Goal: Task Accomplishment & Management: Complete application form

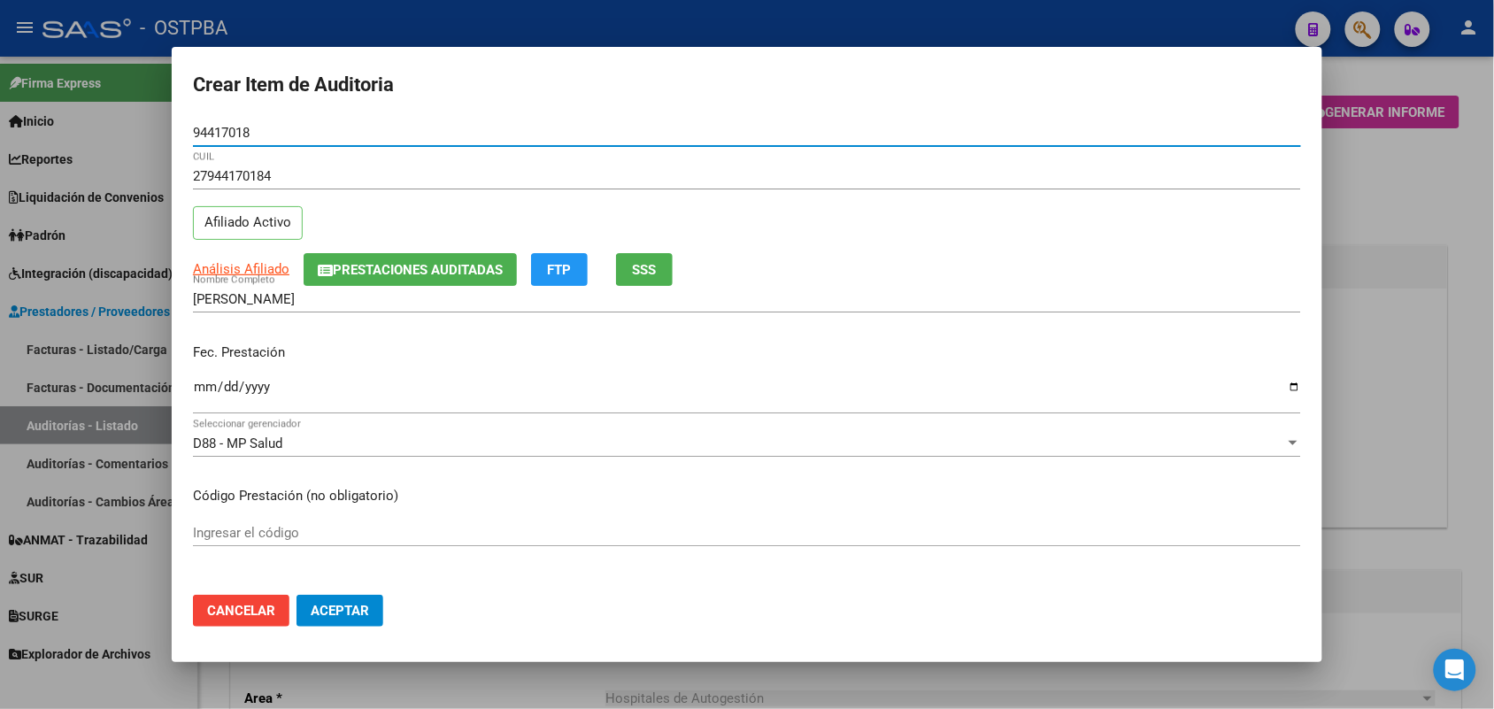
scroll to position [1217, 0]
type input "94417018"
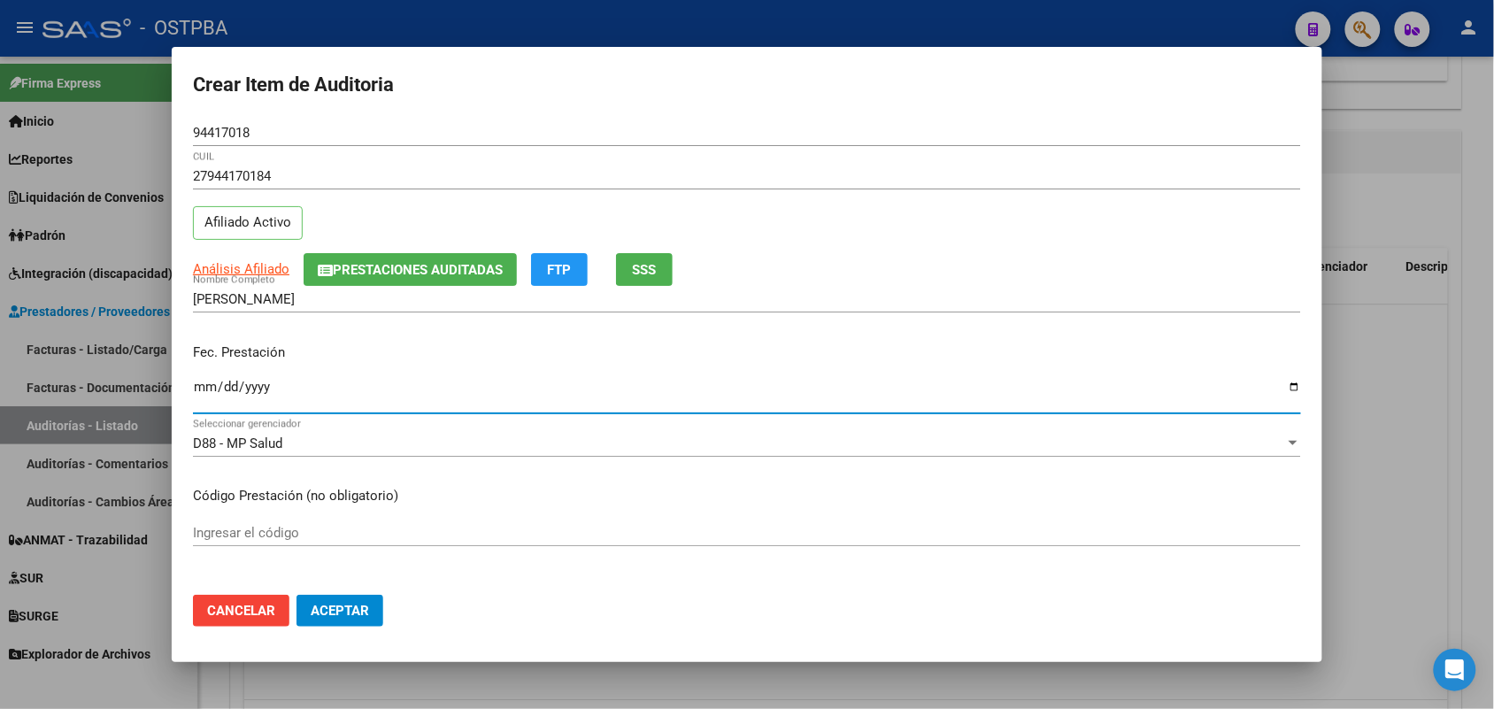
click at [199, 394] on input "Ingresar la fecha" at bounding box center [747, 394] width 1108 height 28
type input "2025-07-18"
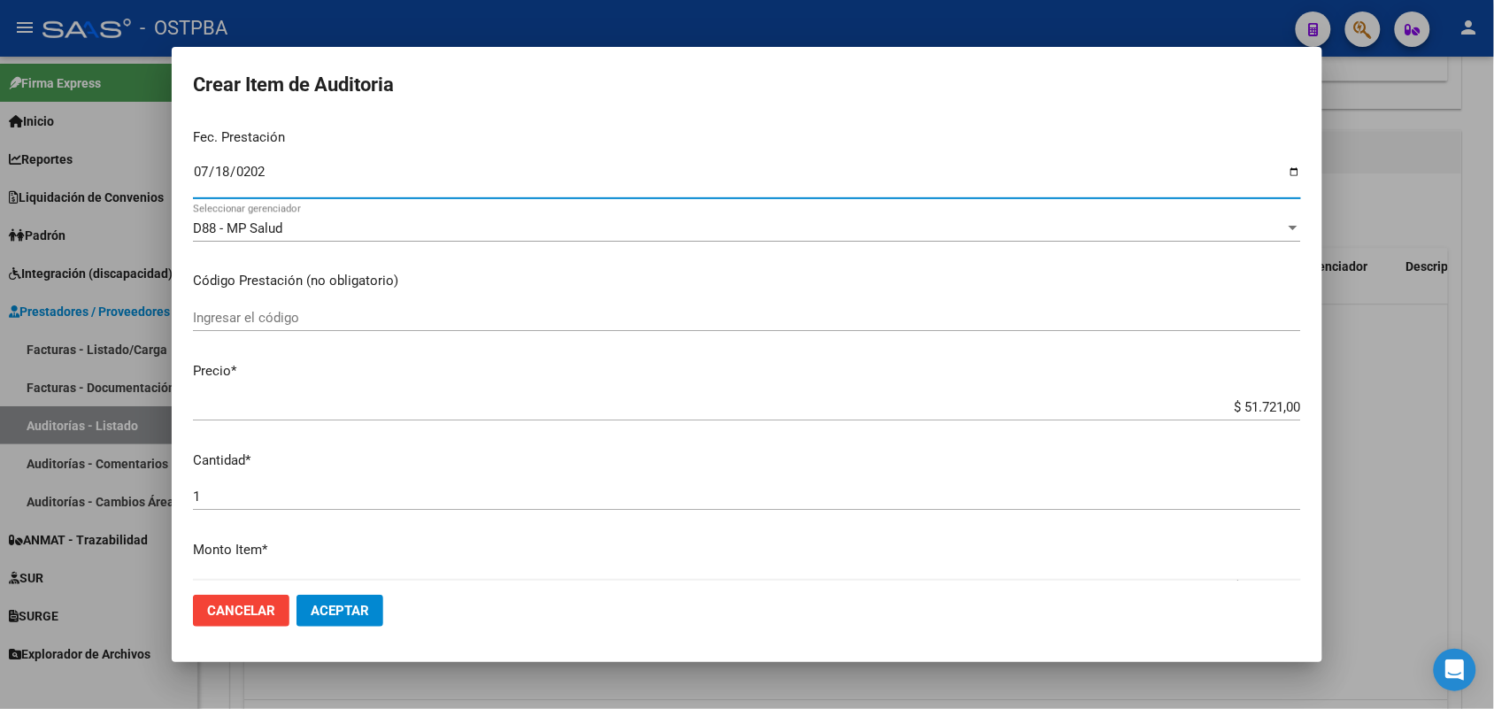
scroll to position [221, 0]
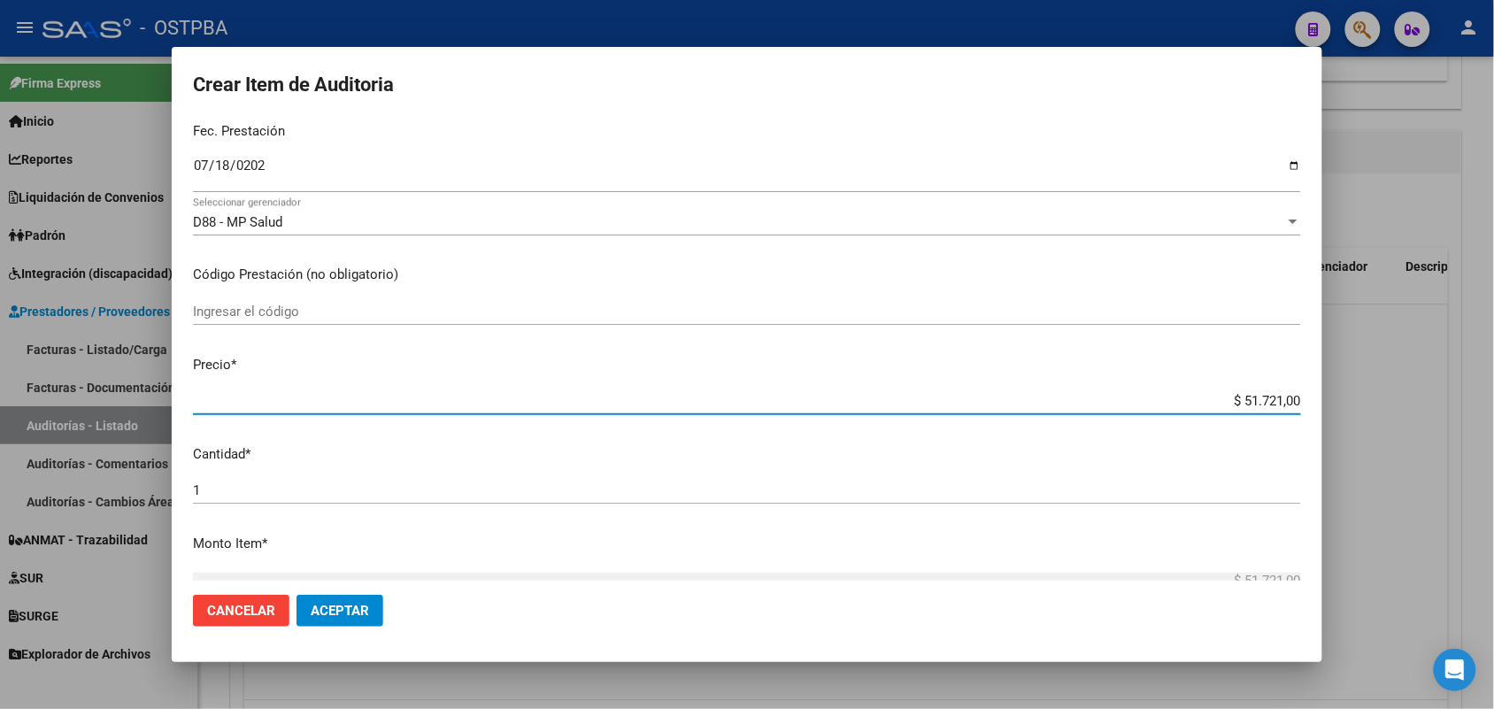
drag, startPoint x: 1193, startPoint y: 399, endPoint x: 1436, endPoint y: 412, distance: 243.7
click at [1436, 412] on div "Crear Item de Auditoria 94417018 Nro Documento 27944170184 CUIL Afiliado Activo…" at bounding box center [747, 354] width 1494 height 709
type input "$ 0,03"
type input "$ 0,39"
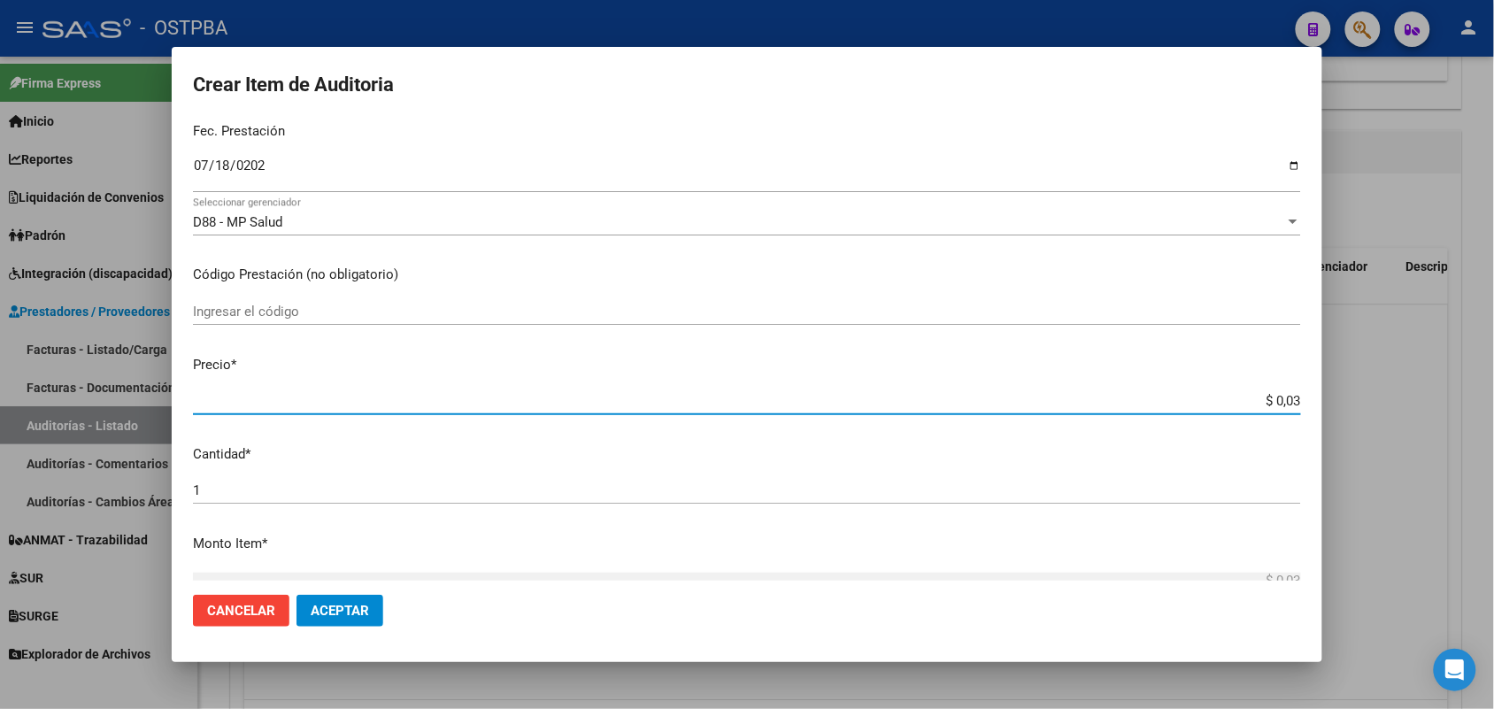
type input "$ 0,39"
type input "$ 3,99"
type input "$ 39,98"
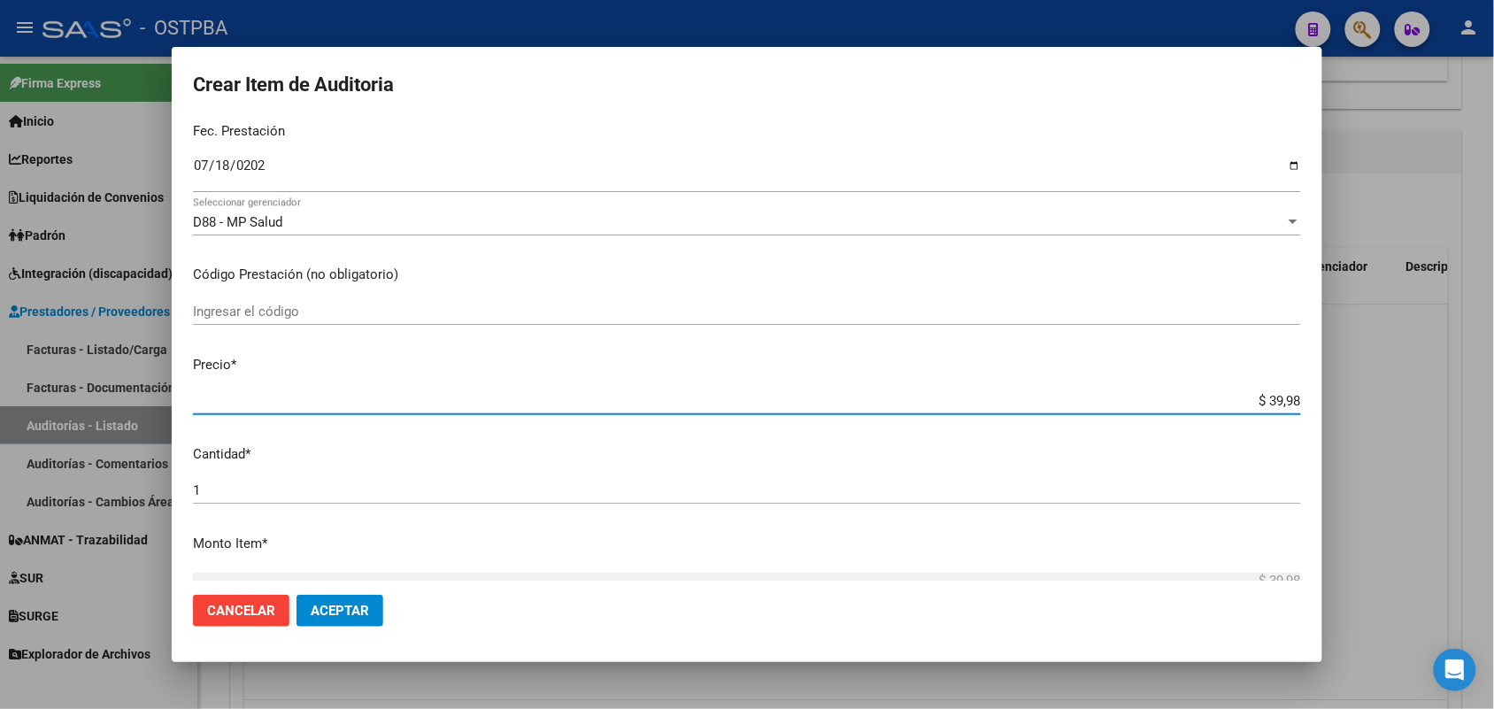
type input "$ 399,80"
type input "$ 3.998,00"
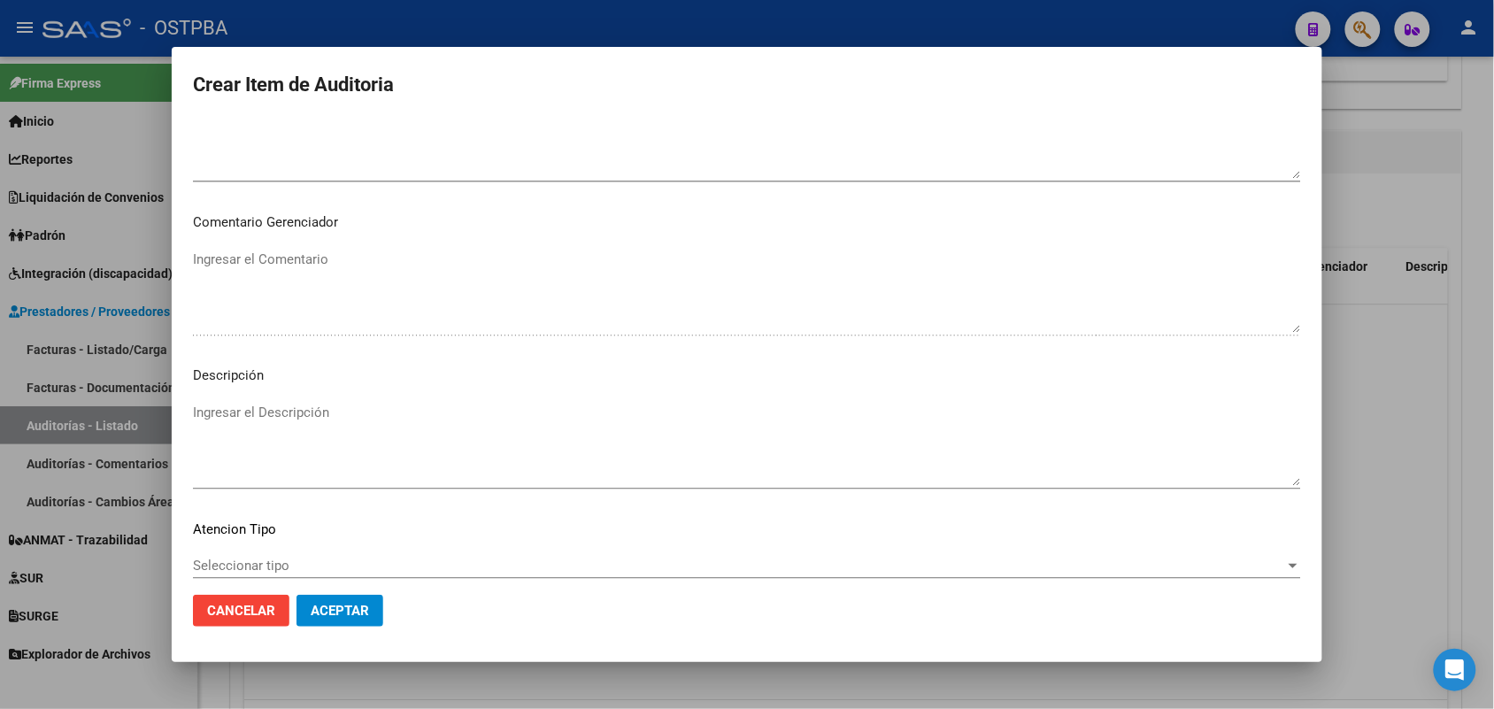
scroll to position [1131, 0]
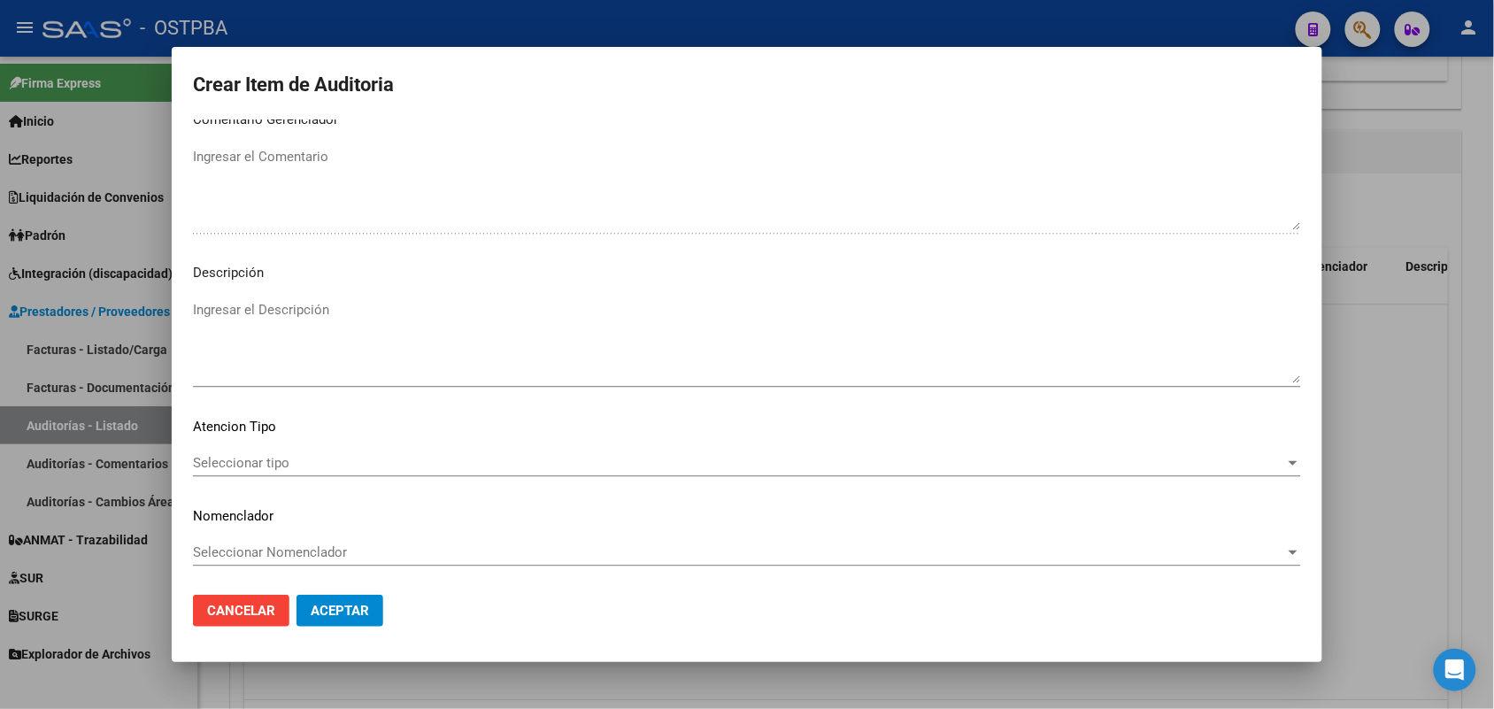
click at [263, 466] on span "Seleccionar tipo" at bounding box center [739, 463] width 1092 height 16
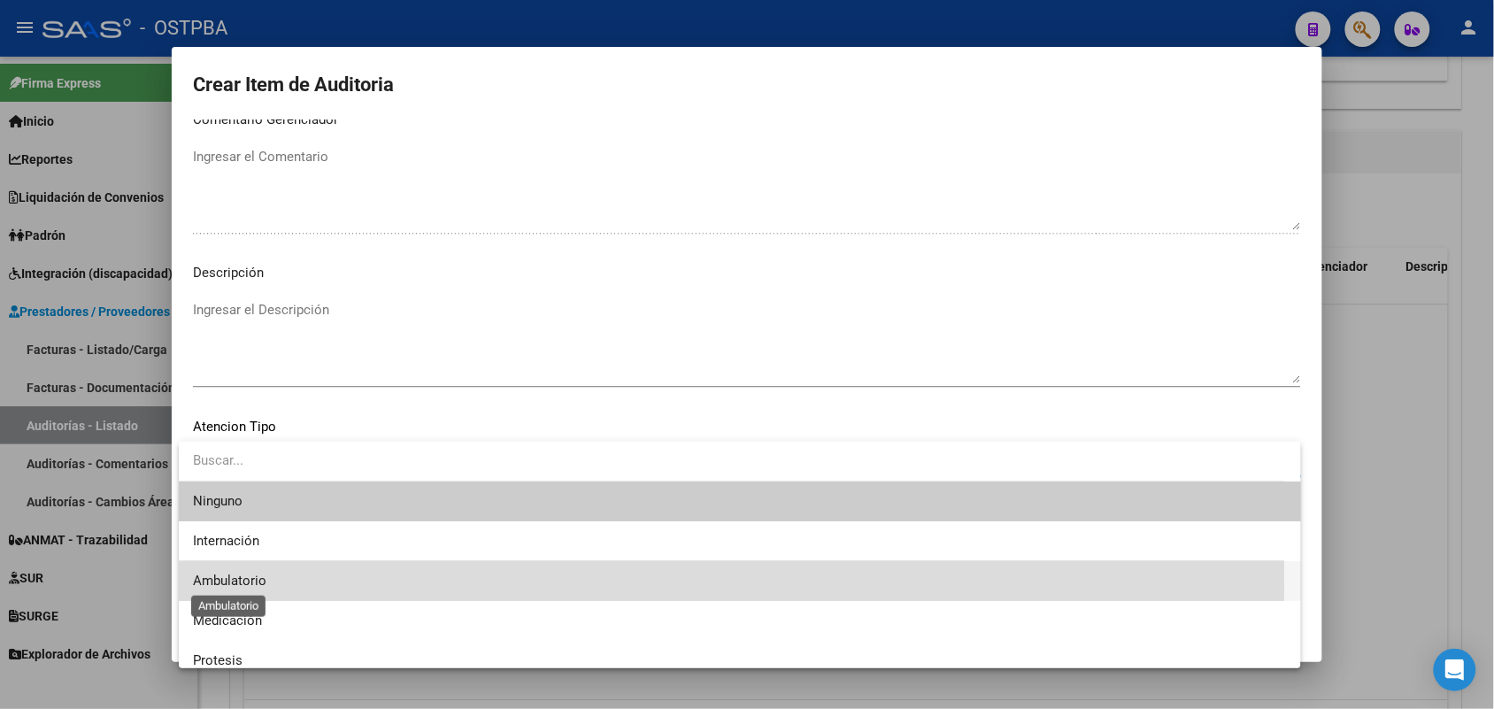
click at [257, 586] on span "Ambulatorio" at bounding box center [229, 581] width 73 height 16
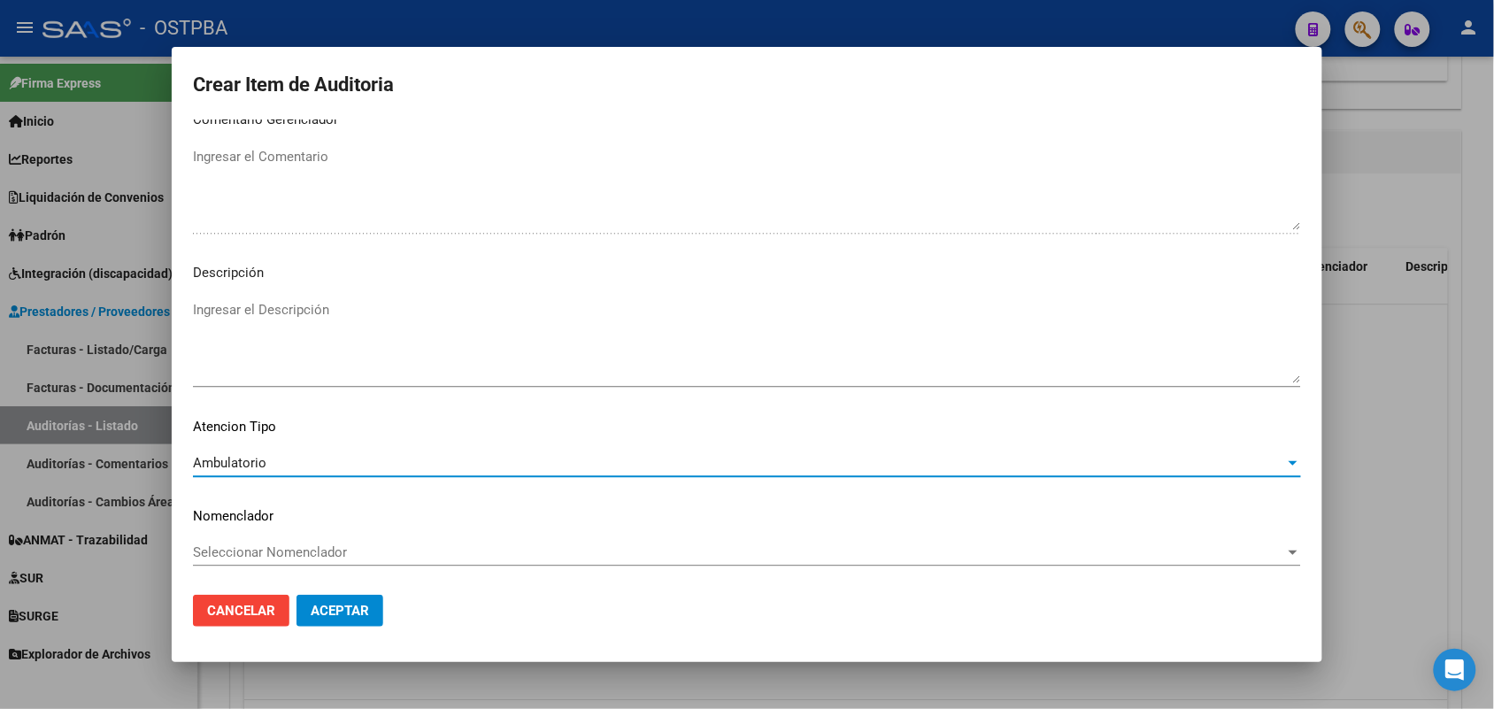
click at [334, 608] on span "Aceptar" at bounding box center [340, 611] width 58 height 16
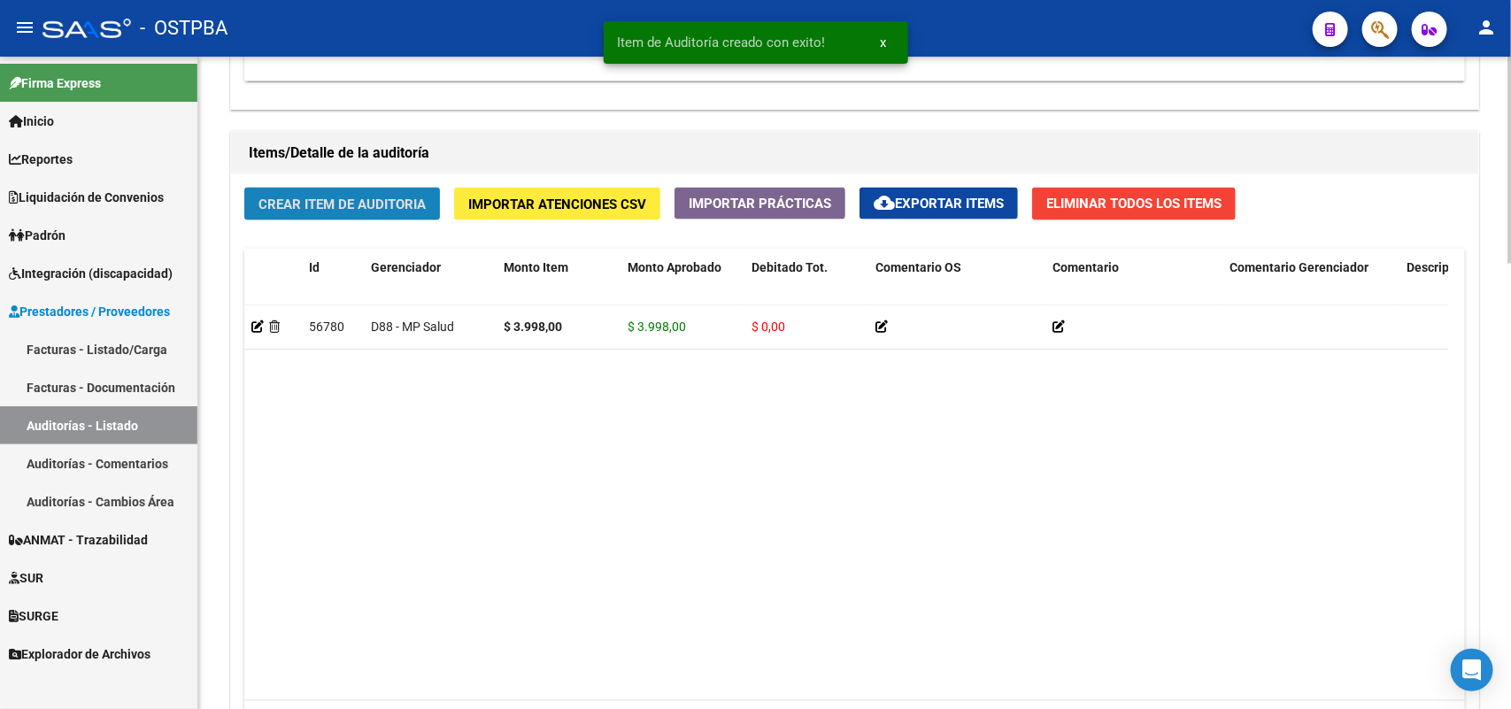
click at [422, 196] on span "Crear Item de Auditoria" at bounding box center [341, 204] width 167 height 16
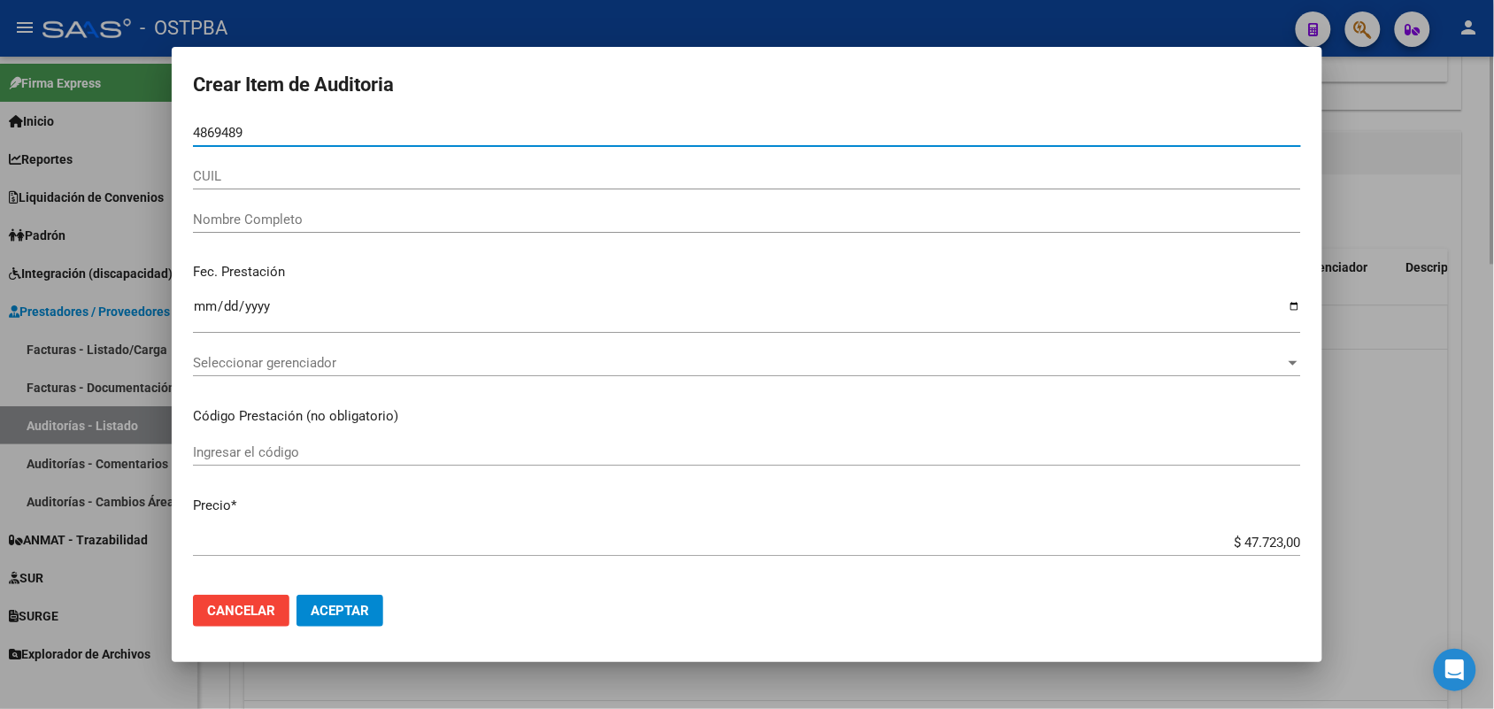
type input "48694894"
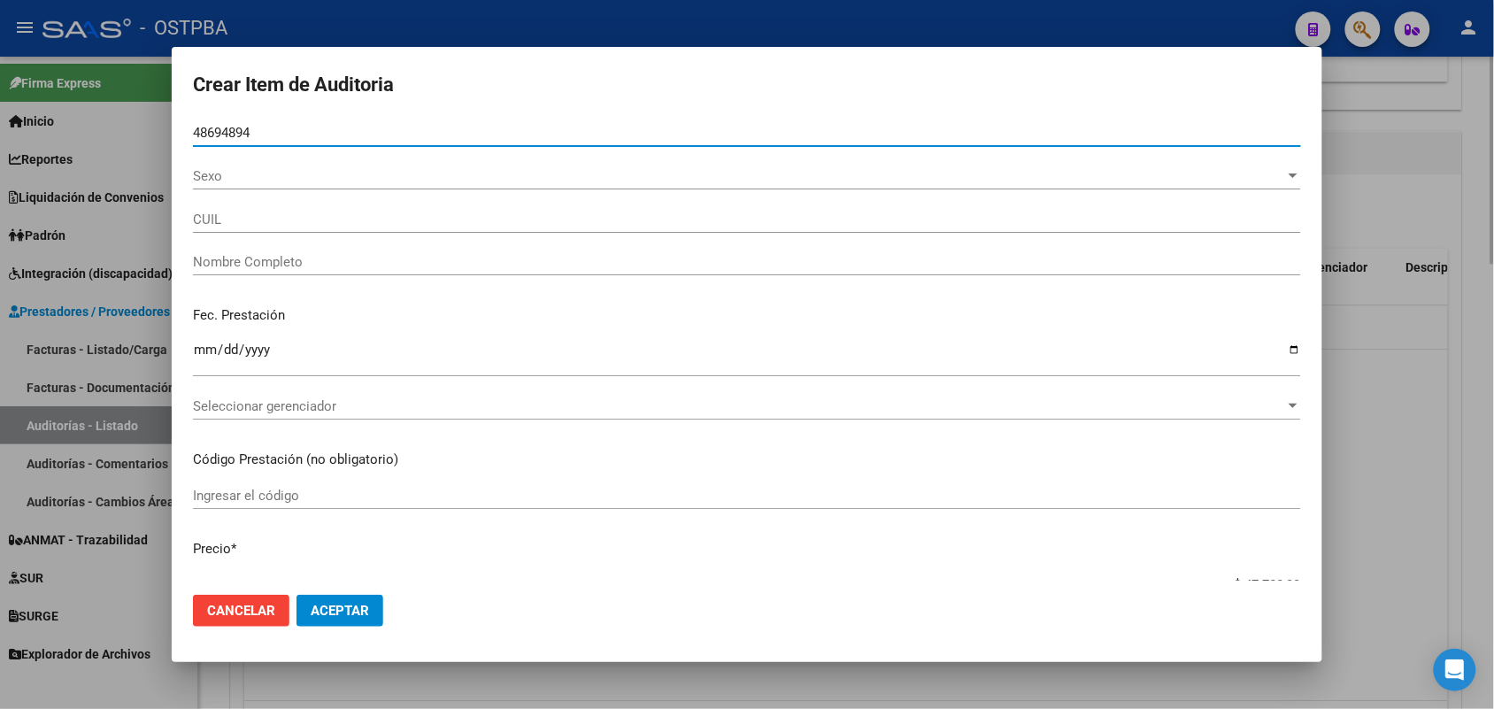
type input "27486948944"
type input "PEREZ ROSALIA DE LOS"
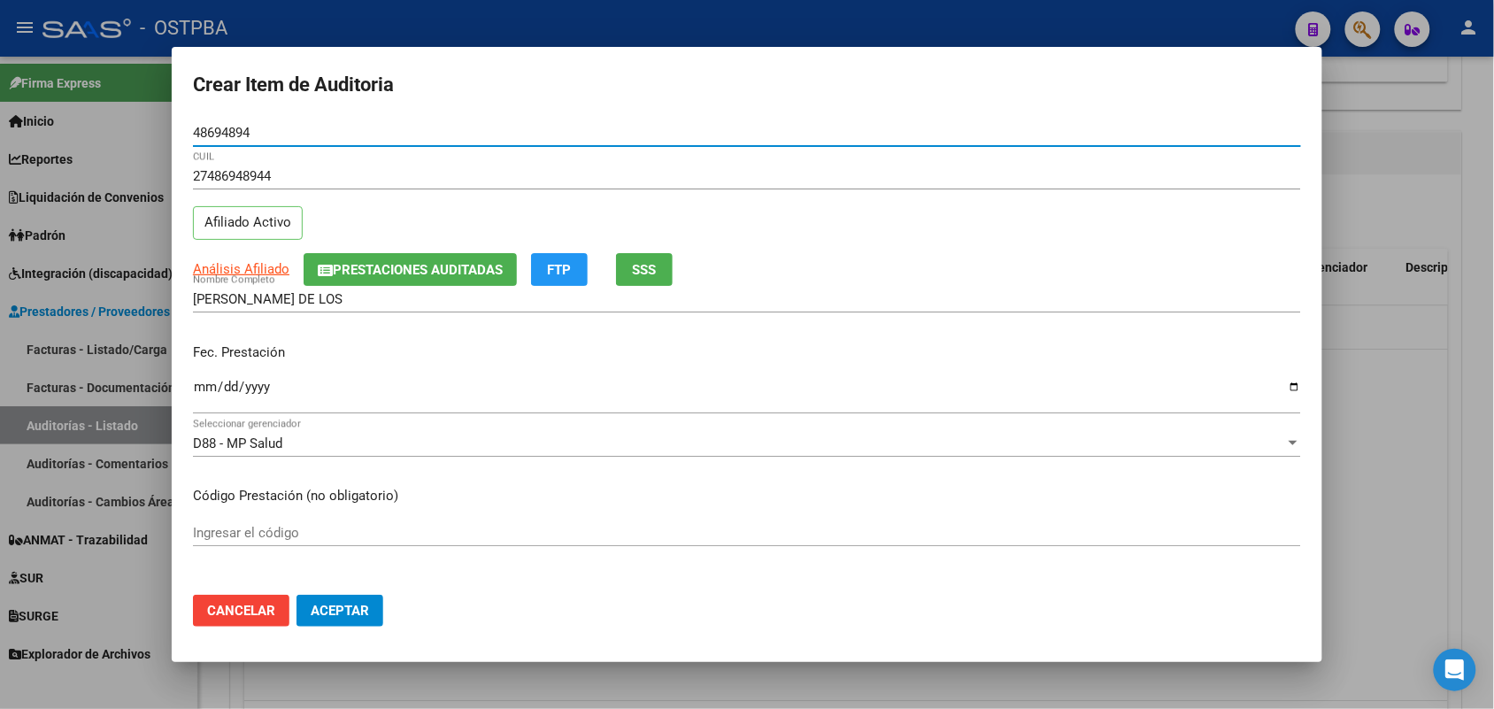
type input "48694894"
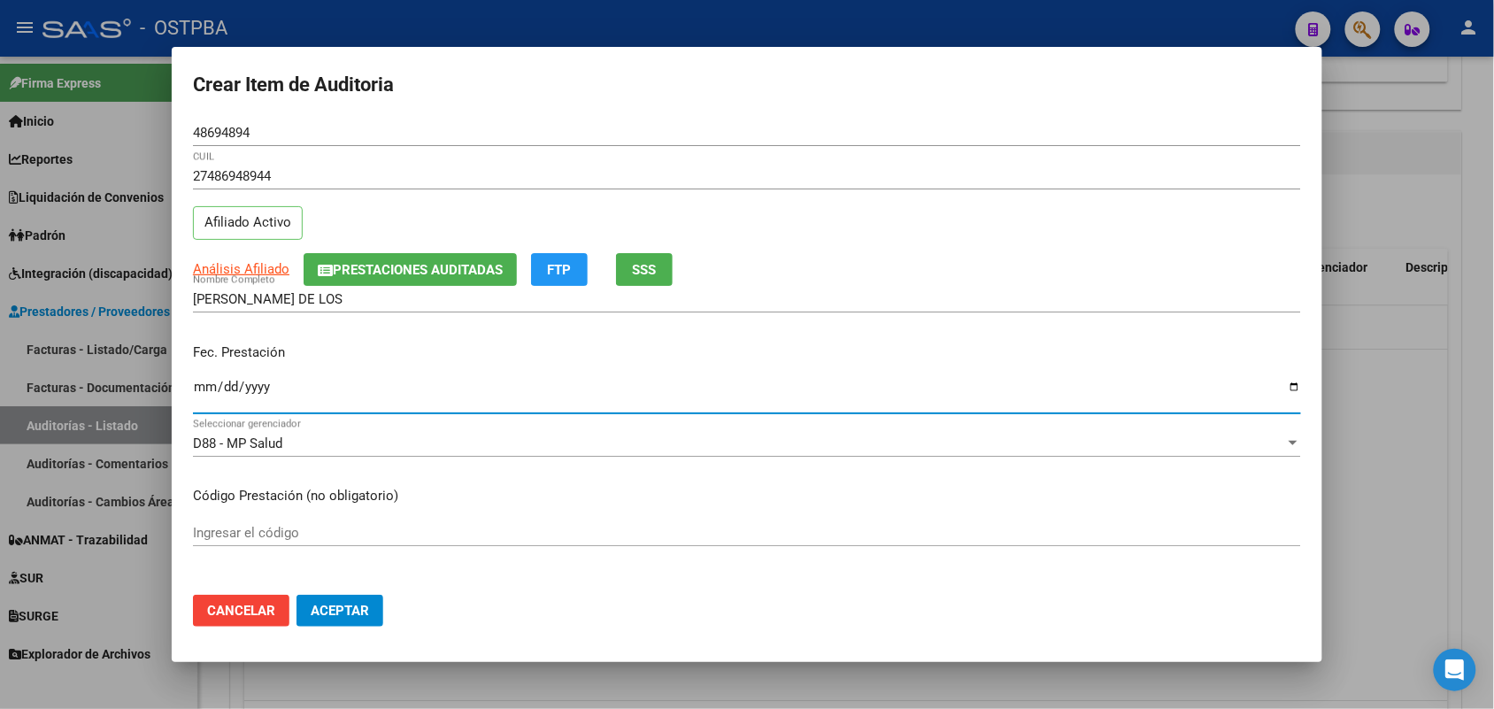
click at [200, 391] on input "Ingresar la fecha" at bounding box center [747, 394] width 1108 height 28
type input "[DATE]"
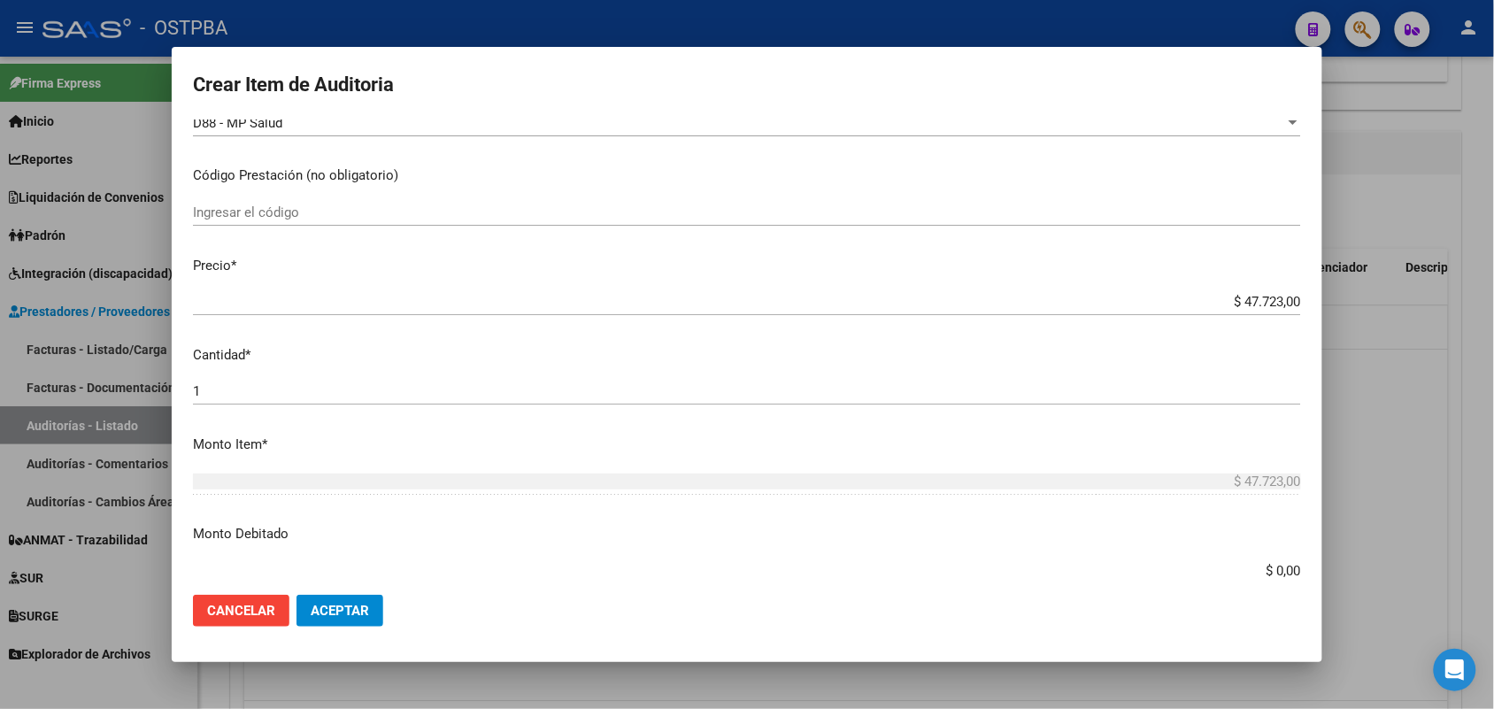
scroll to position [332, 0]
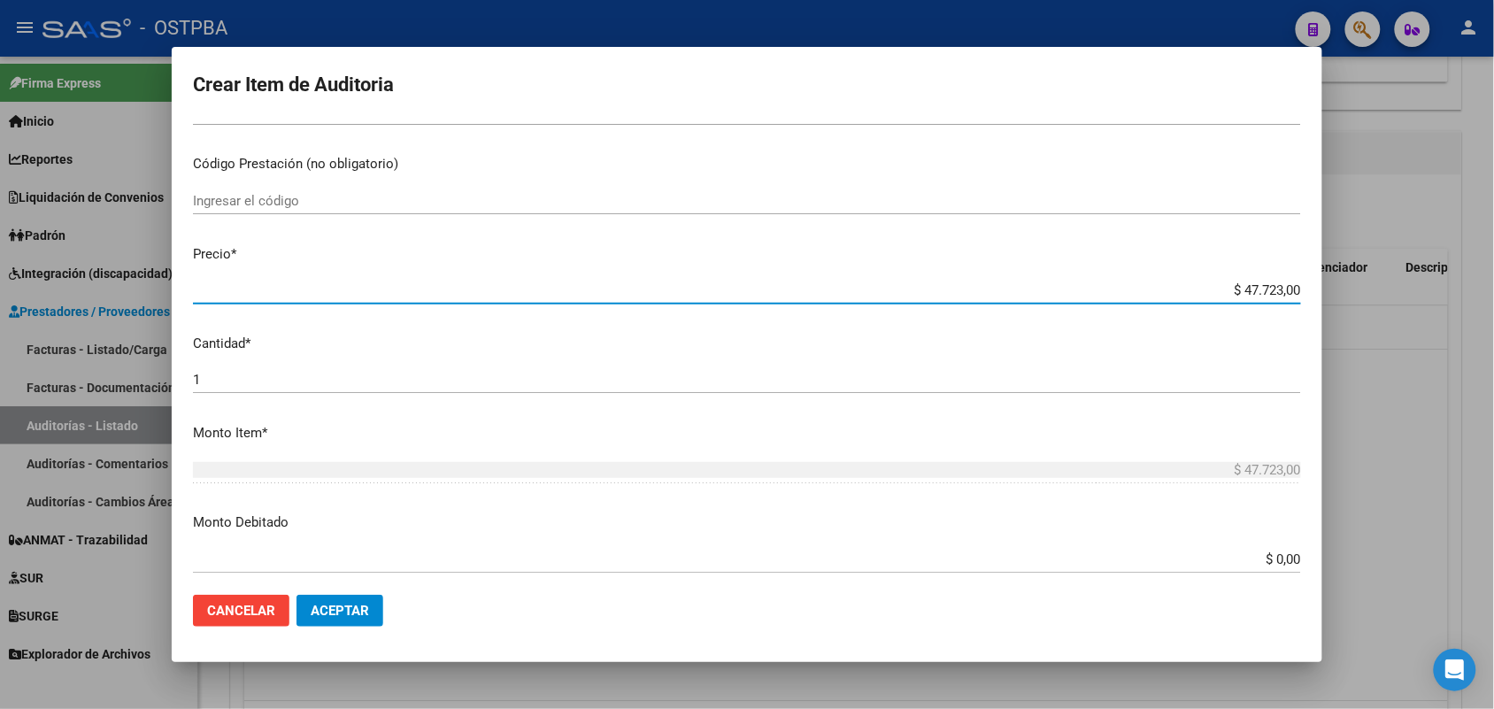
drag, startPoint x: 1191, startPoint y: 289, endPoint x: 1346, endPoint y: 289, distance: 154.9
click at [1346, 289] on div "Crear Item de Auditoria 48694894 Nro Documento 27486948944 CUIL Afiliado Activo…" at bounding box center [747, 354] width 1494 height 709
type input "$ 0,03"
type input "$ 0,39"
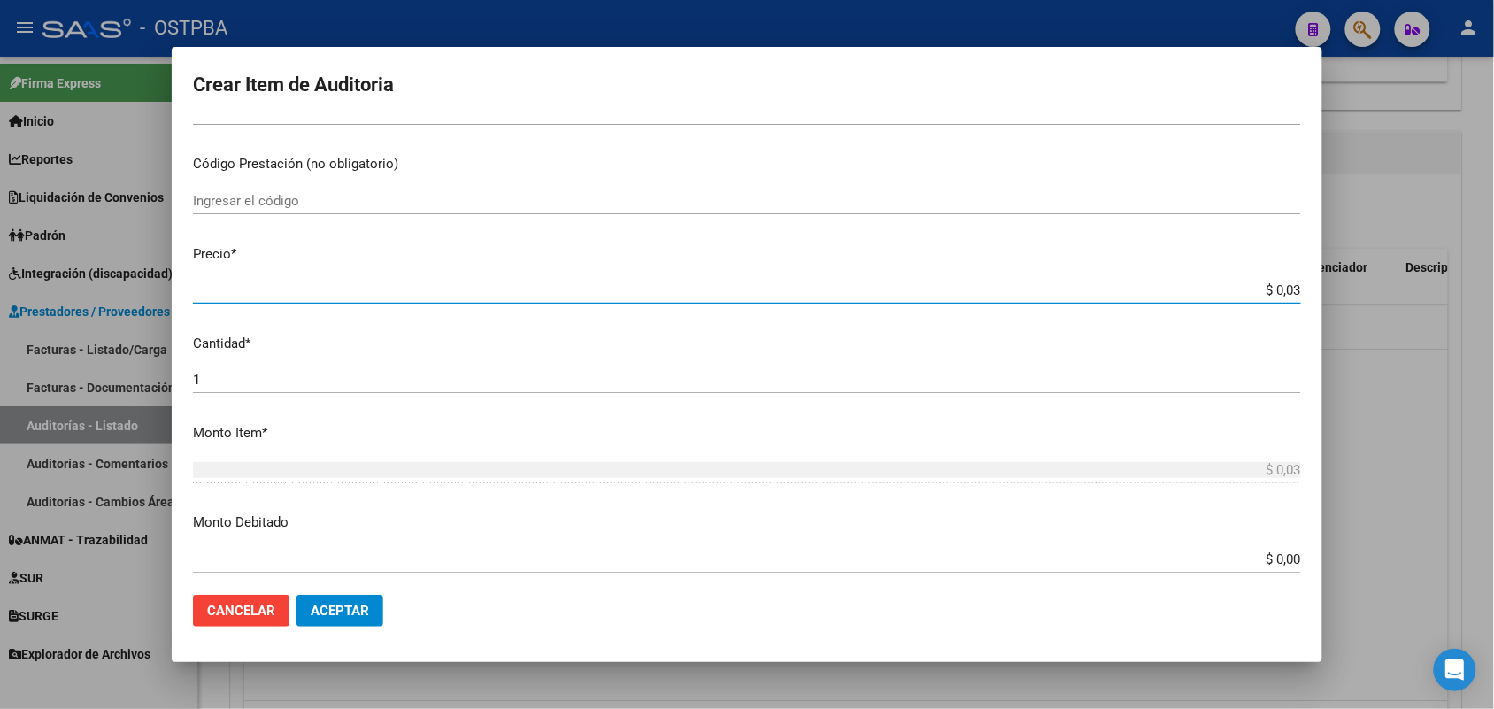
type input "$ 0,39"
type input "$ 3,99"
type input "$ 39,98"
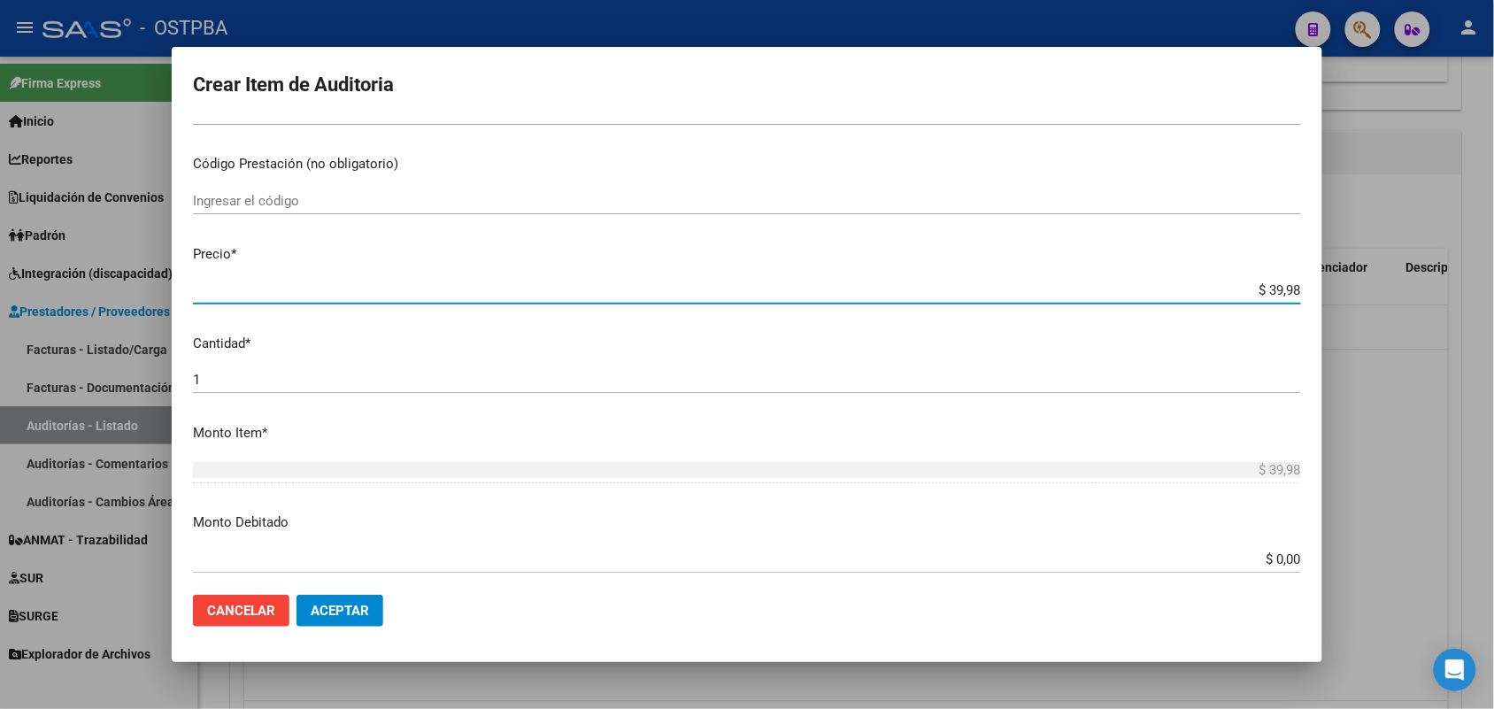
type input "$ 399,80"
type input "$ 3.998,00"
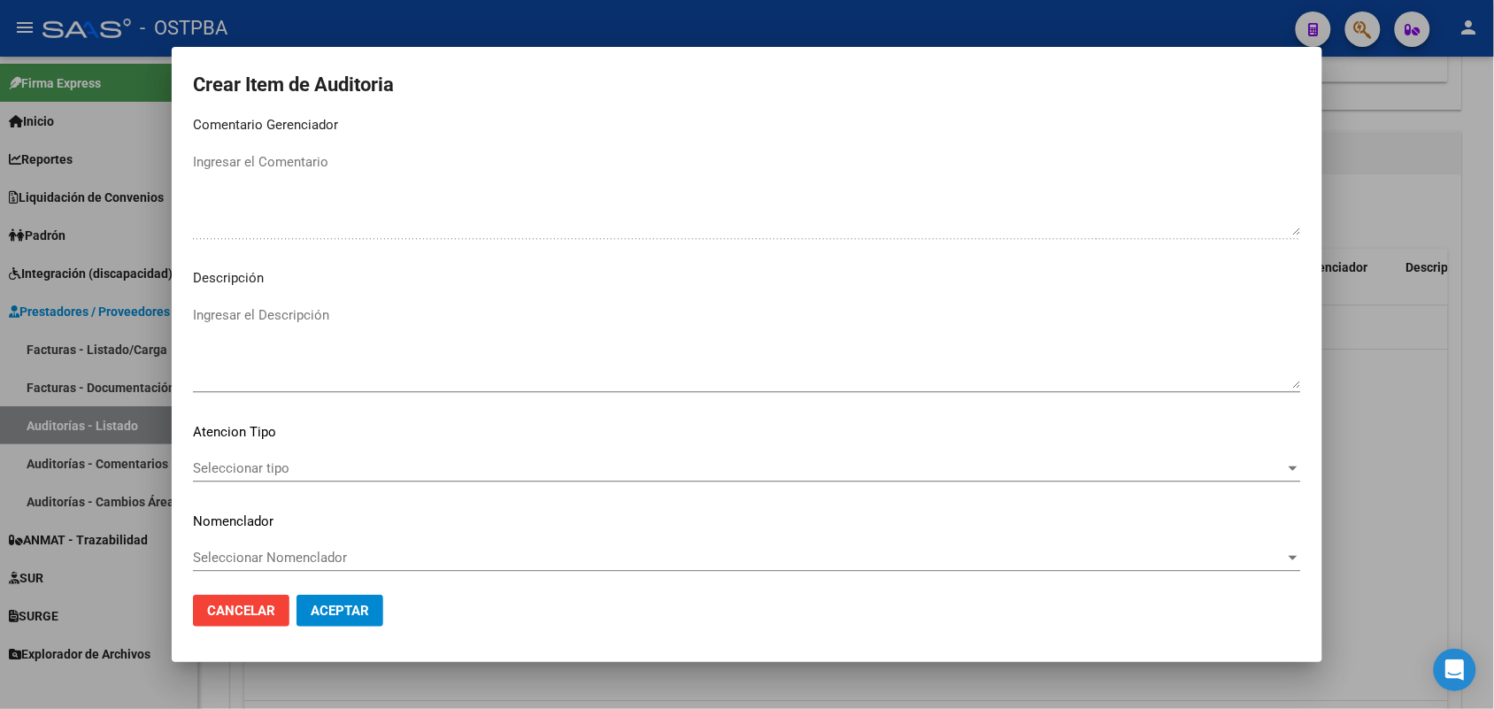
scroll to position [1131, 0]
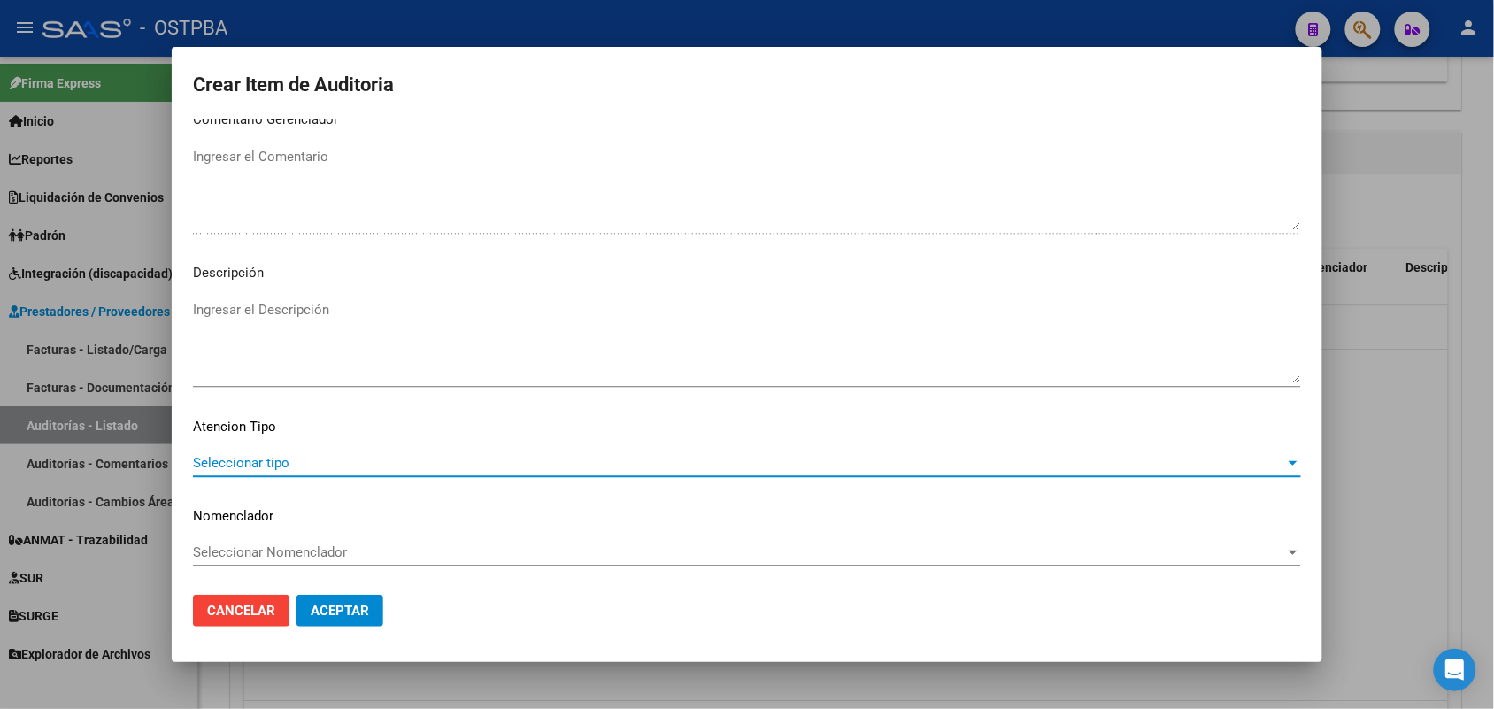
click at [281, 463] on span "Seleccionar tipo" at bounding box center [739, 463] width 1092 height 16
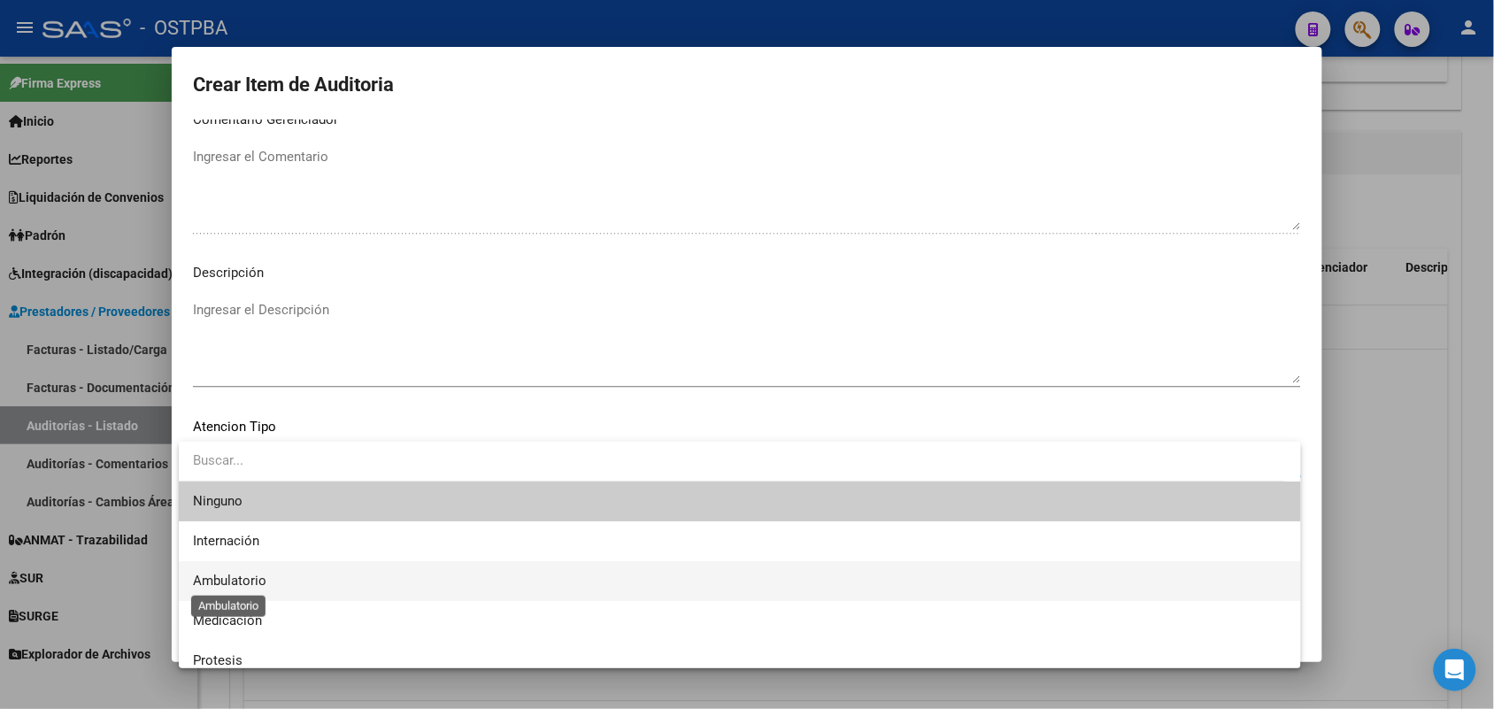
click at [258, 580] on span "Ambulatorio" at bounding box center [229, 581] width 73 height 16
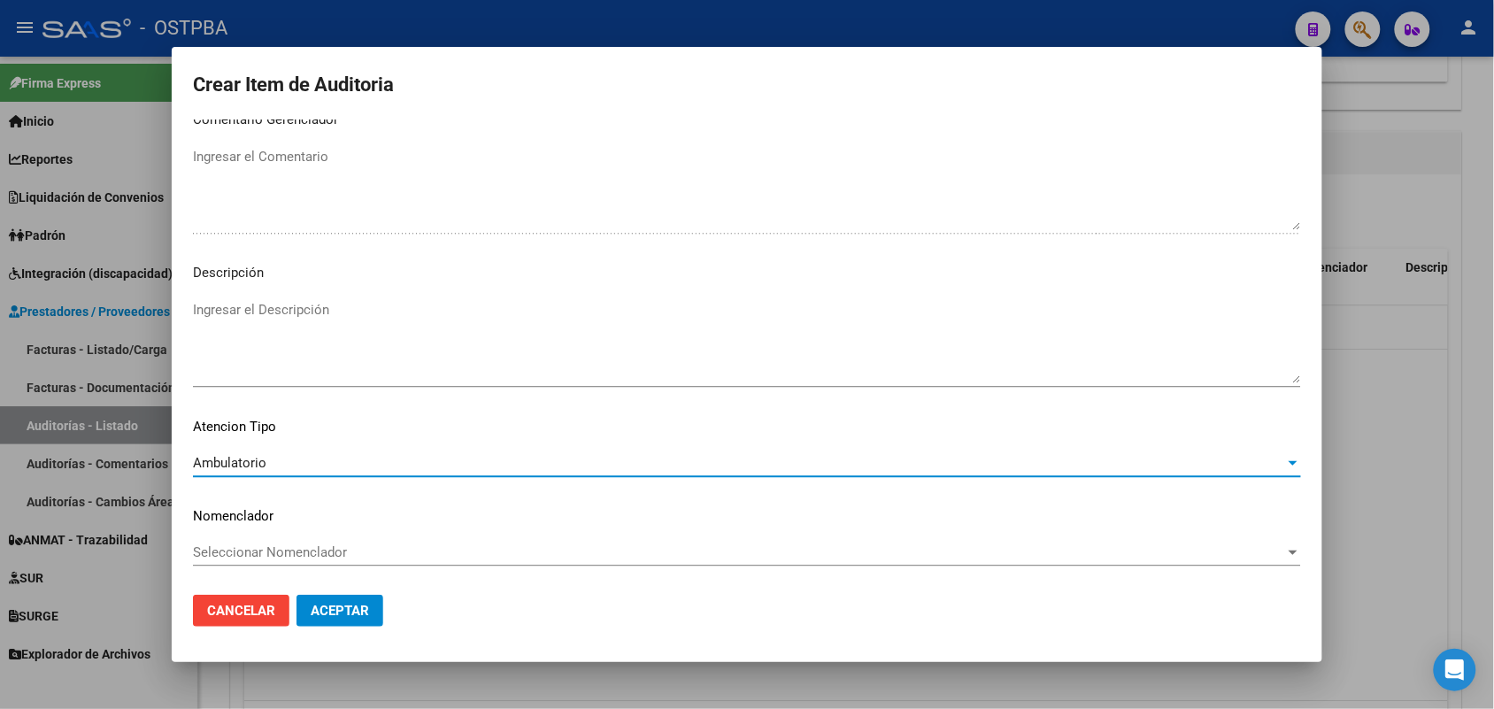
click at [350, 612] on span "Aceptar" at bounding box center [340, 611] width 58 height 16
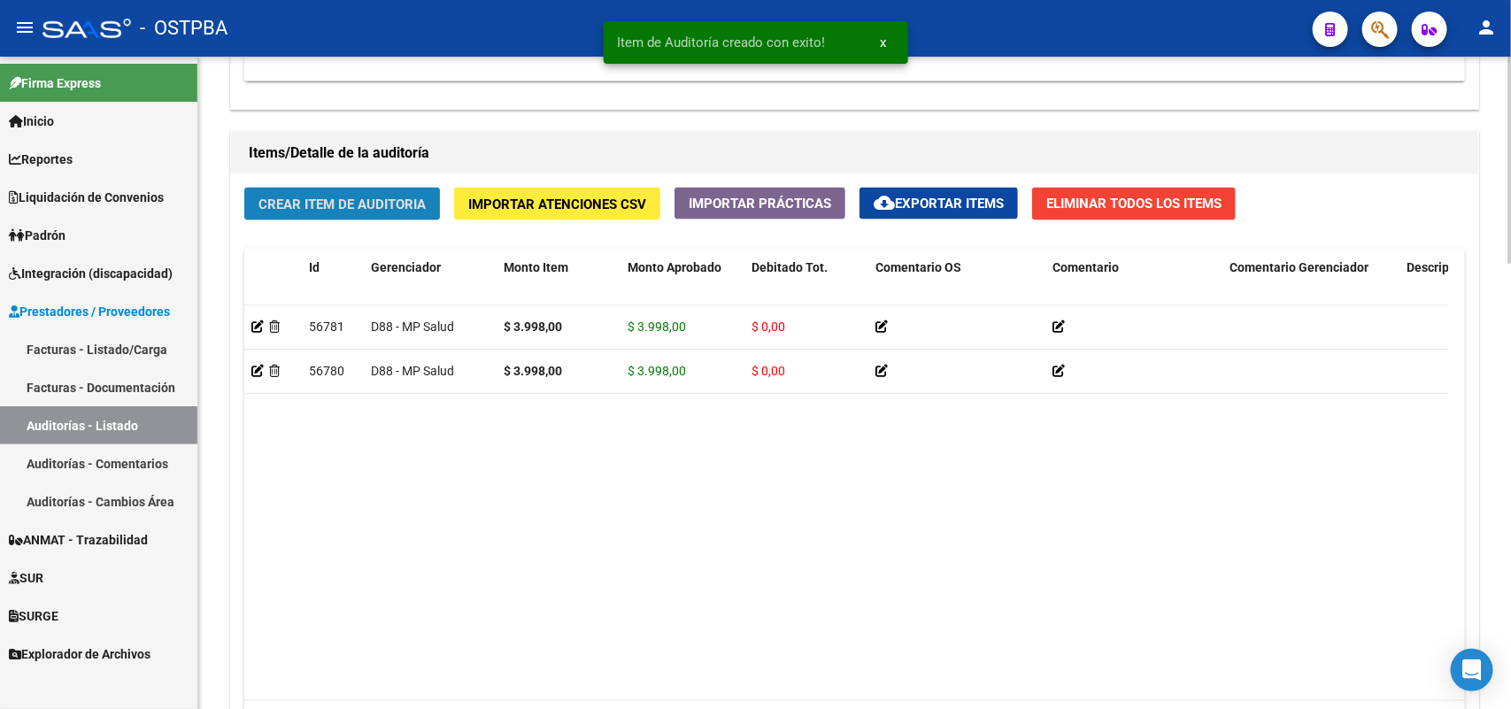
click at [383, 190] on button "Crear Item de Auditoria" at bounding box center [342, 204] width 196 height 33
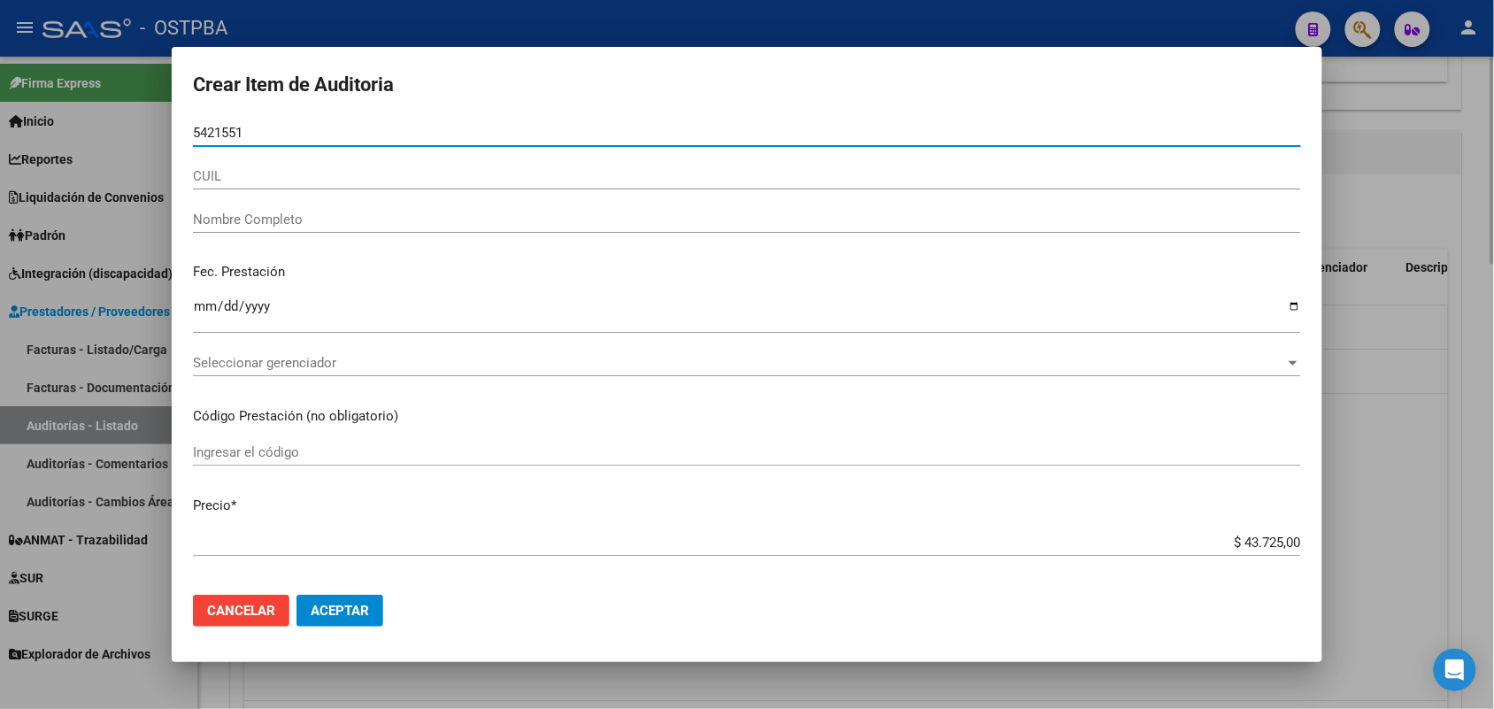
type input "54215516"
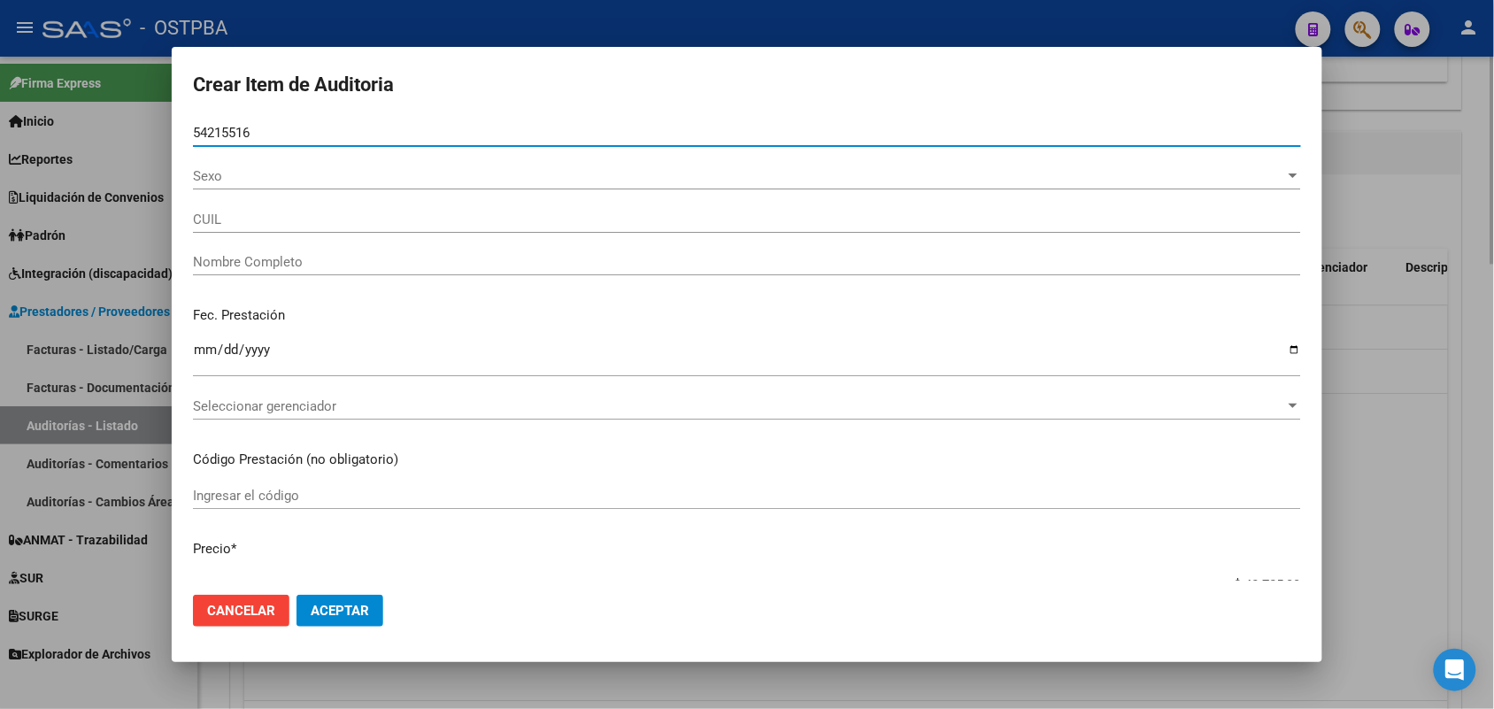
type input "27542155162"
type input "VARGAS MARIA NOEMI"
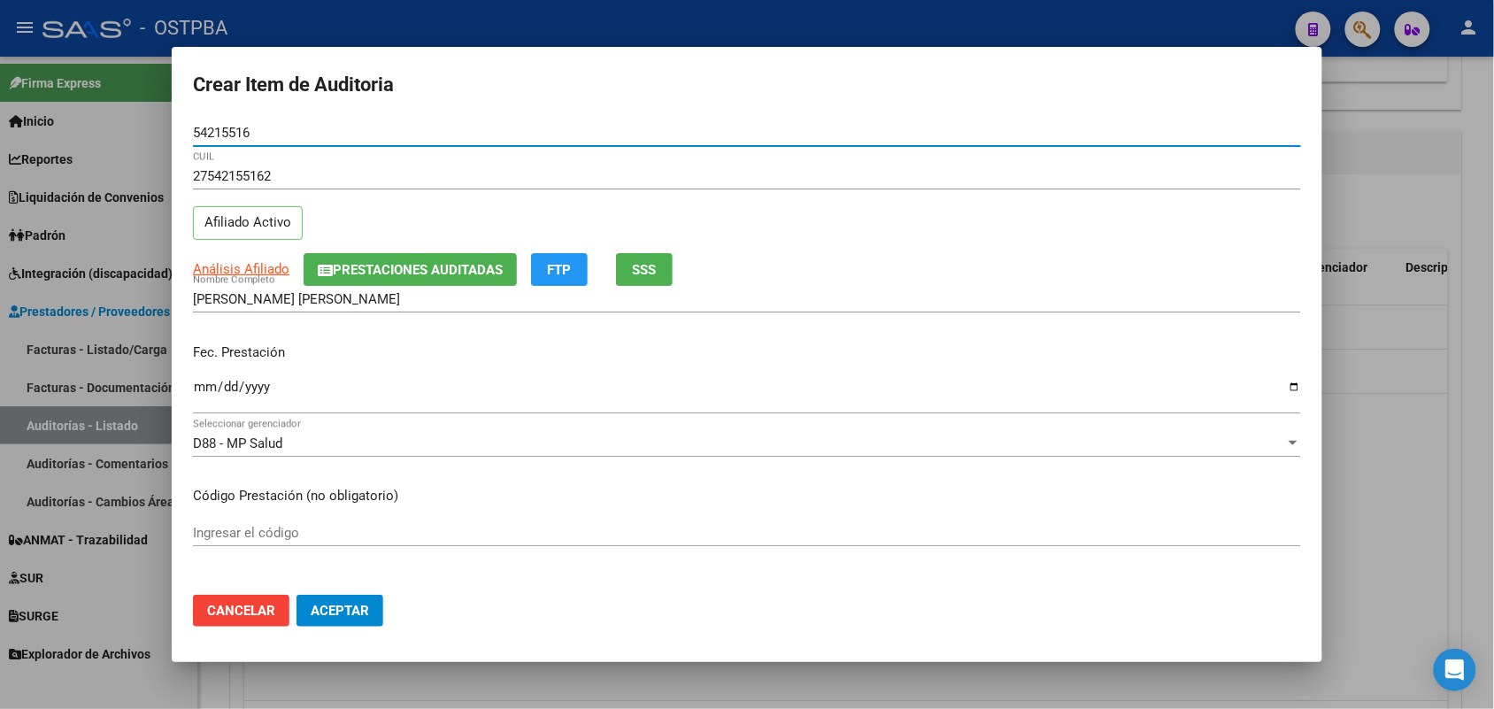
type input "54215516"
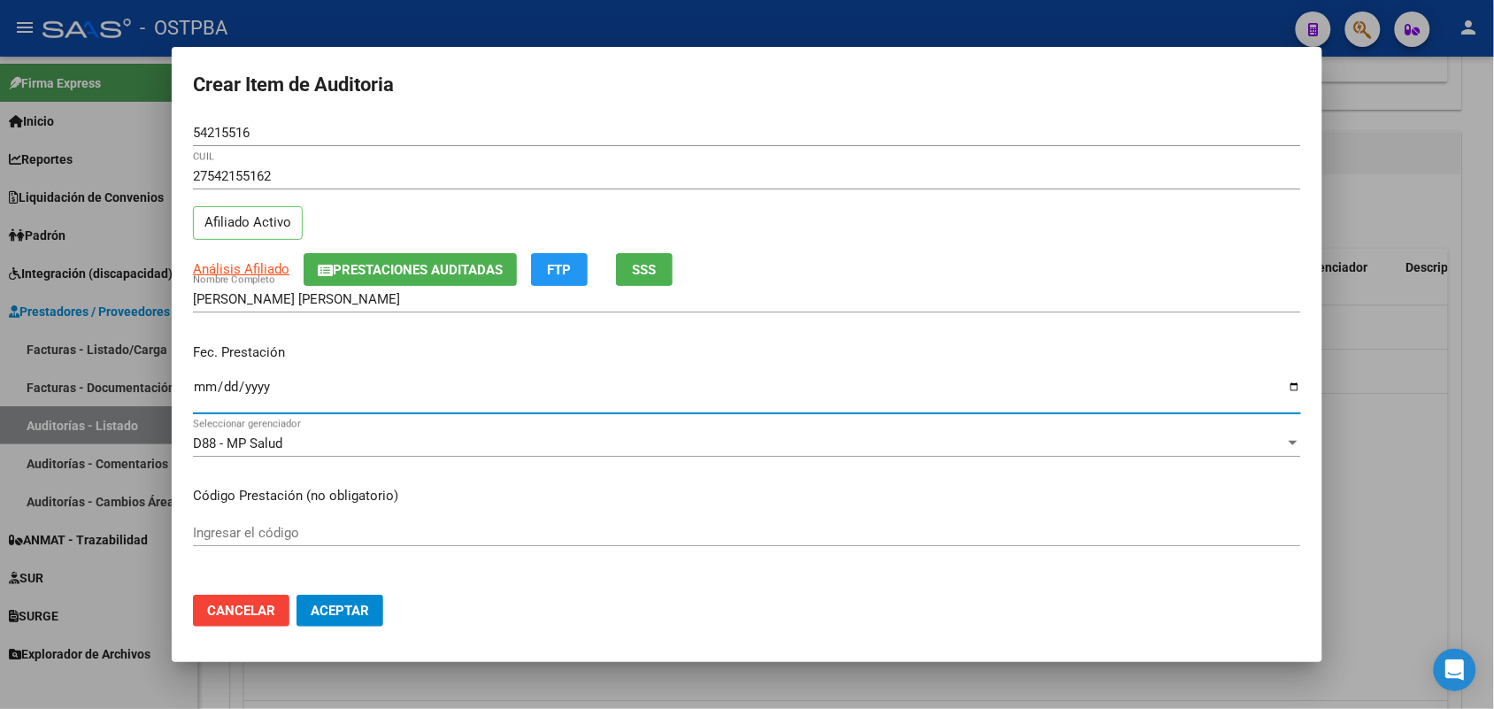
click at [211, 401] on input "Ingresar la fecha" at bounding box center [747, 394] width 1108 height 28
type input "2025-08-31"
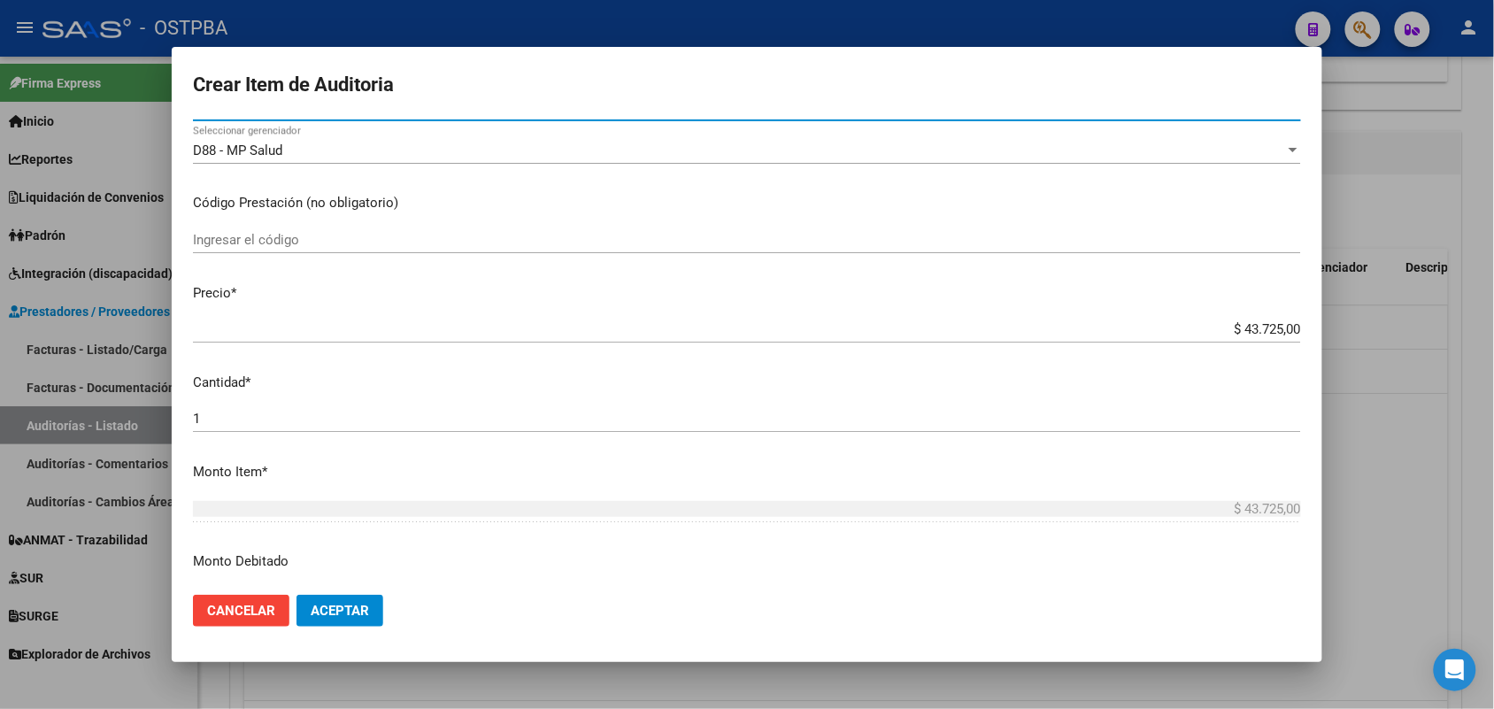
scroll to position [332, 0]
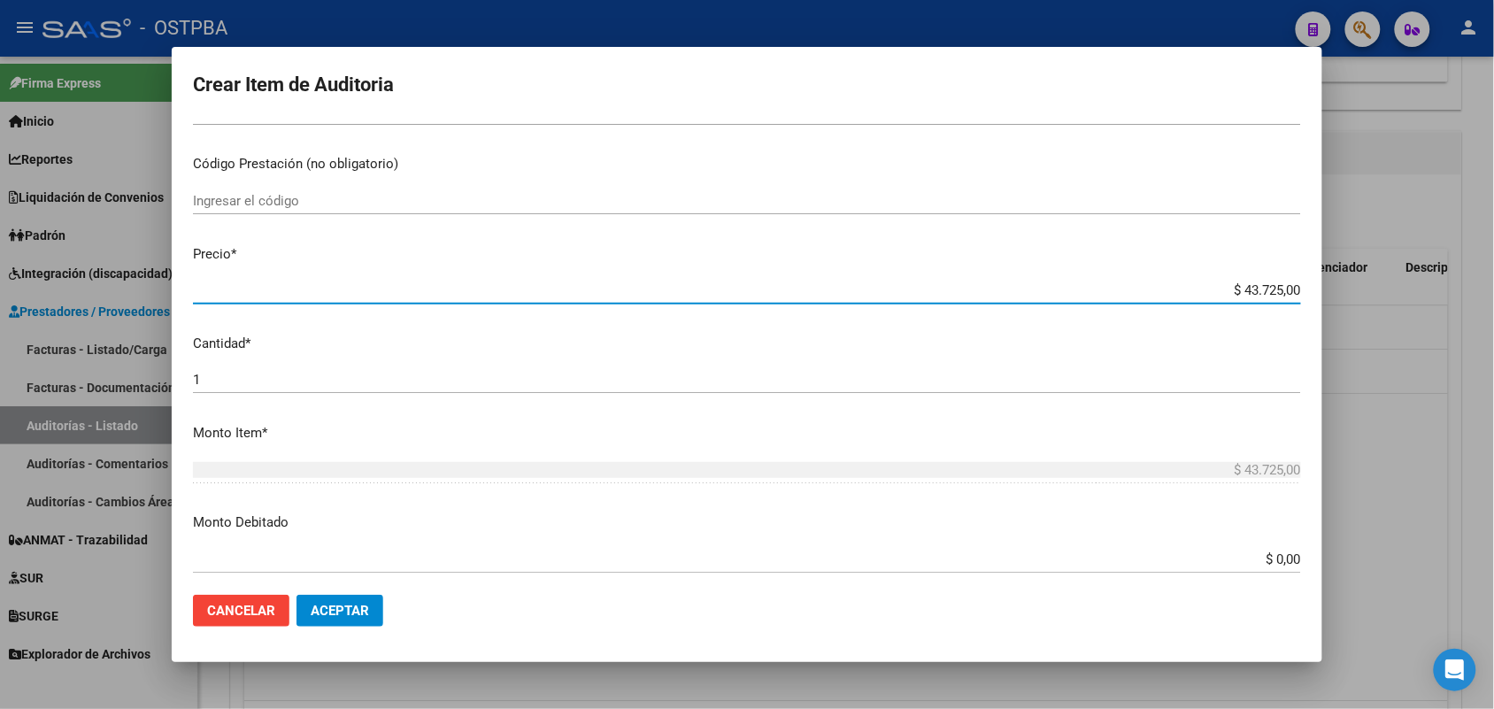
drag, startPoint x: 1206, startPoint y: 294, endPoint x: 1359, endPoint y: 288, distance: 153.2
click at [1359, 288] on div "Crear Item de Auditoria 54215516 Nro Documento 27542155162 CUIL Afiliado Activo…" at bounding box center [747, 354] width 1494 height 709
type input "$ 0,07"
type input "$ 0,76"
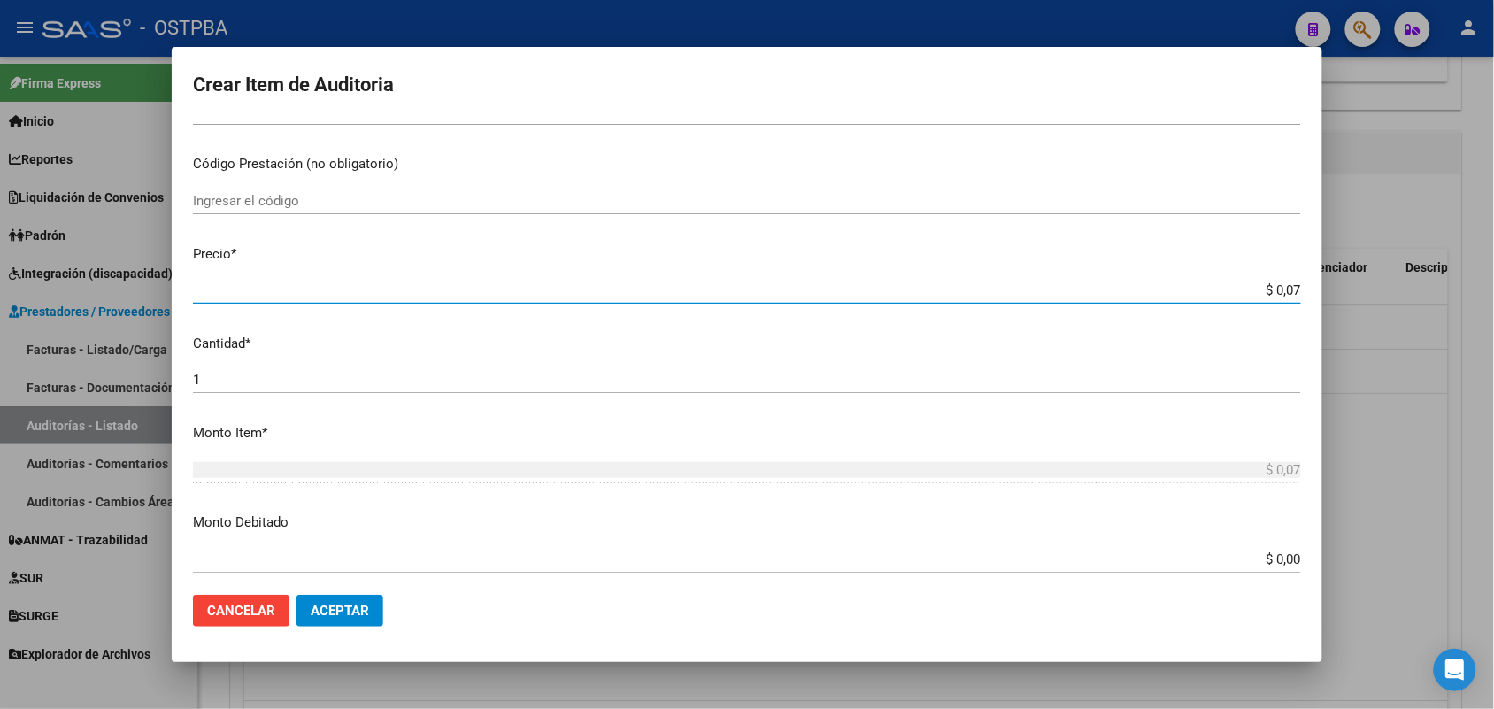
type input "$ 0,76"
type input "$ 7,60"
type input "$ 76,09"
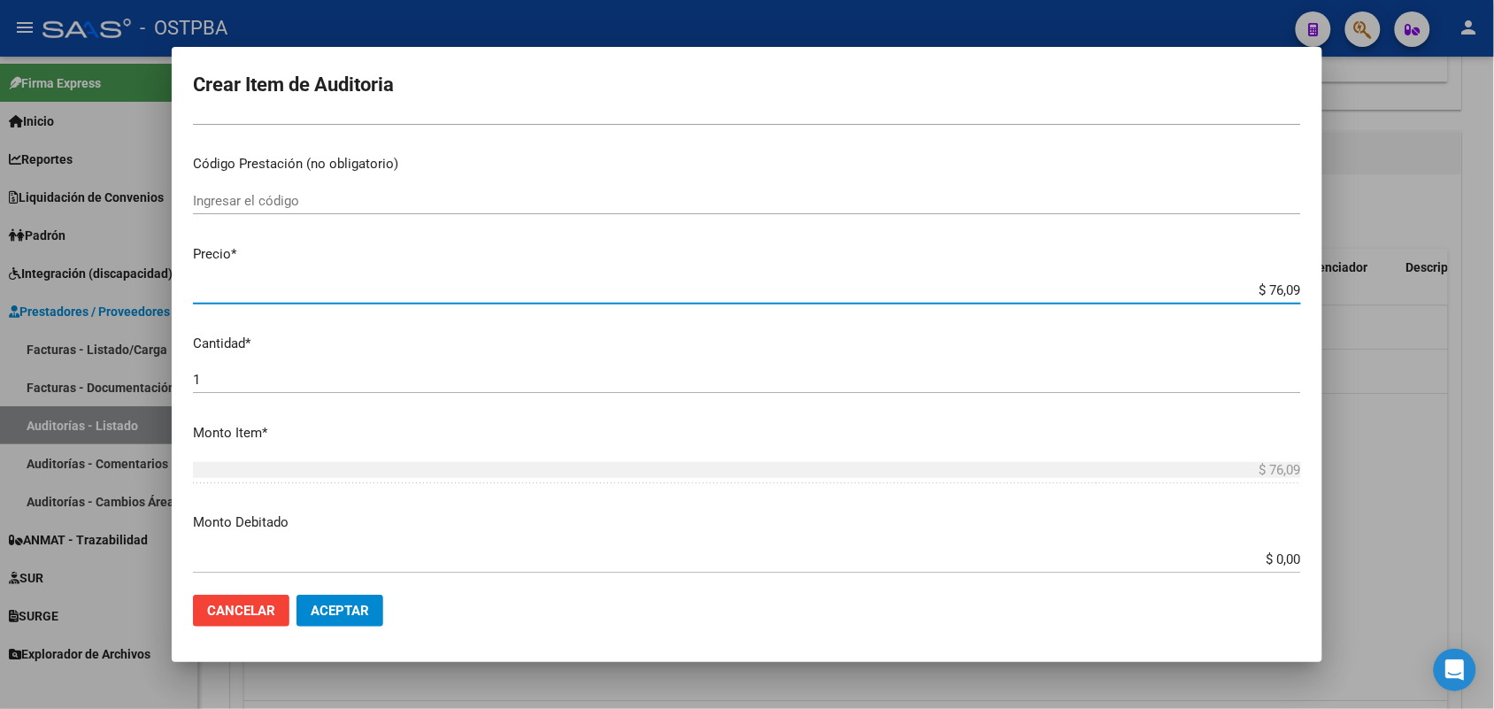
type input "$ 760,90"
type input "$ 7.609,00"
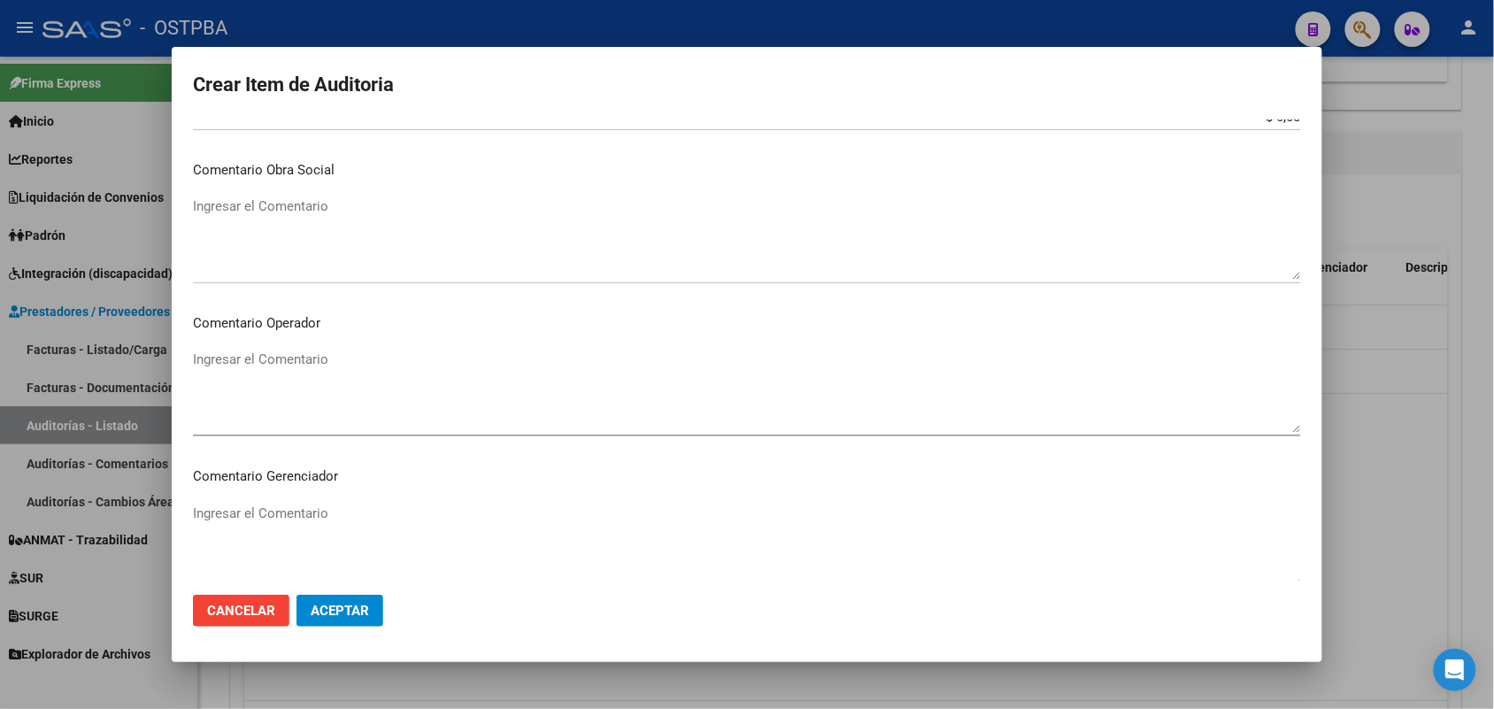
scroll to position [1131, 0]
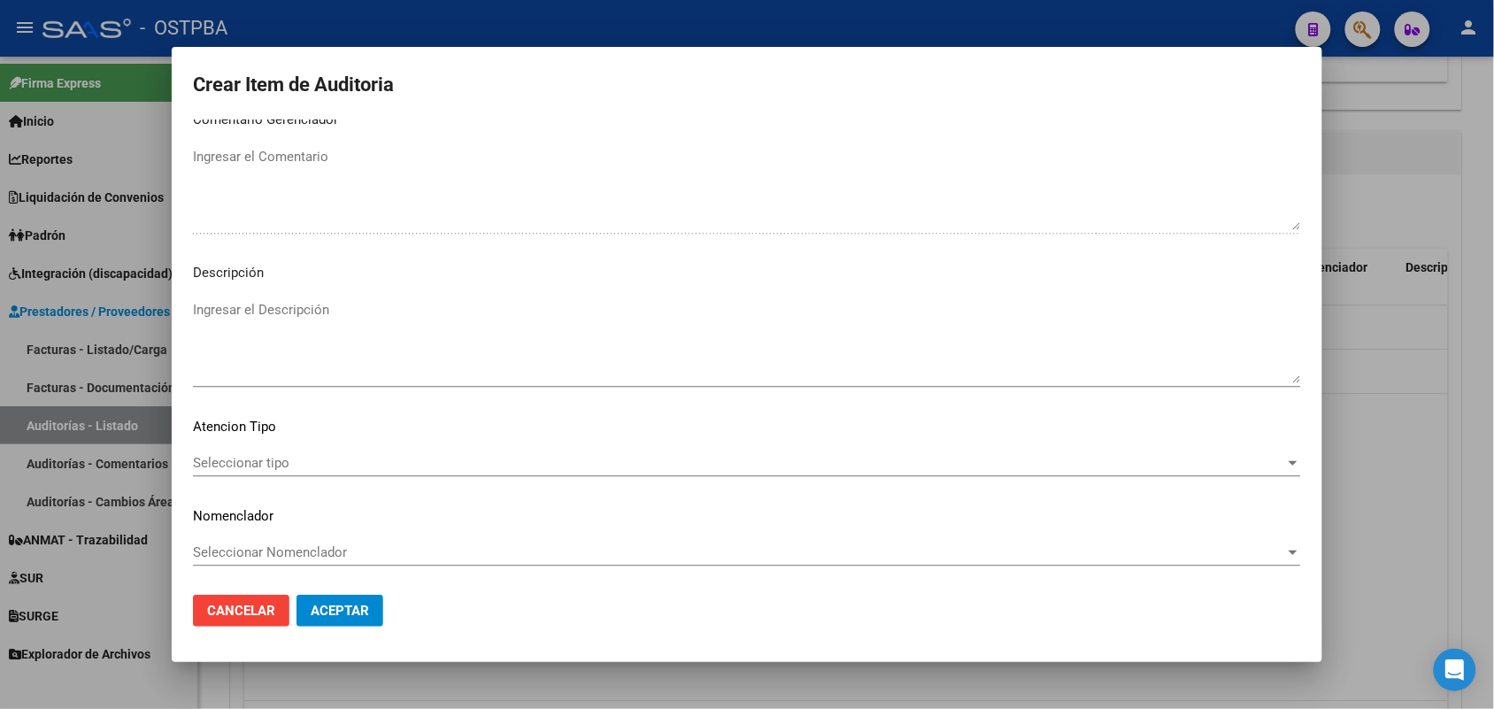
click at [248, 451] on div "Seleccionar tipo Seleccionar tipo" at bounding box center [747, 463] width 1108 height 27
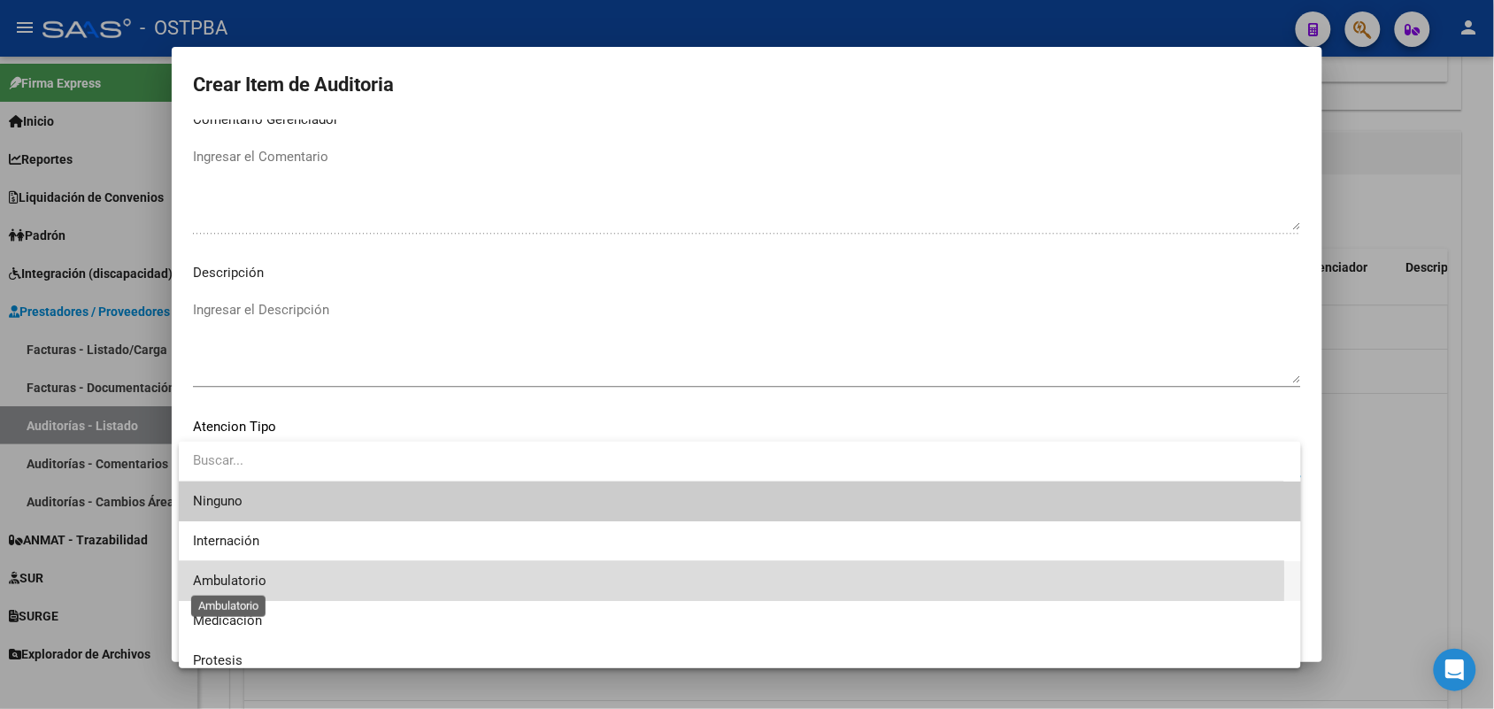
click at [244, 580] on span "Ambulatorio" at bounding box center [229, 581] width 73 height 16
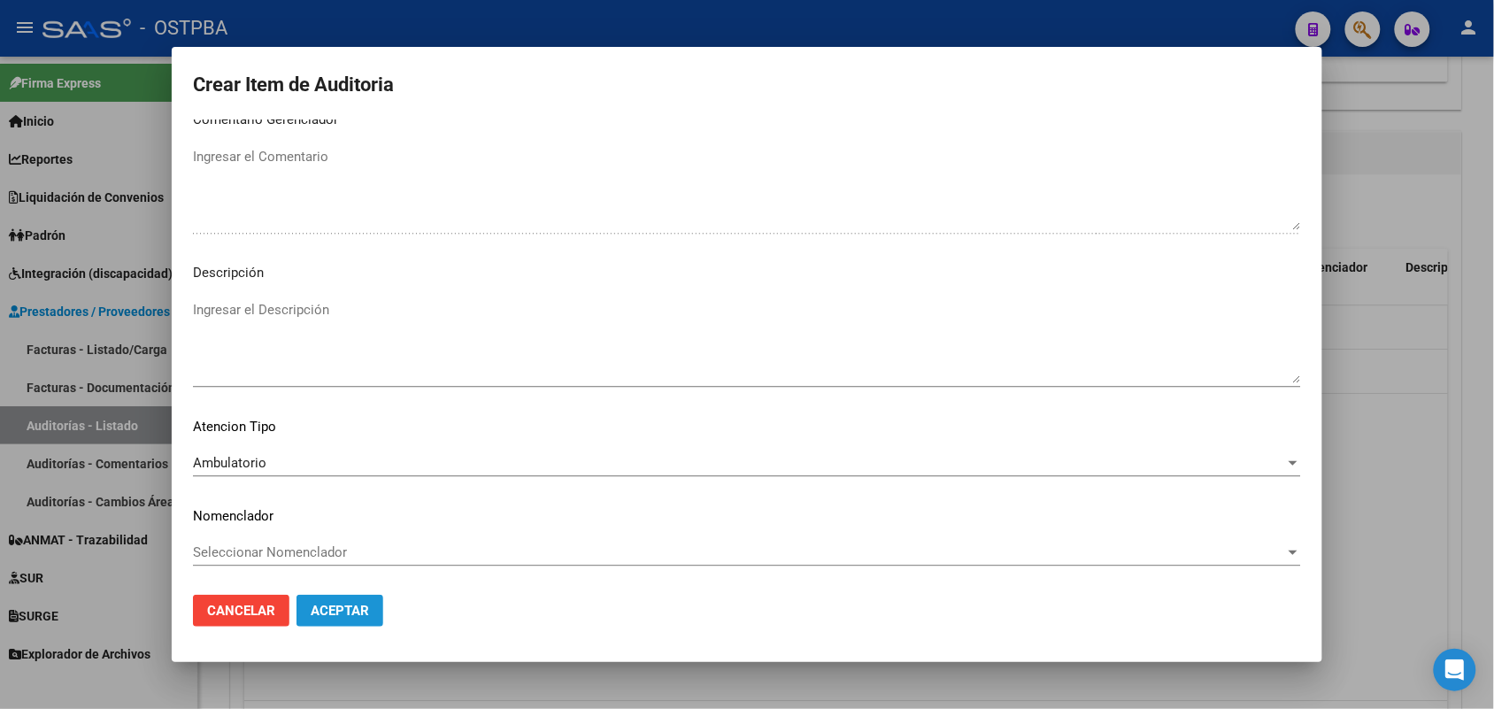
click at [324, 609] on span "Aceptar" at bounding box center [340, 611] width 58 height 16
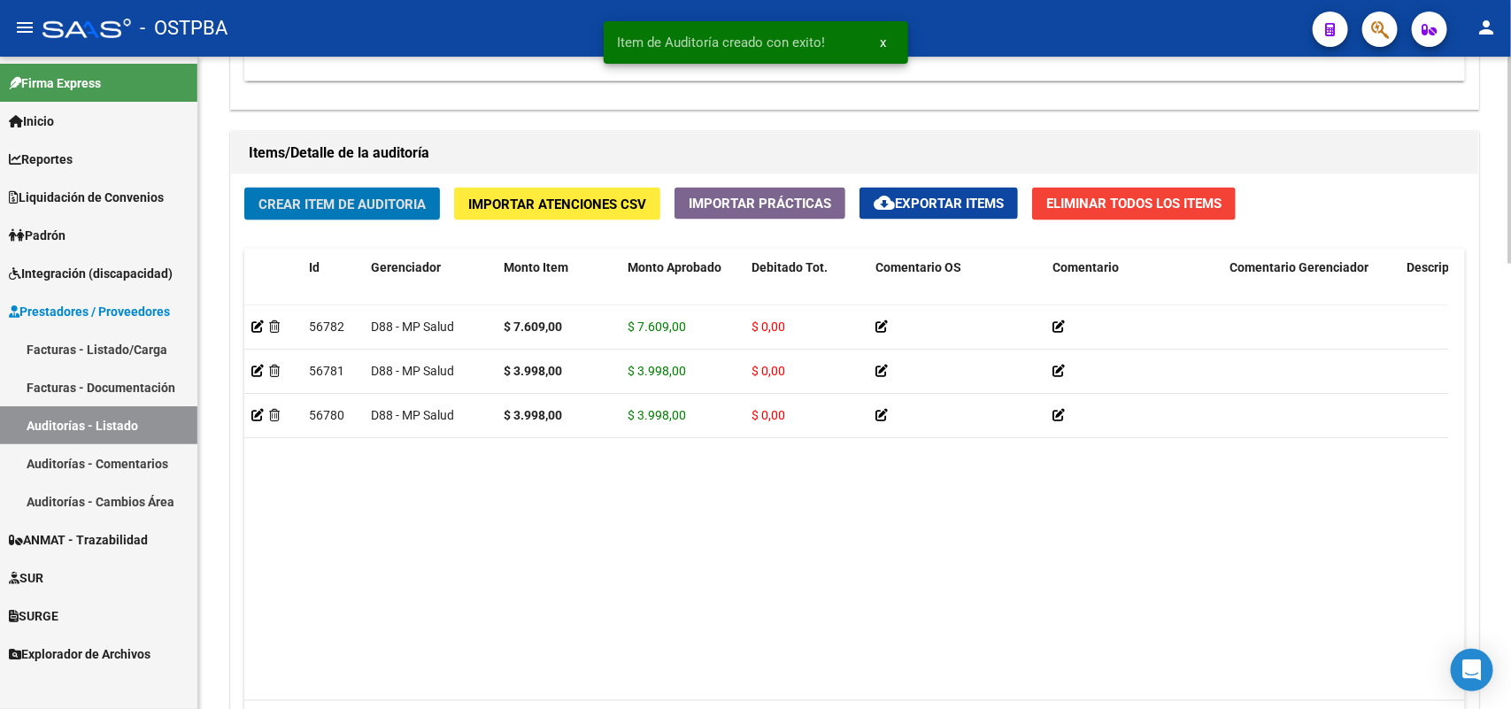
click at [373, 197] on span "Crear Item de Auditoria" at bounding box center [341, 204] width 167 height 16
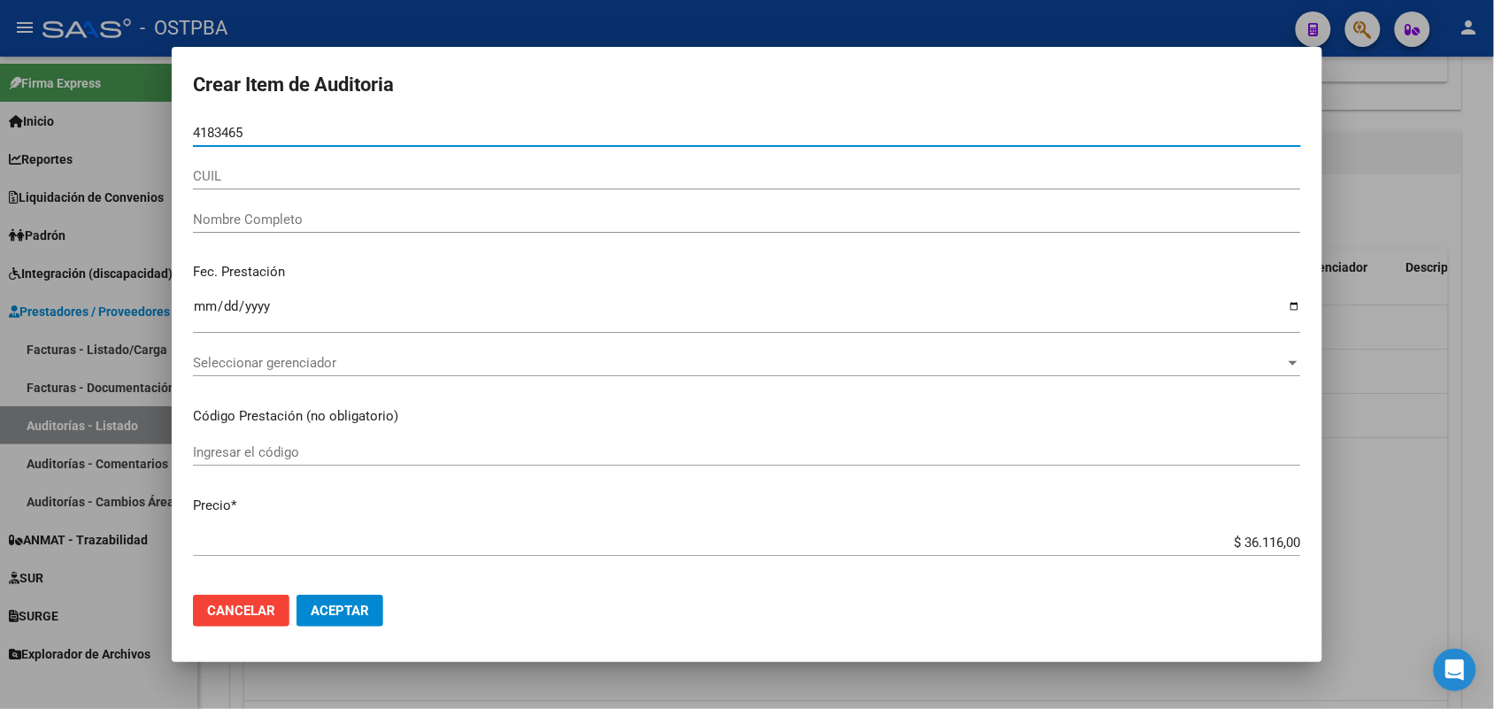
type input "41834650"
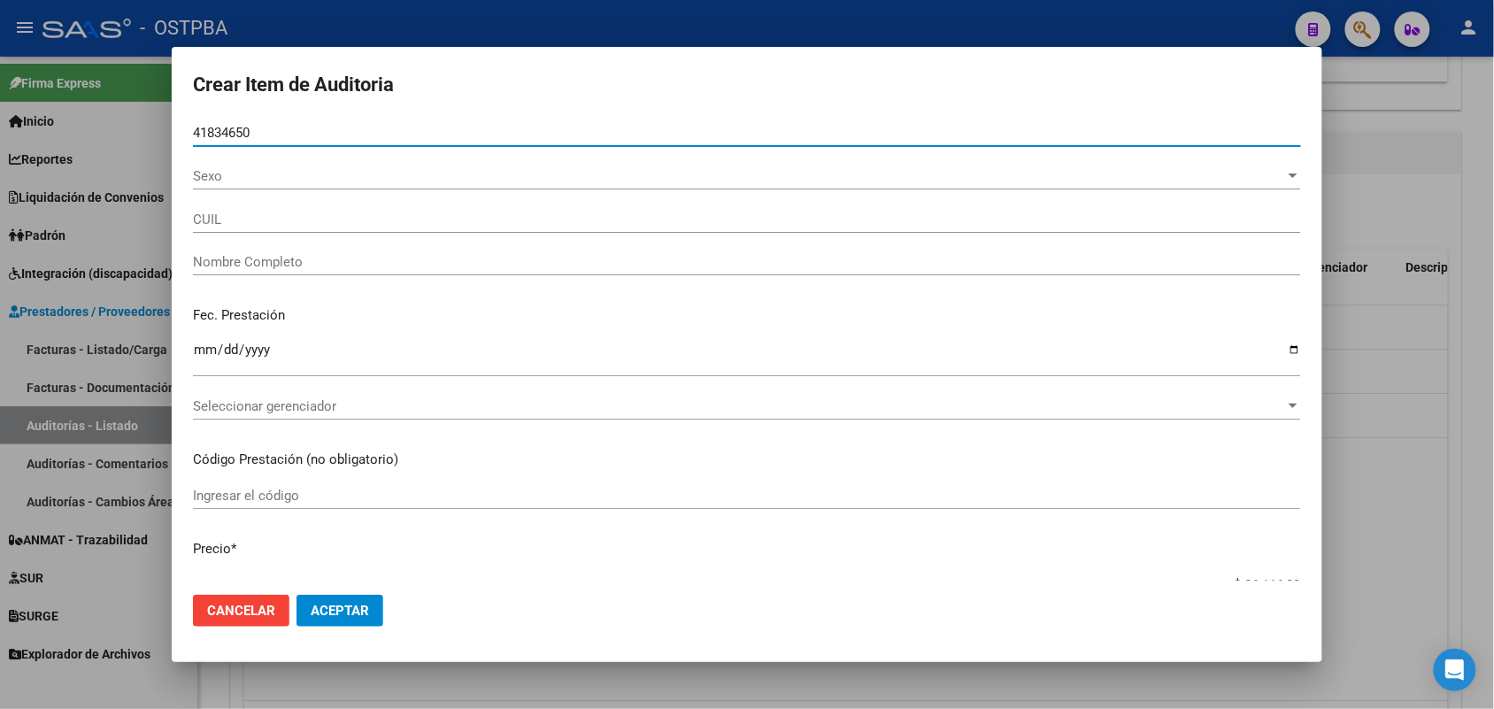
type input "24418346503"
type input "GALVAN LUCIANO NAHUEL"
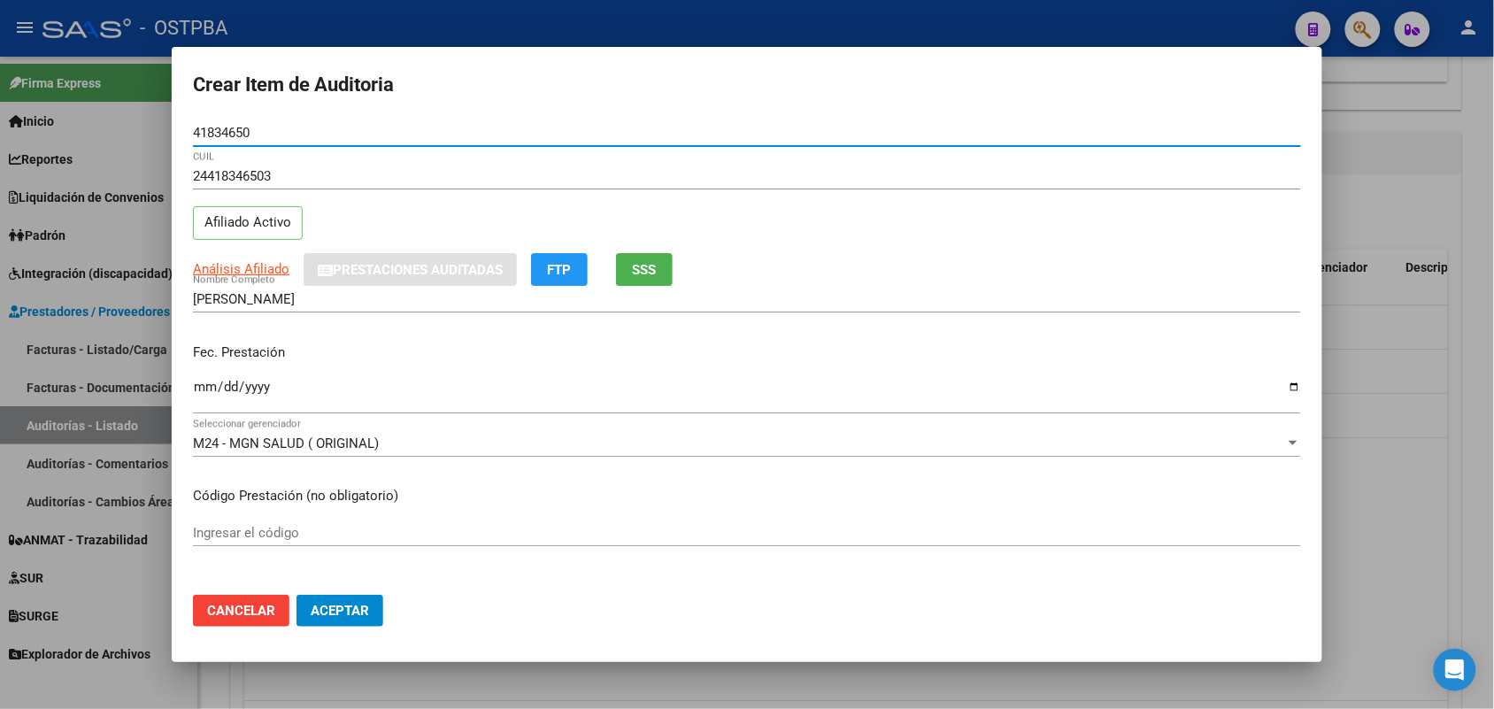
type input "41834650"
click at [204, 391] on input "Ingresar la fecha" at bounding box center [747, 394] width 1108 height 28
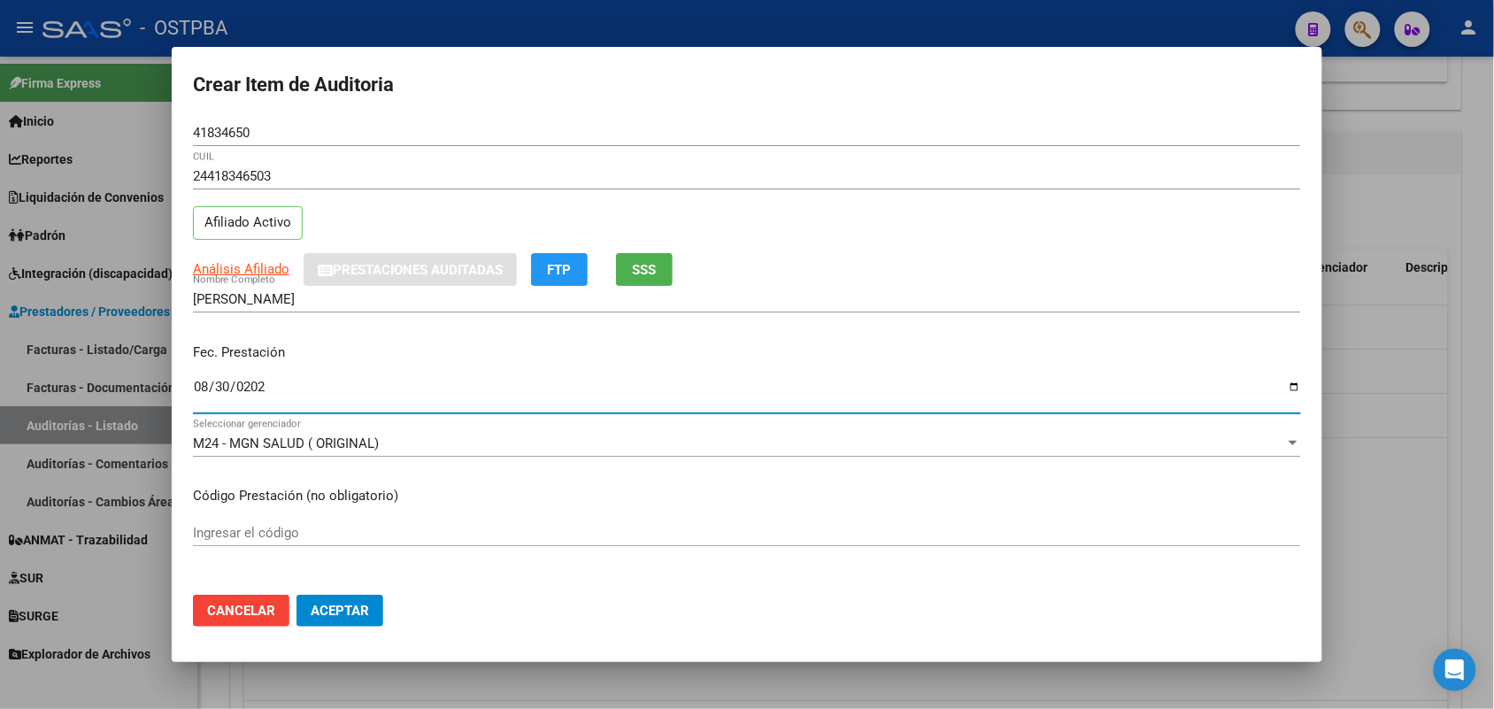
type input "2025-08-30"
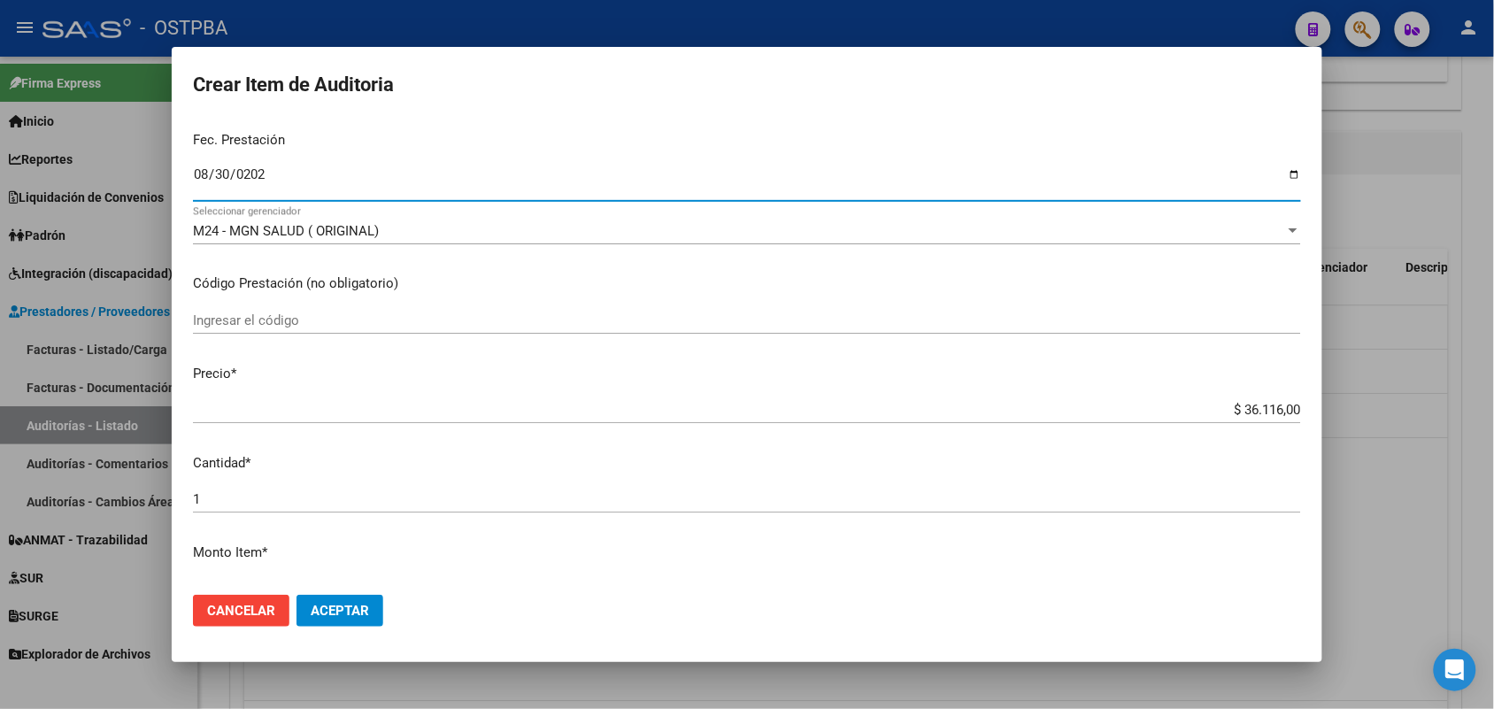
scroll to position [221, 0]
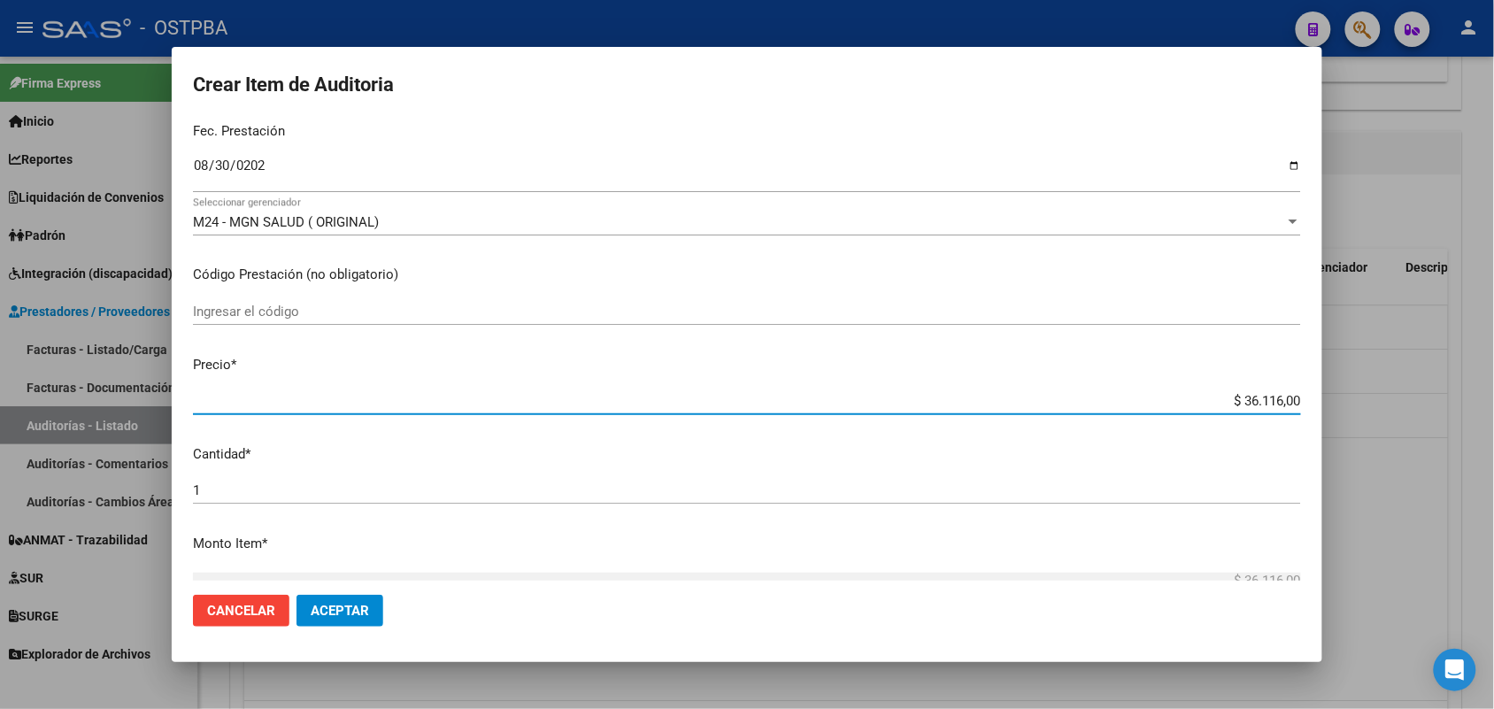
drag, startPoint x: 1184, startPoint y: 408, endPoint x: 1333, endPoint y: 418, distance: 149.0
click at [1333, 418] on div "Crear Item de Auditoria 41834650 Nro Documento 24418346503 CUIL Afiliado Activo…" at bounding box center [747, 354] width 1494 height 709
type input "$ 0,03"
type input "$ 0,39"
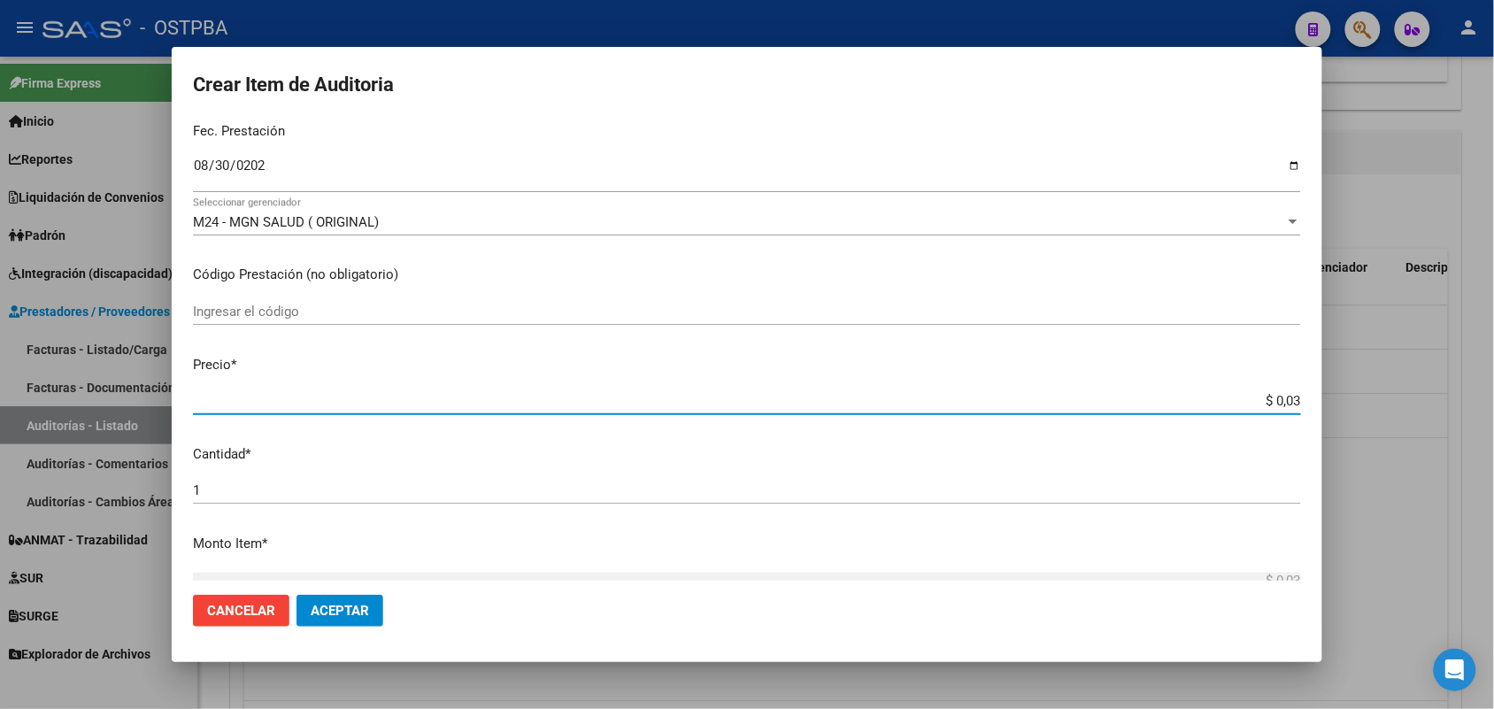
type input "$ 0,39"
type input "$ 3,99"
type input "$ 39,98"
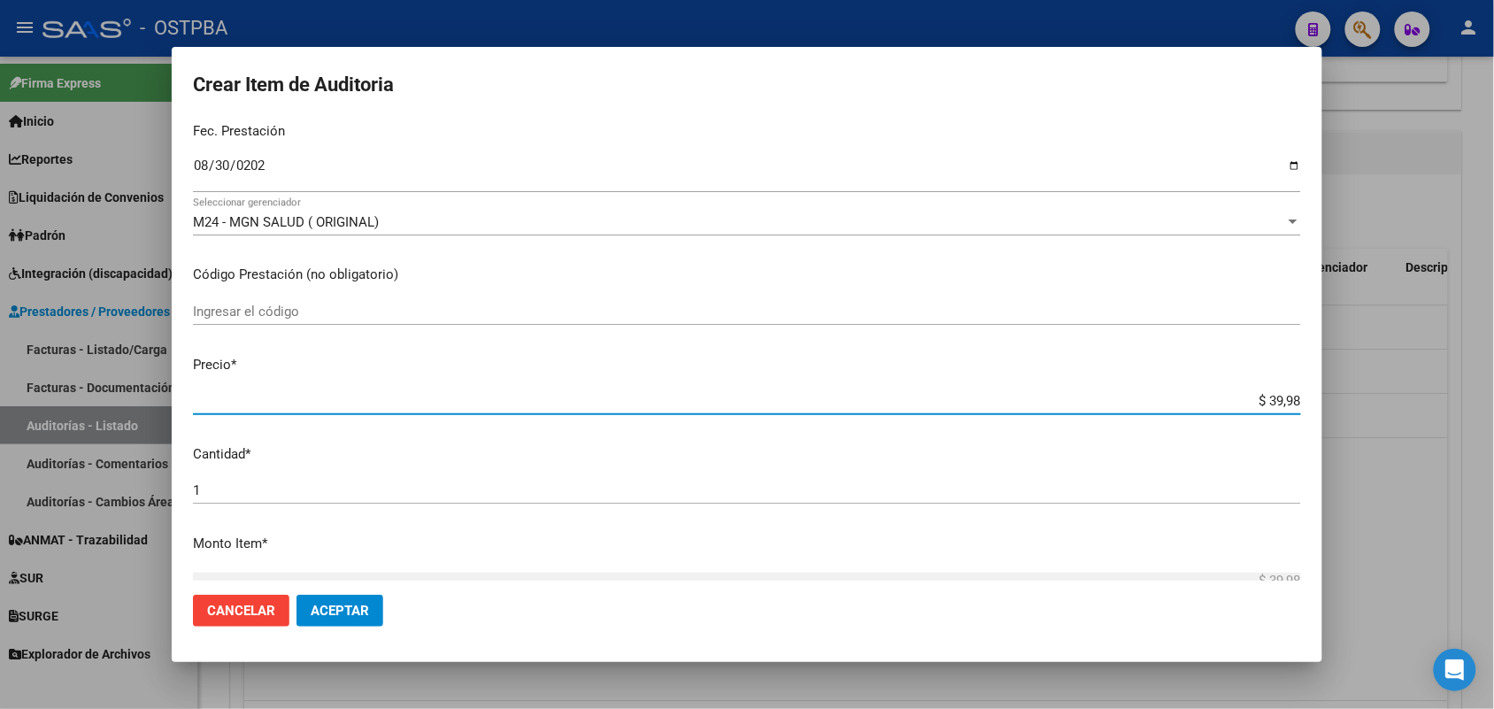
type input "$ 399,80"
type input "$ 3.998,00"
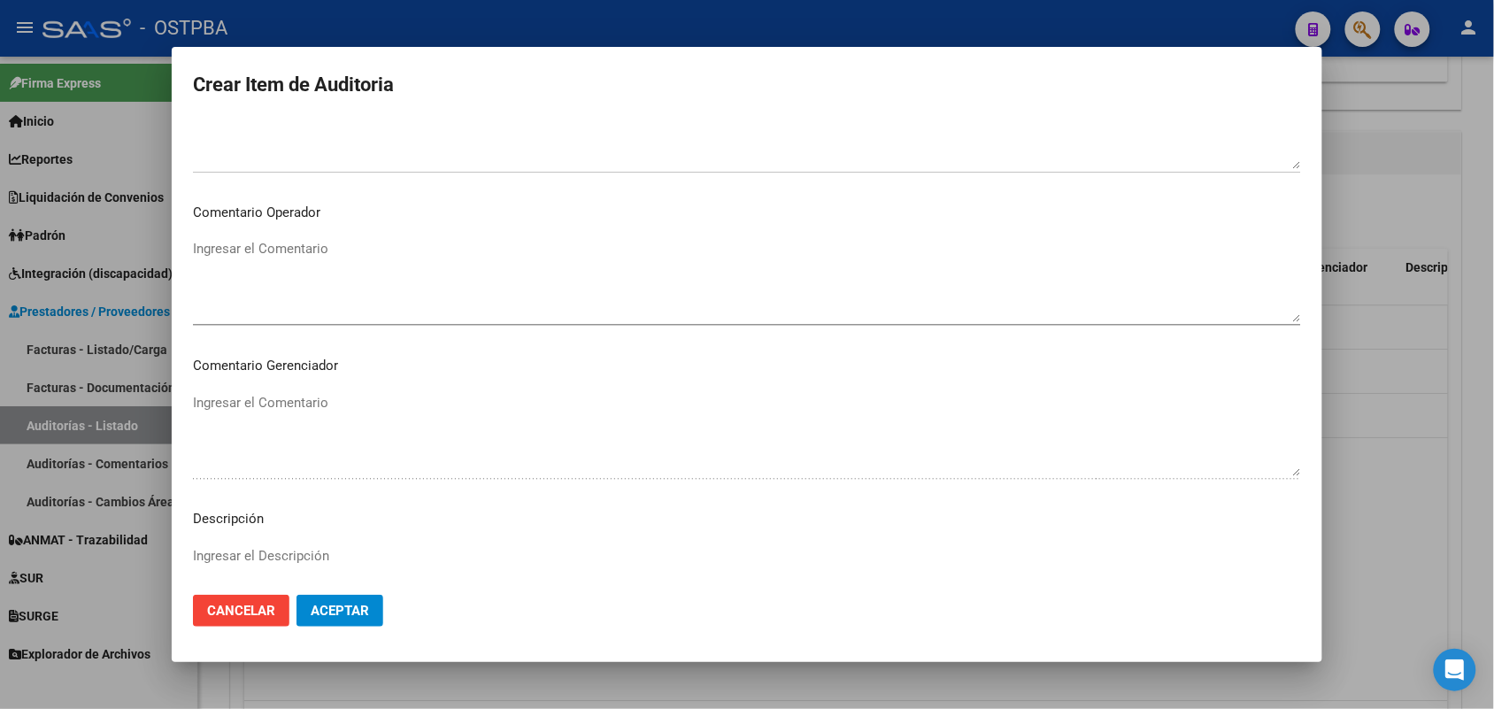
scroll to position [1131, 0]
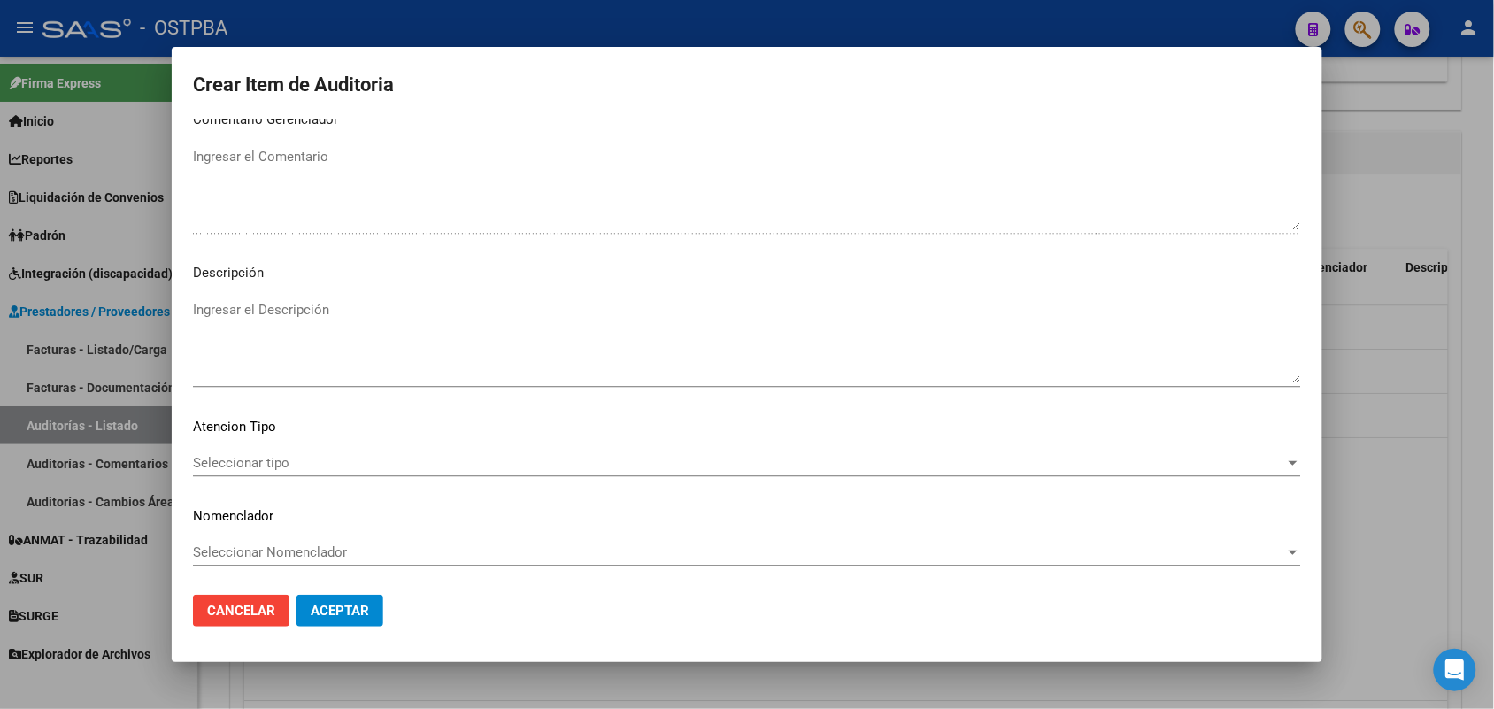
click at [283, 466] on span "Seleccionar tipo" at bounding box center [739, 463] width 1092 height 16
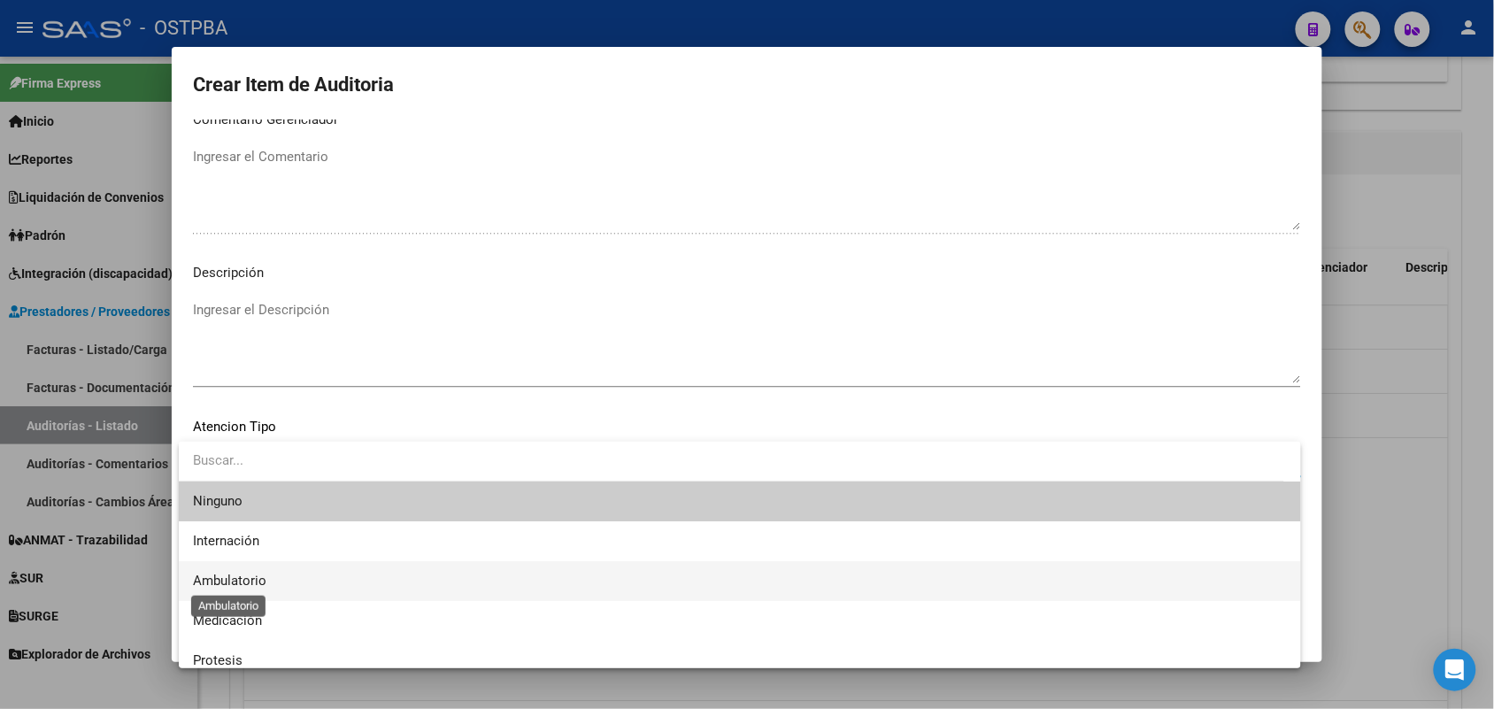
click at [249, 584] on span "Ambulatorio" at bounding box center [229, 581] width 73 height 16
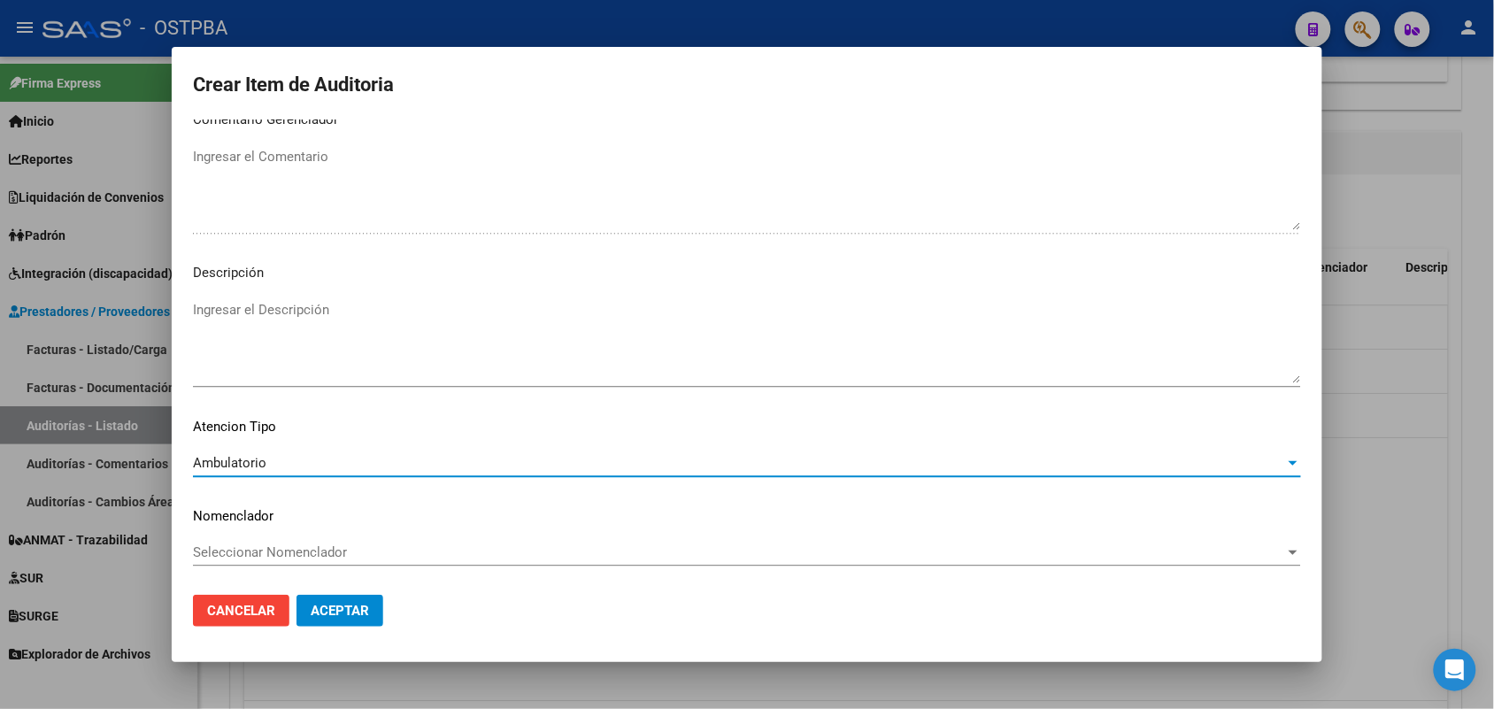
click at [343, 608] on span "Aceptar" at bounding box center [340, 611] width 58 height 16
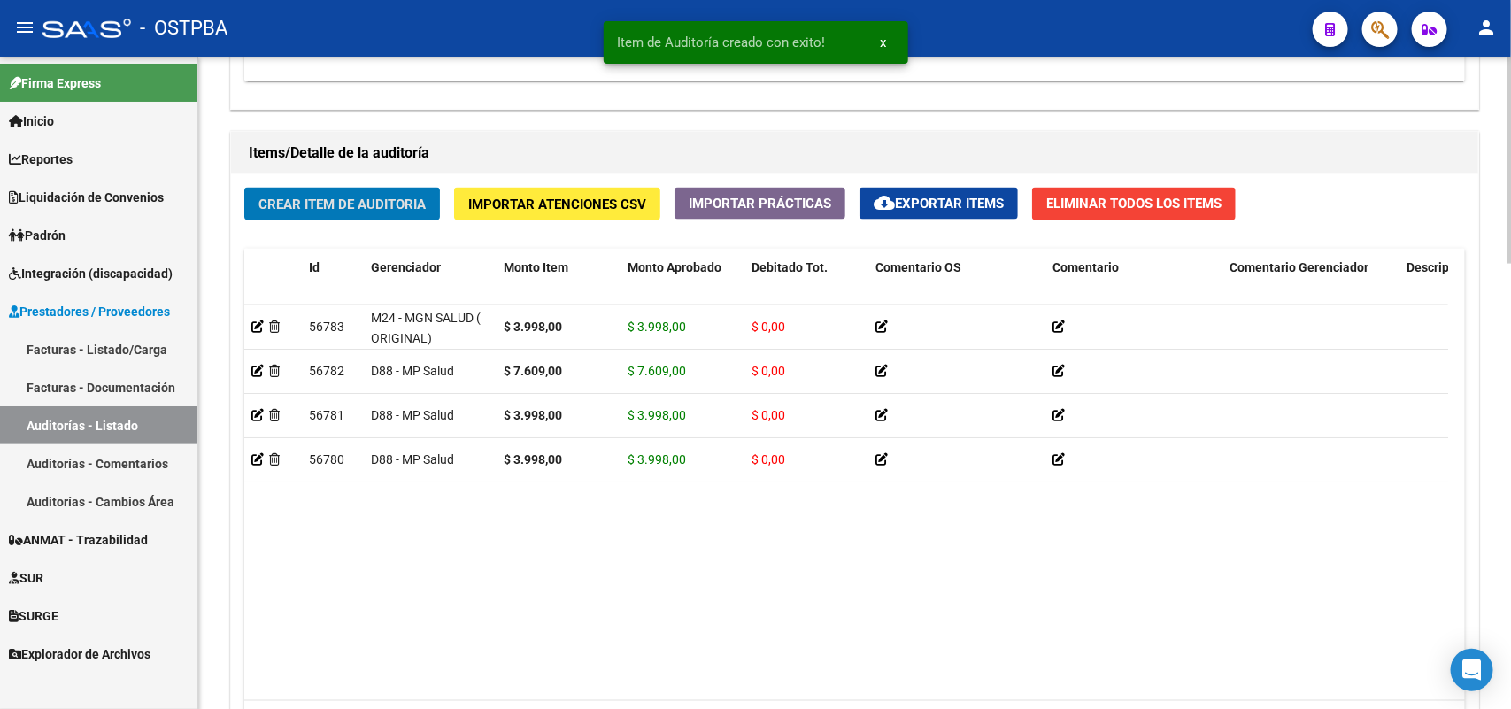
click at [408, 204] on span "Crear Item de Auditoria" at bounding box center [341, 204] width 167 height 16
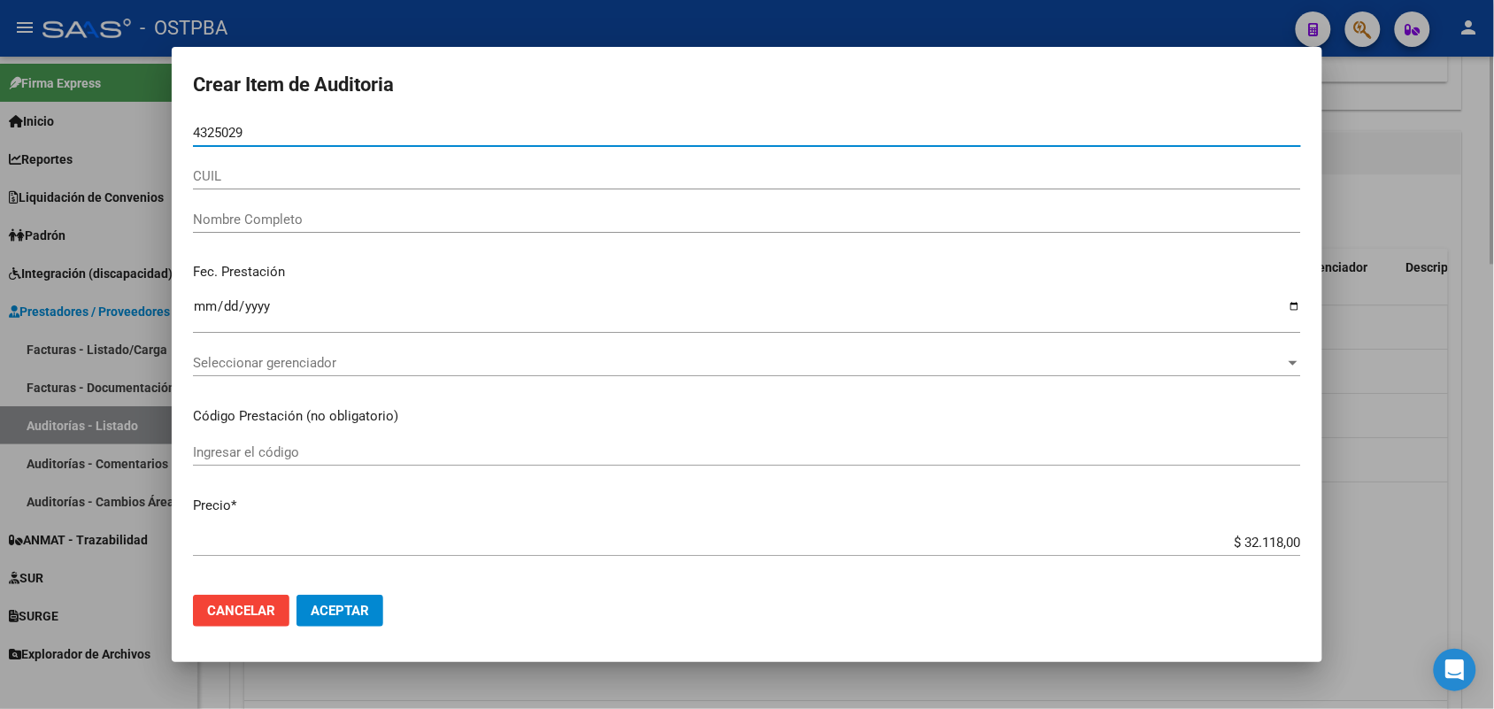
type input "43250295"
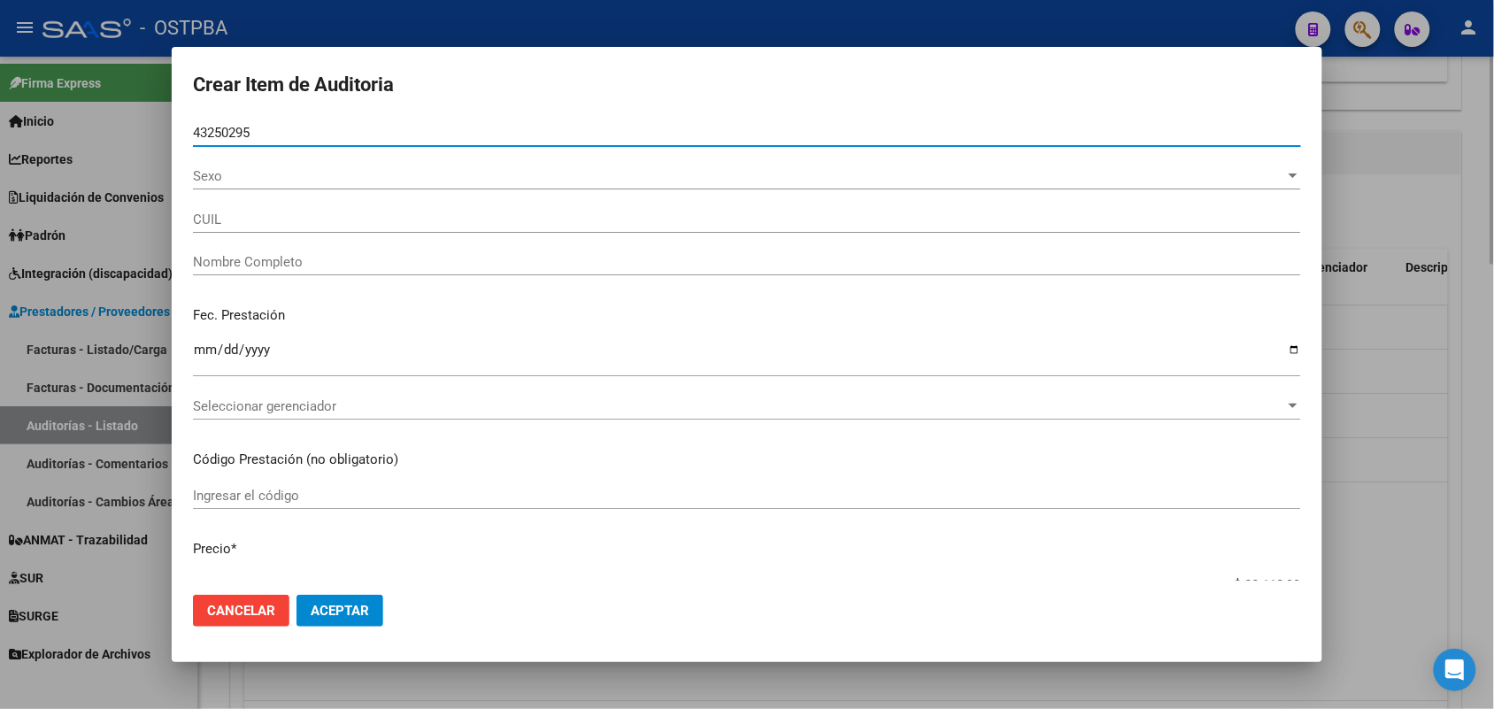
type input "20432502954"
type input "OLIVERA JONATHAN ABEL"
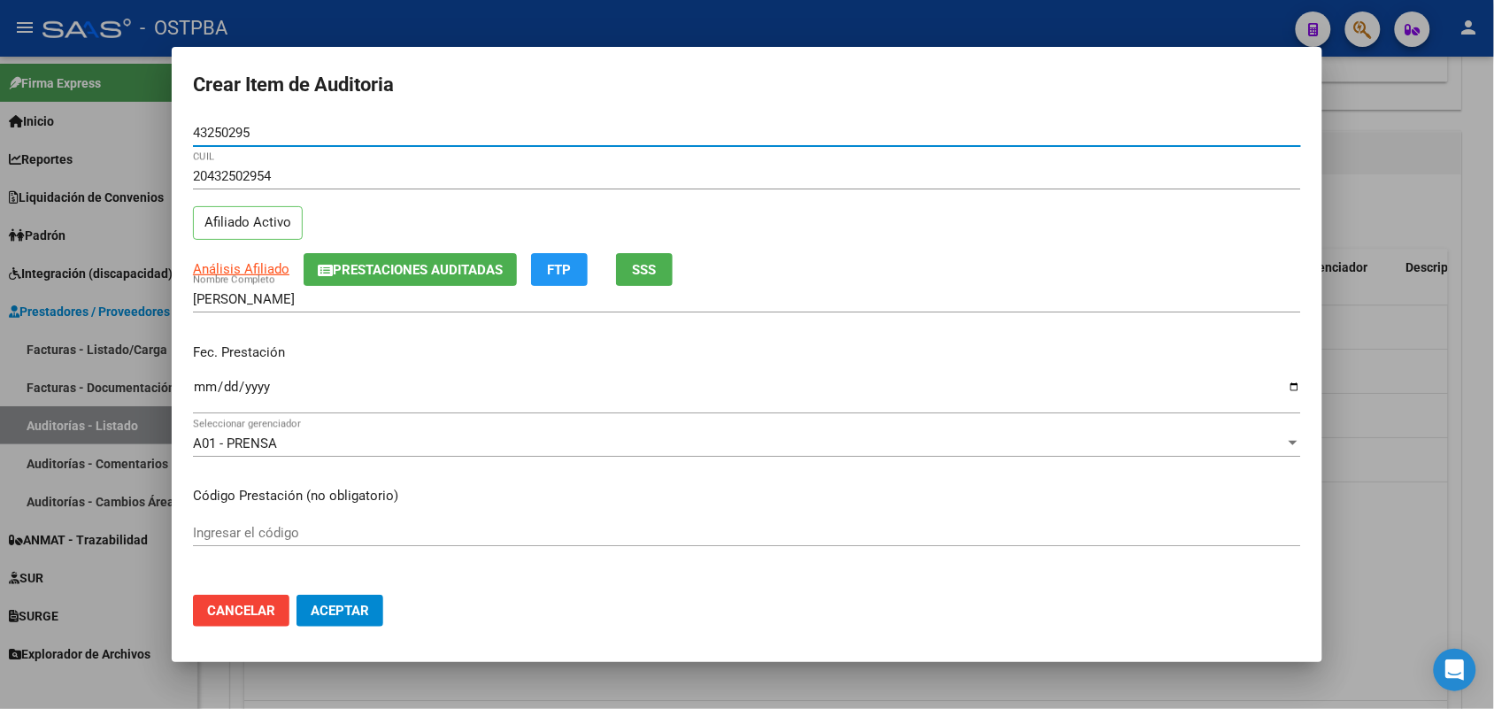
type input "43250295"
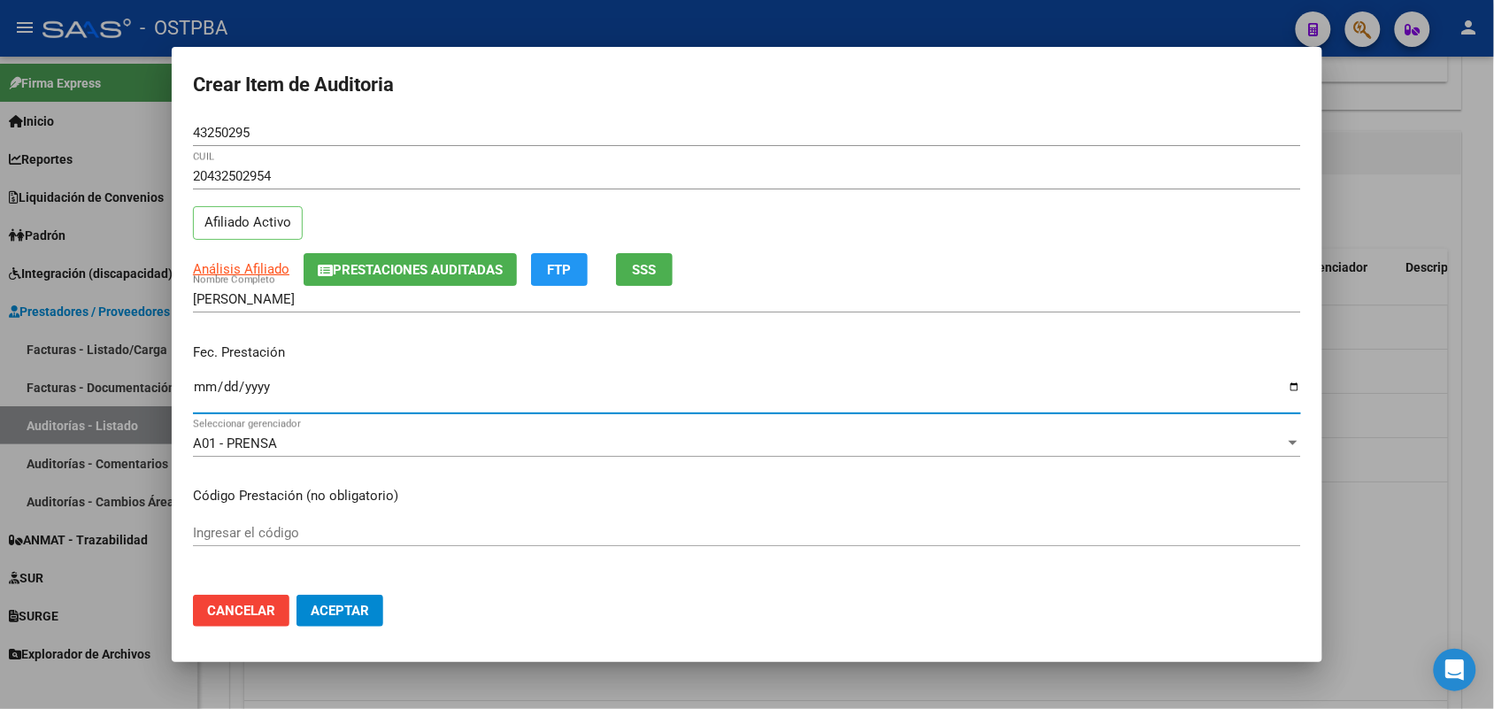
click at [201, 389] on input "Ingresar la fecha" at bounding box center [747, 394] width 1108 height 28
type input "2025-09-11"
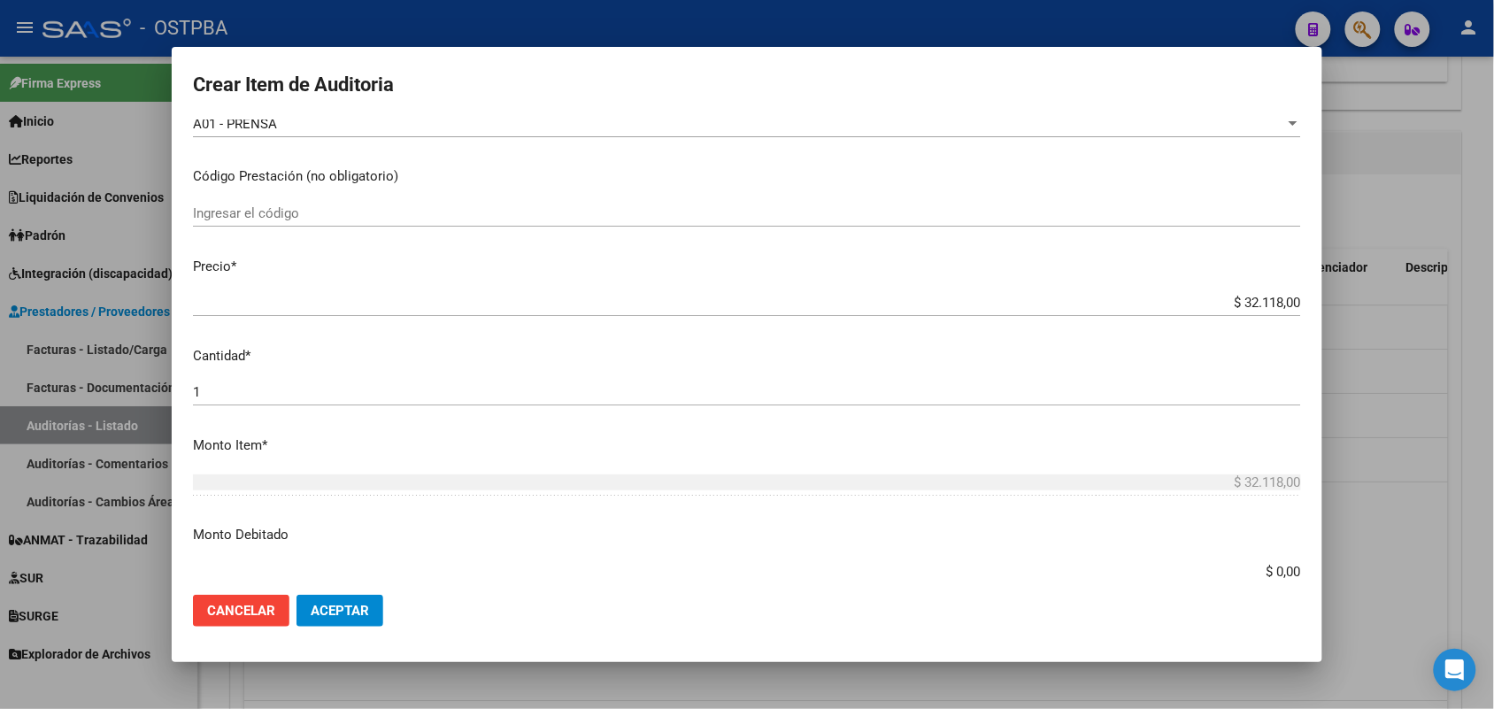
scroll to position [332, 0]
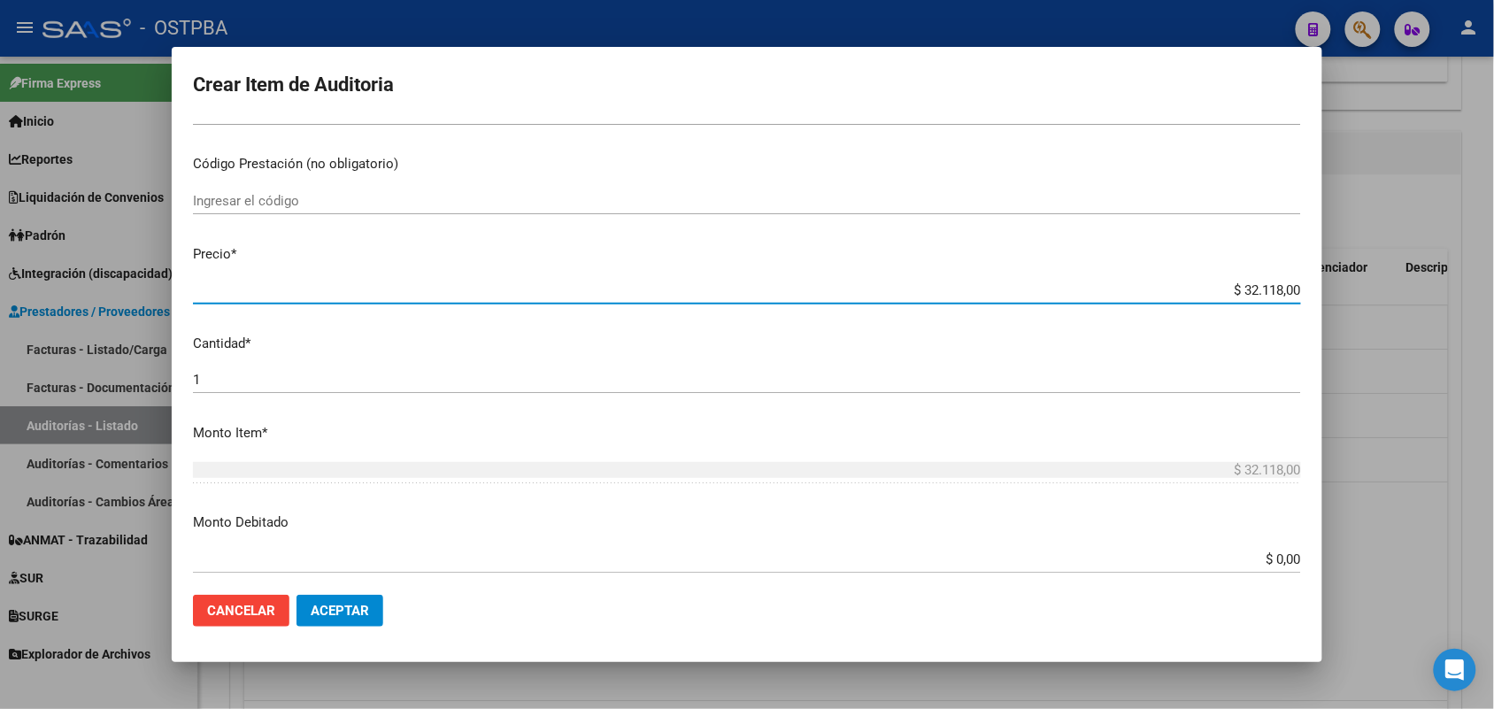
drag, startPoint x: 1192, startPoint y: 290, endPoint x: 1358, endPoint y: 304, distance: 166.9
click at [1358, 304] on div "Crear Item de Auditoria 43250295 Nro Documento 20432502954 CUIL Afiliado Activo…" at bounding box center [747, 354] width 1494 height 709
type input "$ 0,03"
type input "$ 0,39"
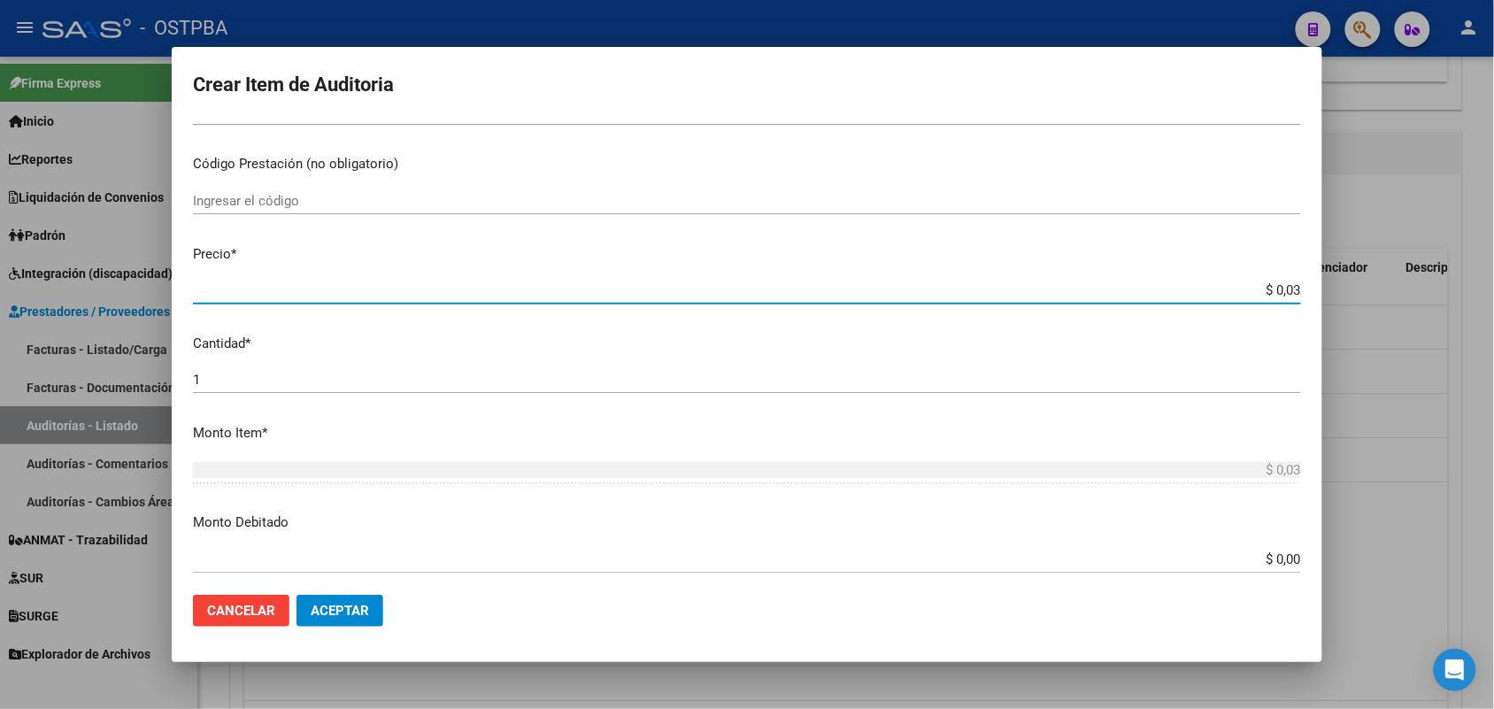
type input "$ 0,39"
type input "$ 3,99"
type input "$ 39,98"
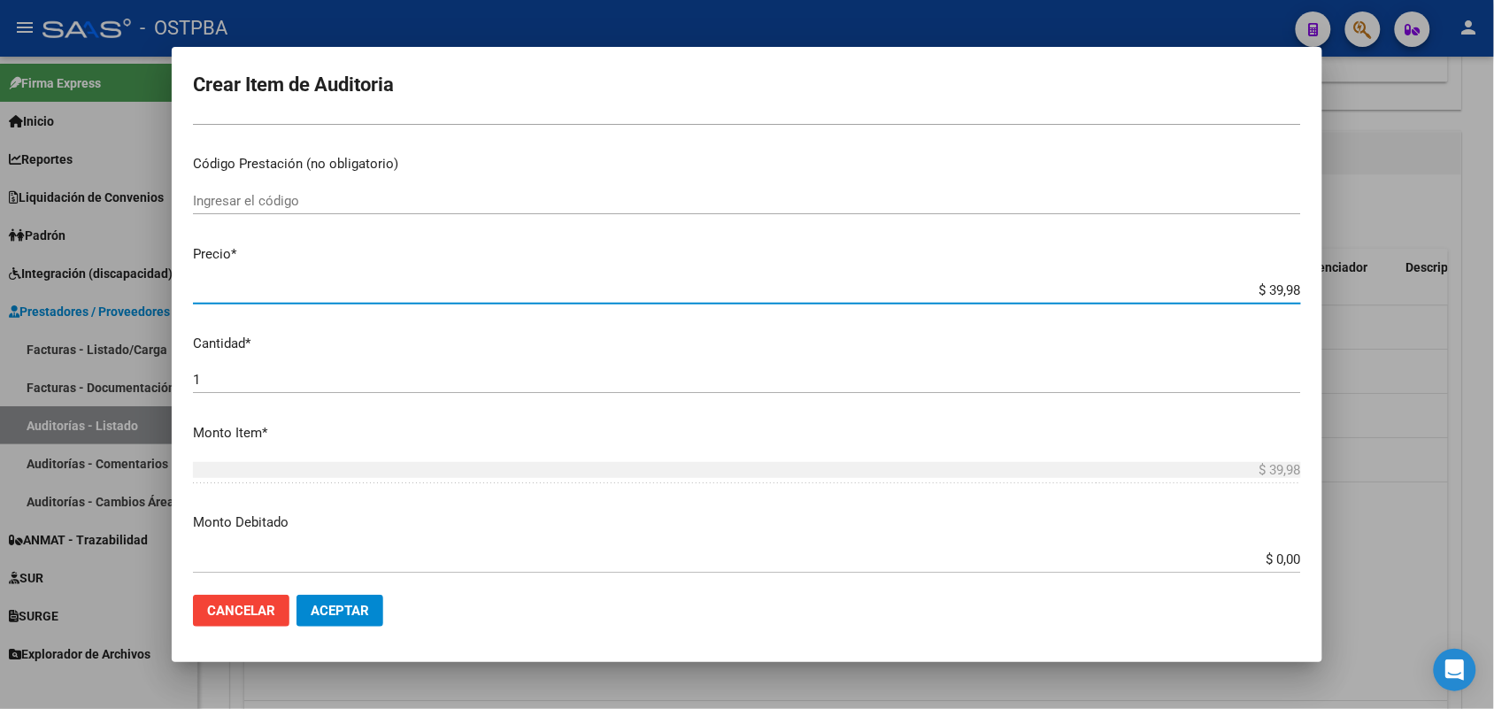
type input "$ 399,80"
type input "$ 3.998,00"
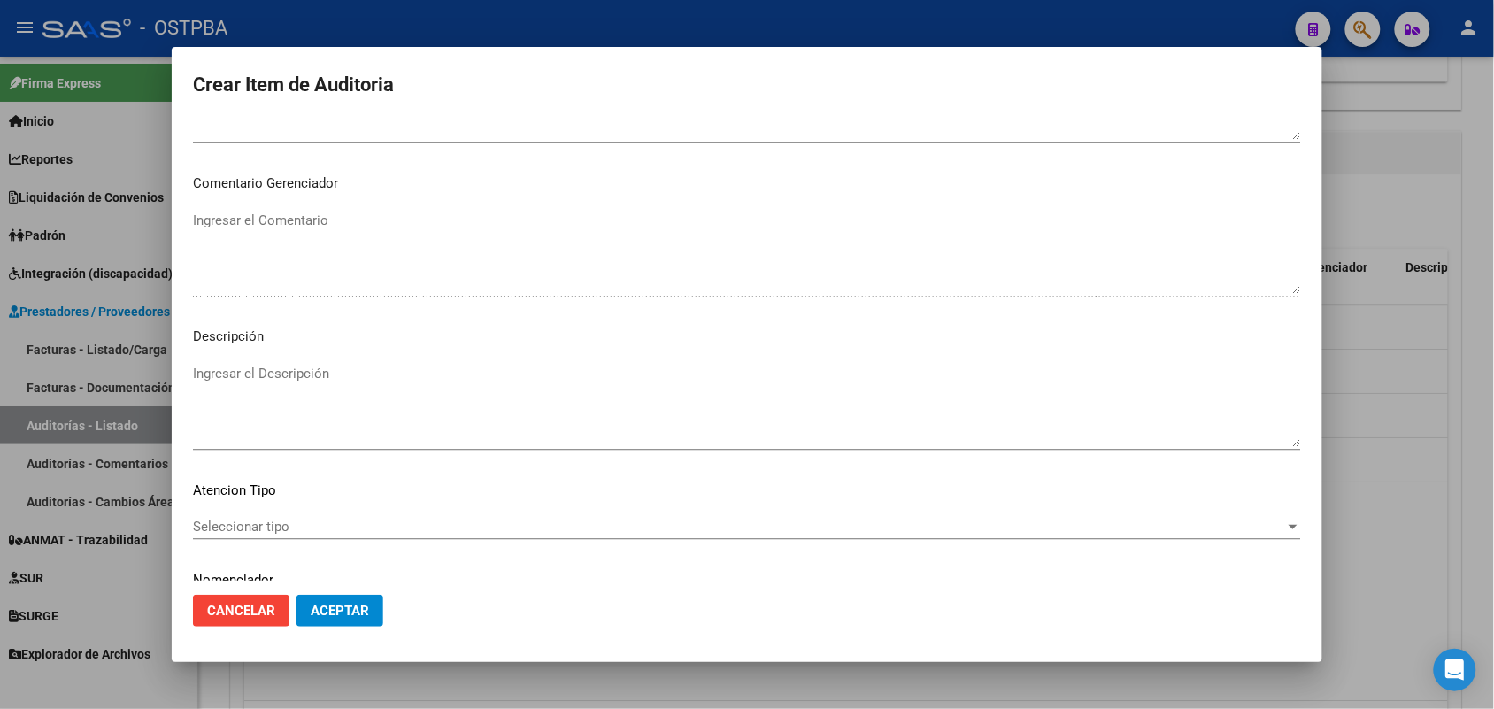
scroll to position [1131, 0]
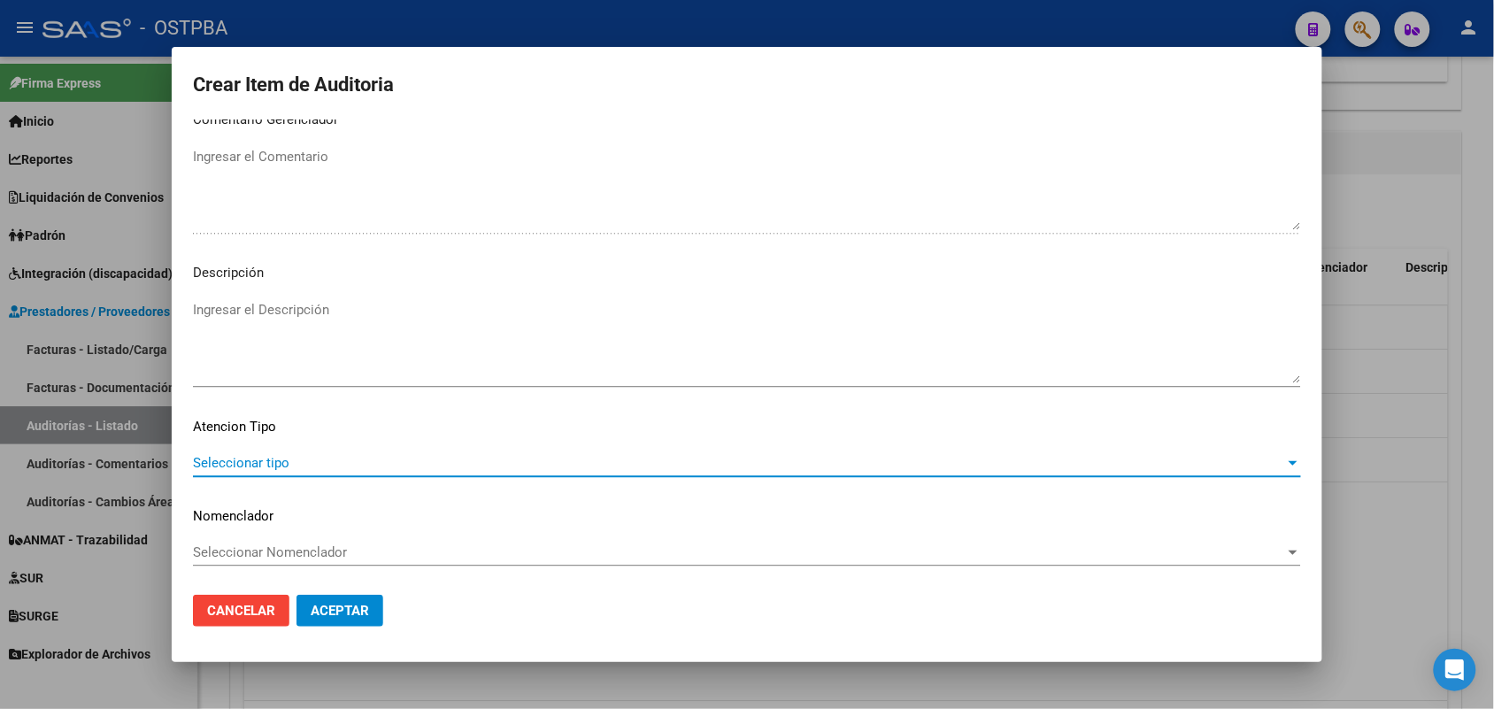
click at [271, 465] on span "Seleccionar tipo" at bounding box center [739, 463] width 1092 height 16
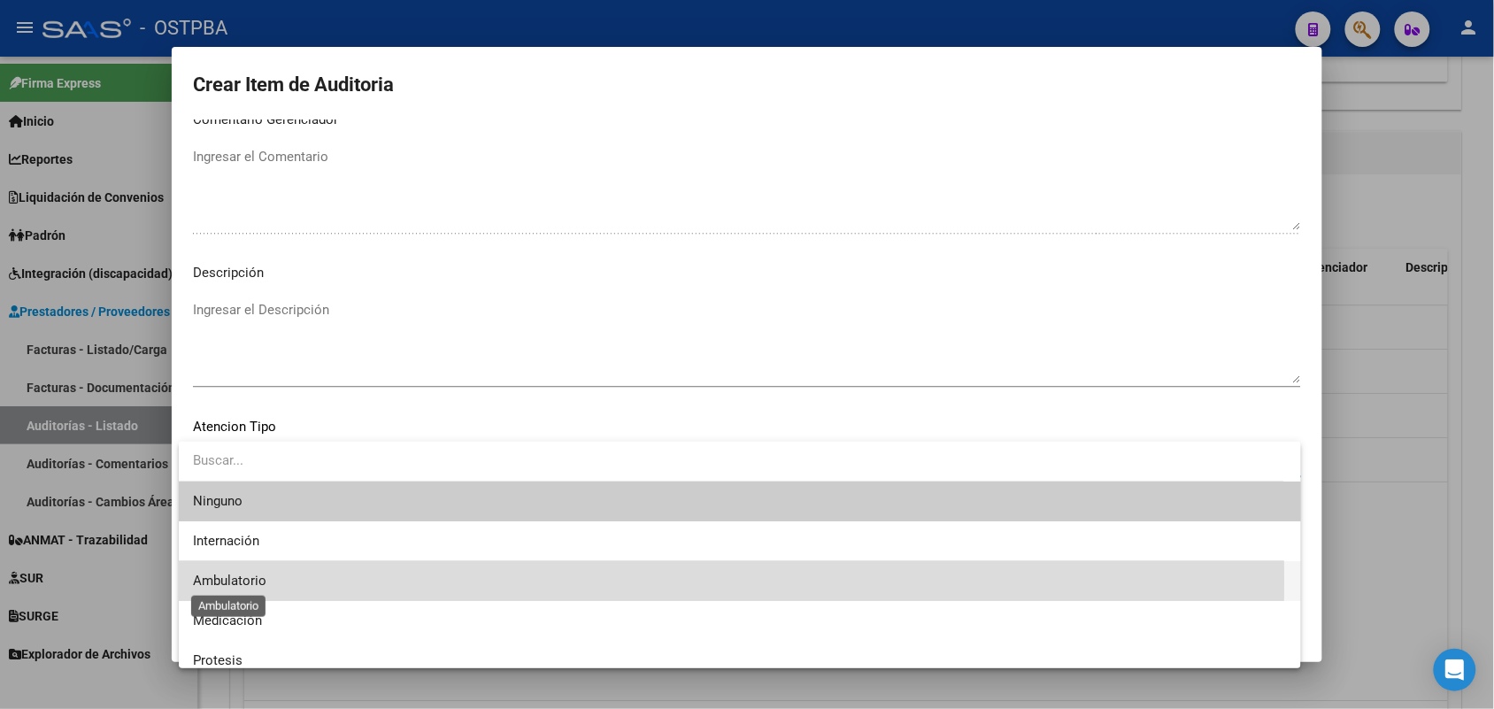
click at [258, 581] on span "Ambulatorio" at bounding box center [229, 581] width 73 height 16
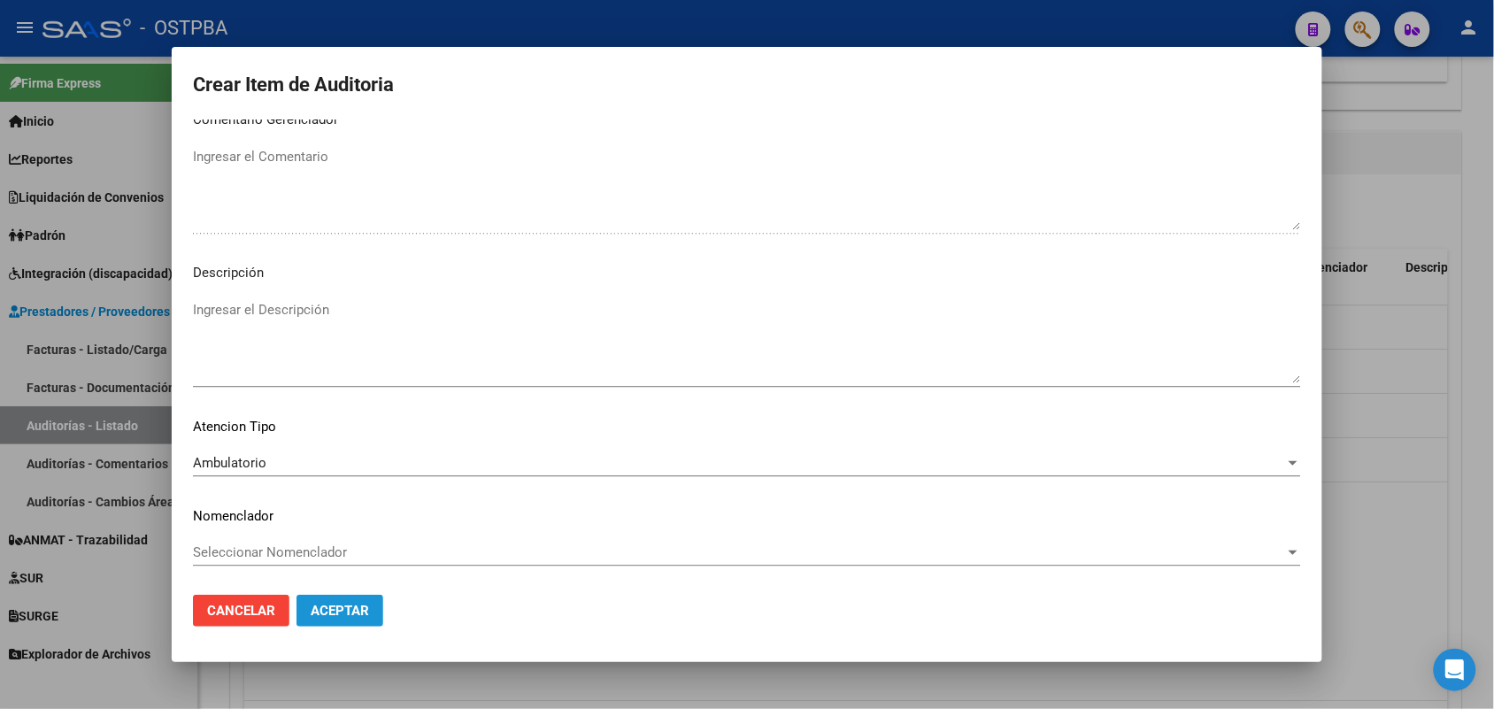
click at [316, 607] on span "Aceptar" at bounding box center [340, 611] width 58 height 16
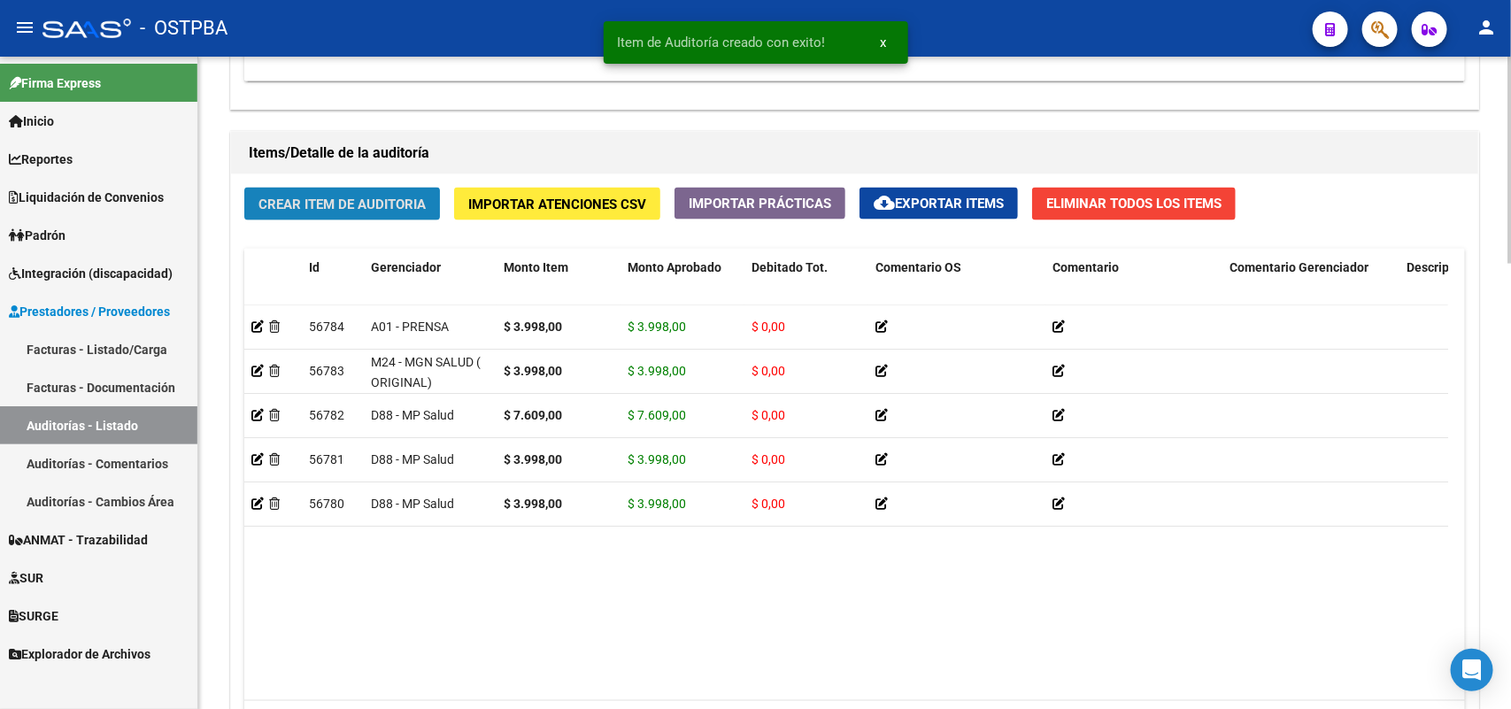
click at [376, 206] on span "Crear Item de Auditoria" at bounding box center [341, 204] width 167 height 16
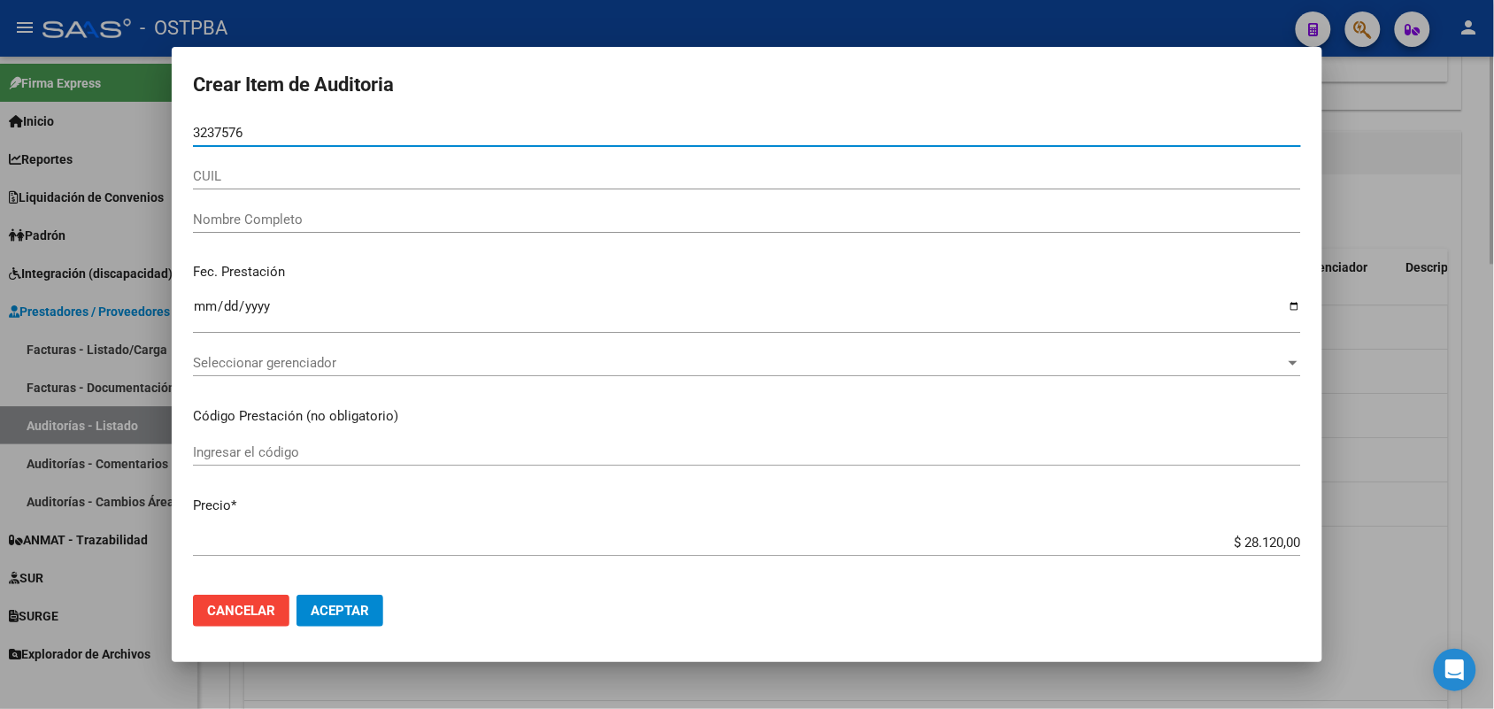
type input "32375762"
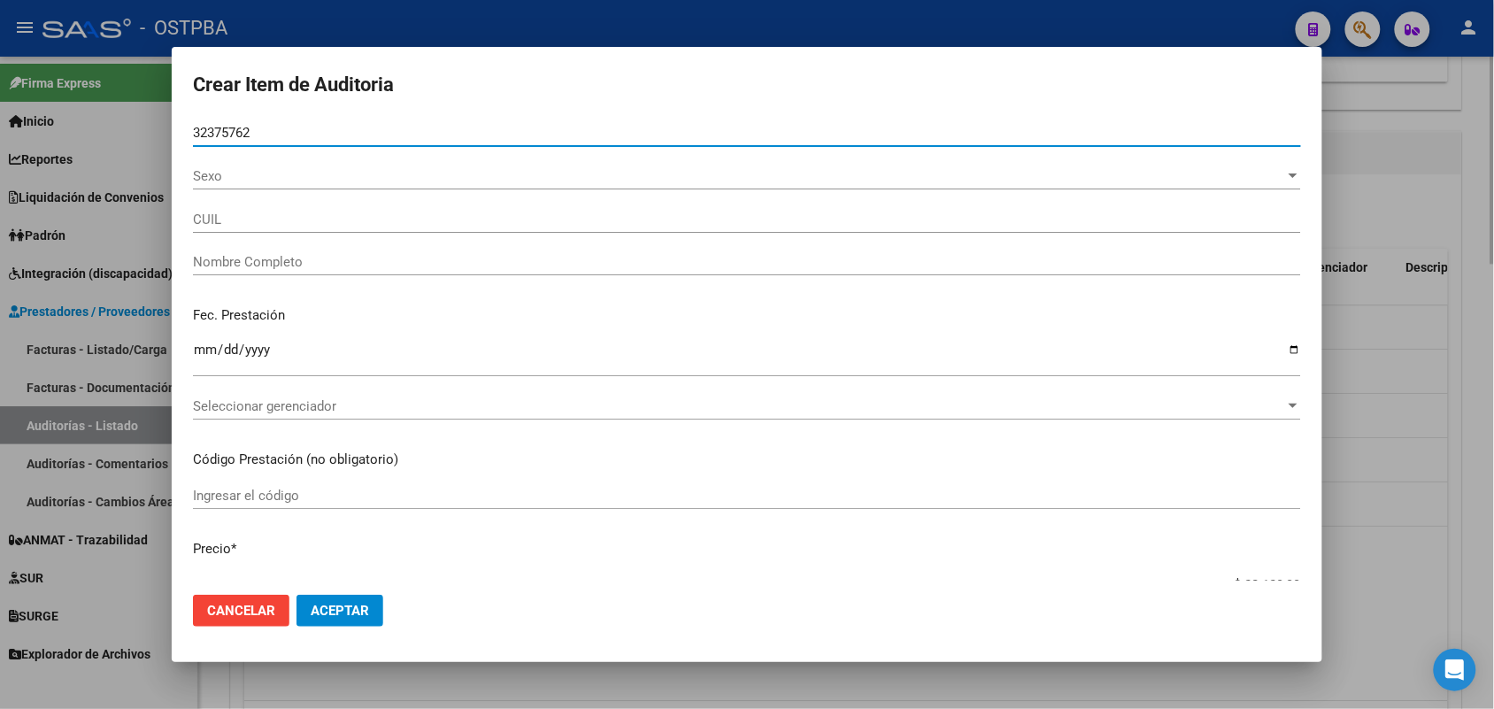
type input "27323757629"
type input "VILLALBA VALERIA ELIZABETH"
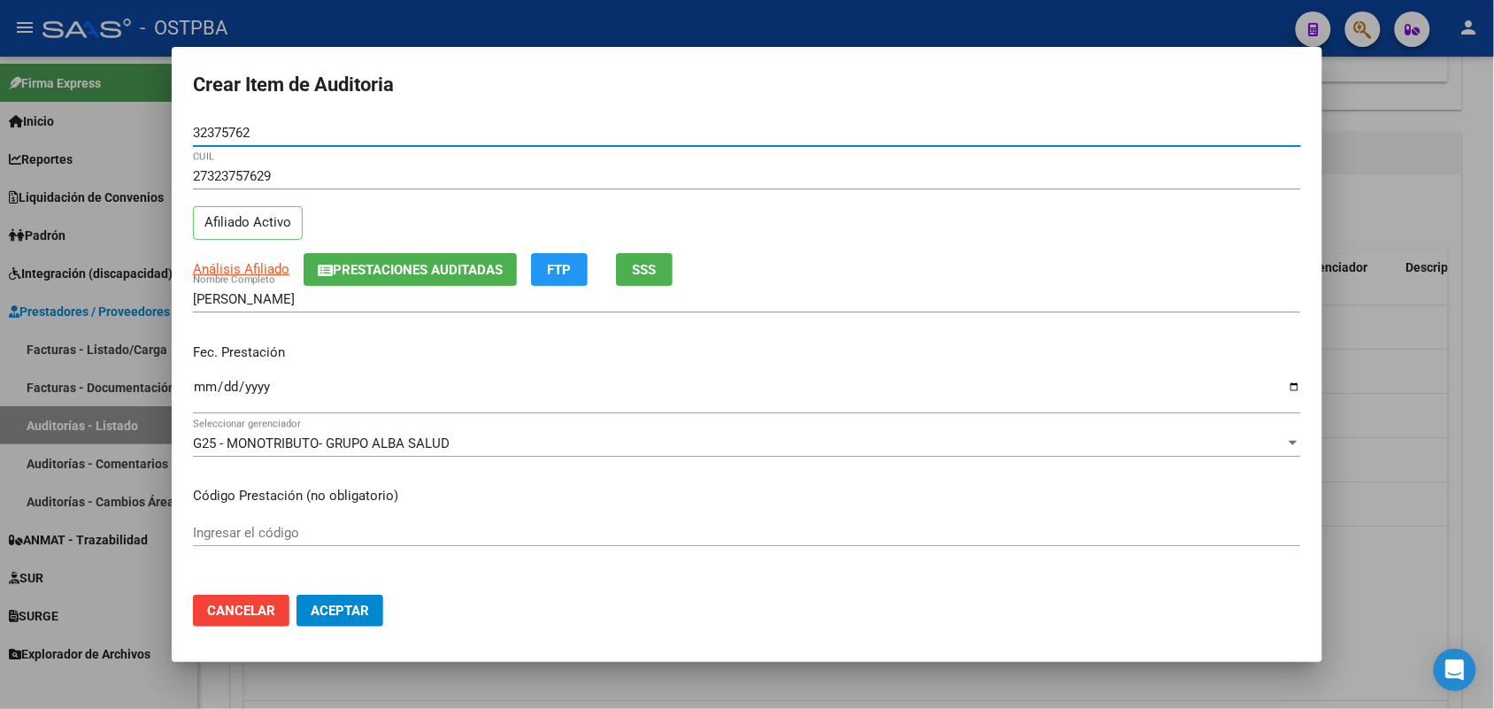
type input "32375762"
click at [205, 394] on input "Ingresar la fecha" at bounding box center [747, 394] width 1108 height 28
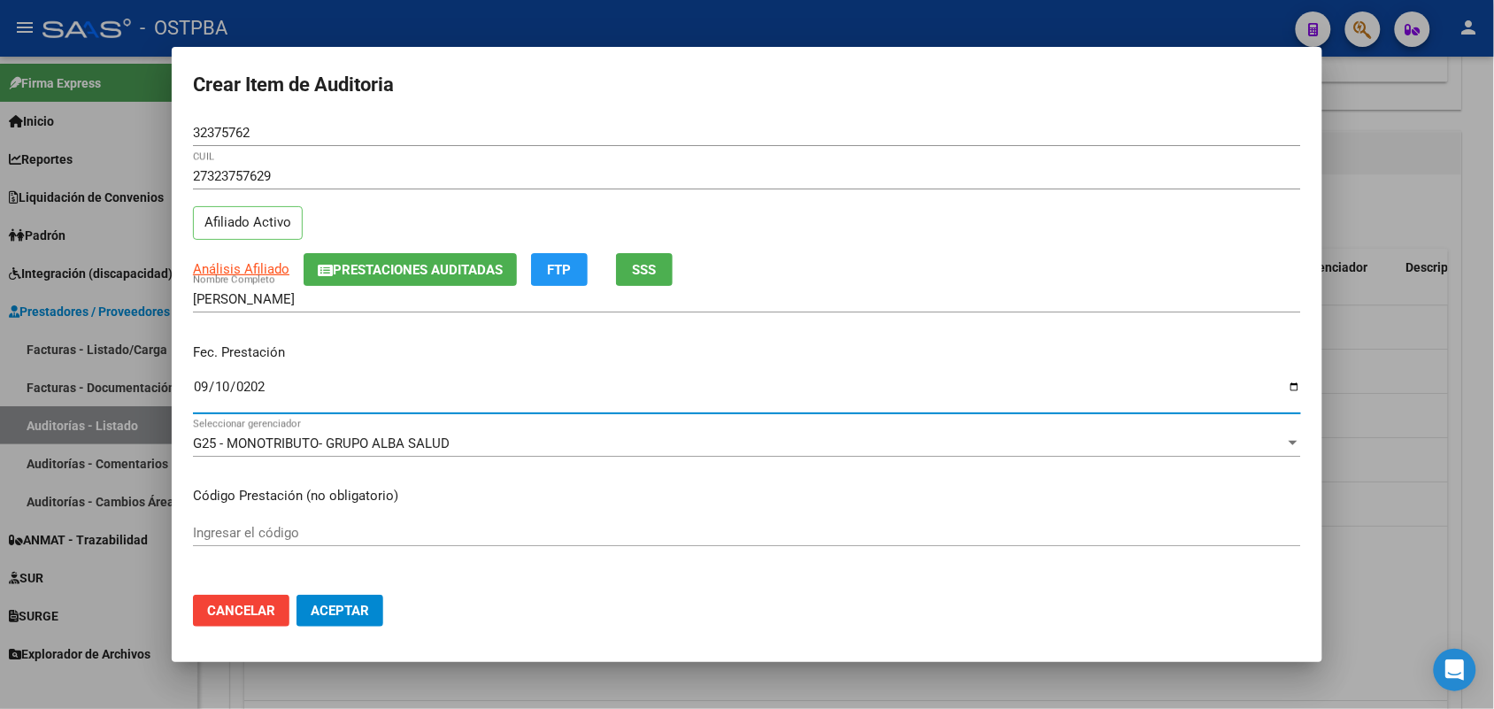
type input "2025-09-10"
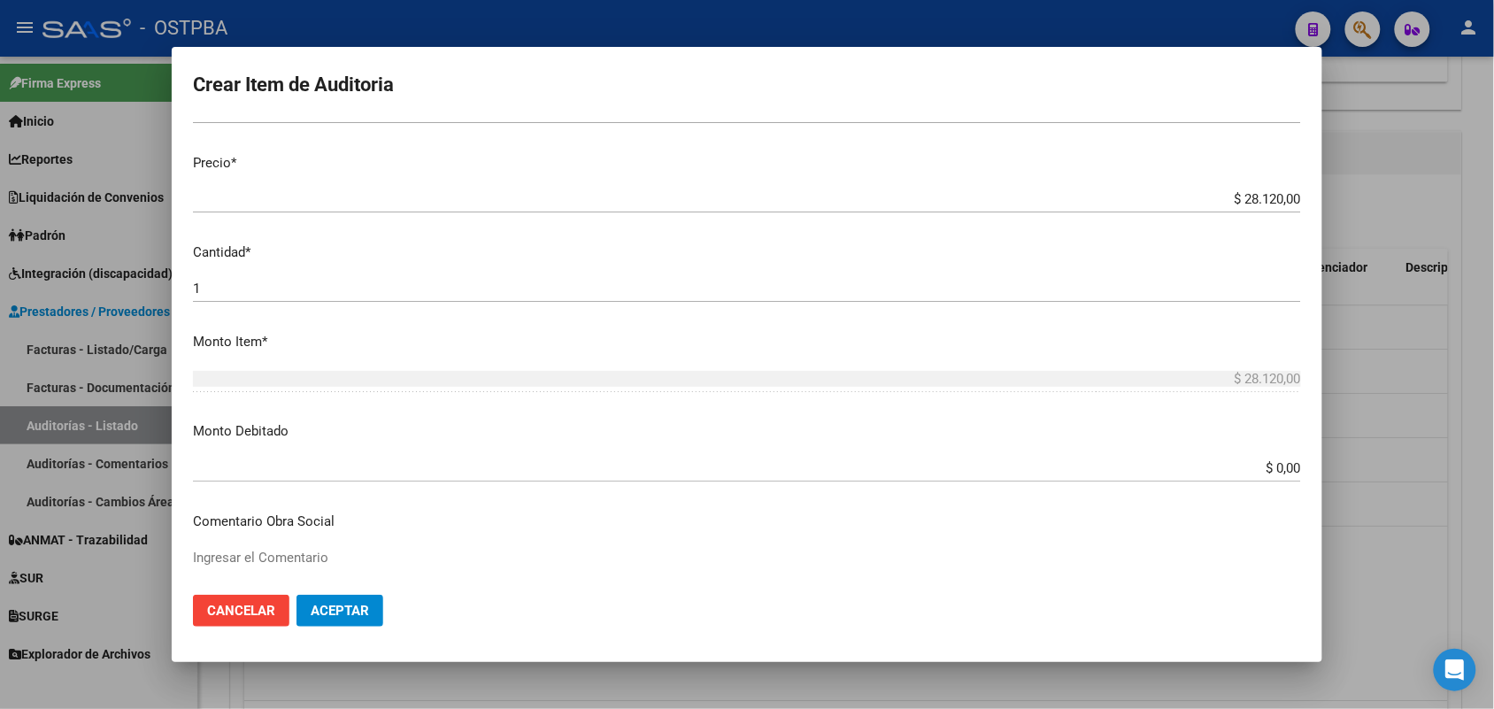
scroll to position [442, 0]
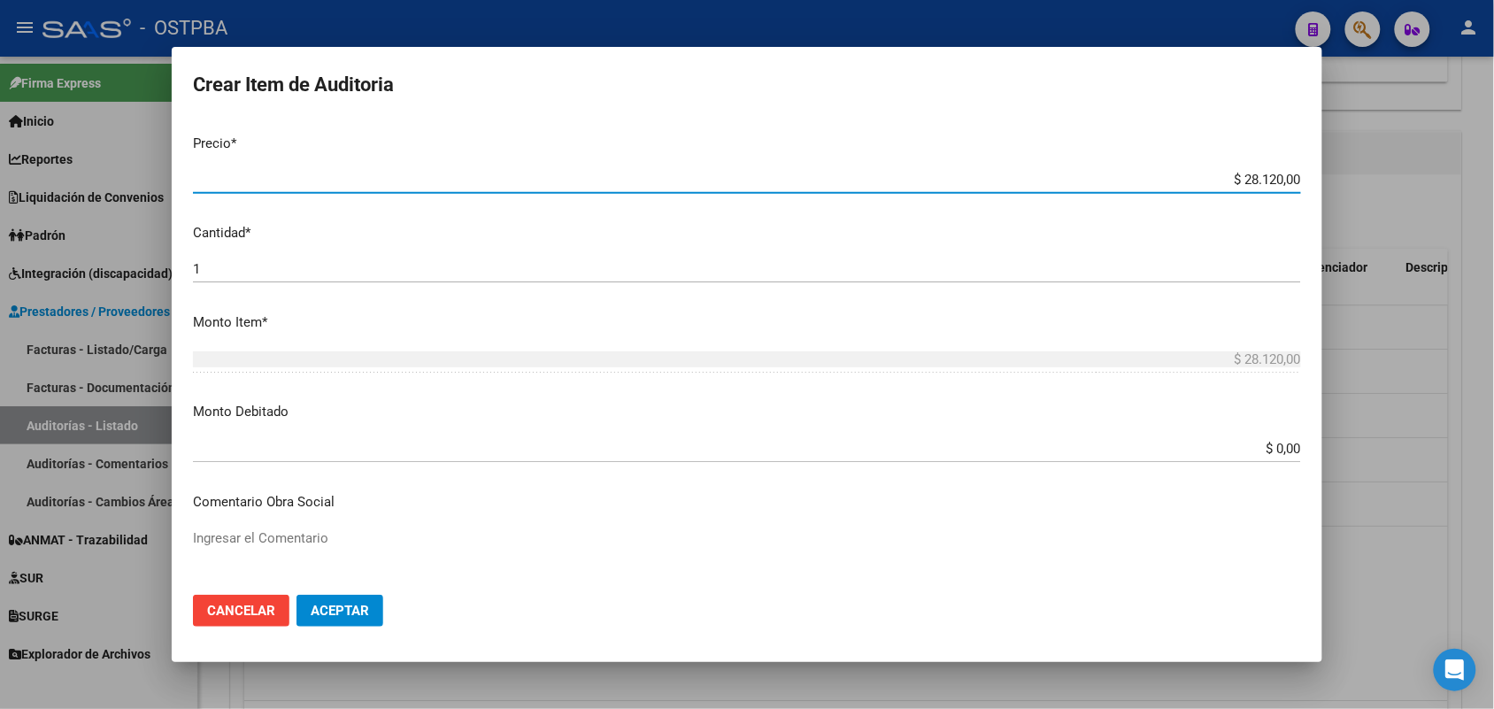
drag, startPoint x: 1204, startPoint y: 180, endPoint x: 1334, endPoint y: 188, distance: 129.5
click at [1334, 188] on div "Crear Item de Auditoria 32375762 Nro Documento 27323757629 CUIL Afiliado Activo…" at bounding box center [747, 354] width 1494 height 709
type input "$ 0,03"
type input "$ 0,39"
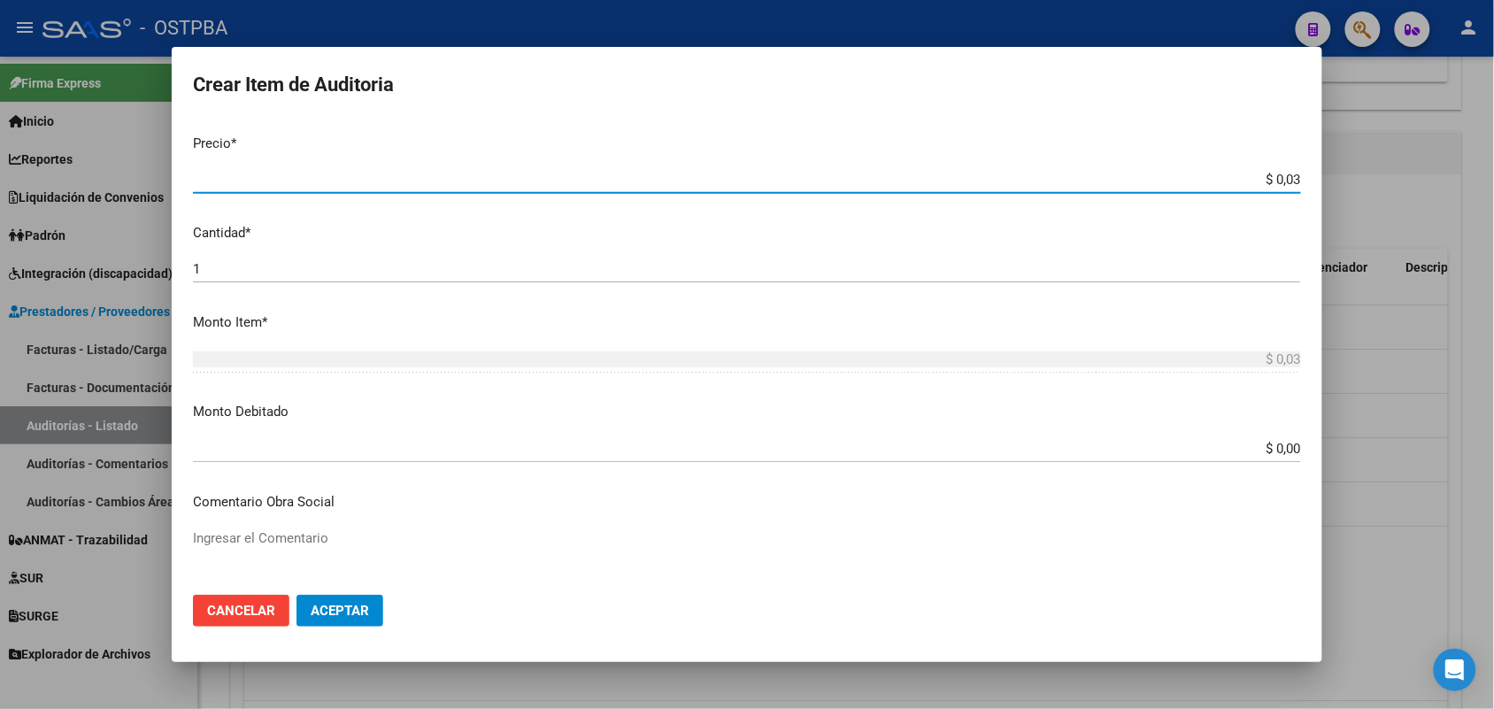
type input "$ 0,39"
type input "$ 3,99"
type input "$ 39,98"
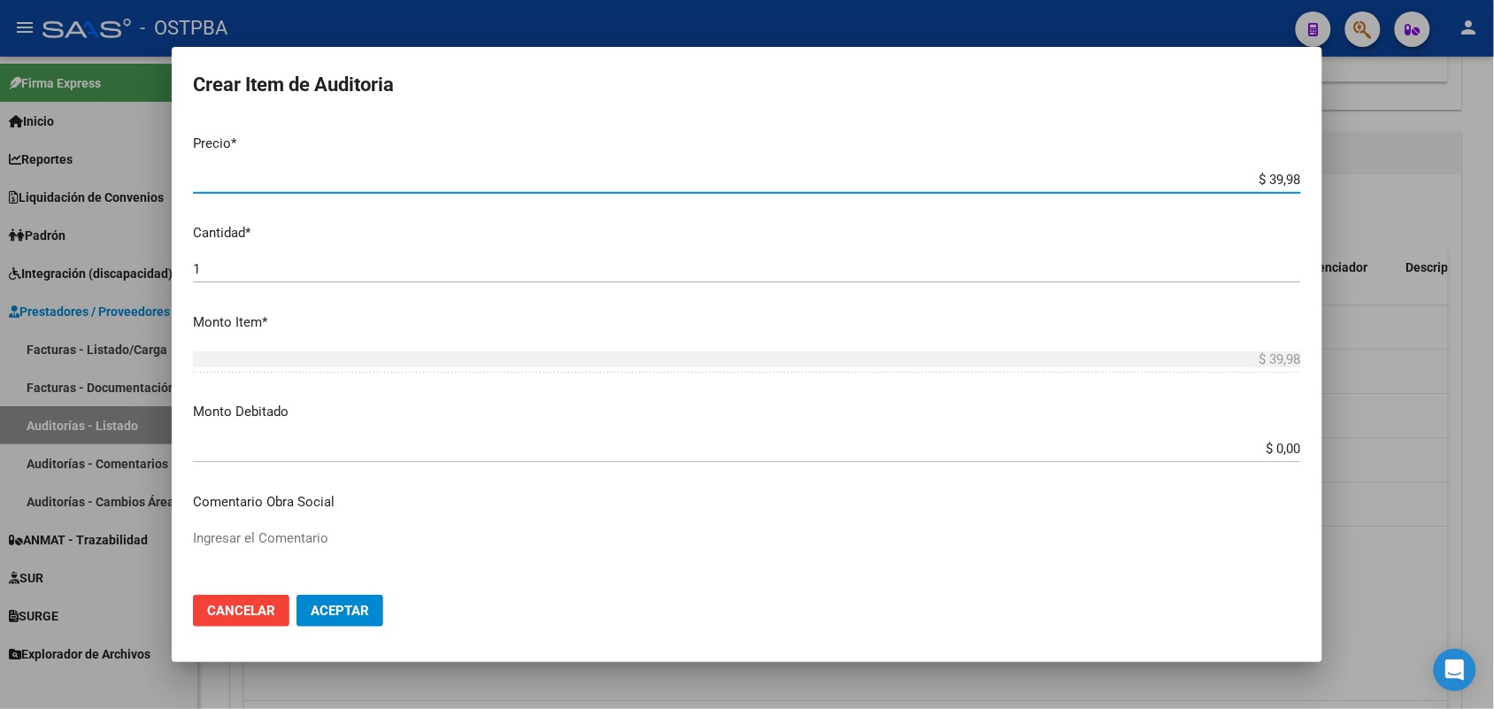
type input "$ 399,80"
type input "$ 3.998,00"
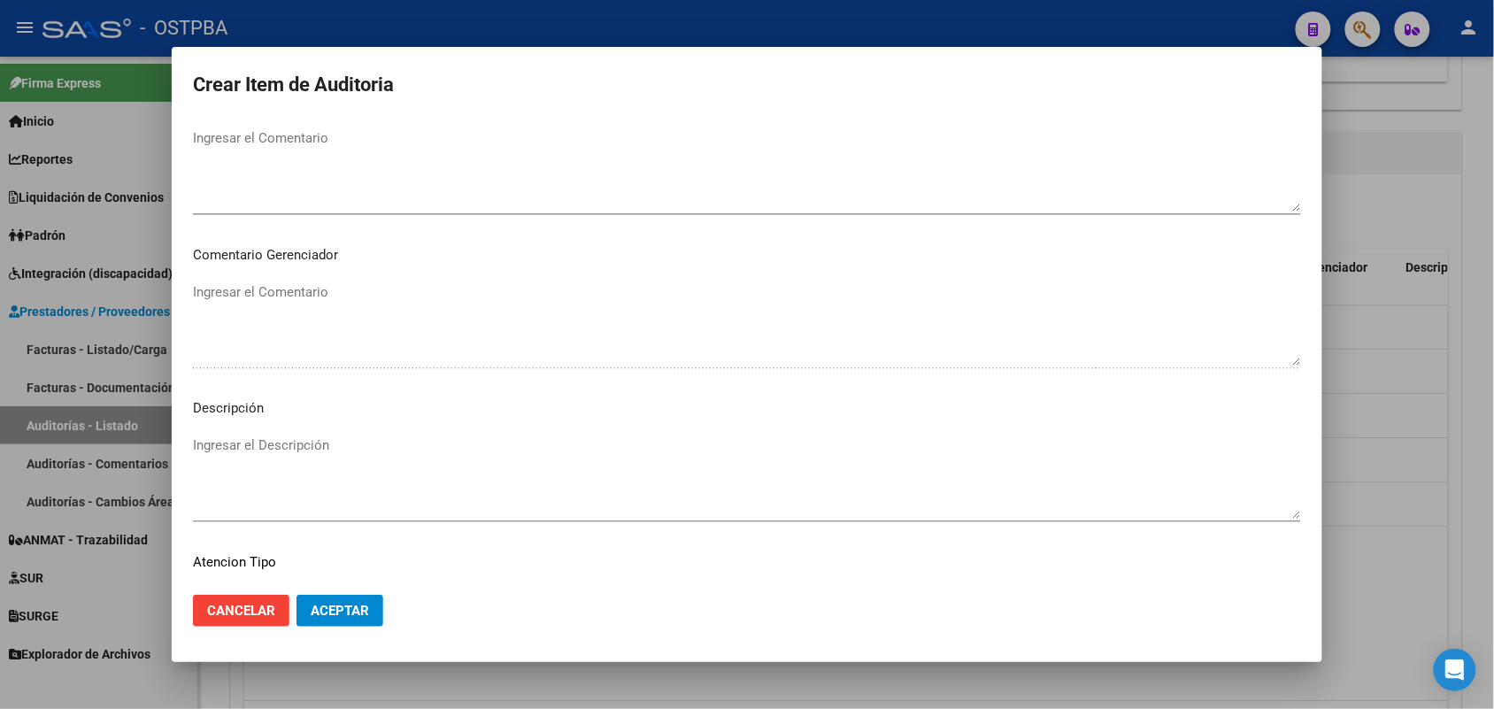
scroll to position [1131, 0]
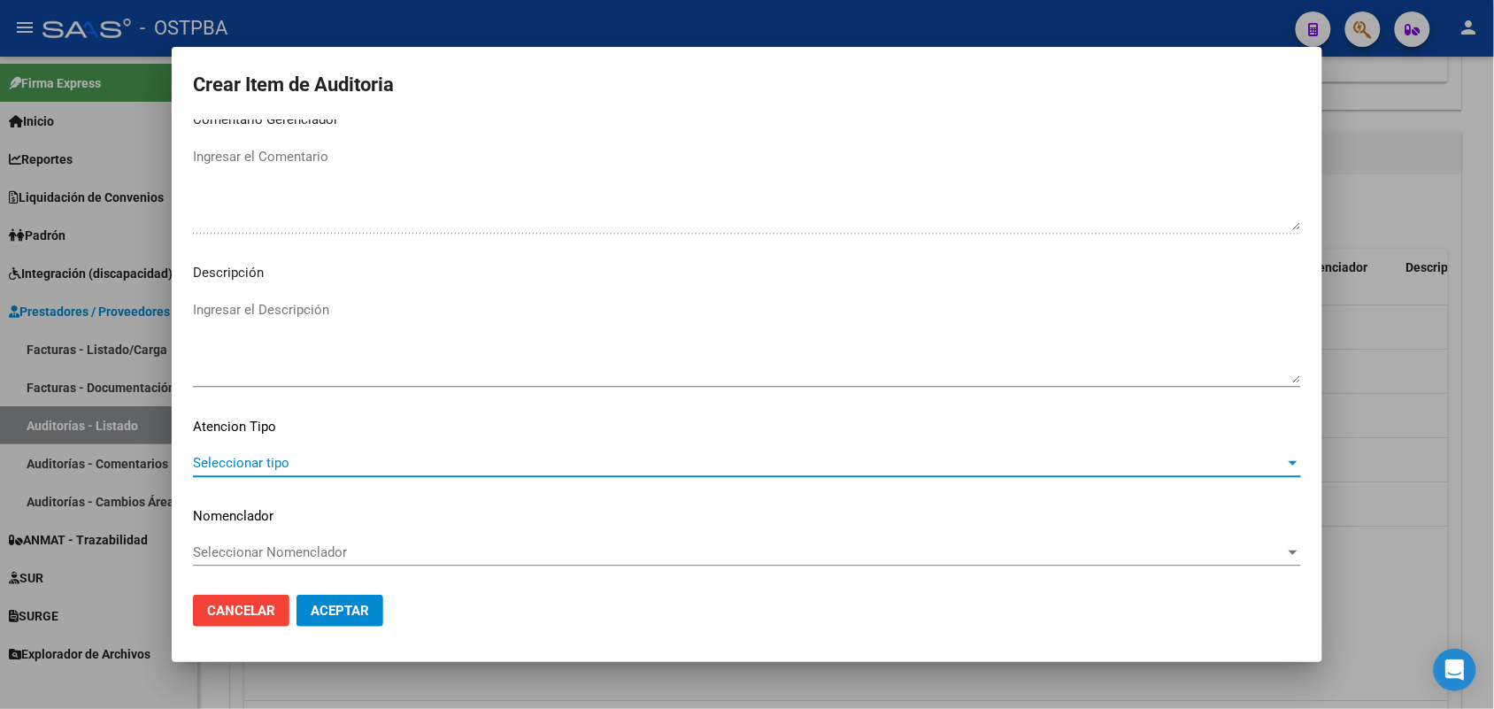
click at [263, 460] on span "Seleccionar tipo" at bounding box center [739, 463] width 1092 height 16
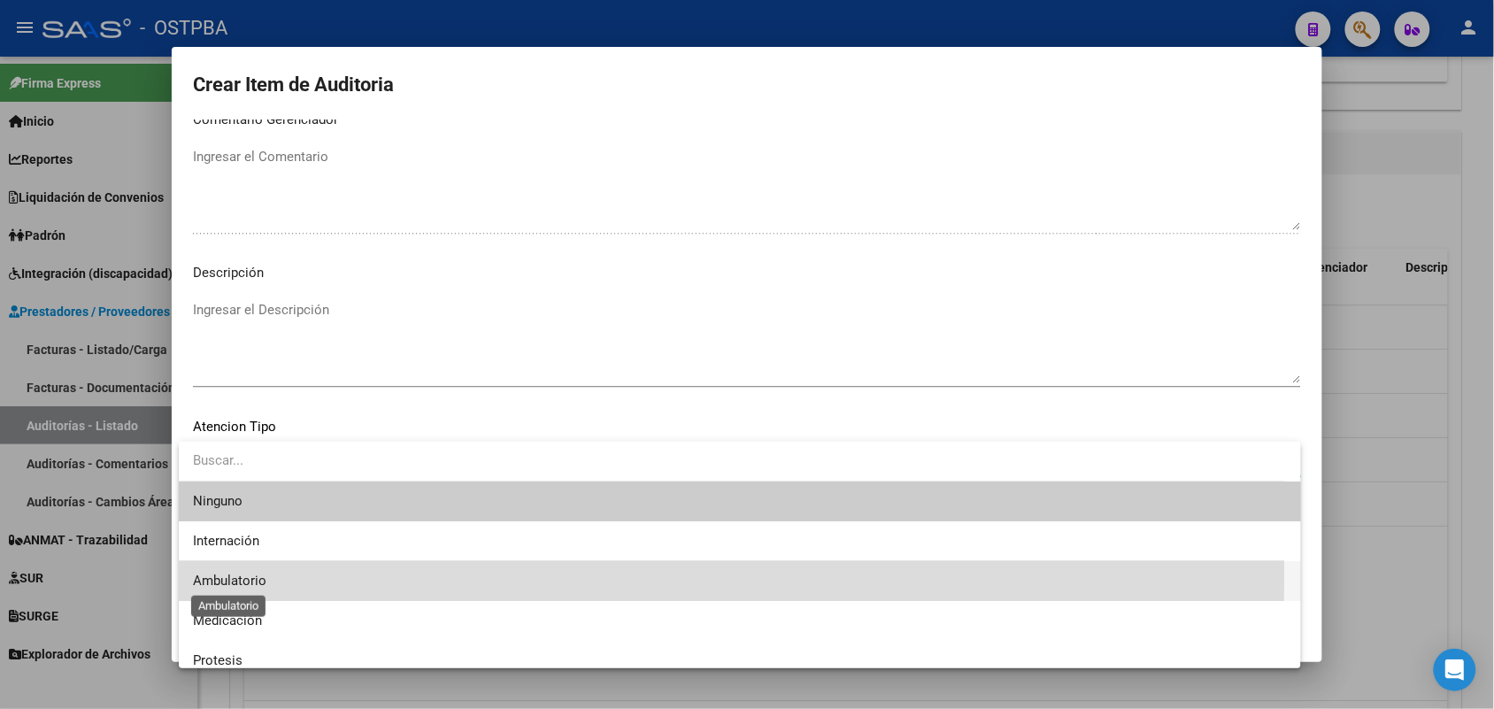
click at [252, 576] on span "Ambulatorio" at bounding box center [229, 581] width 73 height 16
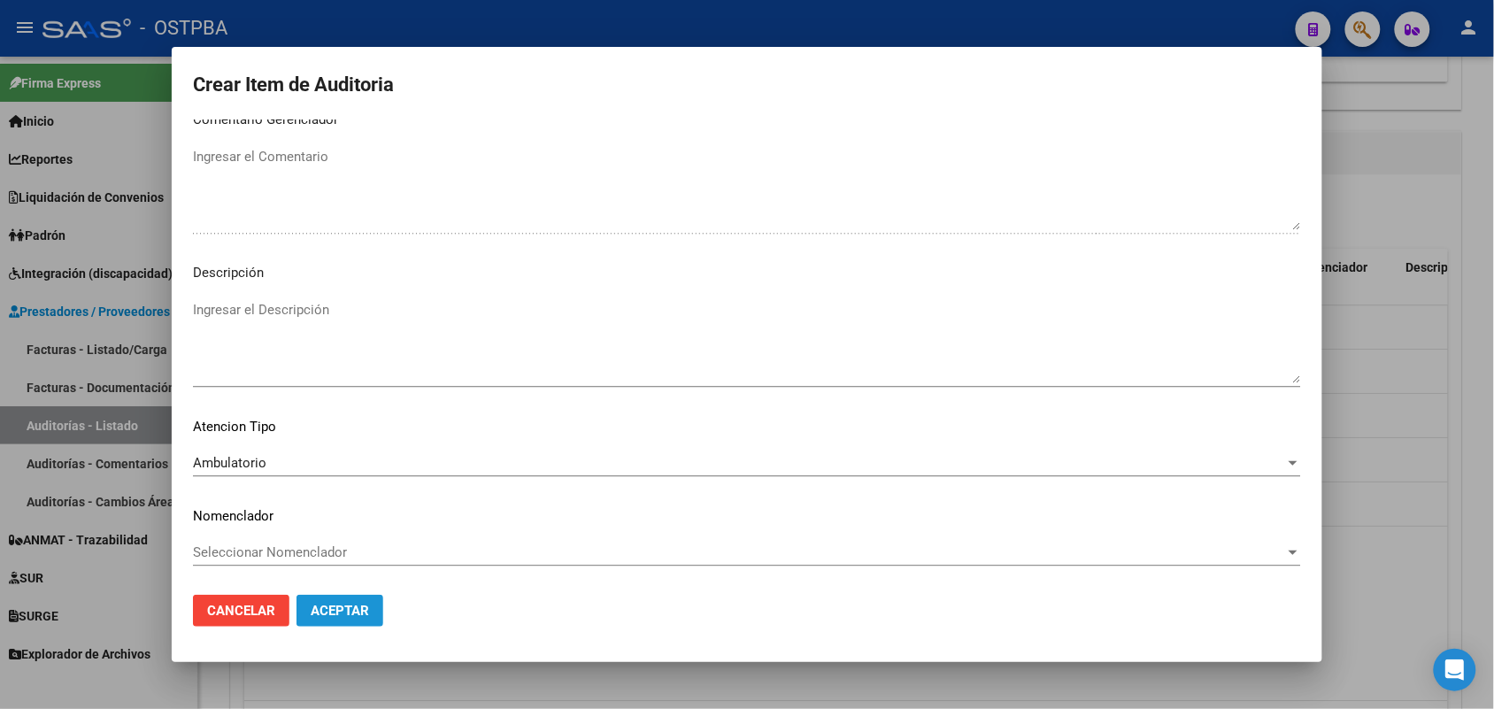
click at [314, 608] on span "Aceptar" at bounding box center [340, 611] width 58 height 16
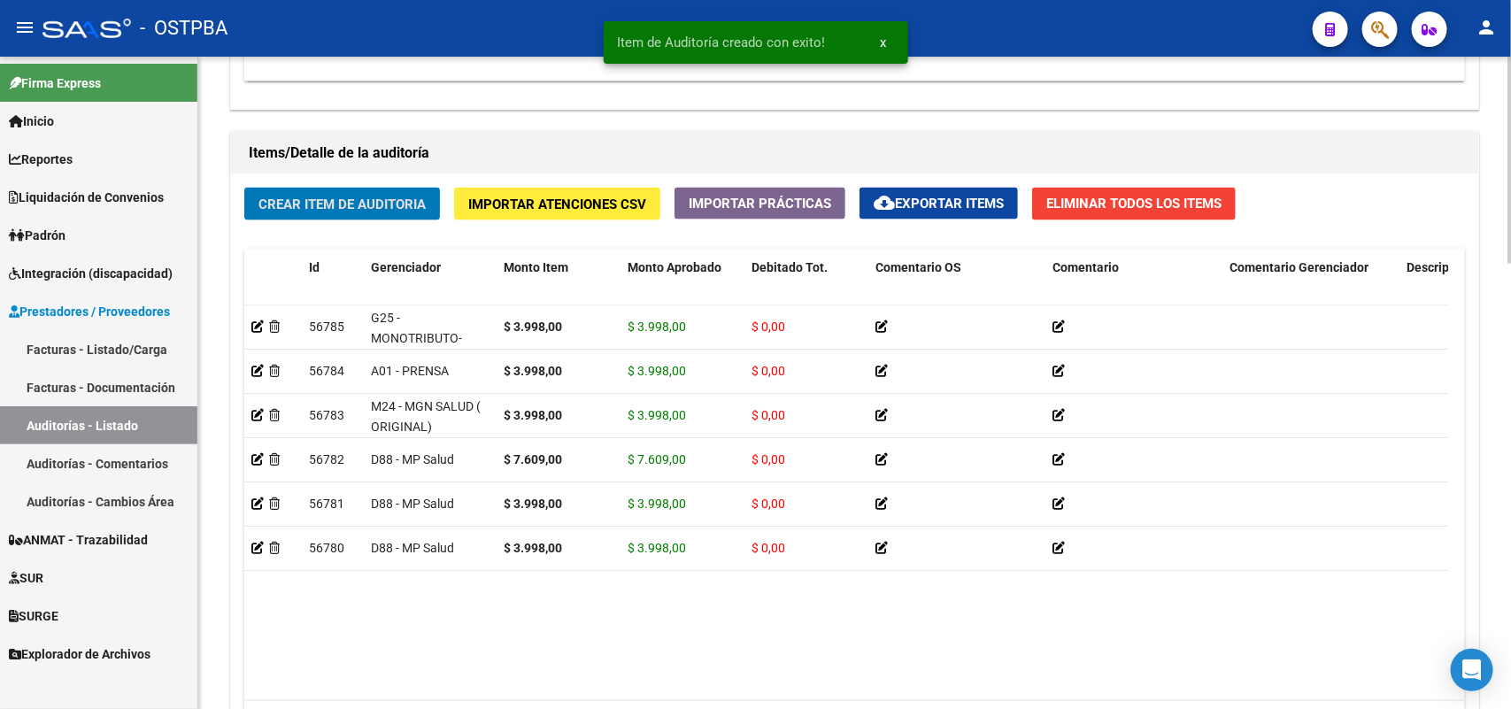
click at [386, 201] on span "Crear Item de Auditoria" at bounding box center [341, 204] width 167 height 16
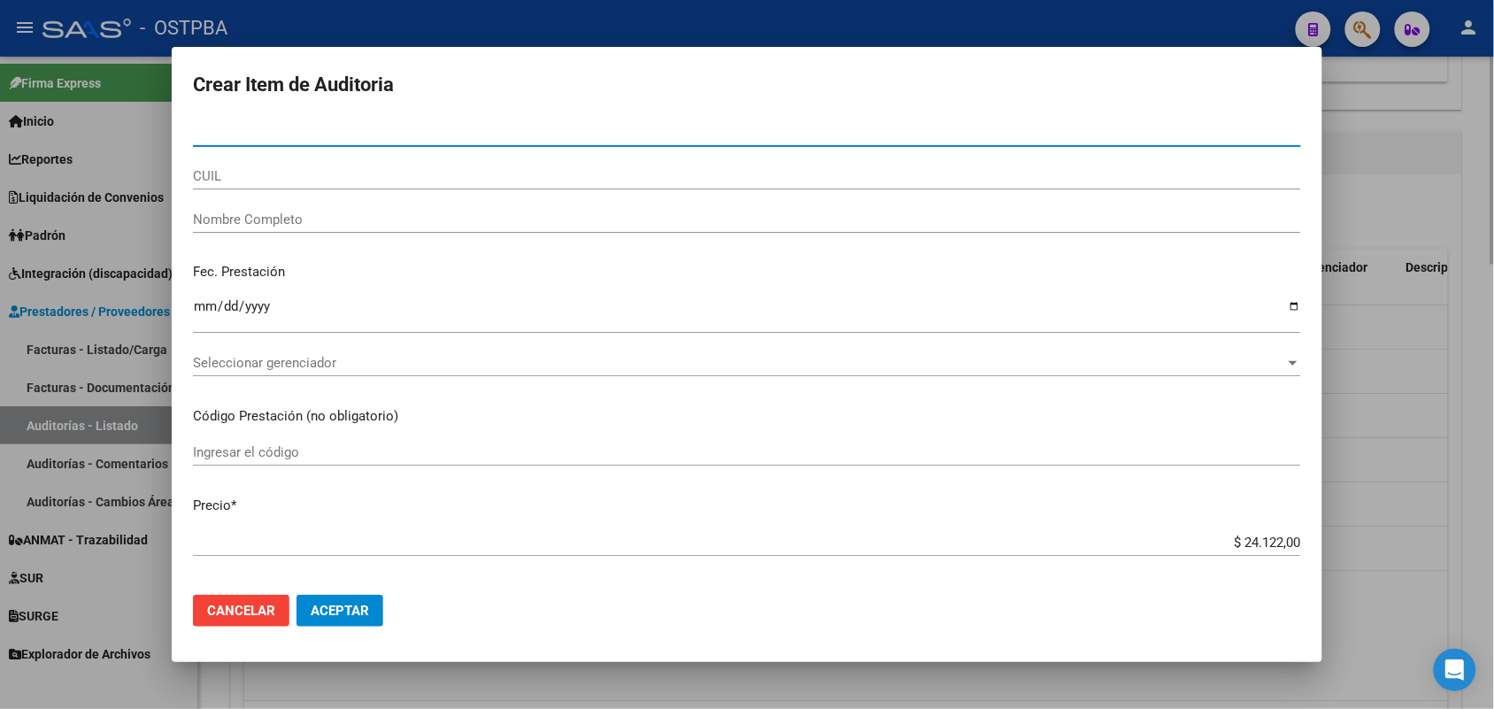
type input "3"
type input "21131211"
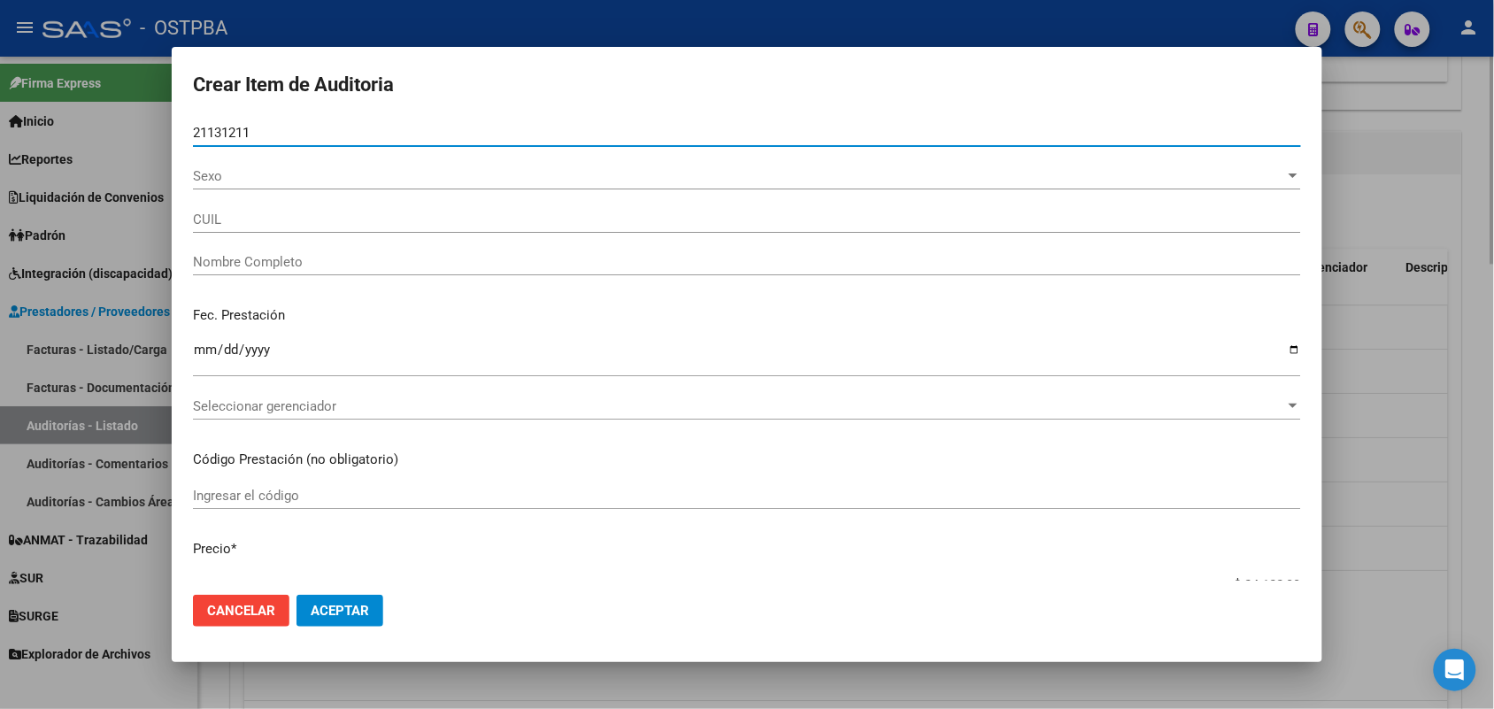
type input "20211312115"
type input "MARTINS DA CONCEICAO HECTOR RI -"
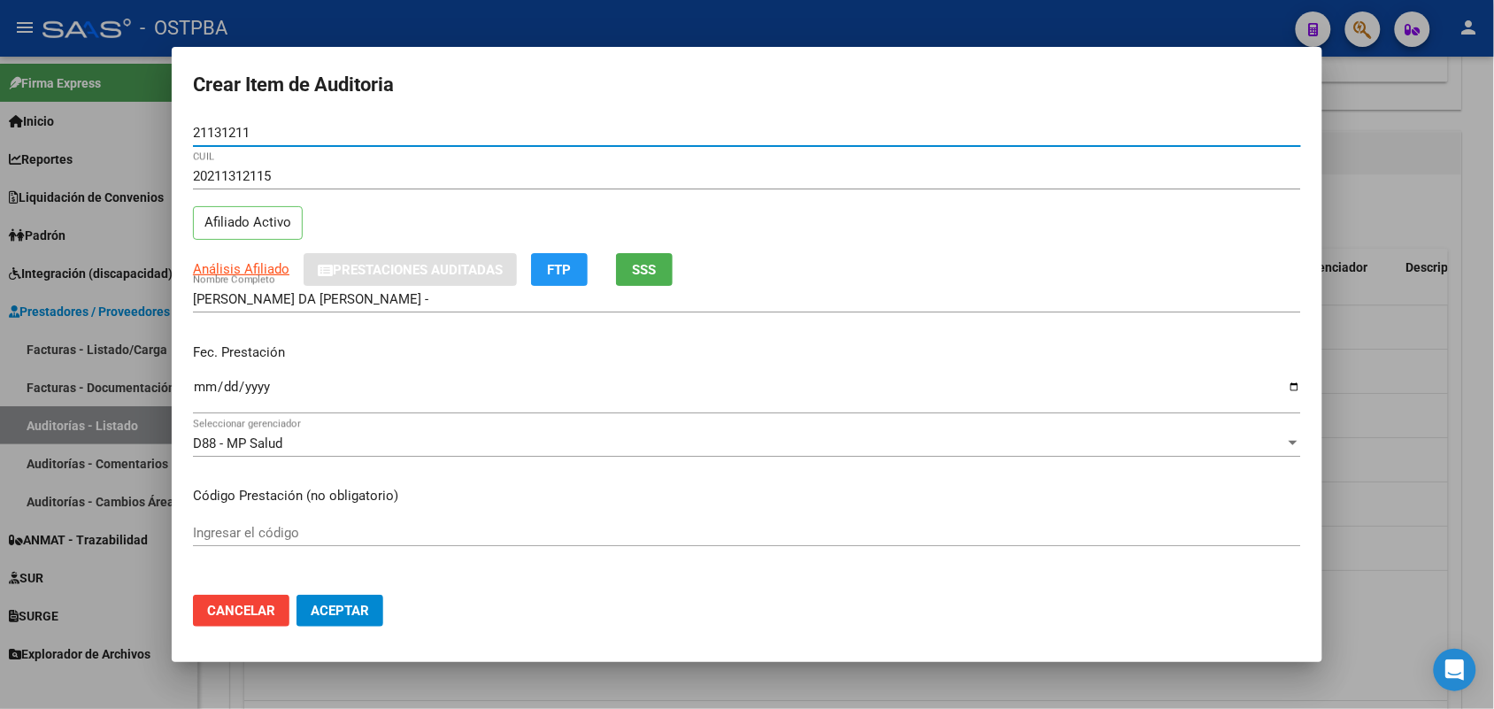
type input "21131211"
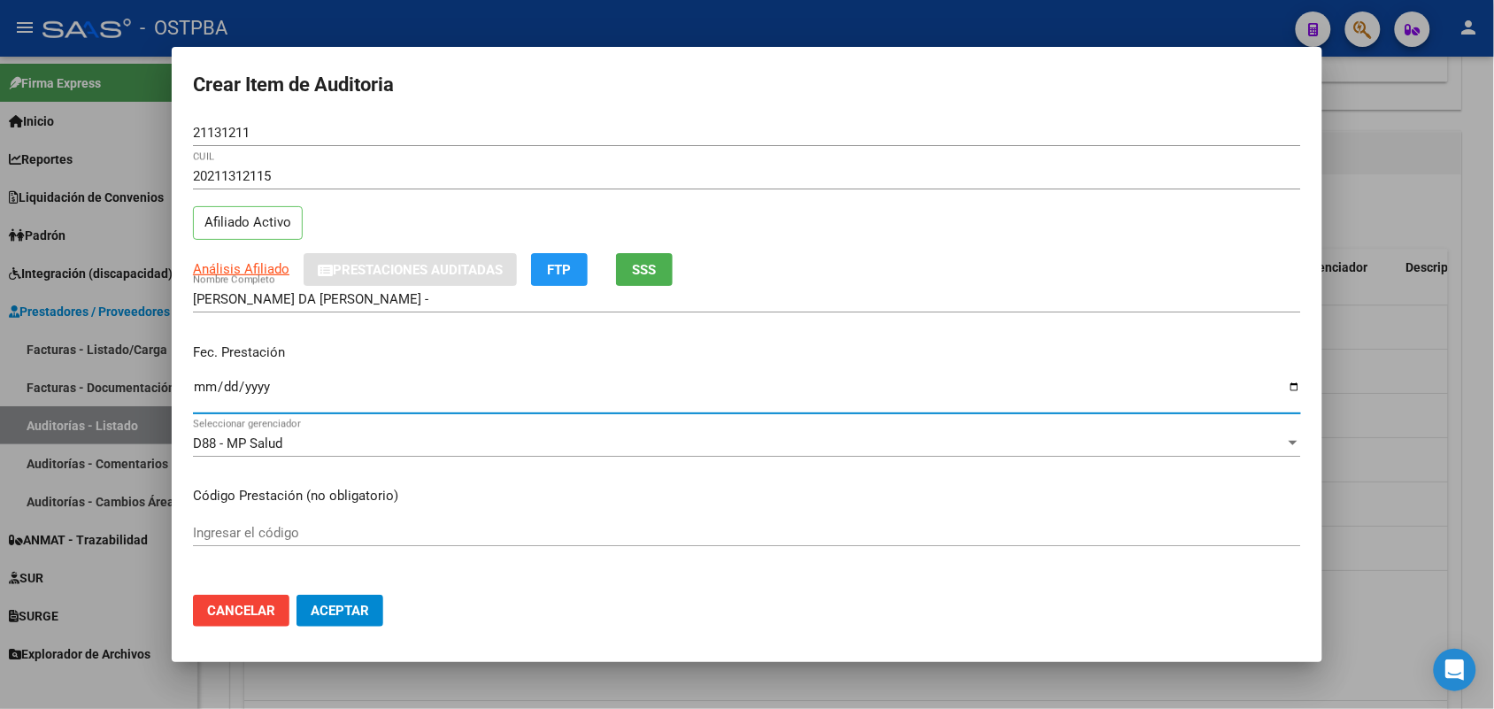
click at [193, 390] on input "Ingresar la fecha" at bounding box center [747, 394] width 1108 height 28
type input "2025-09-03"
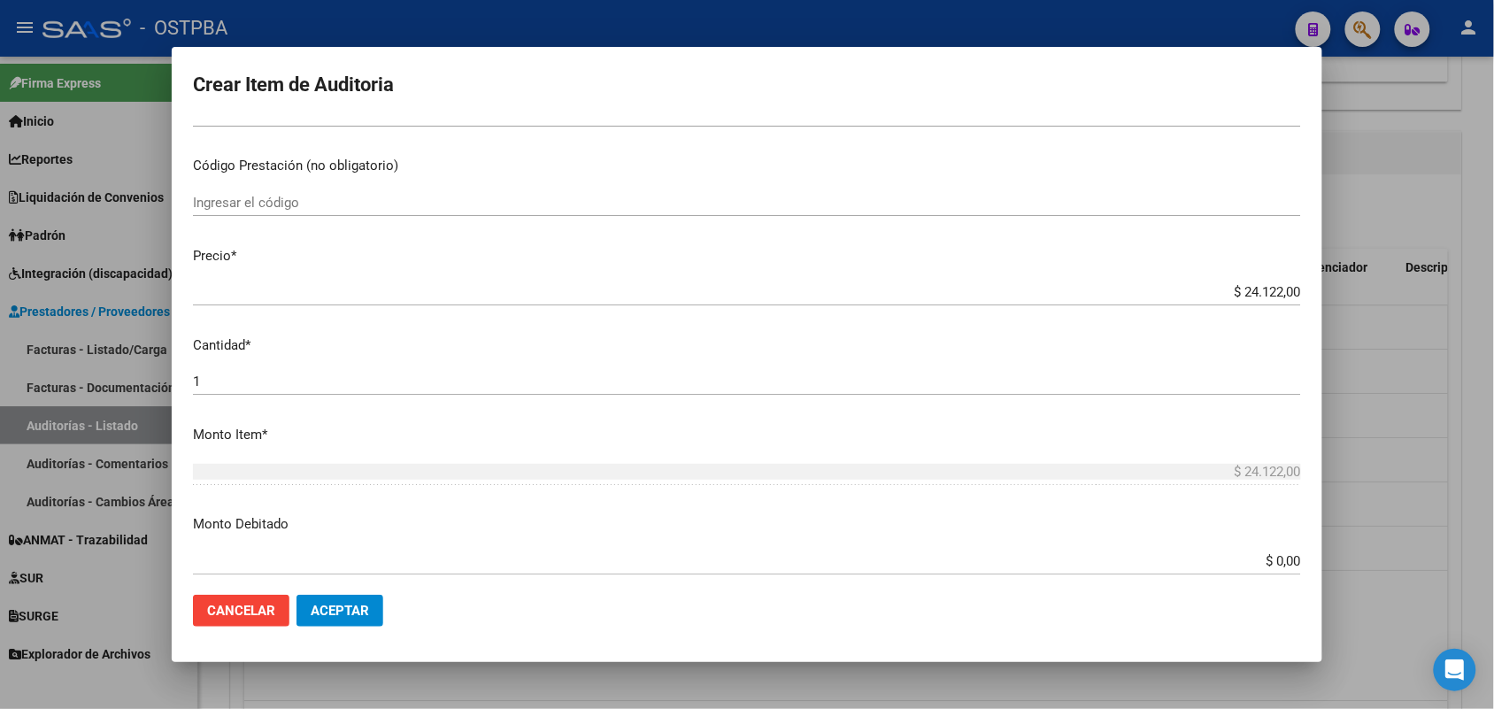
scroll to position [332, 0]
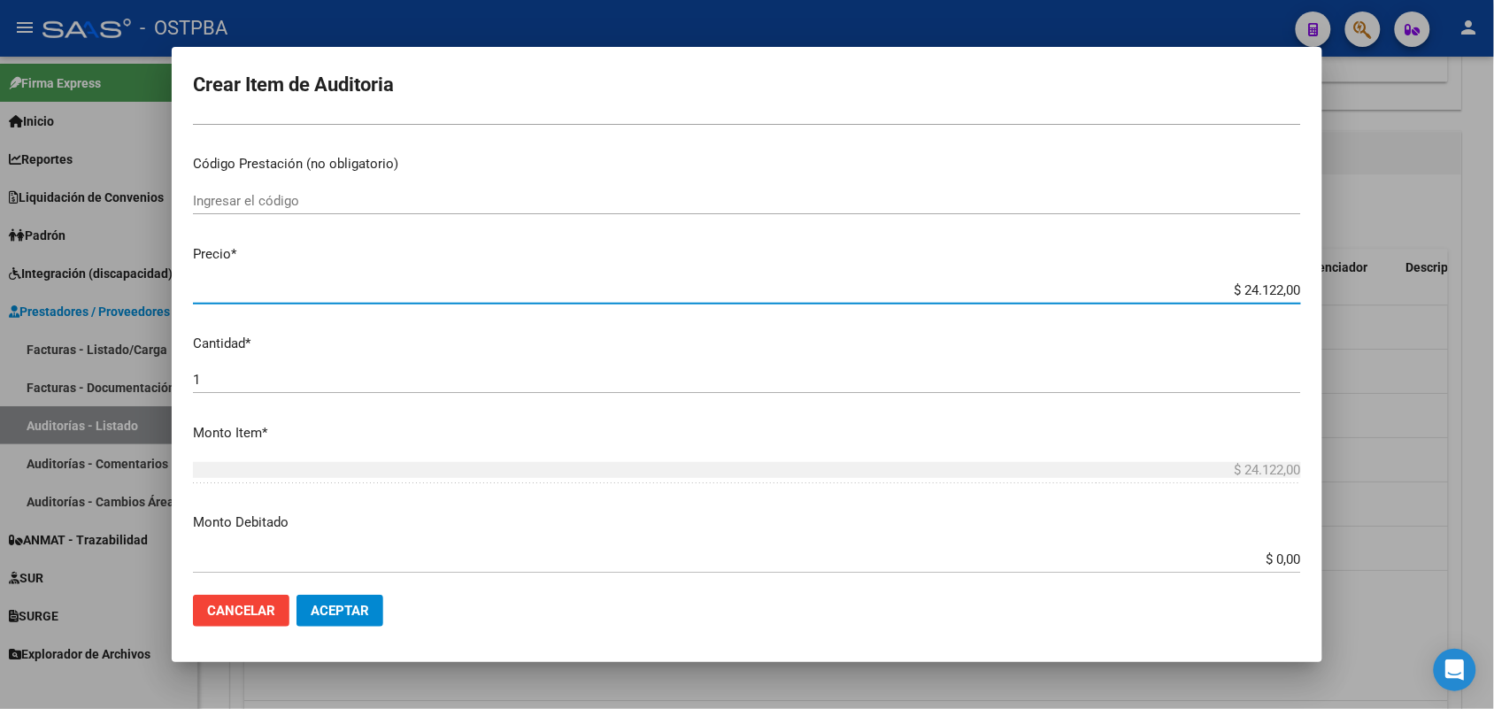
drag, startPoint x: 1220, startPoint y: 285, endPoint x: 1401, endPoint y: 279, distance: 181.5
click at [1401, 279] on div "Crear Item de Auditoria 21131211 Nro Documento 20211312115 CUIL Afiliado Activo…" at bounding box center [747, 354] width 1494 height 709
type input "$ 0,03"
type input "$ 0,39"
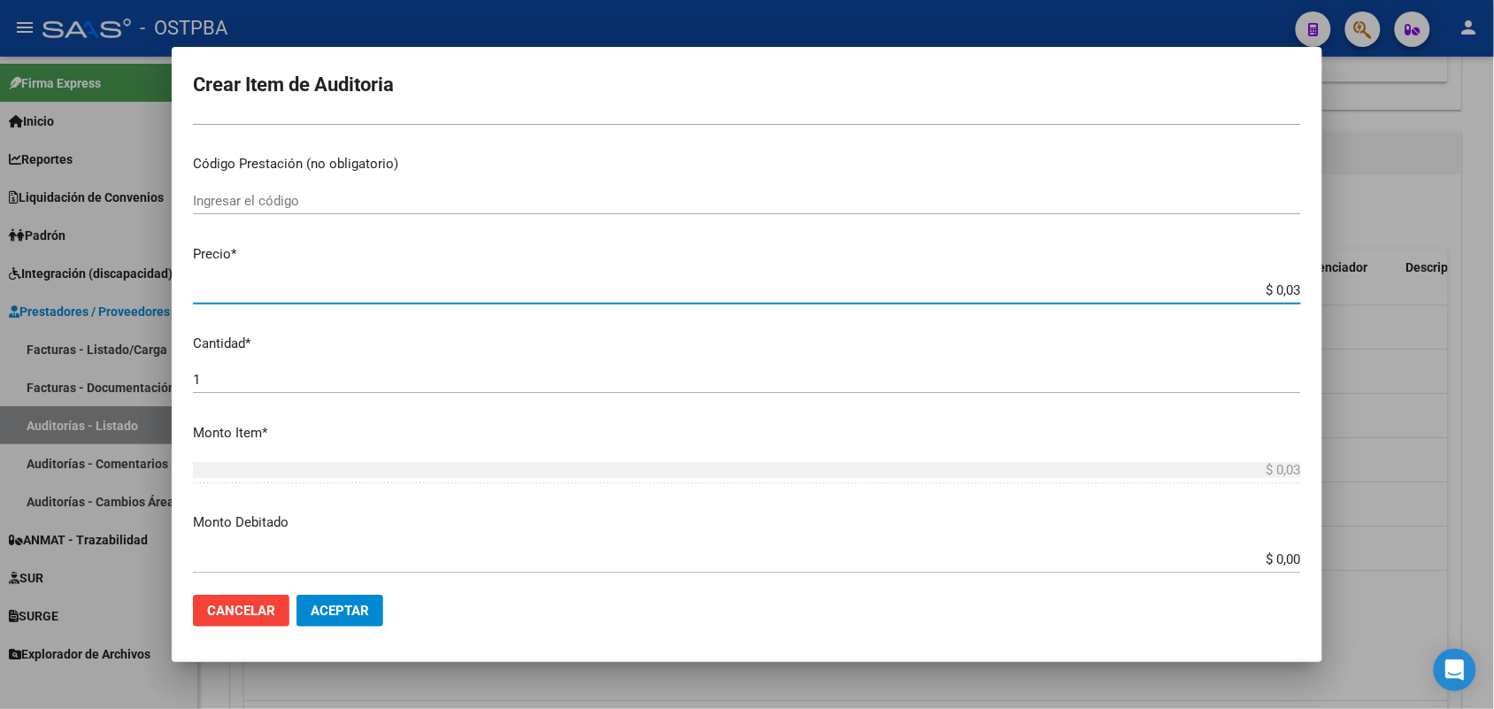
type input "$ 0,39"
type input "$ 3,99"
type input "$ 39,98"
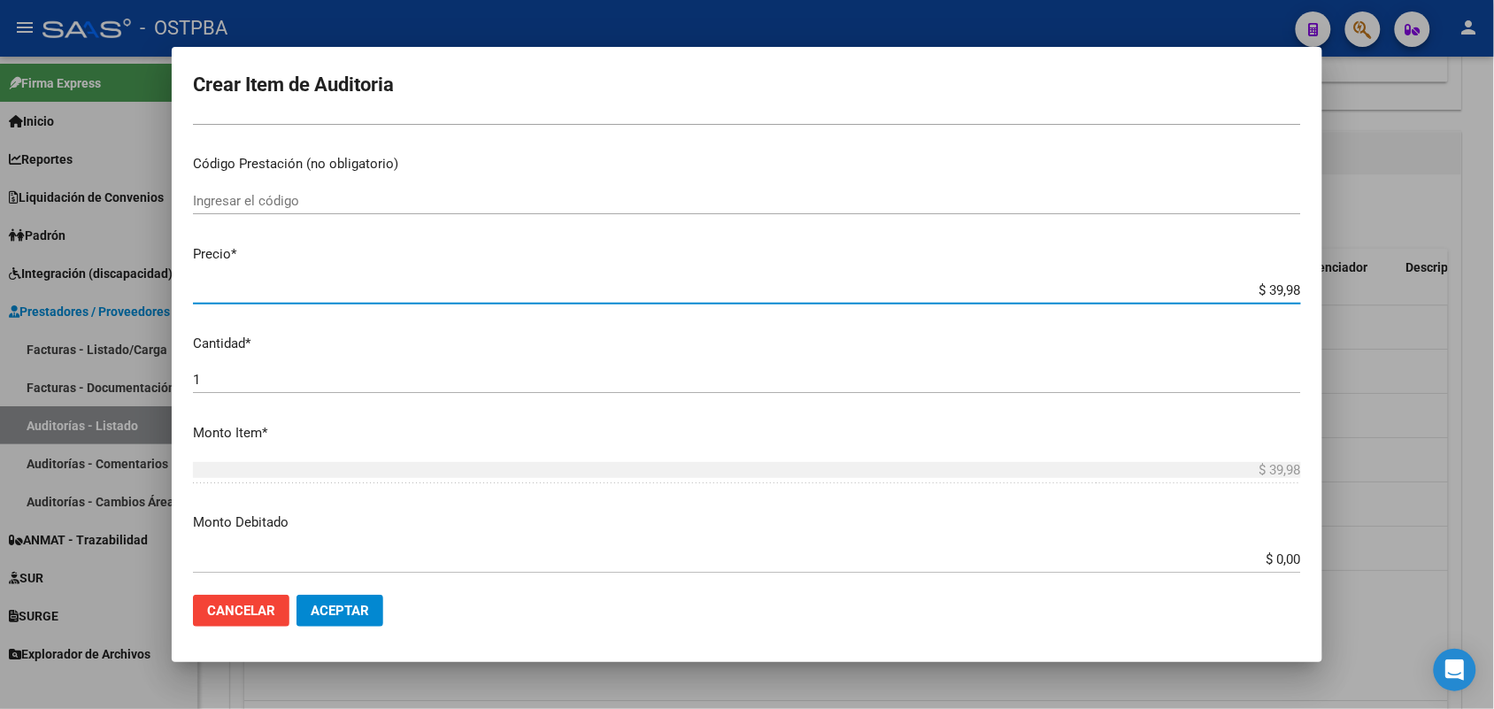
type input "$ 399,80"
type input "$ 3.998,00"
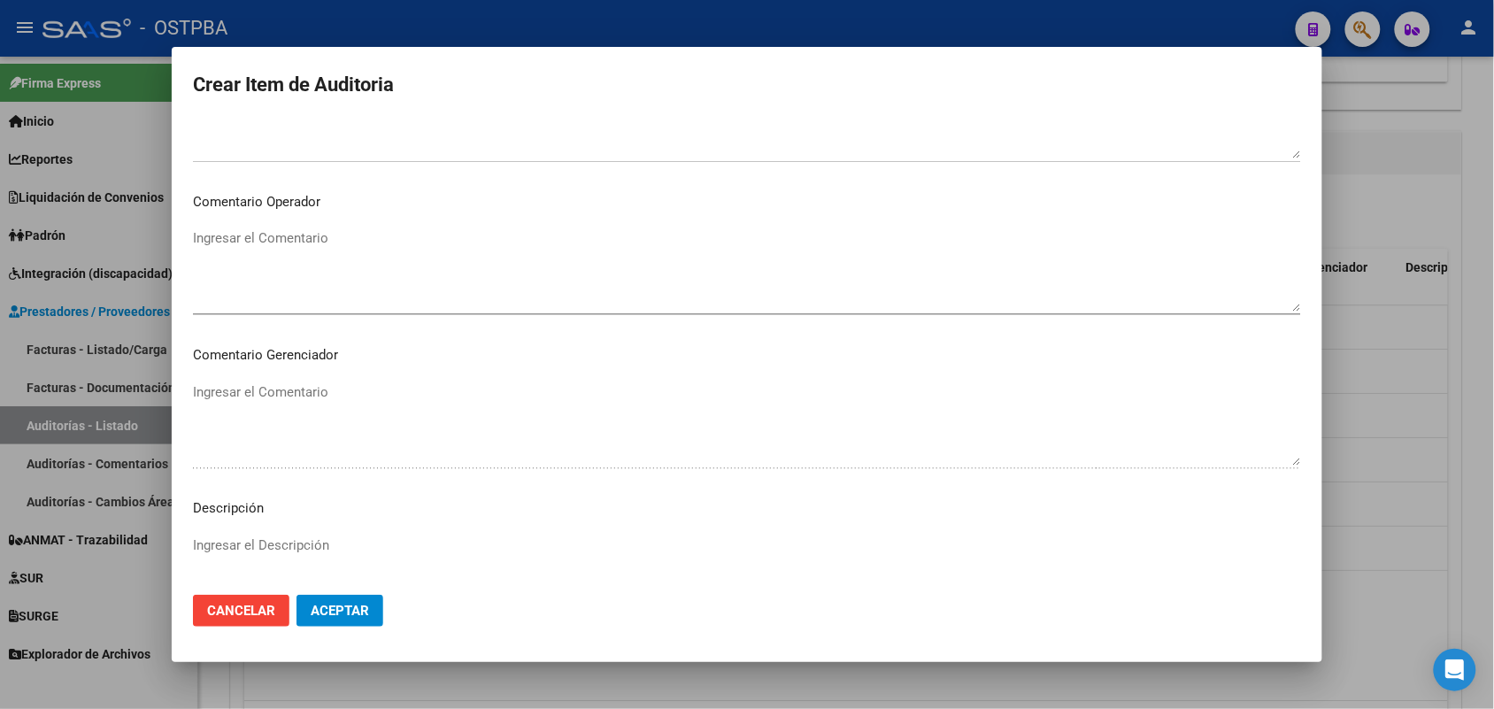
scroll to position [1131, 0]
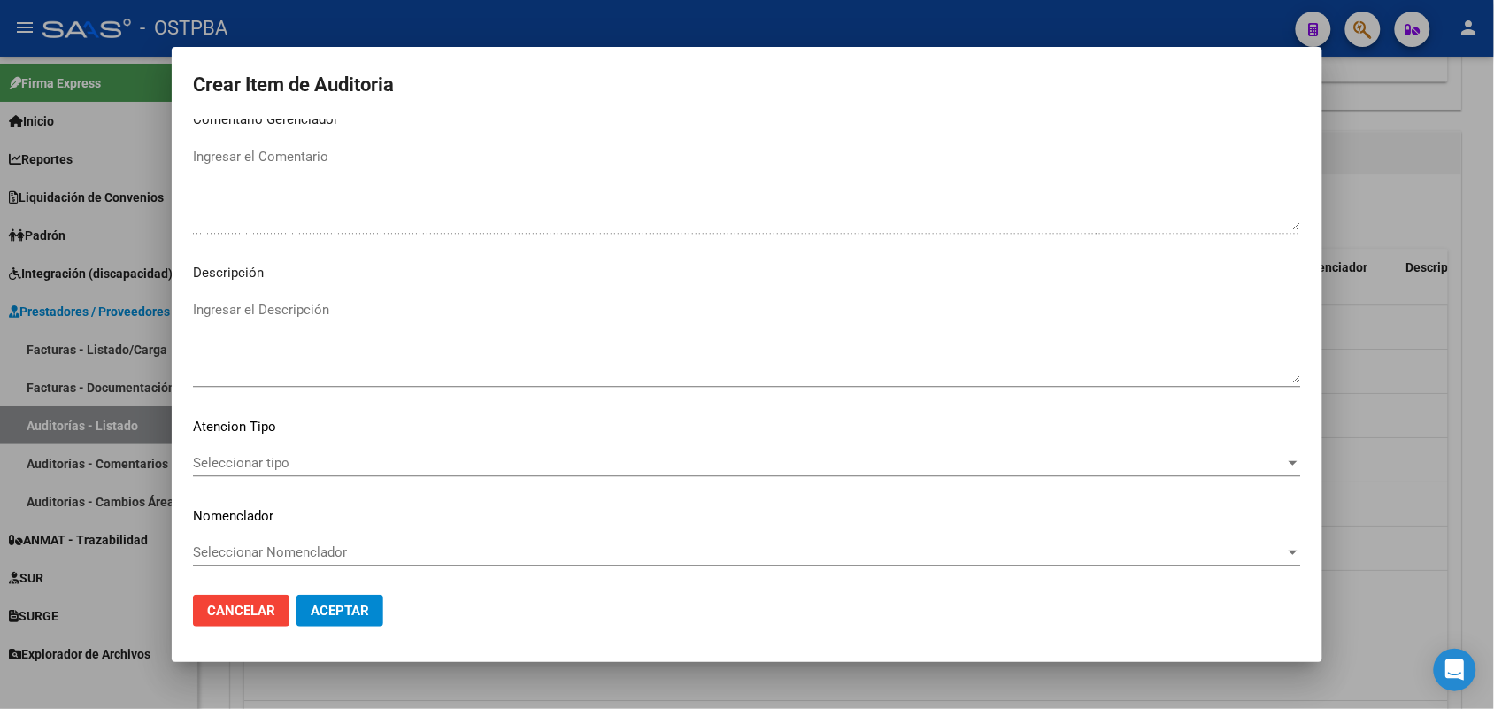
click at [255, 457] on span "Seleccionar tipo" at bounding box center [739, 463] width 1092 height 16
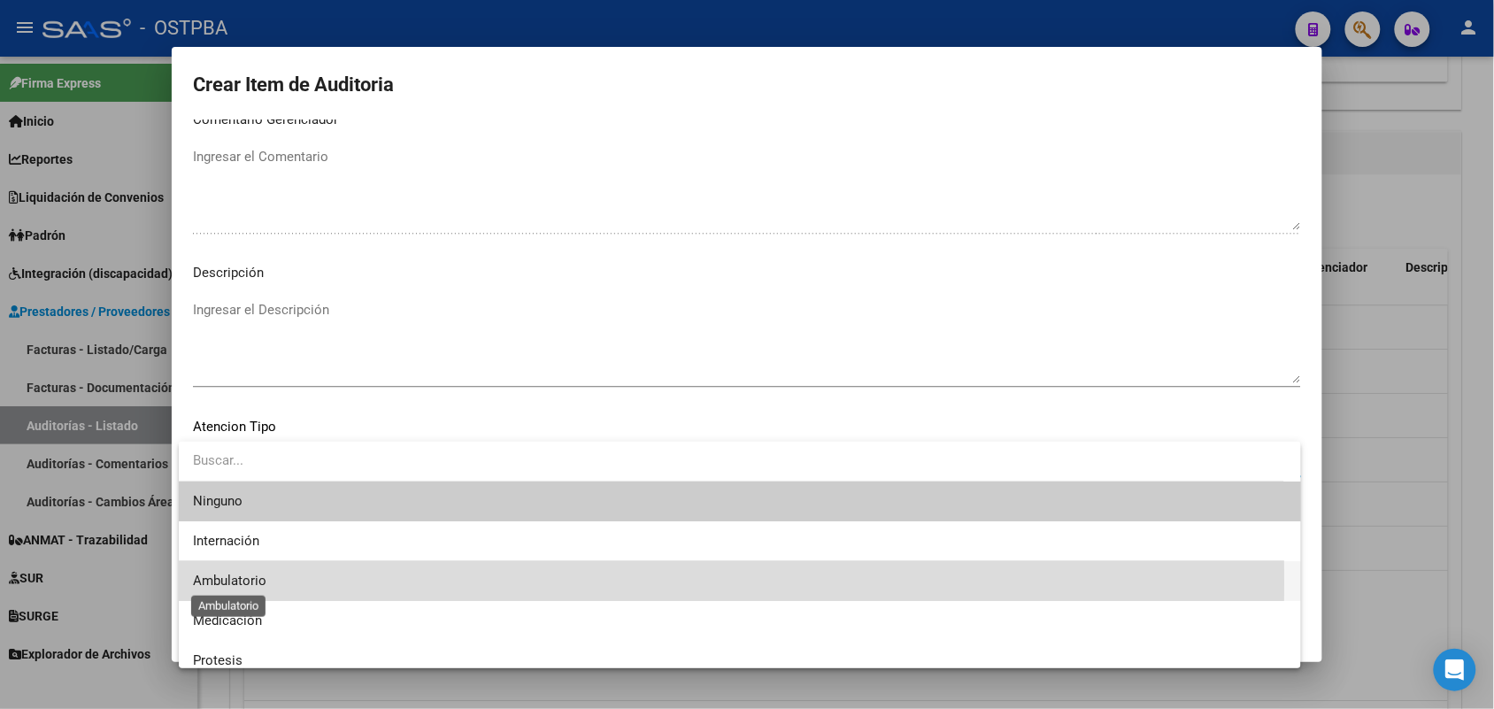
click at [258, 582] on span "Ambulatorio" at bounding box center [229, 581] width 73 height 16
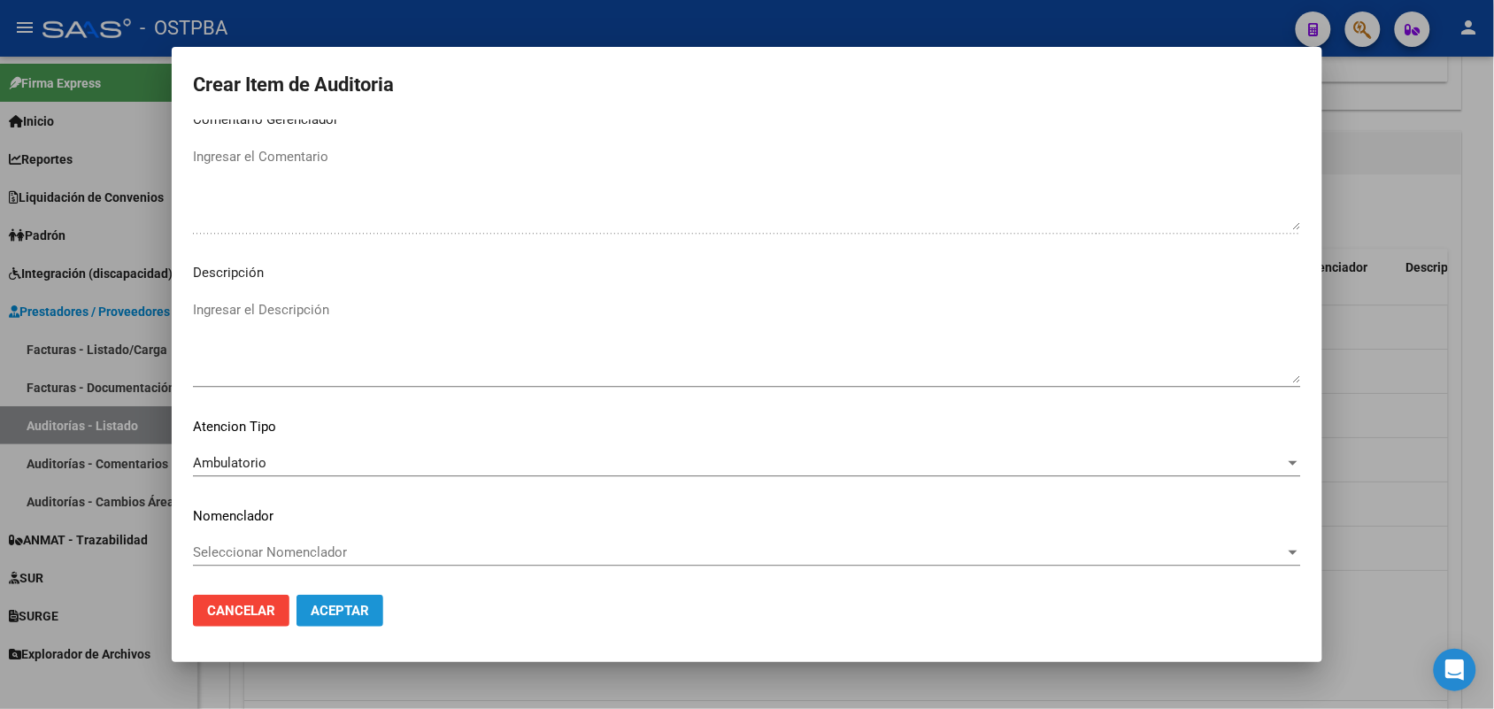
click at [321, 608] on span "Aceptar" at bounding box center [340, 611] width 58 height 16
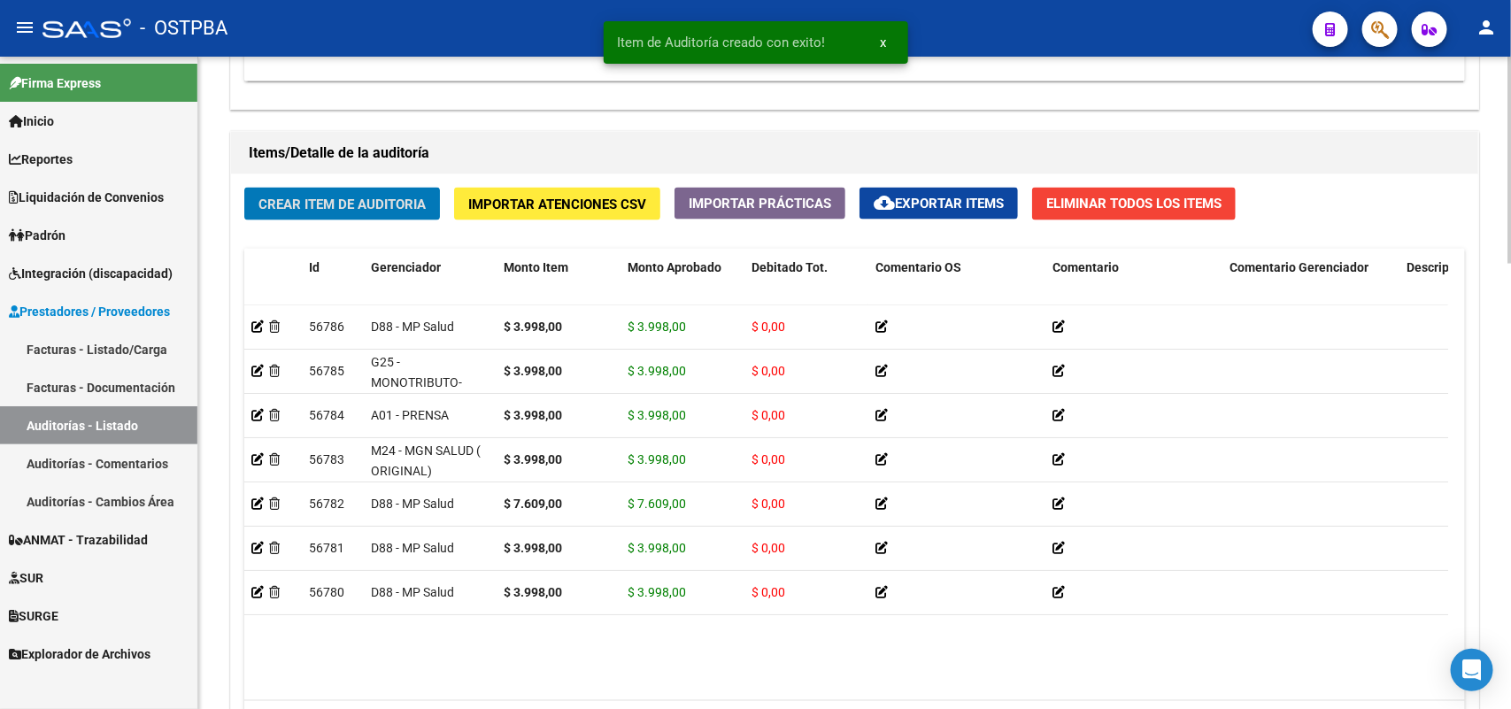
click at [357, 219] on div "Crear Item de Auditoria Importar Atenciones CSV Importar Prácticas cloud_downlo…" at bounding box center [854, 473] width 1247 height 598
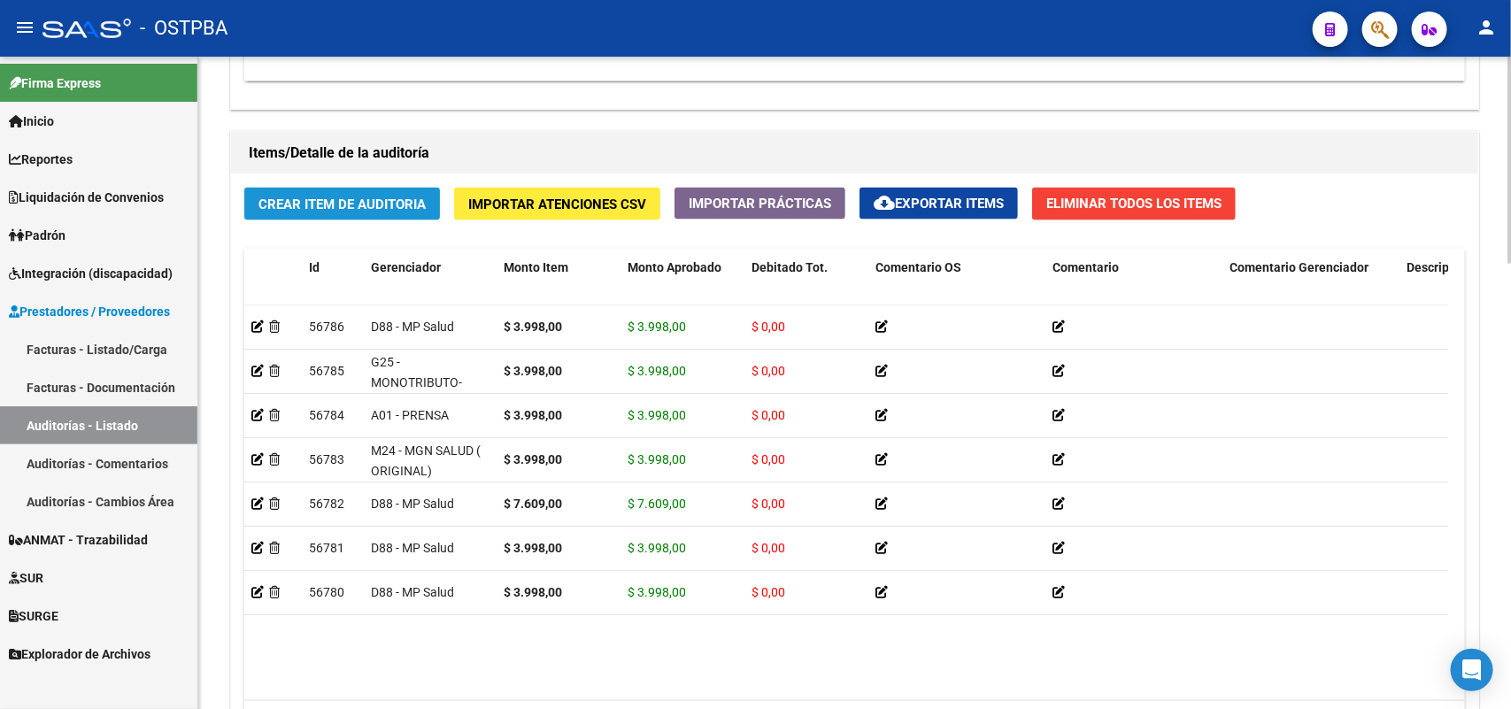
click at [358, 209] on span "Crear Item de Auditoria" at bounding box center [341, 204] width 167 height 16
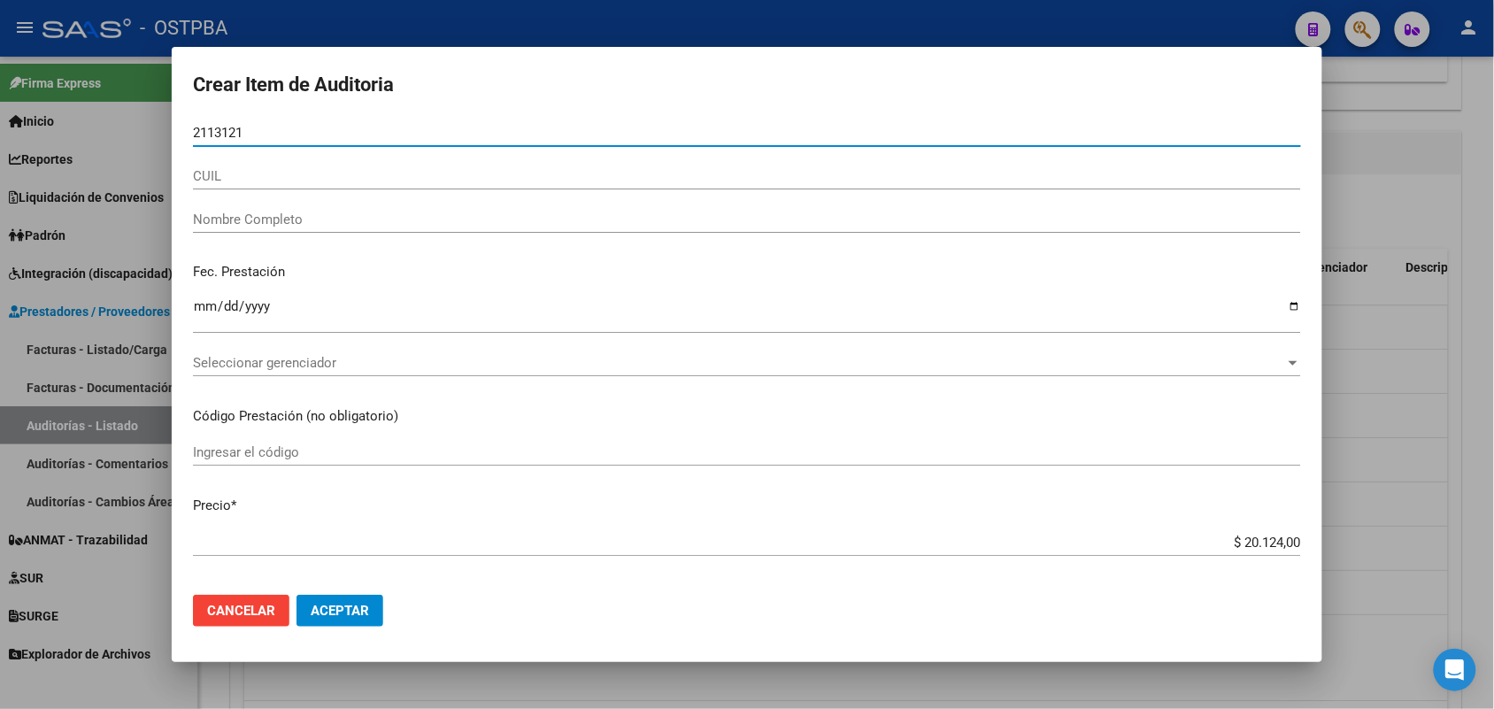
type input "21131211"
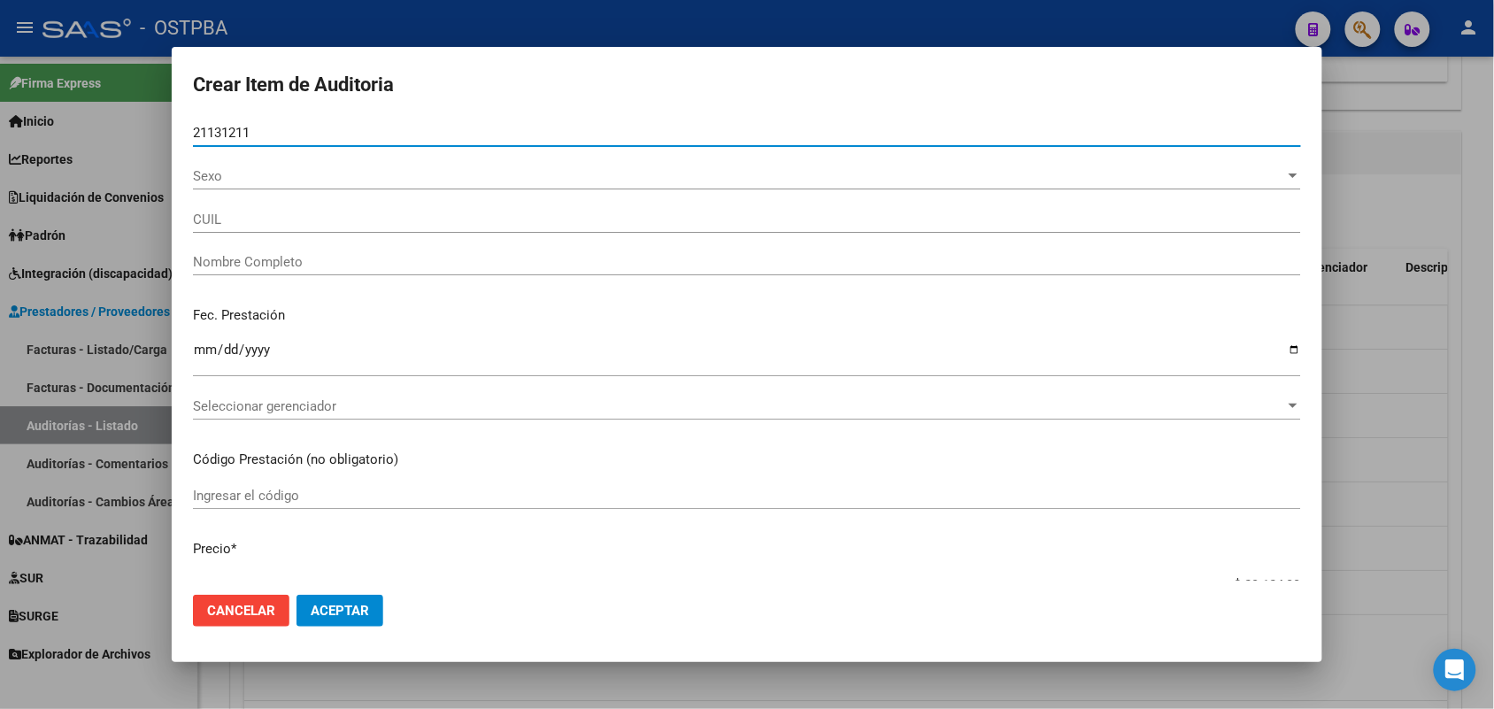
type input "20211312115"
type input "MARTINS DA CONCEICAO HECTOR RI -"
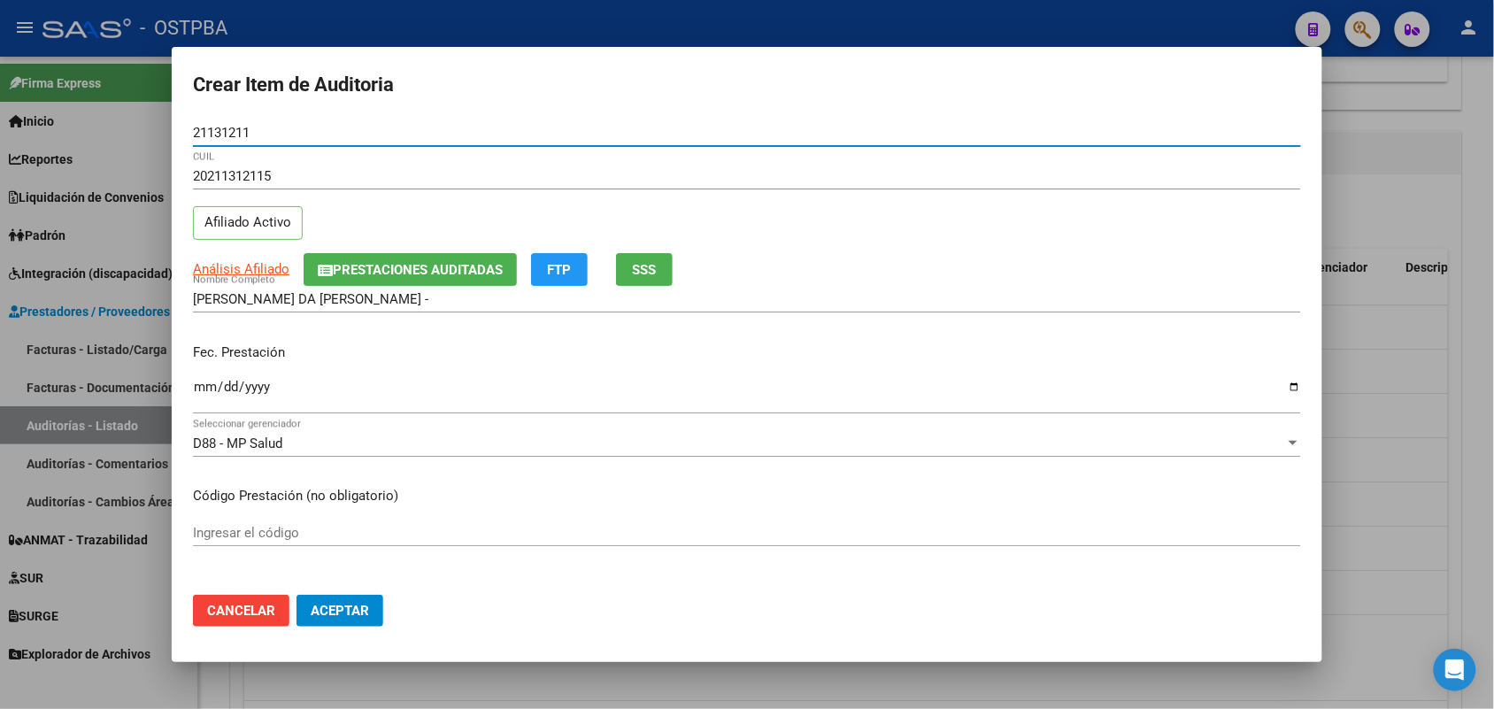
type input "21131211"
click at [211, 395] on input "Ingresar la fecha" at bounding box center [747, 394] width 1108 height 28
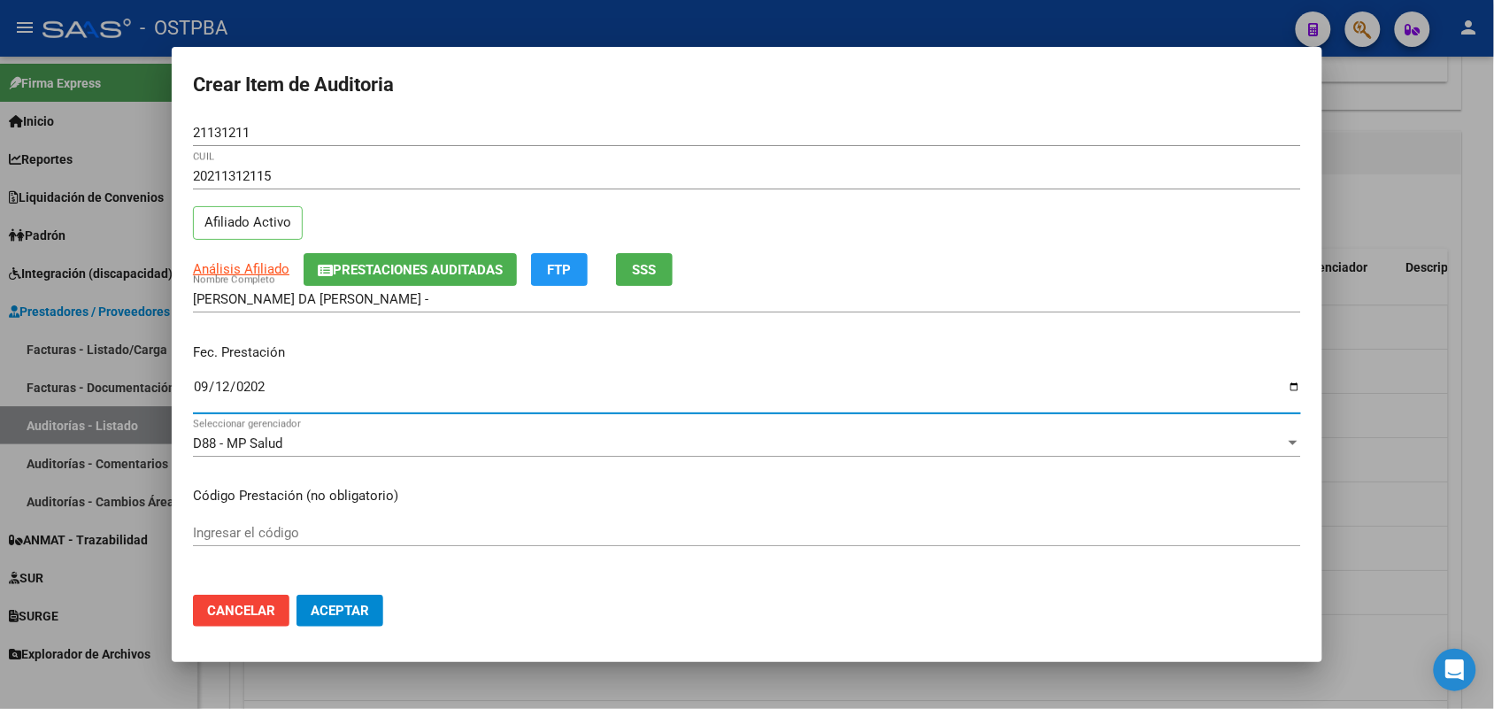
type input "2025-09-12"
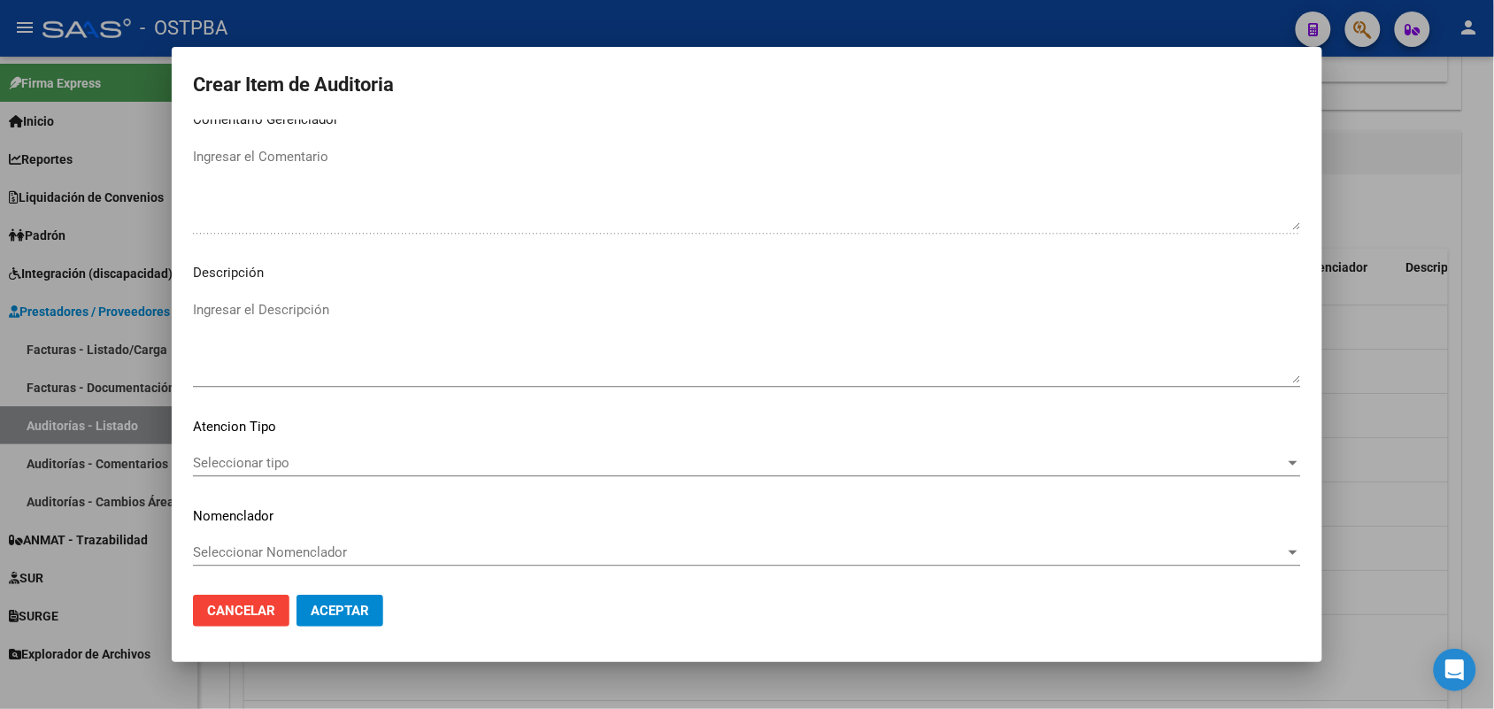
click at [281, 455] on span "Seleccionar tipo" at bounding box center [739, 463] width 1092 height 16
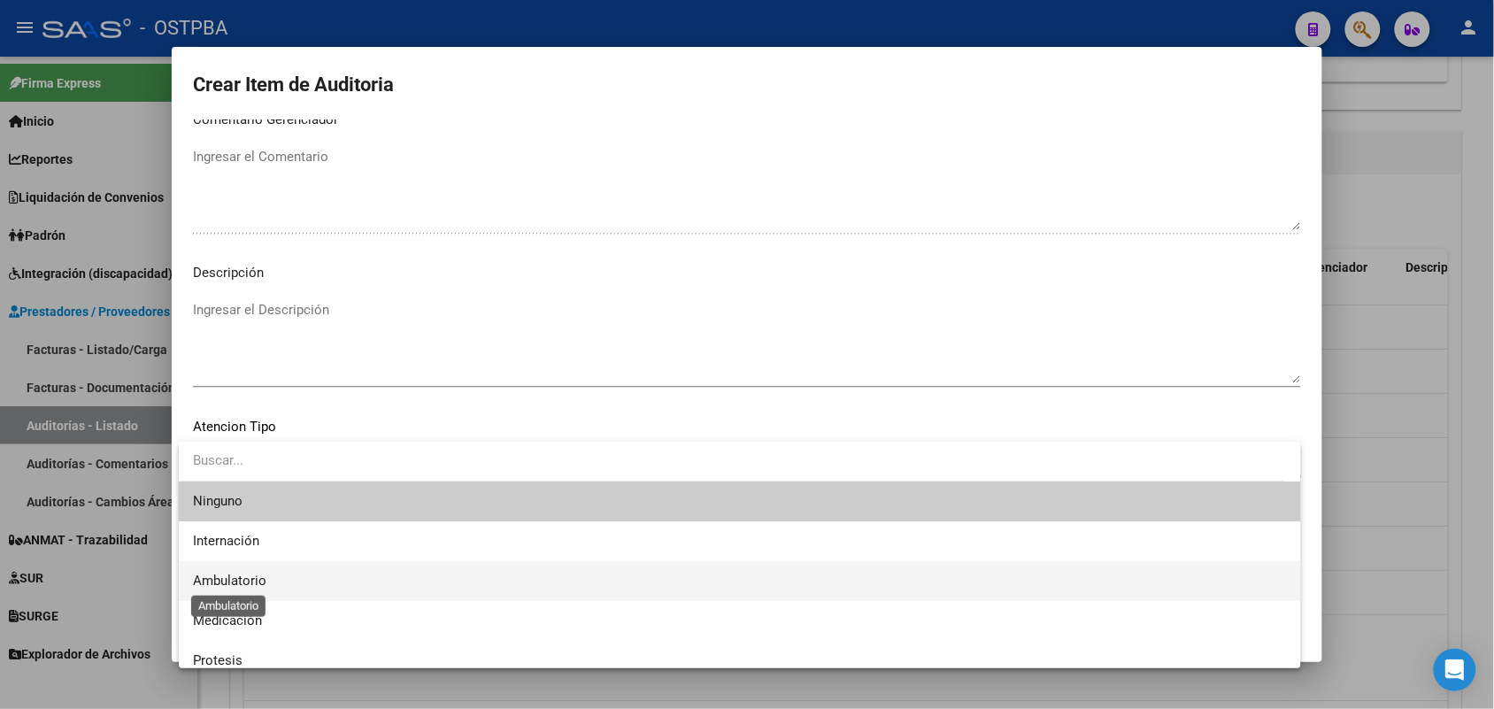
click at [241, 581] on span "Ambulatorio" at bounding box center [229, 581] width 73 height 16
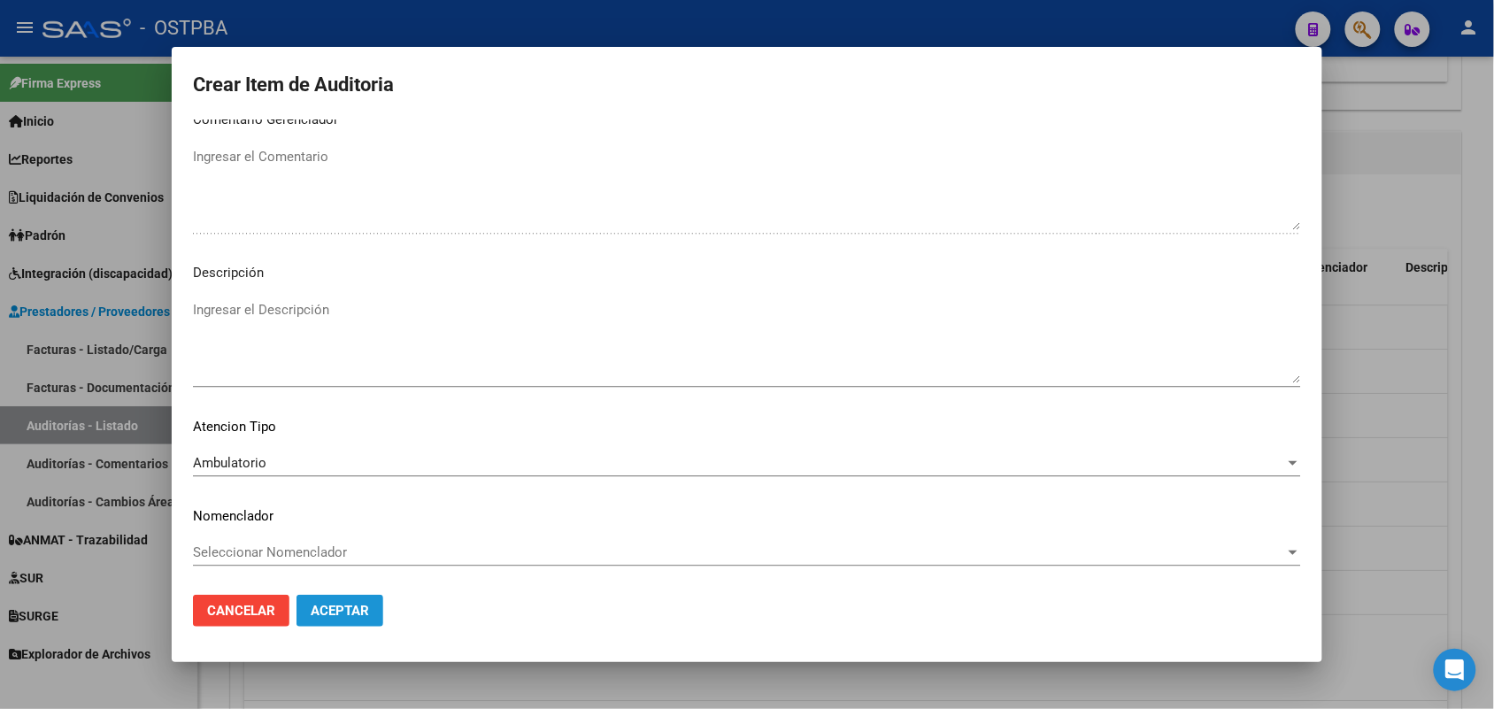
click at [363, 620] on button "Aceptar" at bounding box center [339, 611] width 87 height 32
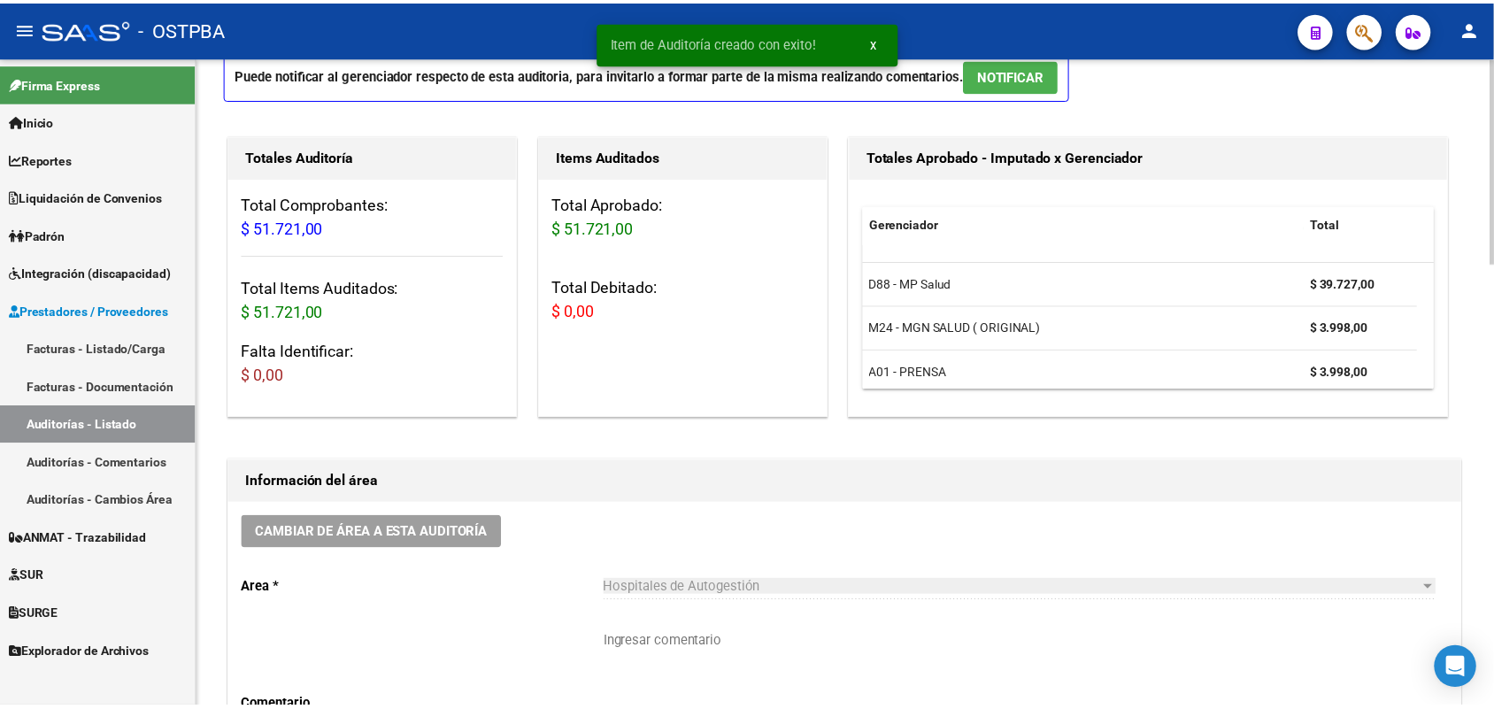
scroll to position [0, 0]
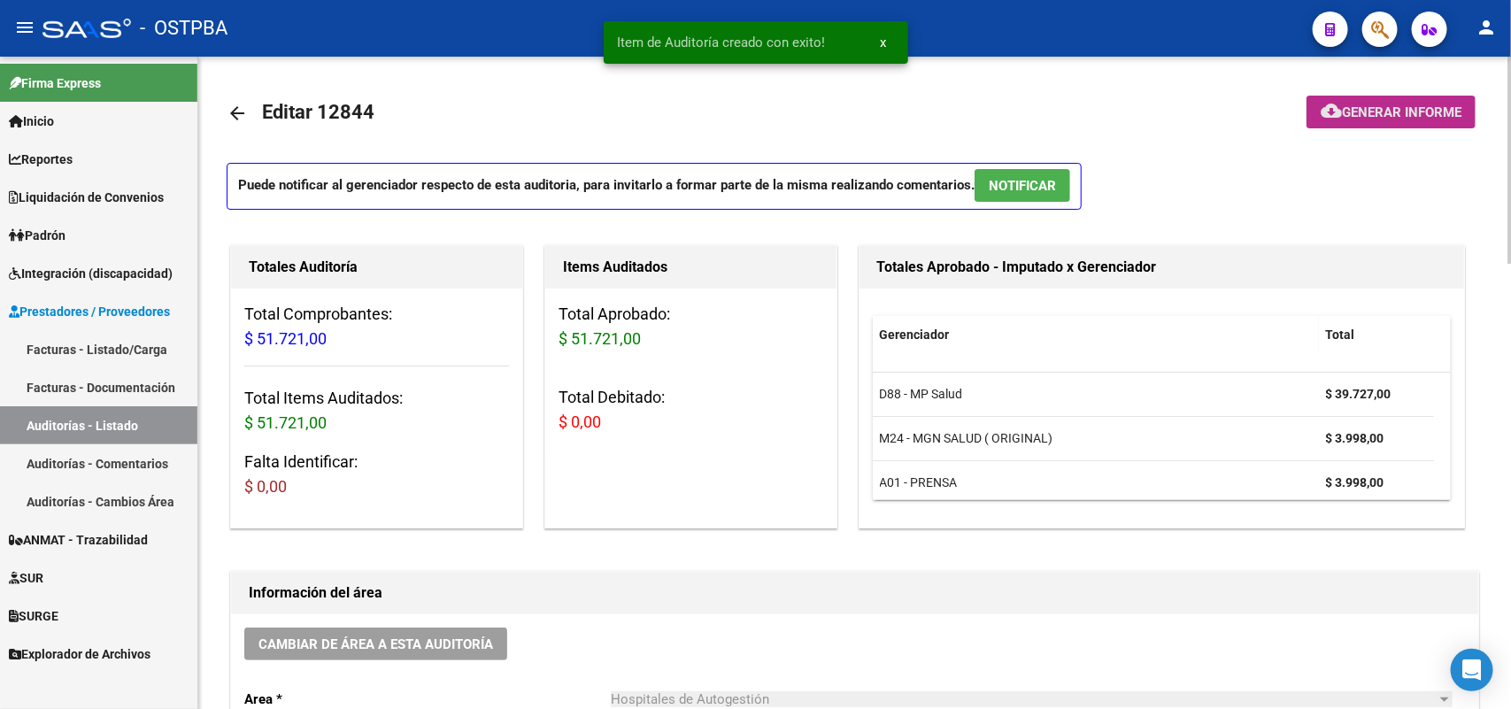
click at [1421, 98] on button "cloud_download Generar informe" at bounding box center [1390, 112] width 169 height 33
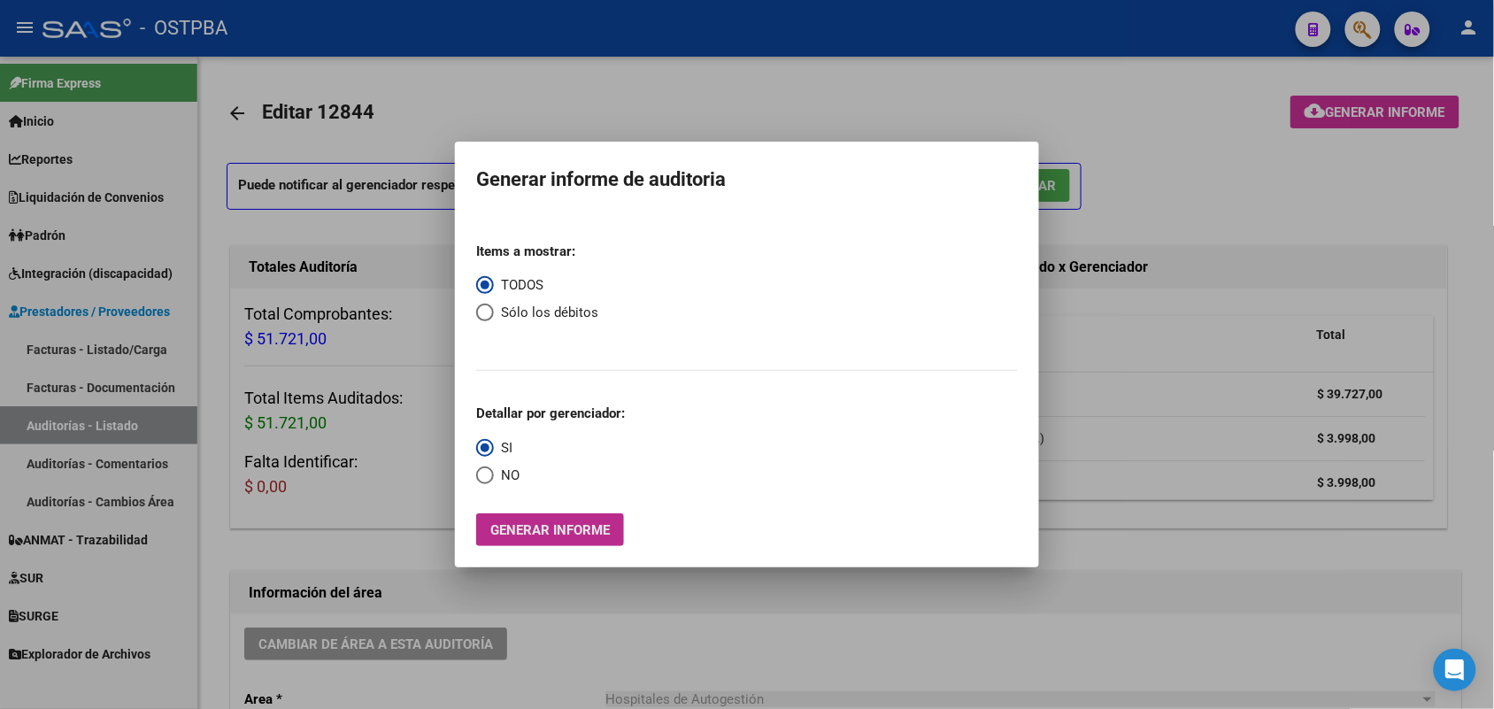
click at [537, 529] on span "Generar informe" at bounding box center [549, 530] width 119 height 16
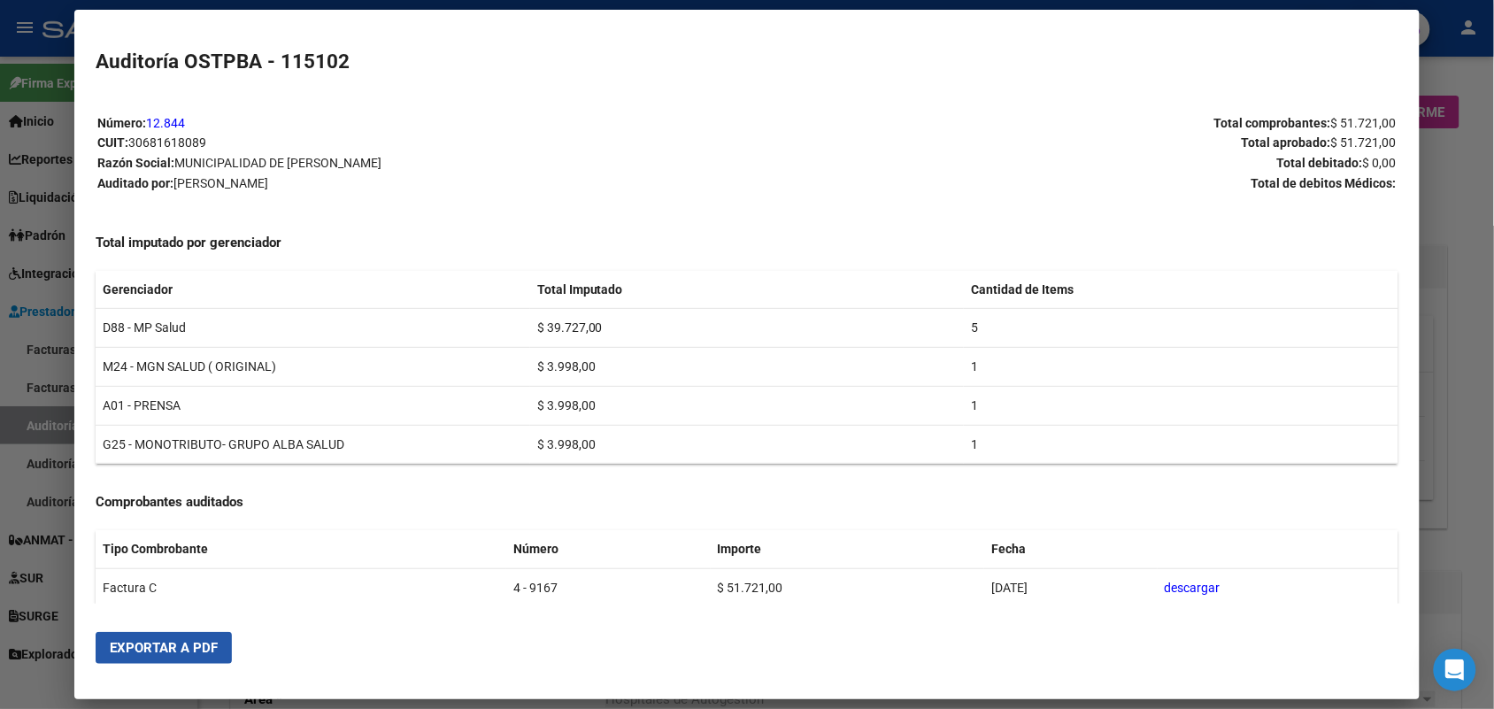
click at [173, 646] on span "Exportar a PDF" at bounding box center [164, 648] width 108 height 16
click at [1440, 285] on div at bounding box center [747, 354] width 1494 height 709
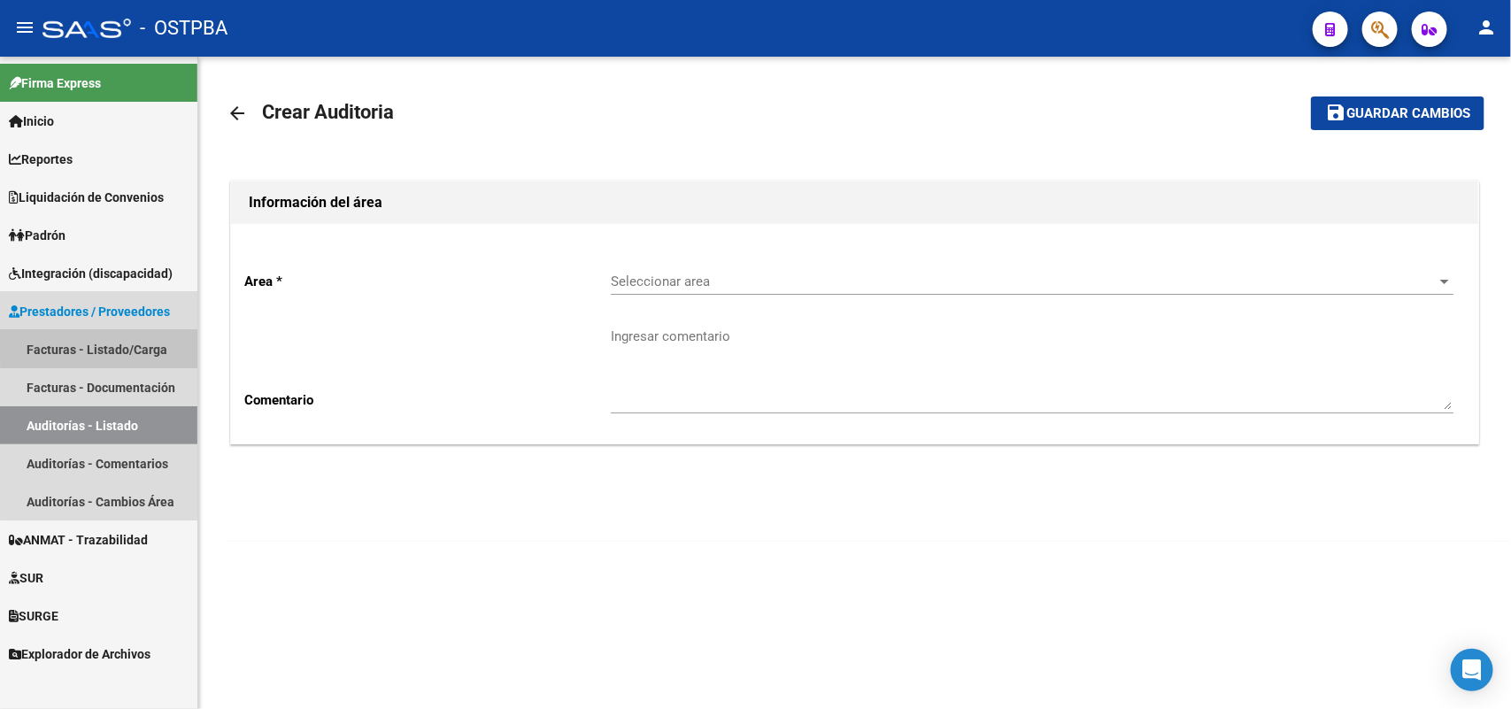
click at [133, 341] on link "Facturas - Listado/Carga" at bounding box center [98, 349] width 197 height 38
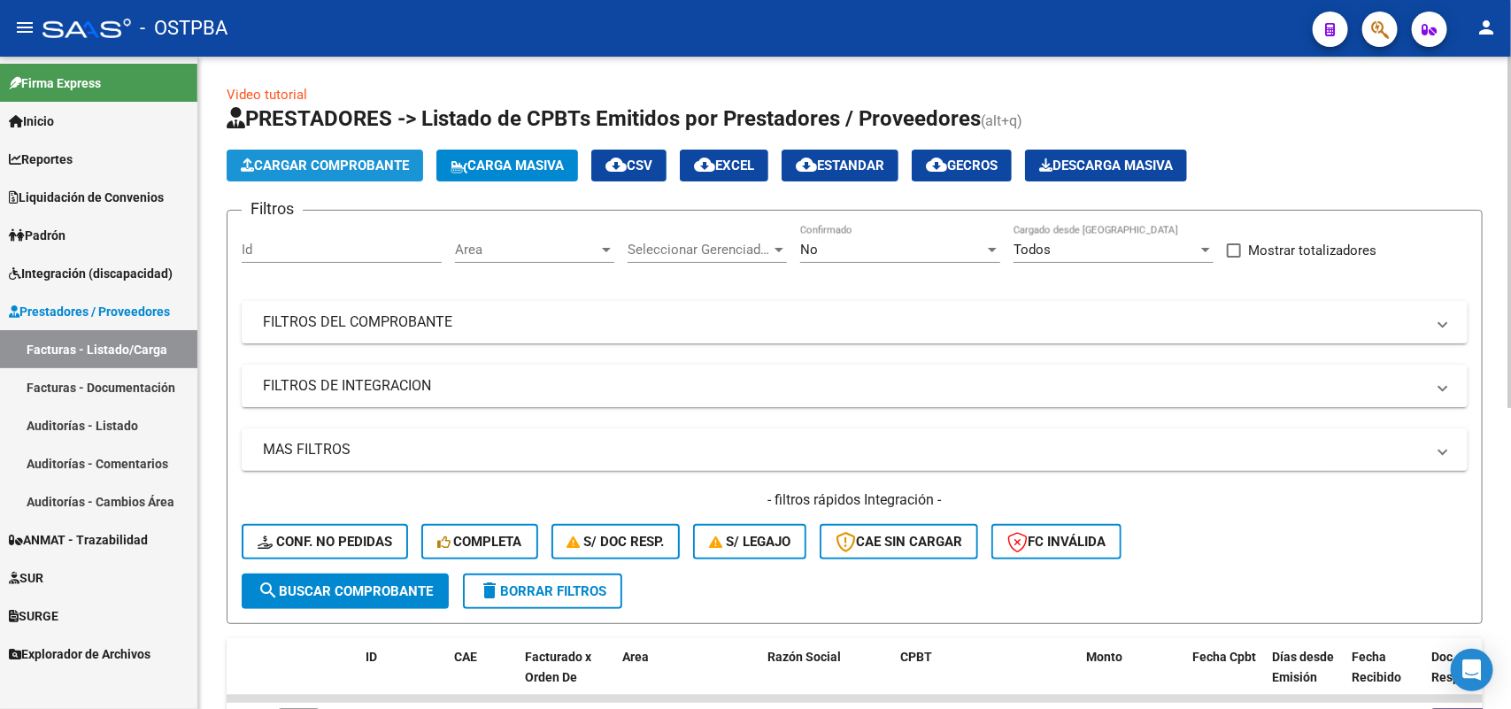
click at [379, 169] on span "Cargar Comprobante" at bounding box center [325, 166] width 168 height 16
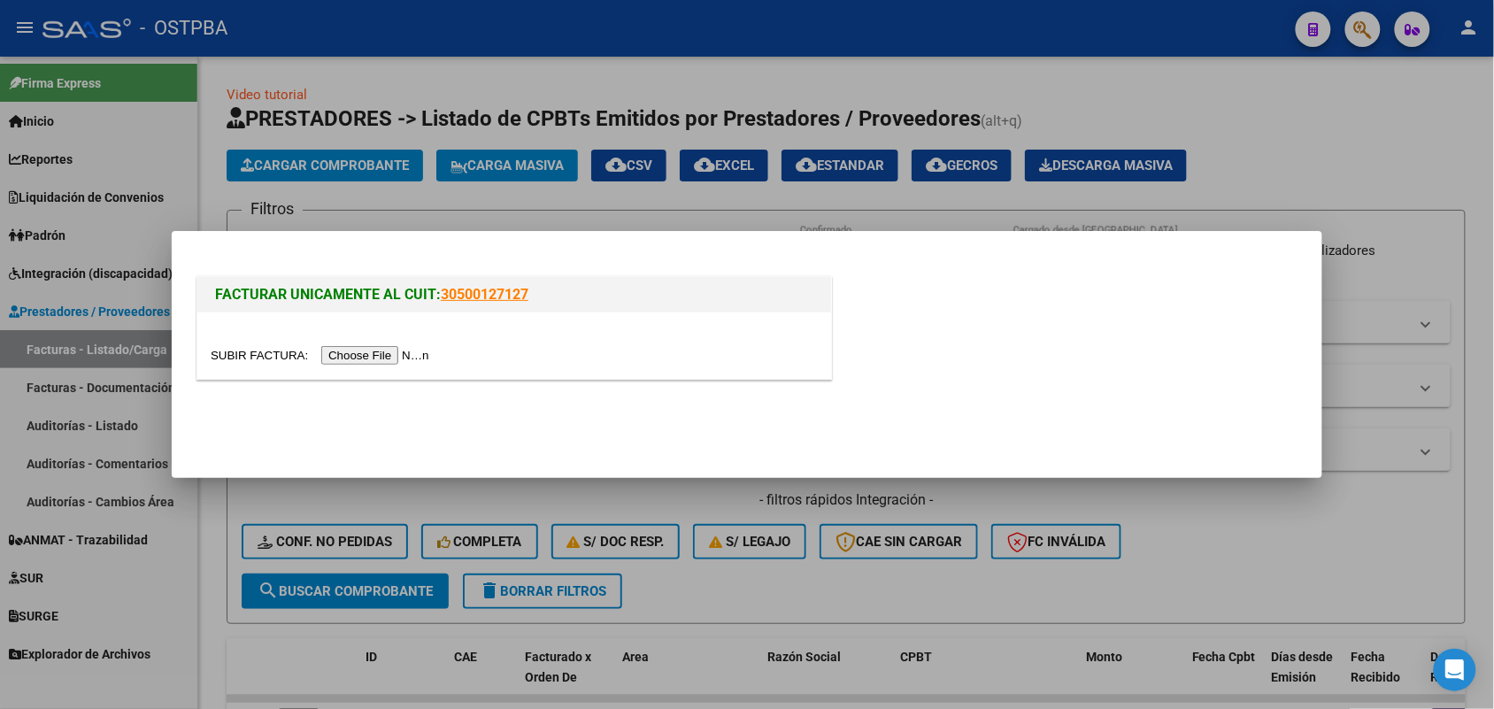
click at [377, 348] on input "file" at bounding box center [323, 355] width 224 height 19
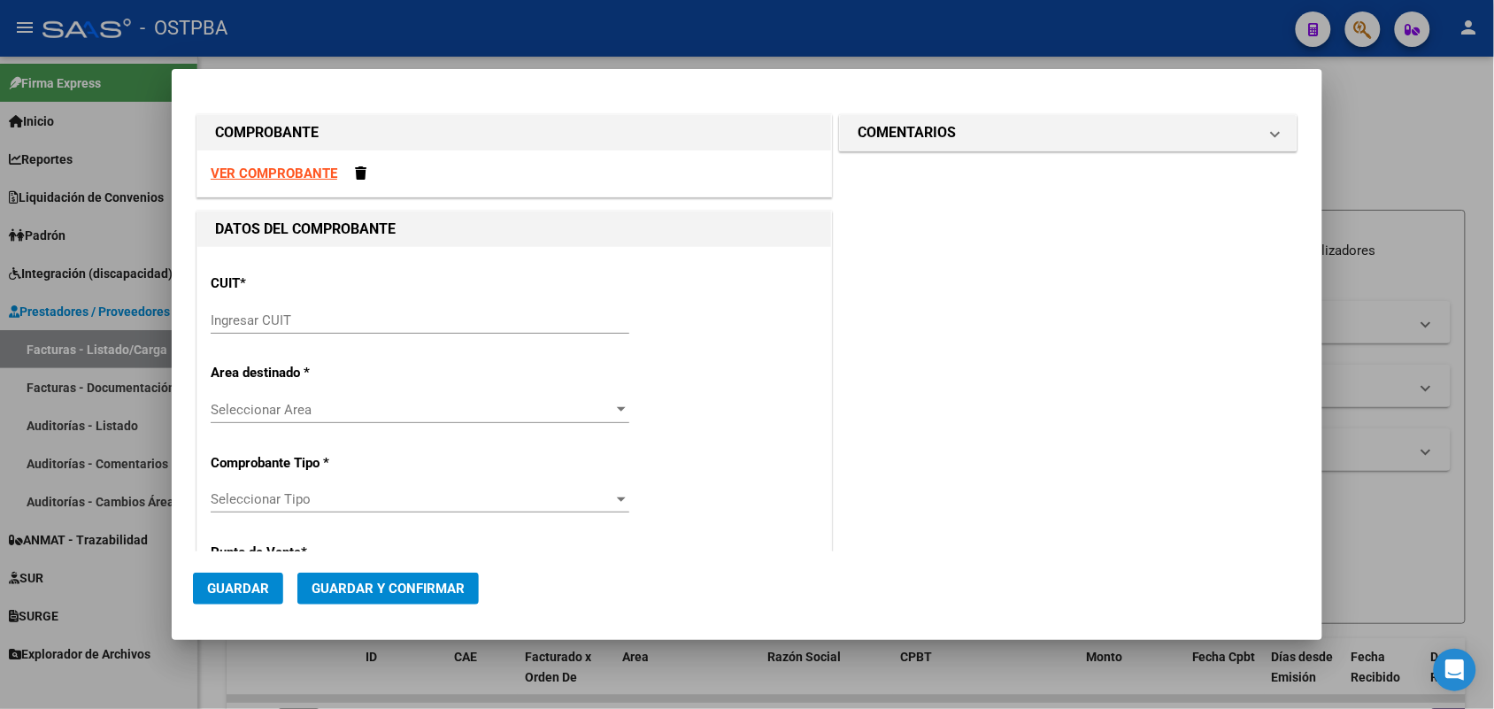
click at [218, 311] on div "Ingresar CUIT" at bounding box center [420, 320] width 419 height 27
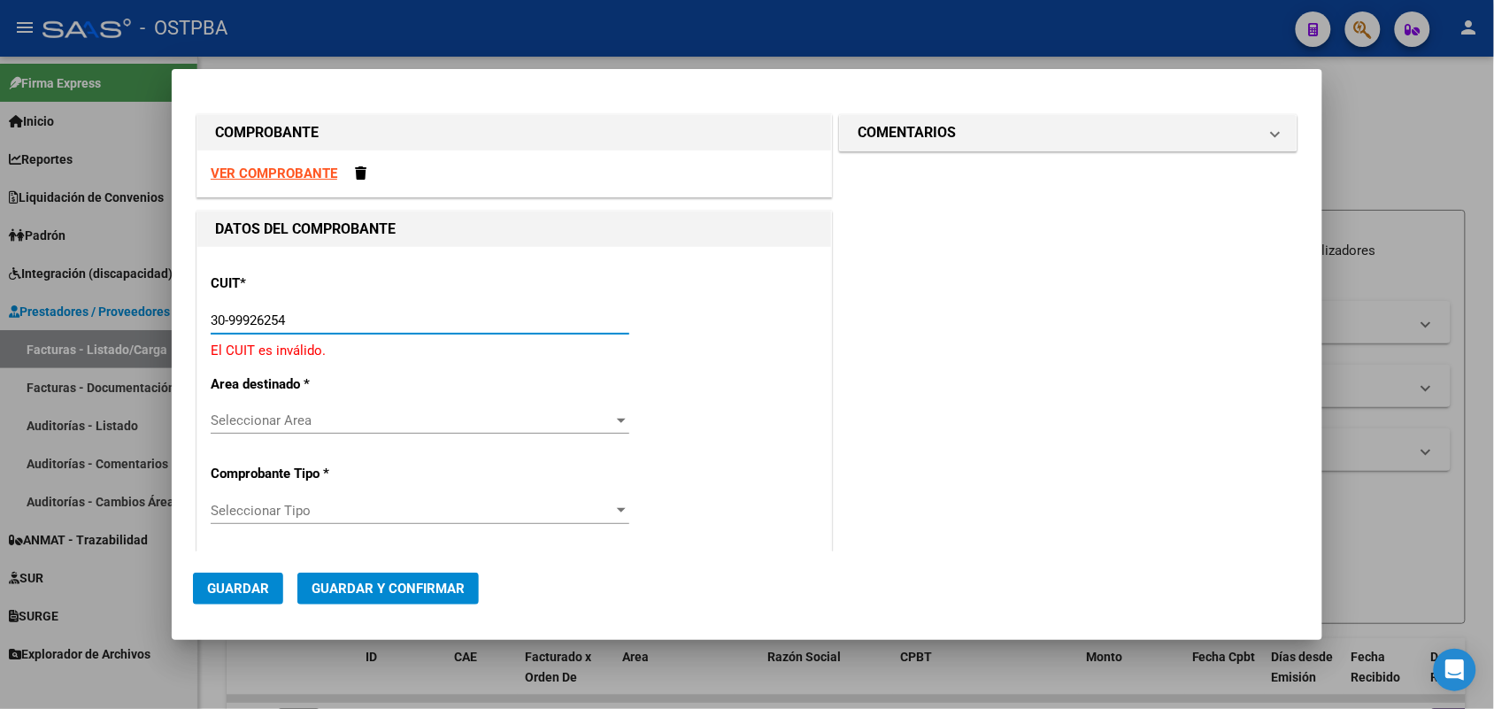
type input "30-99926254-2"
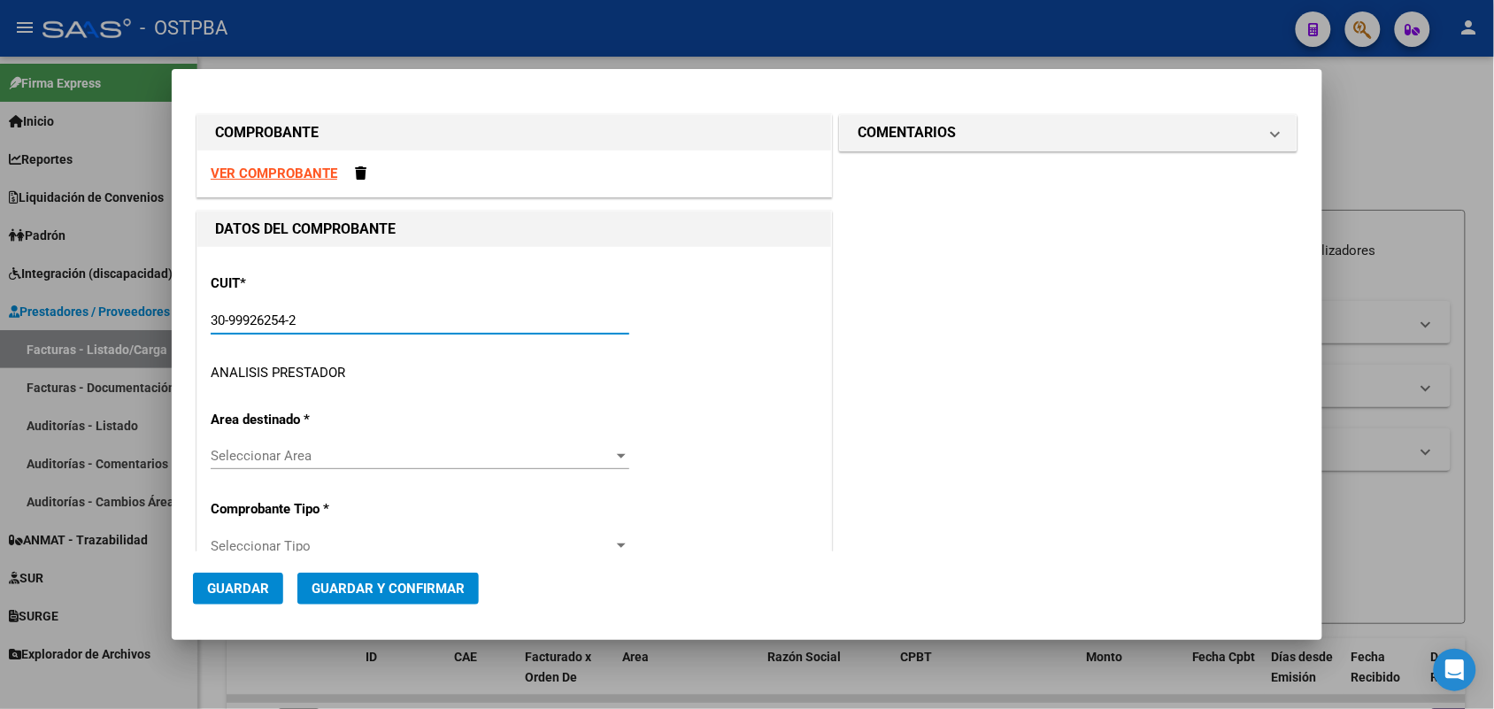
type input "2"
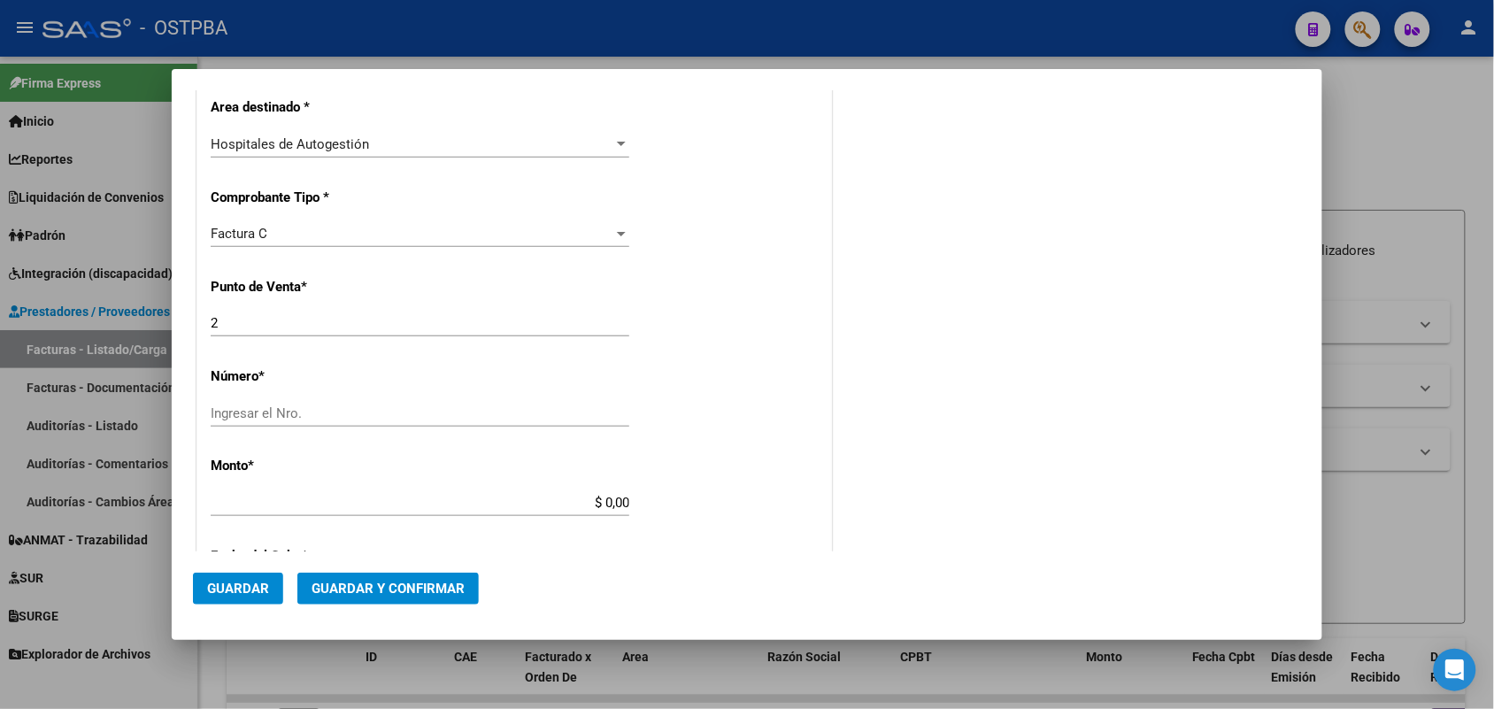
scroll to position [442, 0]
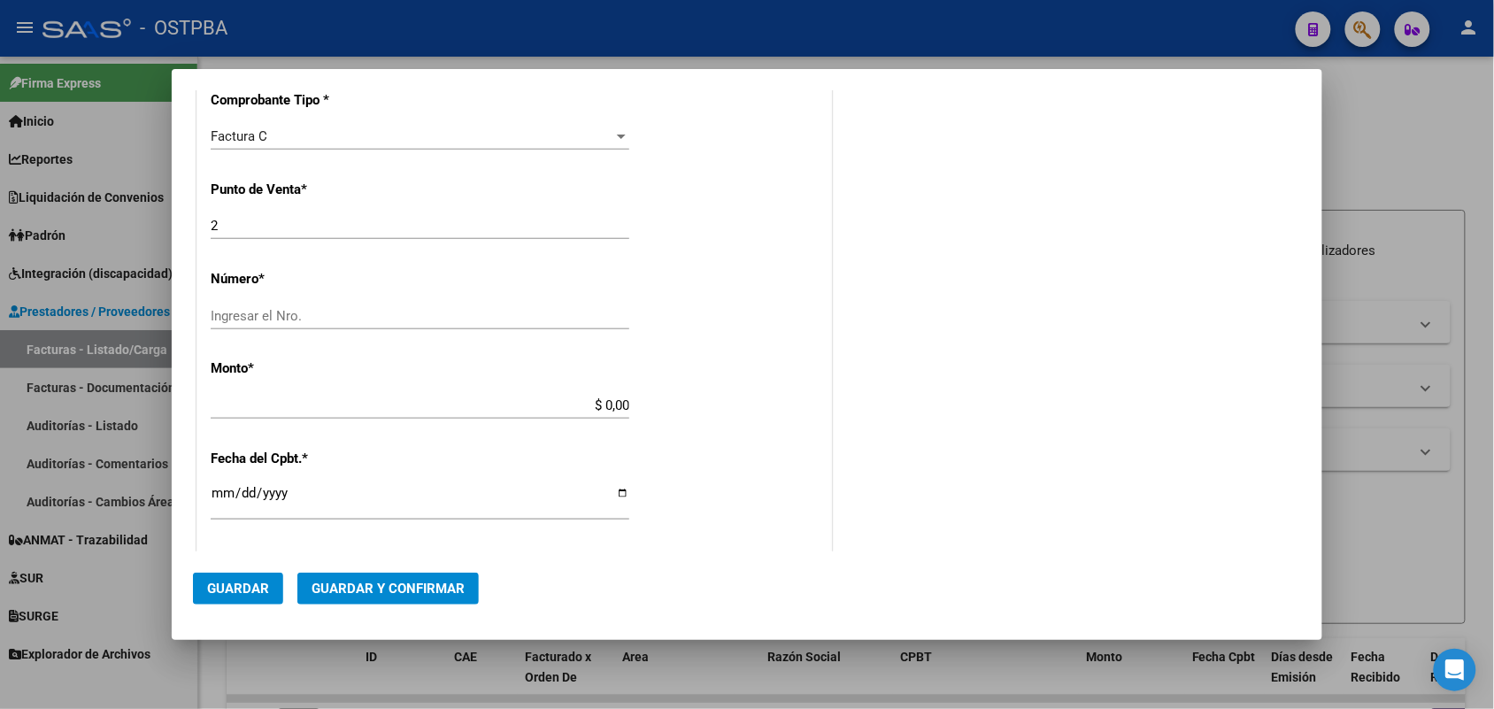
type input "30-99926254-2"
click at [253, 310] on input "Ingresar el Nro." at bounding box center [420, 316] width 419 height 16
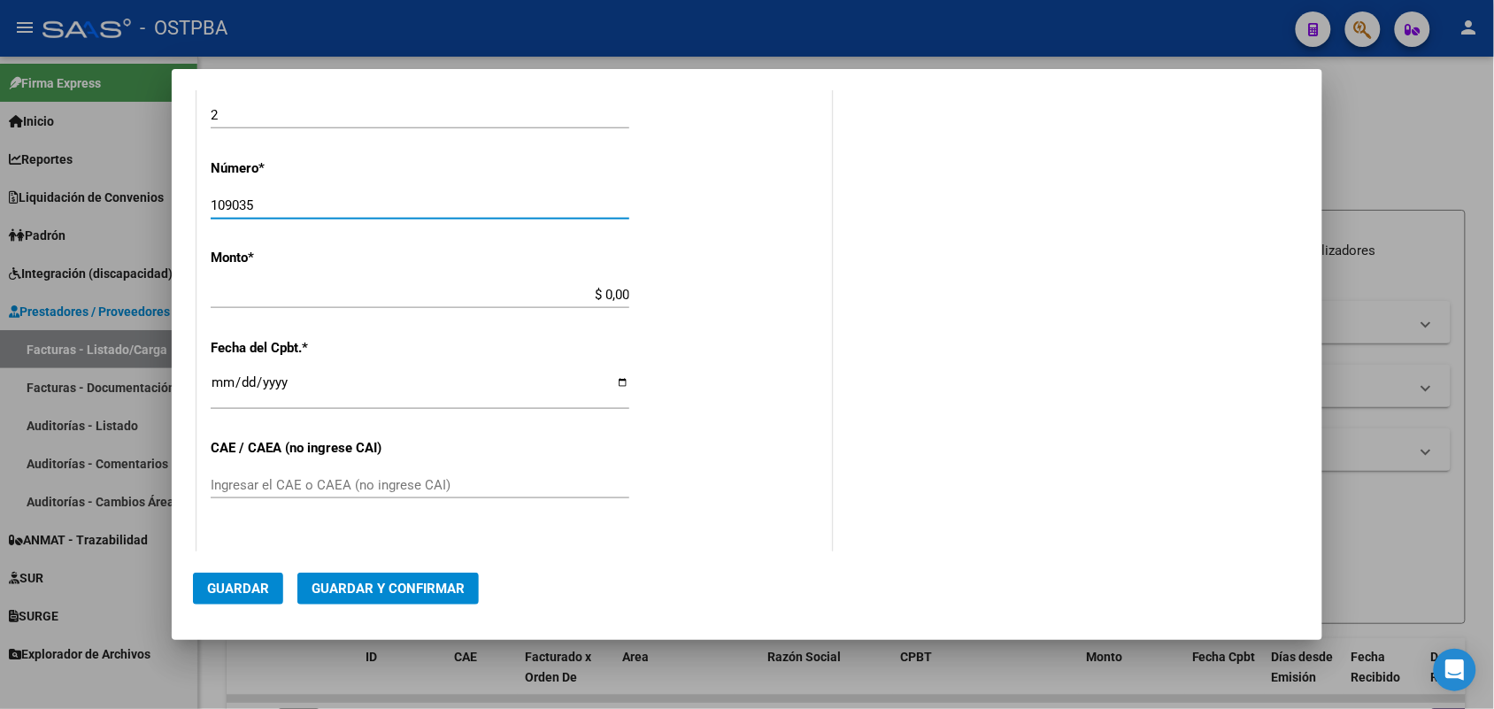
scroll to position [664, 0]
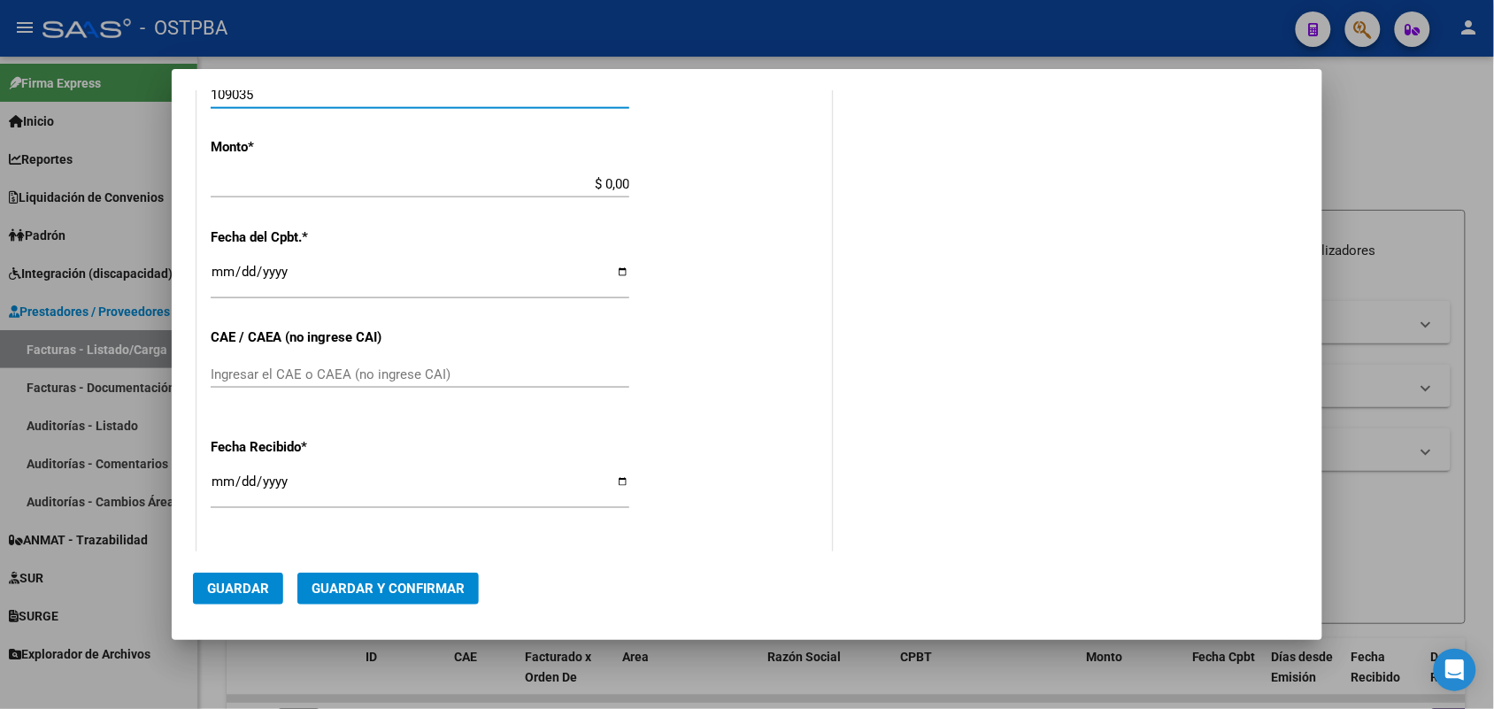
type input "109035"
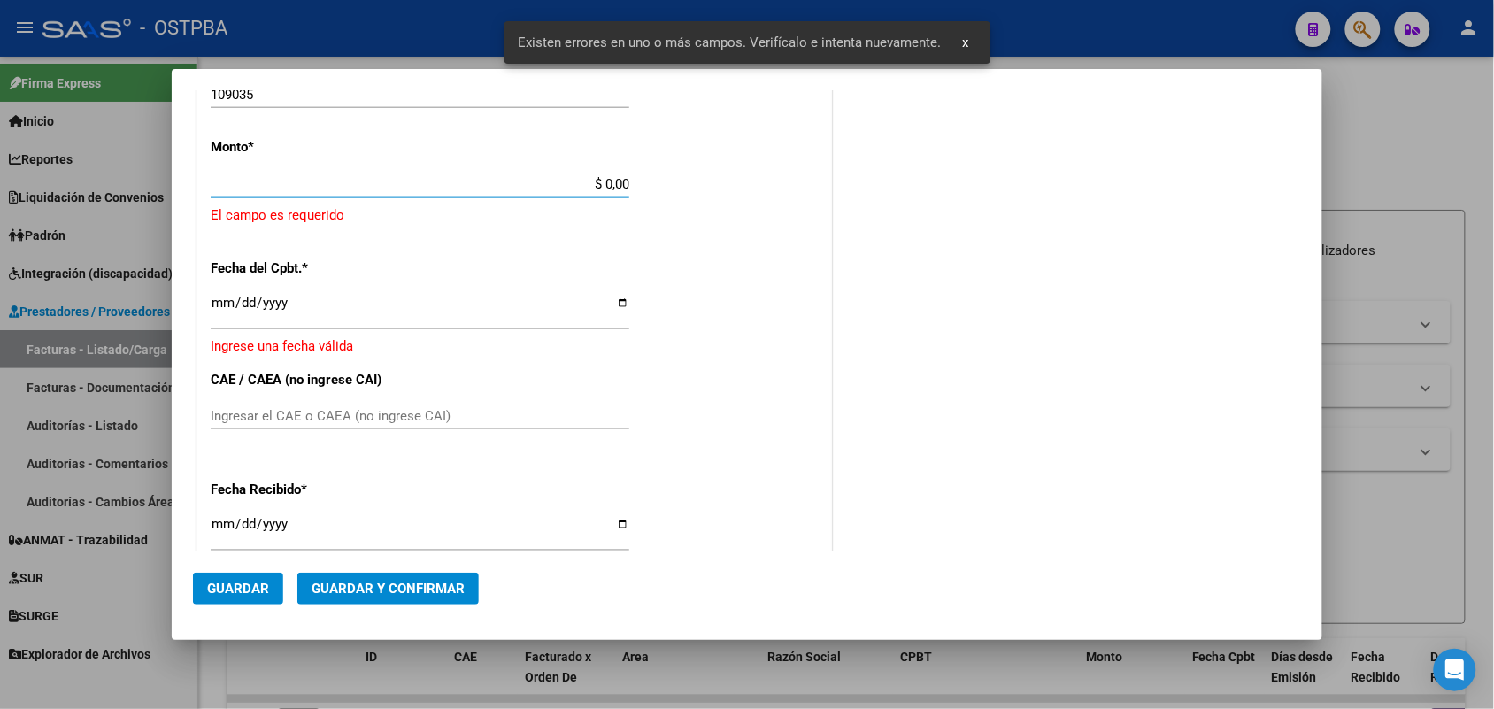
scroll to position [519, 0]
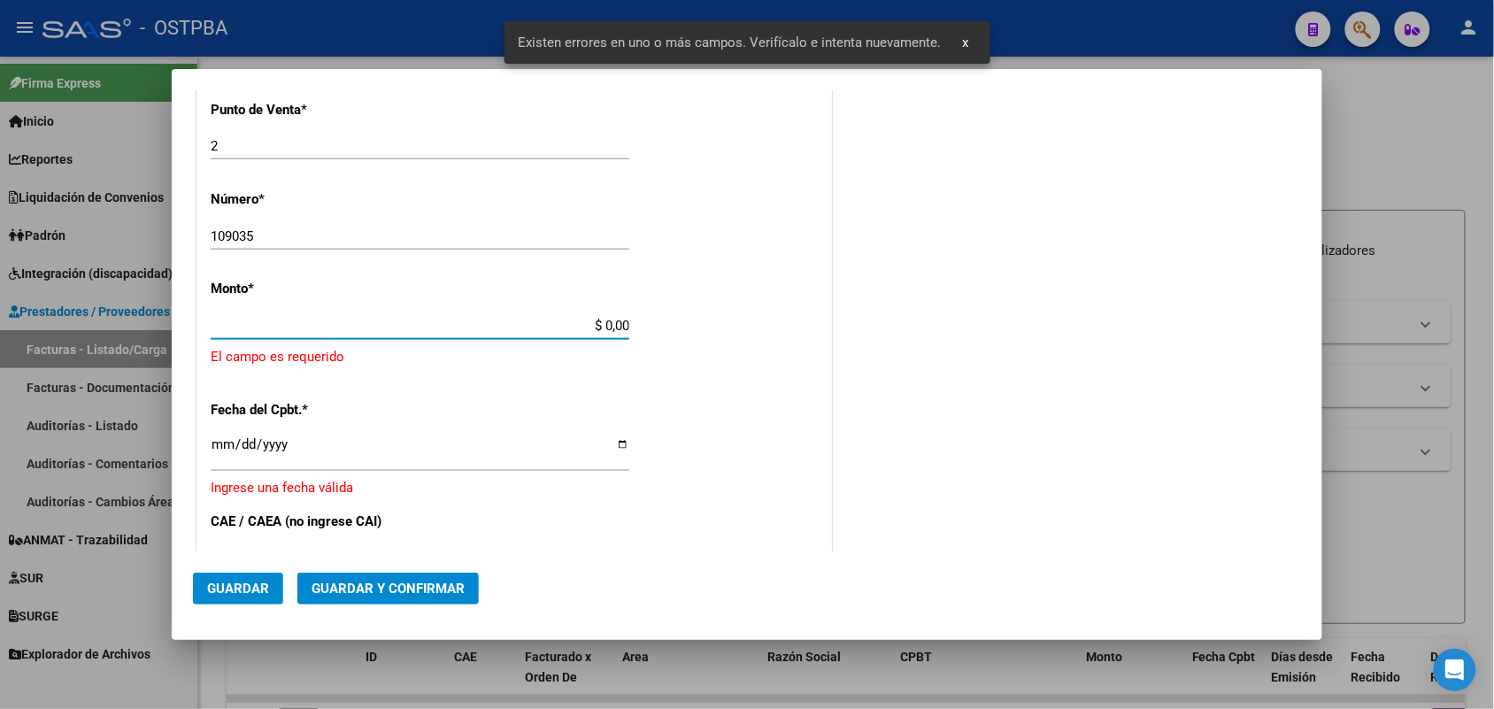
drag, startPoint x: 571, startPoint y: 182, endPoint x: 656, endPoint y: 181, distance: 85.0
click at [652, 181] on div "CUIT * 30-99926254-2 Ingresar CUIT ANALISIS PRESTADOR MUNICIPALIDAD DE SAN FERN…" at bounding box center [514, 373] width 634 height 1297
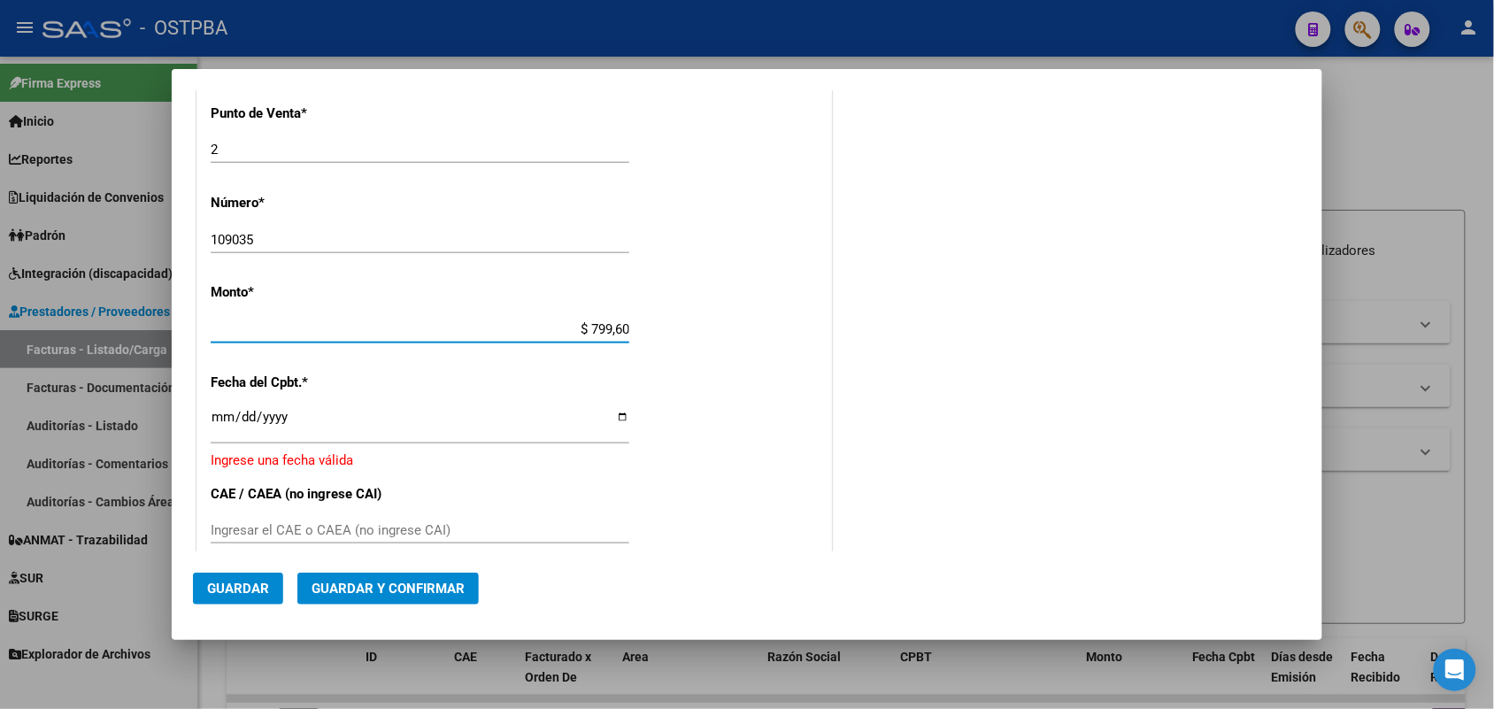
type input "$ 7.996,00"
click at [226, 417] on input "Ingresar la fecha" at bounding box center [420, 424] width 419 height 28
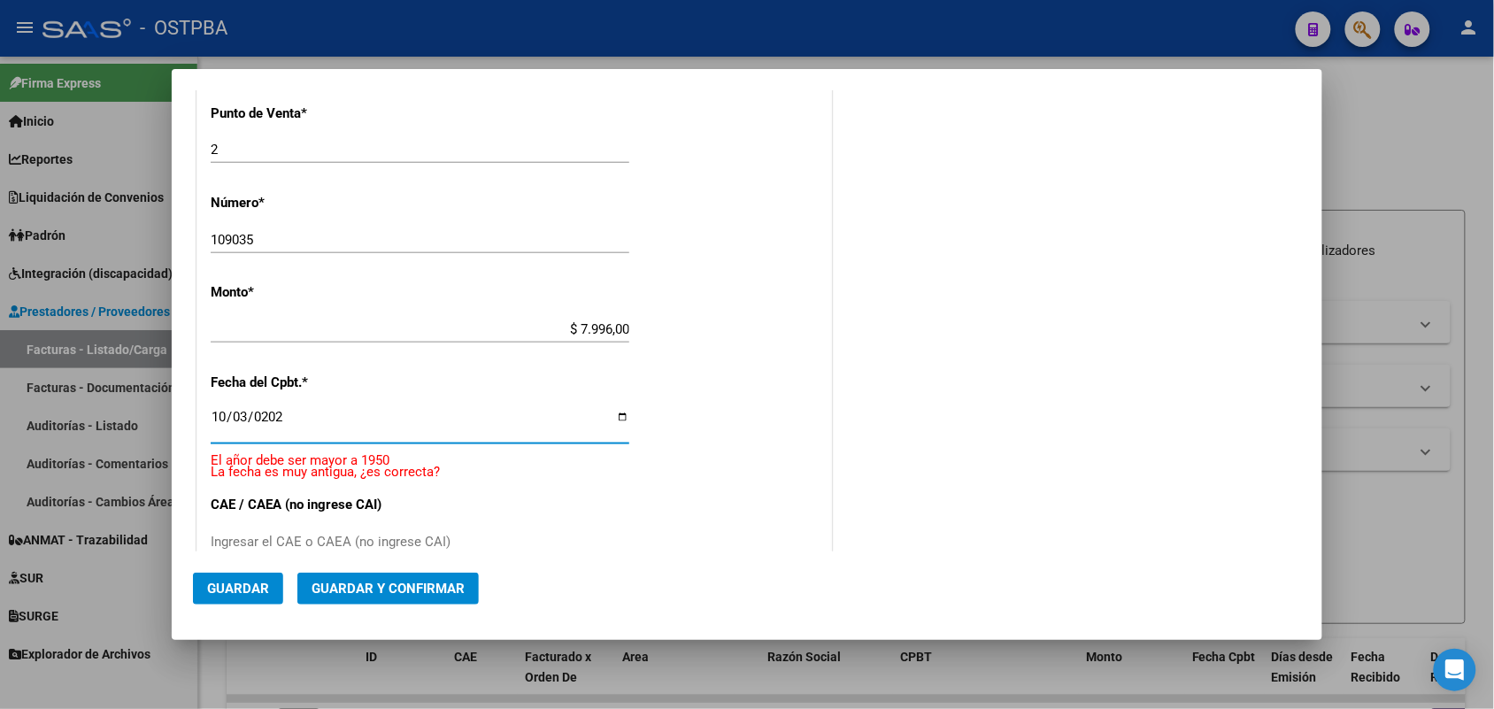
type input "[DATE]"
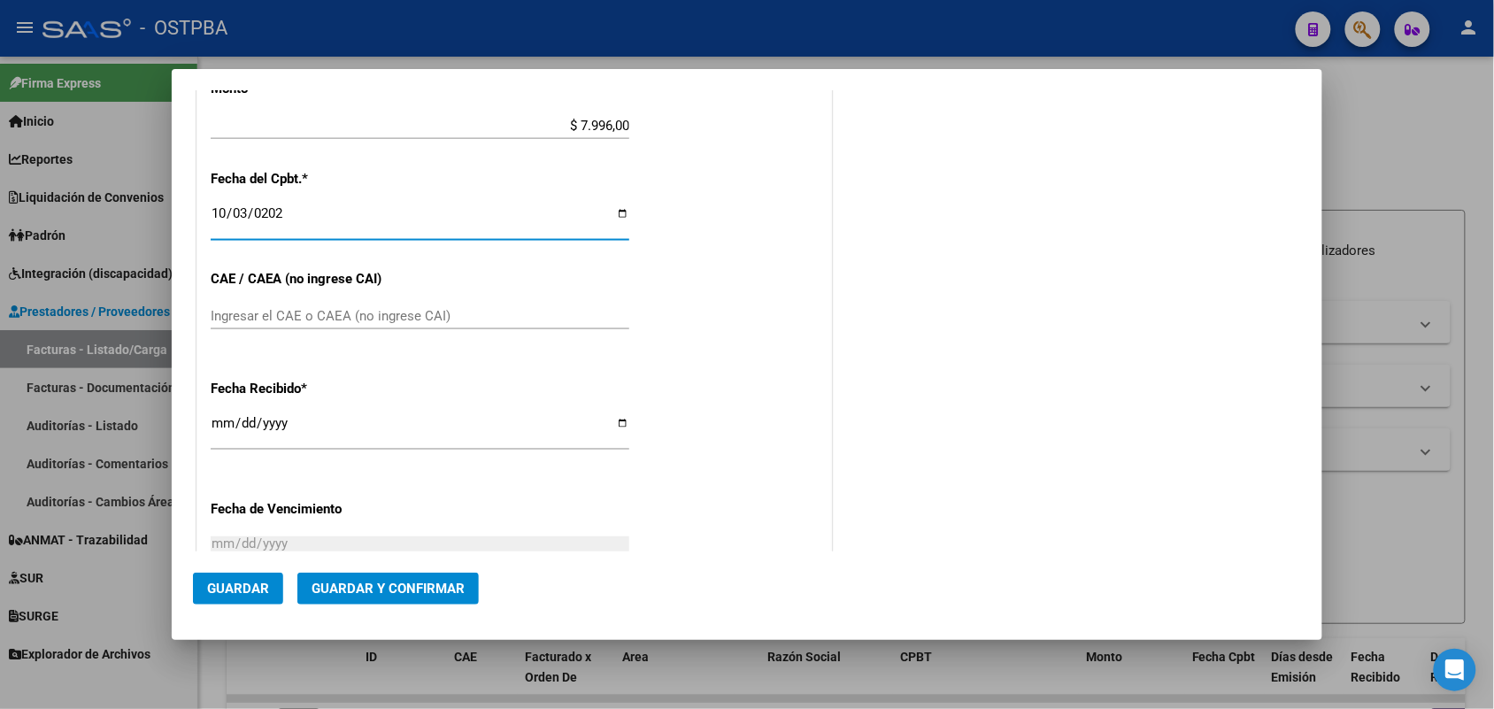
scroll to position [740, 0]
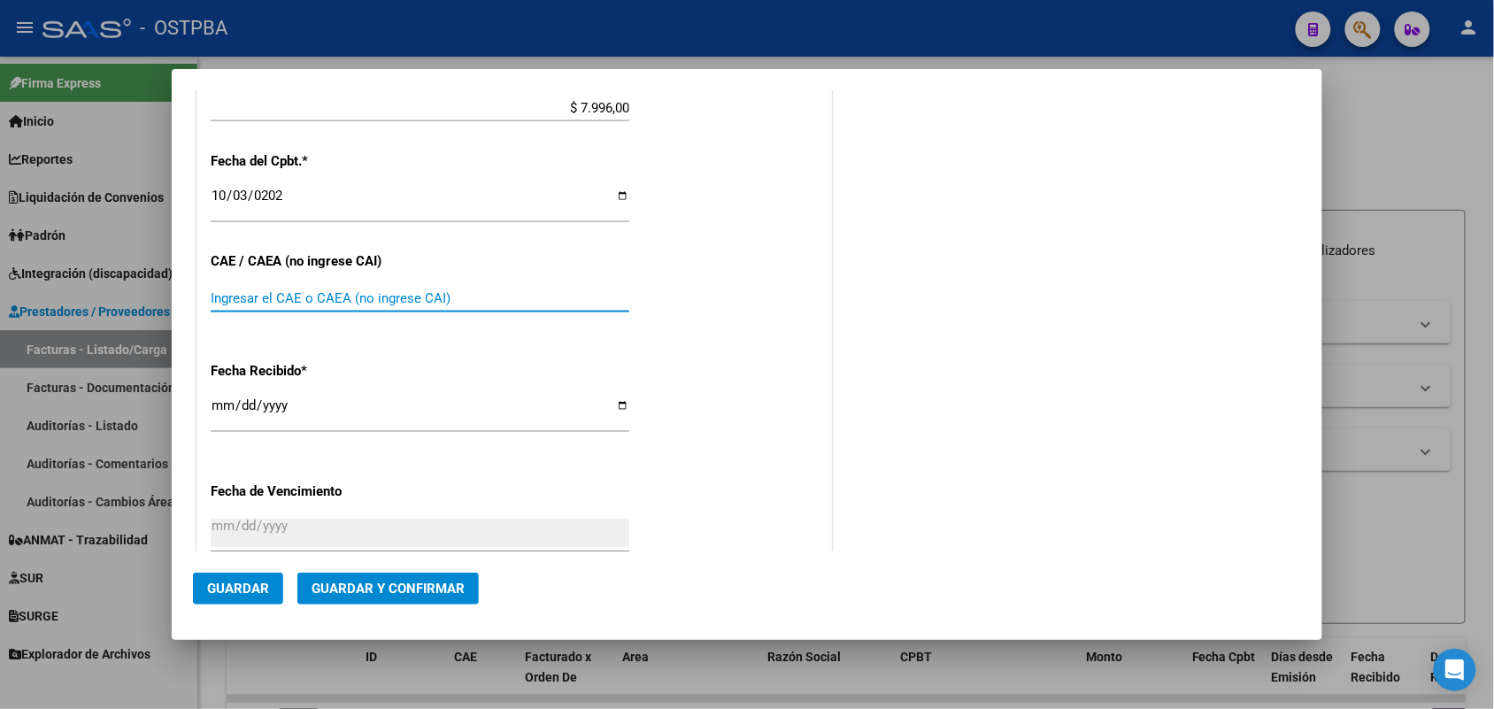
click at [250, 304] on input "Ingresar el CAE o CAEA (no ingrese CAI)" at bounding box center [420, 298] width 419 height 16
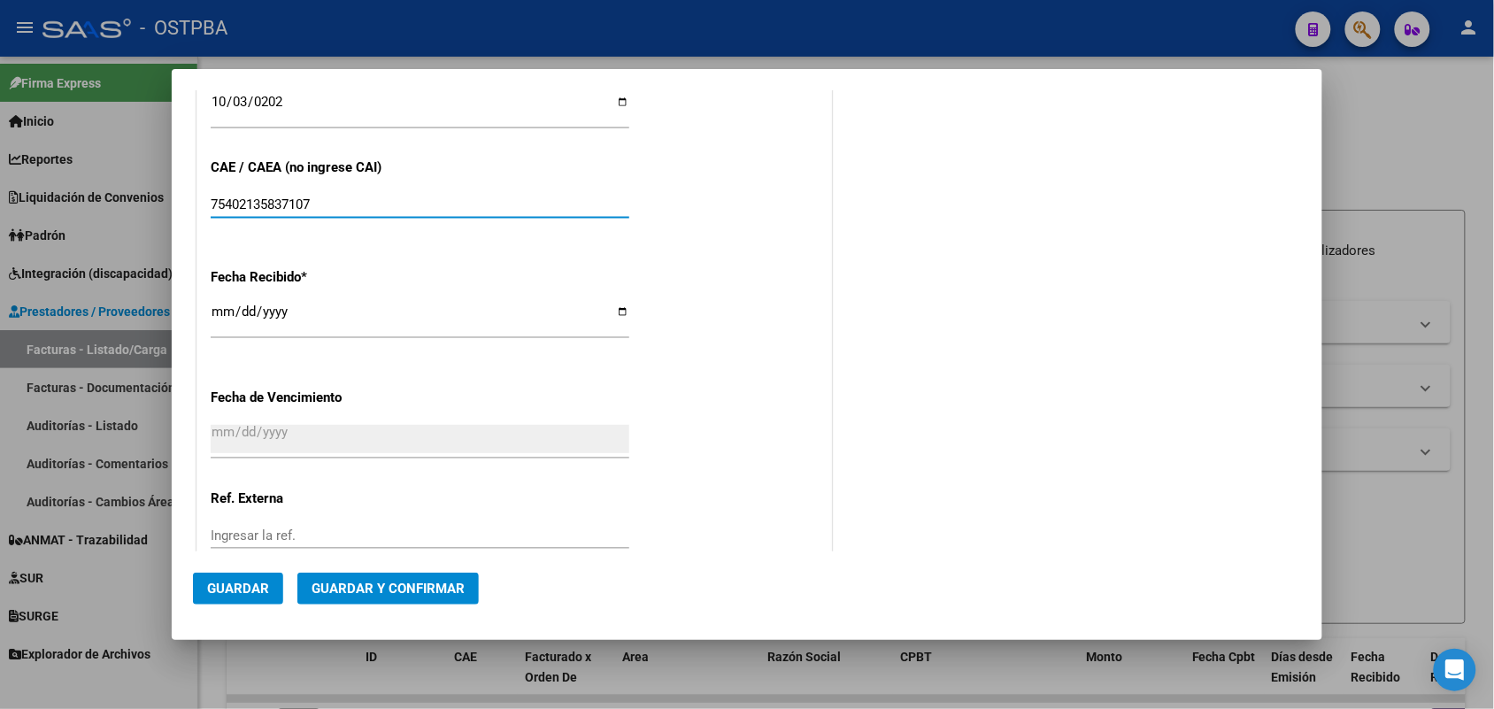
scroll to position [843, 0]
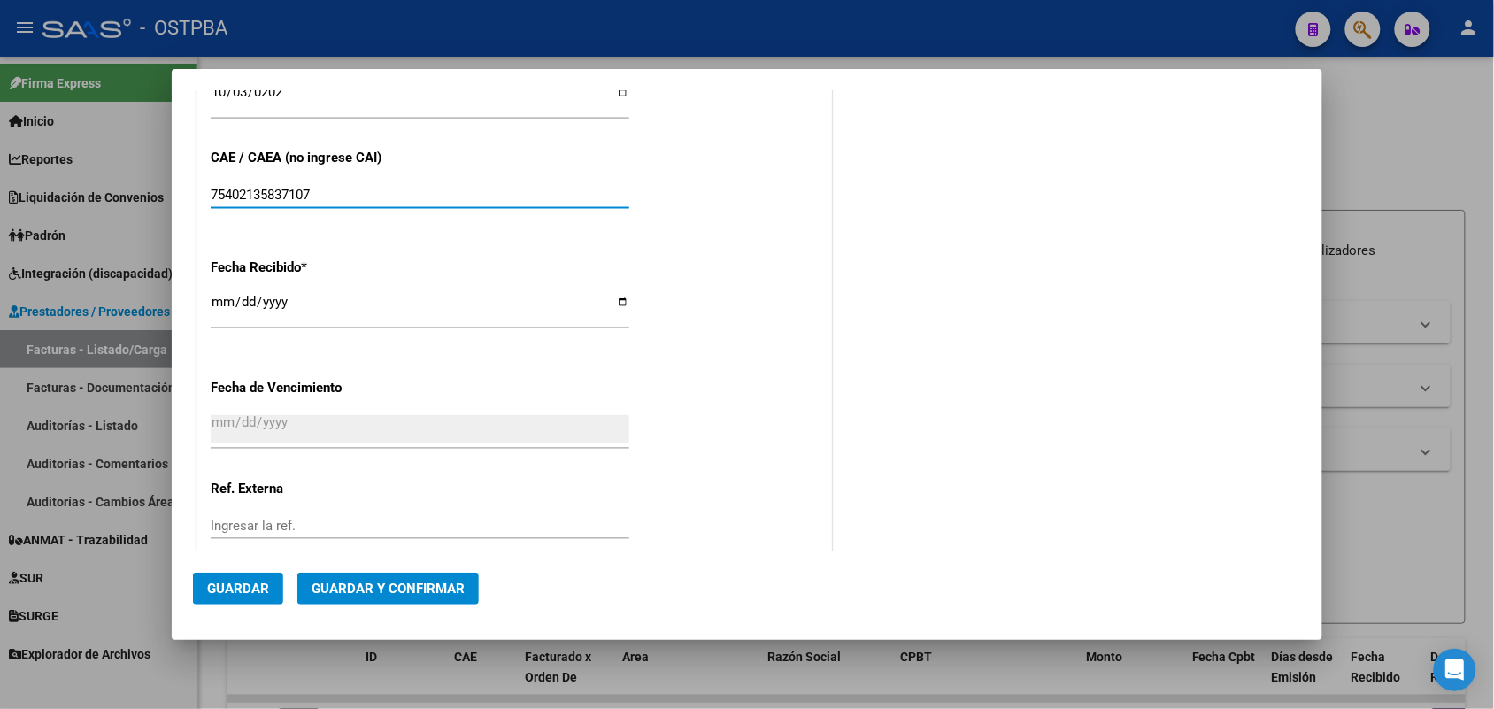
type input "75402135837107"
click at [228, 310] on input "[DATE]" at bounding box center [420, 309] width 419 height 28
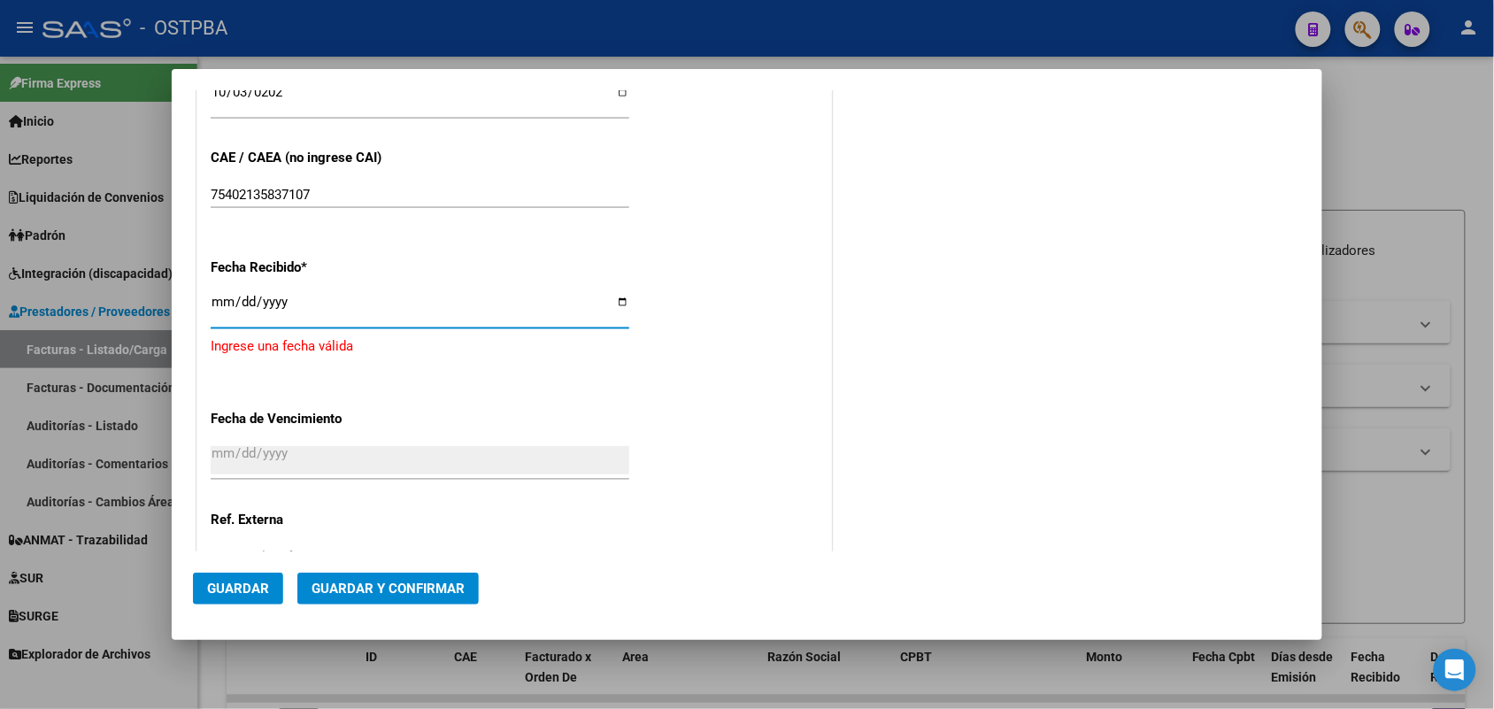
type input "[DATE]"
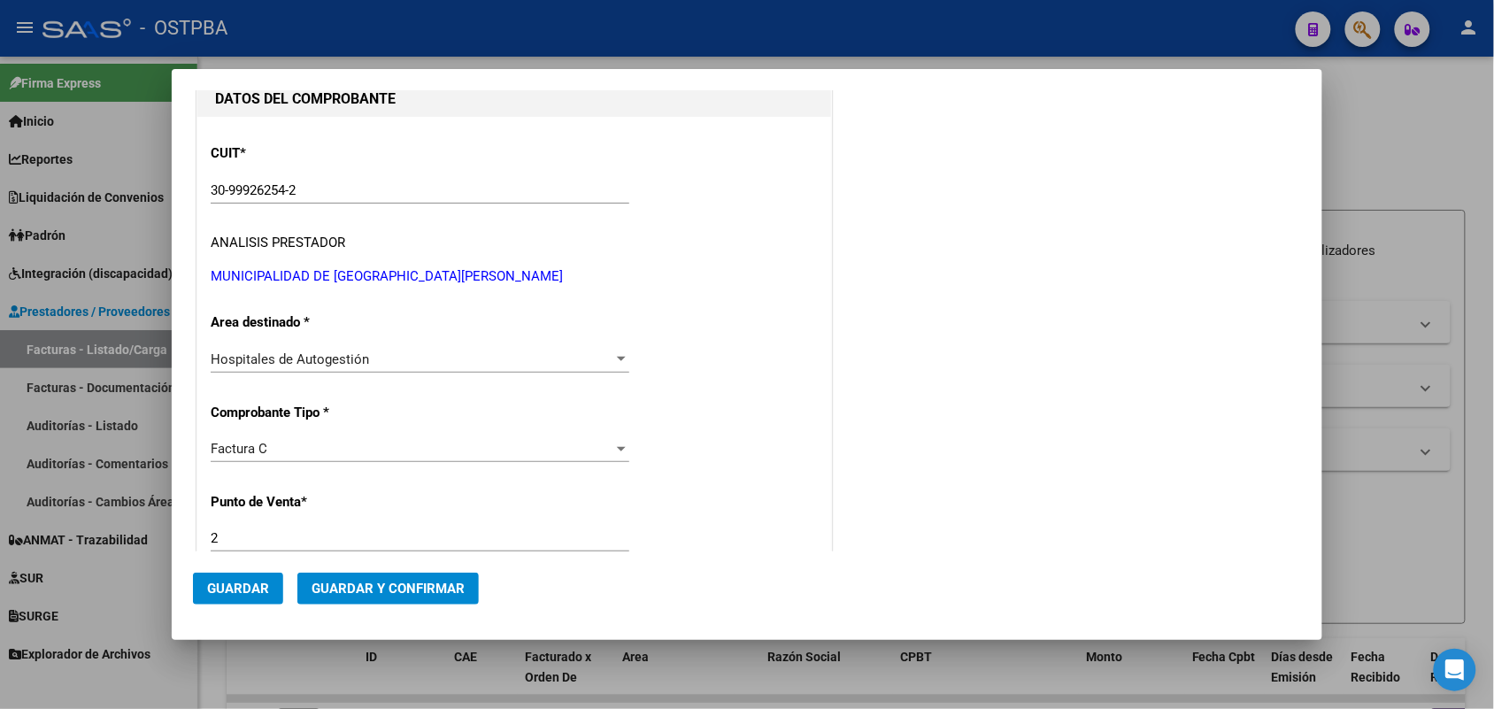
scroll to position [0, 0]
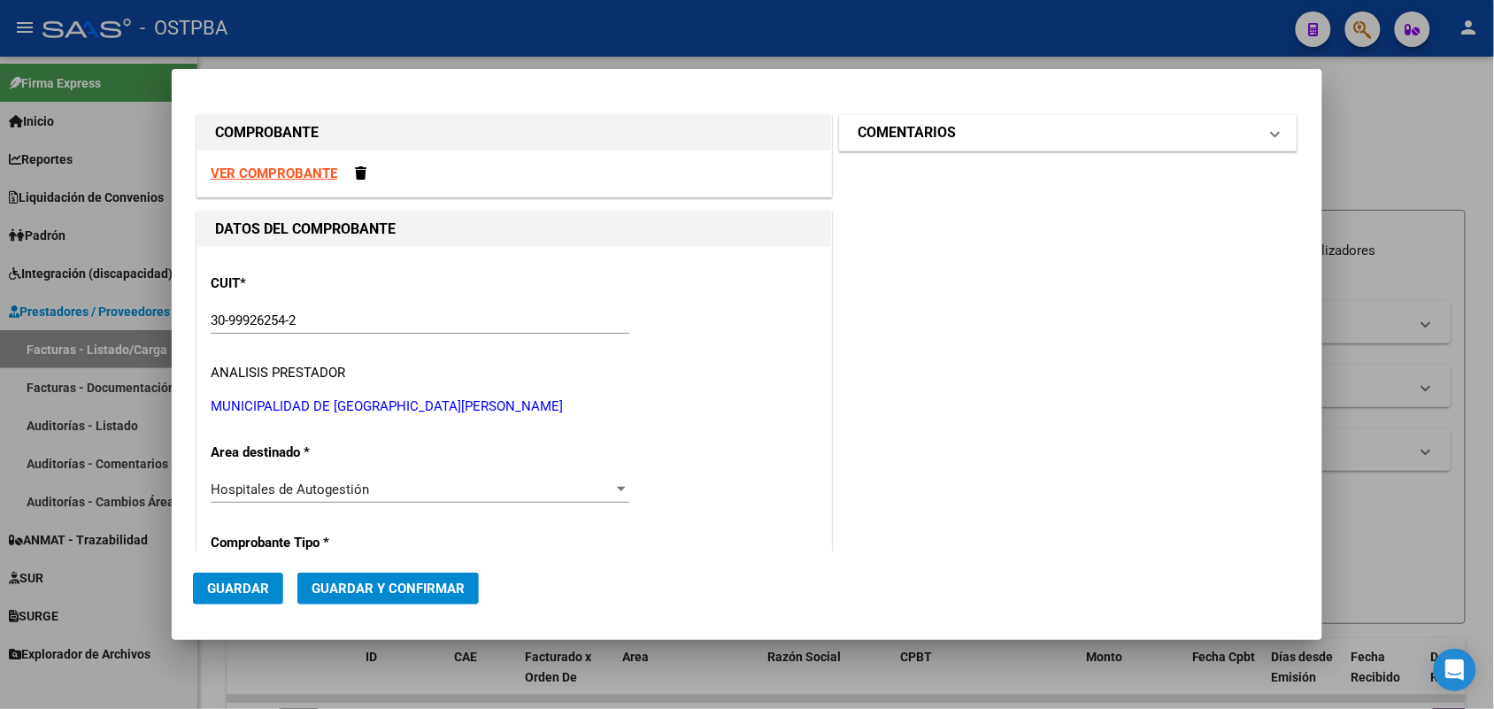
click at [1263, 134] on mat-expansion-panel-header "COMENTARIOS" at bounding box center [1068, 132] width 457 height 35
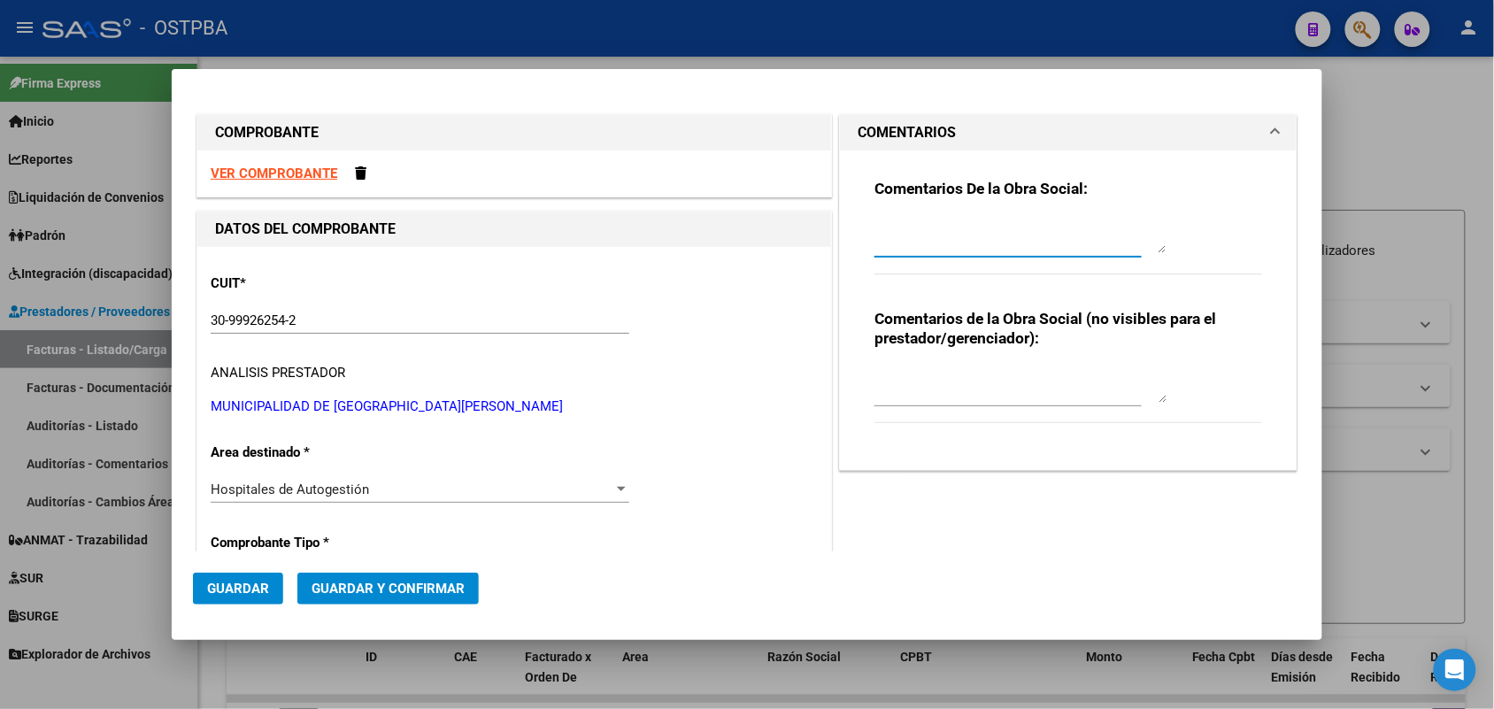
click at [912, 245] on textarea at bounding box center [1020, 235] width 292 height 35
type textarea "HR 127127"
click at [217, 587] on span "Guardar" at bounding box center [238, 589] width 62 height 16
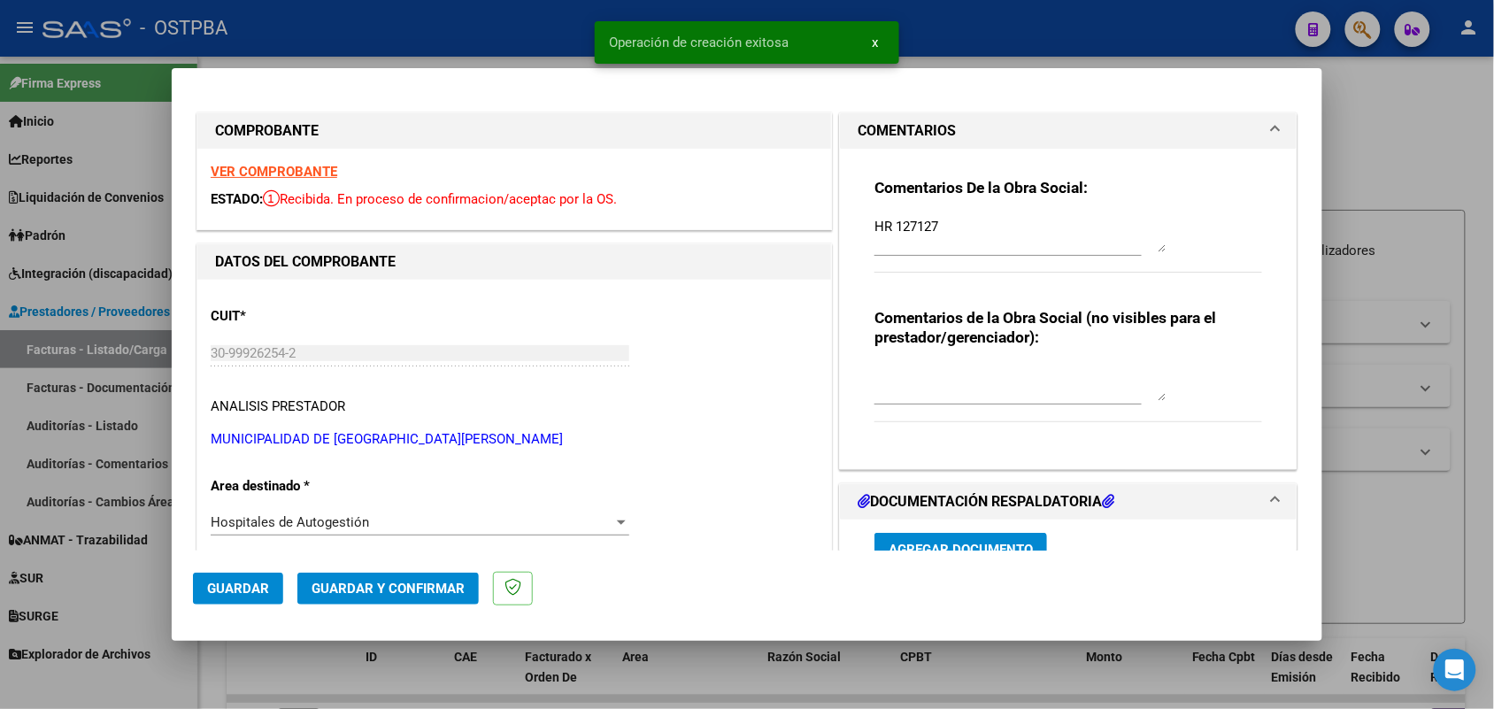
type input "[DATE]"
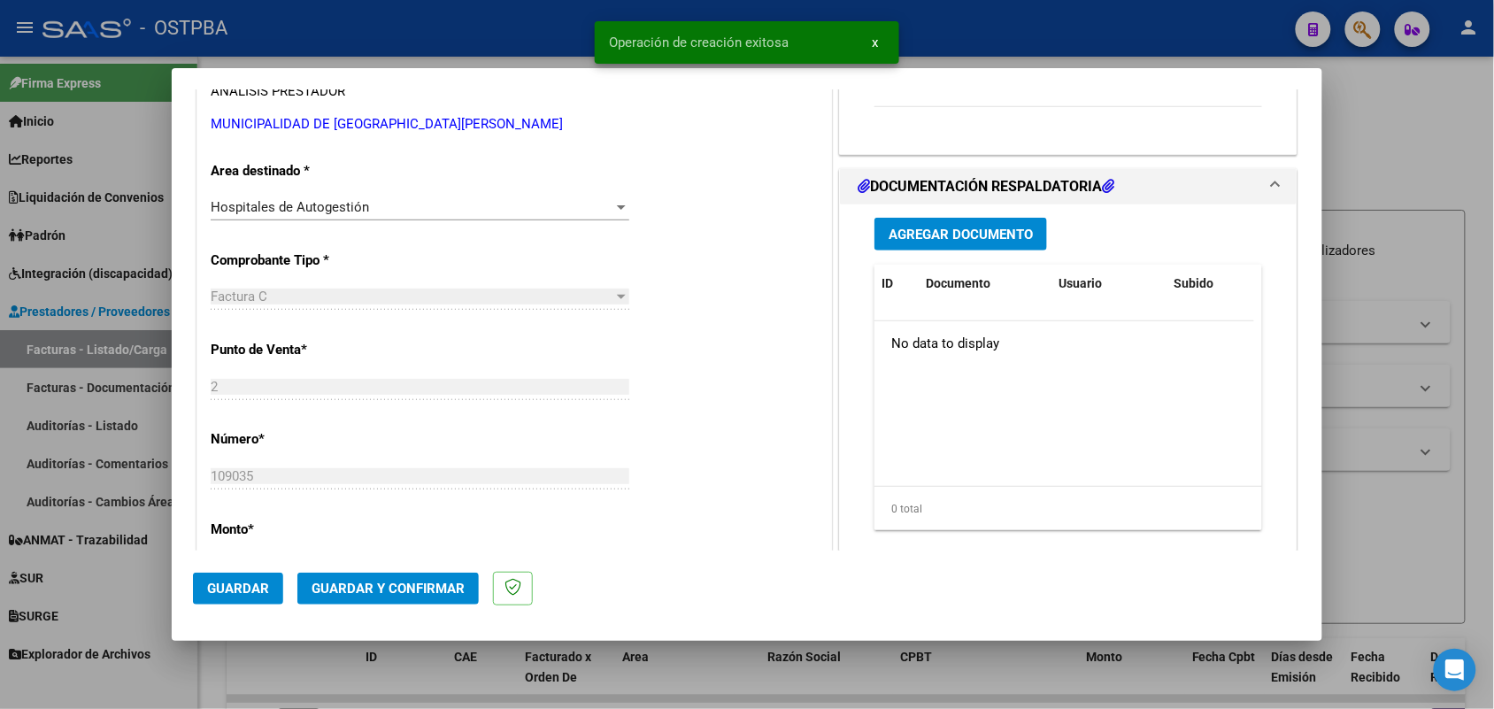
scroll to position [332, 0]
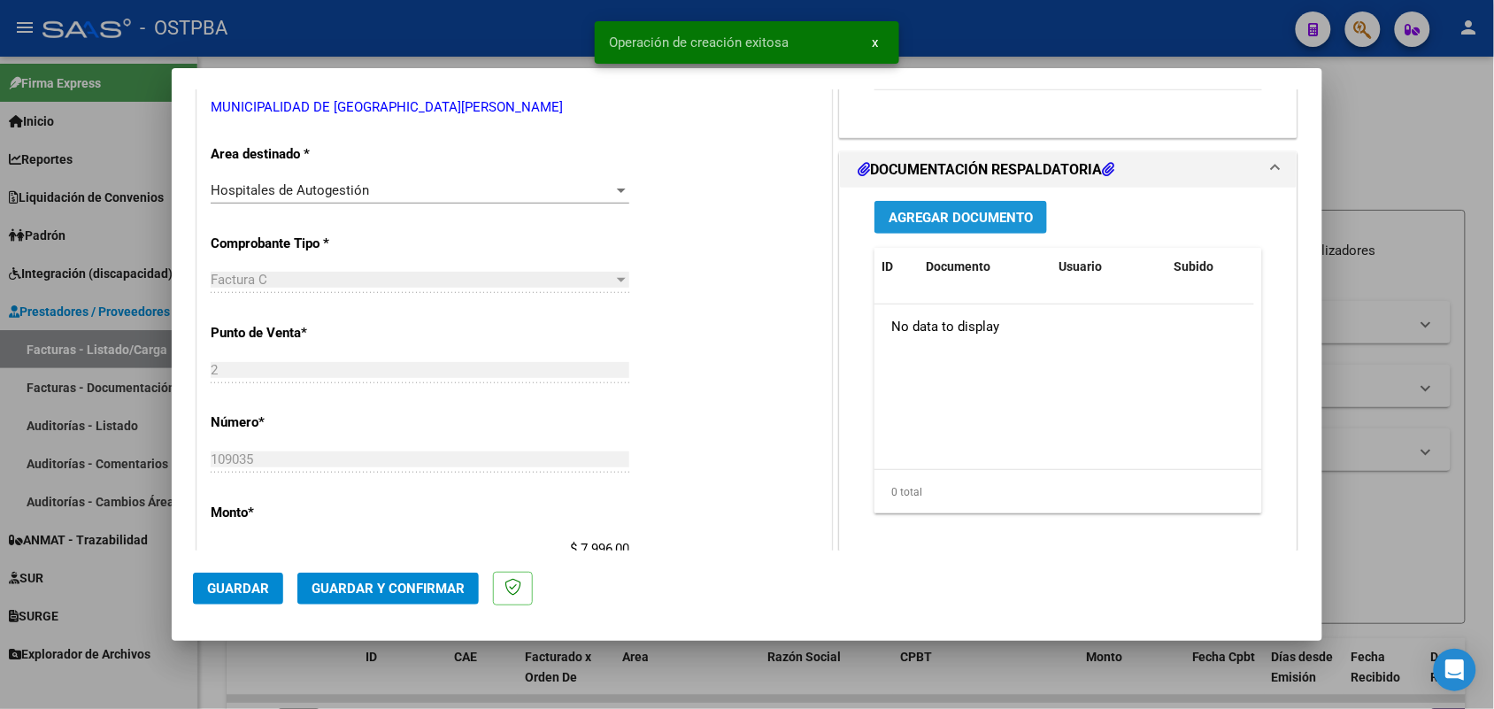
click at [950, 221] on span "Agregar Documento" at bounding box center [961, 218] width 144 height 16
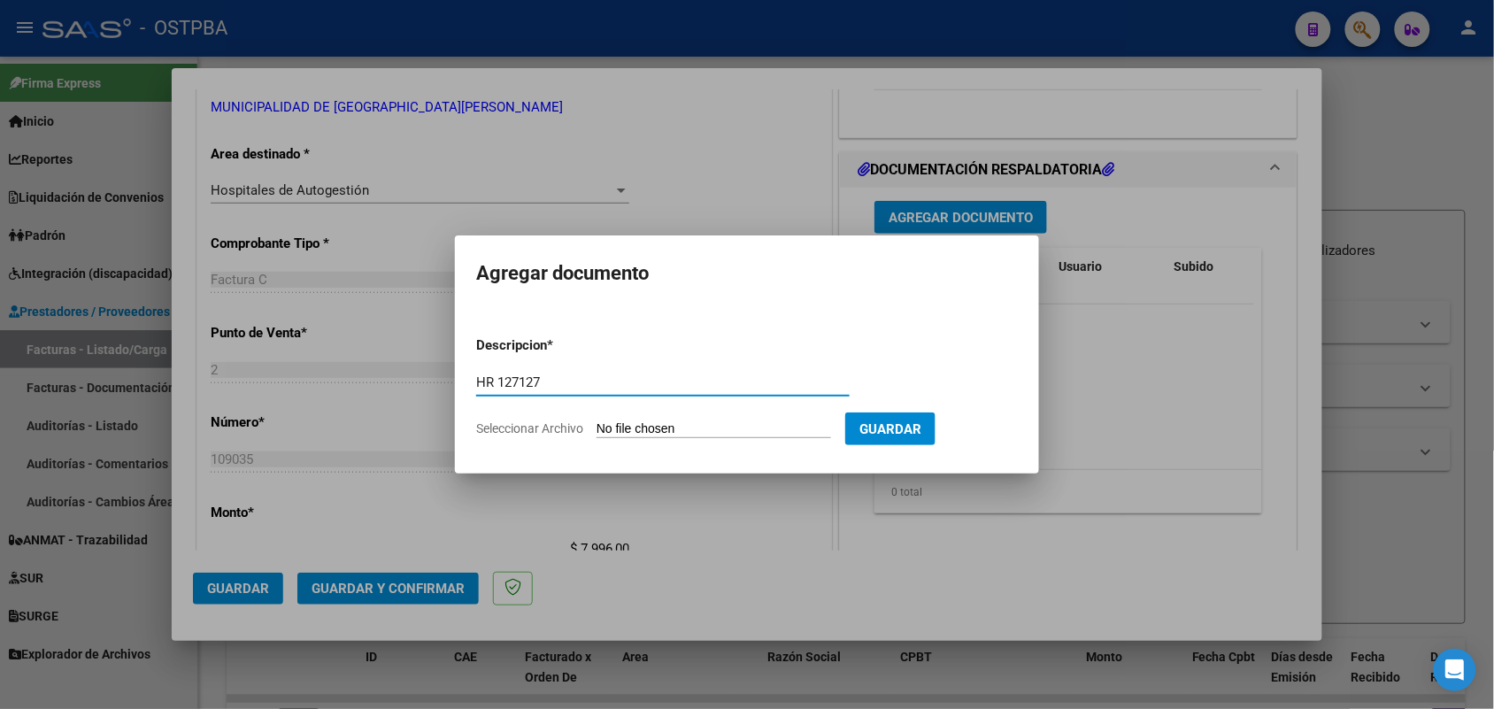
type input "HR 127127"
click at [638, 432] on input "Seleccionar Archivo" at bounding box center [713, 429] width 235 height 17
type input "C:\fakepath\HR 127127.pdf"
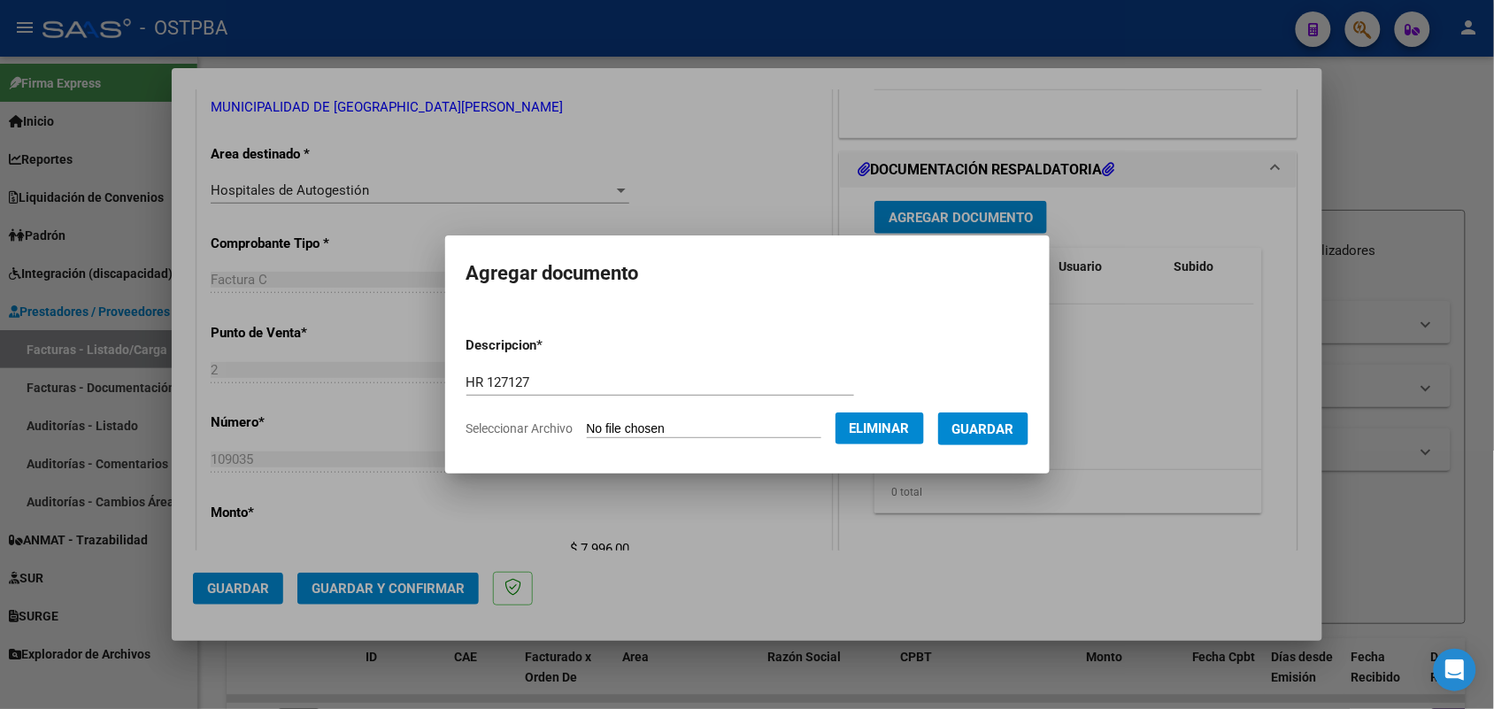
click at [1009, 425] on span "Guardar" at bounding box center [983, 429] width 62 height 16
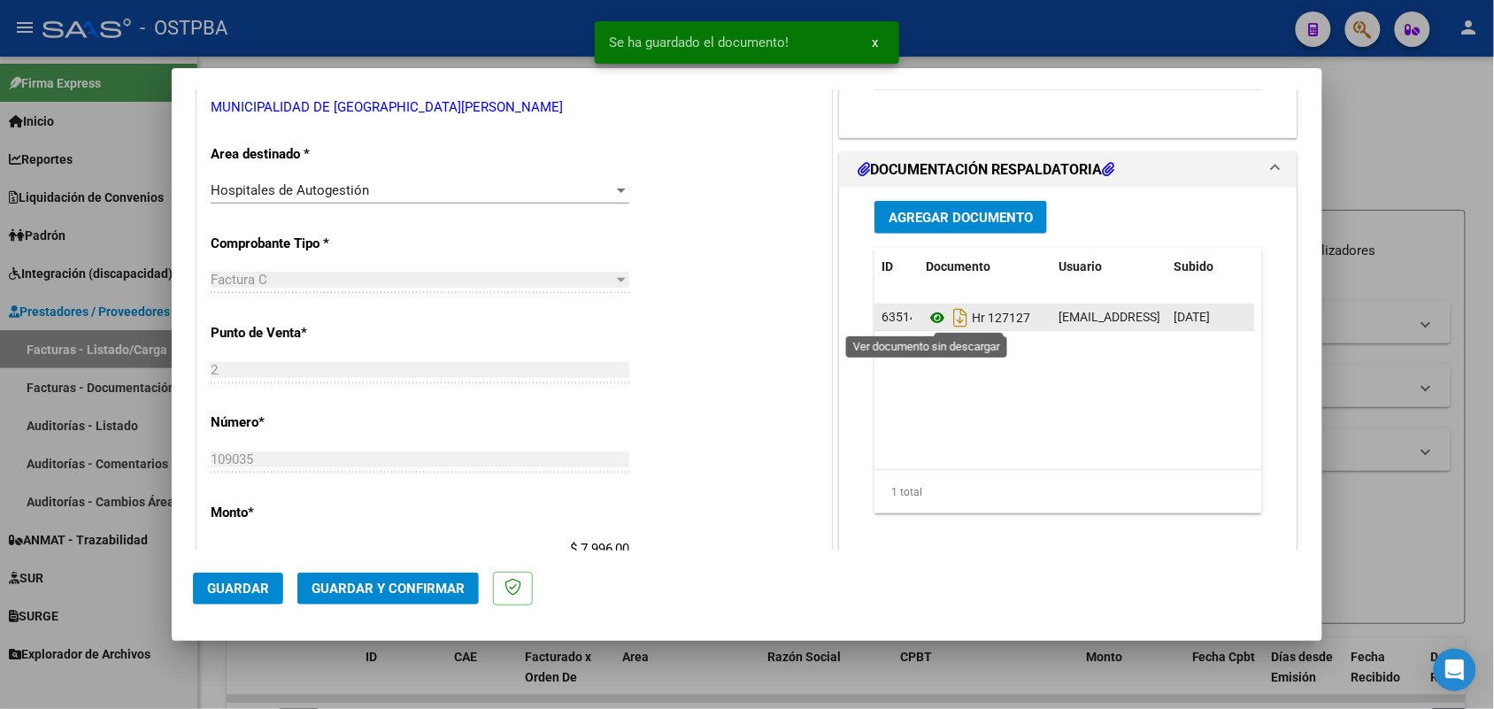
click at [926, 316] on icon at bounding box center [937, 317] width 23 height 21
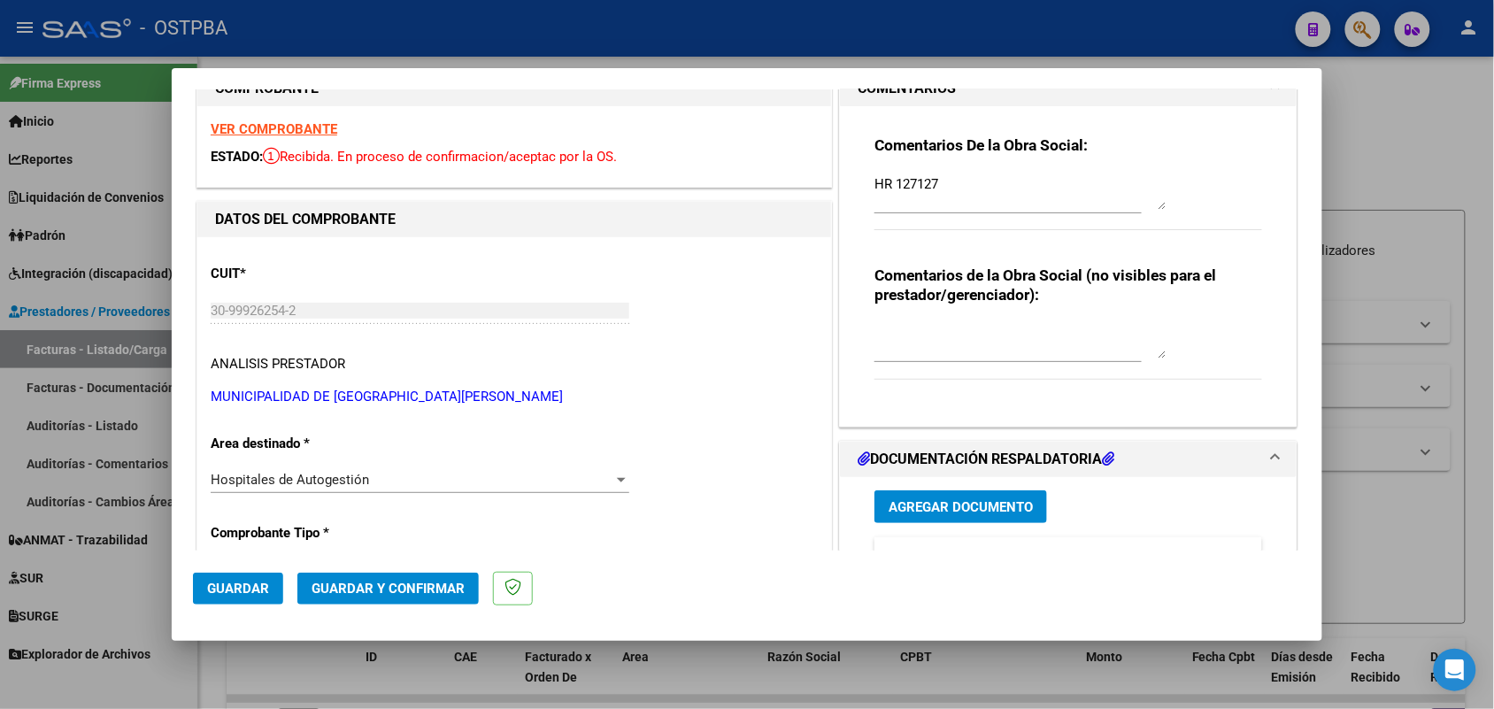
scroll to position [0, 0]
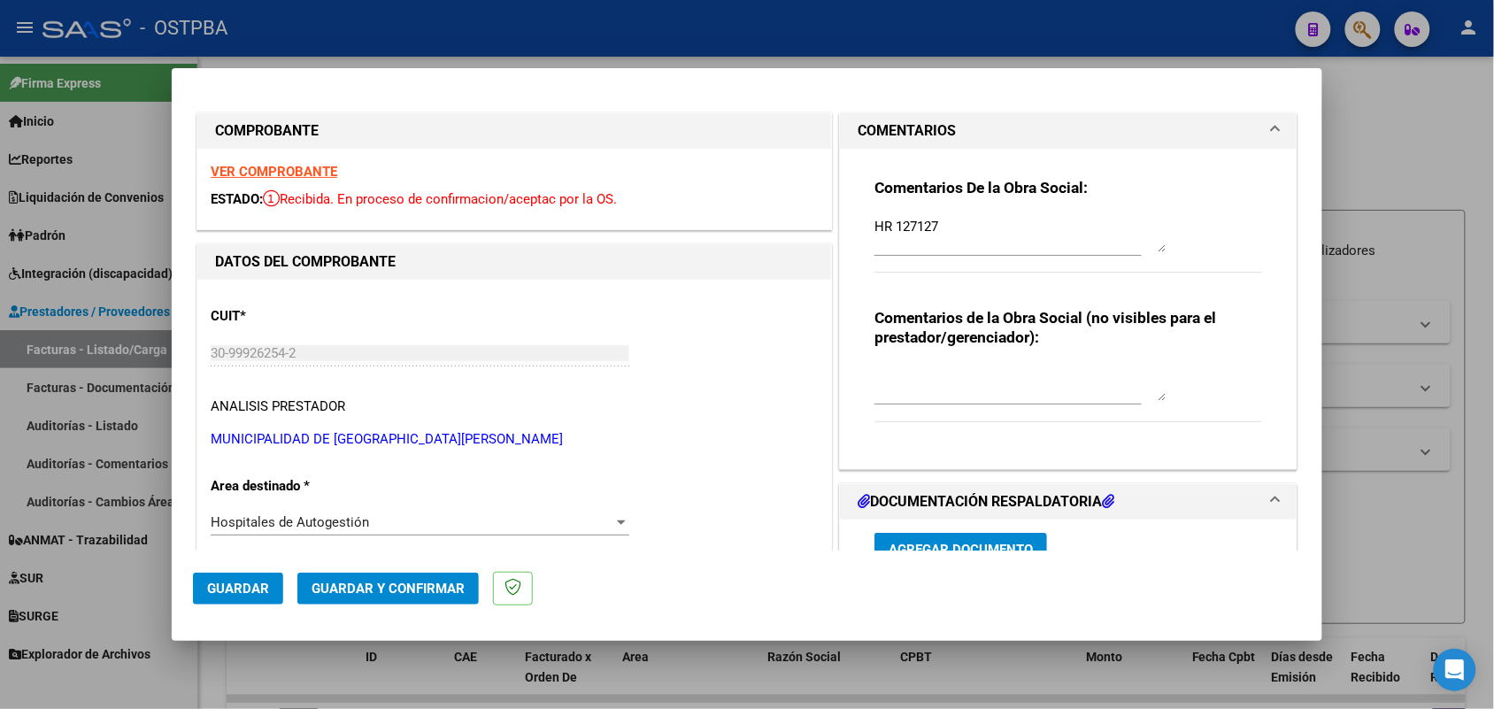
click at [319, 173] on strong "VER COMPROBANTE" at bounding box center [274, 172] width 127 height 16
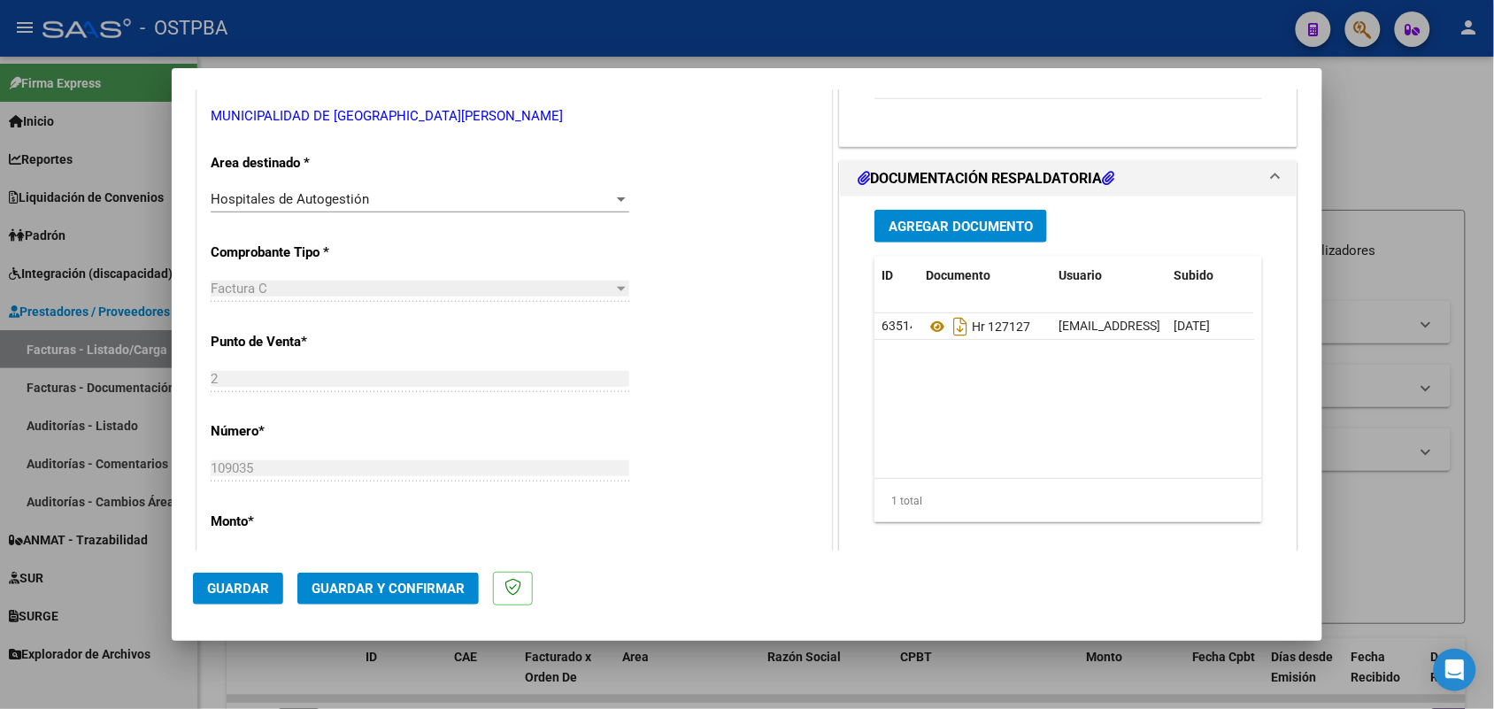
scroll to position [332, 0]
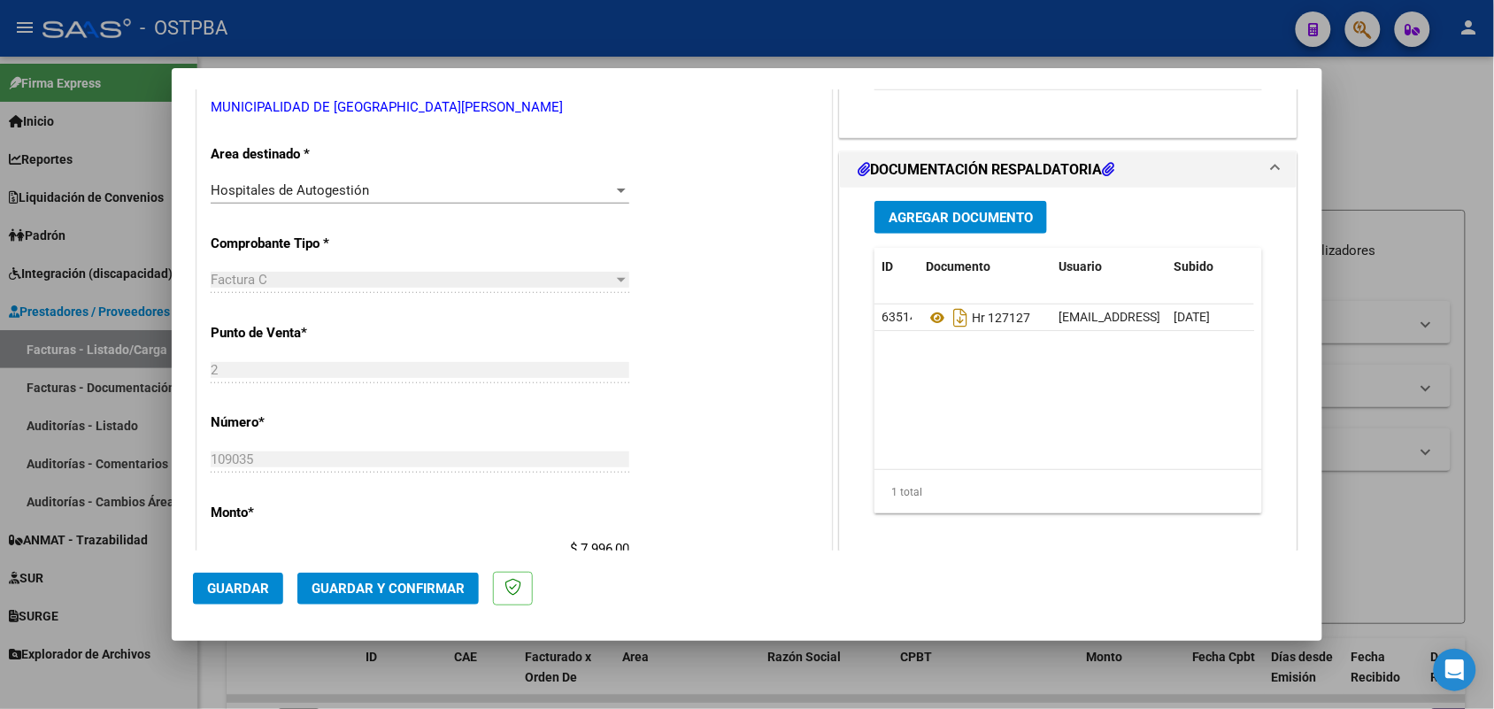
click at [953, 224] on span "Agregar Documento" at bounding box center [961, 218] width 144 height 16
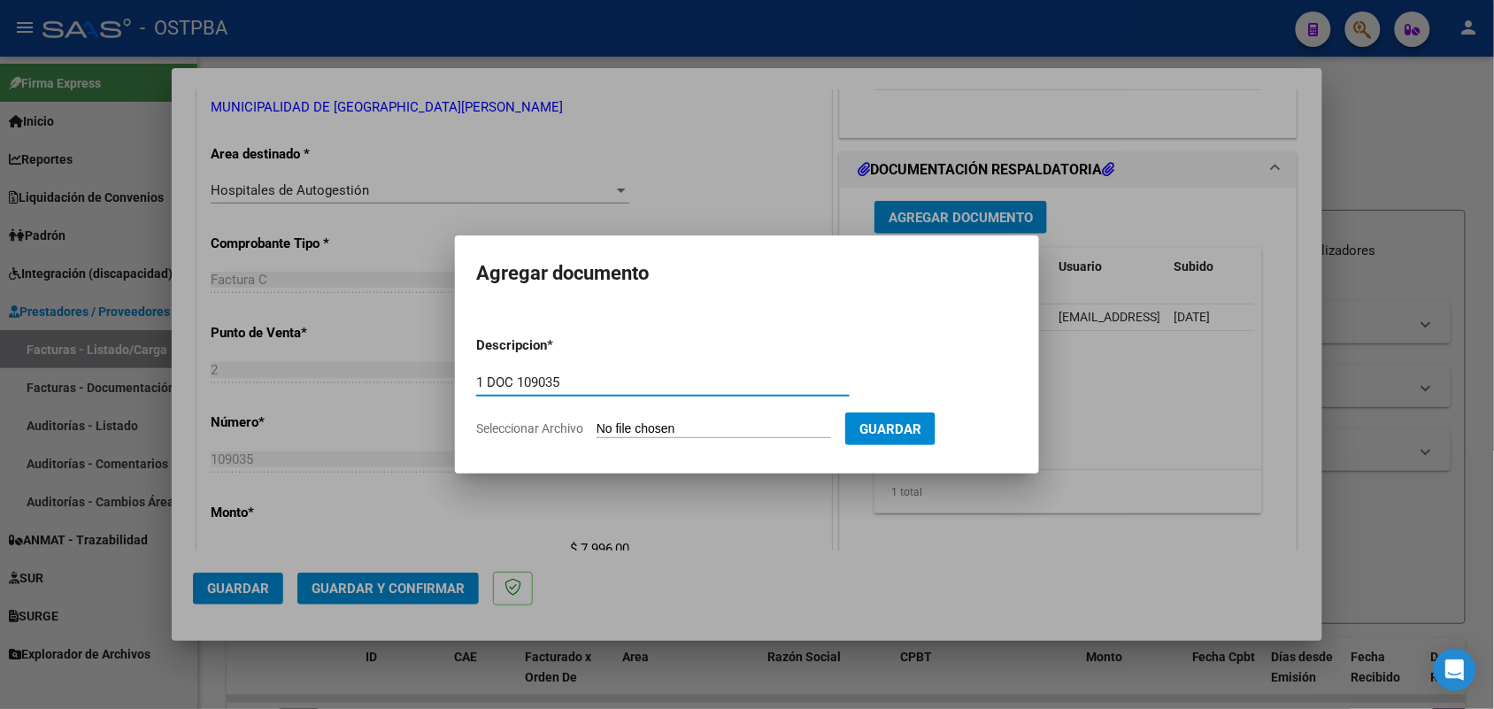
type input "1 DOC 109035"
click at [690, 434] on input "Seleccionar Archivo" at bounding box center [713, 429] width 235 height 17
type input "C:\fakepath\1 DOC 109035.pdf"
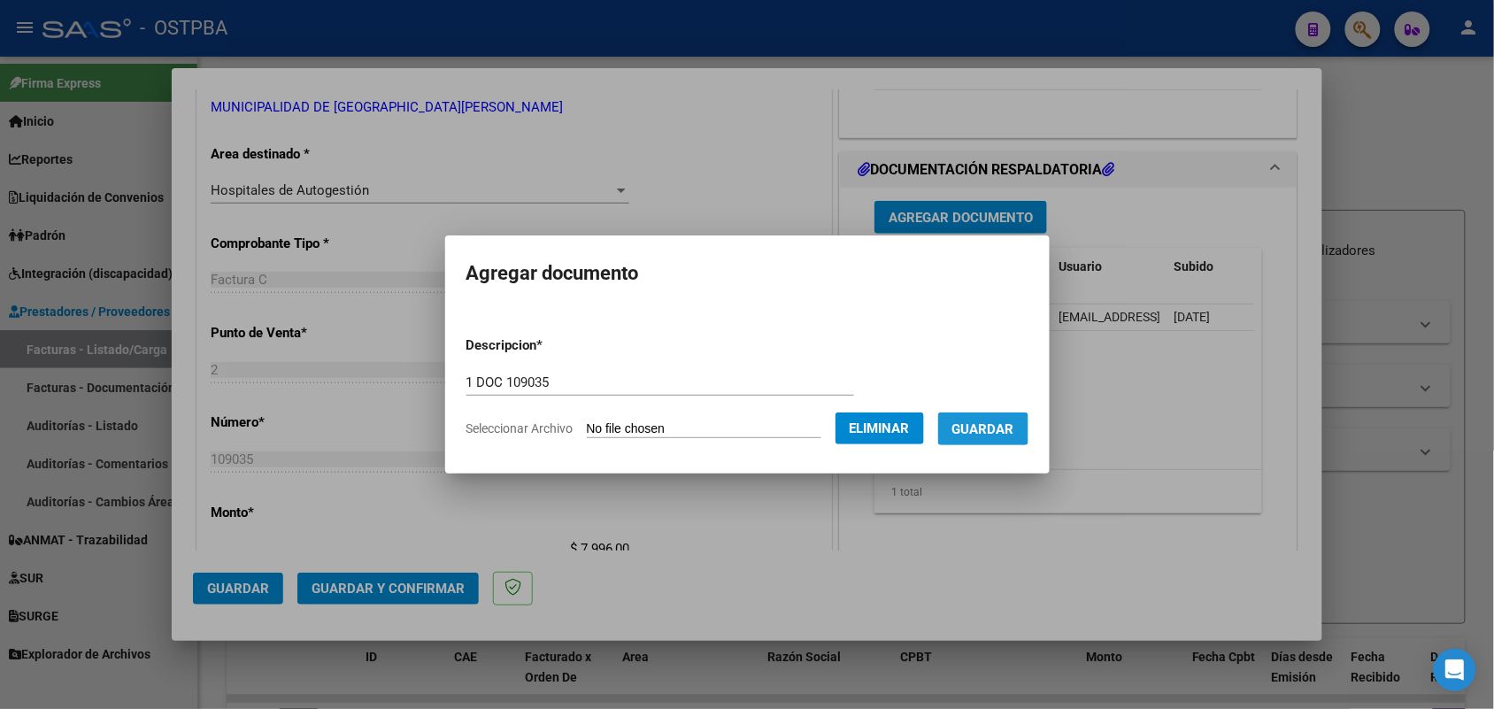
click at [988, 423] on span "Guardar" at bounding box center [983, 429] width 62 height 16
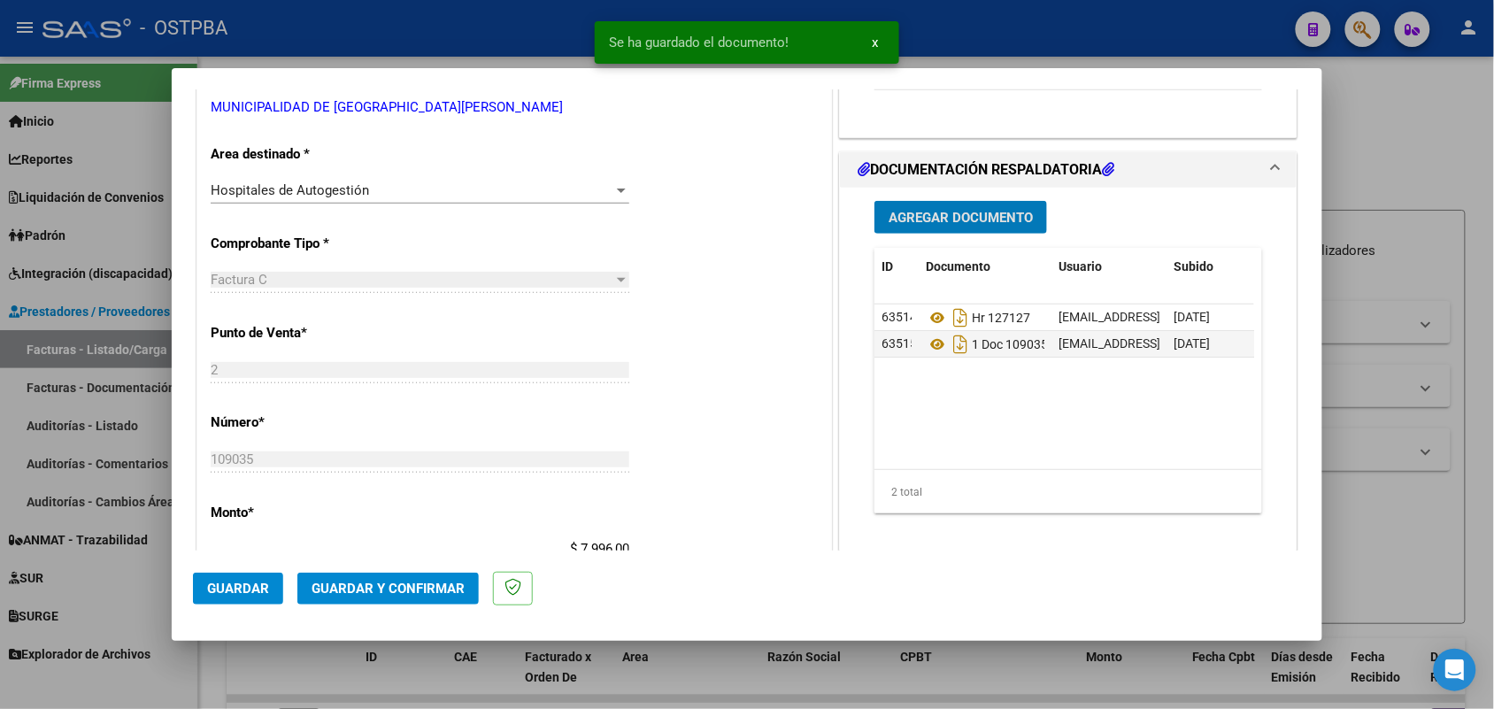
click at [948, 214] on span "Agregar Documento" at bounding box center [961, 218] width 144 height 16
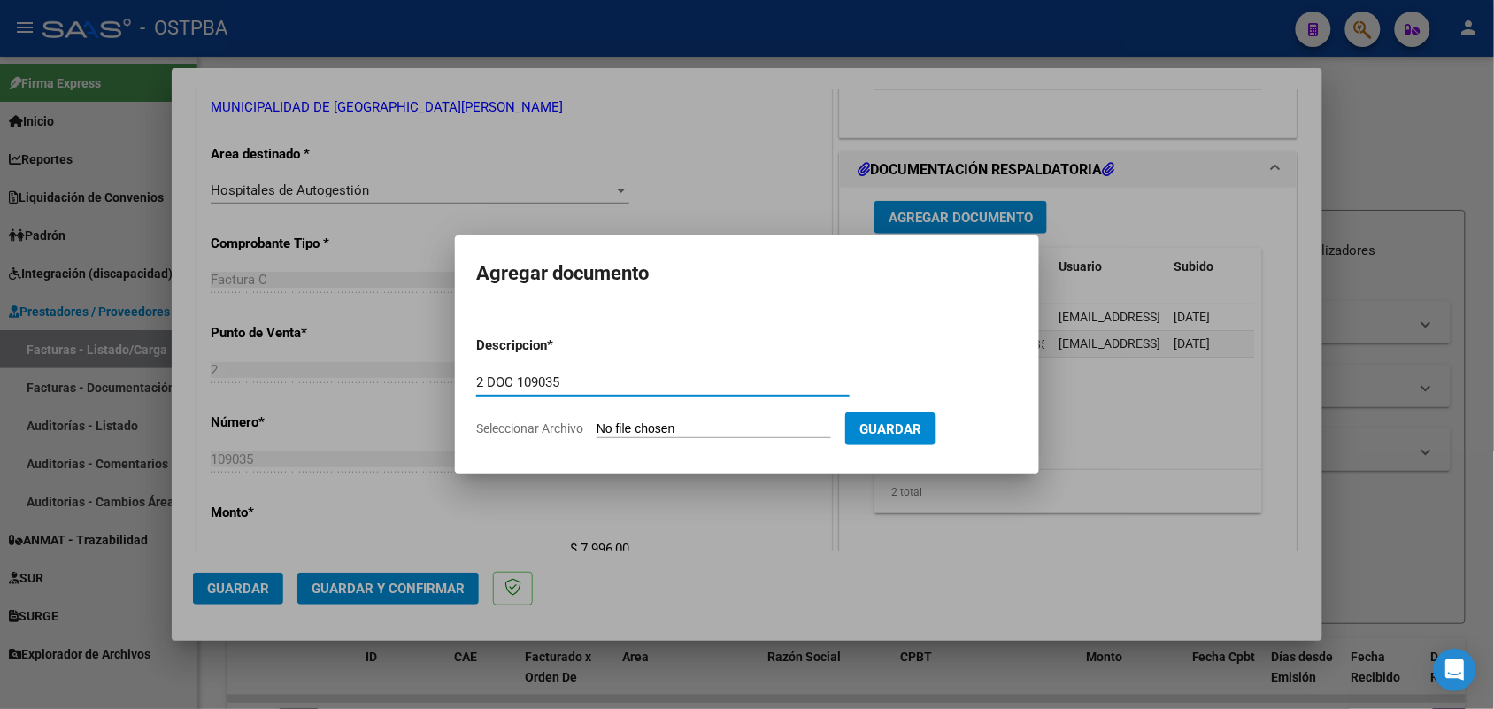
type input "2 DOC 109035"
click at [602, 431] on input "Seleccionar Archivo" at bounding box center [713, 429] width 235 height 17
type input "C:\fakepath\2 DOC 109035.pdf"
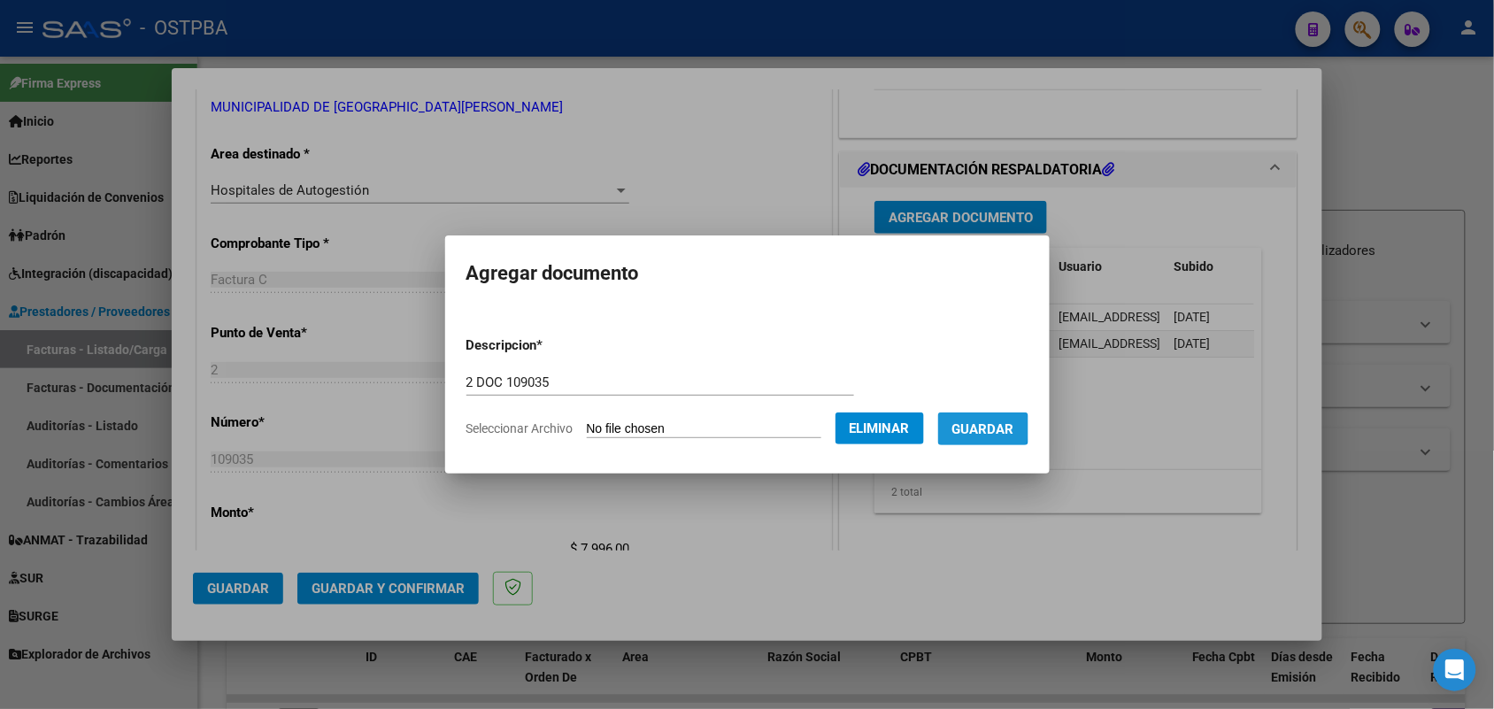
click at [987, 427] on span "Guardar" at bounding box center [983, 429] width 62 height 16
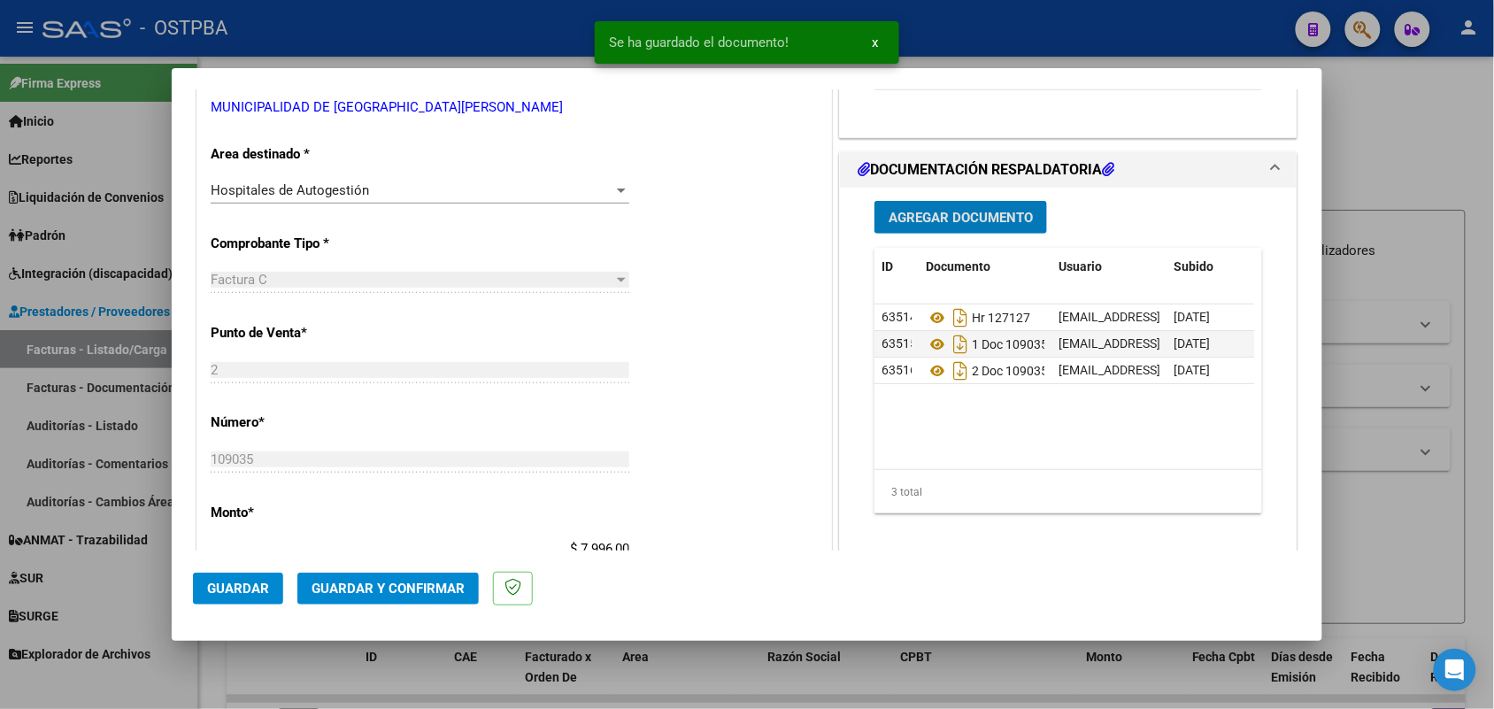
click at [370, 581] on span "Guardar y Confirmar" at bounding box center [388, 589] width 153 height 16
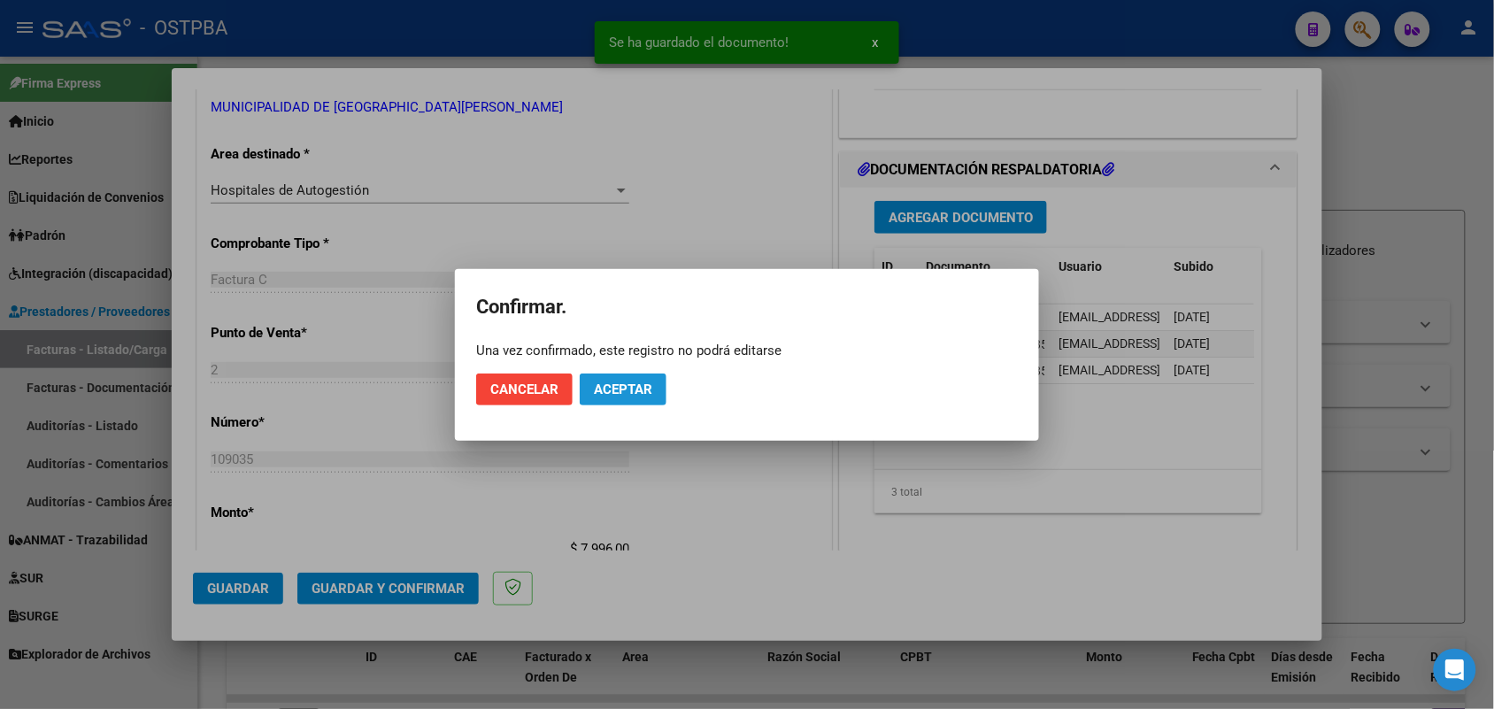
click at [646, 386] on span "Aceptar" at bounding box center [623, 389] width 58 height 16
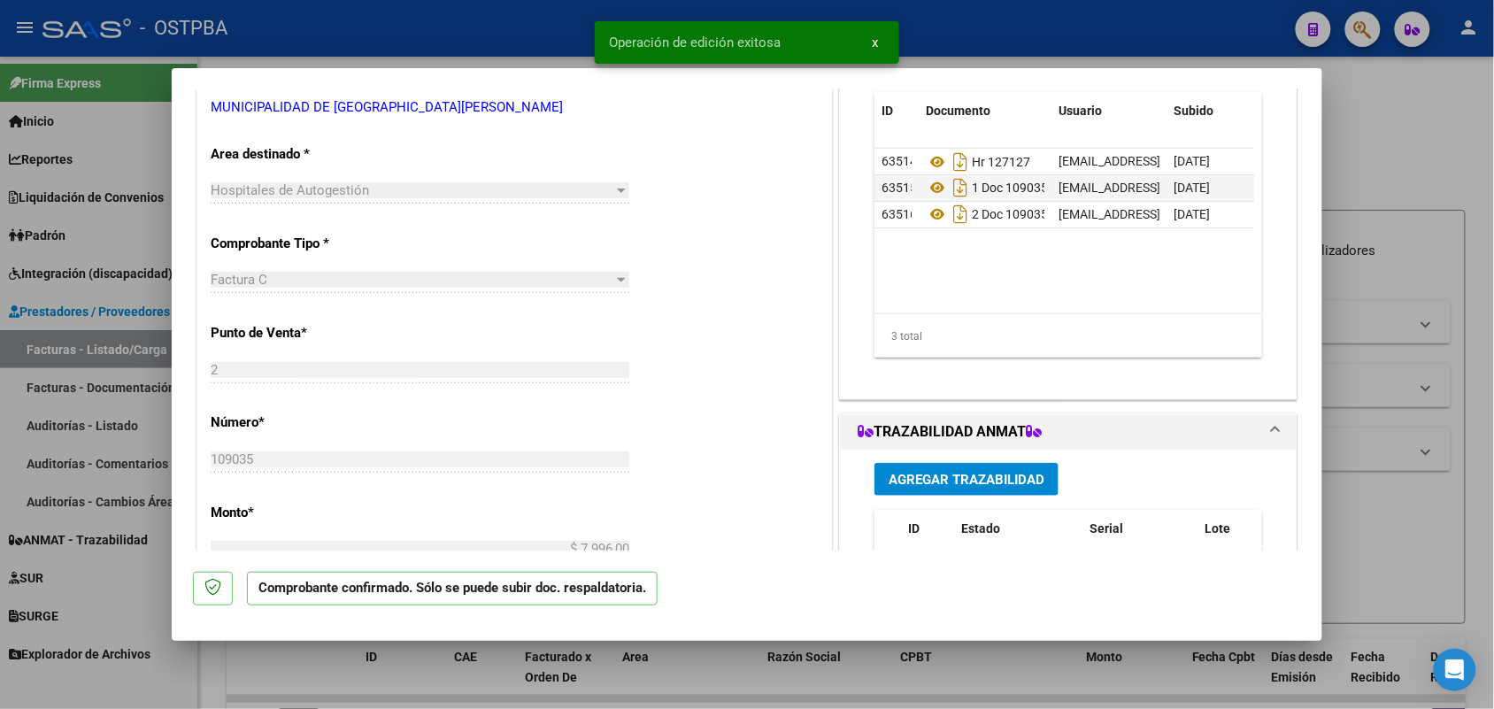
click at [126, 356] on div at bounding box center [747, 354] width 1494 height 709
type input "$ 0,00"
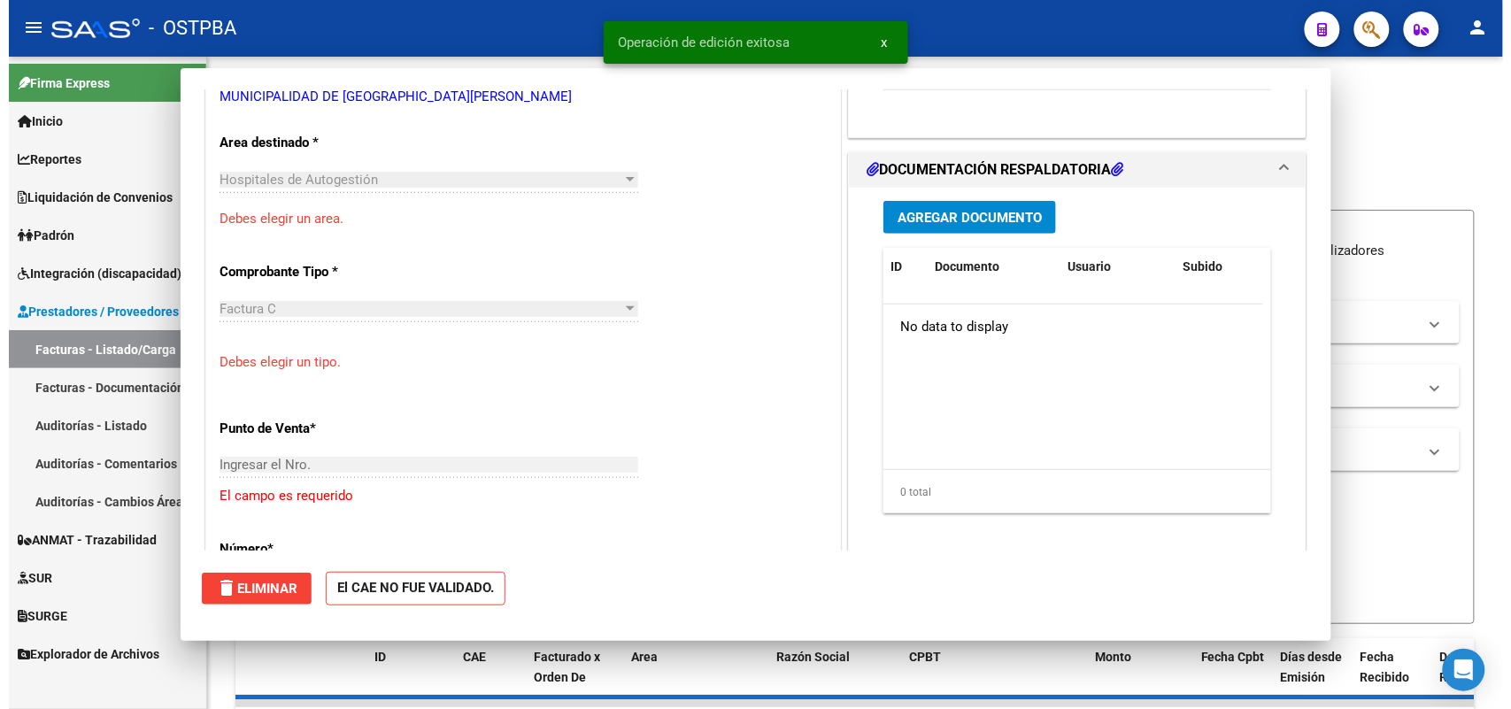
scroll to position [320, 0]
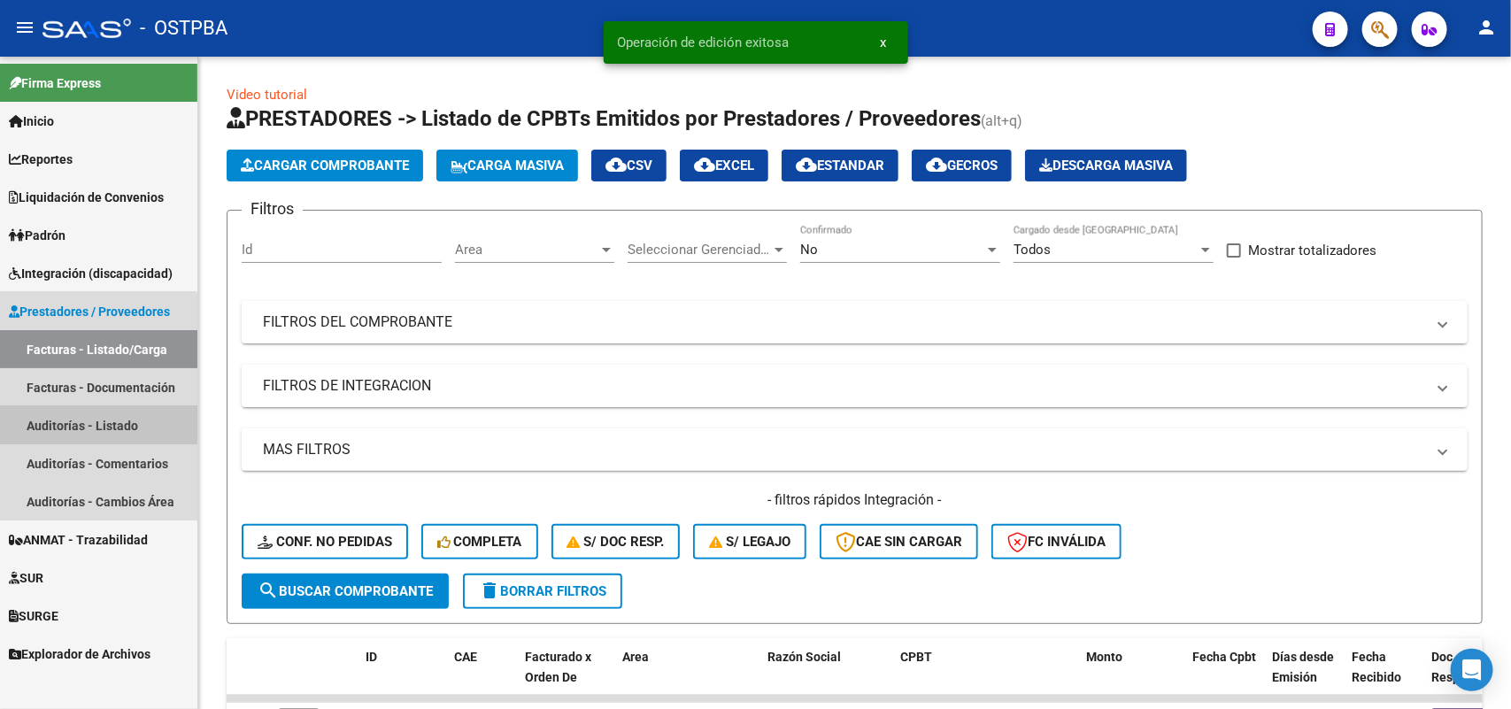
click at [81, 423] on link "Auditorías - Listado" at bounding box center [98, 425] width 197 height 38
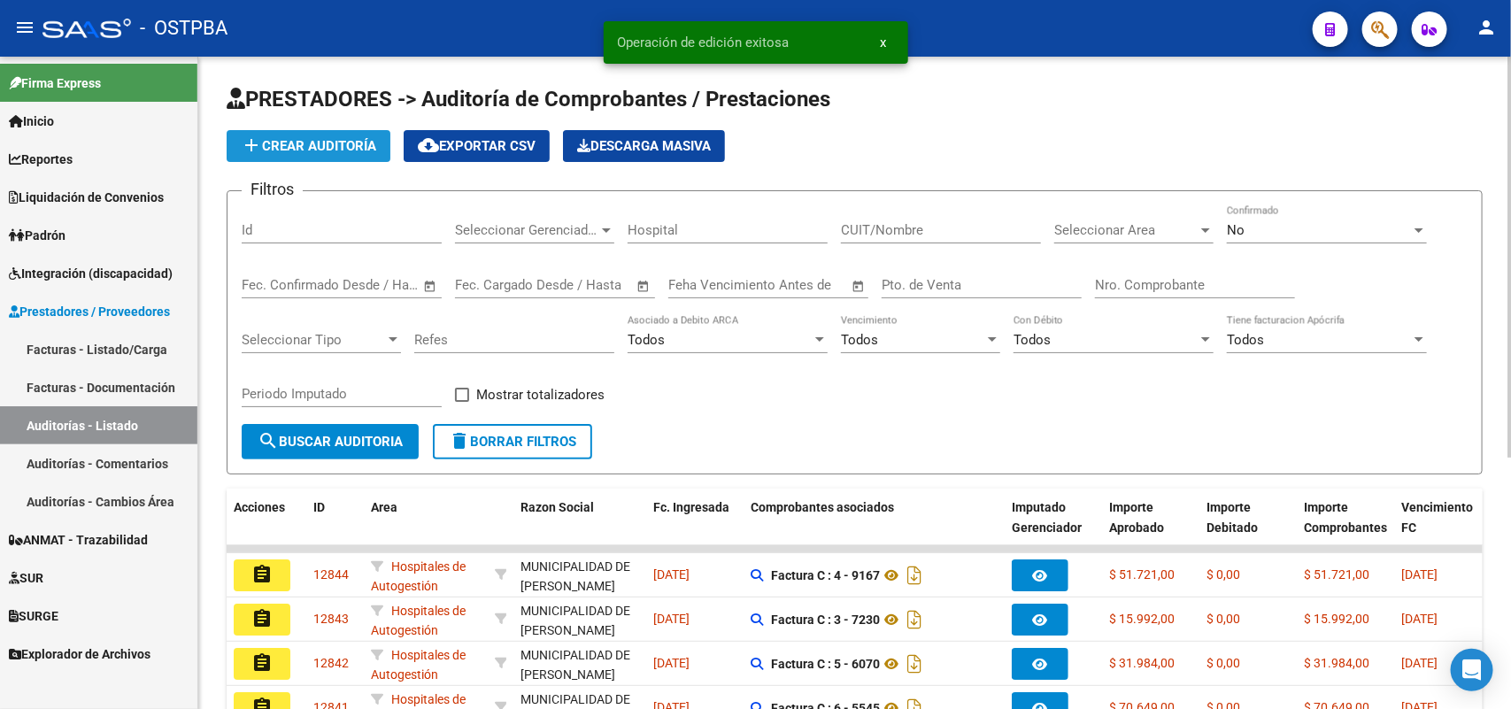
click at [332, 150] on span "add Crear Auditoría" at bounding box center [308, 146] width 135 height 16
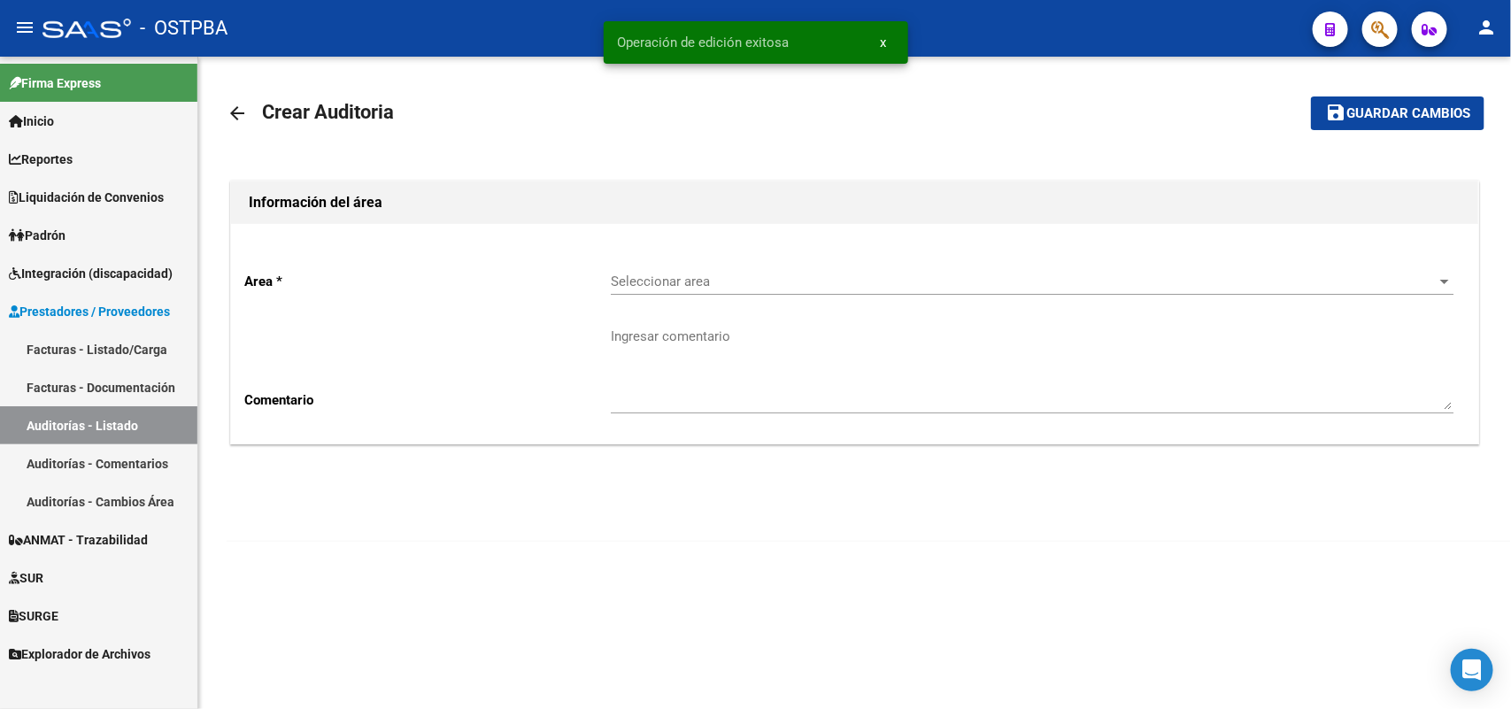
click at [673, 263] on div "Seleccionar area Seleccionar area" at bounding box center [1032, 276] width 843 height 38
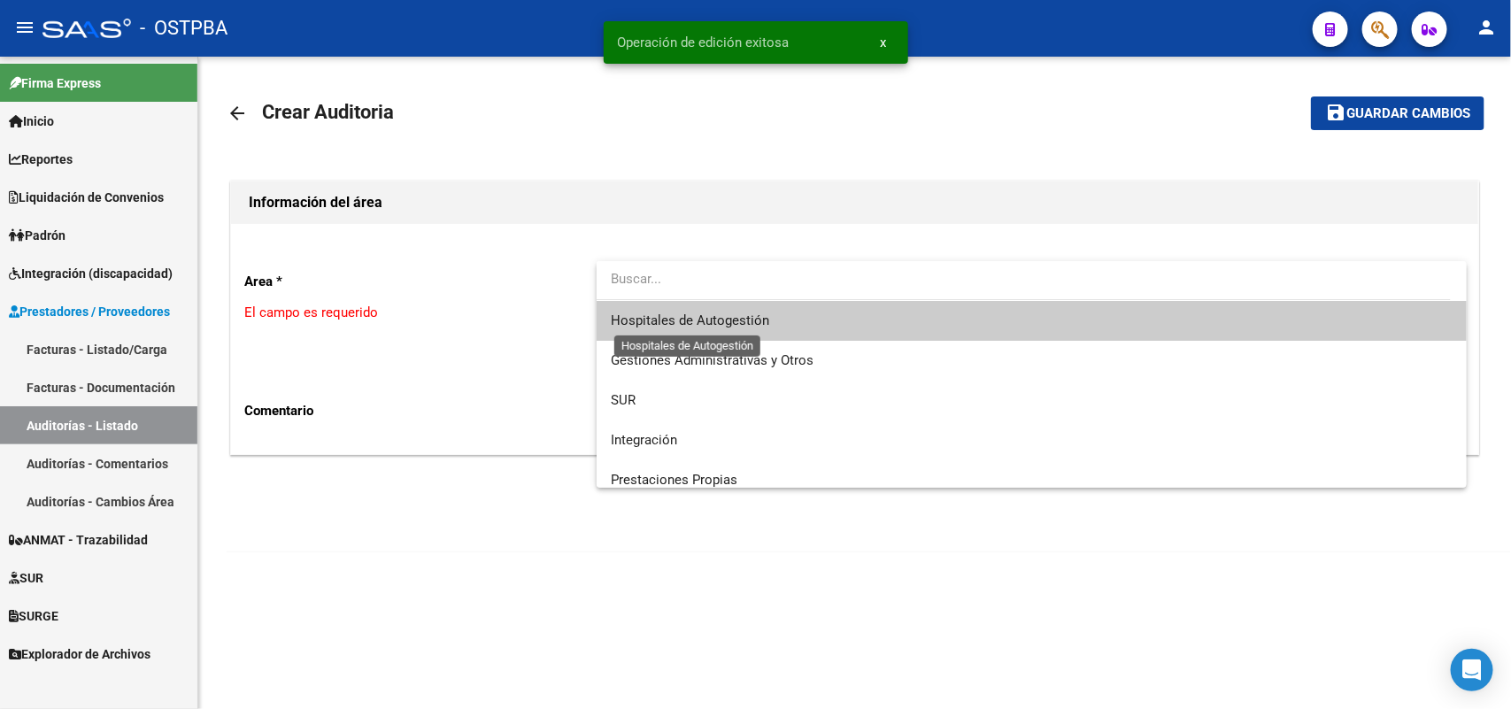
click at [642, 325] on span "Hospitales de Autogestión" at bounding box center [690, 320] width 158 height 16
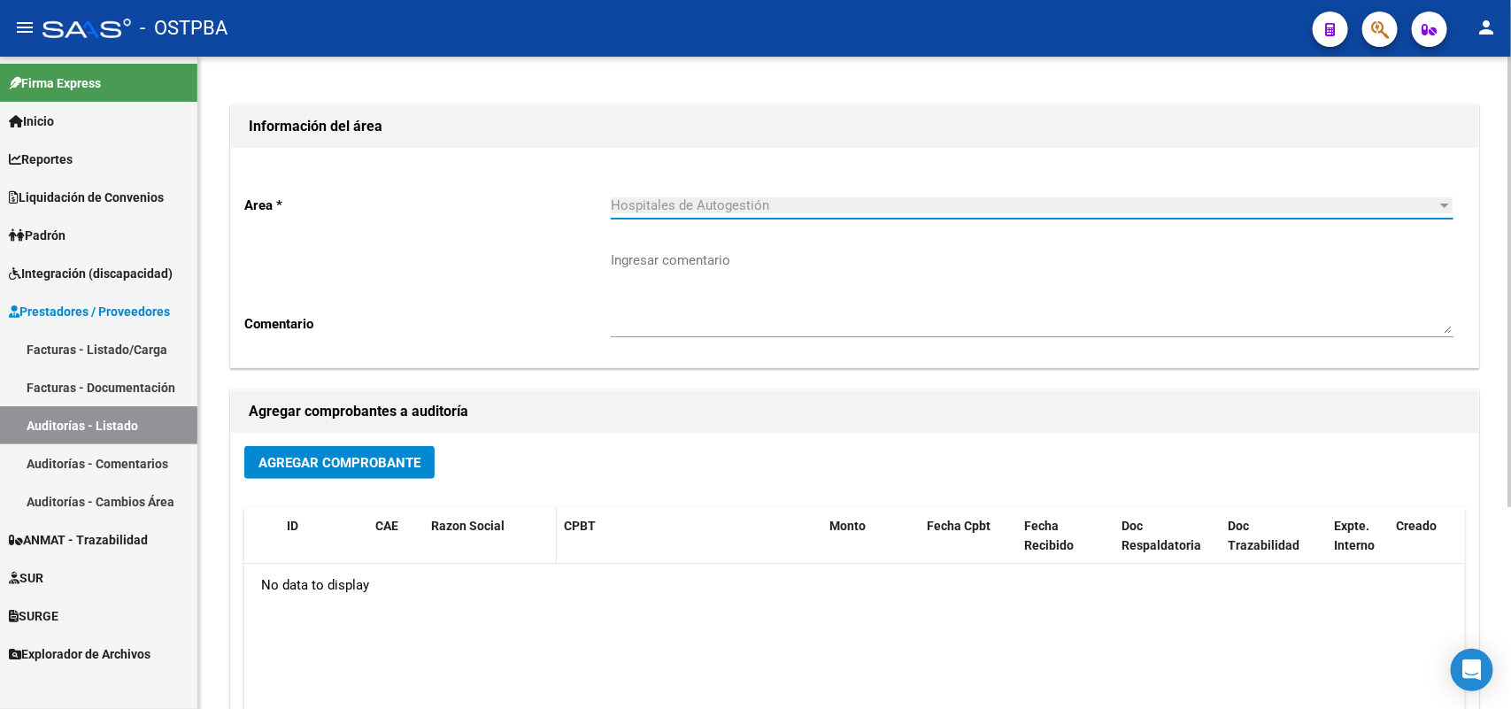
scroll to position [292, 0]
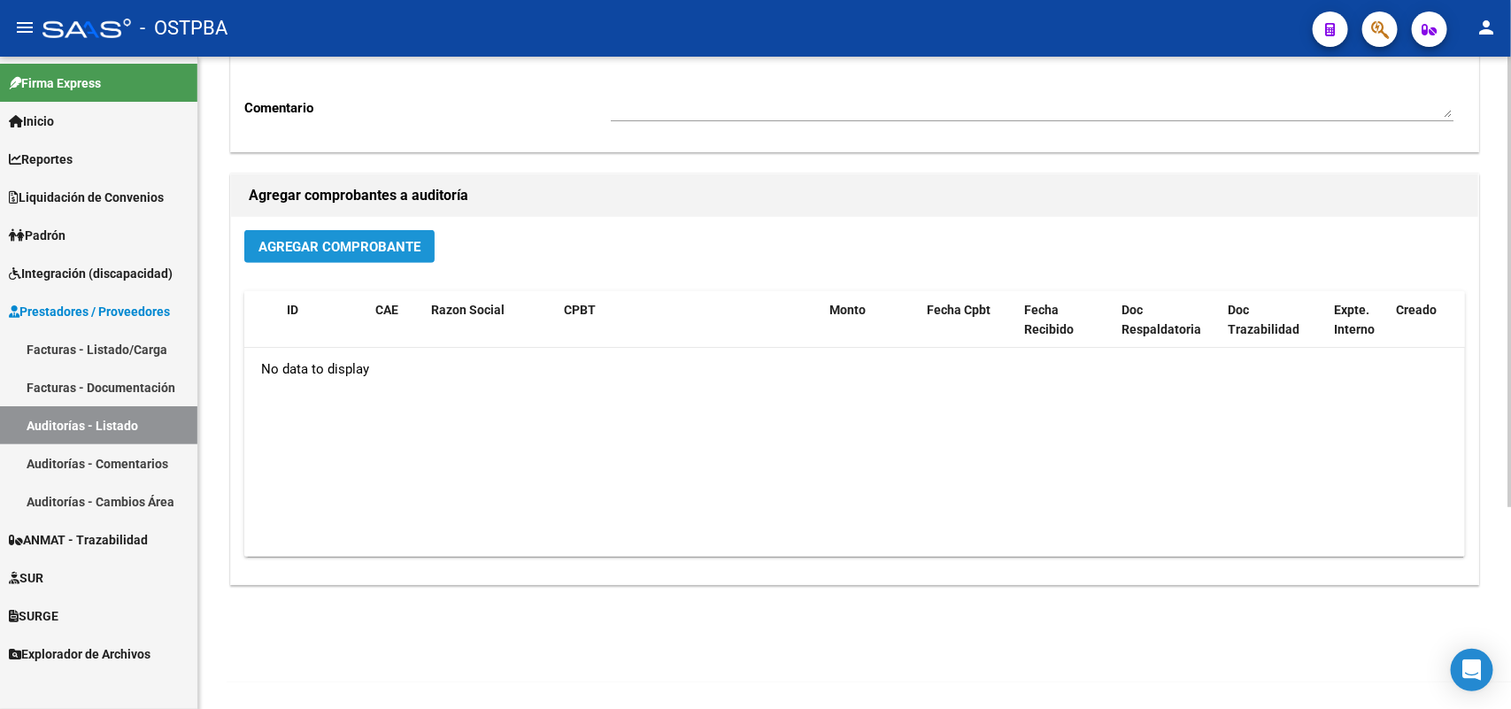
click at [404, 250] on span "Agregar Comprobante" at bounding box center [339, 247] width 162 height 16
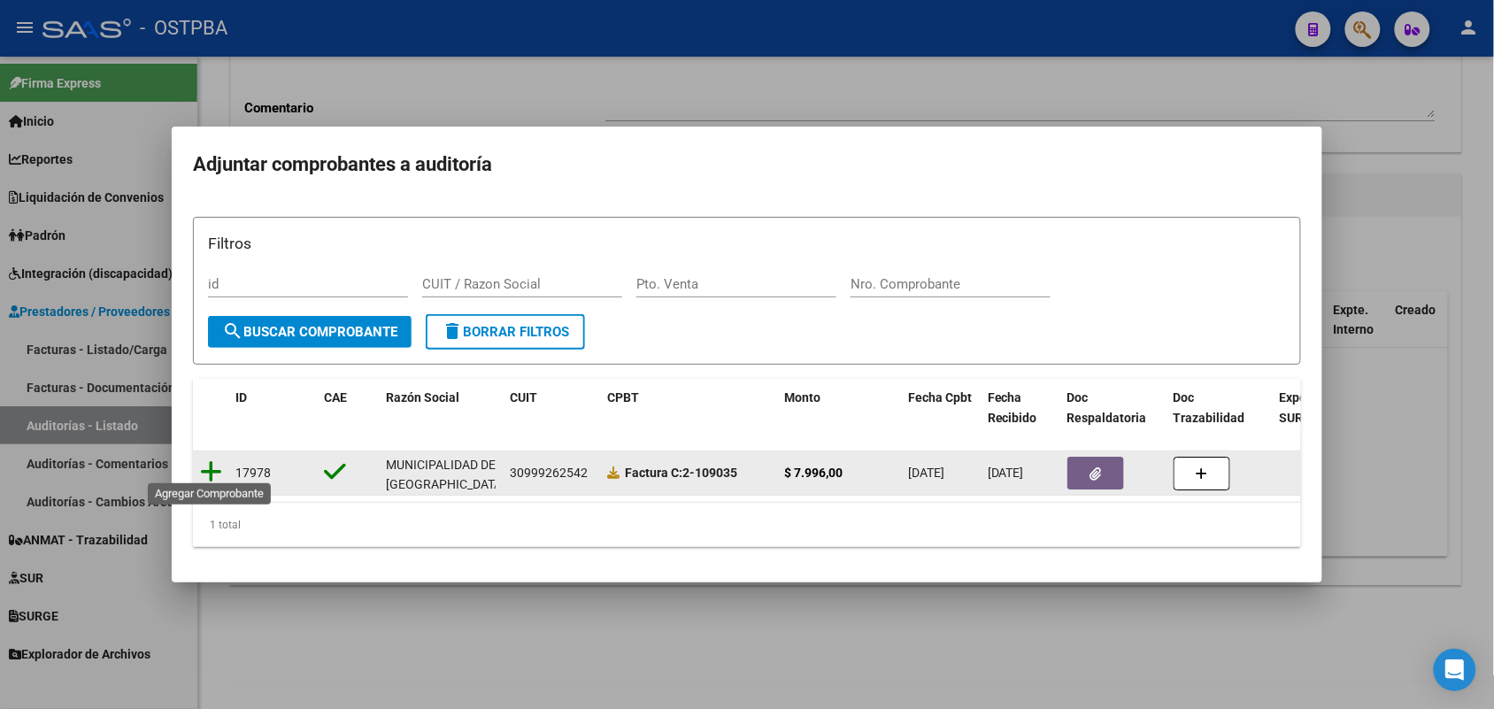
click at [210, 459] on icon at bounding box center [211, 471] width 22 height 25
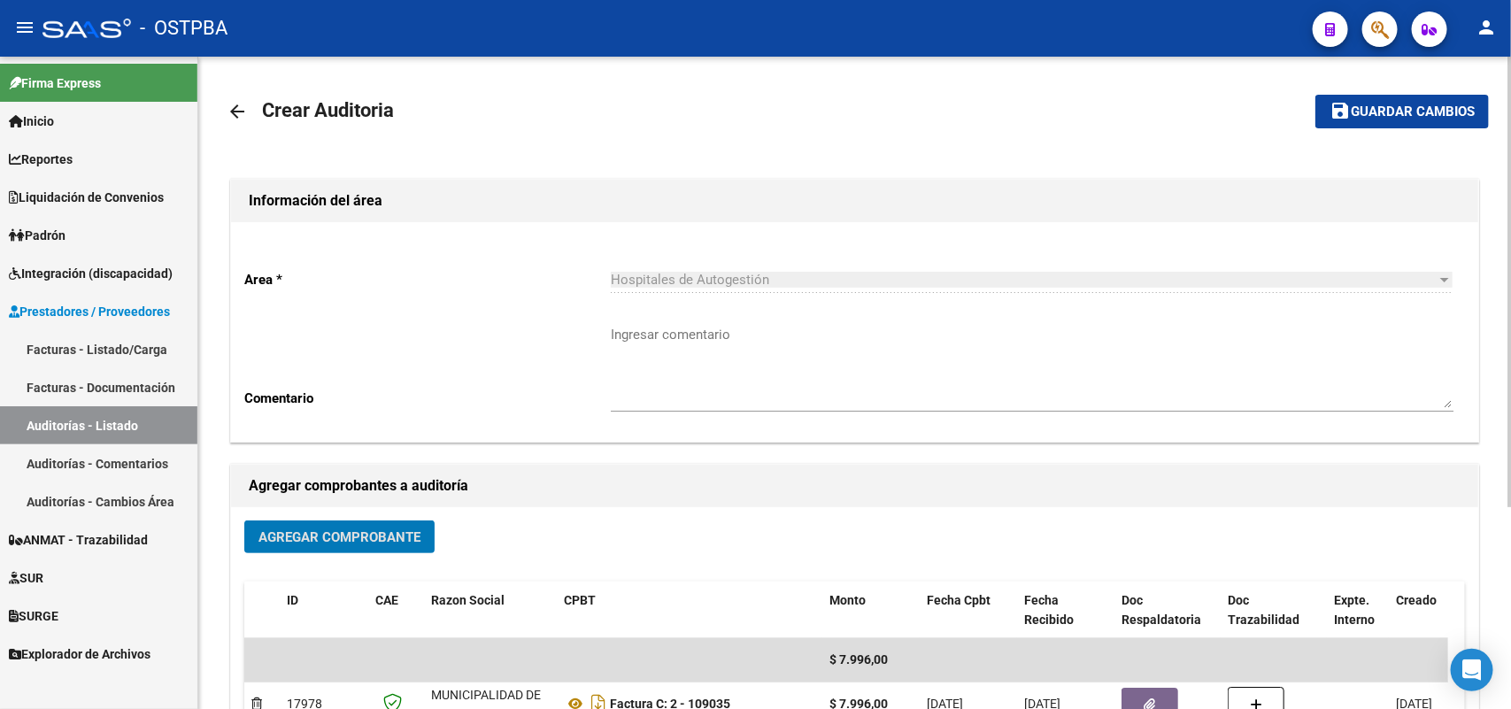
scroll to position [0, 0]
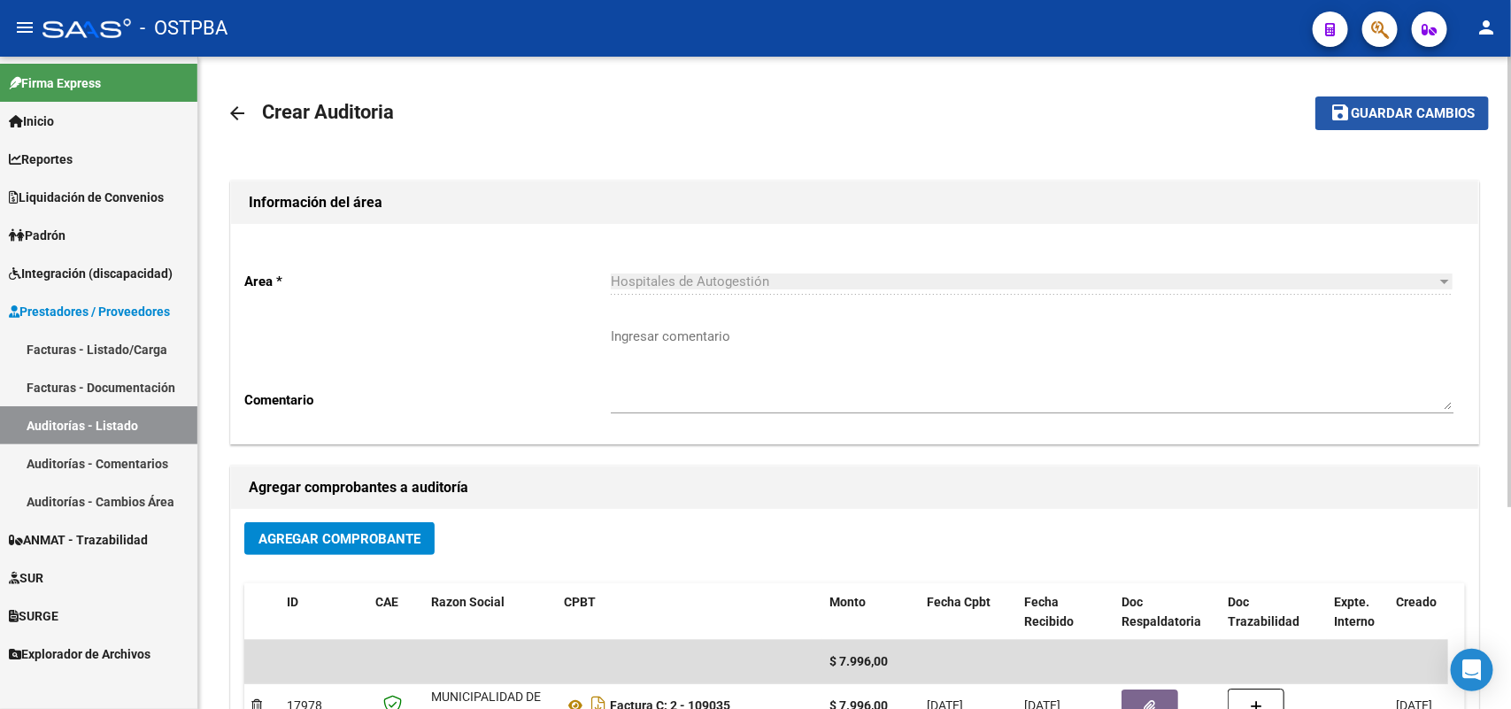
click at [1394, 108] on span "Guardar cambios" at bounding box center [1412, 114] width 124 height 16
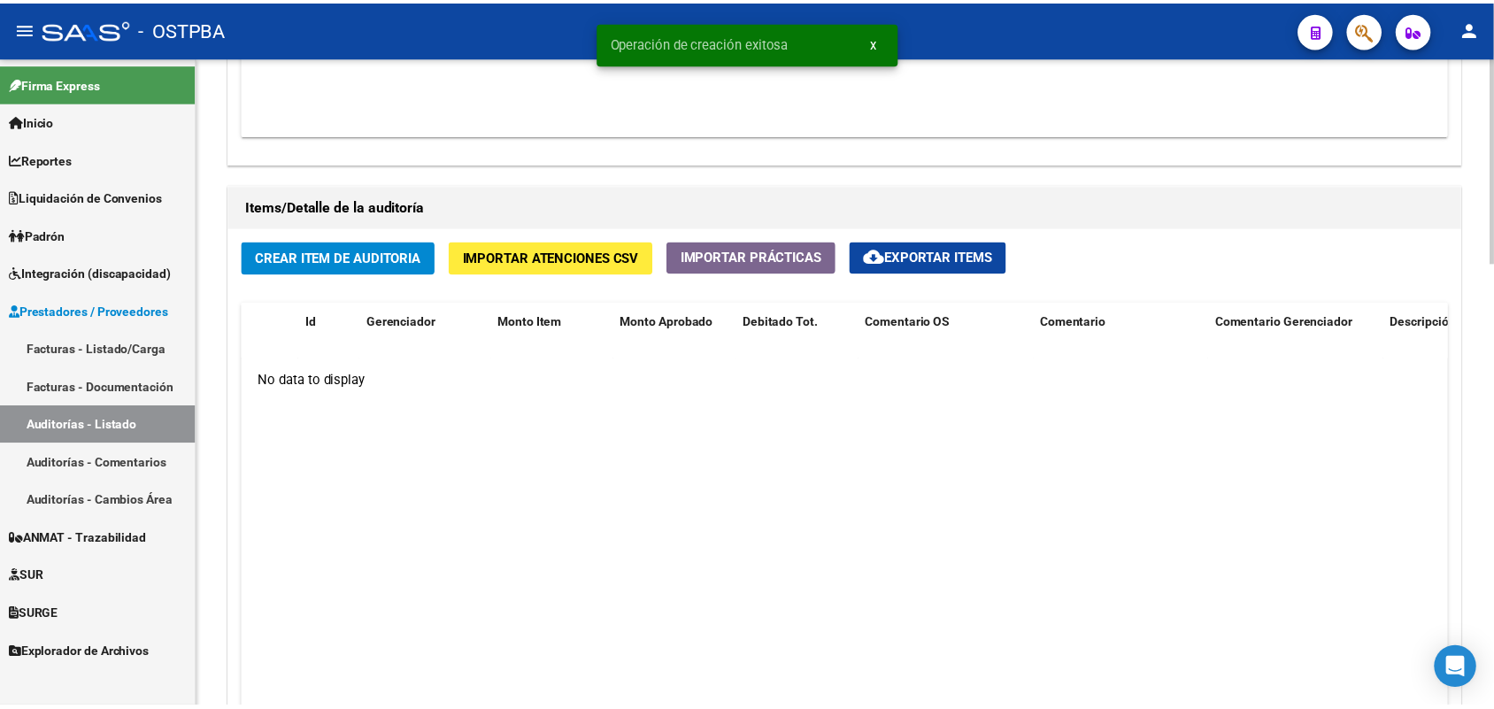
scroll to position [1217, 0]
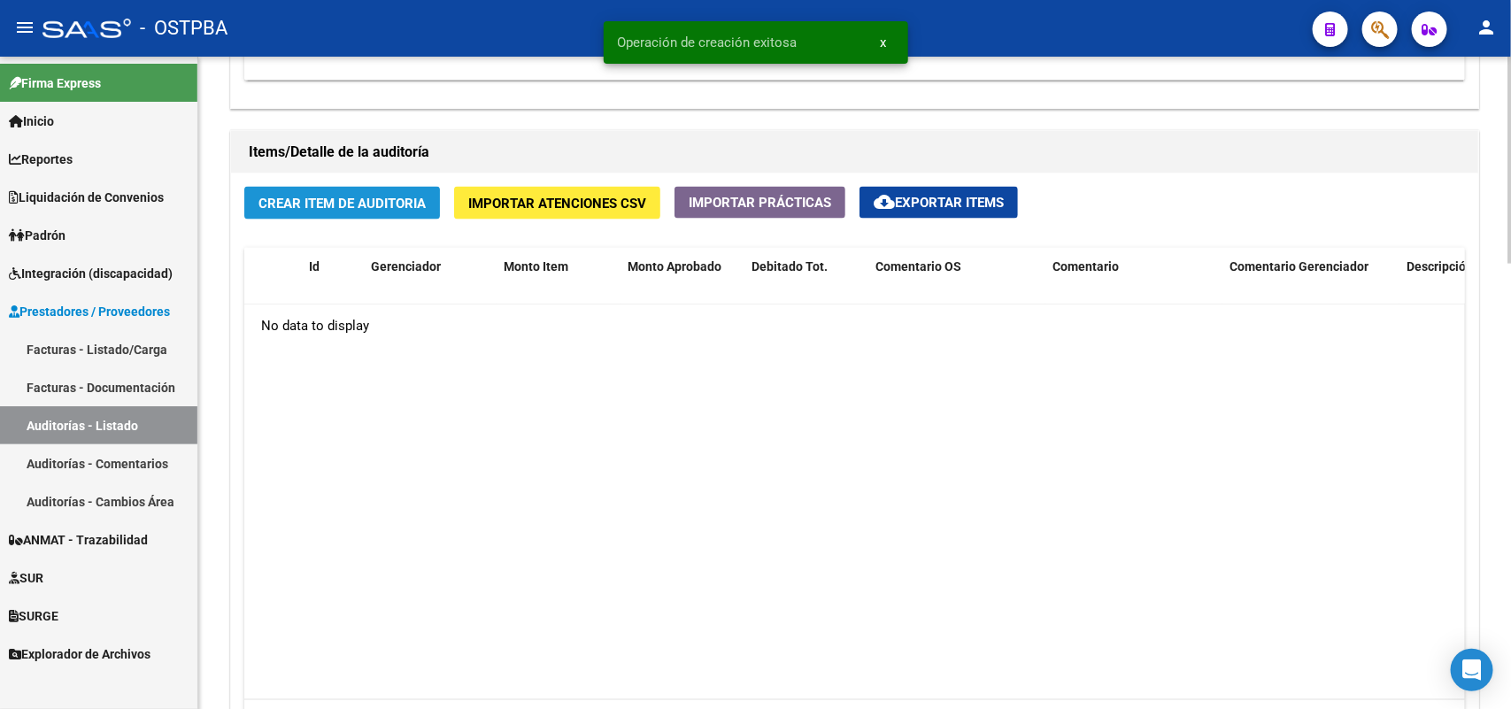
click at [359, 204] on span "Crear Item de Auditoria" at bounding box center [341, 204] width 167 height 16
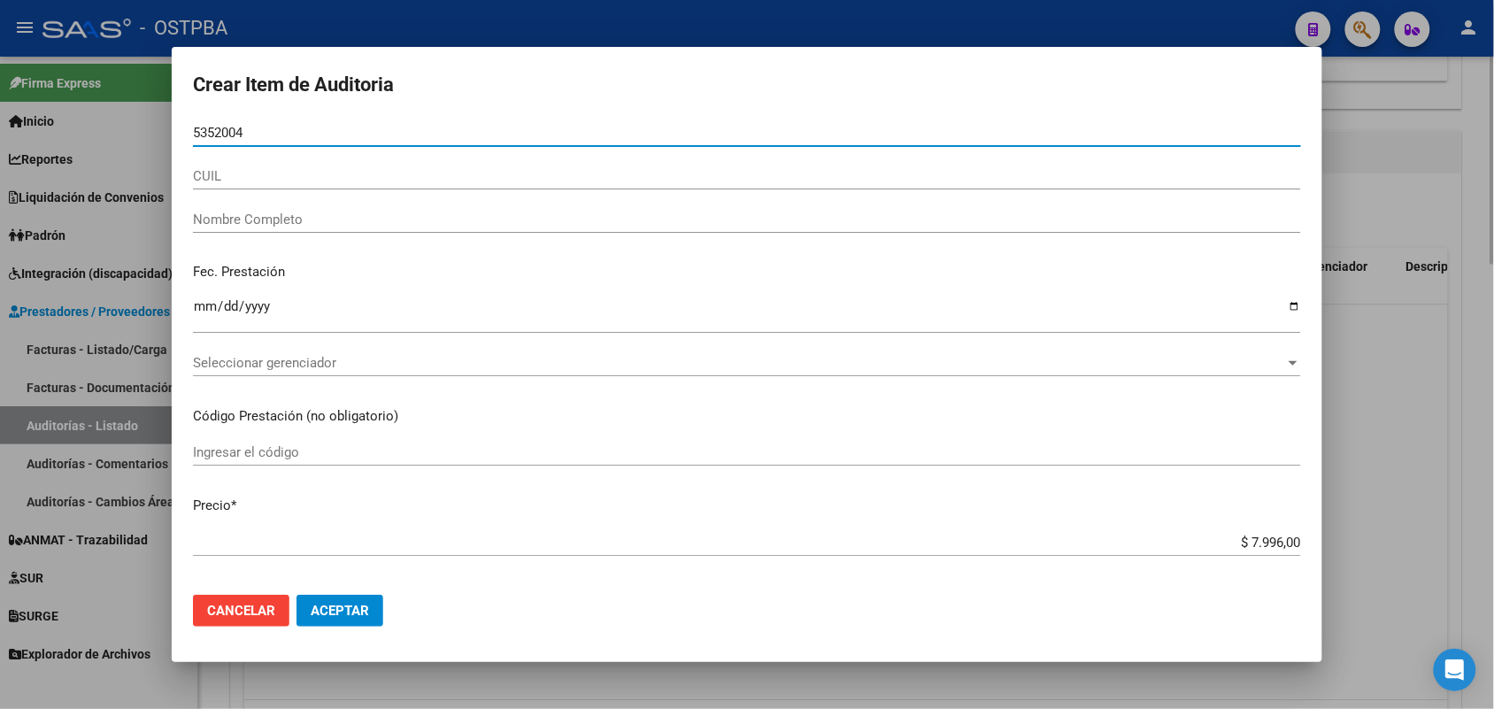
type input "53520043"
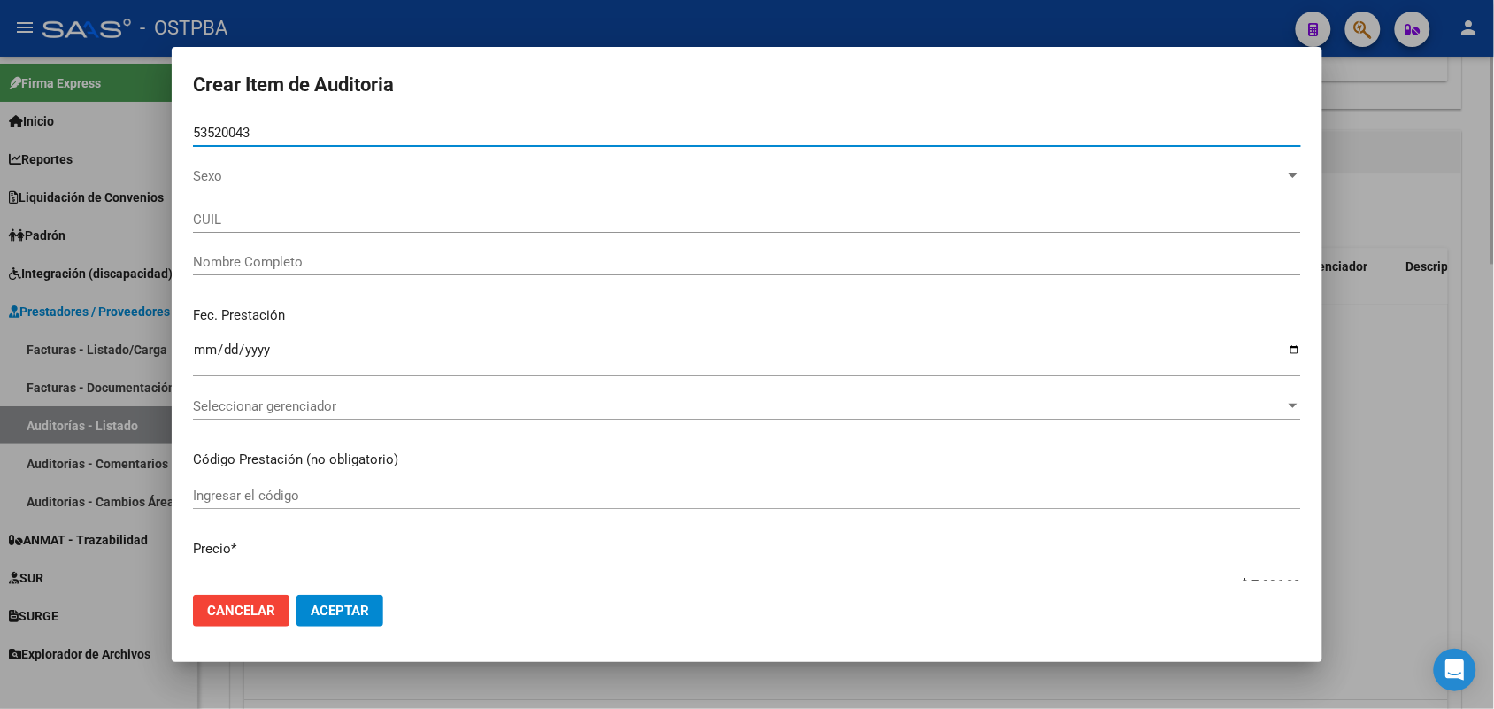
type input "20535200433"
type input "PONCE ENZO LIONEL"
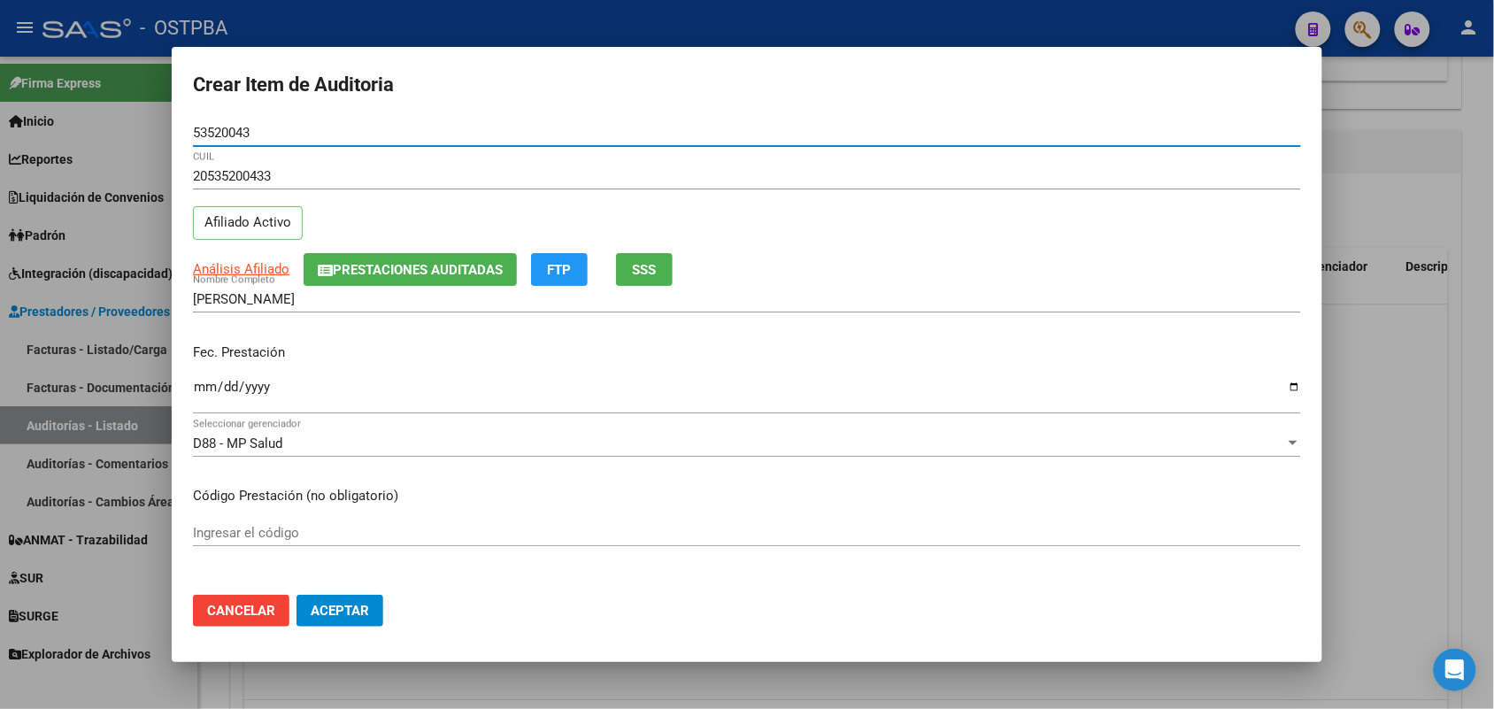
type input "53520043"
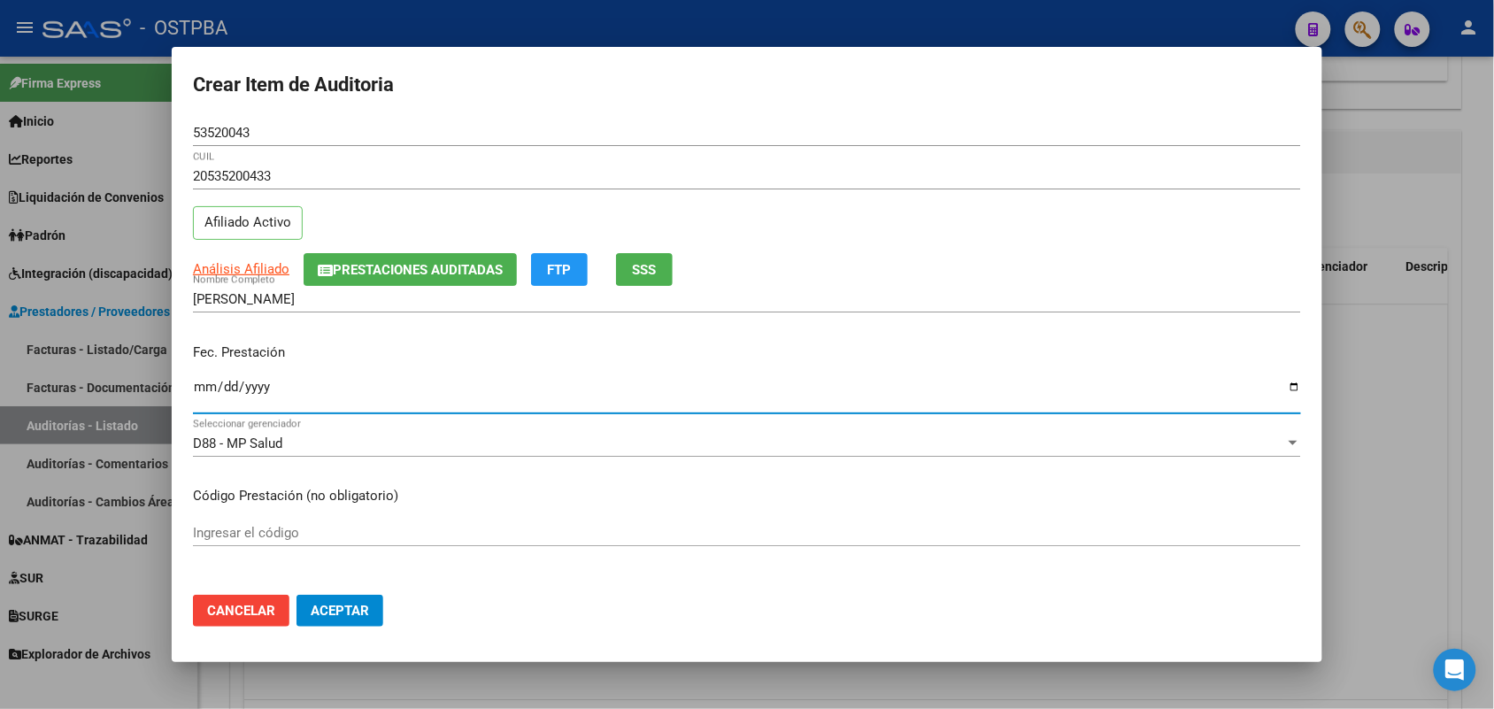
click at [201, 401] on input "Ingresar la fecha" at bounding box center [747, 394] width 1108 height 28
type input "2025-06-13"
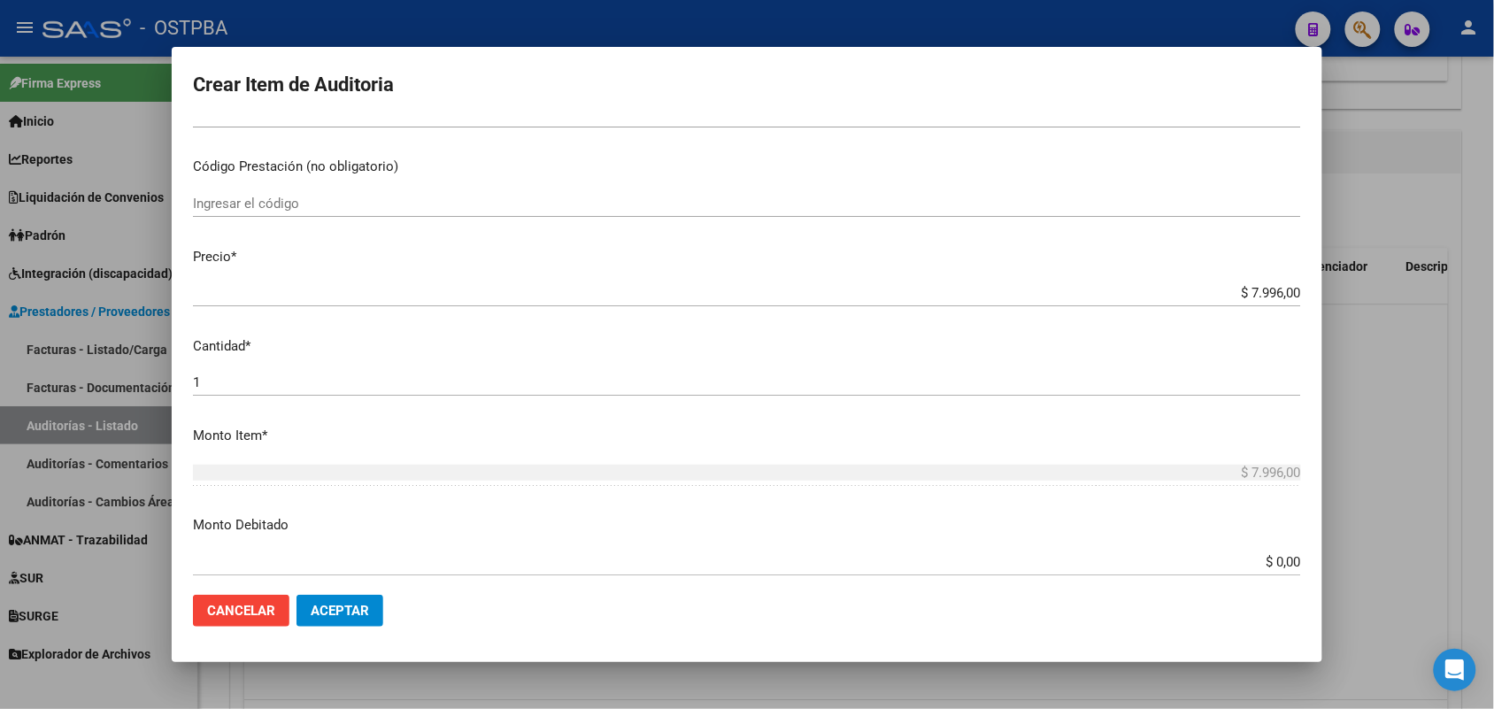
scroll to position [332, 0]
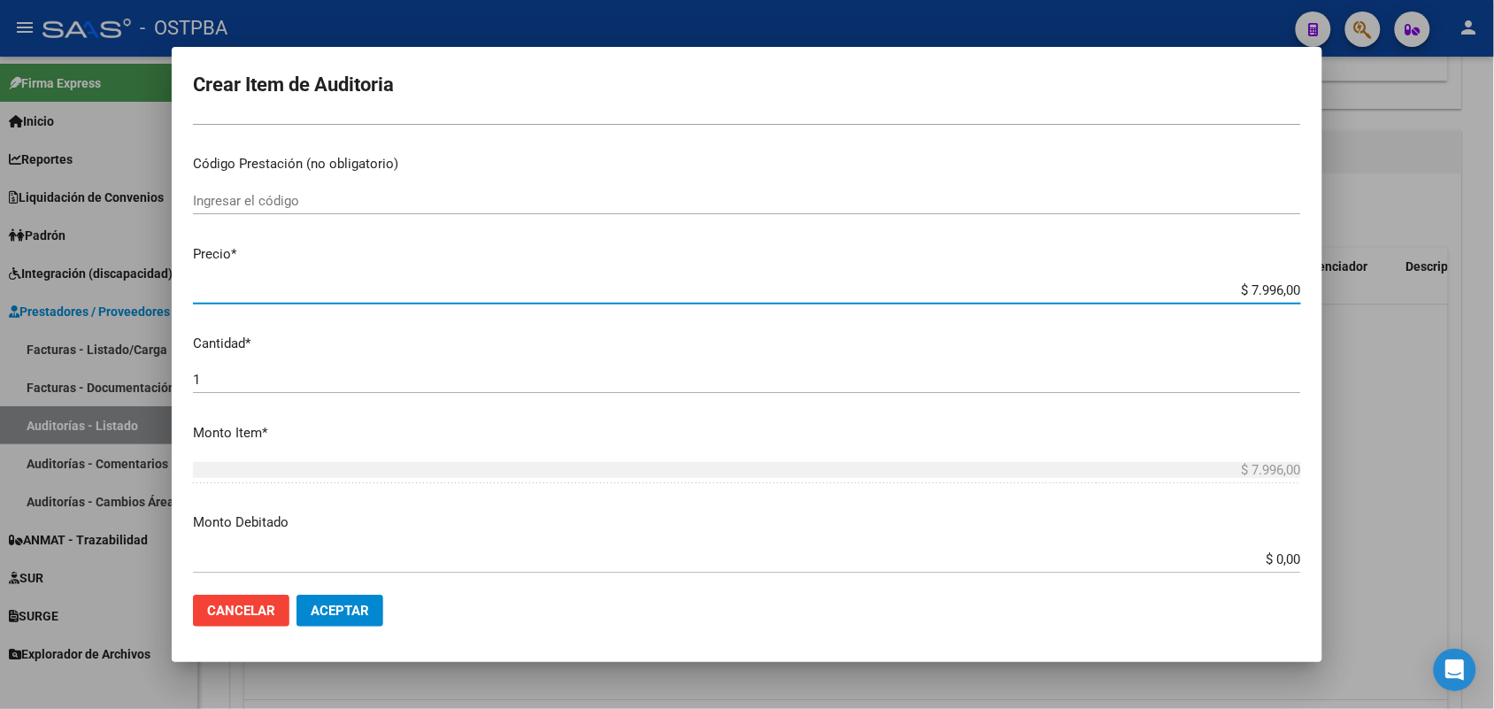
drag, startPoint x: 1209, startPoint y: 289, endPoint x: 1374, endPoint y: 293, distance: 165.5
click at [1374, 293] on div "Crear Item de Auditoria 53520043 Nro Documento 20535200433 CUIL Afiliado Activo…" at bounding box center [747, 354] width 1494 height 709
type input "$ 0,03"
type input "$ 0,39"
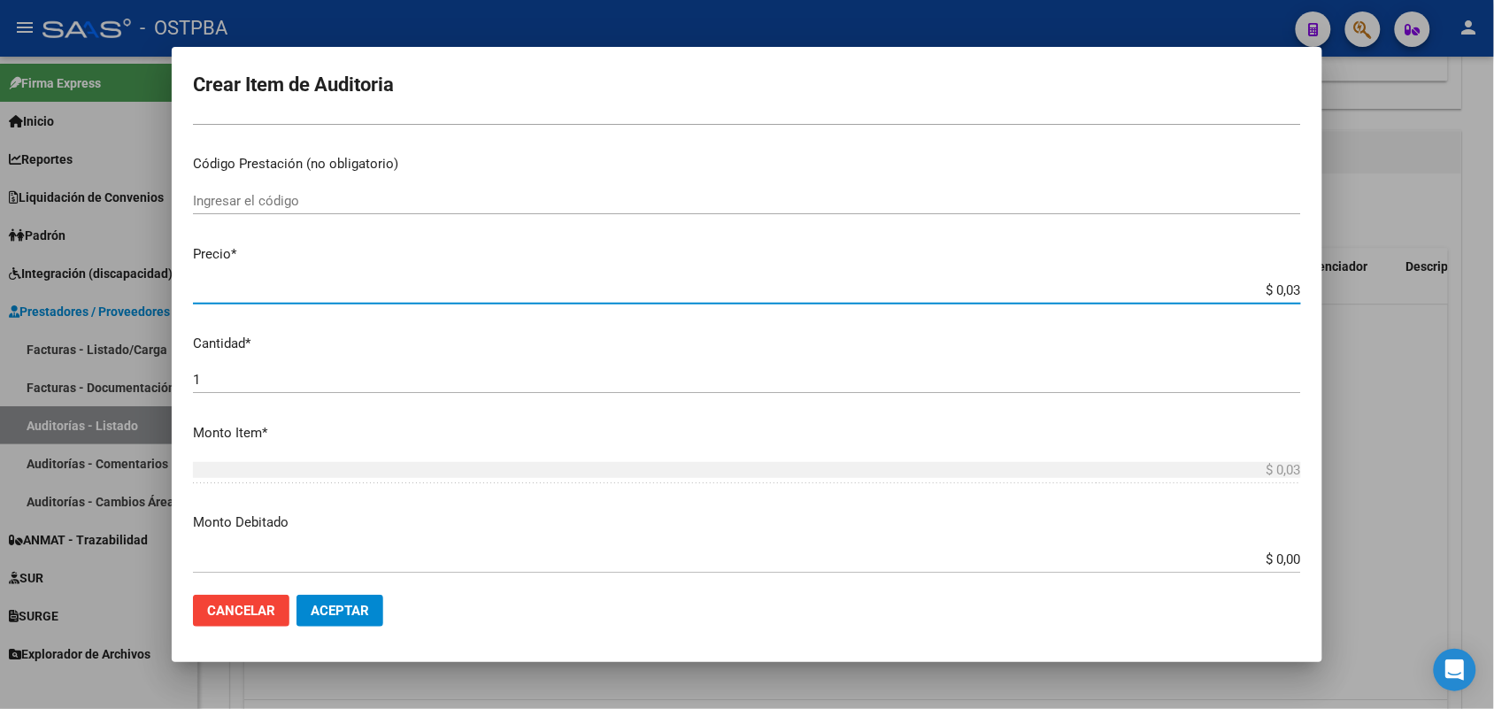
type input "$ 0,39"
type input "$ 3,99"
type input "$ 39,98"
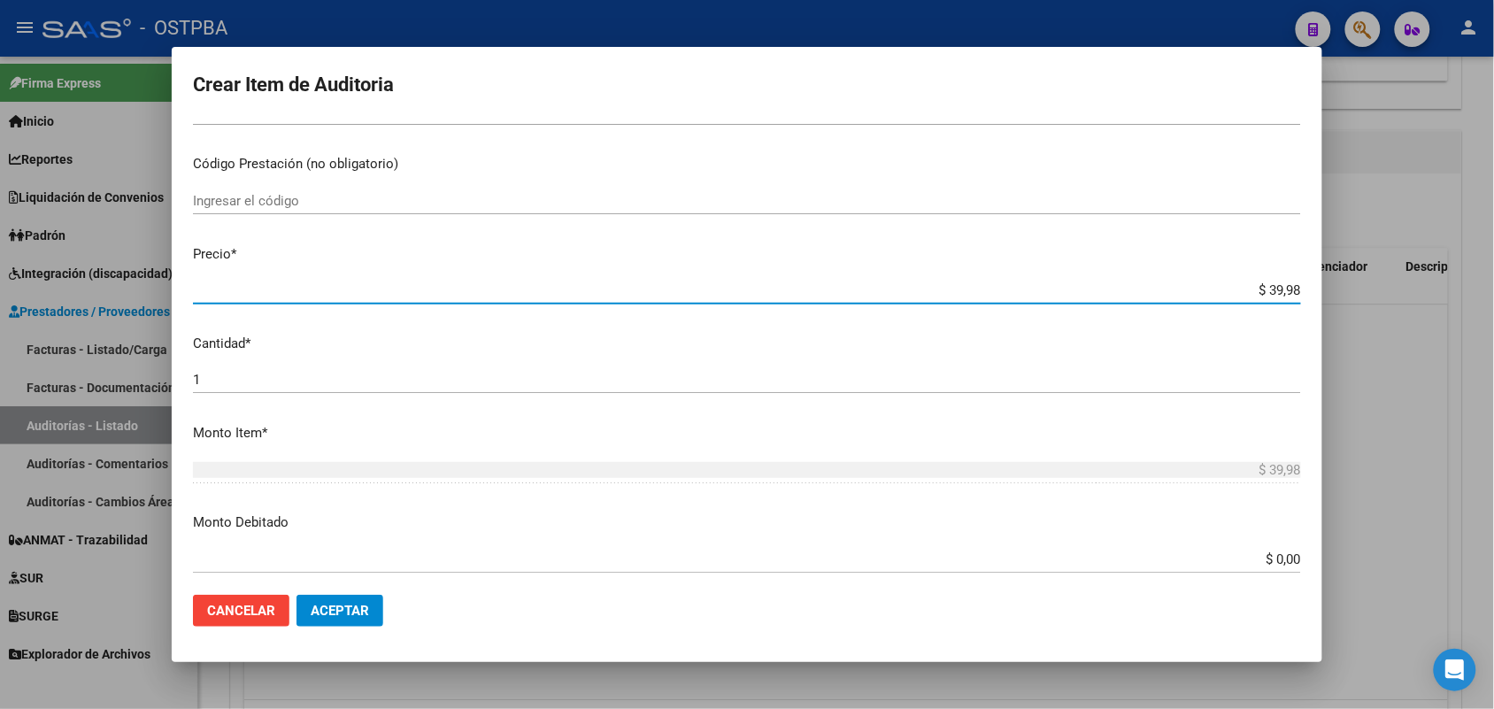
type input "$ 399,80"
type input "$ 3.998,00"
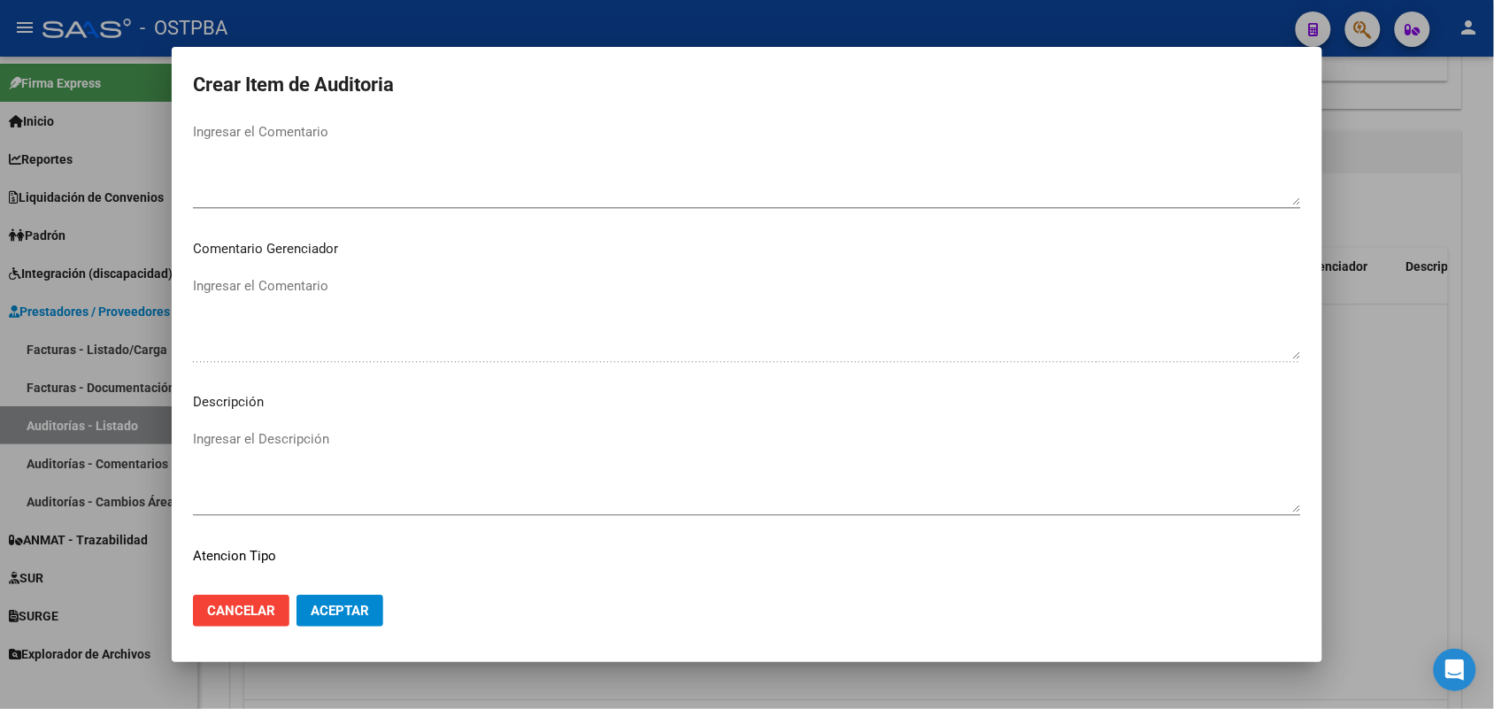
scroll to position [1131, 0]
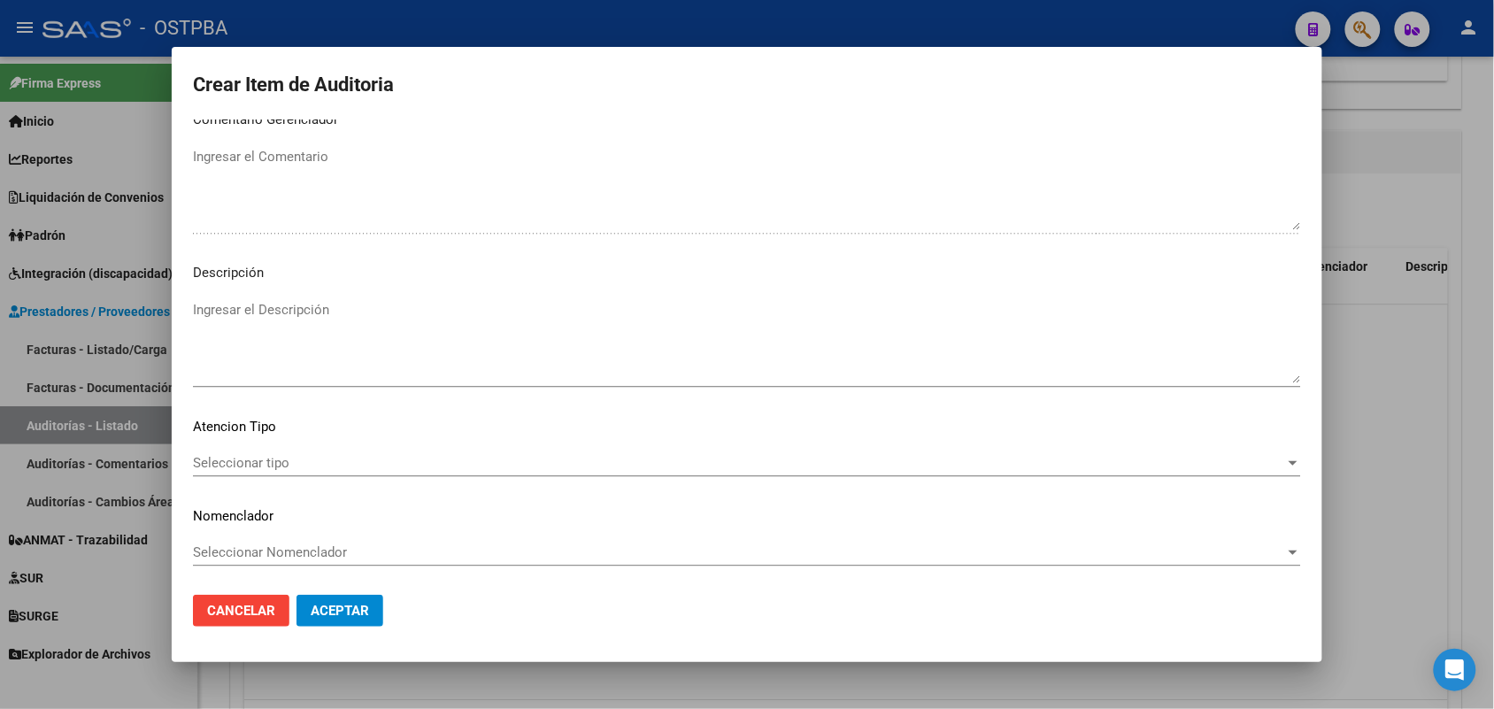
click at [275, 455] on span "Seleccionar tipo" at bounding box center [739, 463] width 1092 height 16
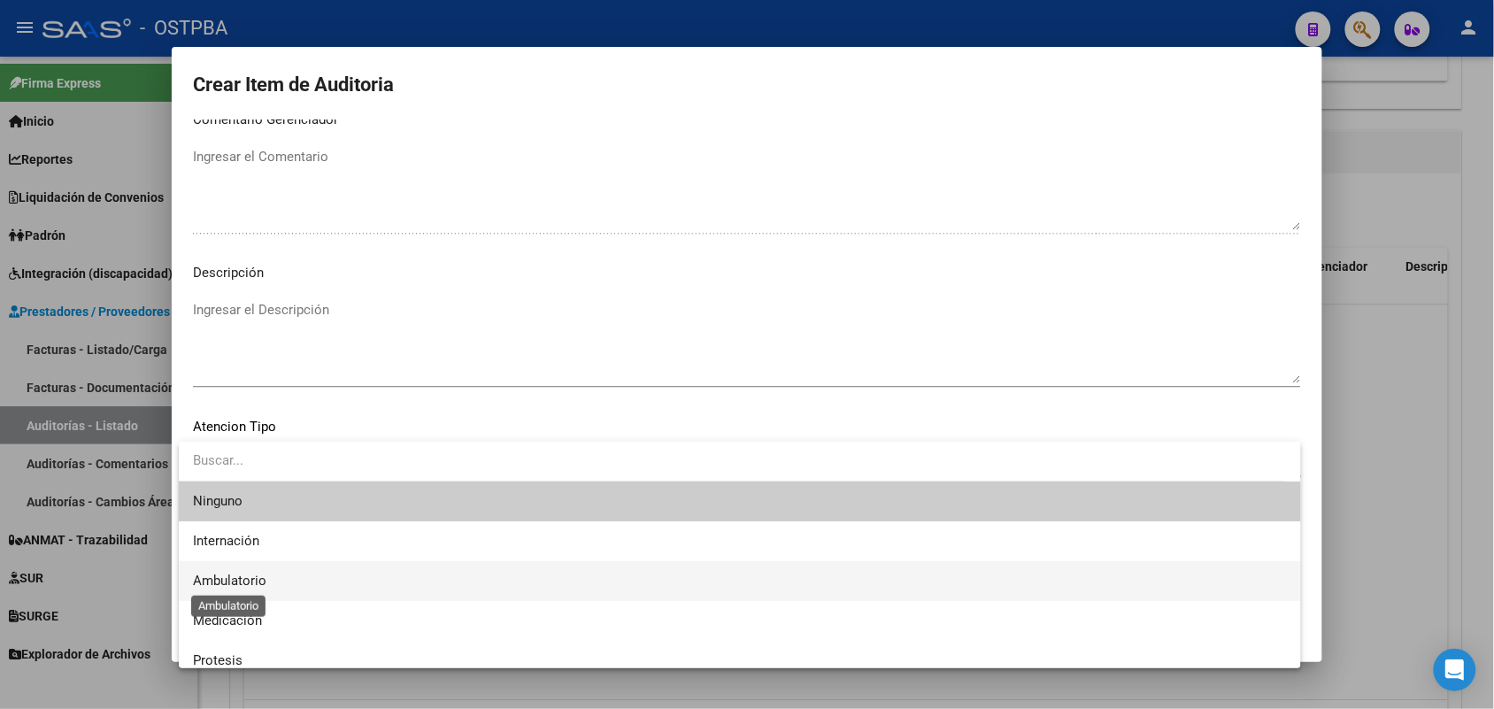
click at [250, 576] on span "Ambulatorio" at bounding box center [229, 581] width 73 height 16
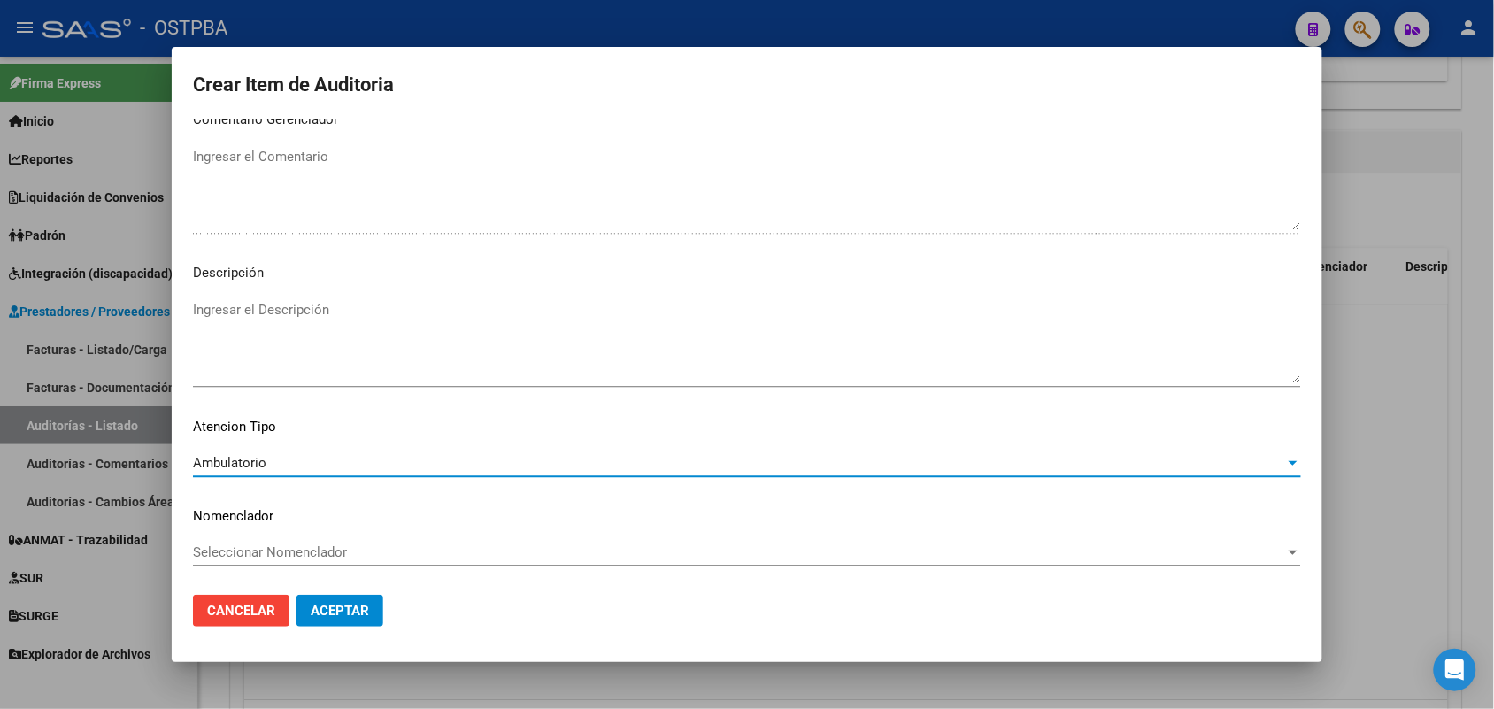
click at [337, 613] on span "Aceptar" at bounding box center [340, 611] width 58 height 16
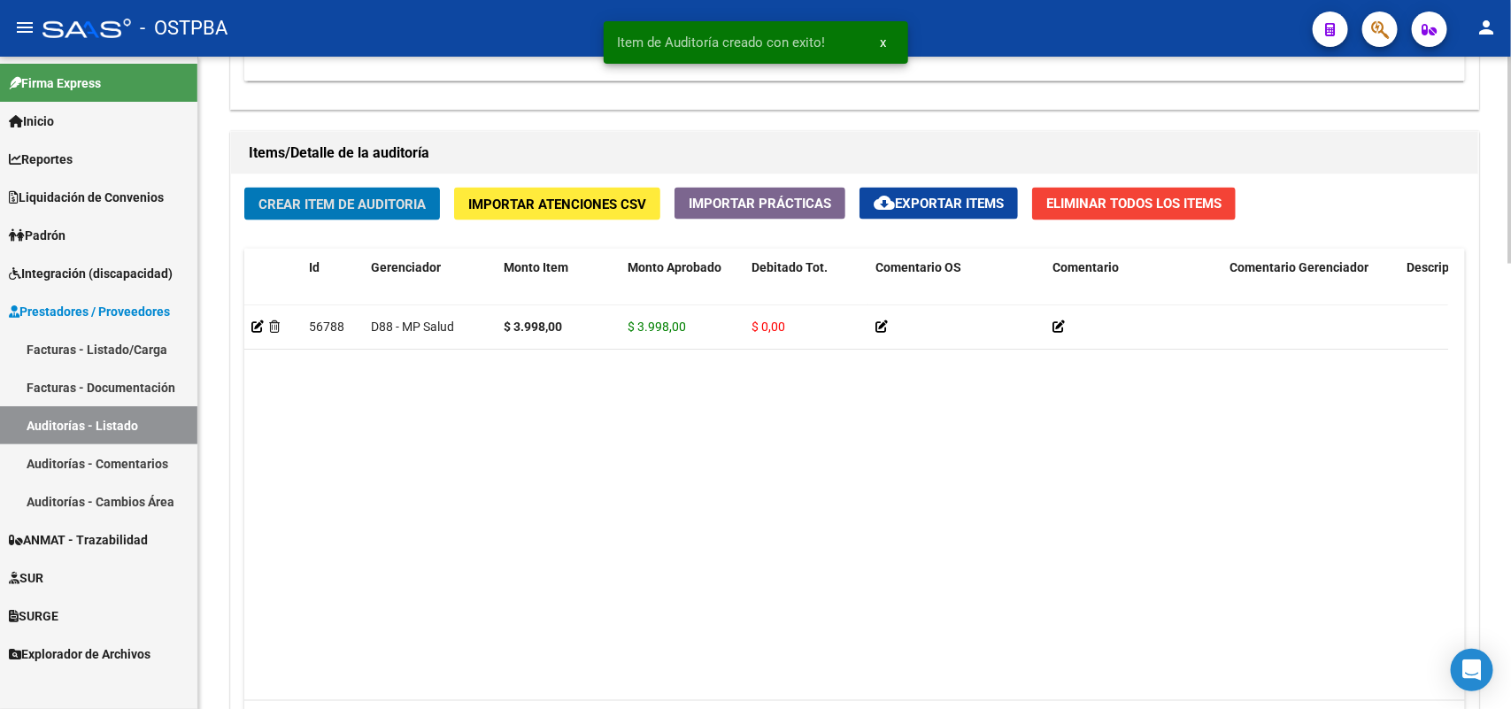
click at [421, 200] on span "Crear Item de Auditoria" at bounding box center [341, 204] width 167 height 16
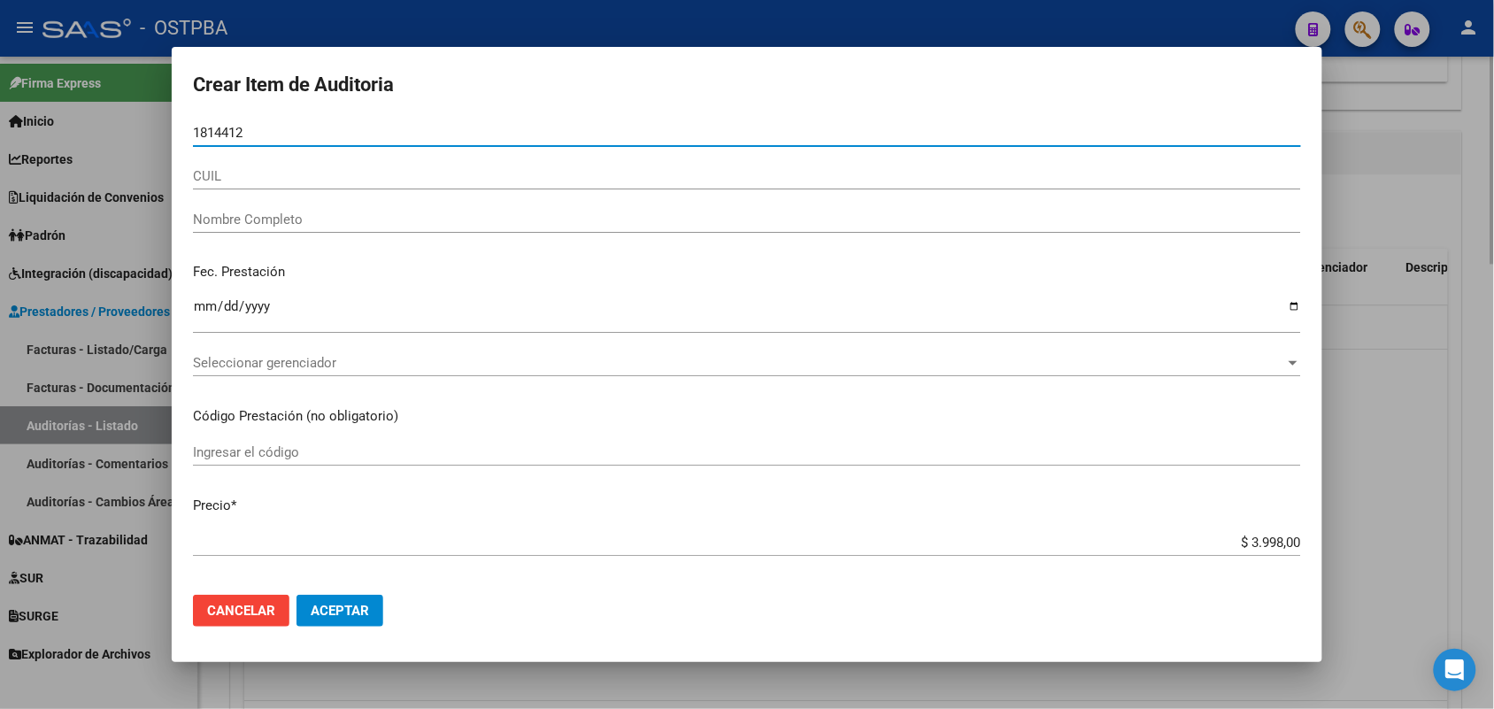
type input "18144121"
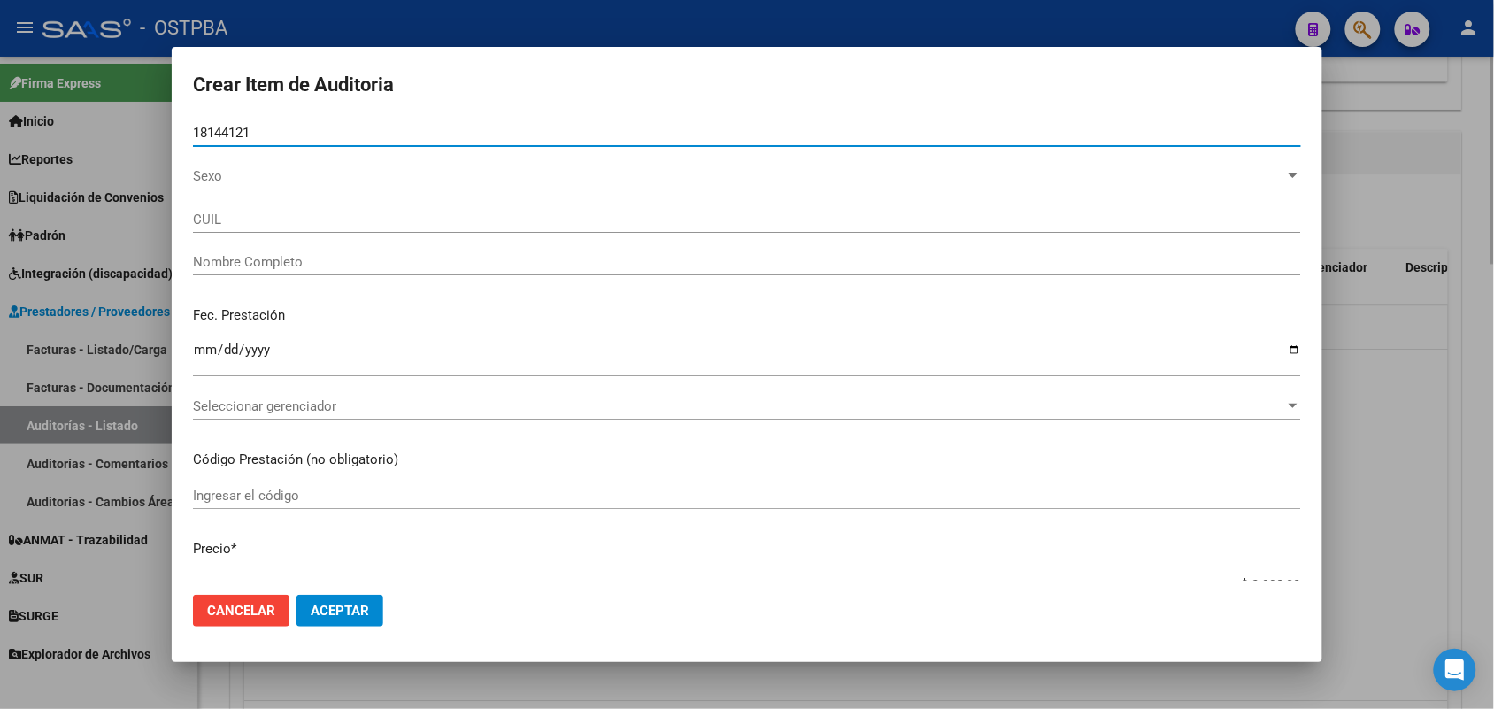
type input "20181441217"
type input "GODOY LUIS ANGEL"
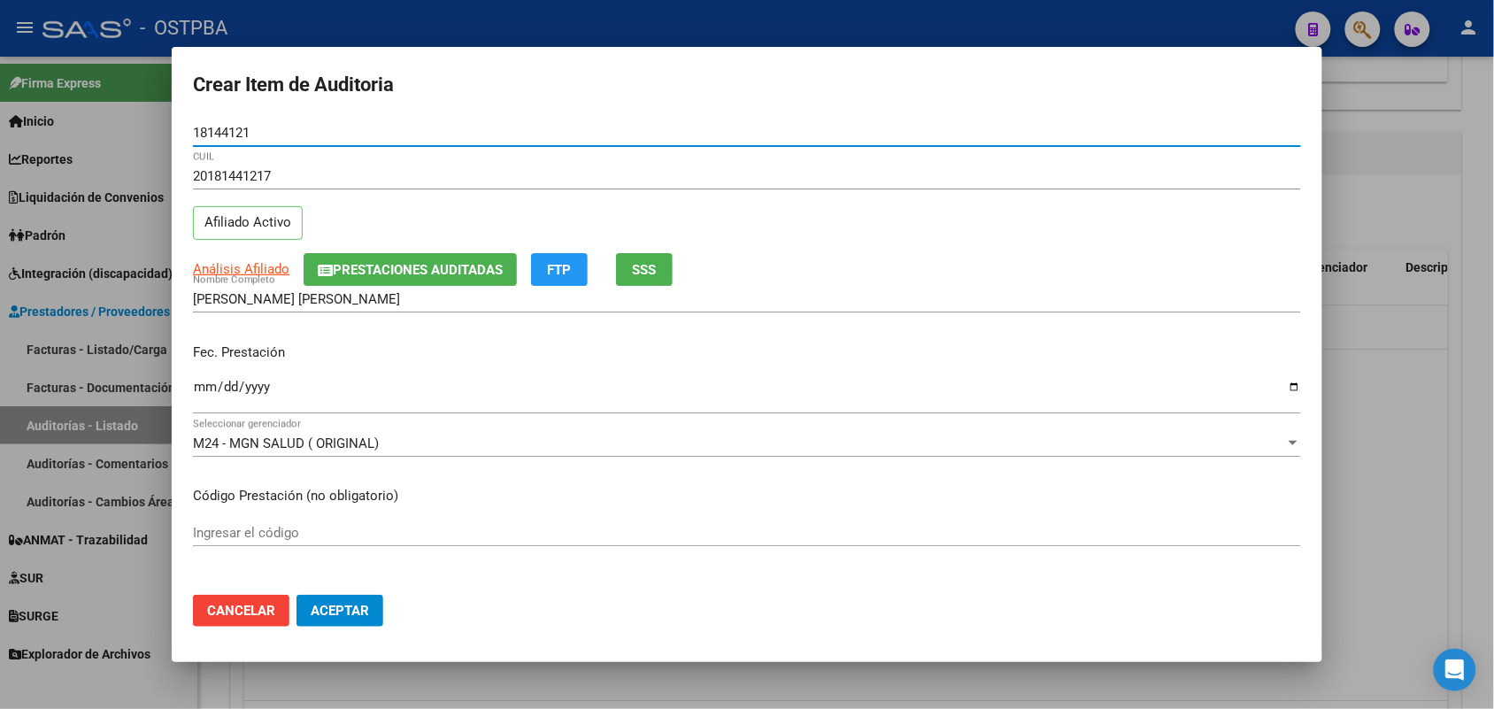
type input "18144121"
click at [204, 396] on input "Ingresar la fecha" at bounding box center [747, 394] width 1108 height 28
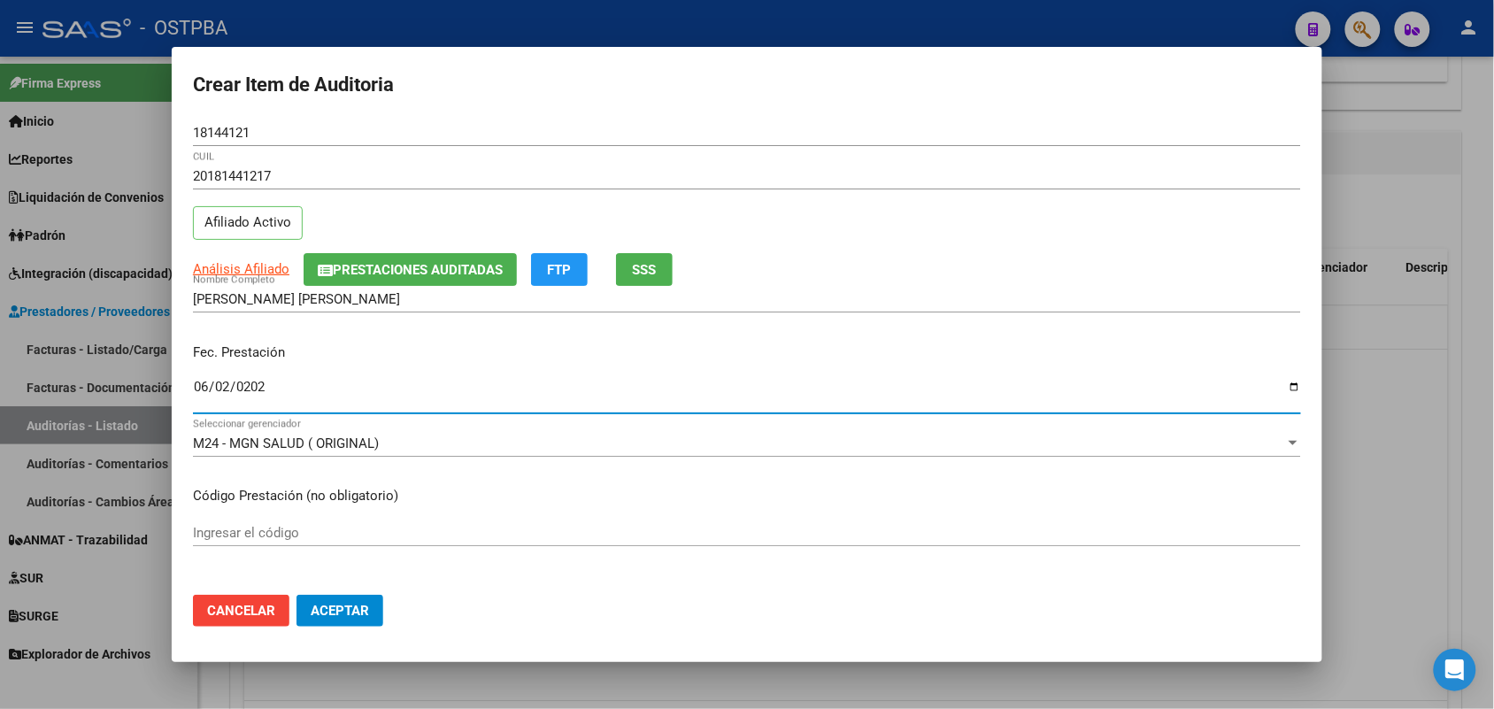
type input "2025-06-02"
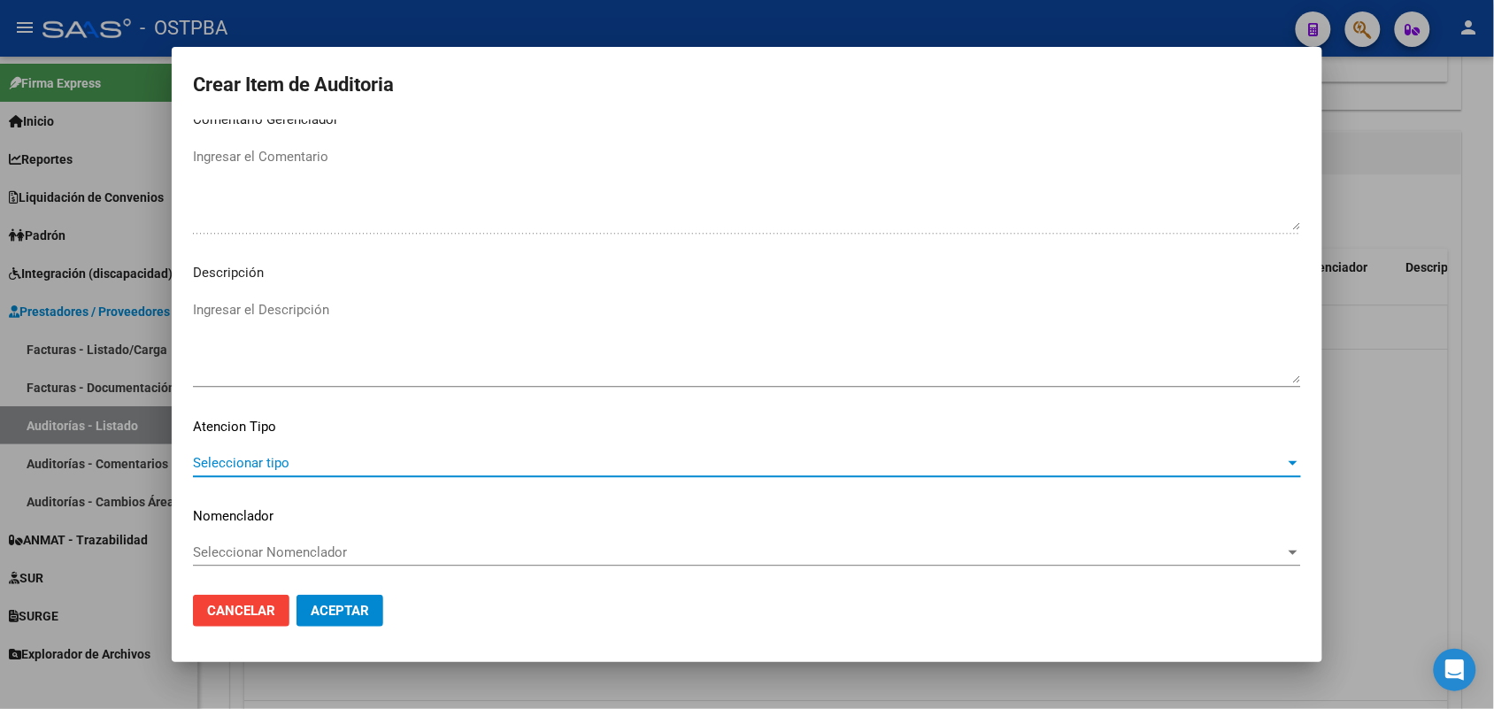
click at [243, 460] on span "Seleccionar tipo" at bounding box center [739, 463] width 1092 height 16
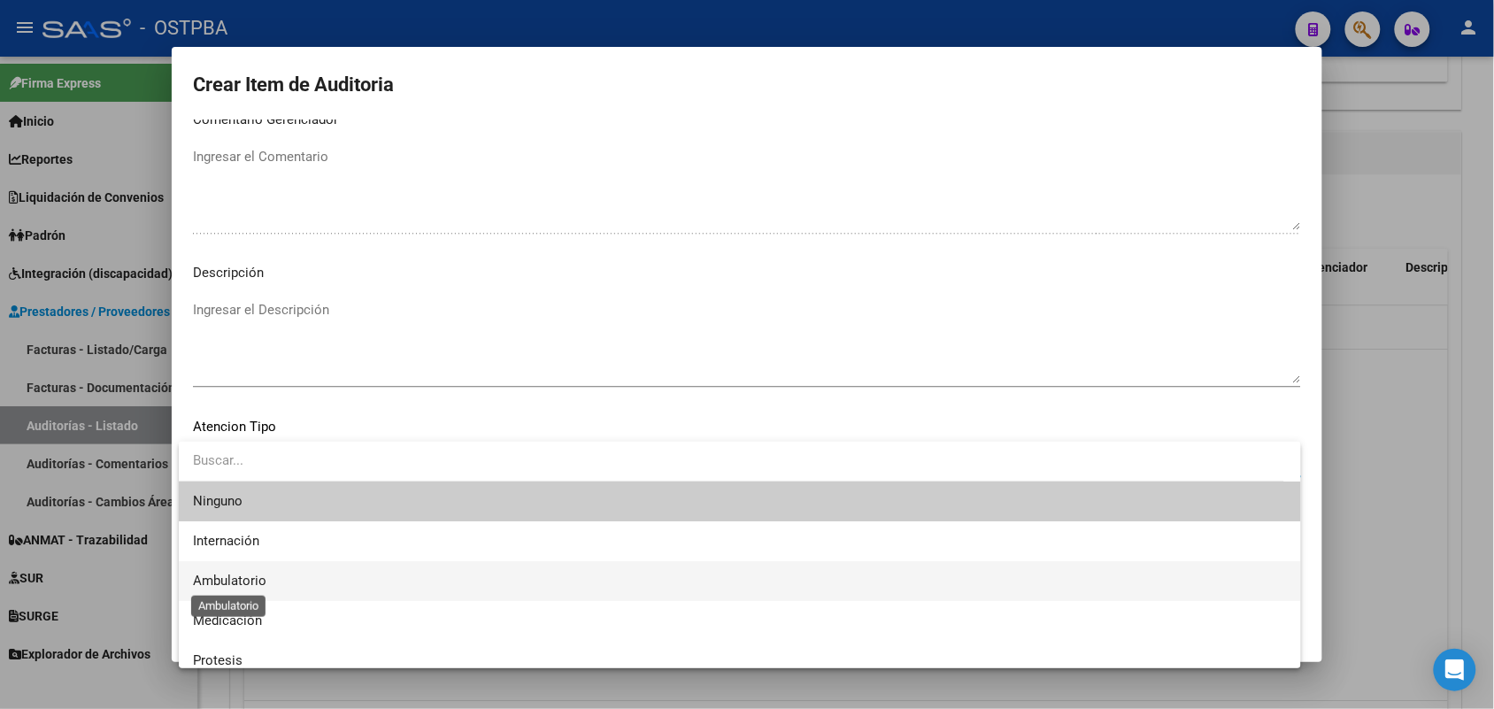
click at [245, 573] on span "Ambulatorio" at bounding box center [229, 581] width 73 height 16
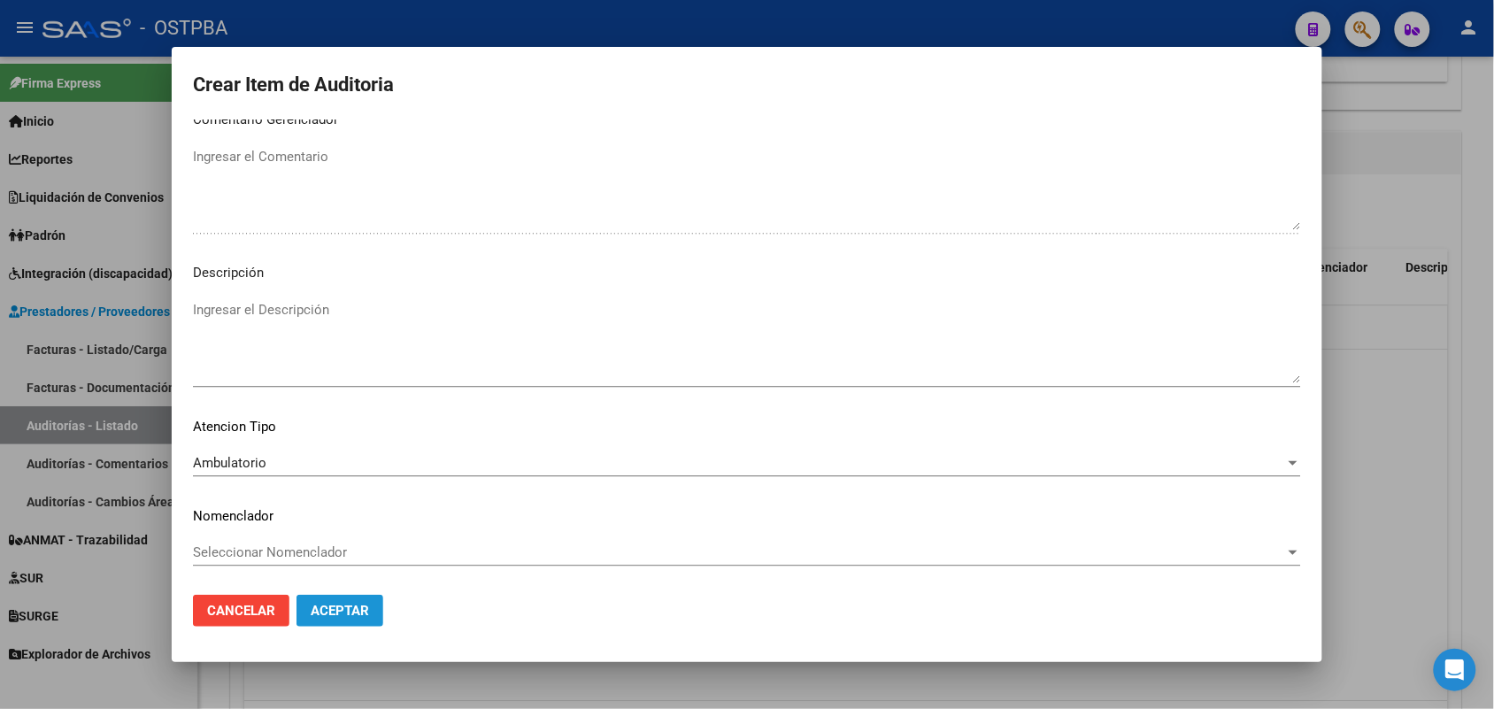
click at [334, 606] on span "Aceptar" at bounding box center [340, 611] width 58 height 16
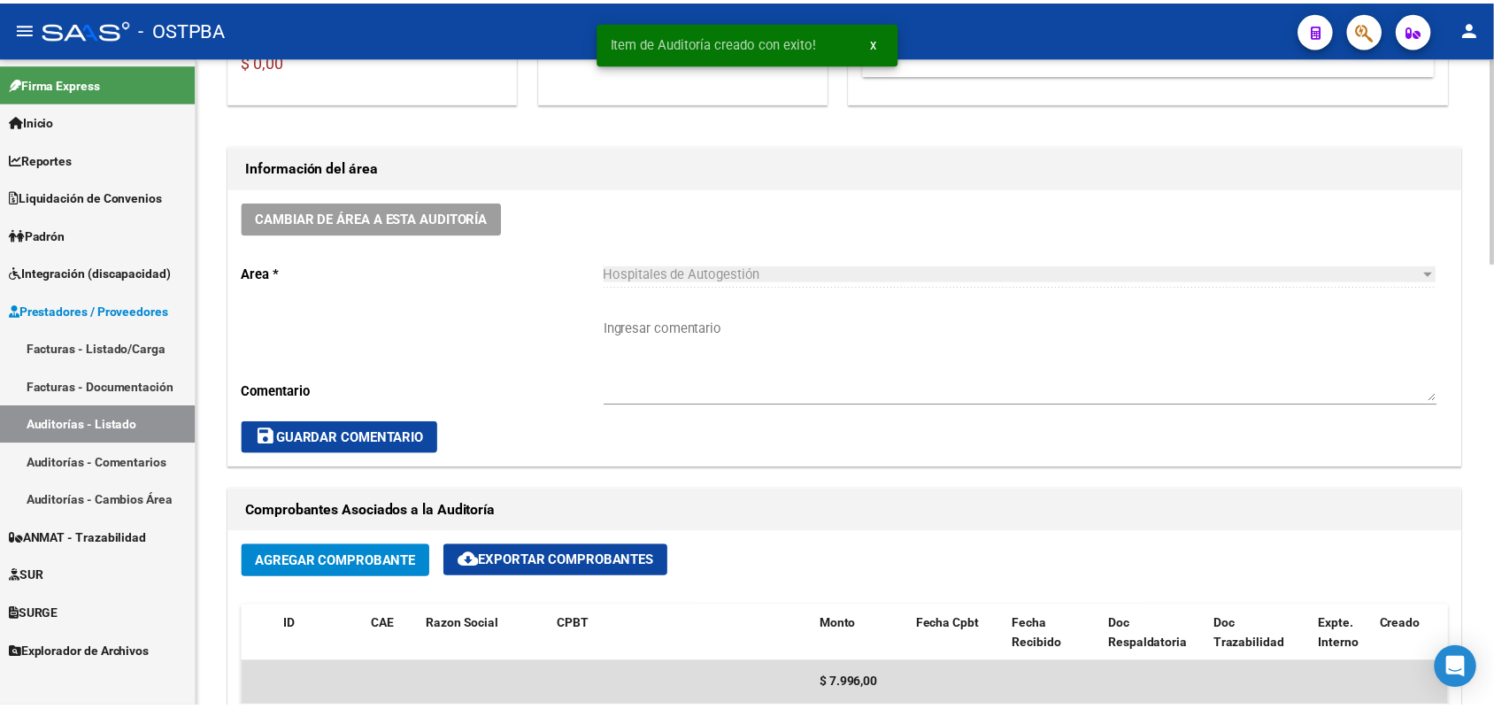
scroll to position [0, 0]
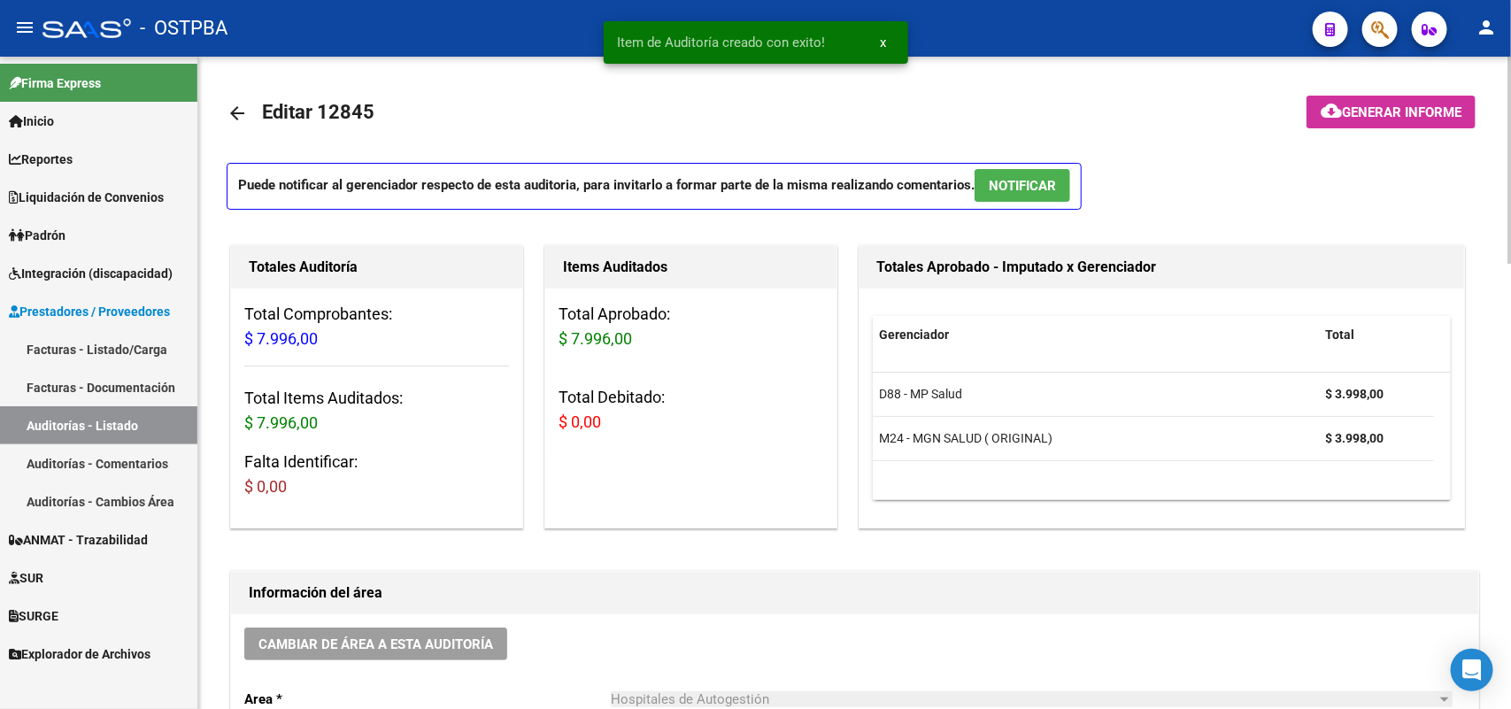
click at [1360, 106] on span "Generar informe" at bounding box center [1401, 112] width 119 height 16
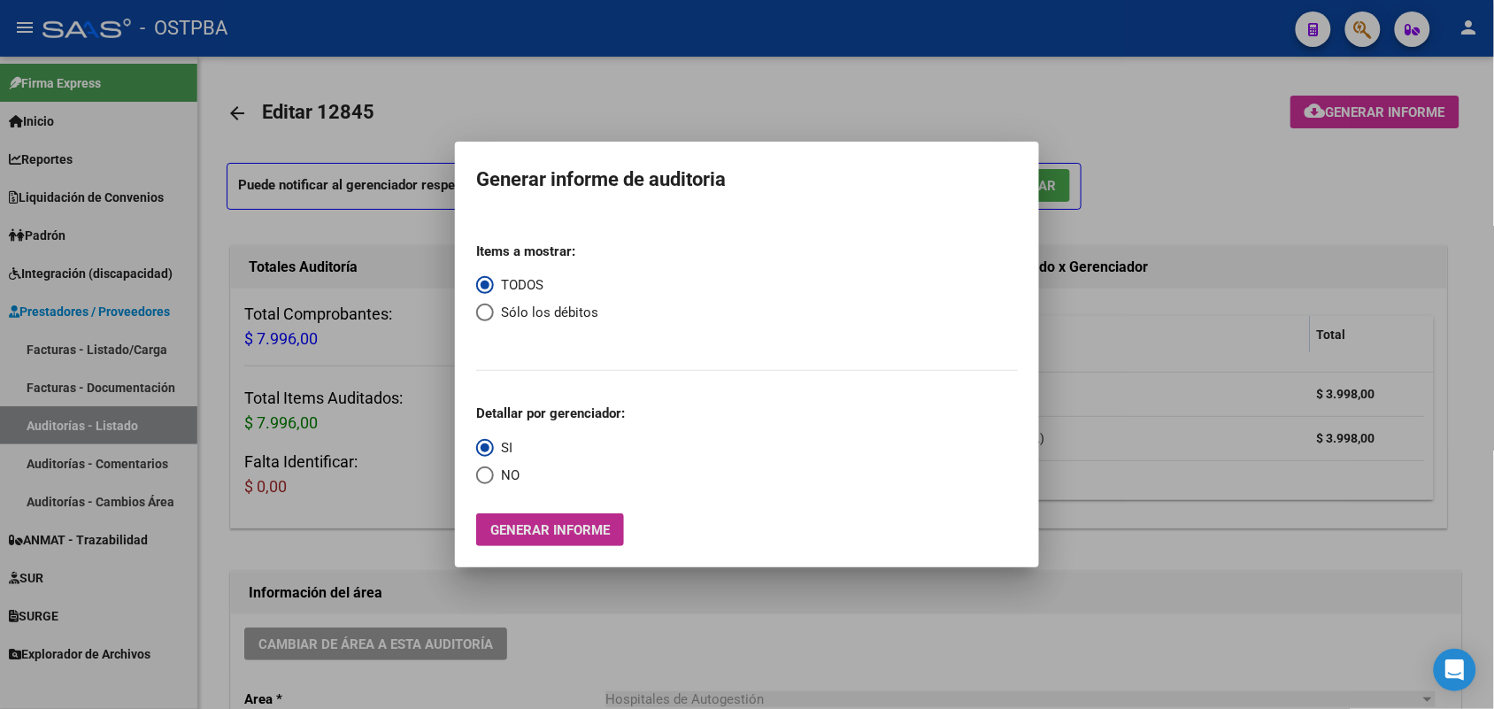
click at [506, 527] on span "Generar informe" at bounding box center [549, 530] width 119 height 16
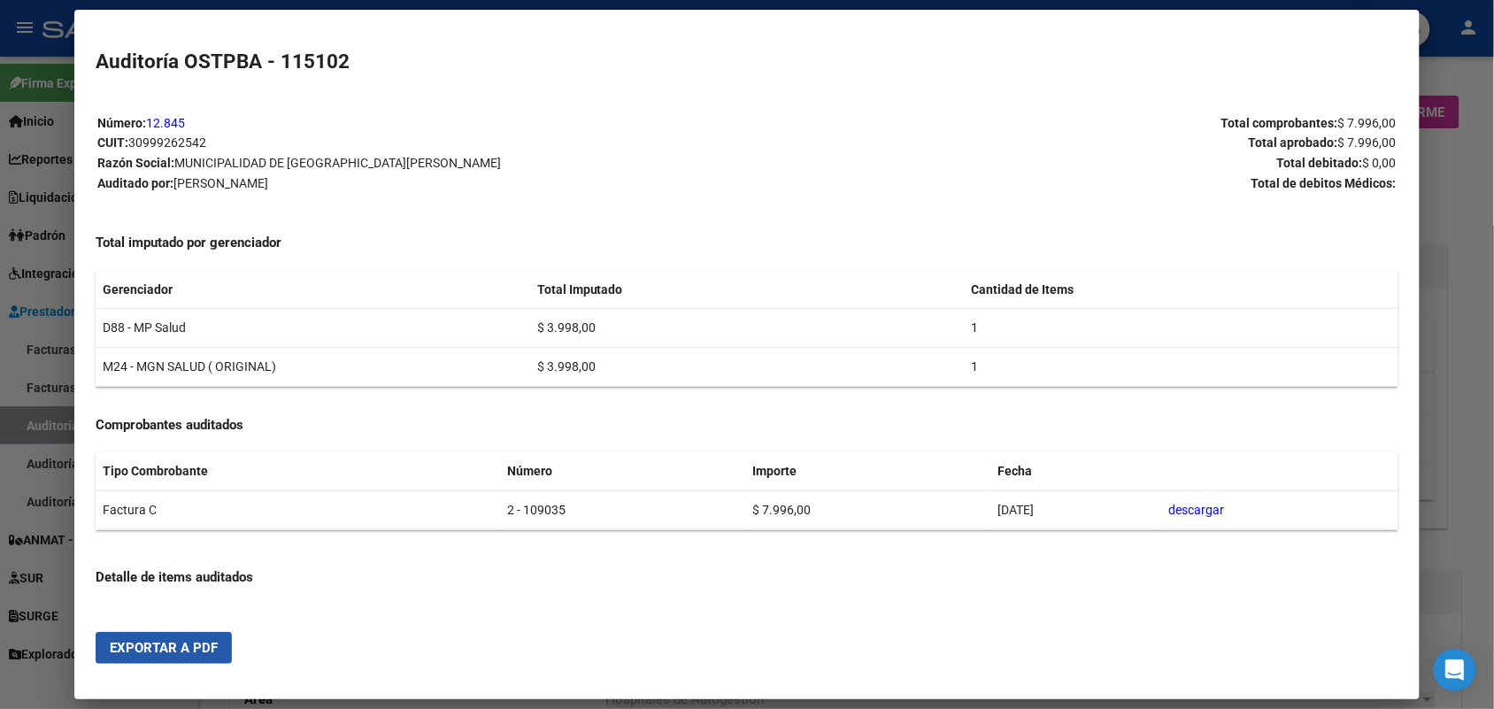
click at [174, 656] on button "Exportar a PDF" at bounding box center [164, 648] width 136 height 32
click at [1450, 165] on div at bounding box center [747, 354] width 1494 height 709
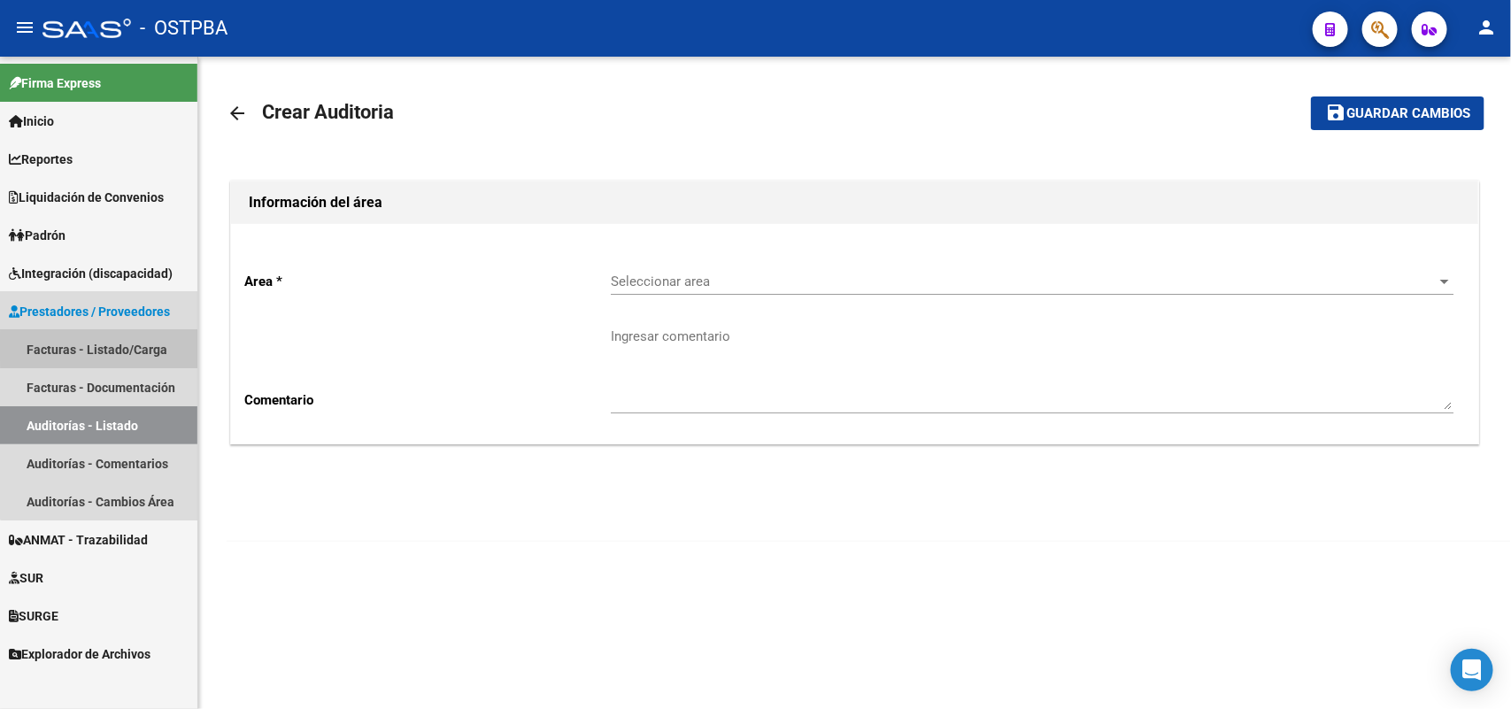
click at [138, 347] on link "Facturas - Listado/Carga" at bounding box center [98, 349] width 197 height 38
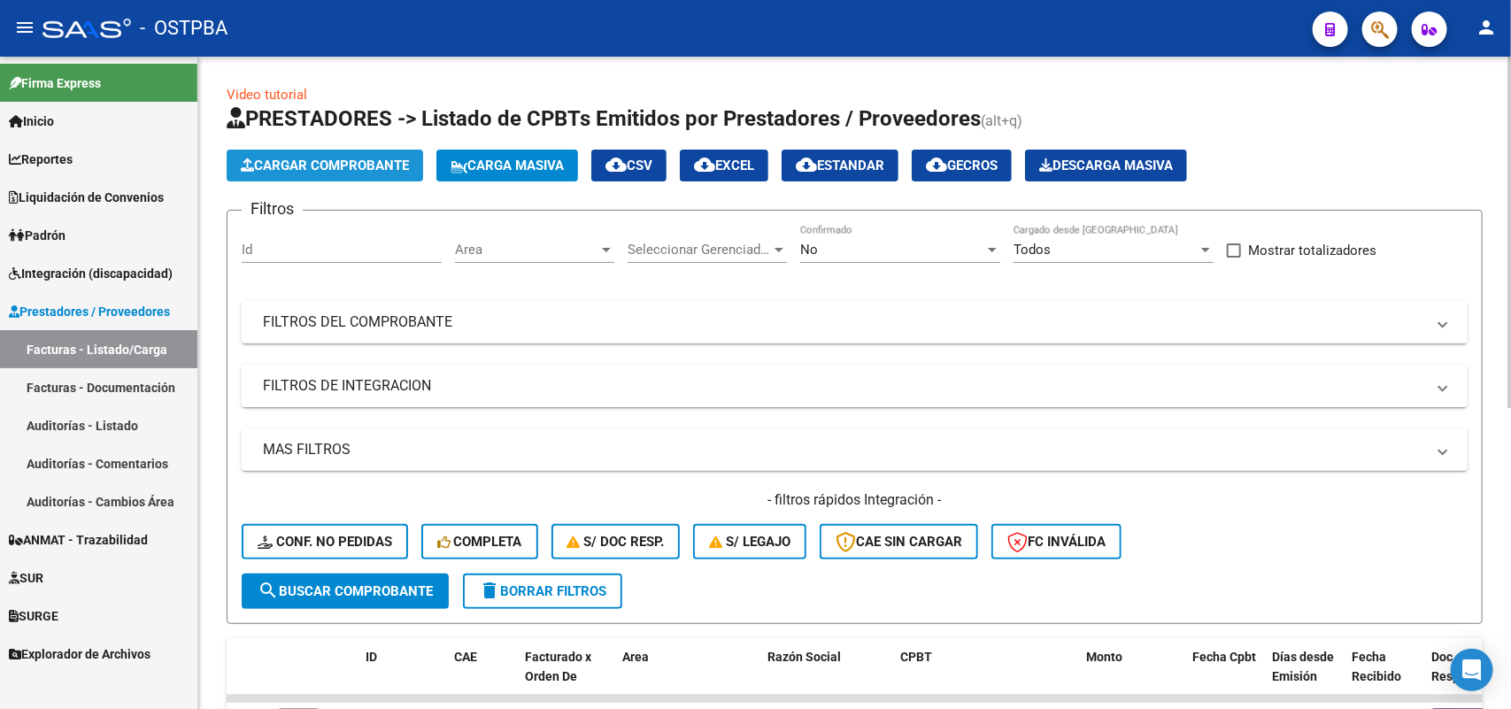
click at [363, 158] on span "Cargar Comprobante" at bounding box center [325, 166] width 168 height 16
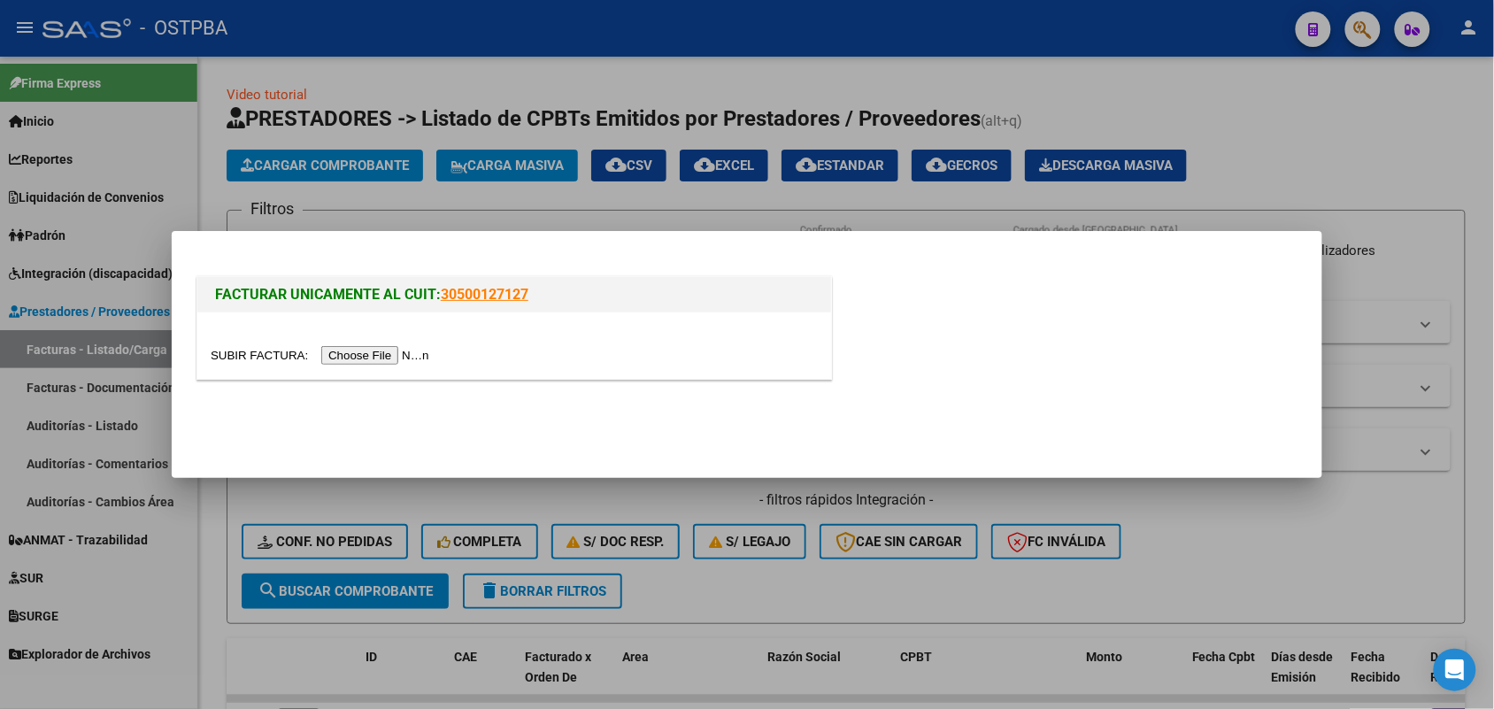
click at [388, 350] on input "file" at bounding box center [323, 355] width 224 height 19
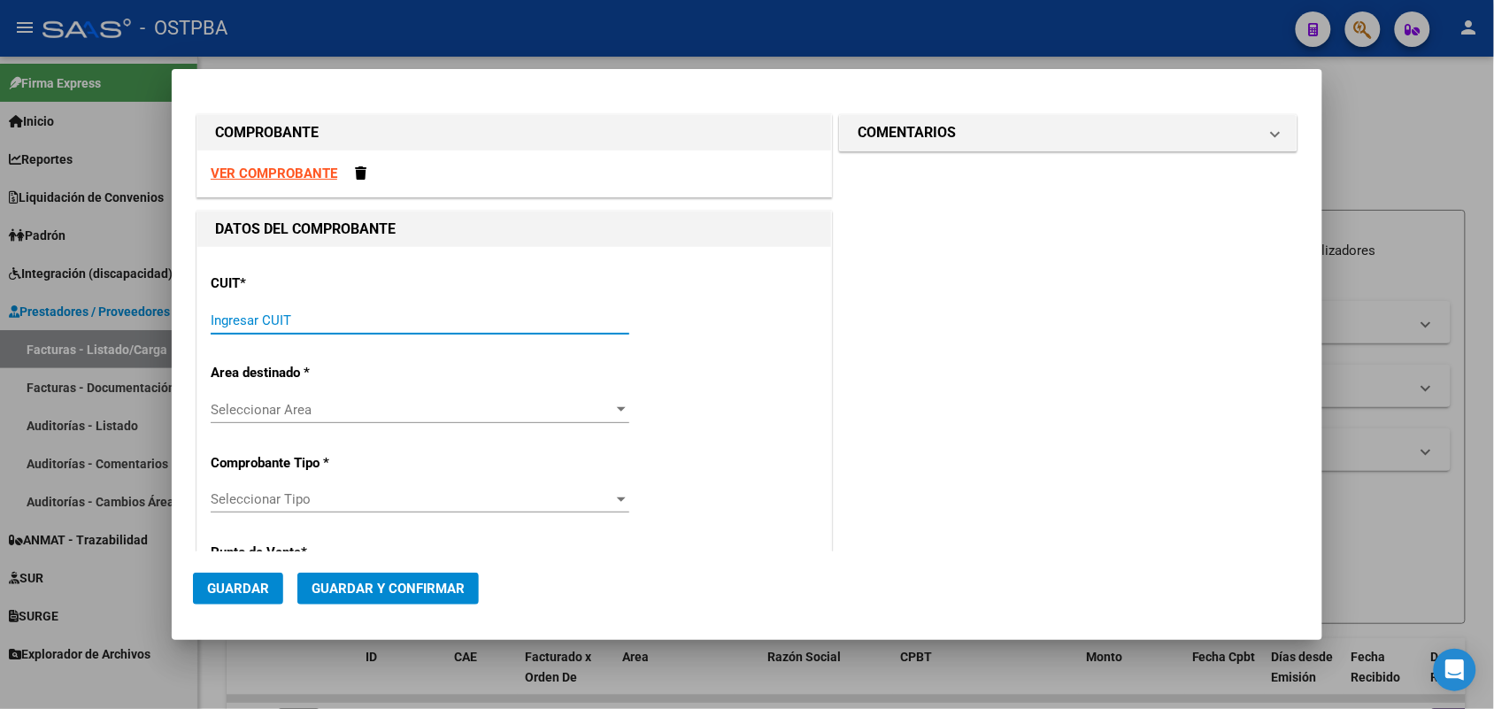
drag, startPoint x: 227, startPoint y: 315, endPoint x: 369, endPoint y: 325, distance: 141.9
click at [239, 312] on input "Ingresar CUIT" at bounding box center [420, 320] width 419 height 16
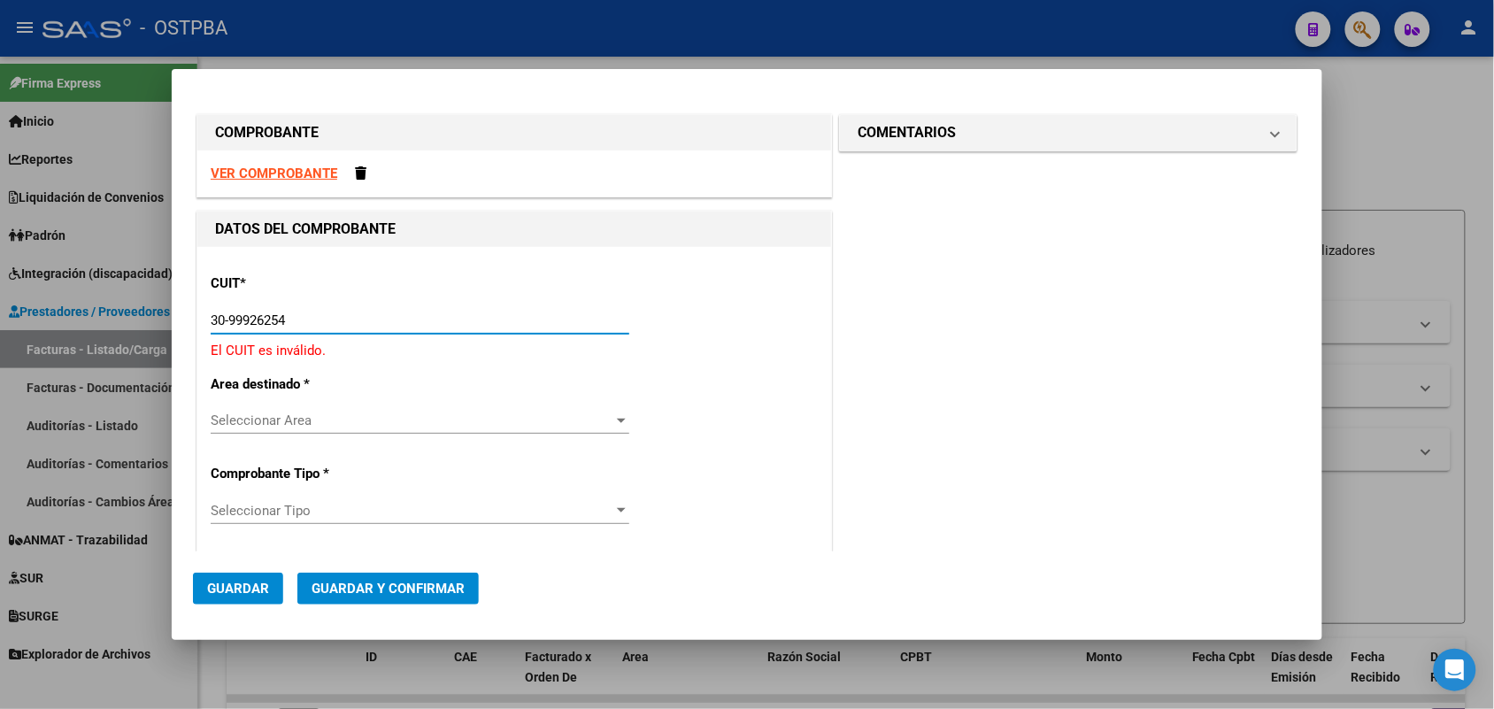
type input "30-99926254-2"
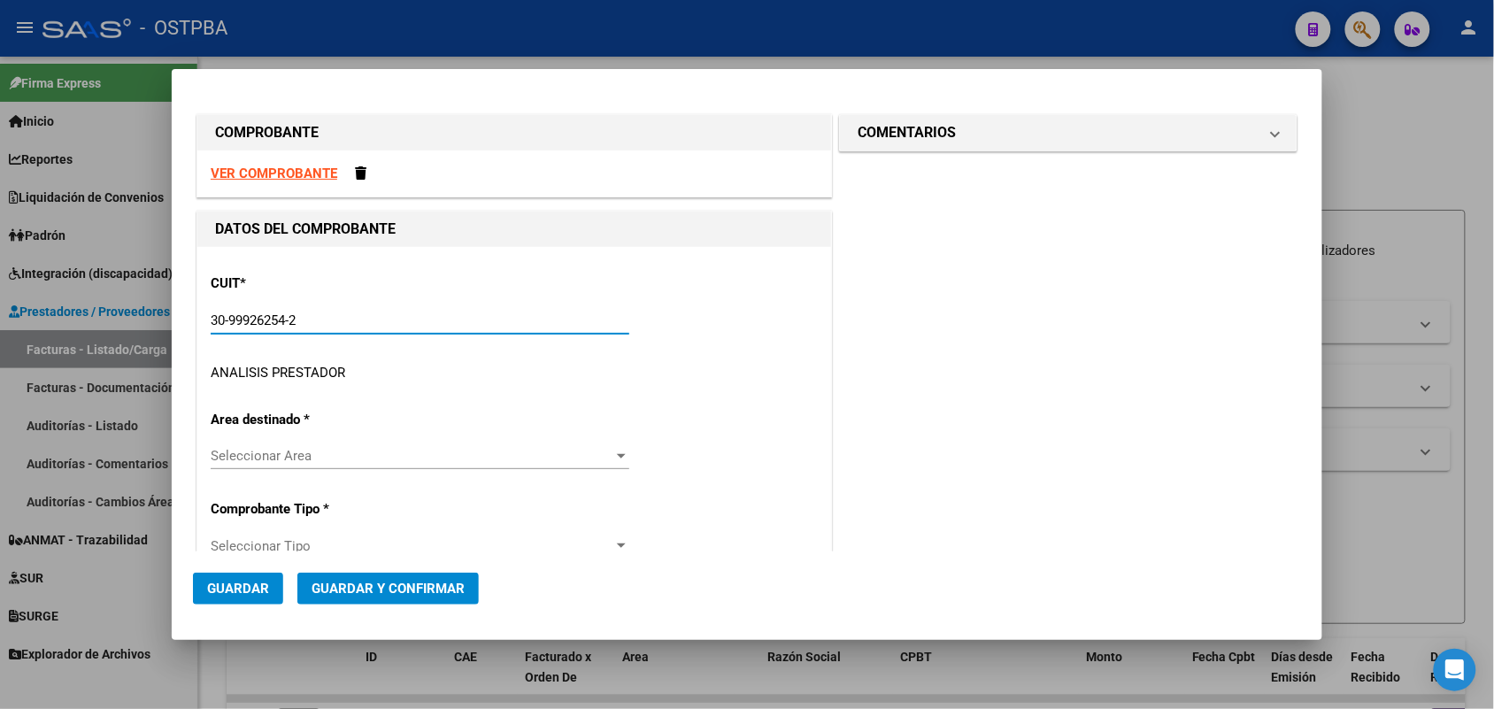
type input "2"
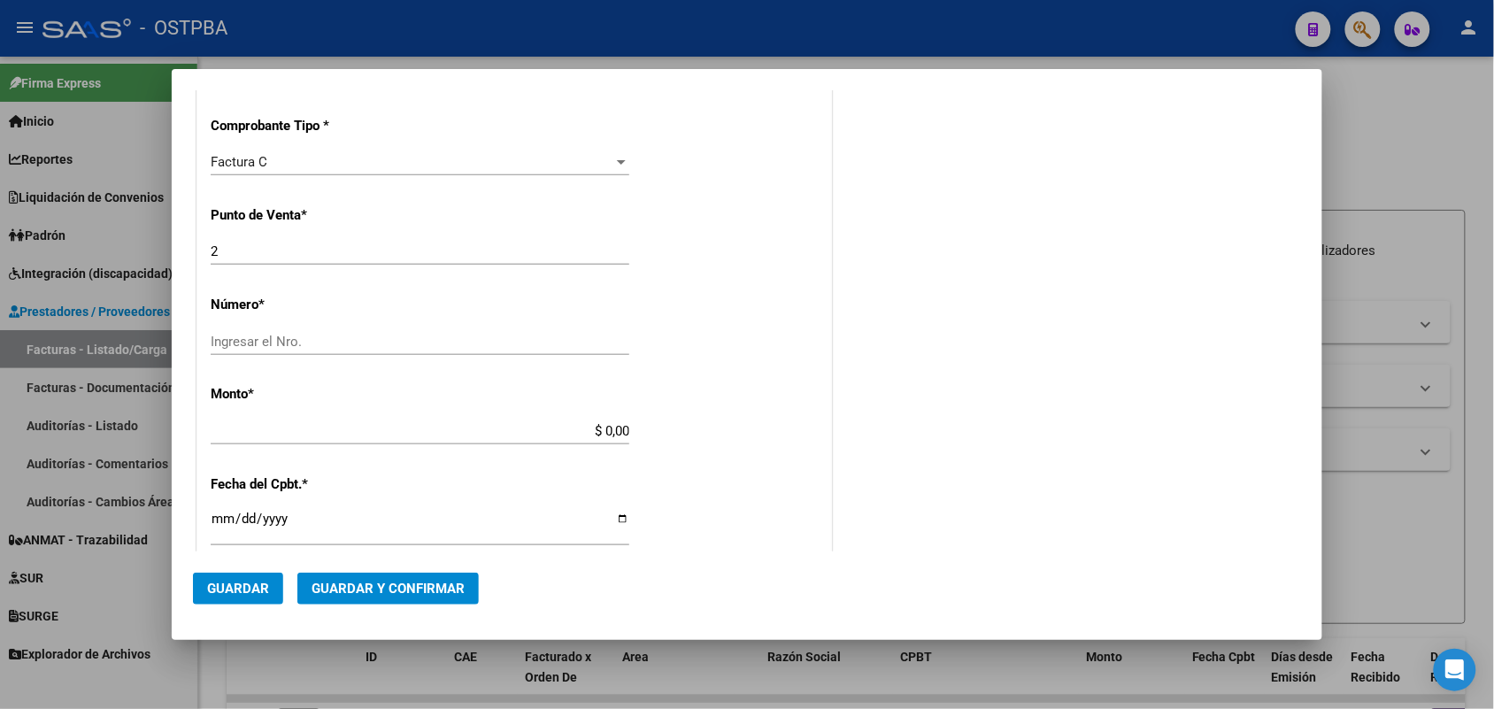
scroll to position [442, 0]
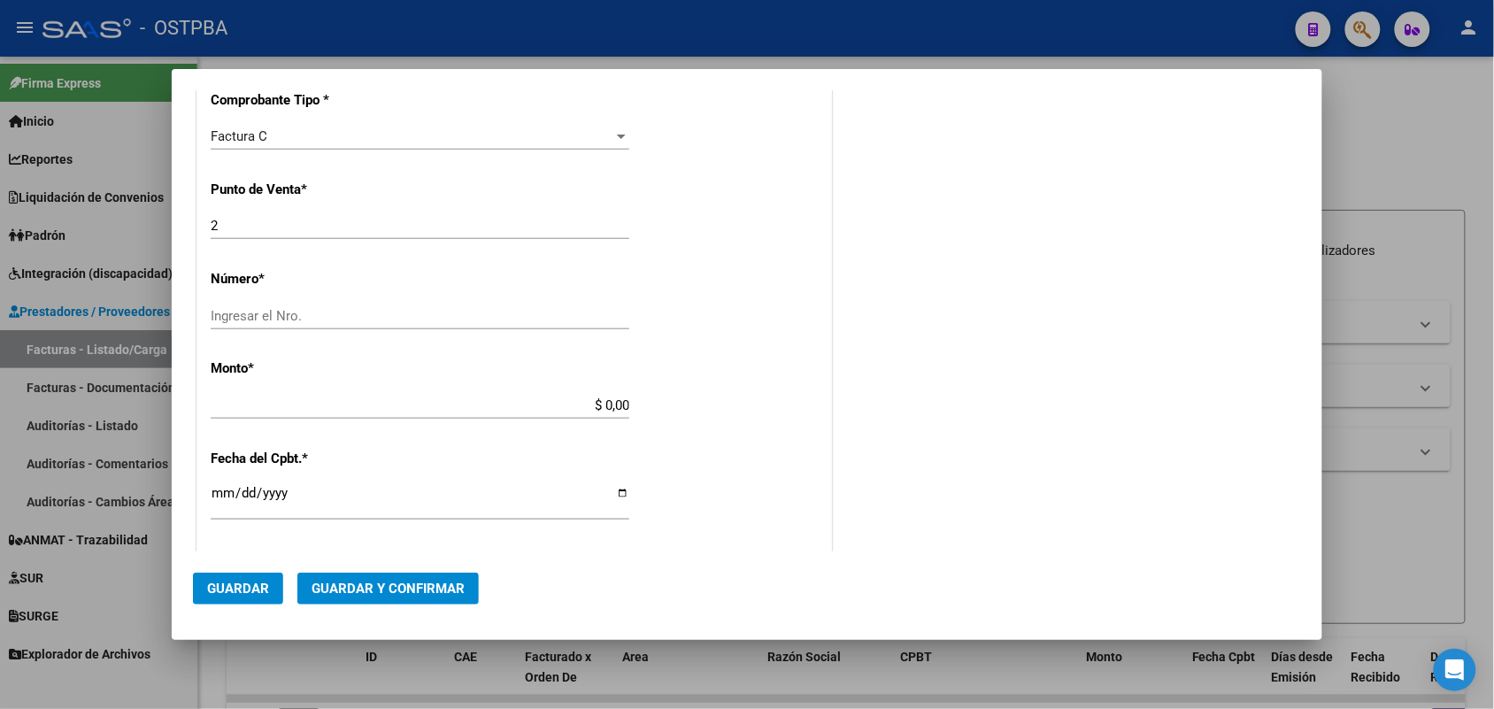
type input "30-99926254-2"
click at [223, 308] on input "Ingresar el Nro." at bounding box center [420, 316] width 419 height 16
type input "109033"
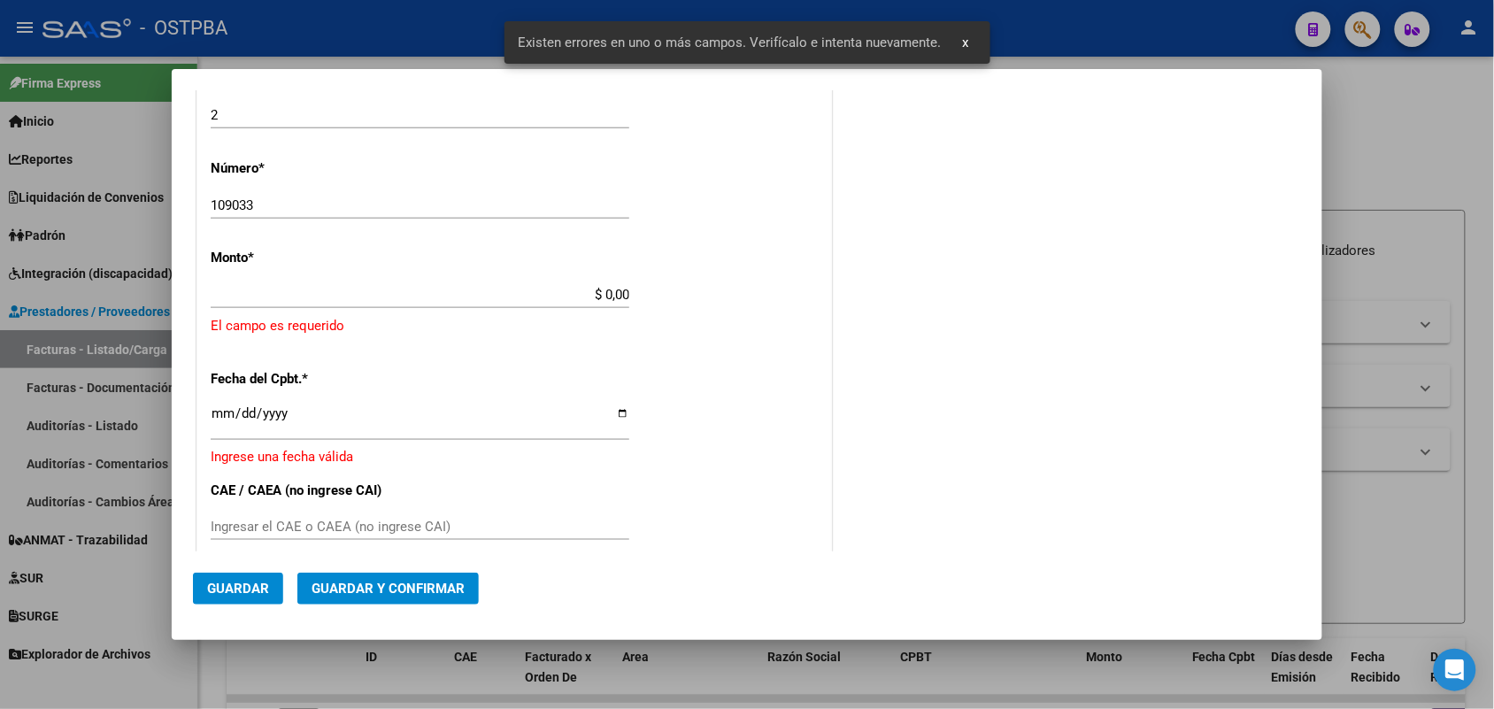
scroll to position [519, 0]
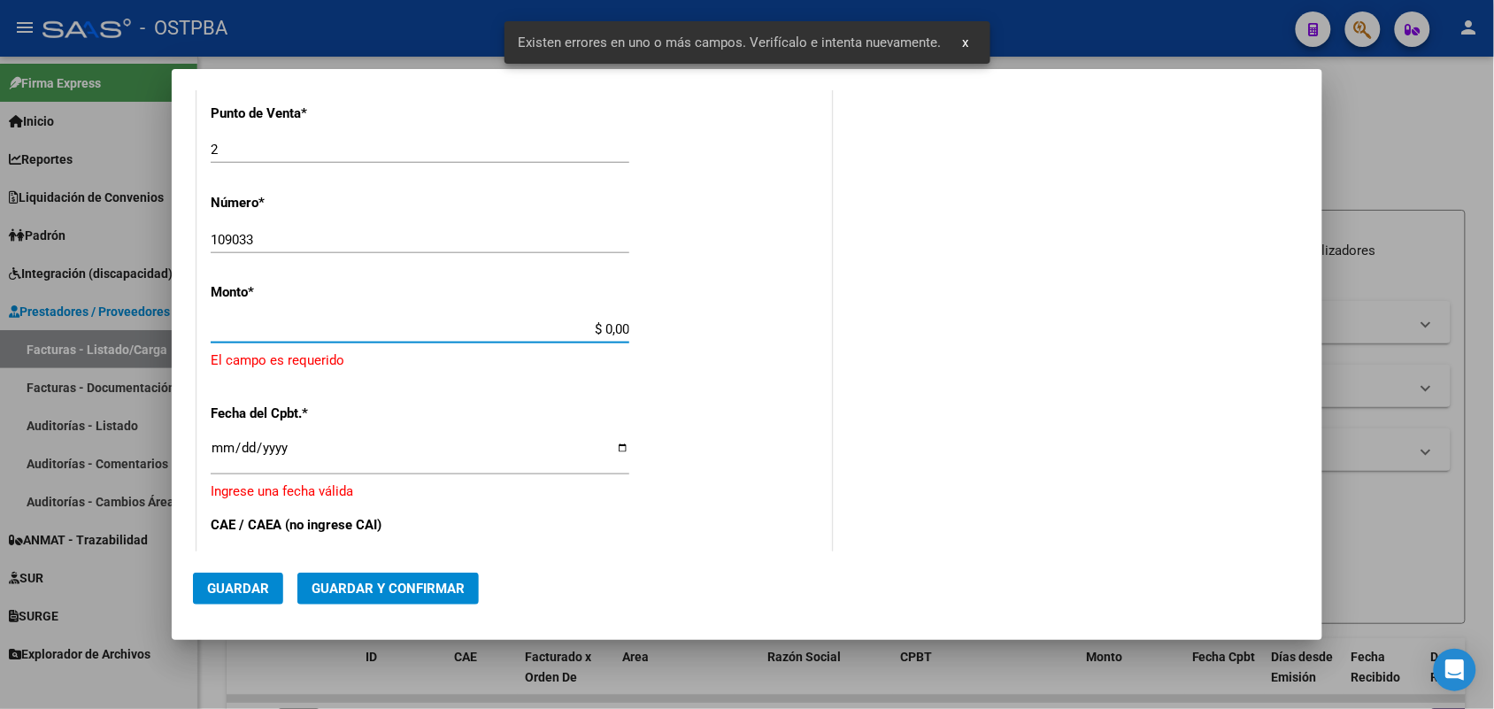
drag, startPoint x: 581, startPoint y: 325, endPoint x: 706, endPoint y: 324, distance: 125.7
click at [706, 324] on div "CUIT * 30-99926254-2 Ingresar CUIT ANALISIS PRESTADOR MUNICIPALIDAD DE [GEOGRAP…" at bounding box center [514, 376] width 634 height 1297
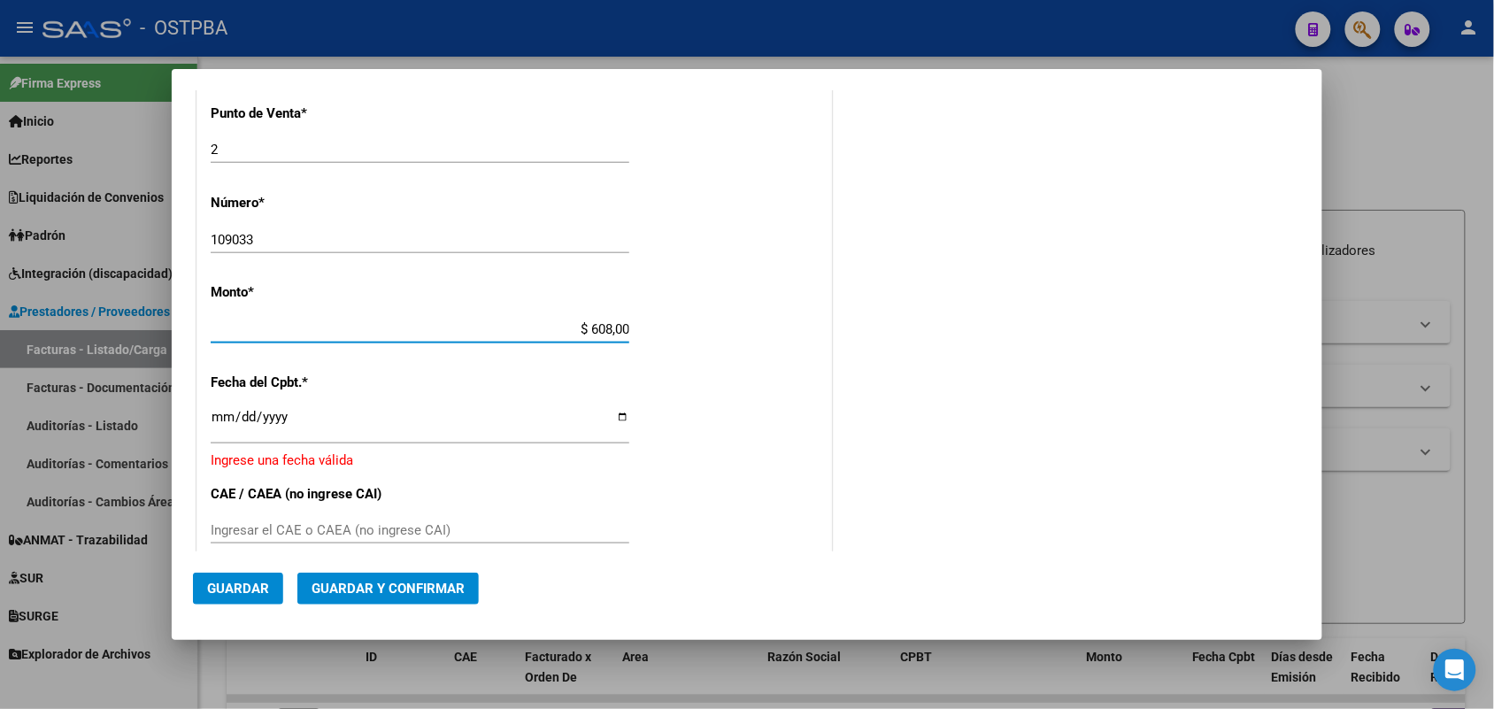
type input "$ 6.080,00"
click at [214, 423] on input "Ingresar la fecha" at bounding box center [420, 424] width 419 height 28
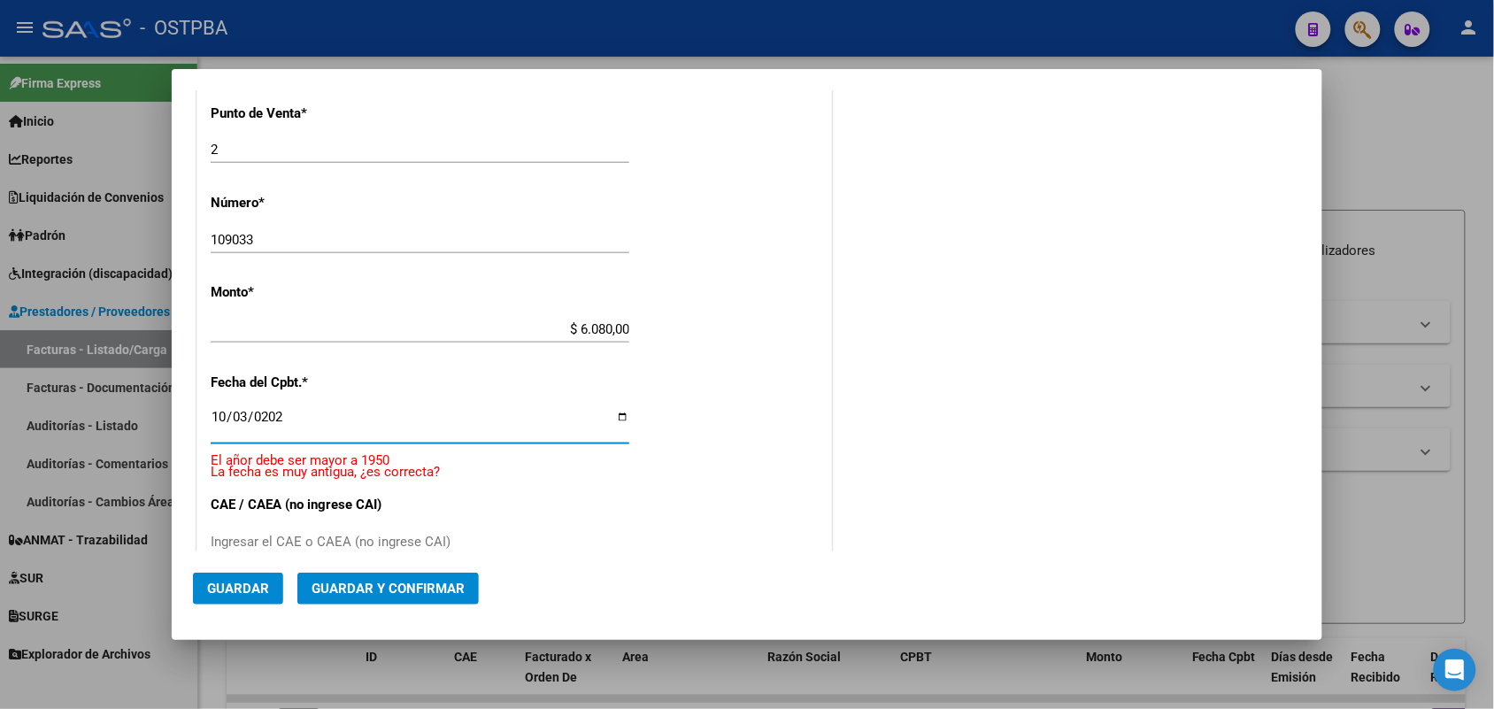
type input "[DATE]"
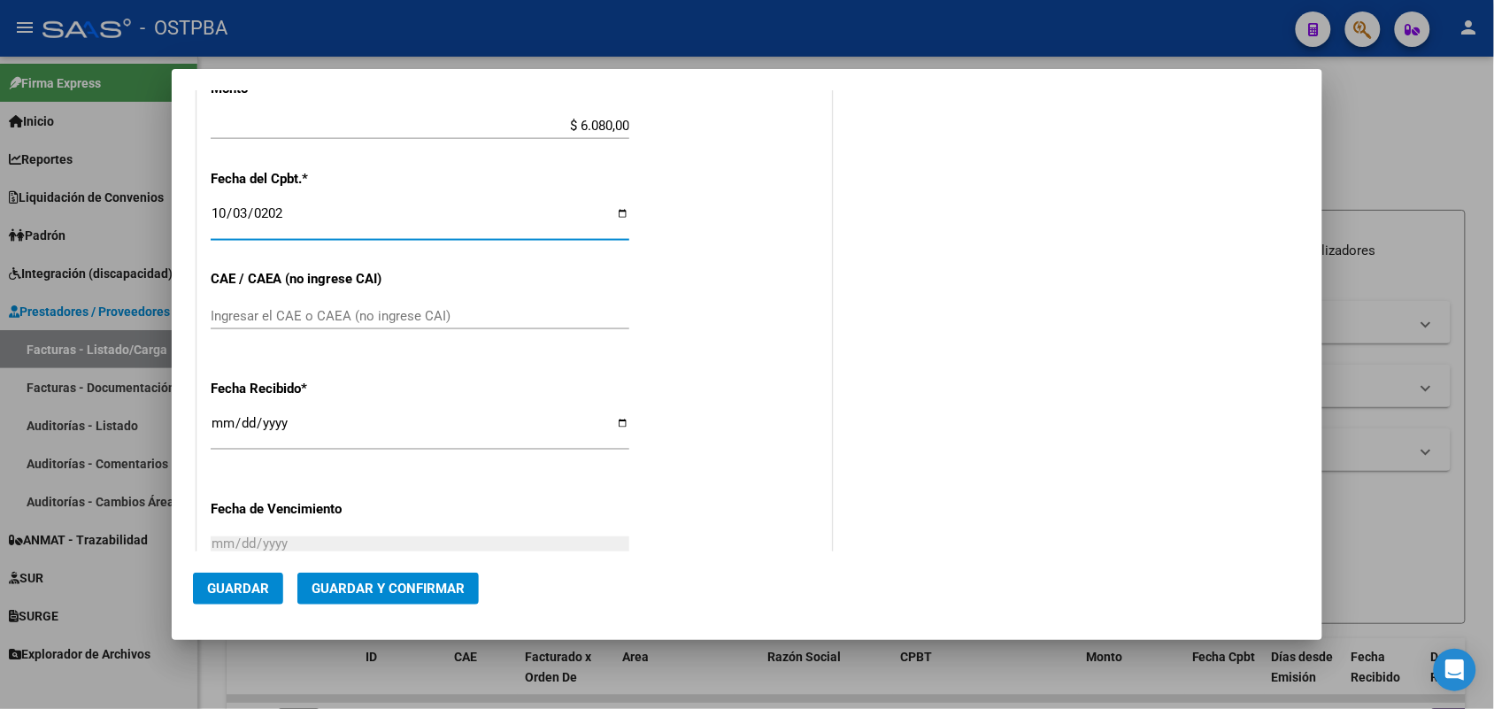
scroll to position [740, 0]
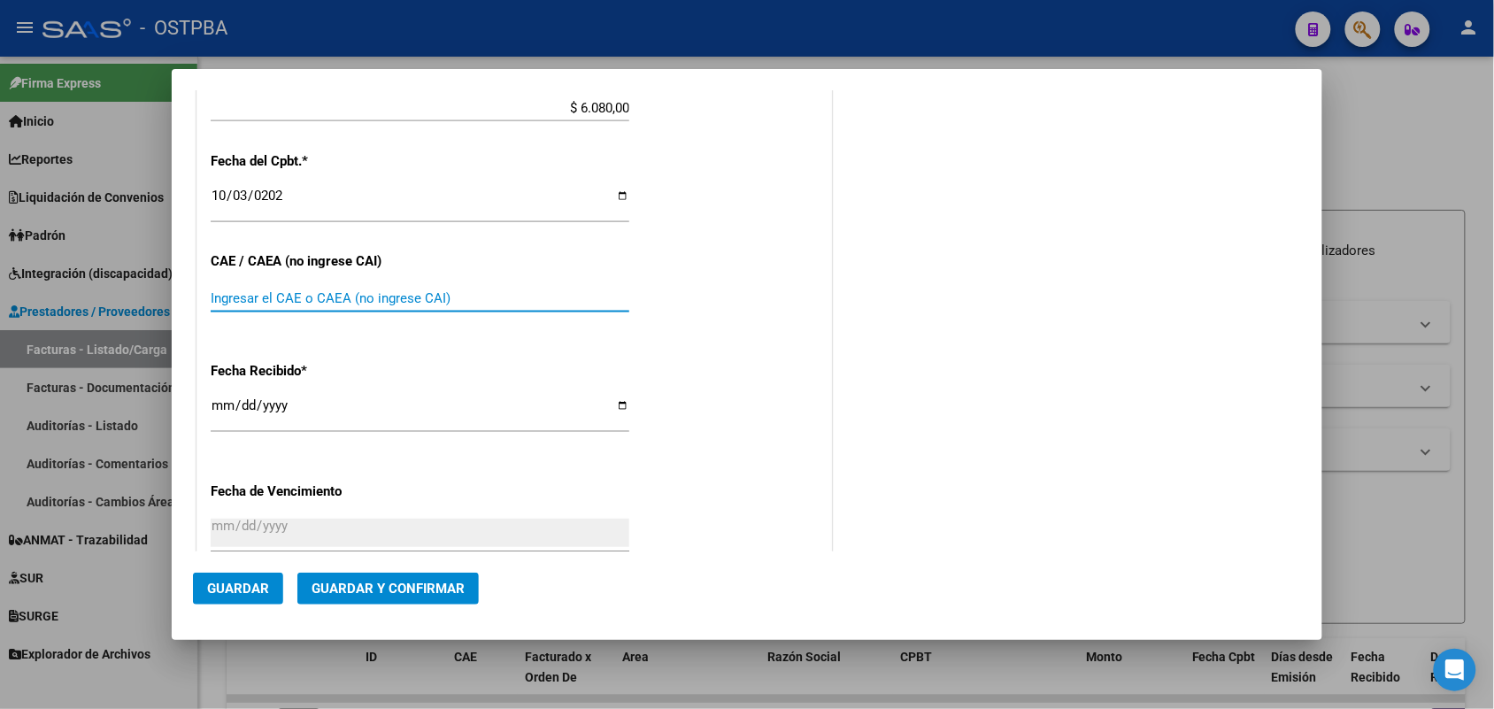
click at [215, 297] on input "Ingresar el CAE o CAEA (no ingrese CAI)" at bounding box center [420, 298] width 419 height 16
type input "75402135832822"
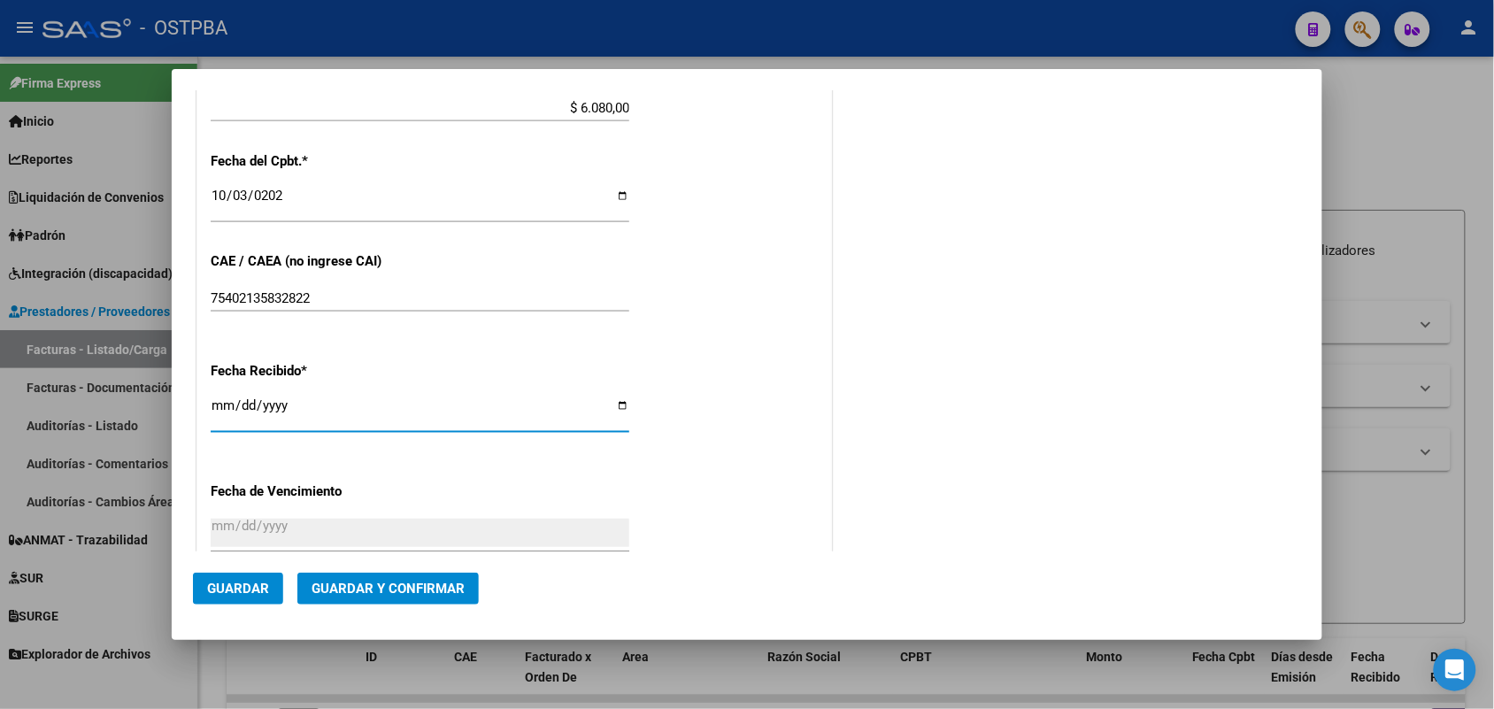
click at [218, 414] on input "[DATE]" at bounding box center [420, 412] width 419 height 28
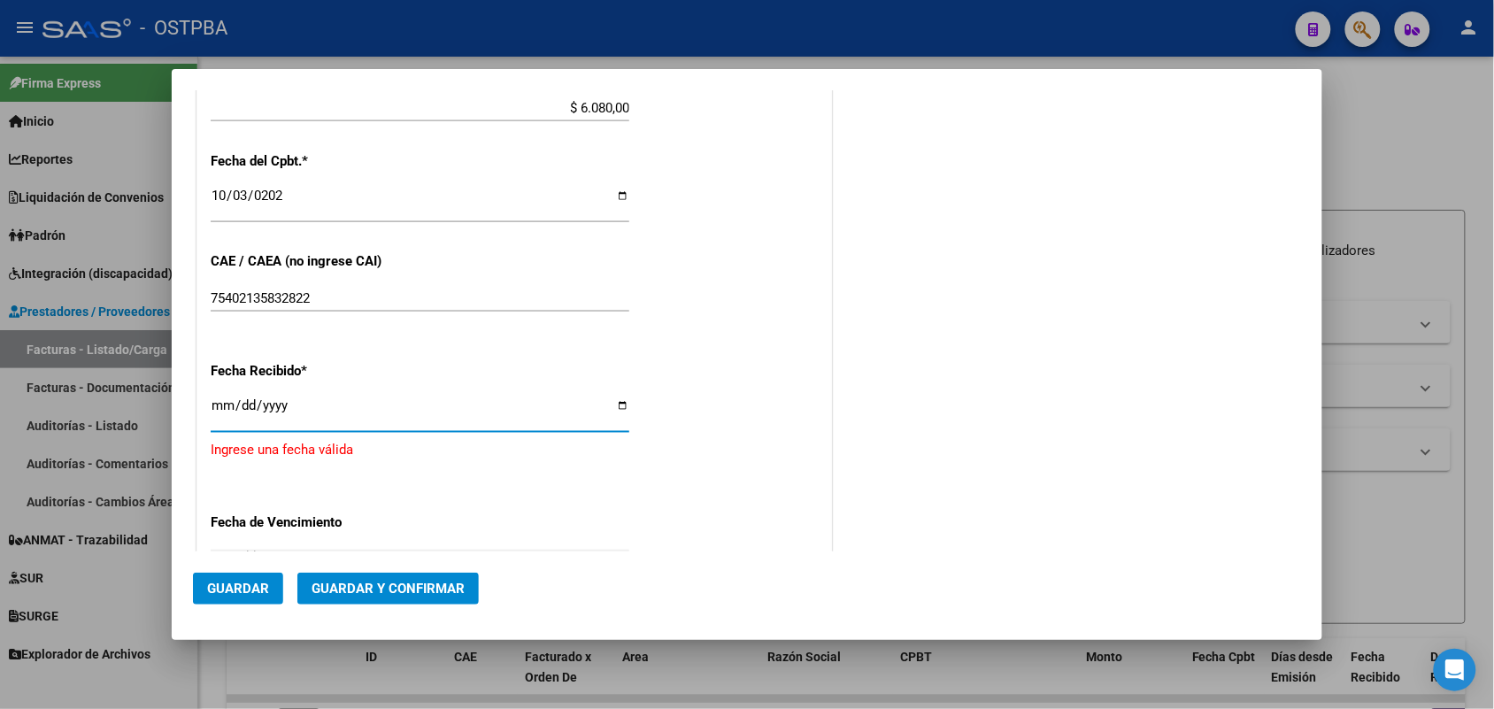
type input "[DATE]"
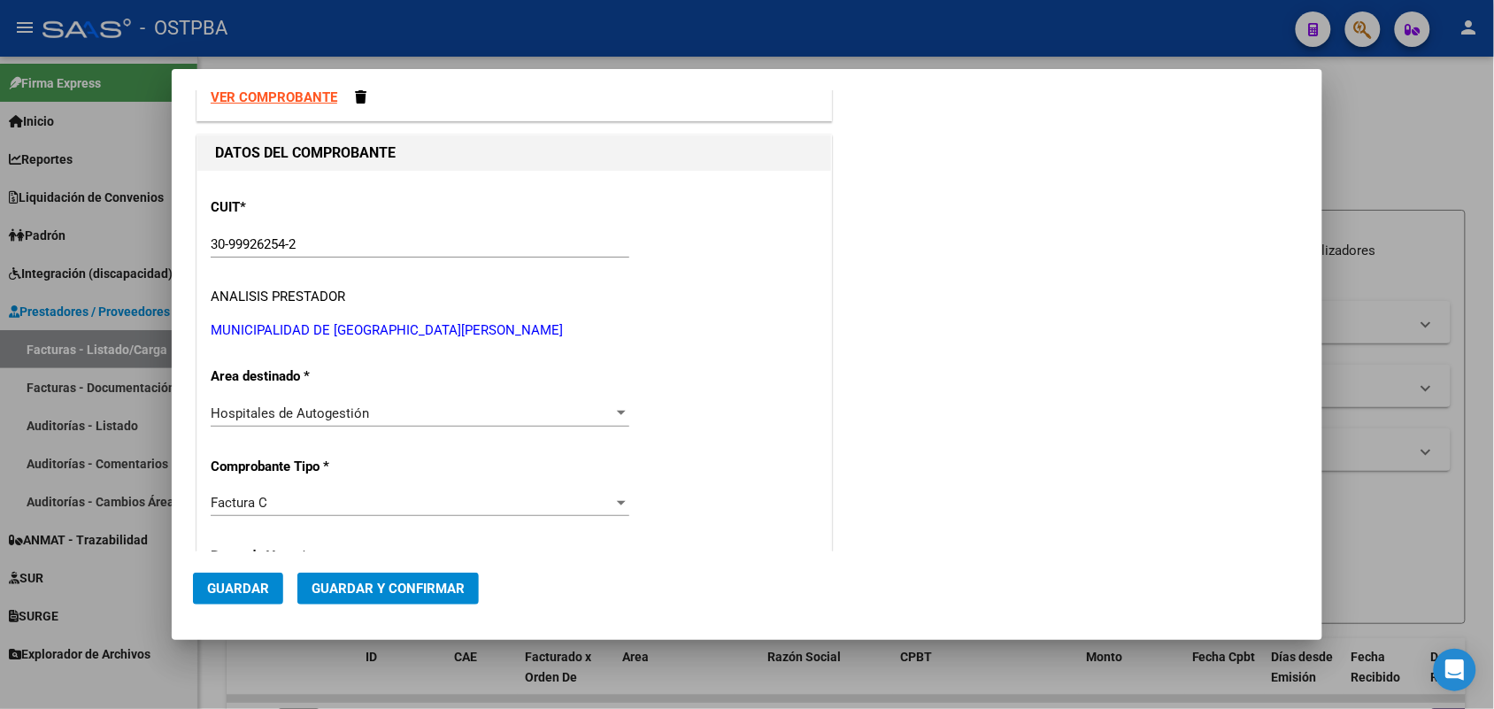
scroll to position [0, 0]
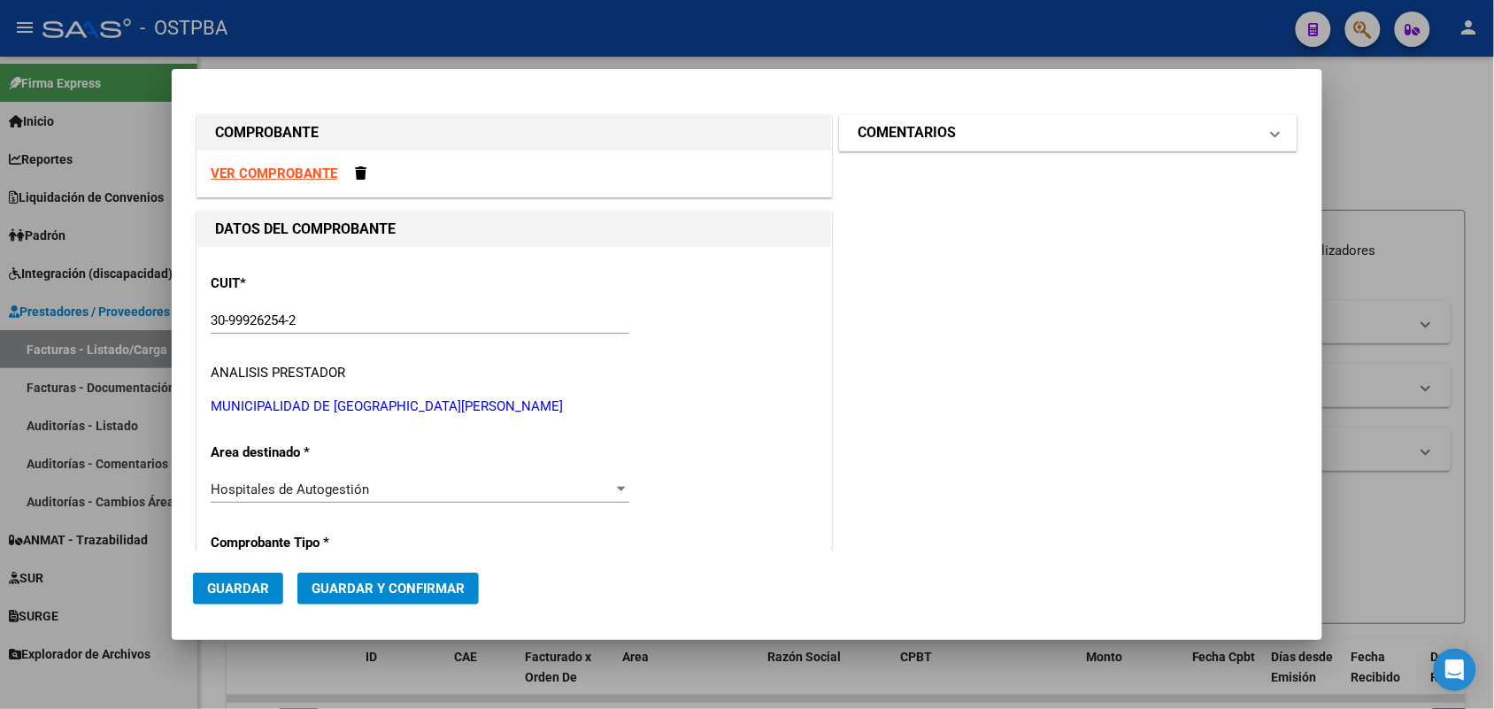
click at [1272, 131] on span at bounding box center [1275, 132] width 7 height 21
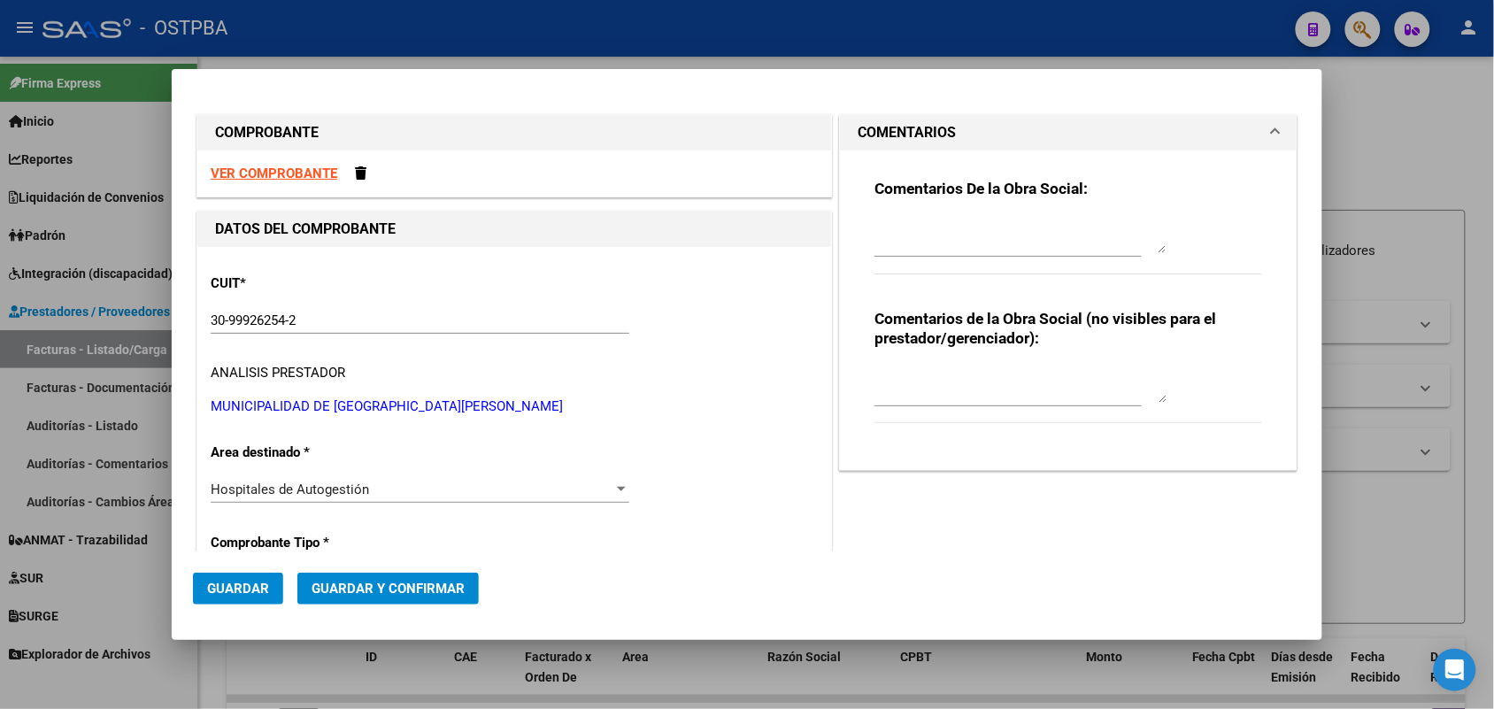
click at [923, 248] on textarea at bounding box center [1020, 235] width 292 height 35
type textarea "HR 127125"
click at [249, 593] on span "Guardar" at bounding box center [238, 589] width 62 height 16
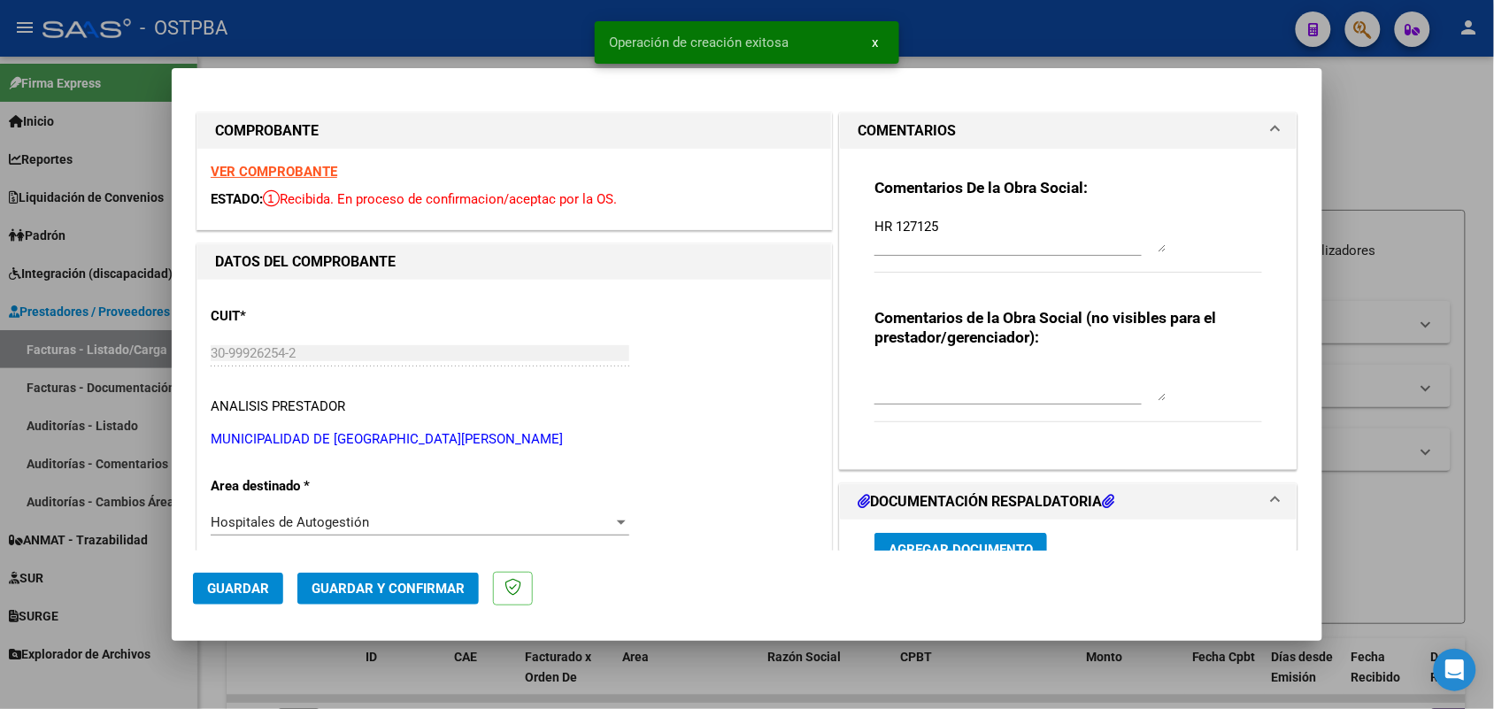
type input "[DATE]"
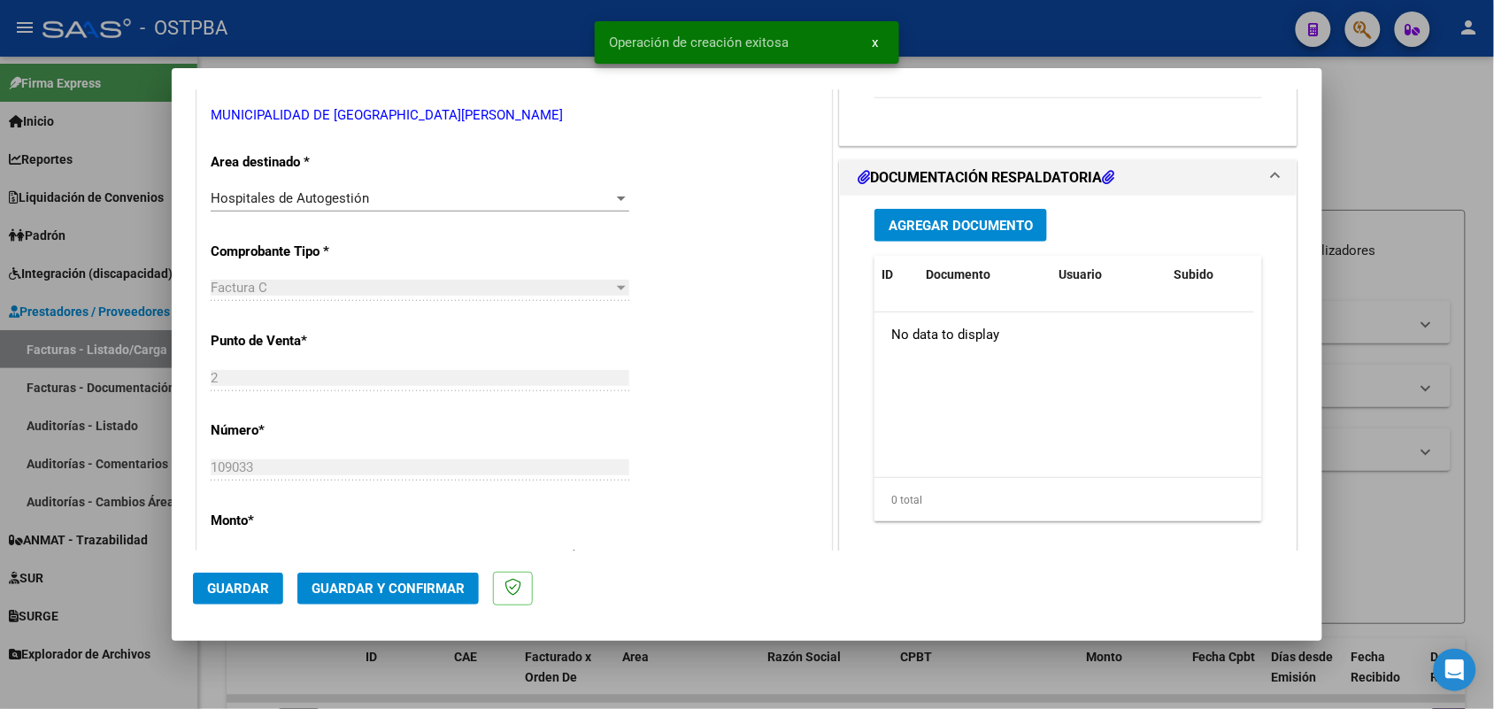
scroll to position [332, 0]
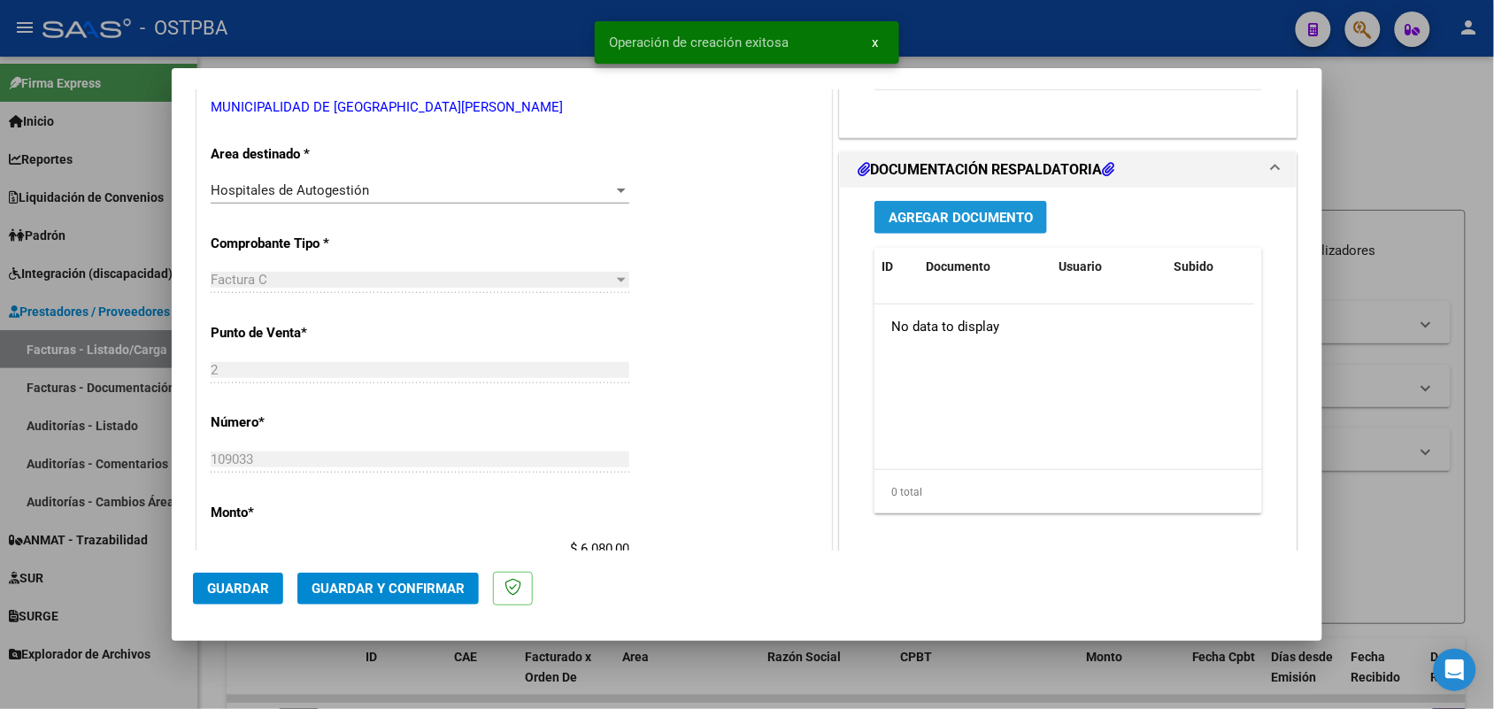
click at [919, 217] on span "Agregar Documento" at bounding box center [961, 218] width 144 height 16
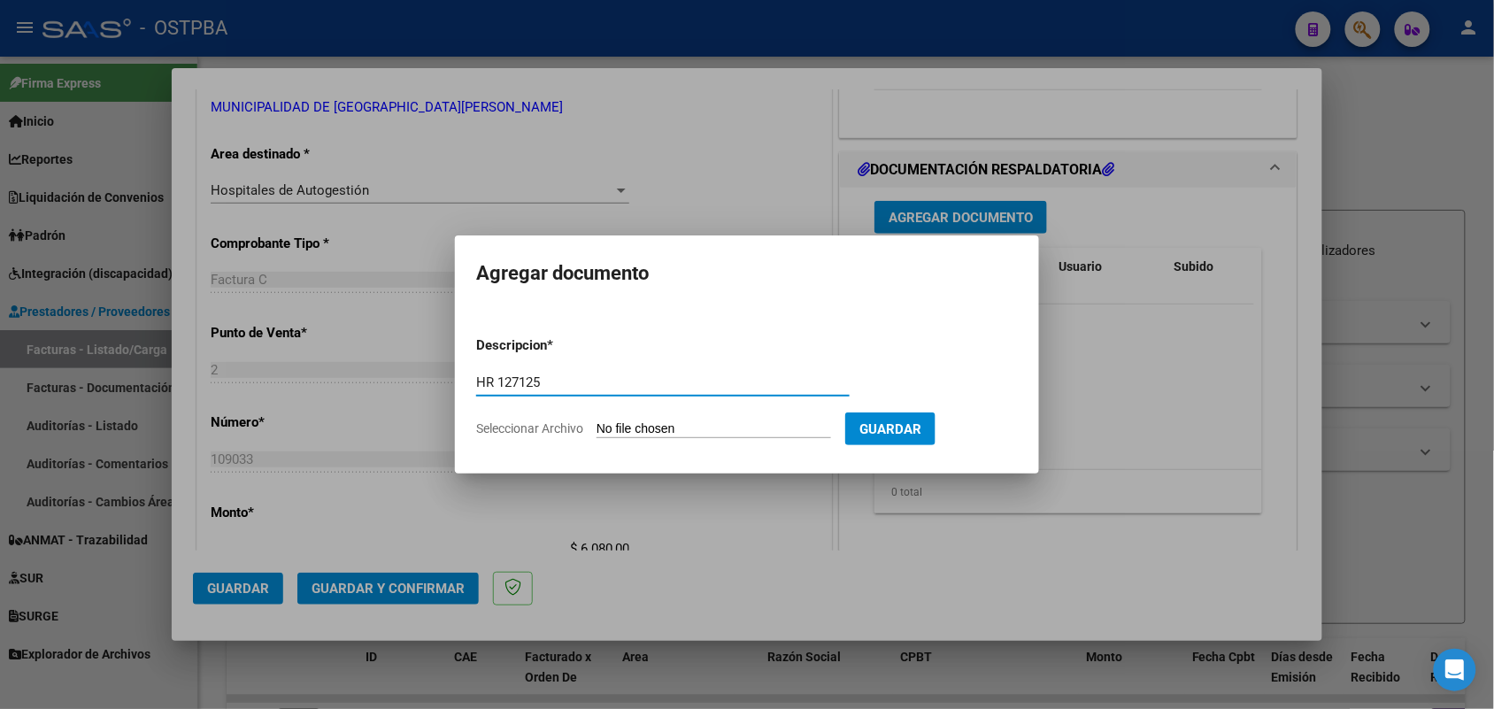
type input "HR 127125"
click at [616, 423] on input "Seleccionar Archivo" at bounding box center [713, 429] width 235 height 17
type input "C:\fakepath\HR 127125.pdf"
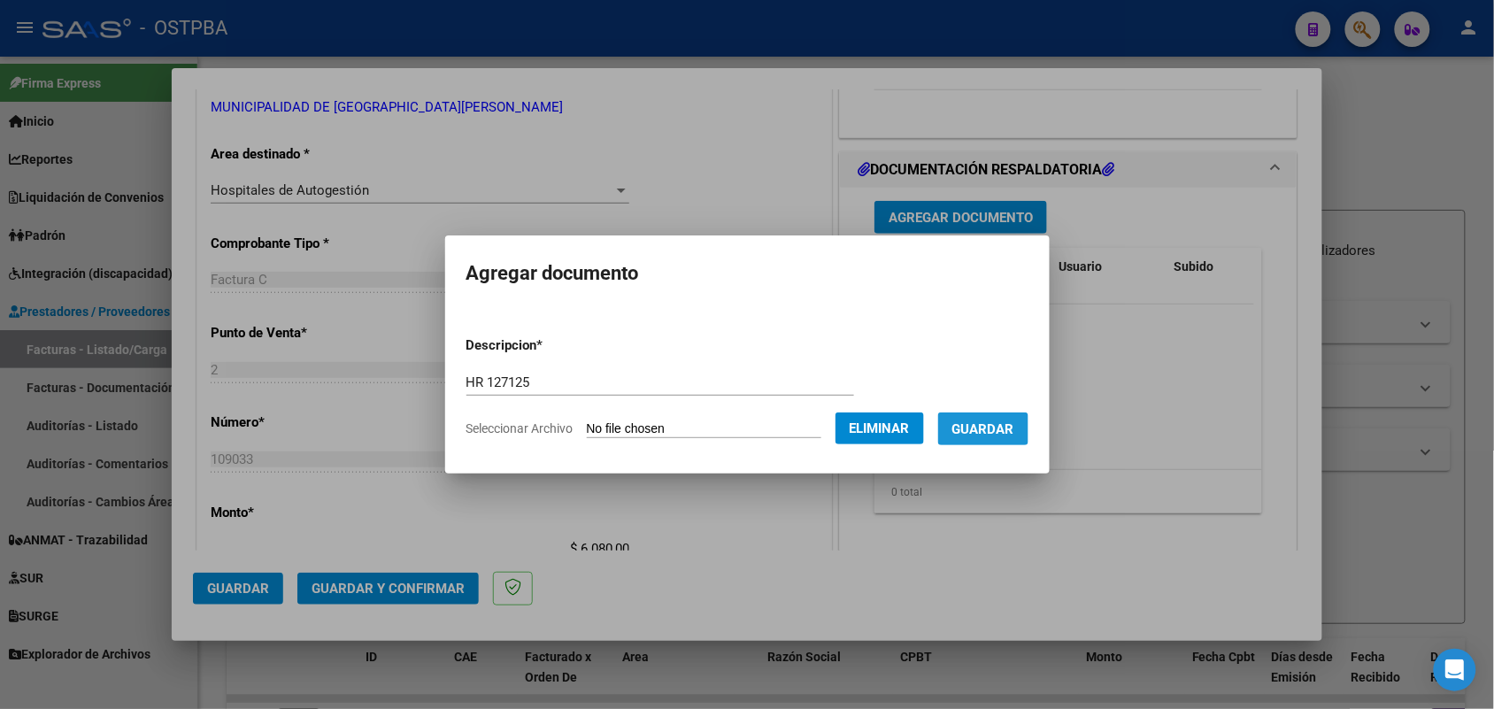
click at [996, 429] on span "Guardar" at bounding box center [983, 429] width 62 height 16
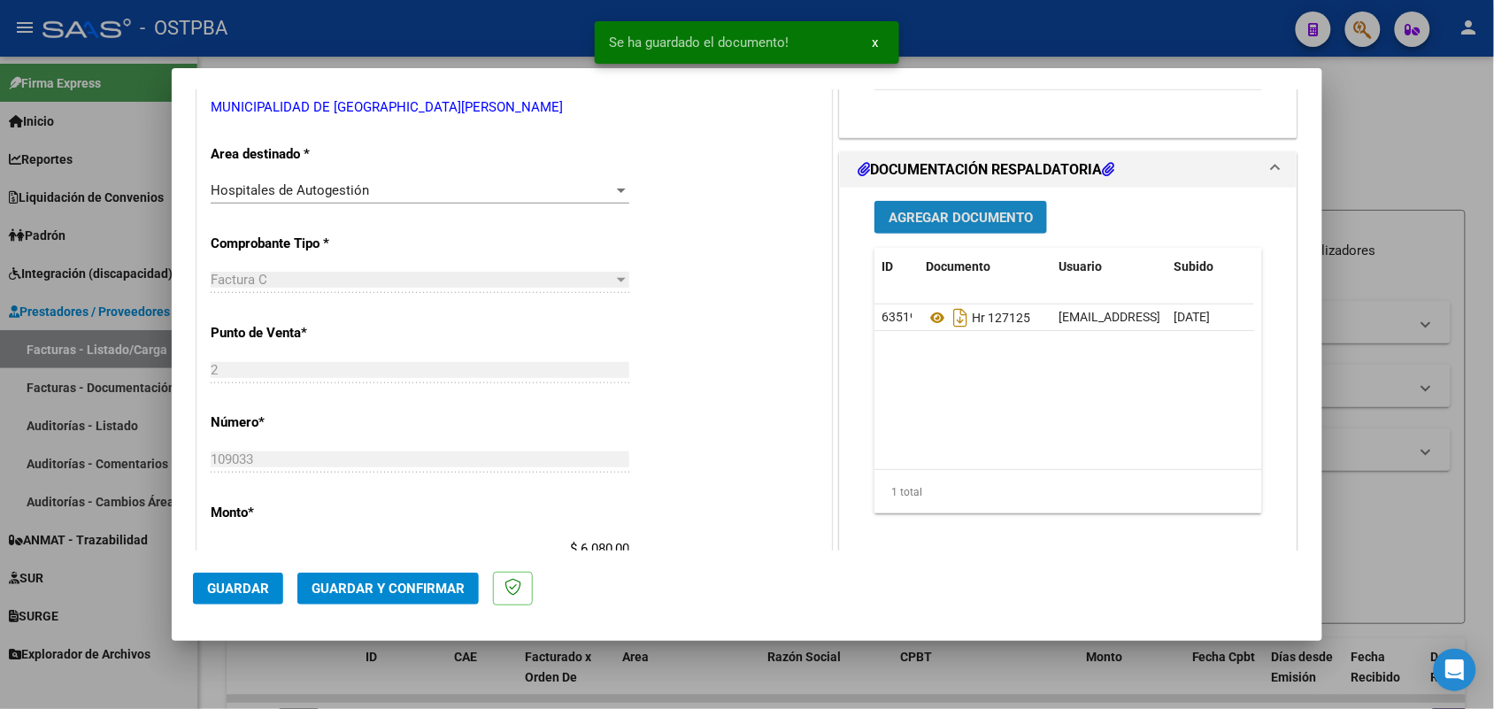
click at [940, 219] on span "Agregar Documento" at bounding box center [961, 218] width 144 height 16
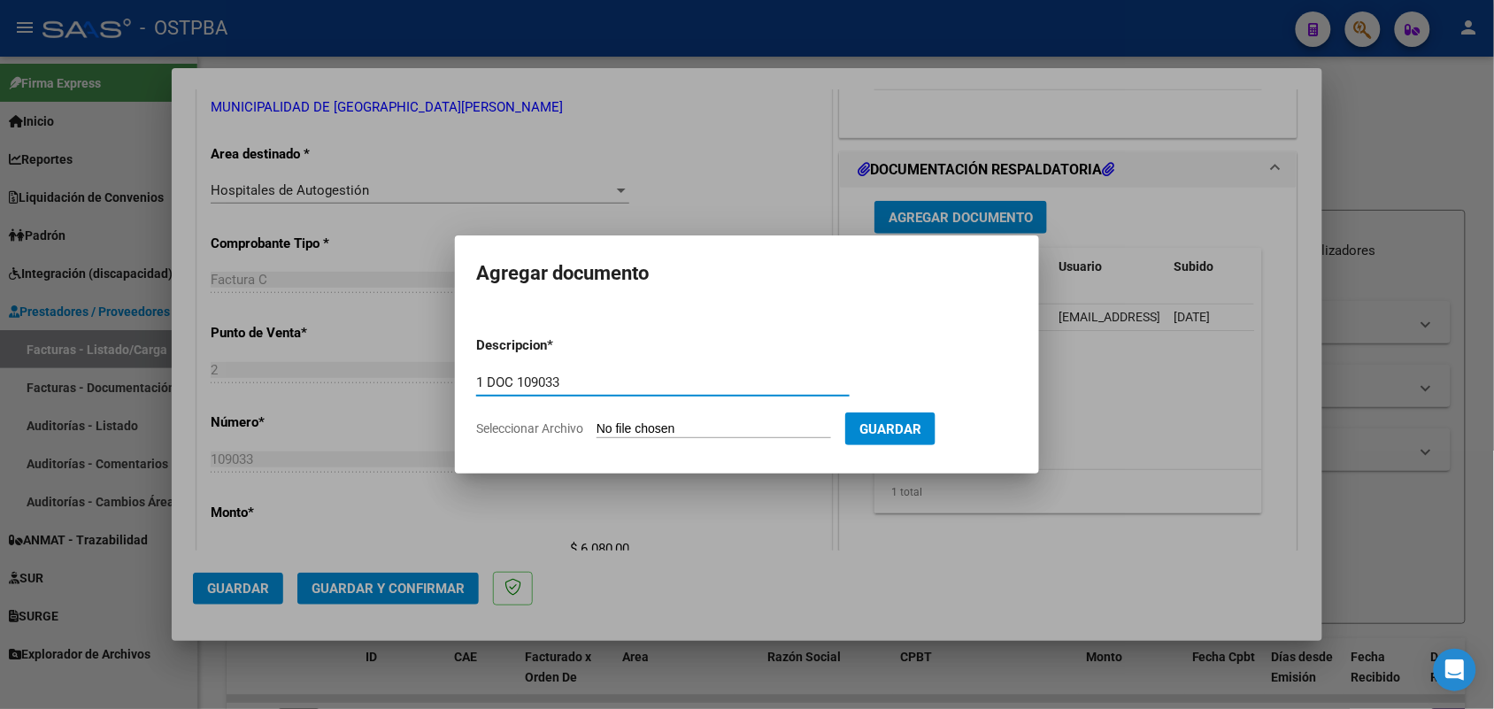
type input "1 DOC 109033"
click at [608, 434] on input "Seleccionar Archivo" at bounding box center [713, 429] width 235 height 17
type input "C:\fakepath\1 DOC 109033.pdf"
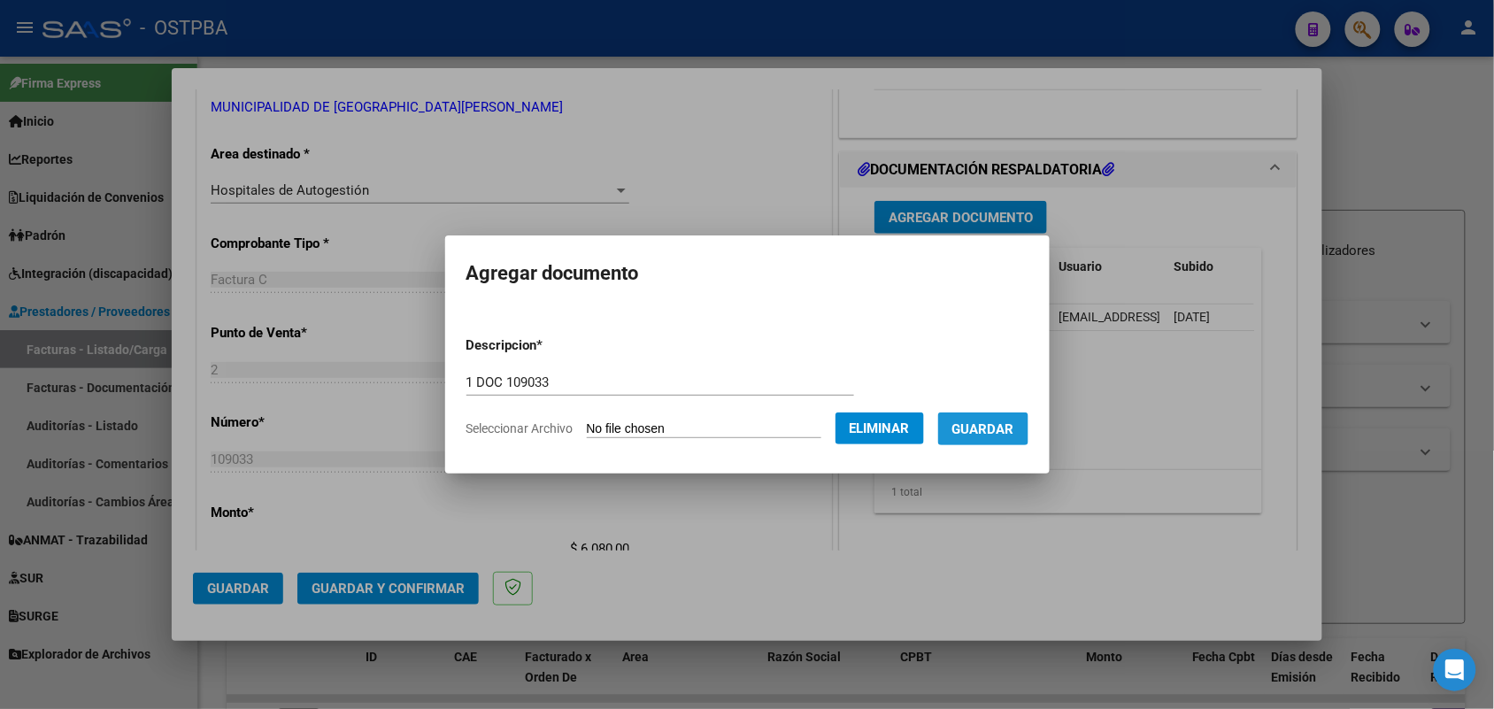
click at [1006, 421] on span "Guardar" at bounding box center [983, 429] width 62 height 16
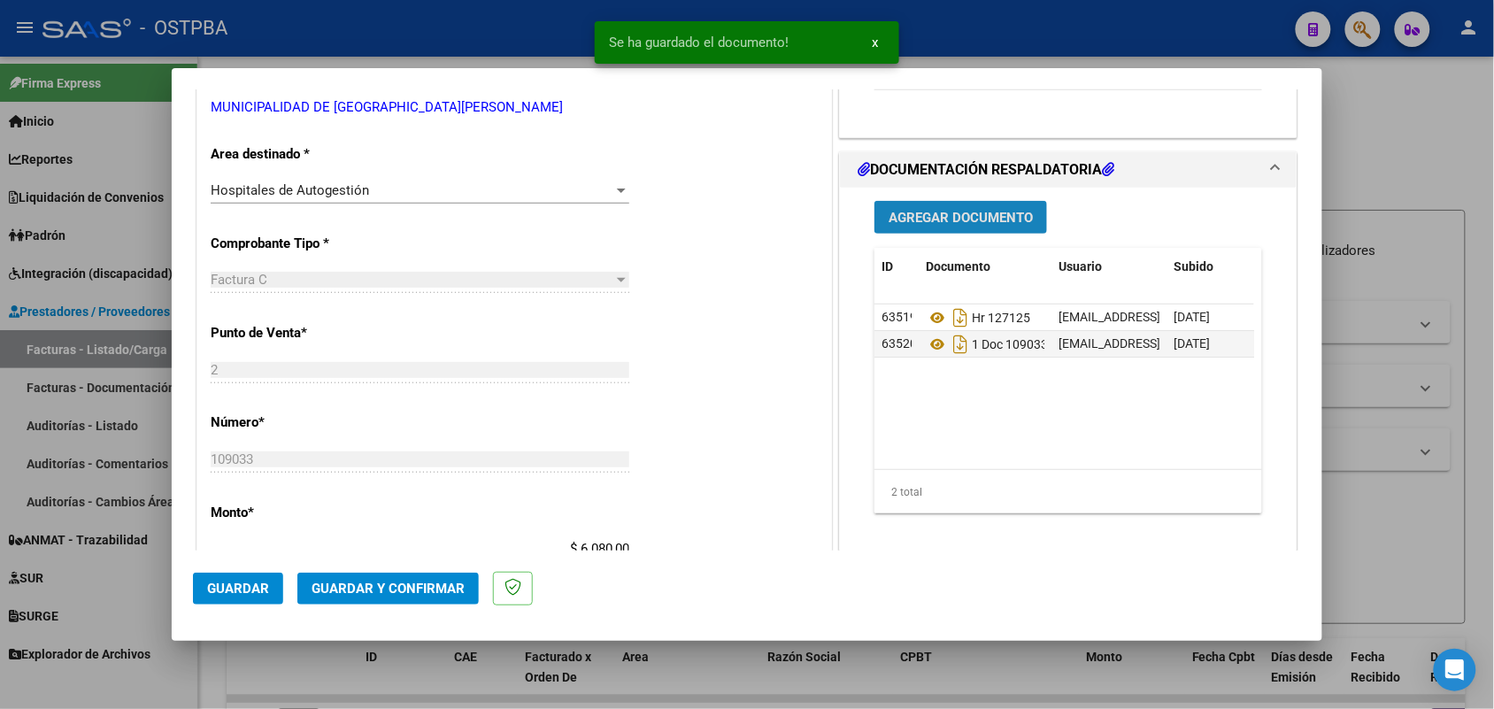
click at [939, 210] on span "Agregar Documento" at bounding box center [961, 218] width 144 height 16
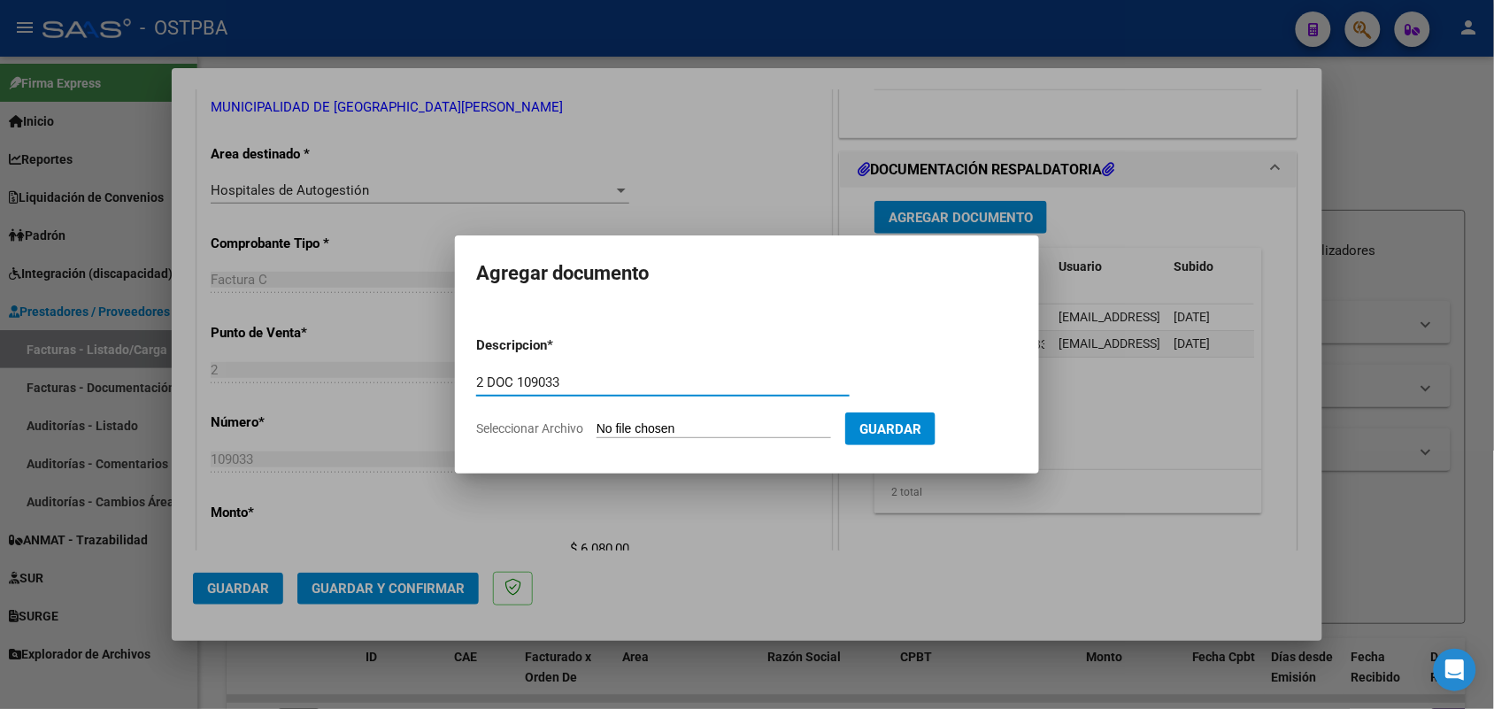
type input "2 DOC 109033"
click at [599, 427] on input "Seleccionar Archivo" at bounding box center [713, 429] width 235 height 17
type input "C:\fakepath\2 DOC 109033.pdf"
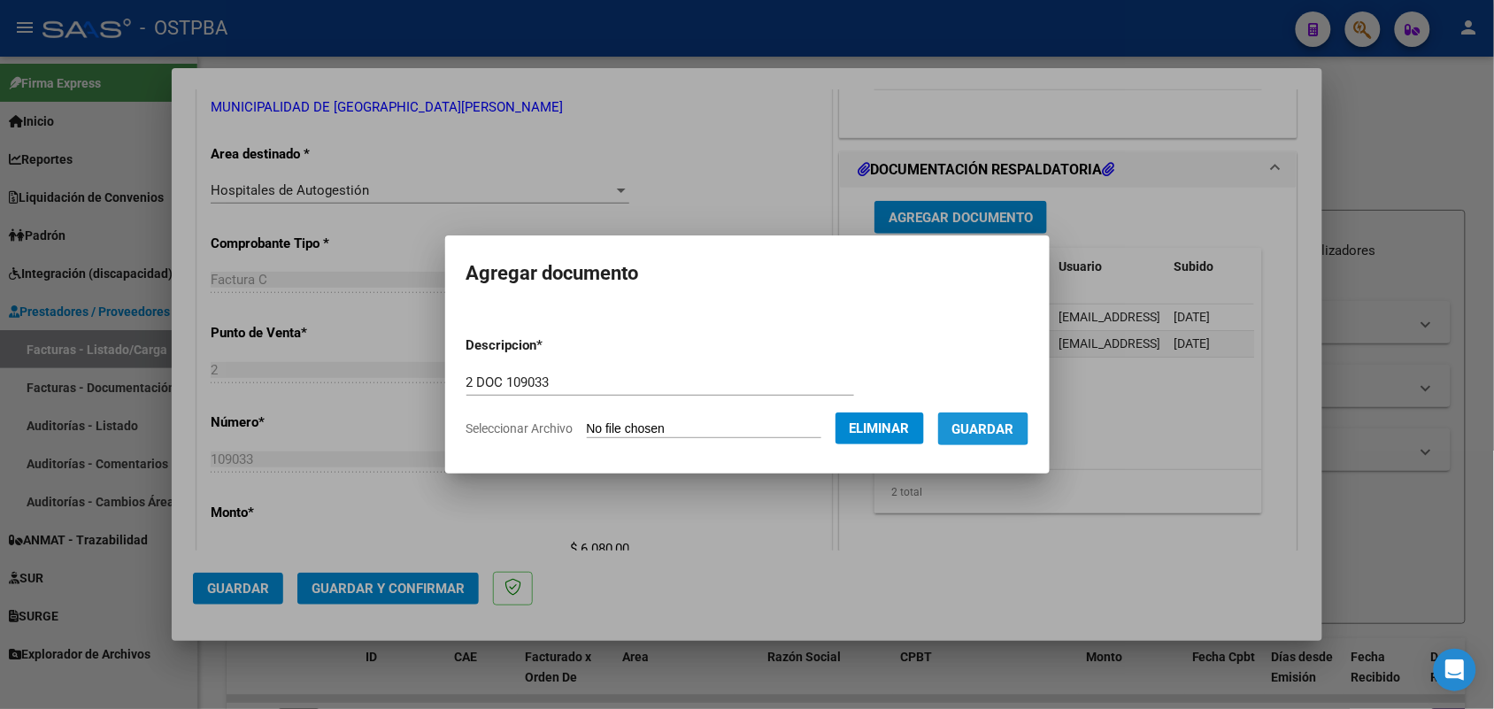
click at [996, 426] on span "Guardar" at bounding box center [983, 429] width 62 height 16
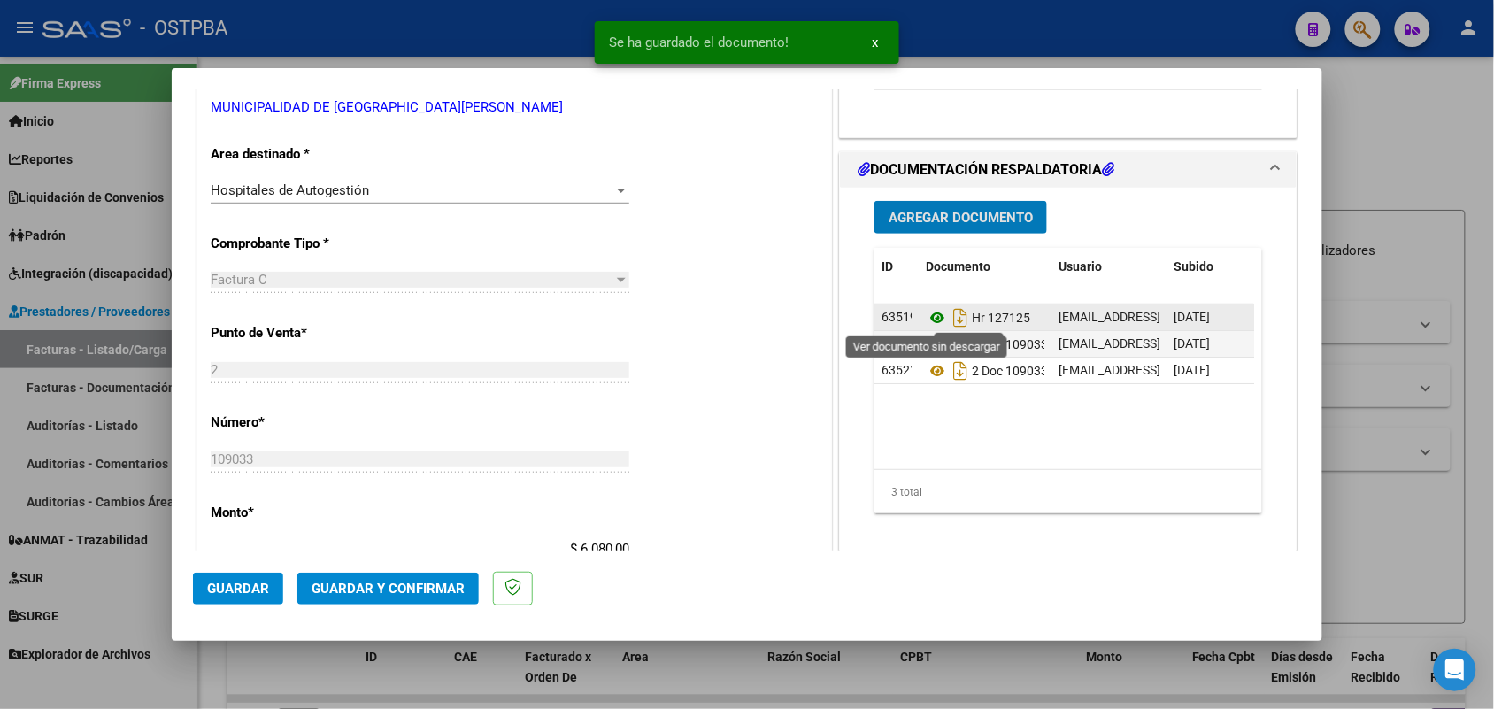
click at [927, 315] on icon at bounding box center [937, 317] width 23 height 21
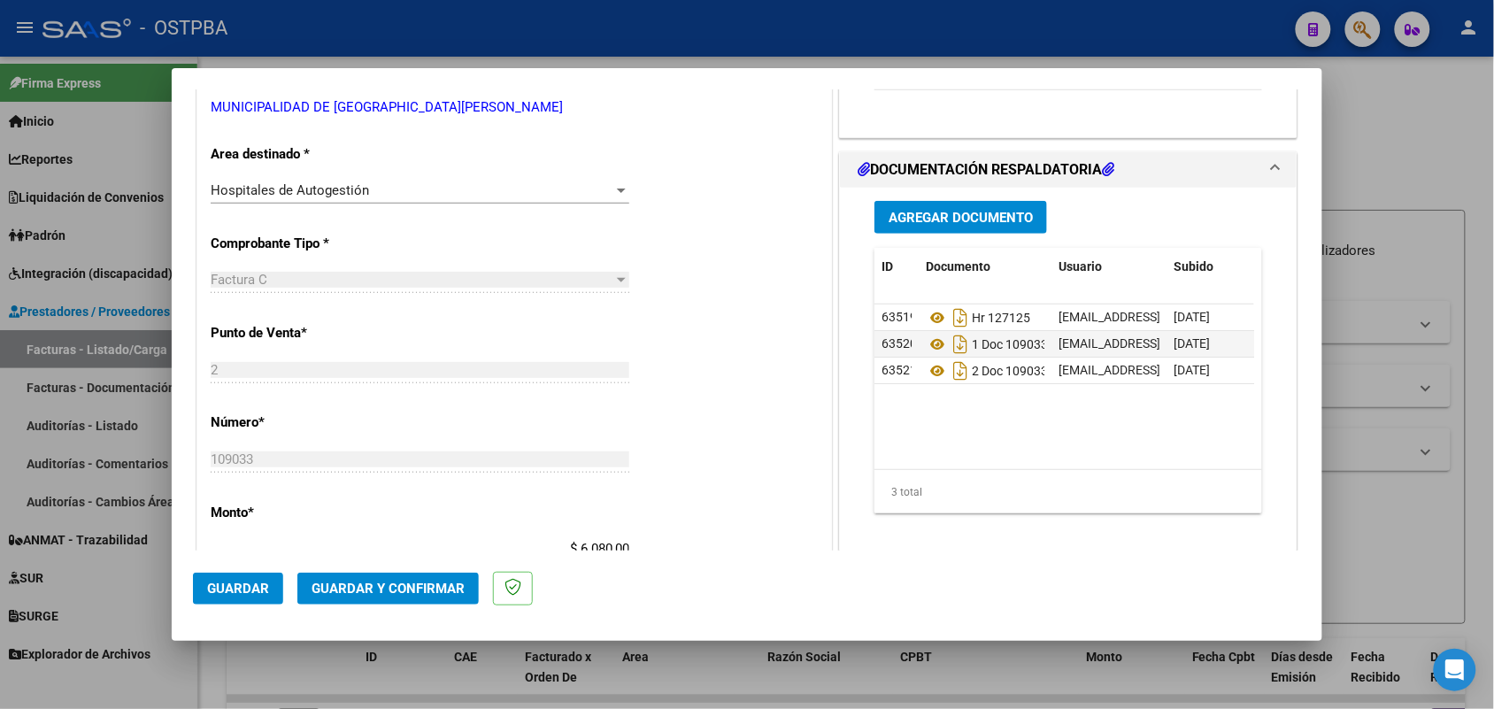
scroll to position [0, 0]
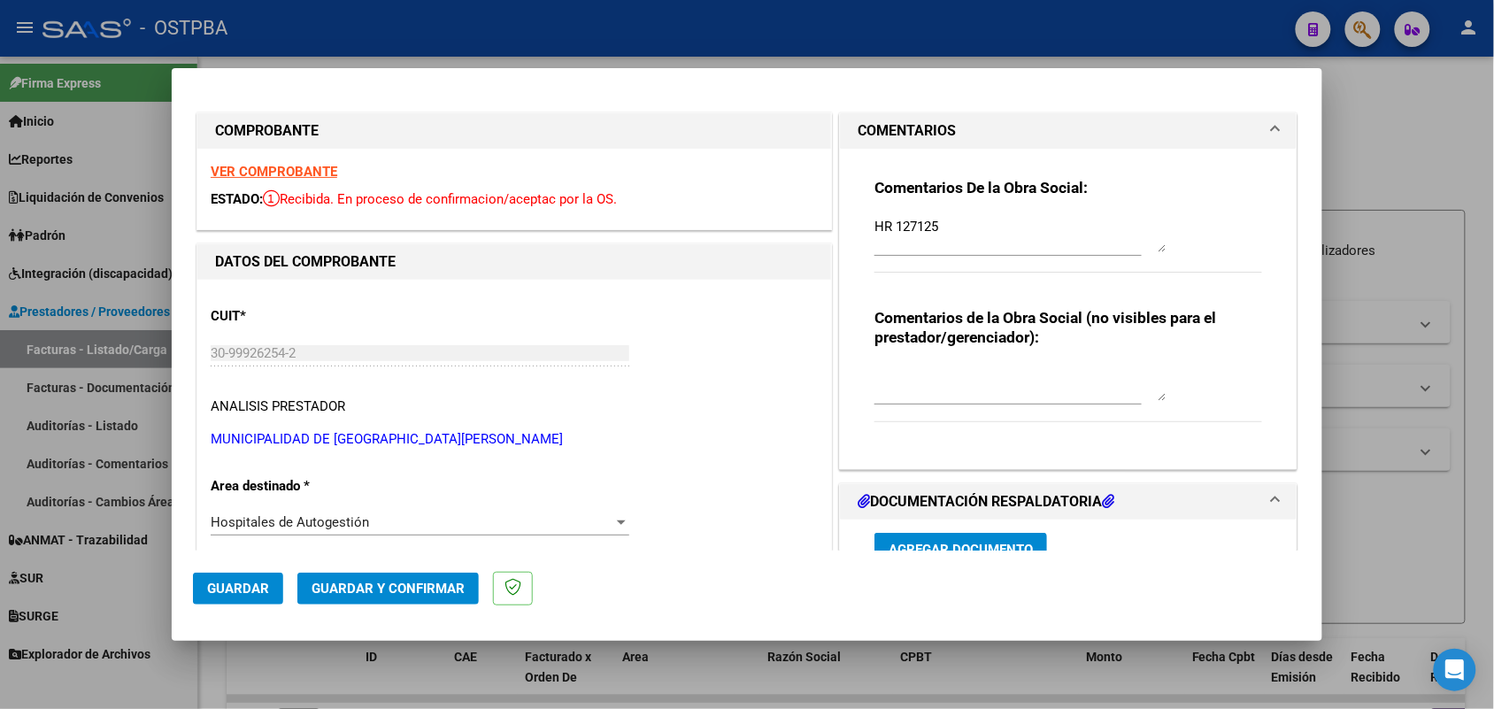
click at [304, 165] on strong "VER COMPROBANTE" at bounding box center [274, 172] width 127 height 16
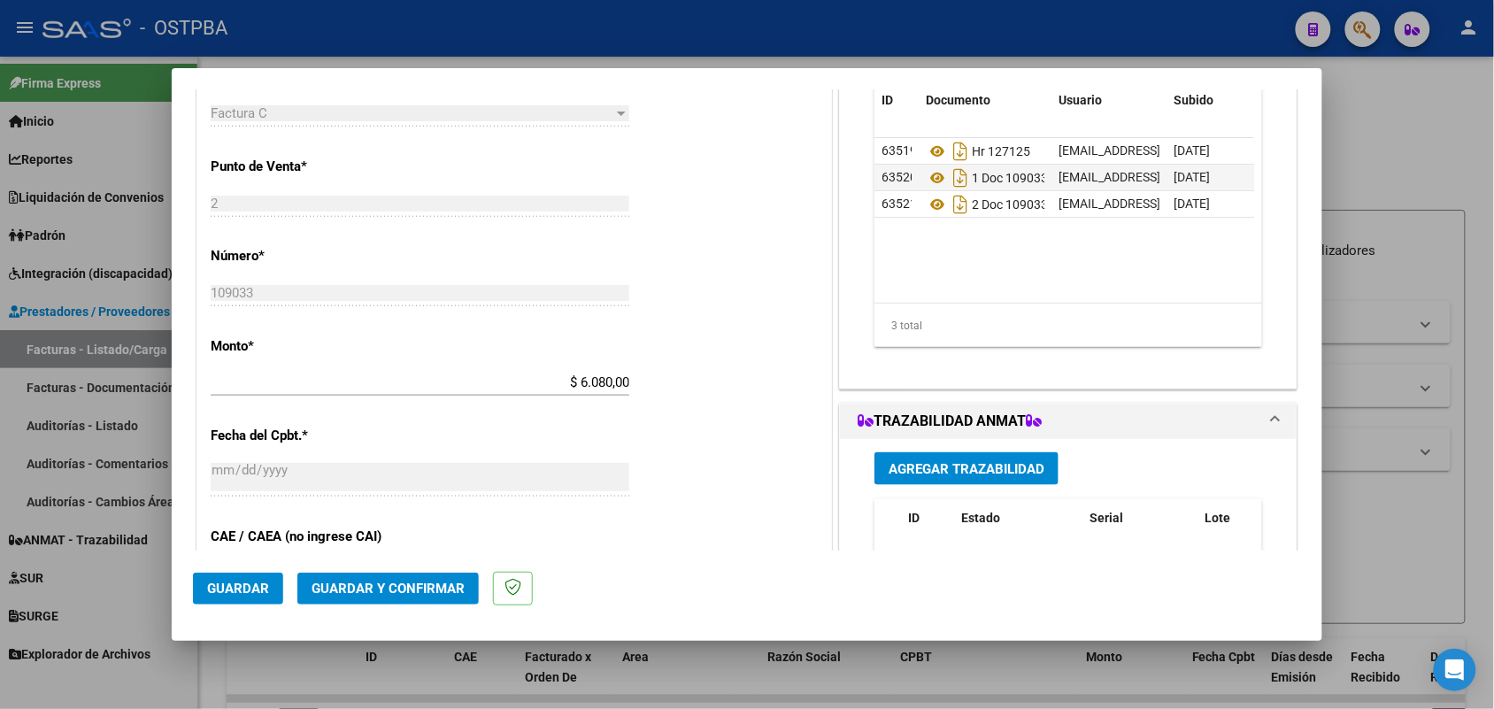
scroll to position [553, 0]
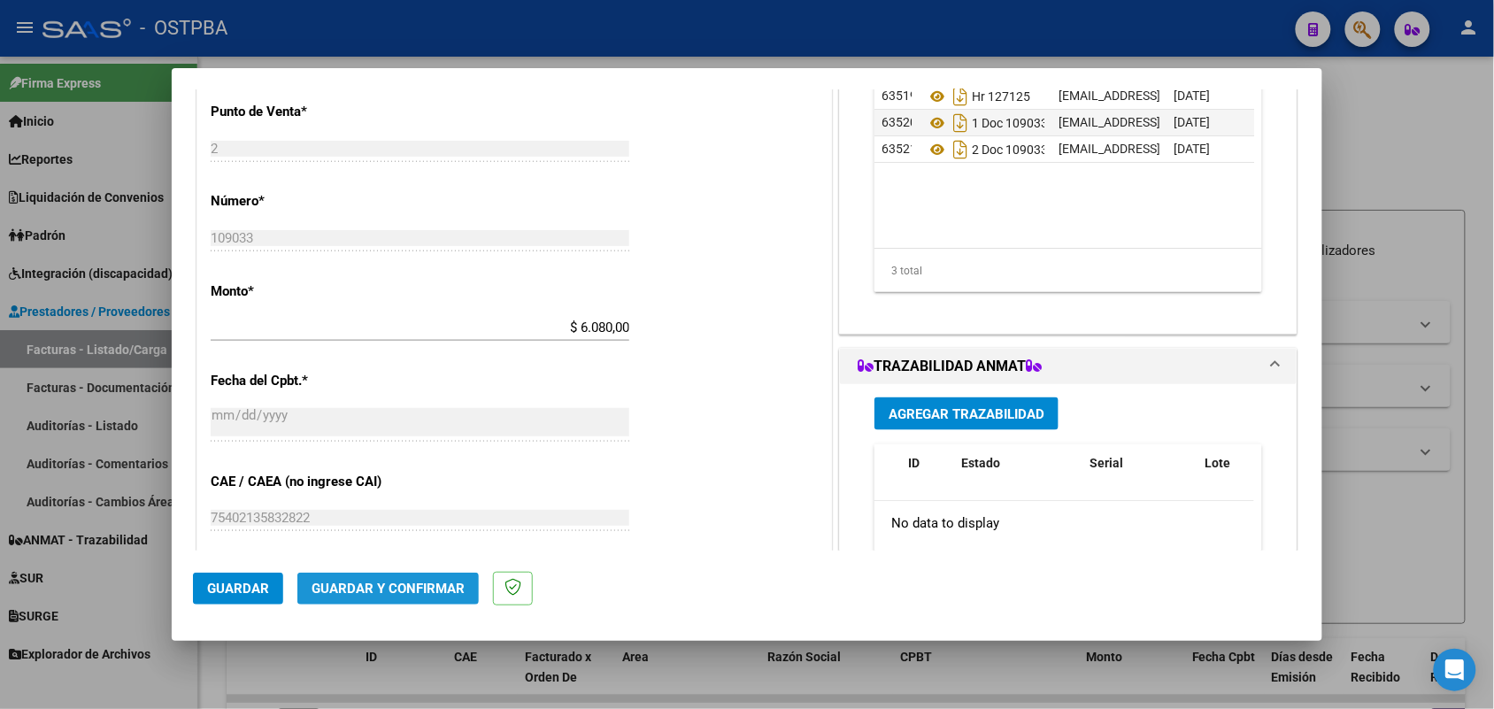
click at [420, 591] on span "Guardar y Confirmar" at bounding box center [388, 589] width 153 height 16
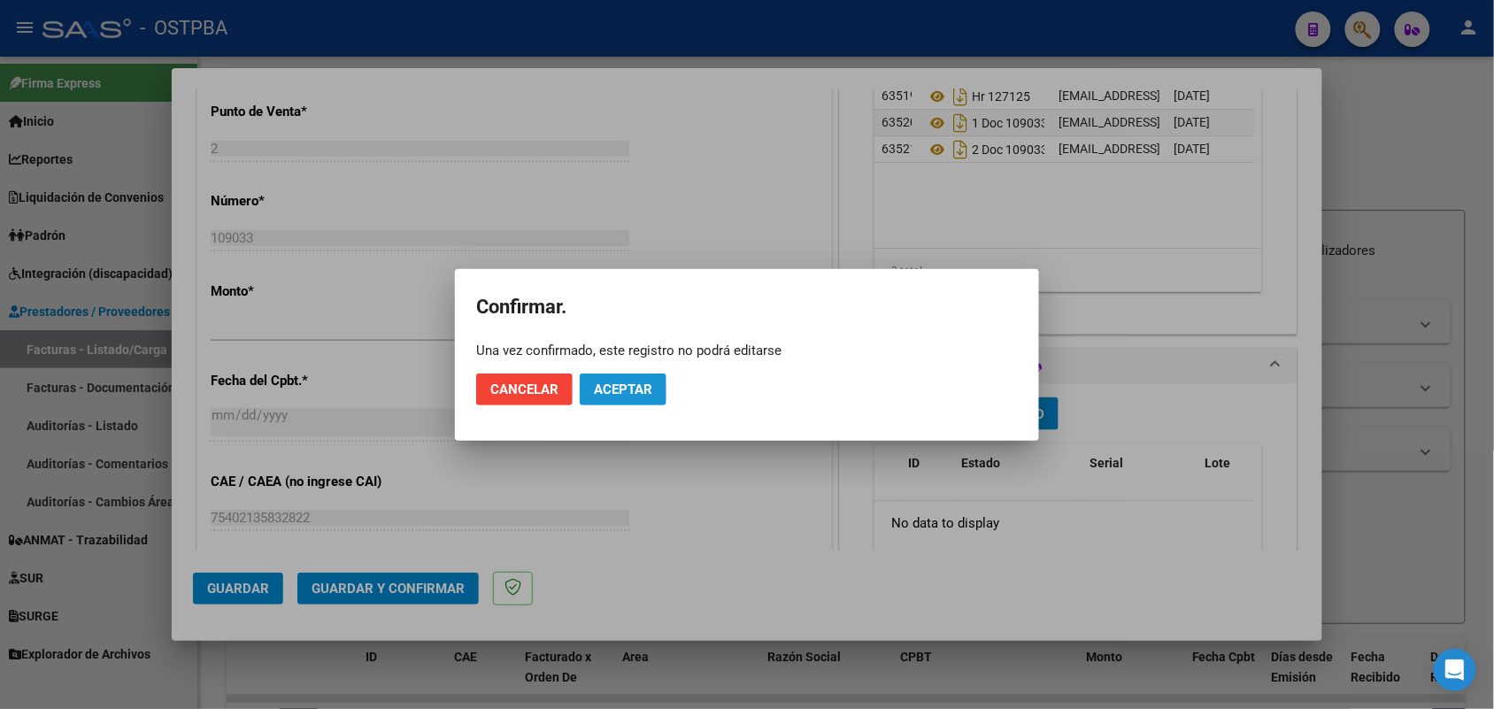
click at [634, 395] on span "Aceptar" at bounding box center [623, 389] width 58 height 16
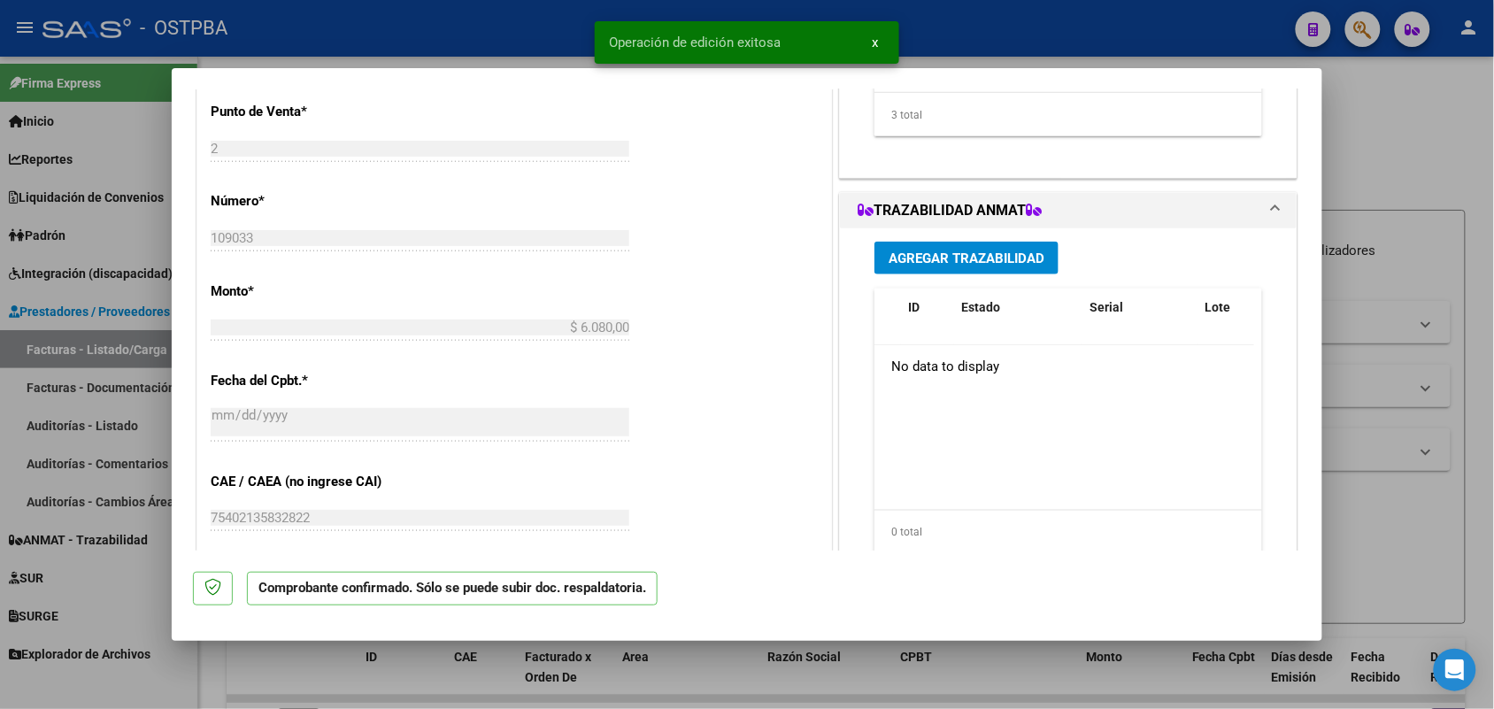
click at [118, 323] on div at bounding box center [747, 354] width 1494 height 709
type input "$ 0,00"
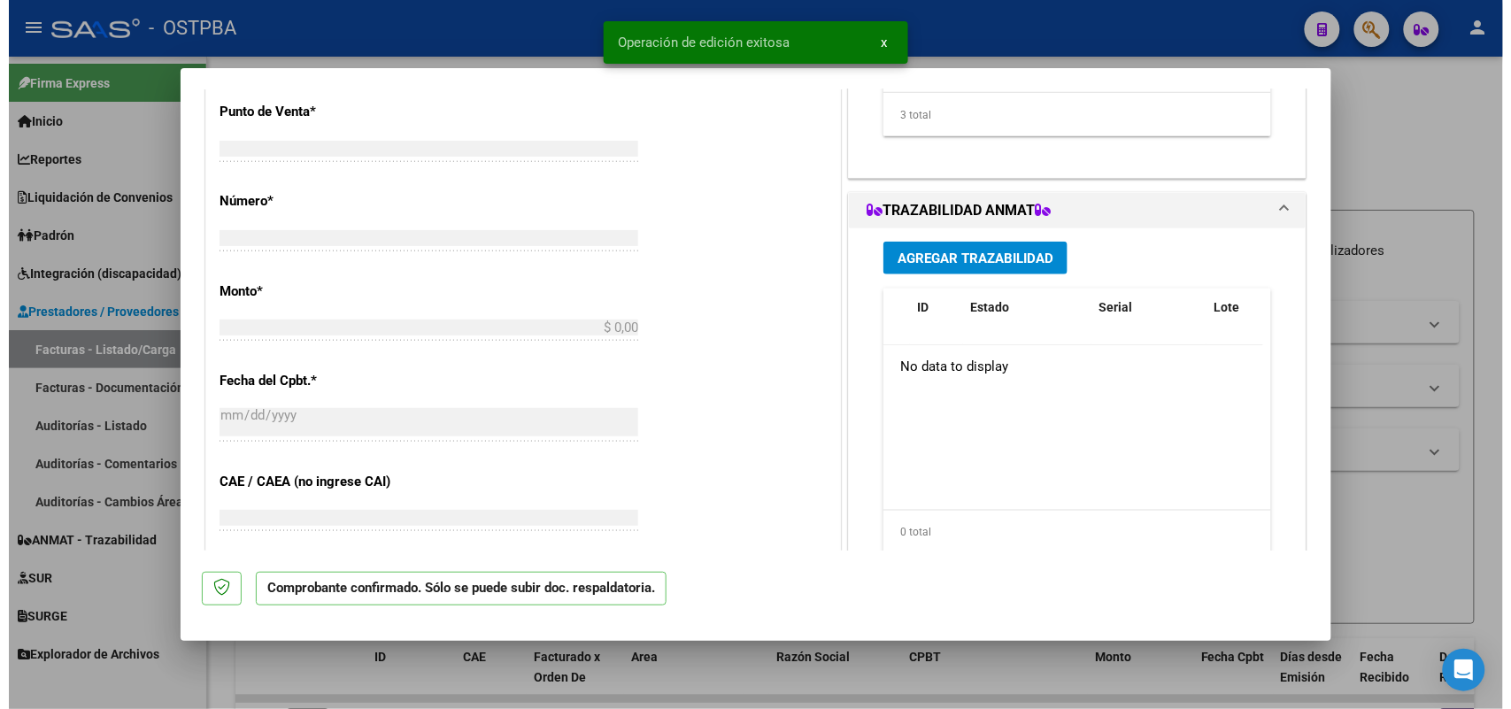
scroll to position [648, 0]
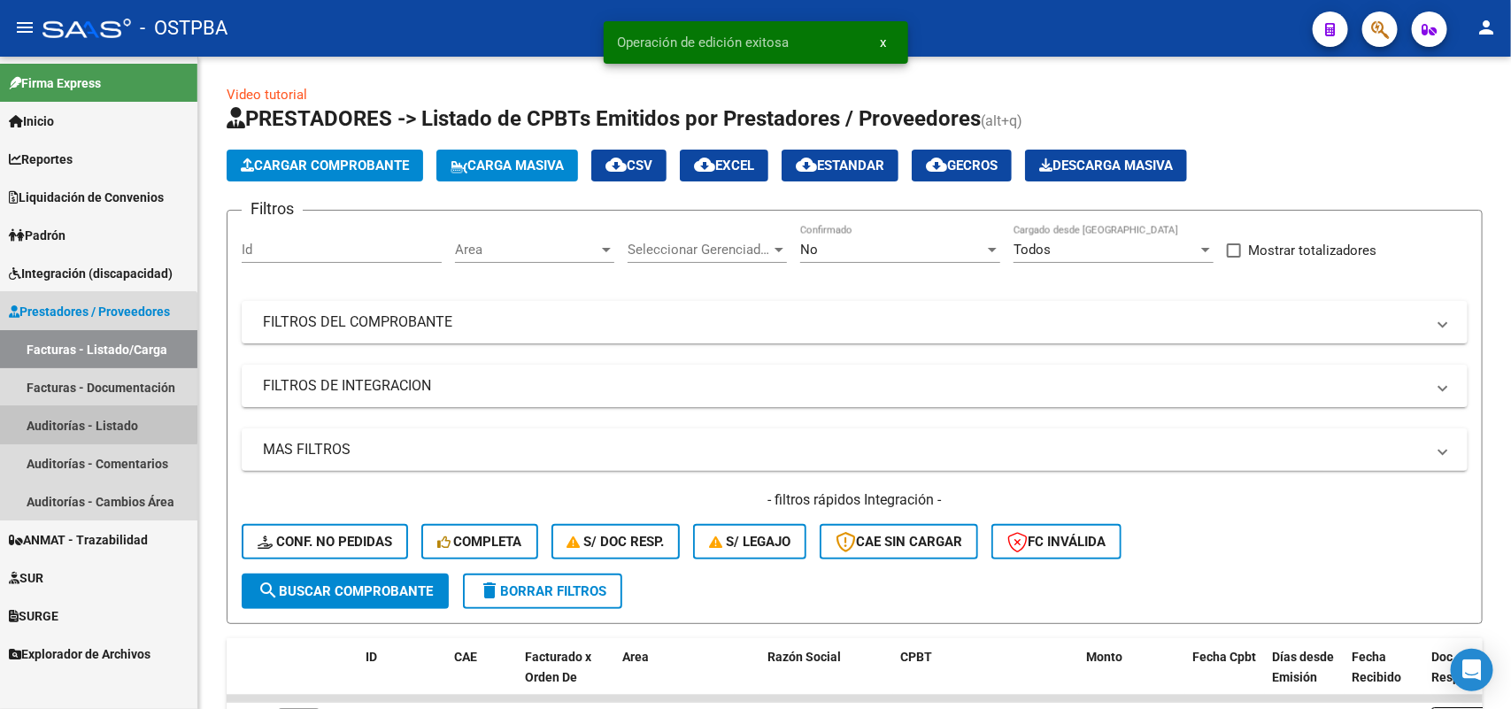
click at [69, 422] on link "Auditorías - Listado" at bounding box center [98, 425] width 197 height 38
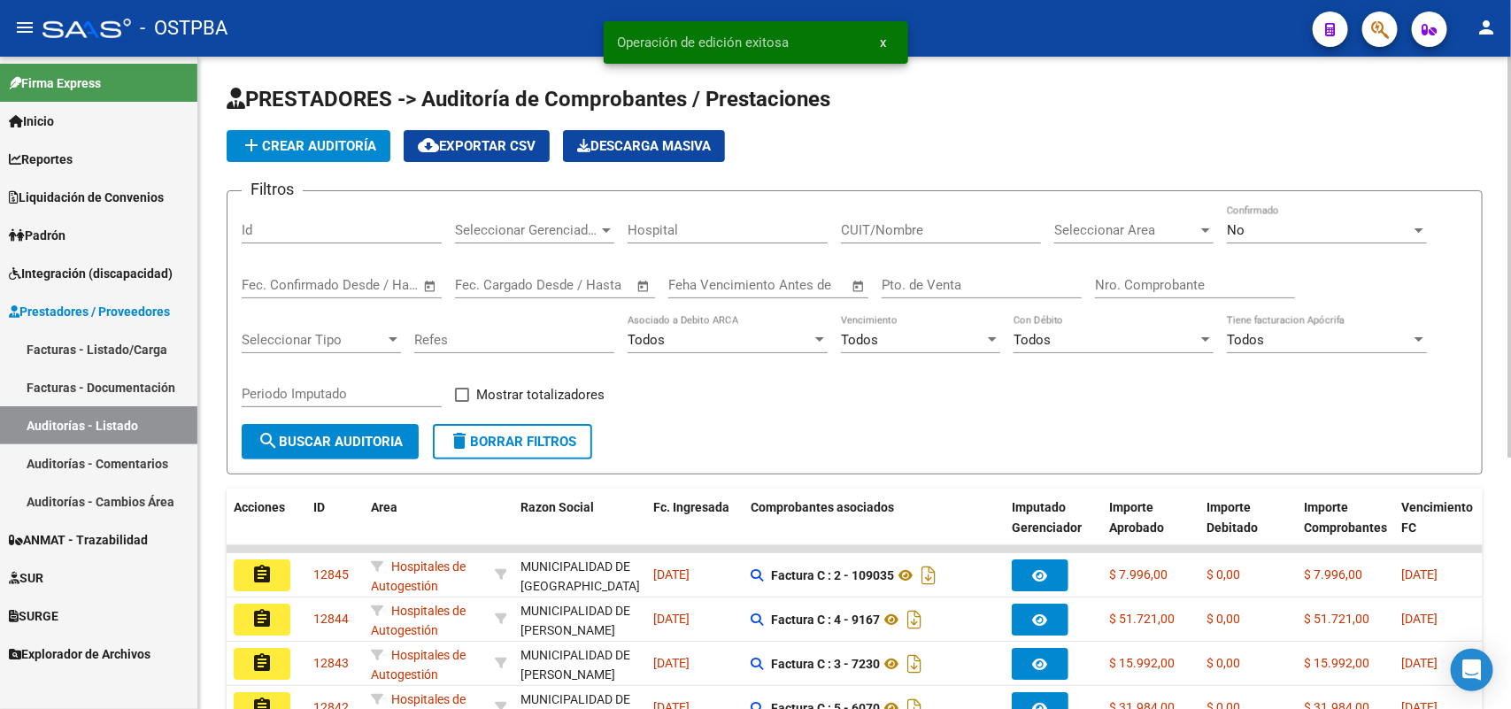
click at [332, 146] on span "add Crear Auditoría" at bounding box center [308, 146] width 135 height 16
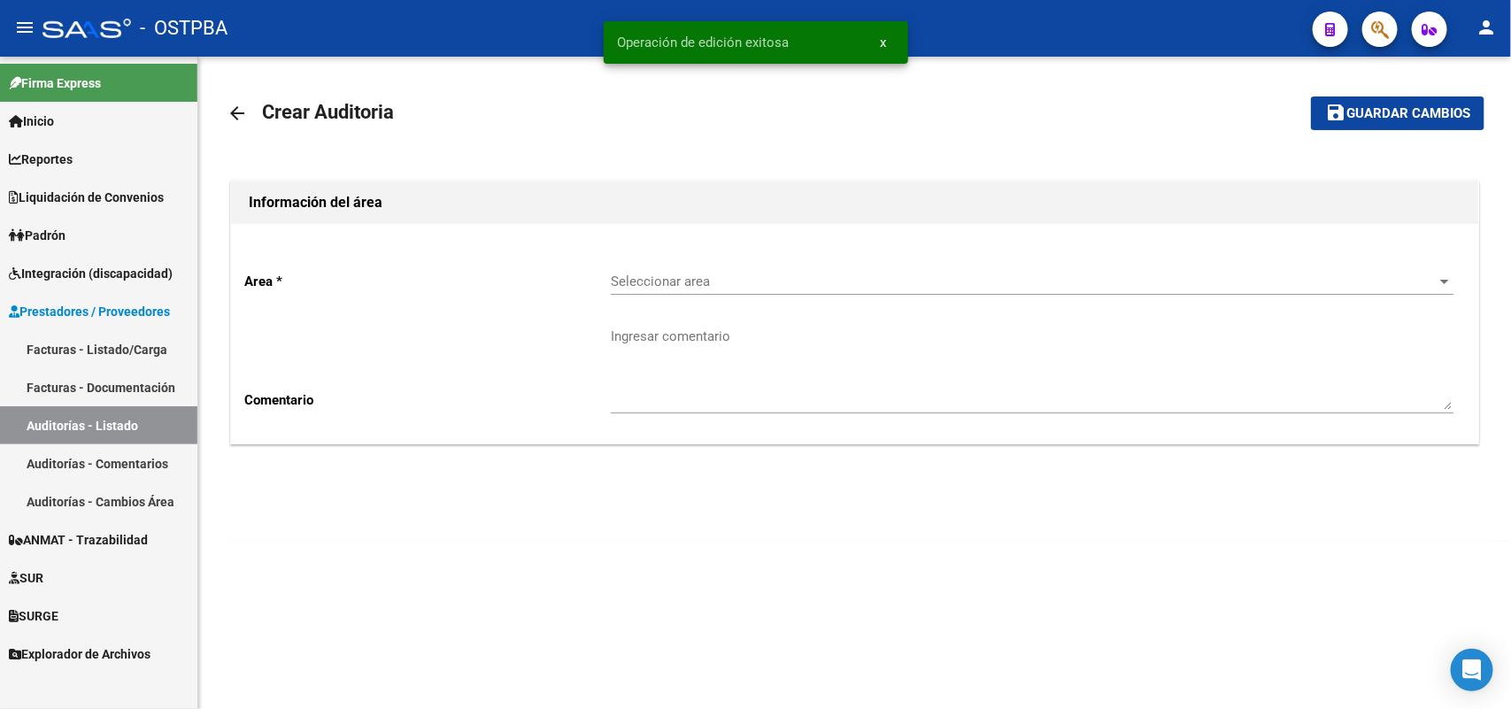
click at [646, 289] on div "Seleccionar area Seleccionar area" at bounding box center [1032, 276] width 843 height 38
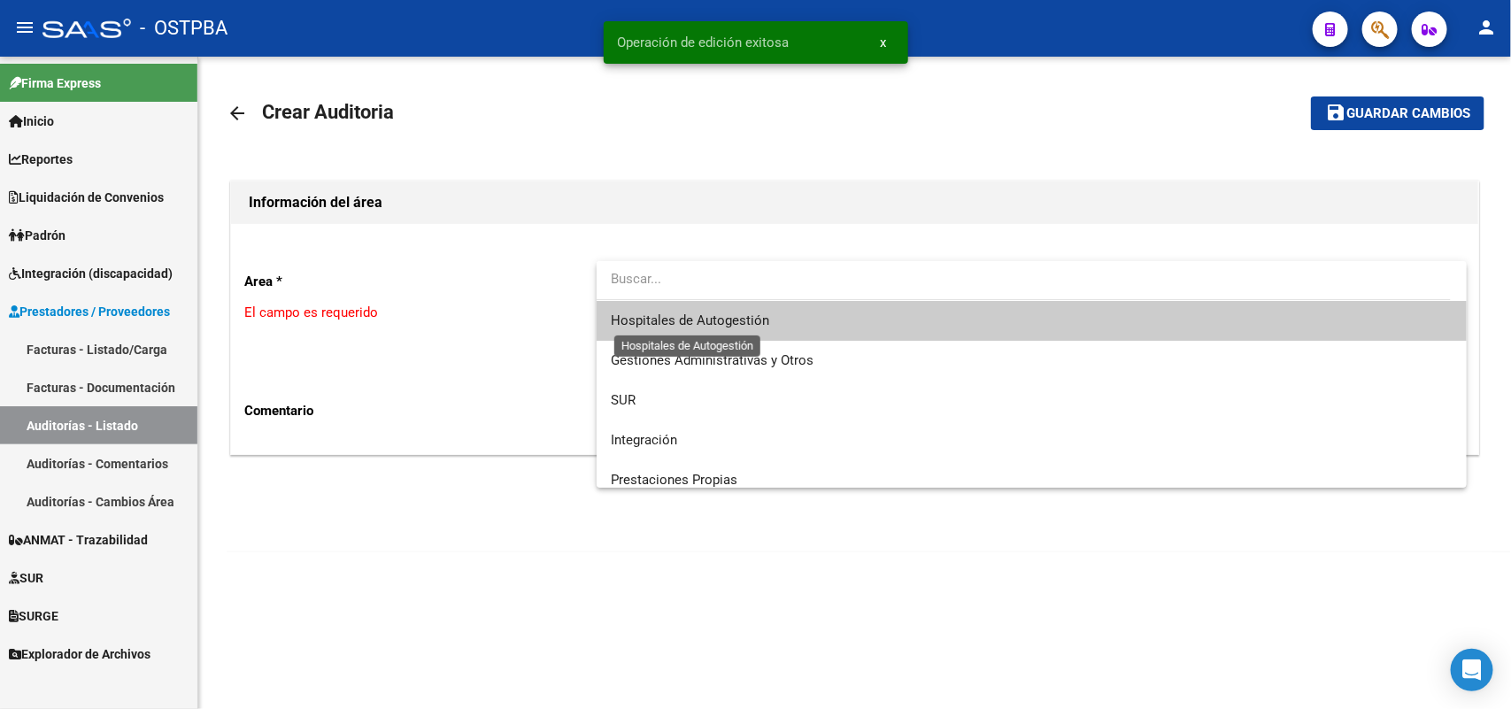
click at [644, 316] on span "Hospitales de Autogestión" at bounding box center [690, 320] width 158 height 16
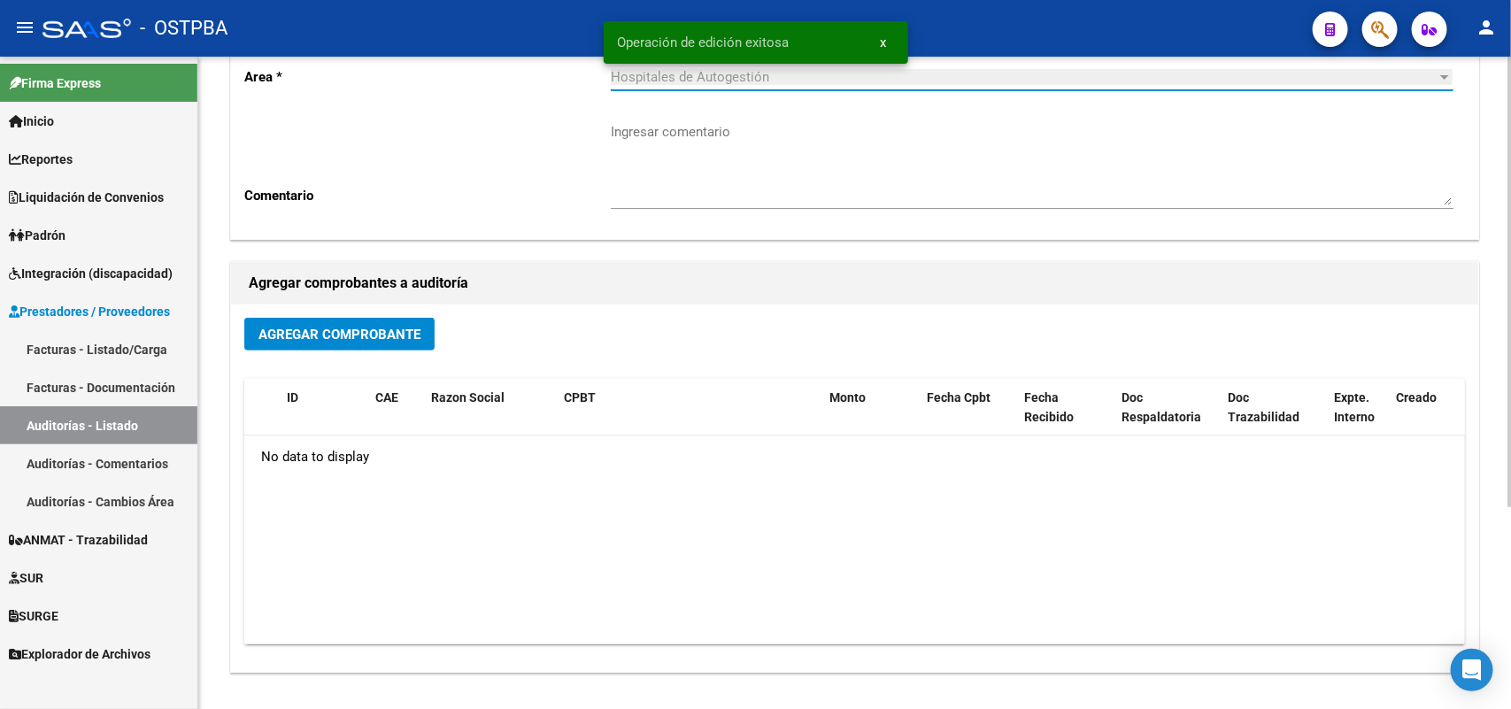
scroll to position [221, 0]
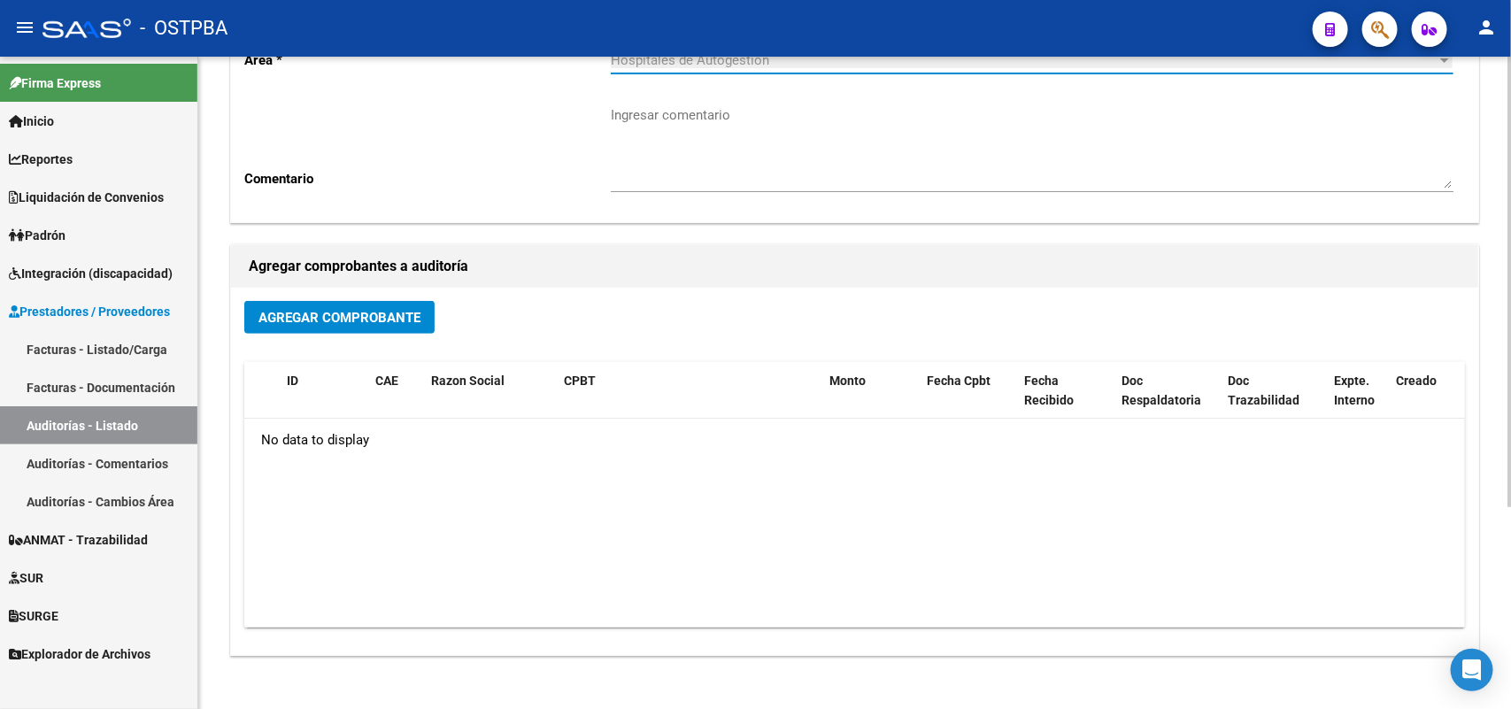
click at [395, 305] on button "Agregar Comprobante" at bounding box center [339, 317] width 190 height 33
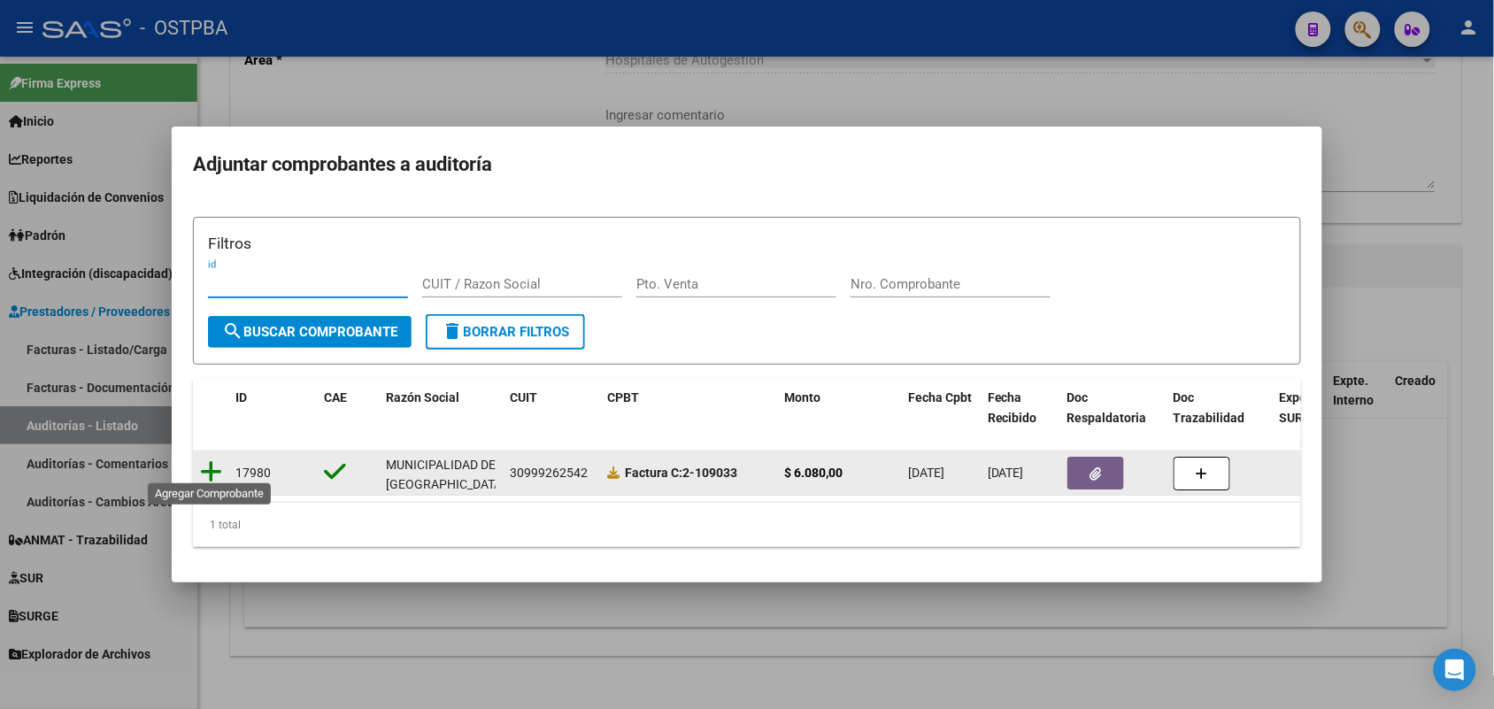
click at [204, 461] on icon at bounding box center [211, 471] width 22 height 25
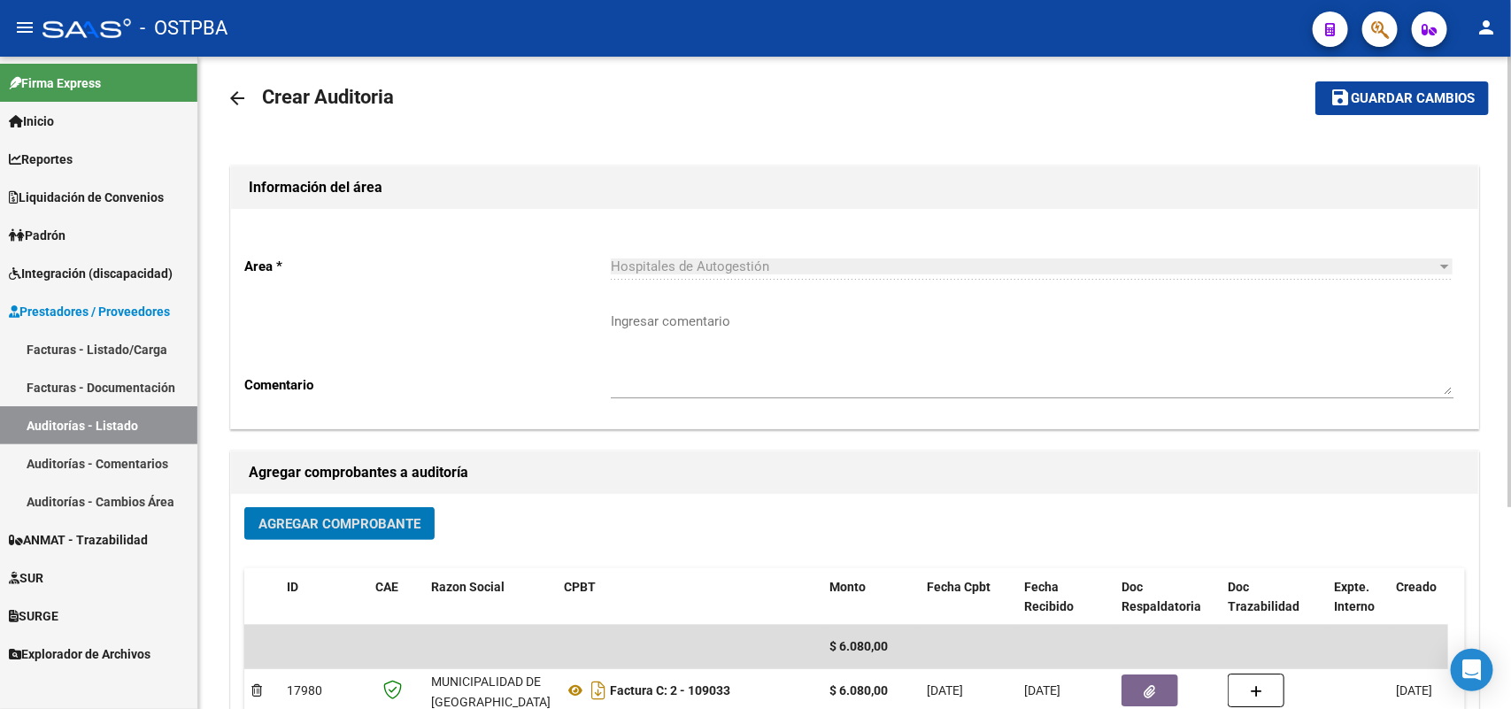
scroll to position [0, 0]
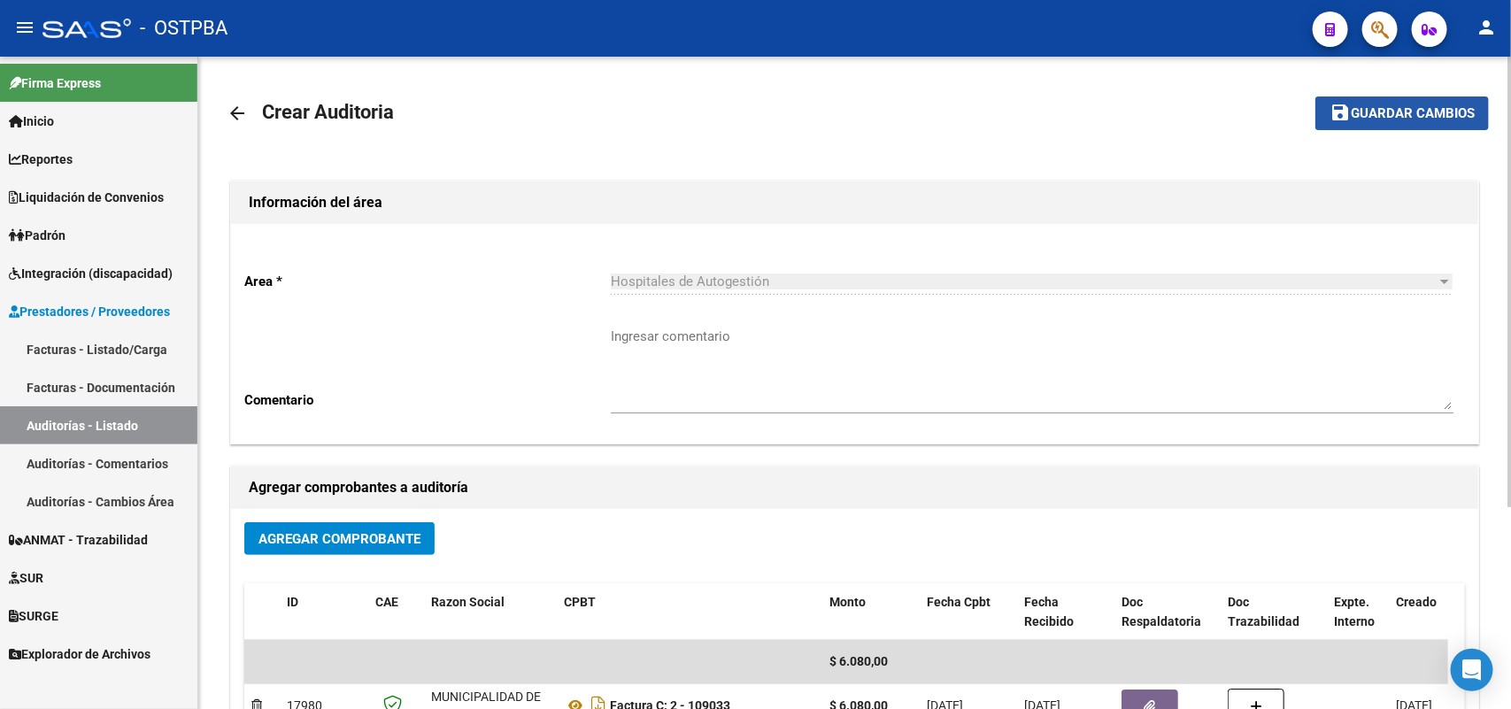
click at [1395, 102] on button "save Guardar cambios" at bounding box center [1401, 112] width 173 height 33
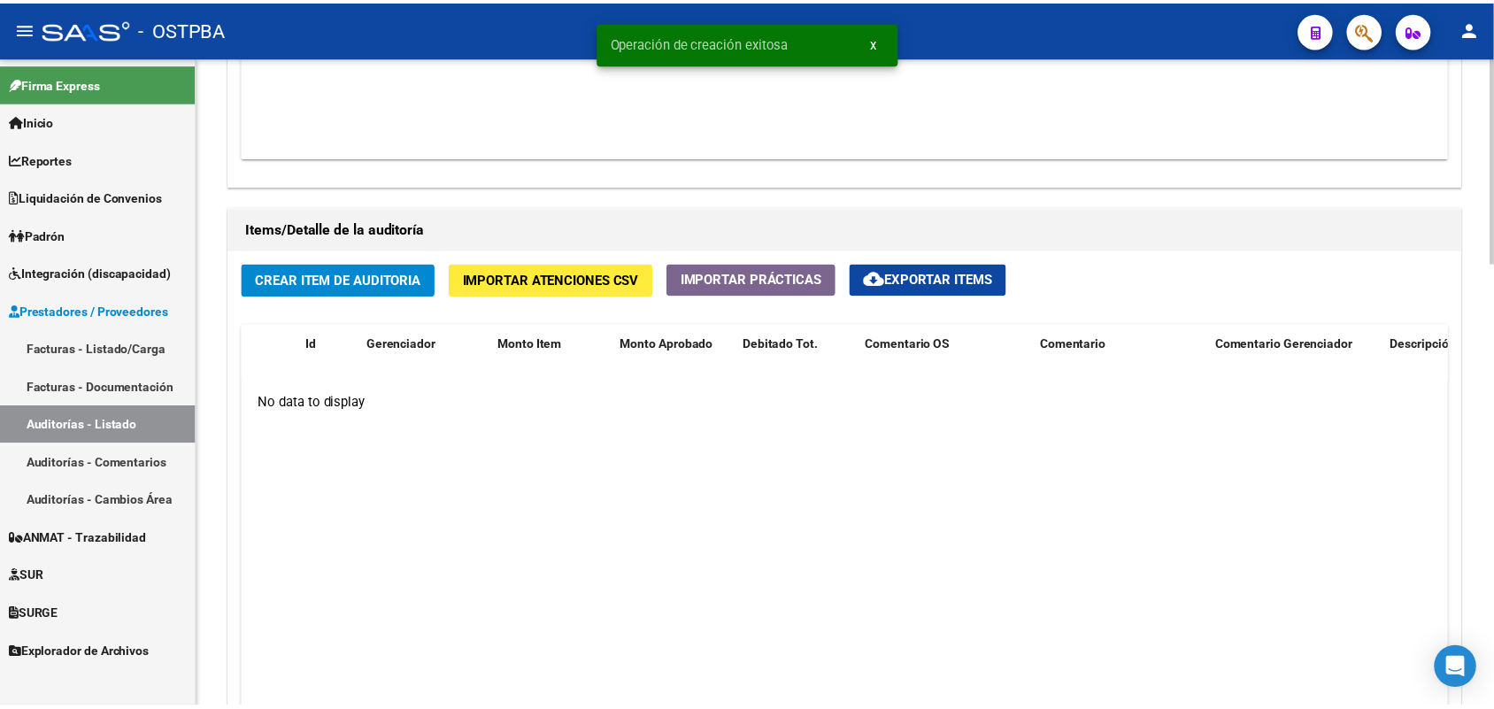
scroll to position [1327, 0]
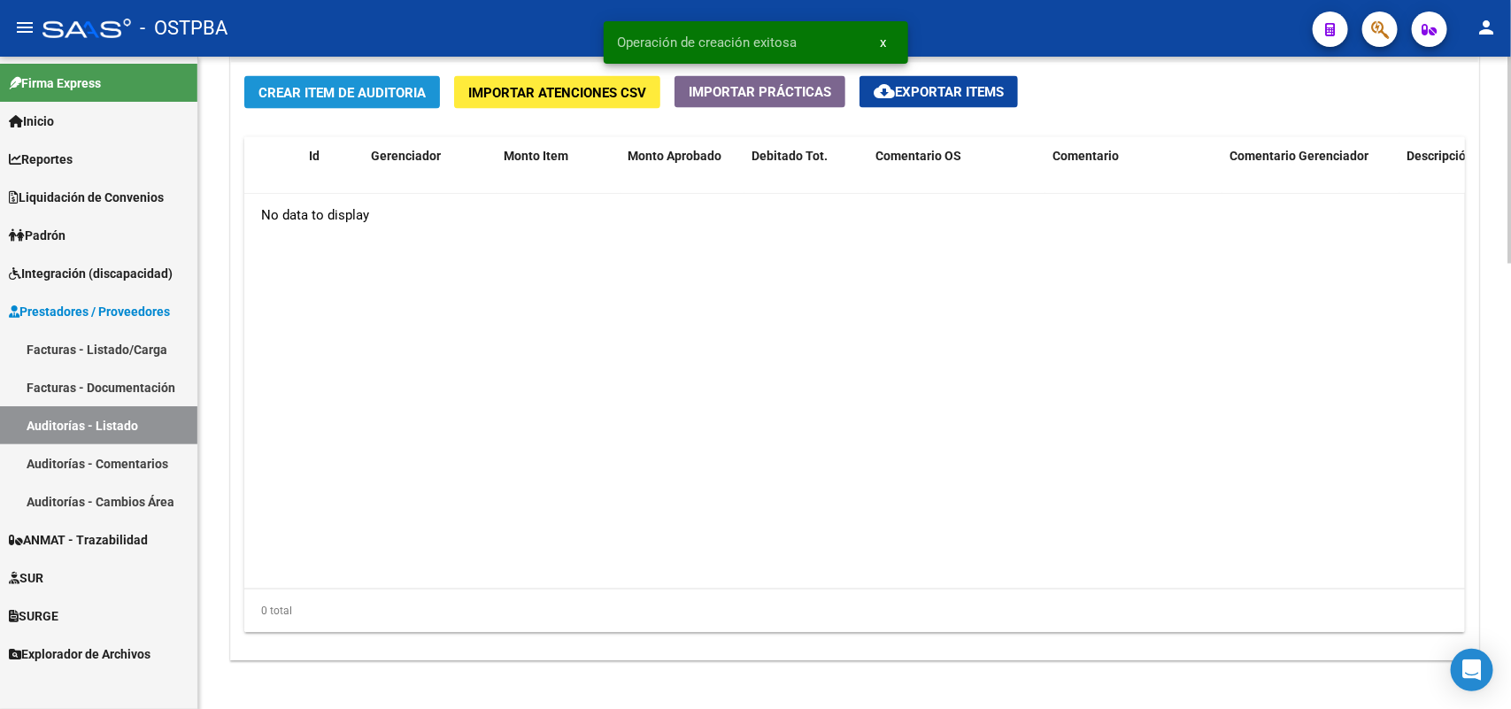
click at [376, 96] on span "Crear Item de Auditoria" at bounding box center [341, 93] width 167 height 16
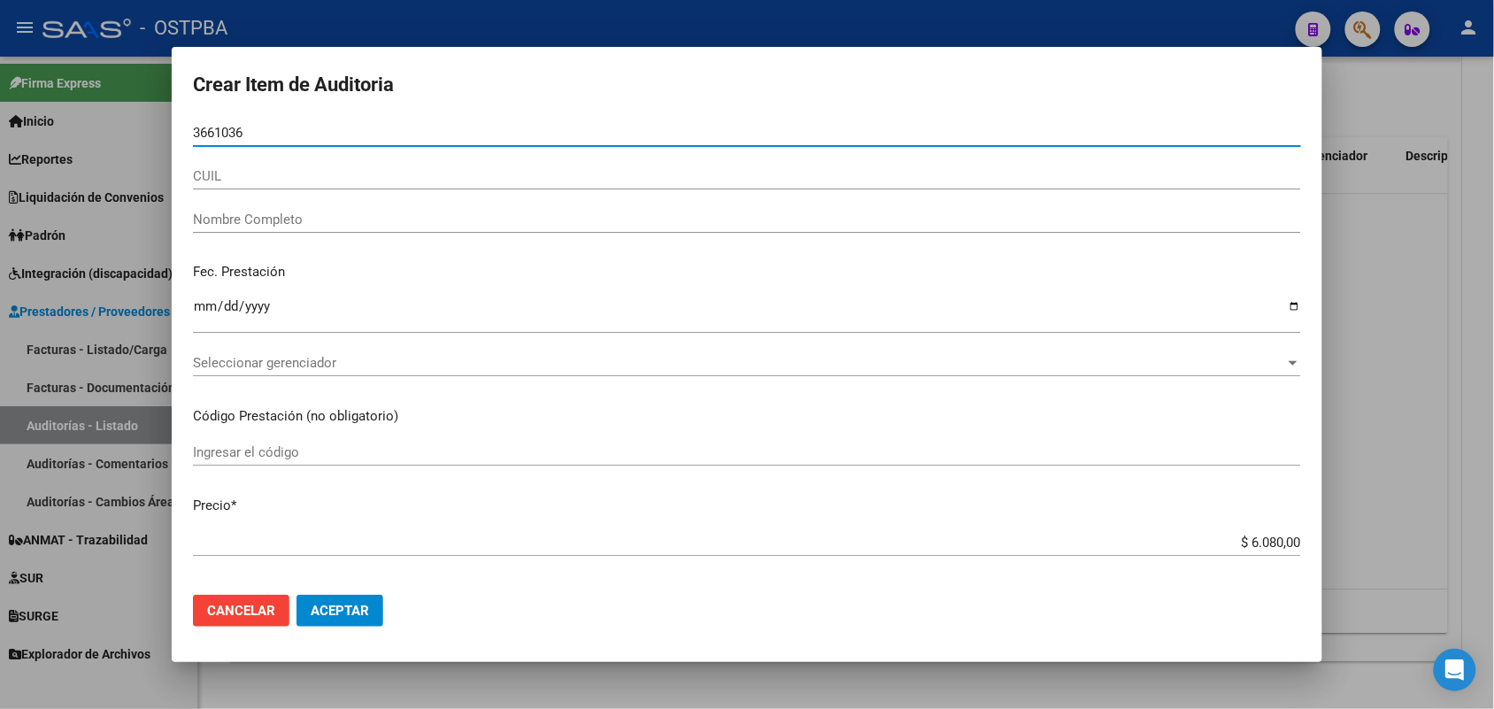
type input "36610362"
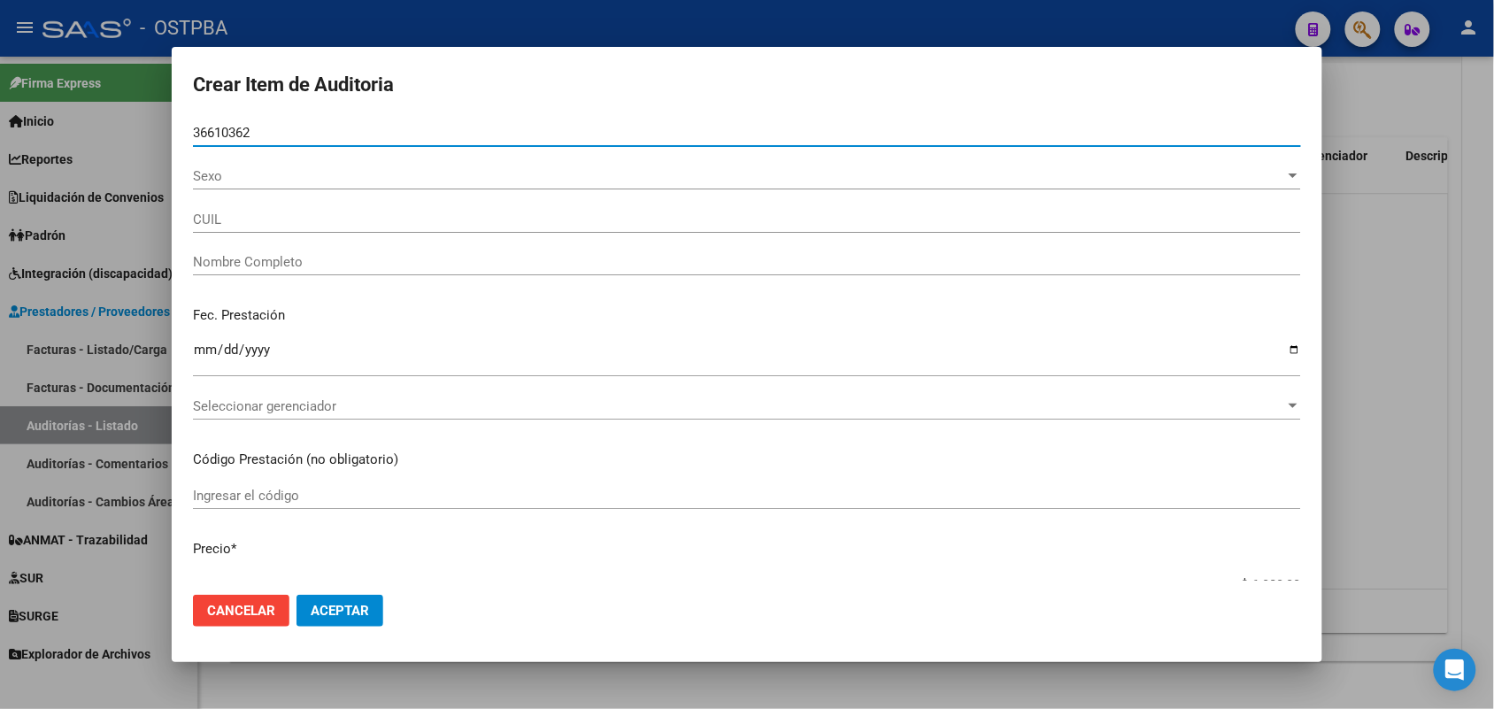
type input "27366103622"
type input "[PERSON_NAME] -"
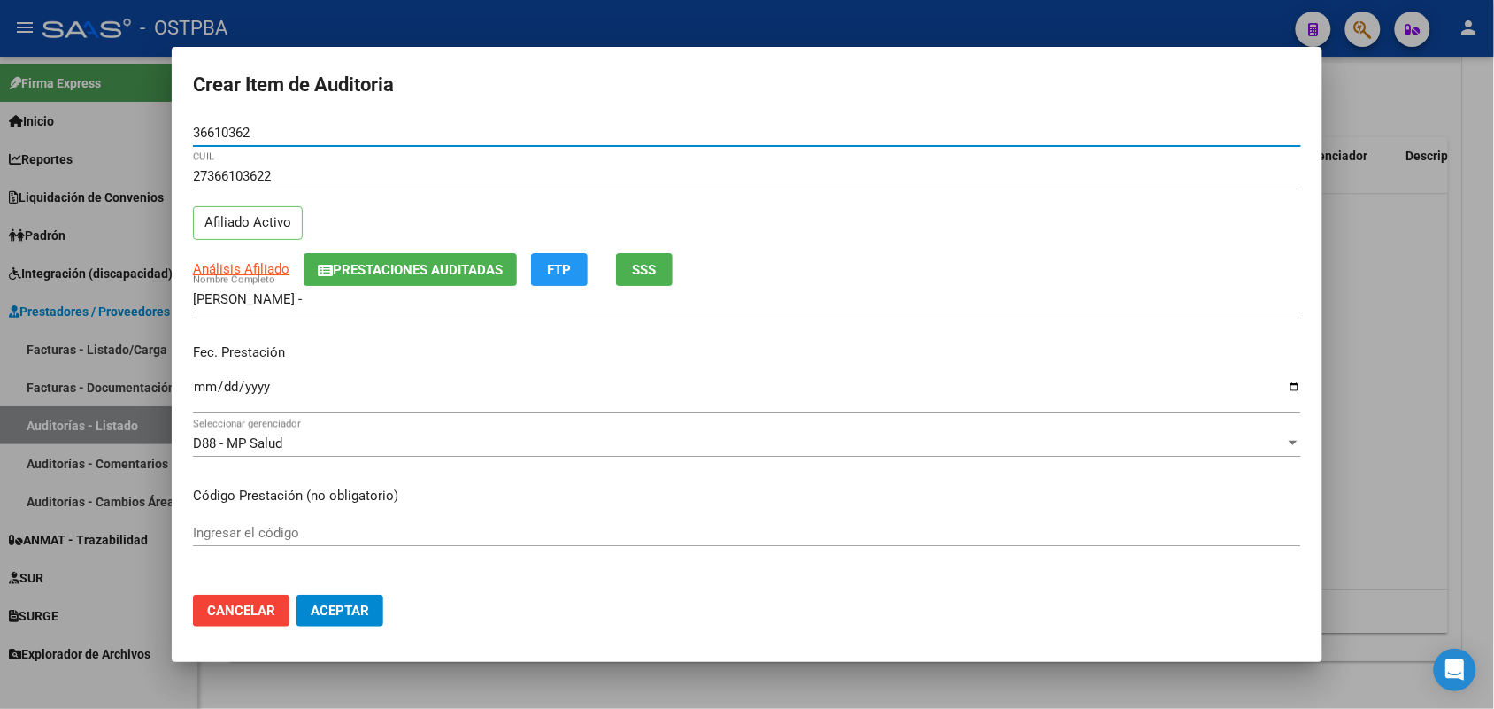
type input "36610362"
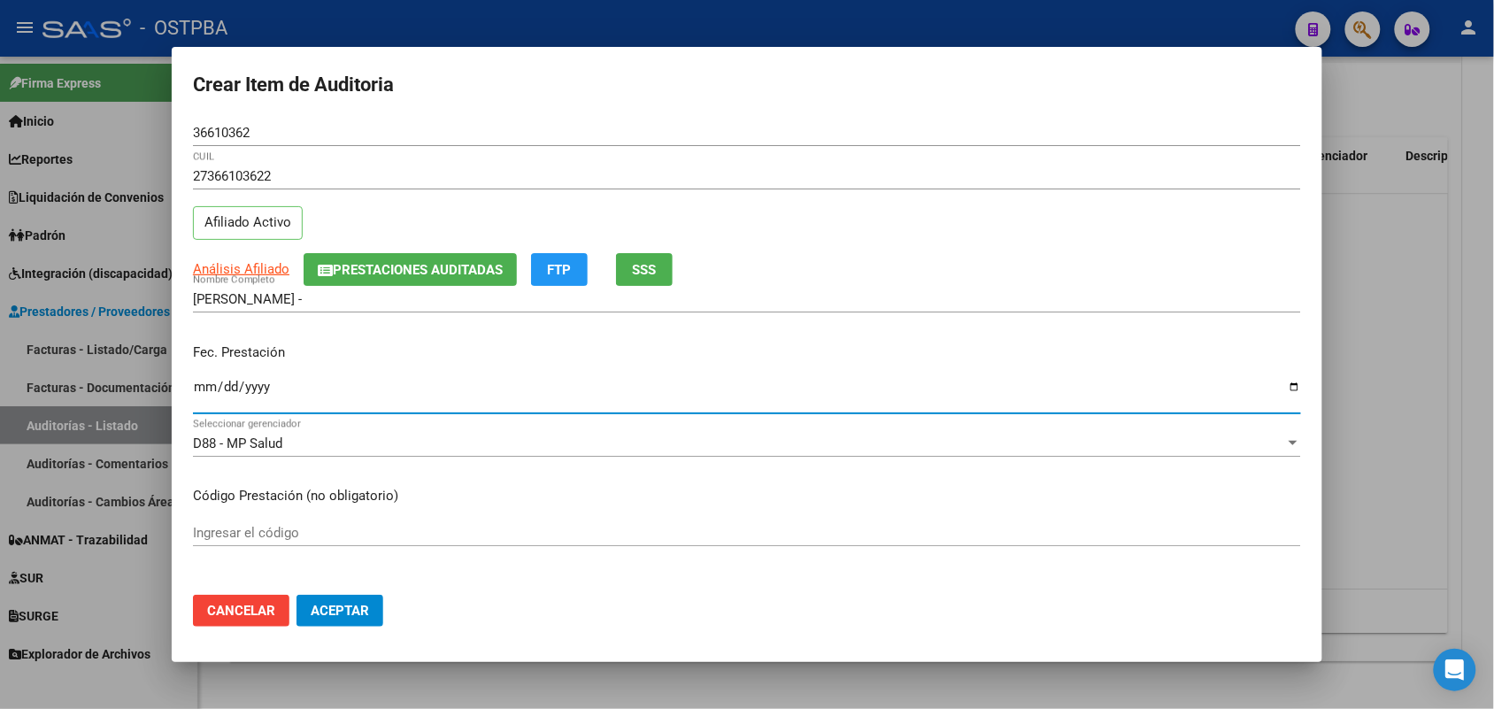
click at [201, 386] on input "Ingresar la fecha" at bounding box center [747, 394] width 1108 height 28
type input "2025-08-06"
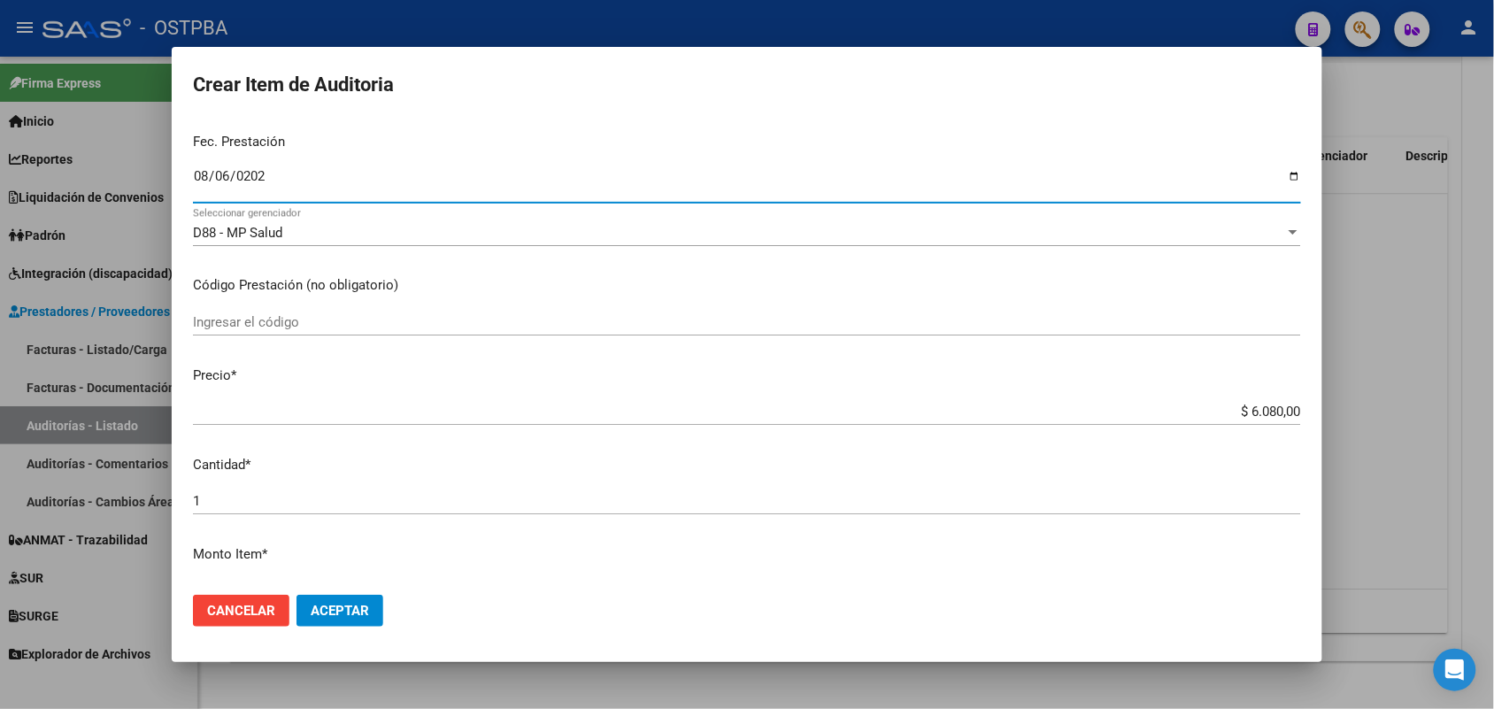
scroll to position [221, 0]
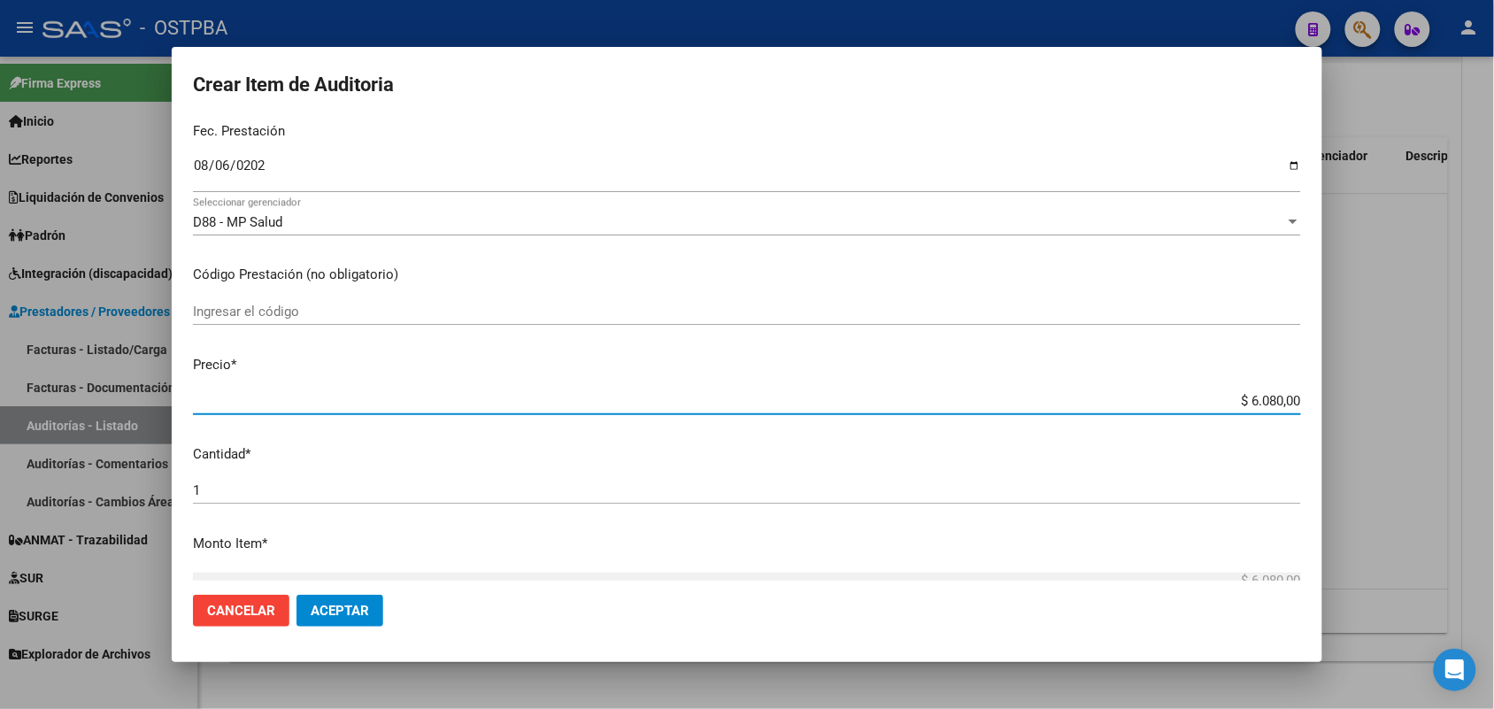
drag, startPoint x: 1209, startPoint y: 407, endPoint x: 1305, endPoint y: 401, distance: 96.7
click at [1305, 401] on mat-dialog-content "36610362 Nro Documento 27366103622 CUIL Afiliado Activo Análisis Afiliado Prest…" at bounding box center [747, 349] width 1150 height 461
type input "$ 0,01"
type input "$ 0,15"
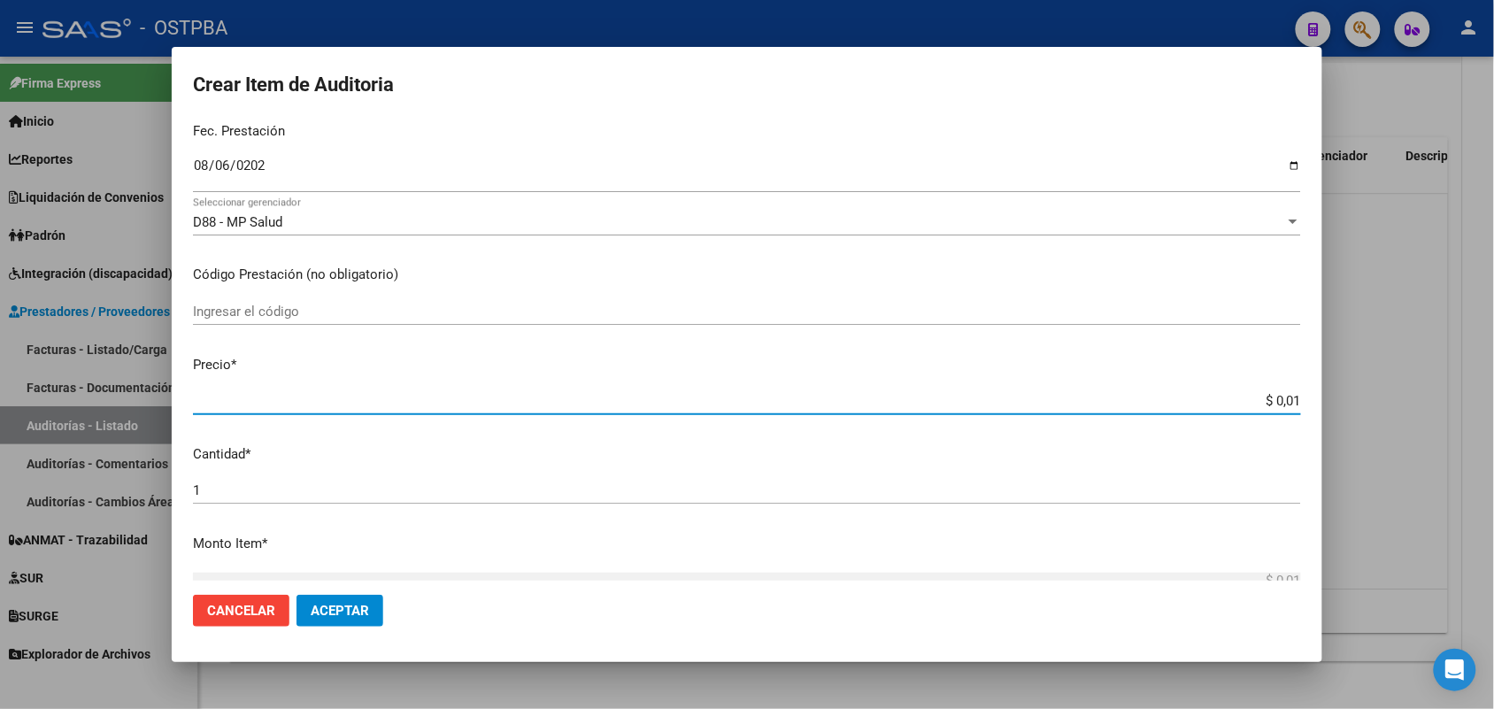
type input "$ 0,15"
type input "$ 1,52"
type input "$ 15,20"
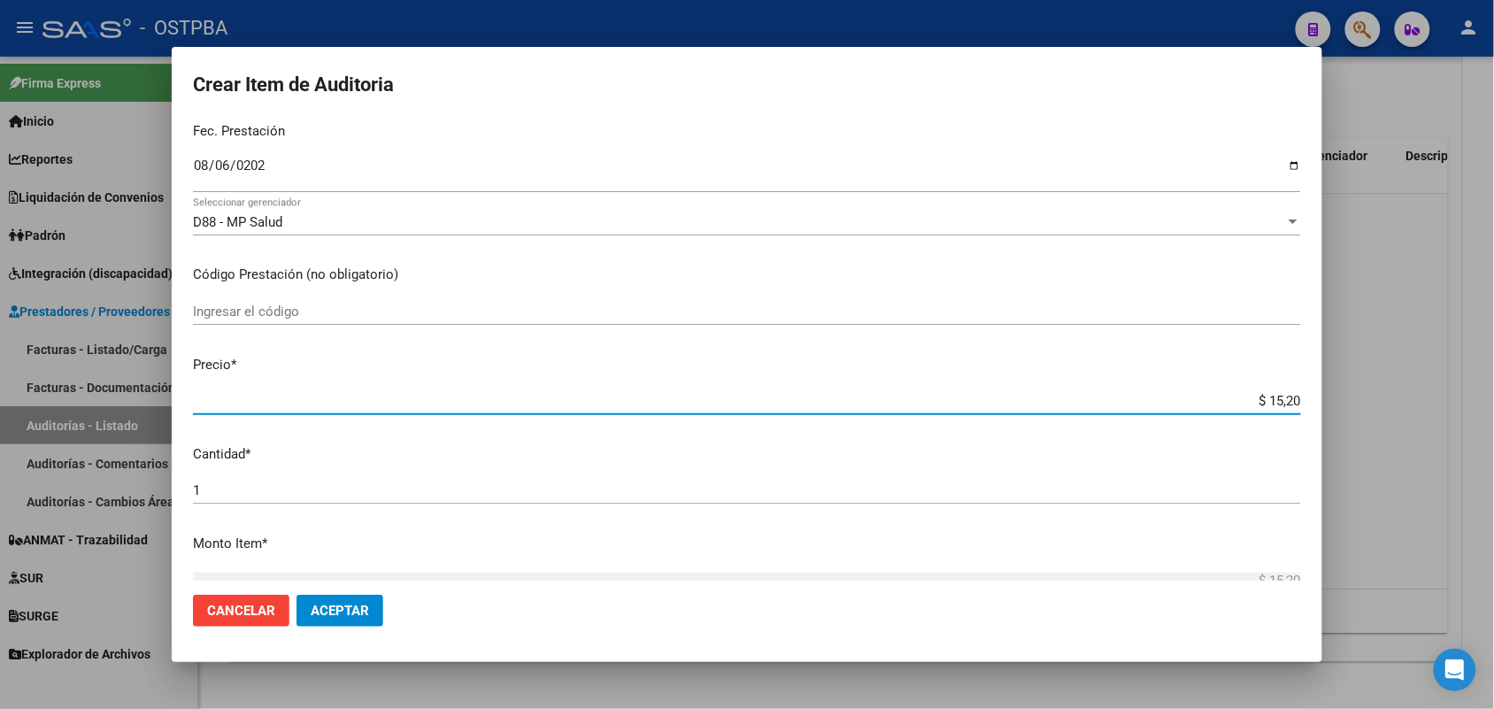
type input "$ 152,00"
type input "$ 1.520,00"
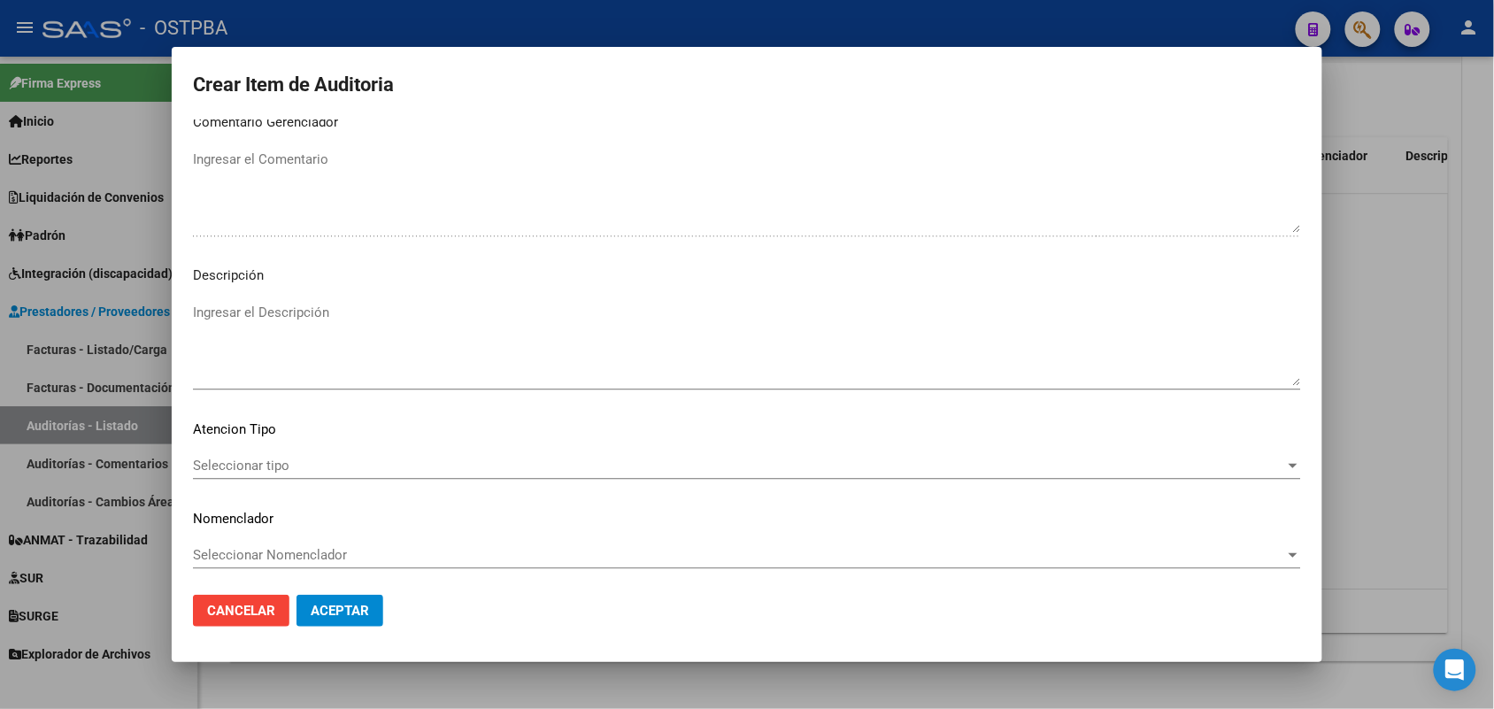
scroll to position [1131, 0]
click at [258, 465] on span "Seleccionar tipo" at bounding box center [739, 463] width 1092 height 16
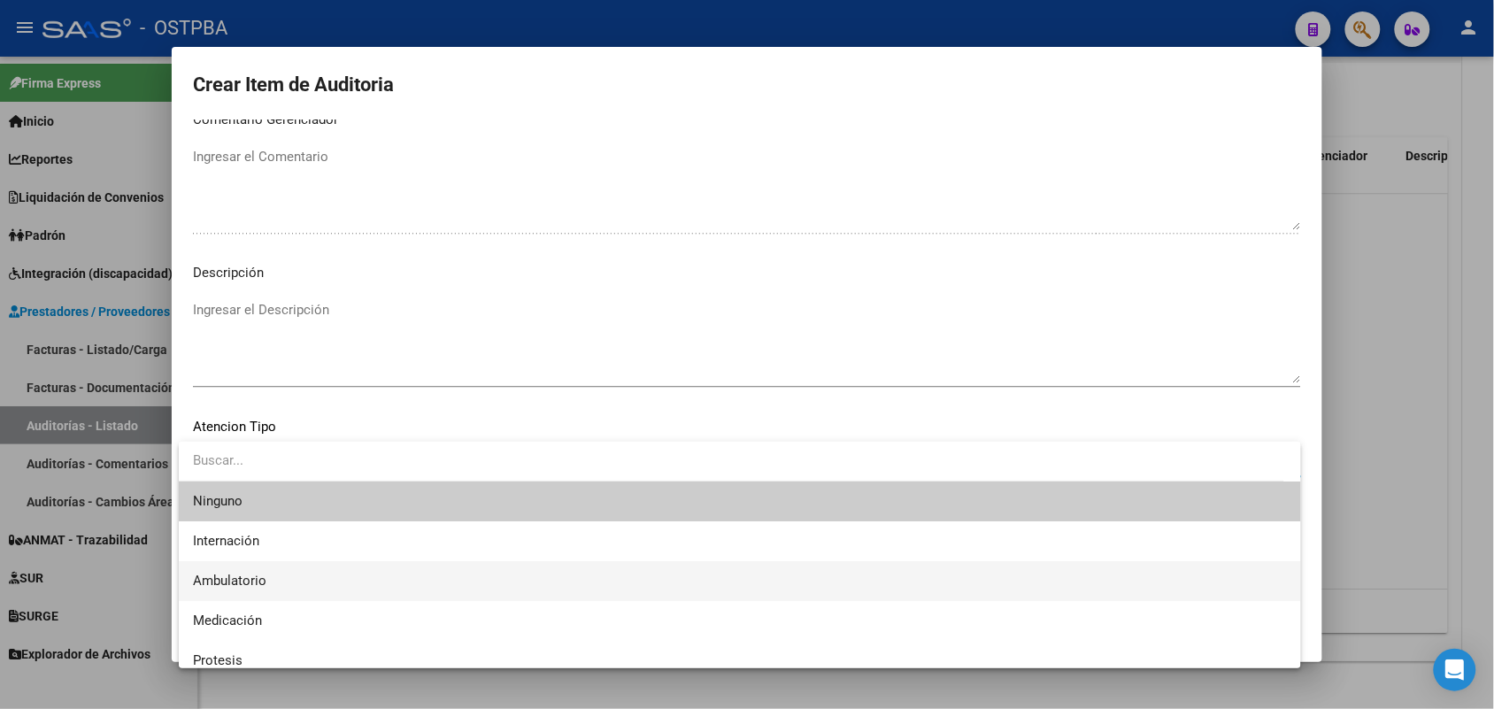
click at [262, 572] on span "Ambulatorio" at bounding box center [740, 581] width 1094 height 40
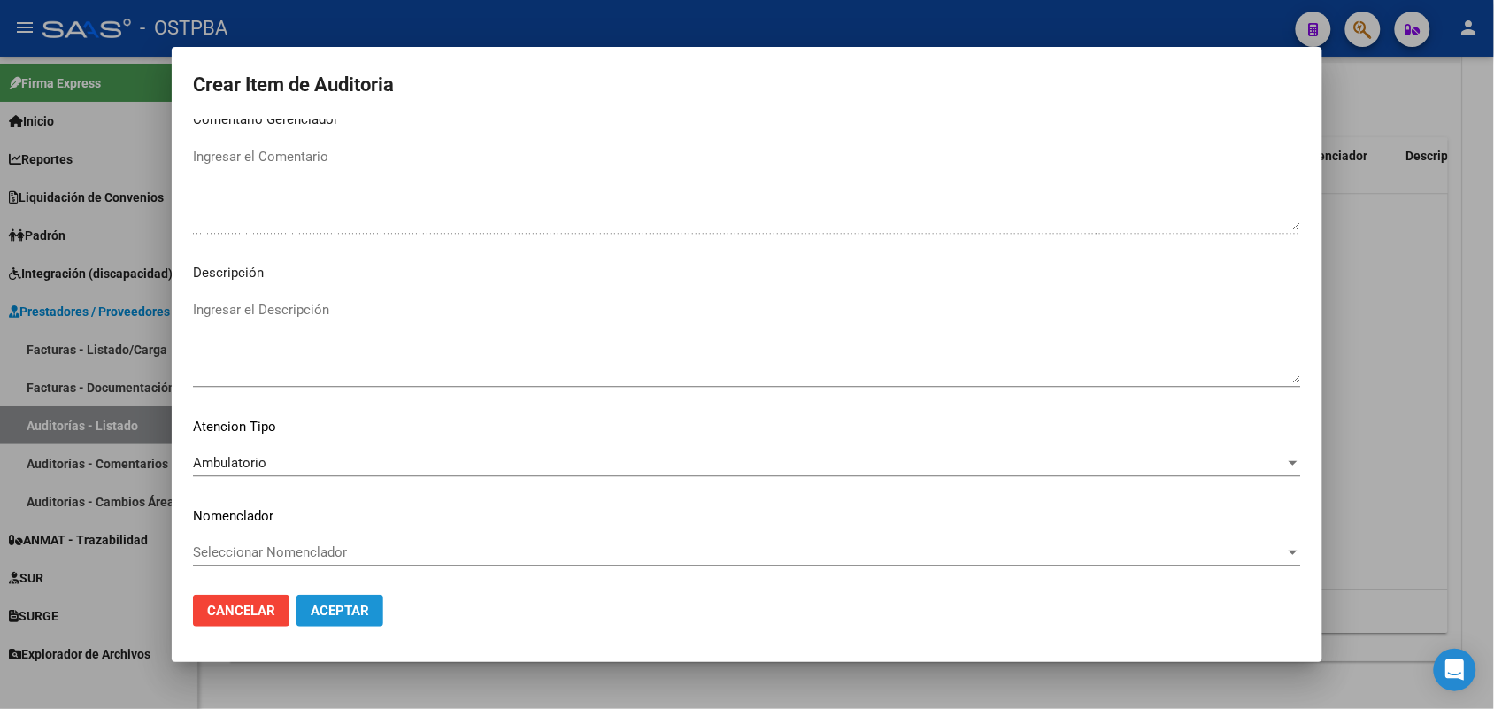
click at [329, 607] on span "Aceptar" at bounding box center [340, 611] width 58 height 16
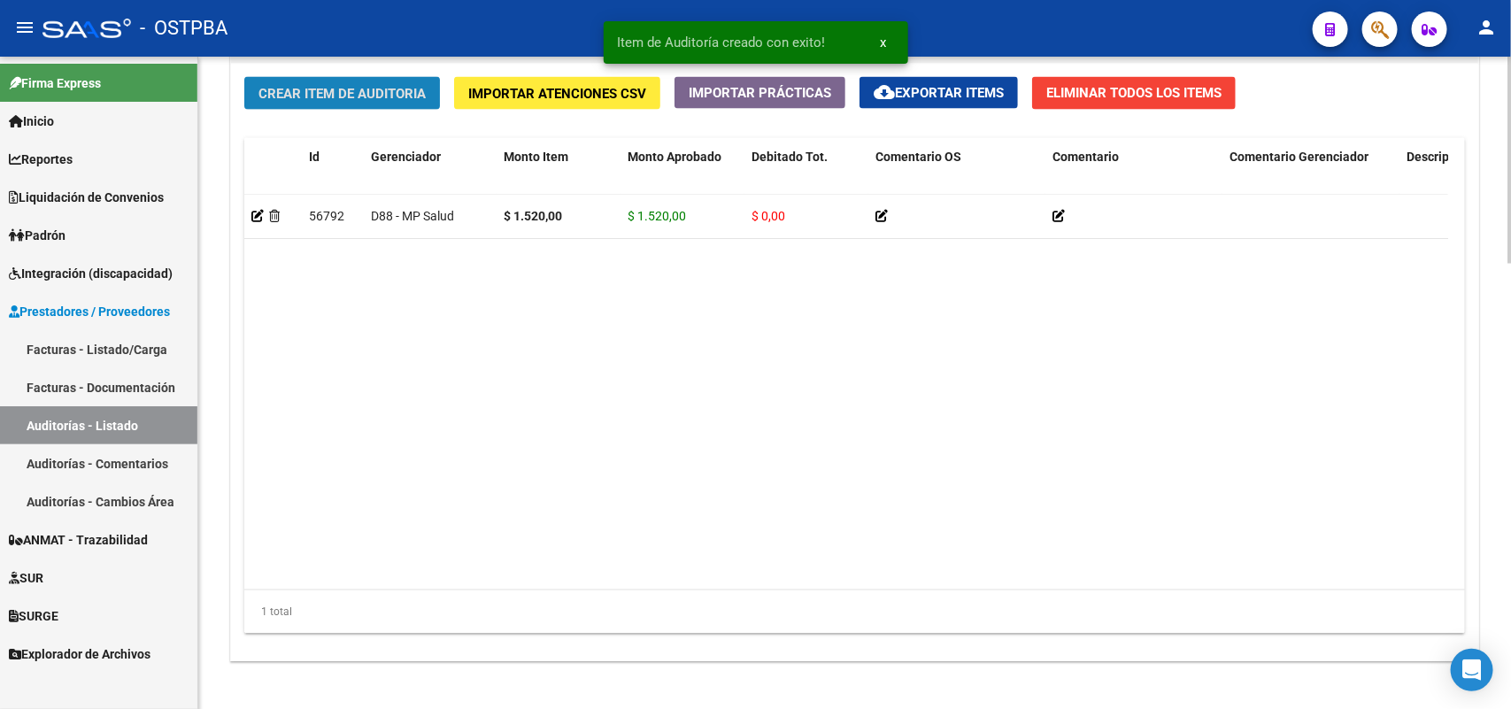
click at [410, 96] on span "Crear Item de Auditoria" at bounding box center [341, 94] width 167 height 16
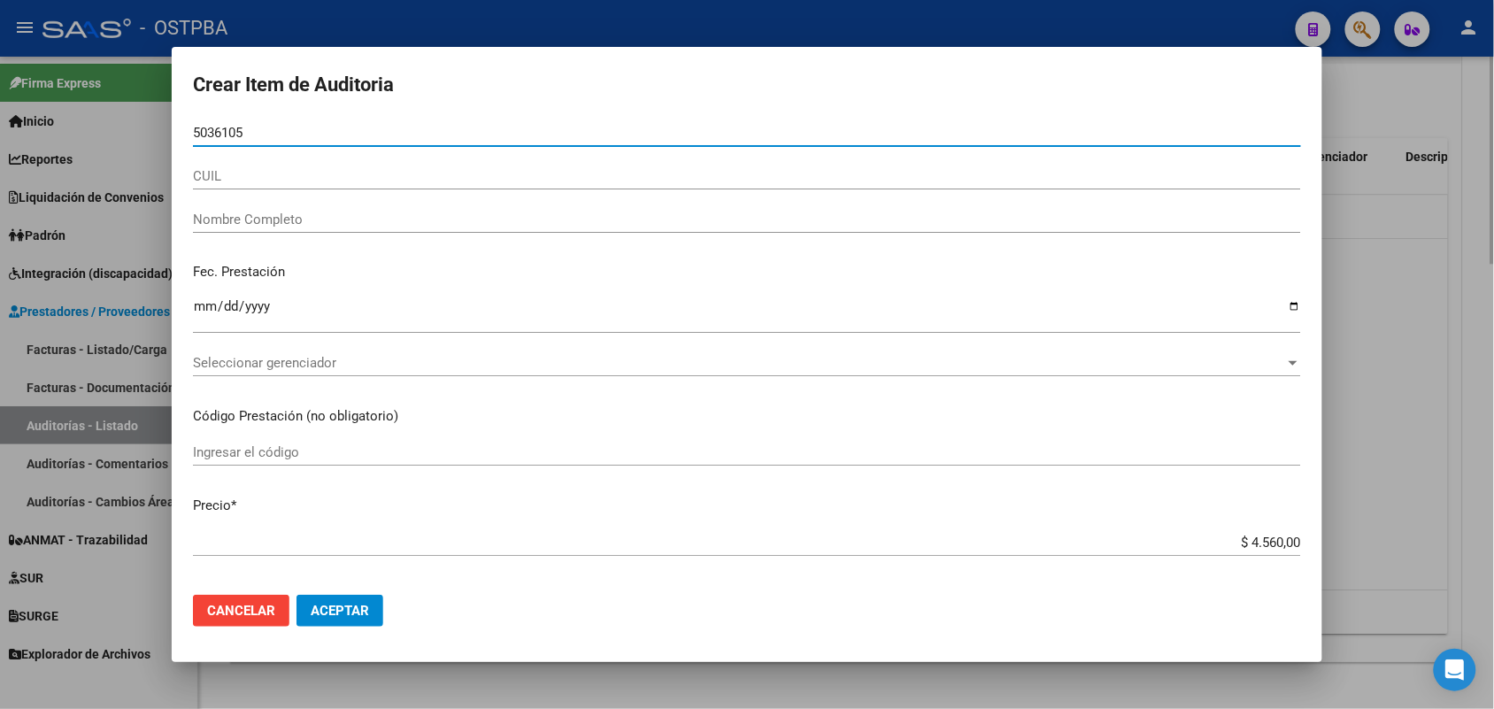
type input "50361052"
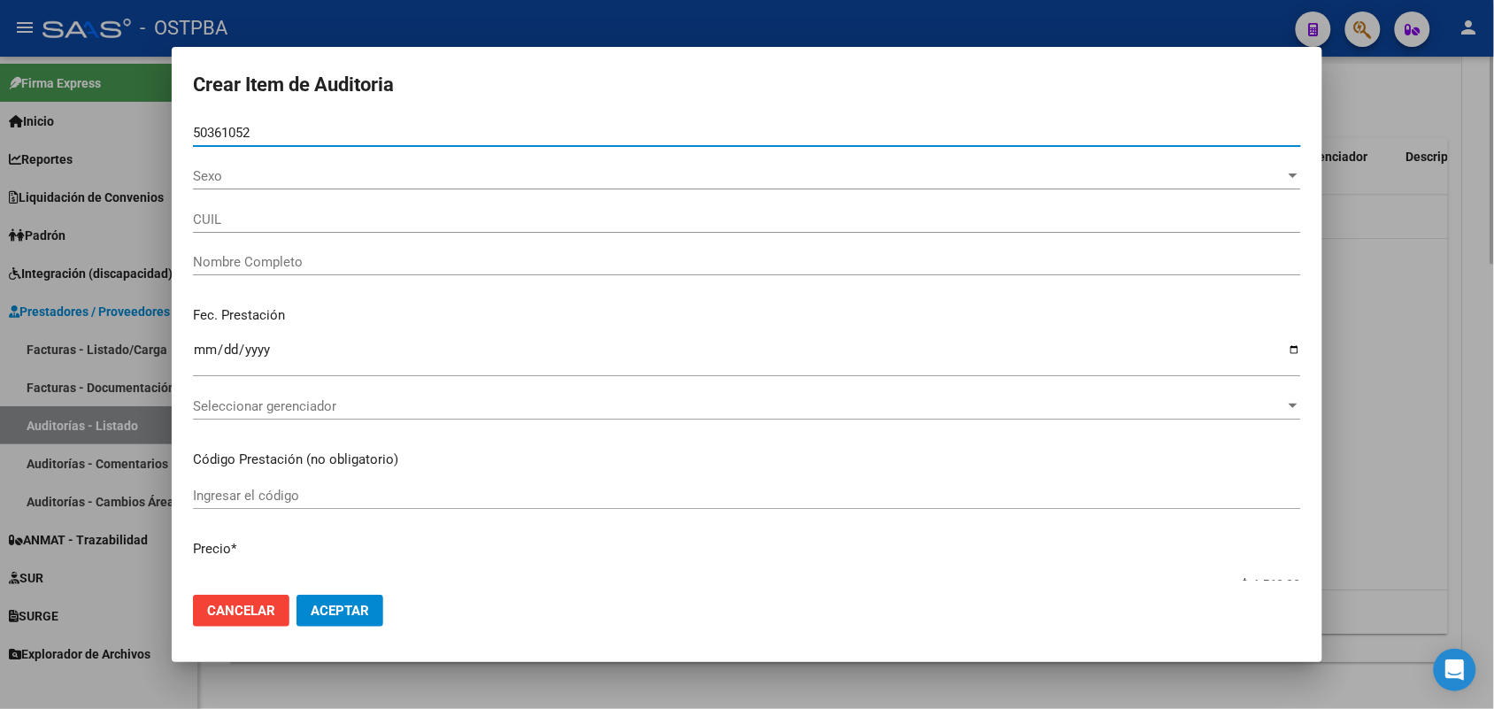
type input "27503610529"
type input "TORRES BRISA JAZMIN"
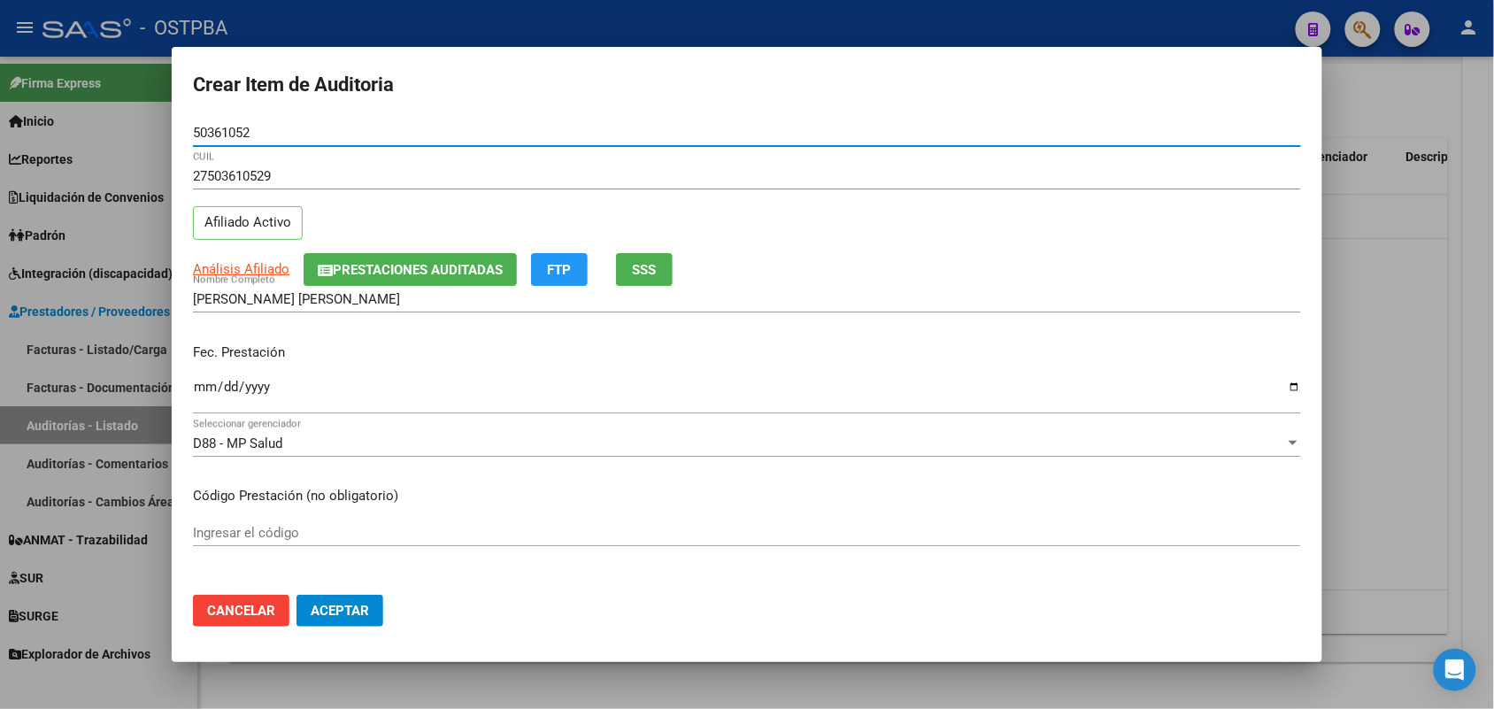
type input "50361052"
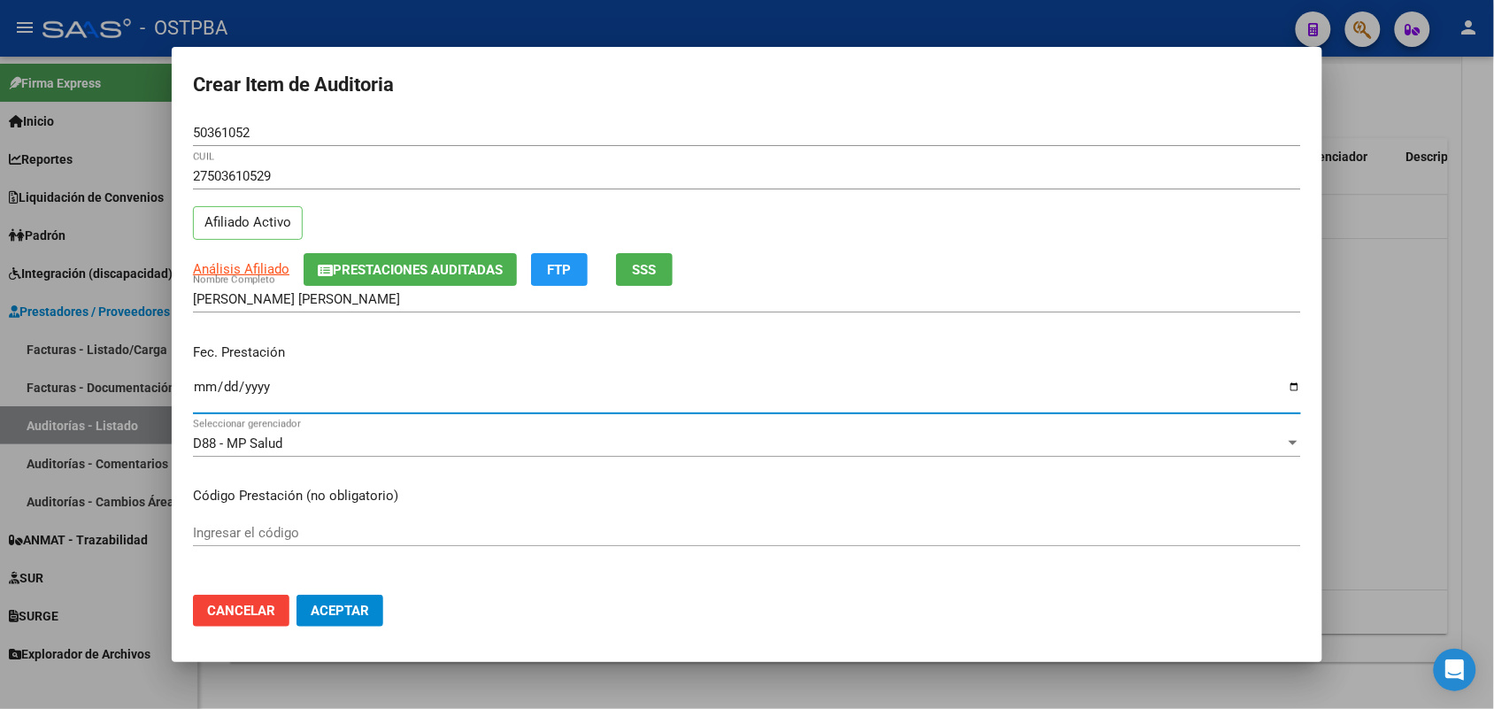
click at [205, 390] on input "Ingresar la fecha" at bounding box center [747, 394] width 1108 height 28
type input "2025-03-06"
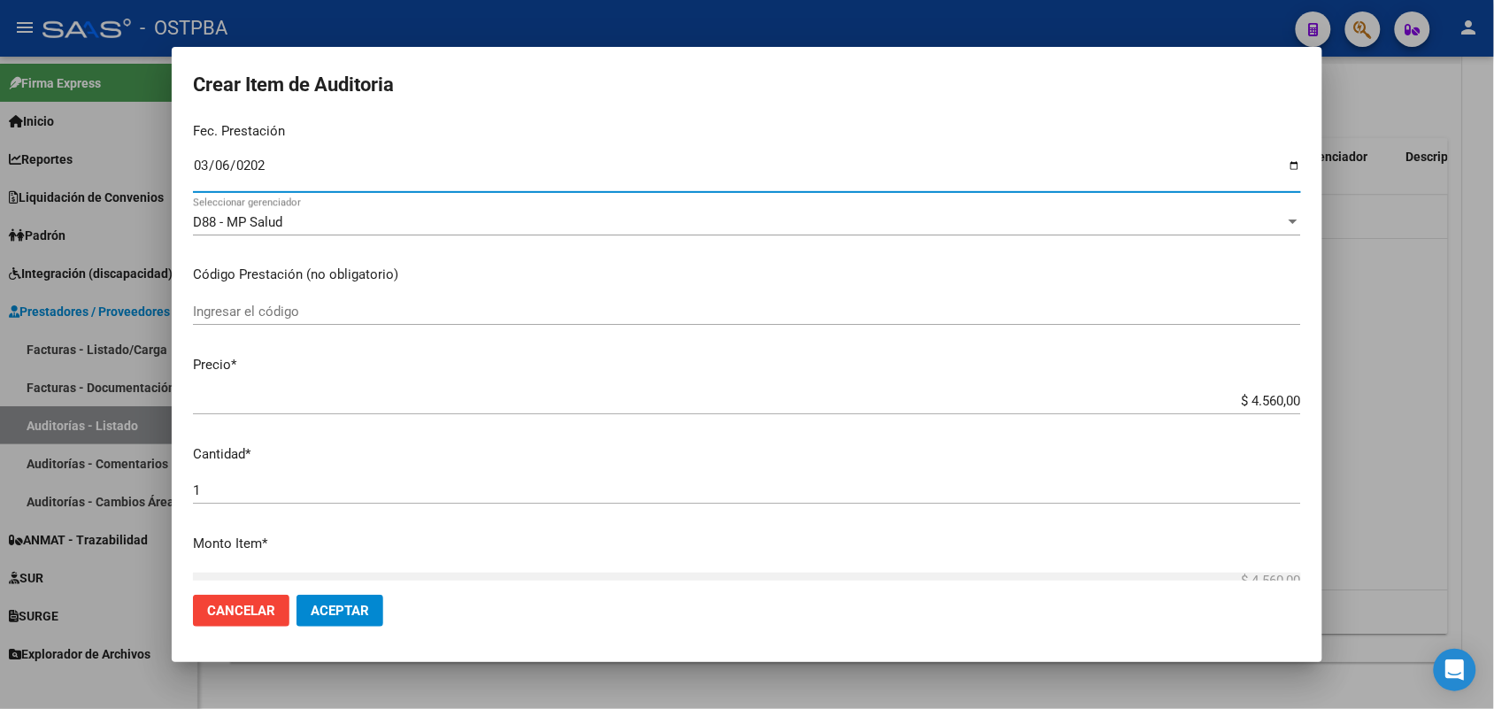
scroll to position [332, 0]
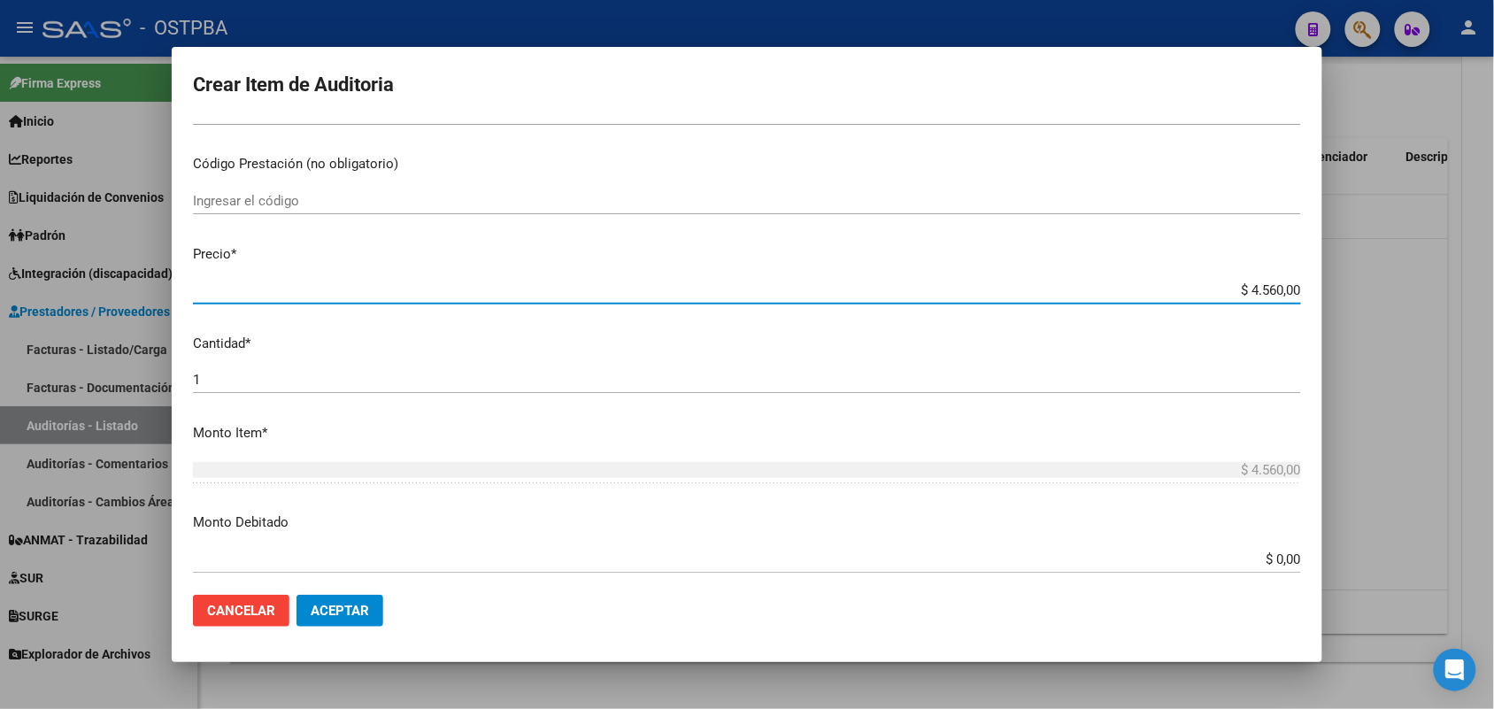
drag, startPoint x: 1218, startPoint y: 294, endPoint x: 1354, endPoint y: 283, distance: 136.7
click at [1354, 283] on div "Crear Item de Auditoria 50361052 Nro Documento 27503610529 CUIL Afiliado Activo…" at bounding box center [747, 354] width 1494 height 709
type input "$ 0,03"
type input "$ 0,30"
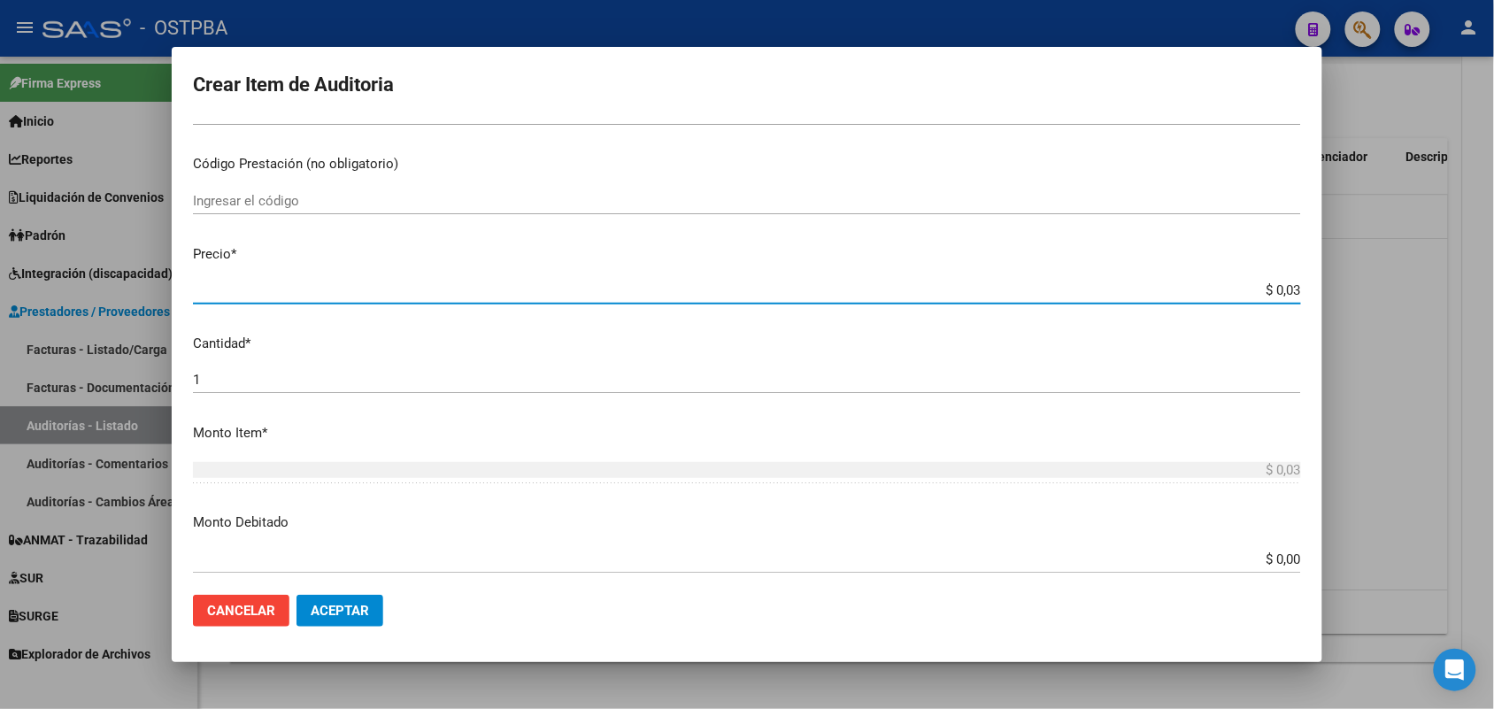
type input "$ 0,30"
type input "$ 3,04"
type input "$ 30,40"
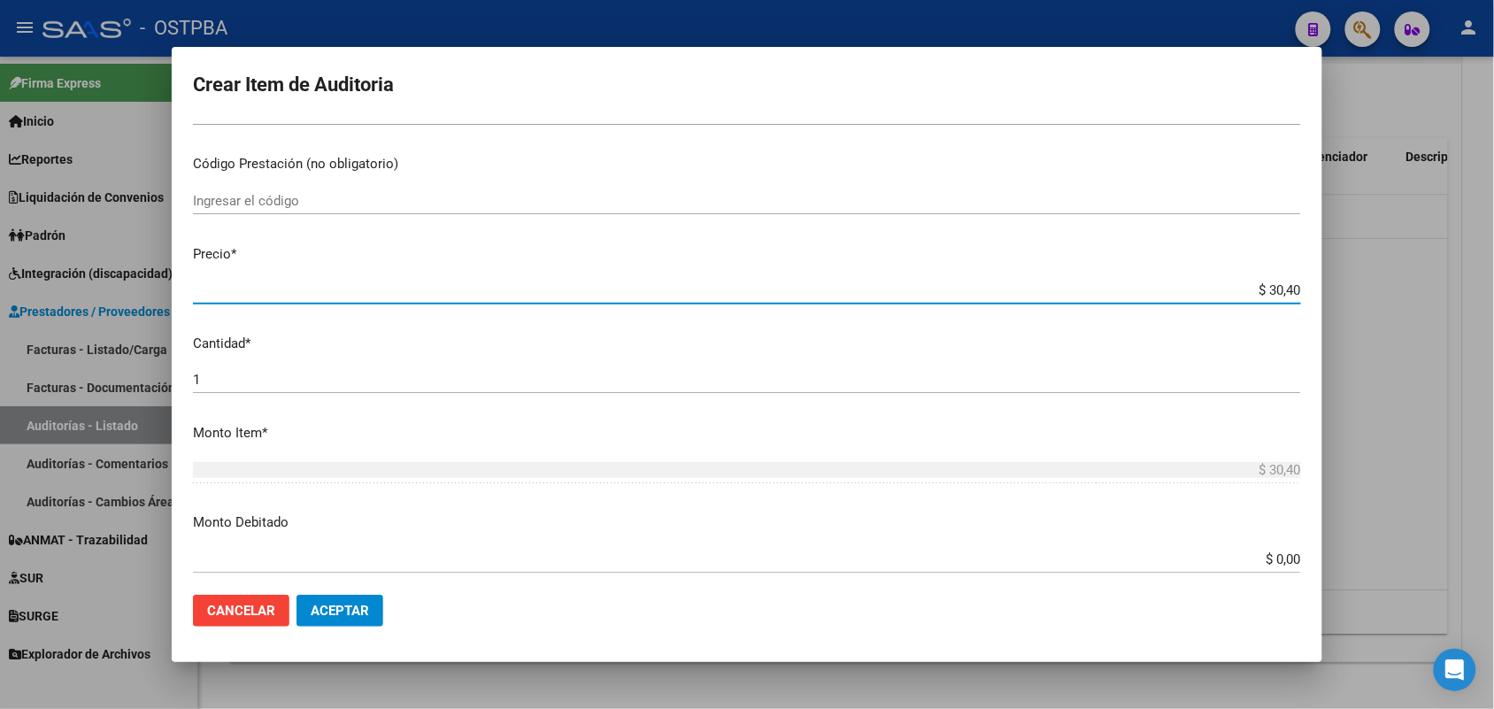
type input "$ 304,00"
type input "$ 3.040,00"
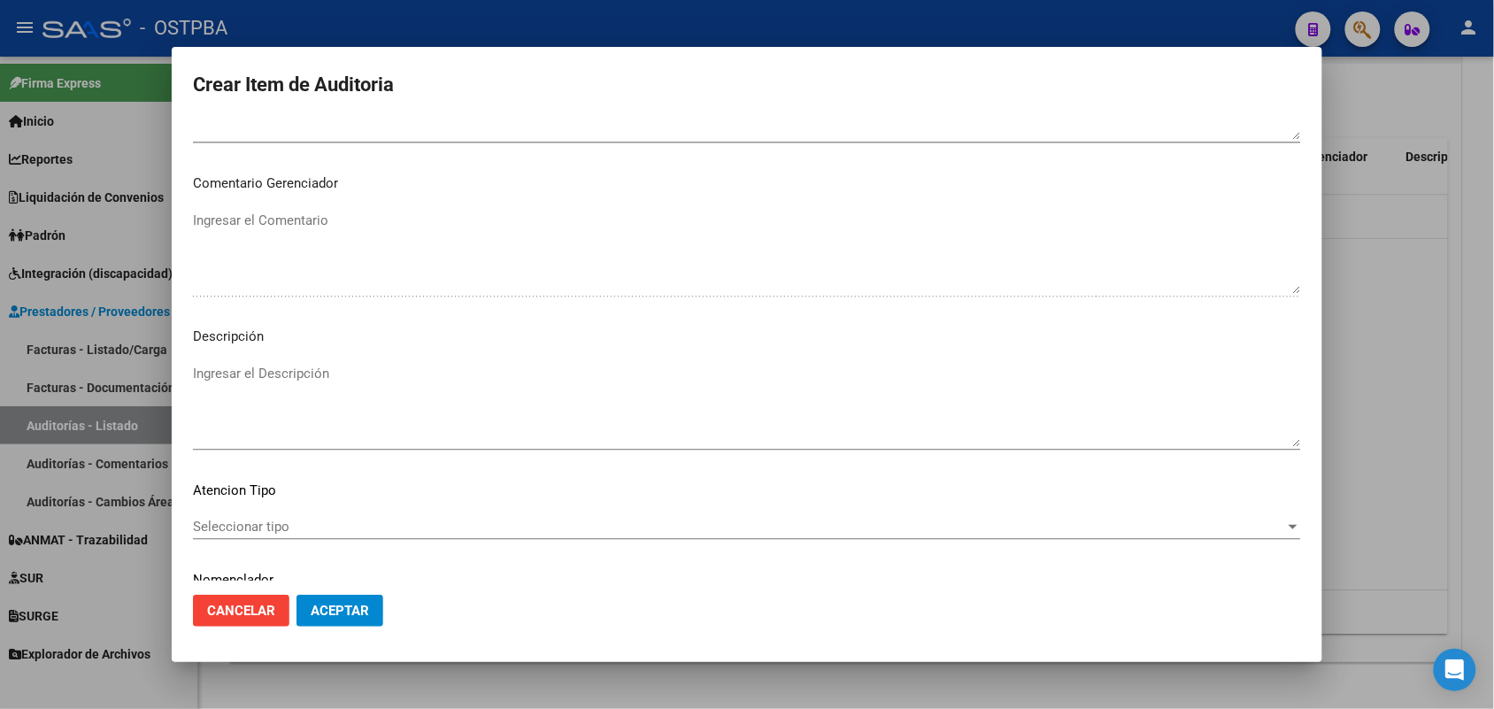
scroll to position [1131, 0]
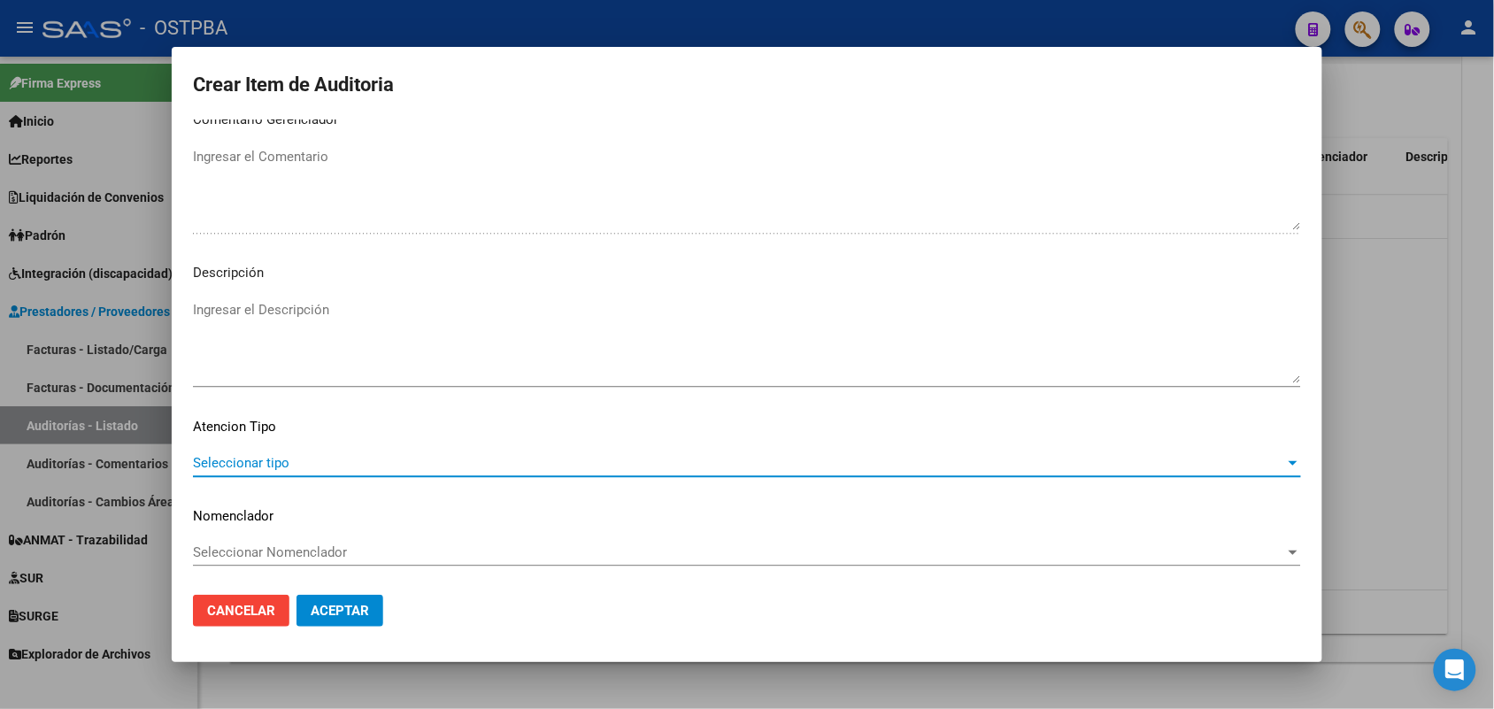
click at [243, 461] on span "Seleccionar tipo" at bounding box center [739, 463] width 1092 height 16
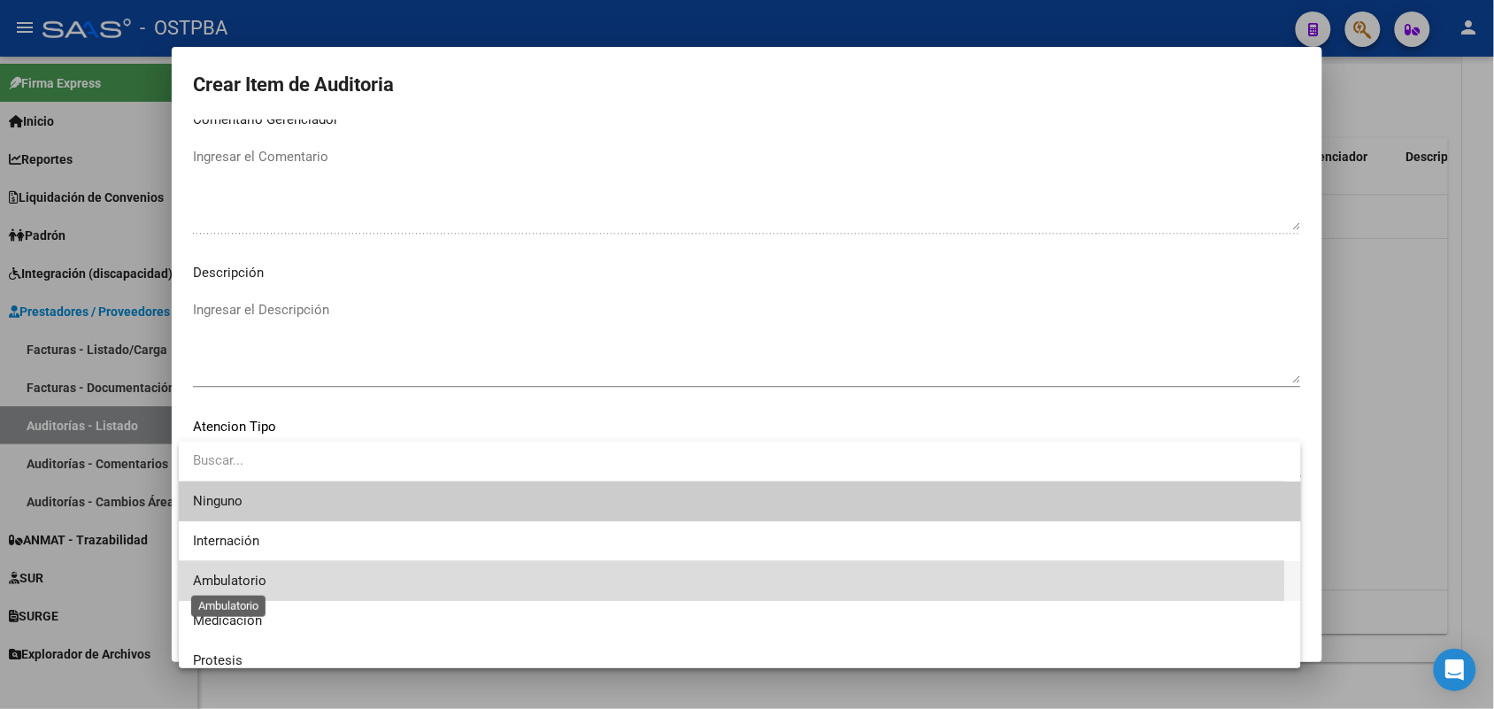
click at [262, 575] on span "Ambulatorio" at bounding box center [229, 581] width 73 height 16
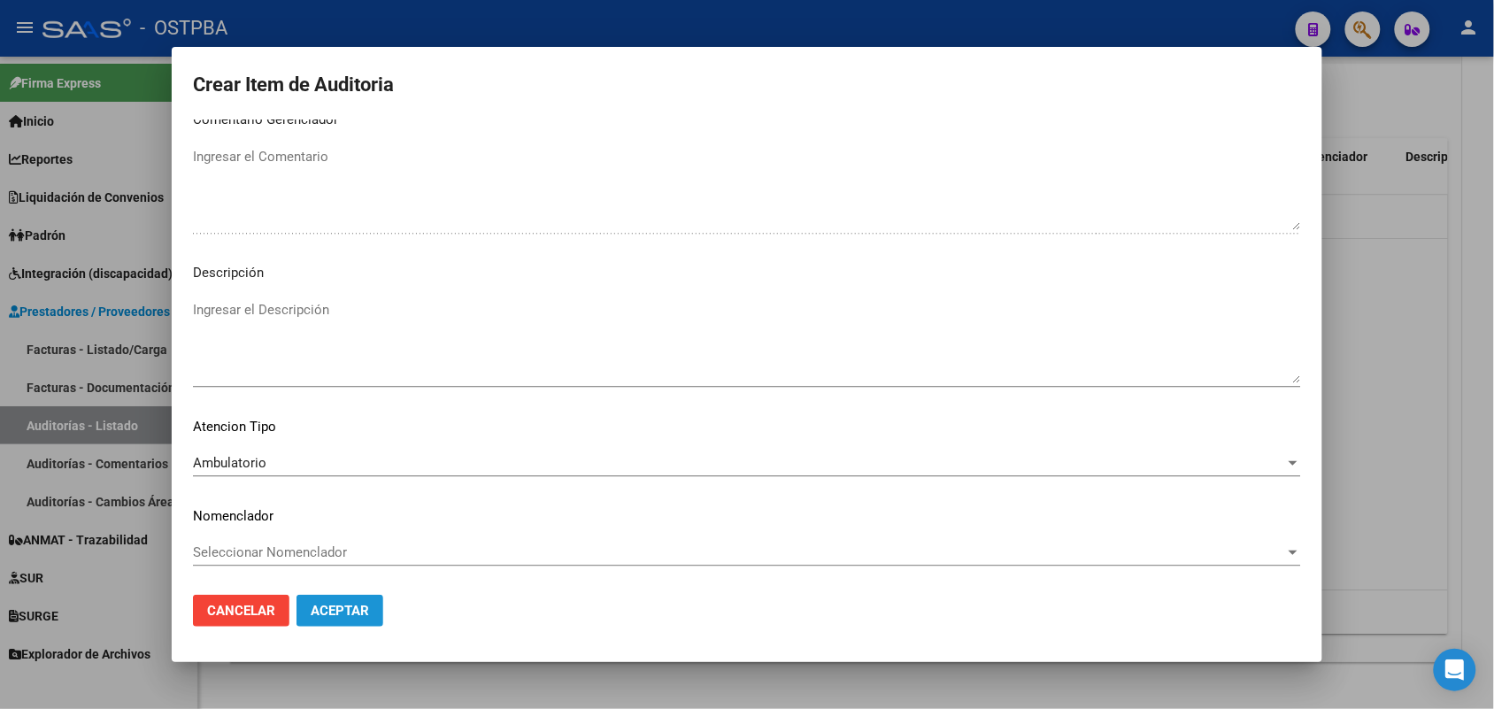
click at [326, 612] on span "Aceptar" at bounding box center [340, 611] width 58 height 16
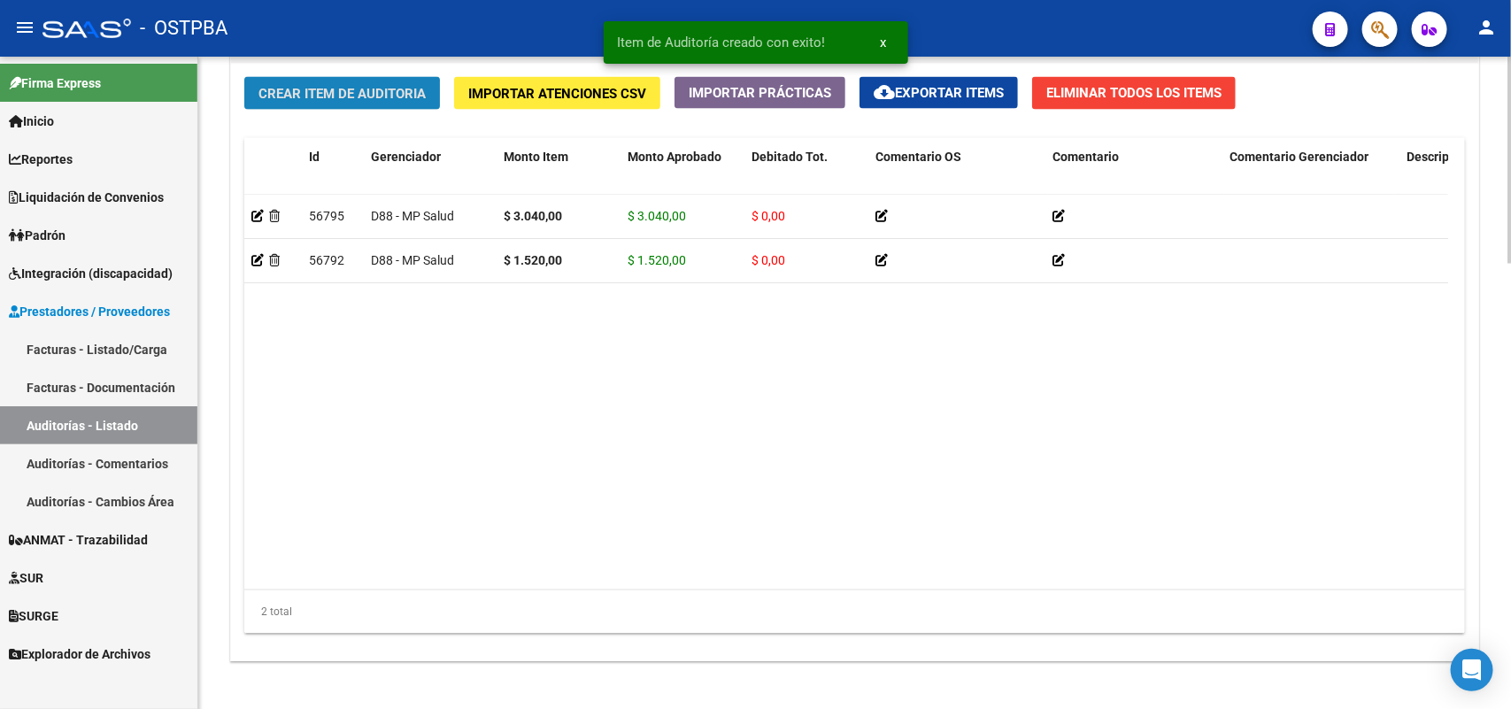
click at [414, 95] on span "Crear Item de Auditoria" at bounding box center [341, 94] width 167 height 16
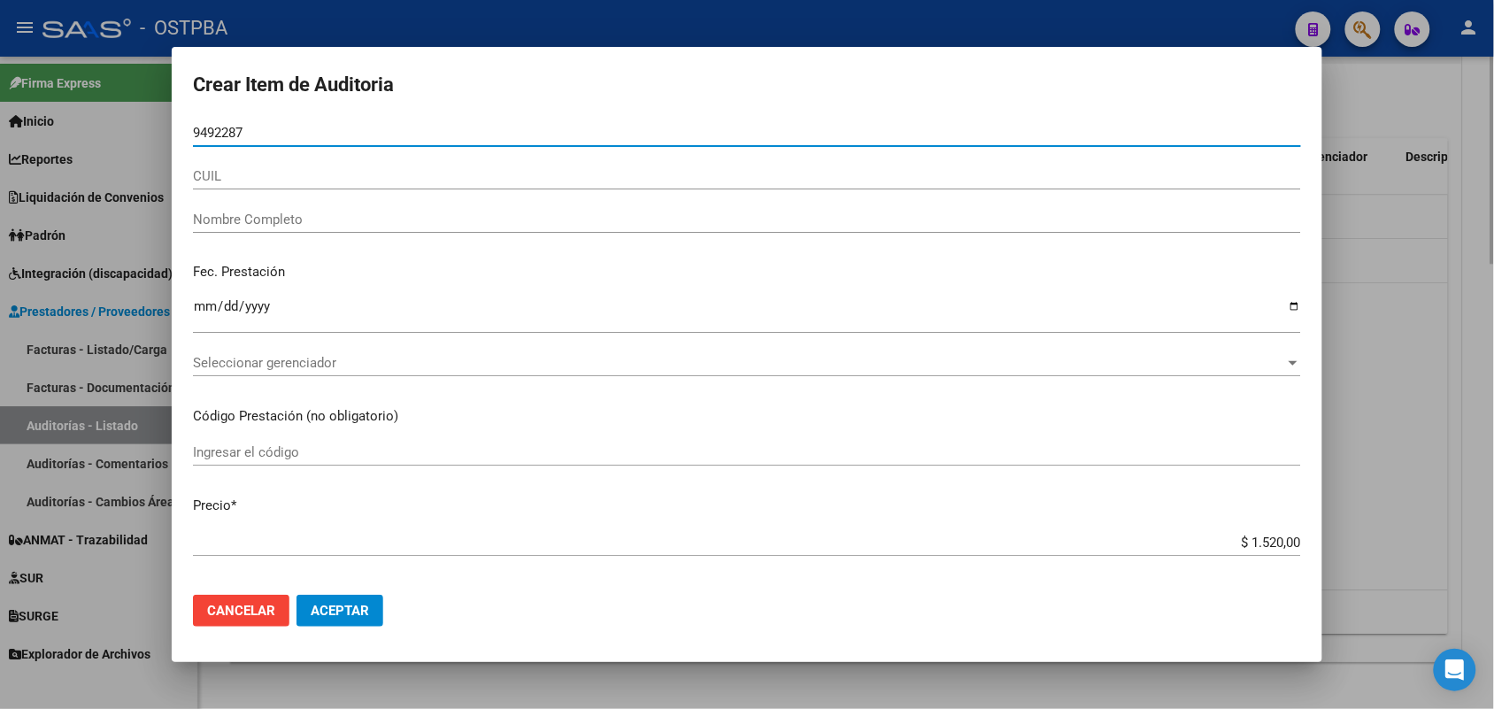
type input "94922879"
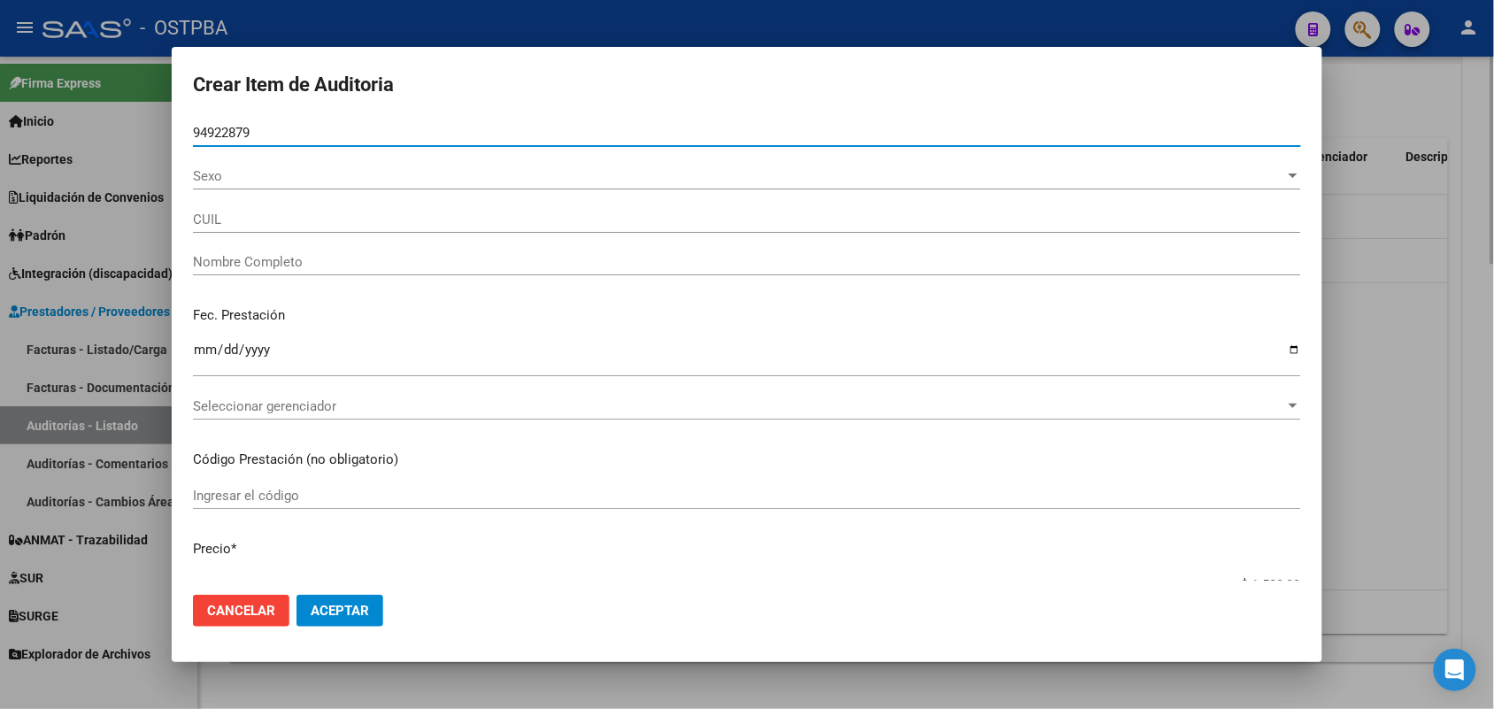
type input "27949228792"
type input "FIGUEREDO LOPEZ PETRONILDA -"
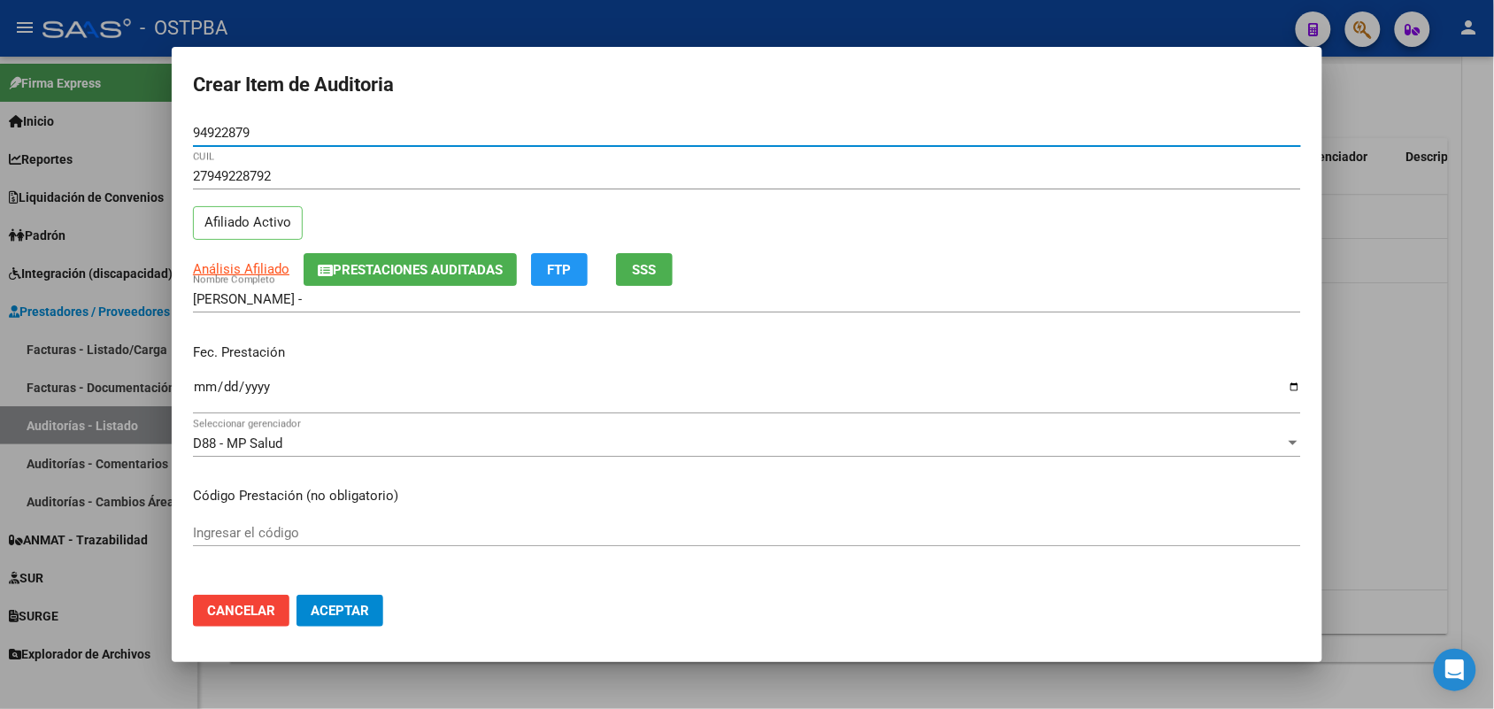
type input "94922879"
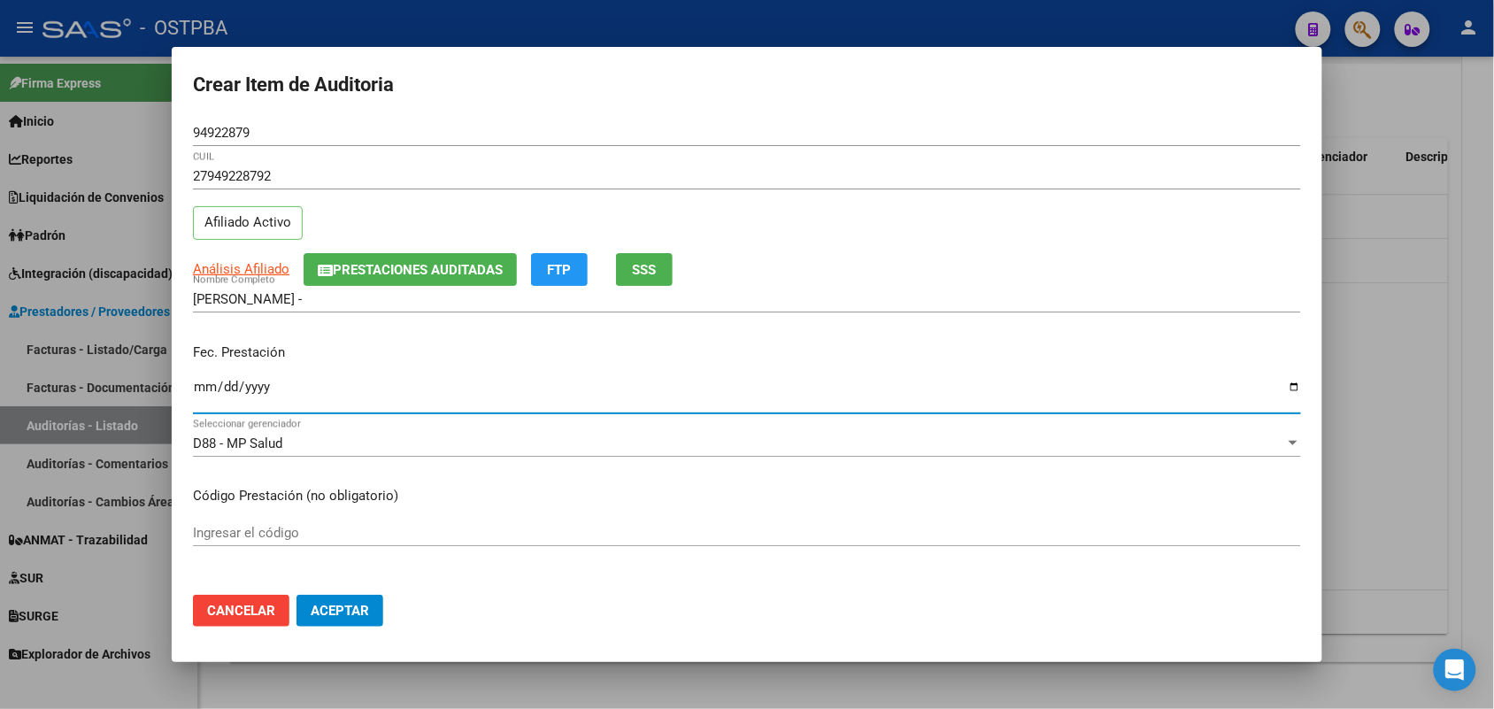
click at [204, 389] on input "Ingresar la fecha" at bounding box center [747, 394] width 1108 height 28
type input "2025-08-19"
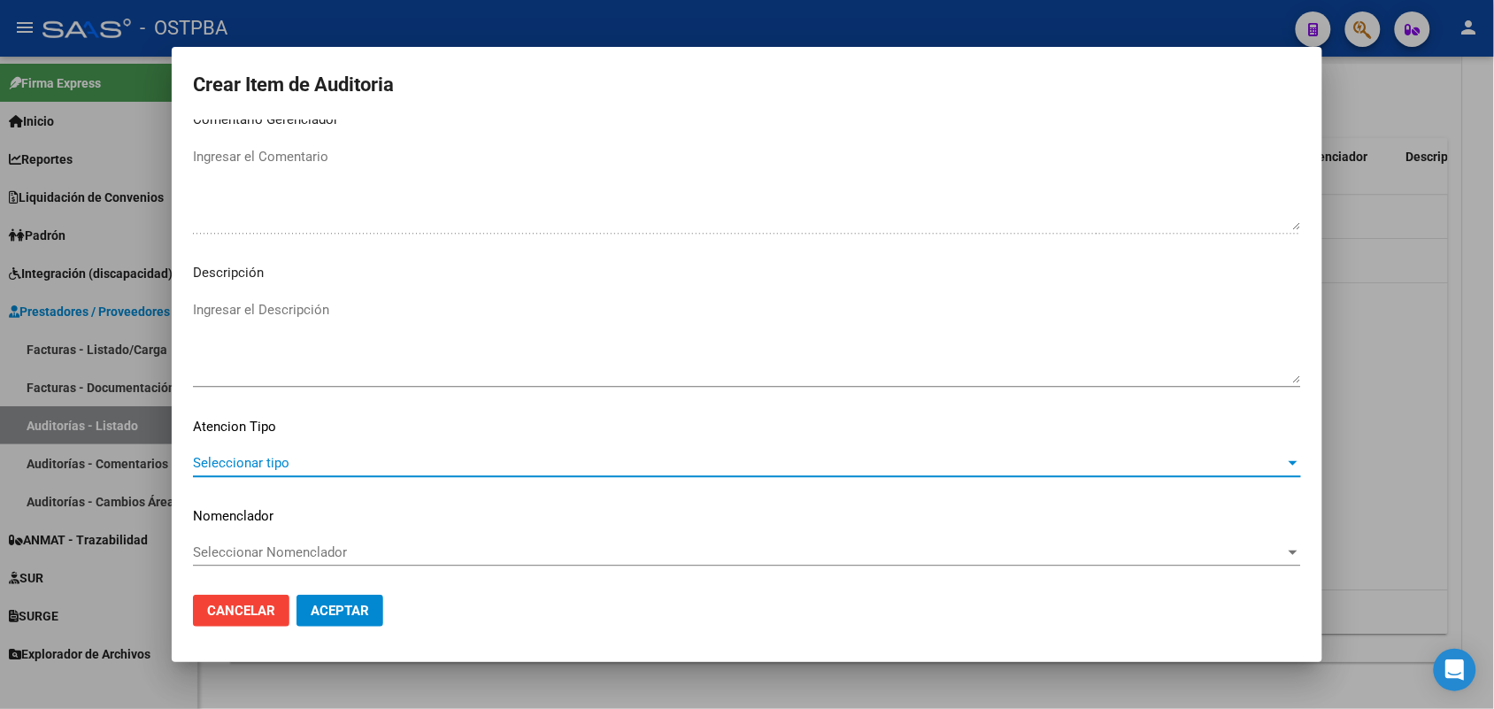
click at [275, 458] on span "Seleccionar tipo" at bounding box center [739, 463] width 1092 height 16
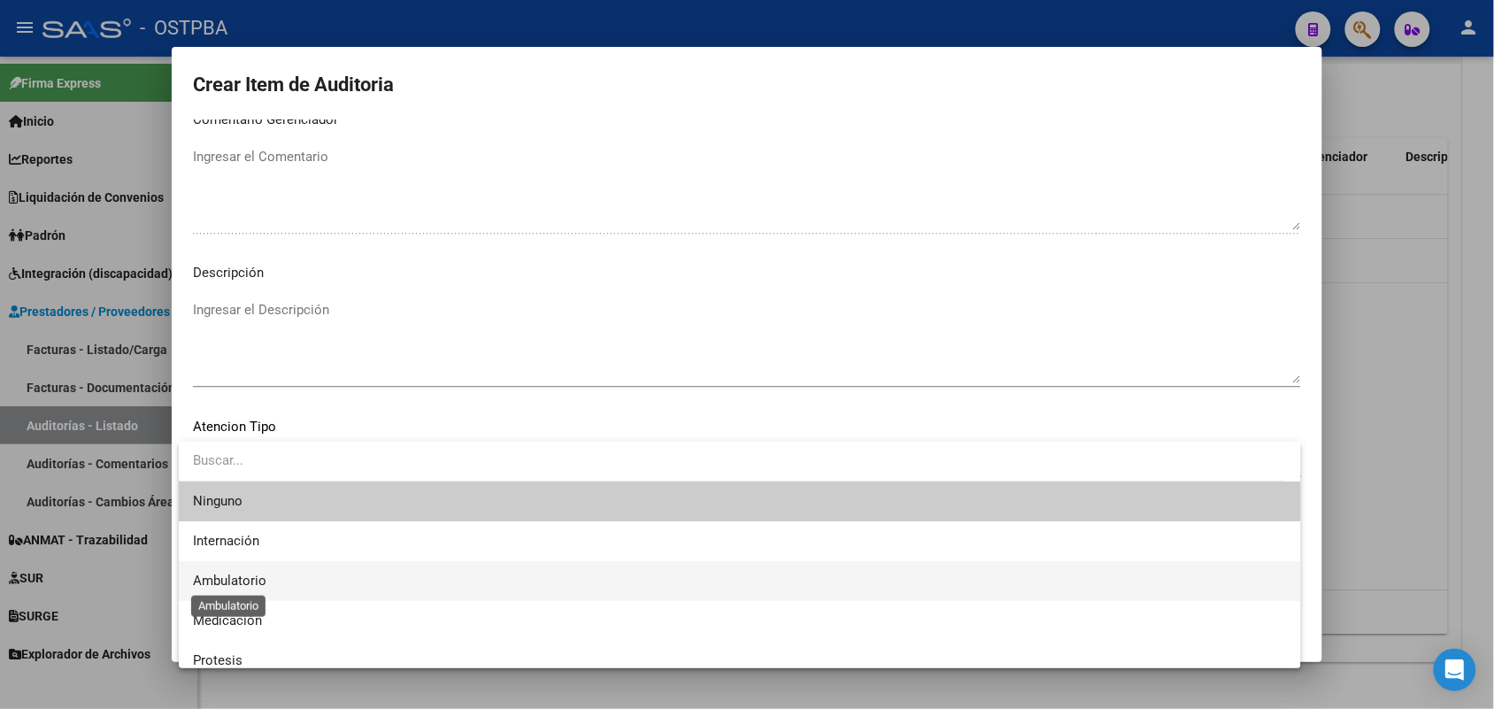
click at [244, 584] on span "Ambulatorio" at bounding box center [229, 581] width 73 height 16
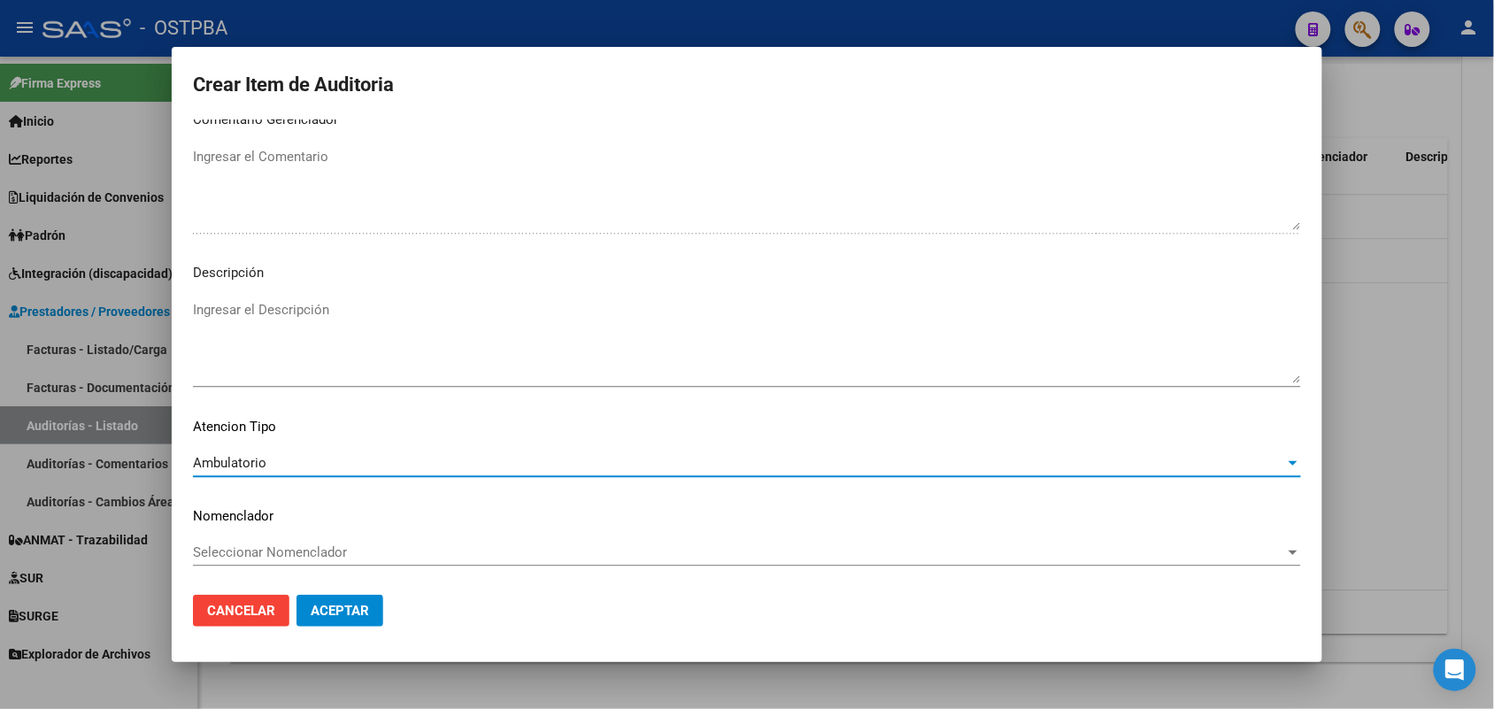
click at [354, 625] on button "Aceptar" at bounding box center [339, 611] width 87 height 32
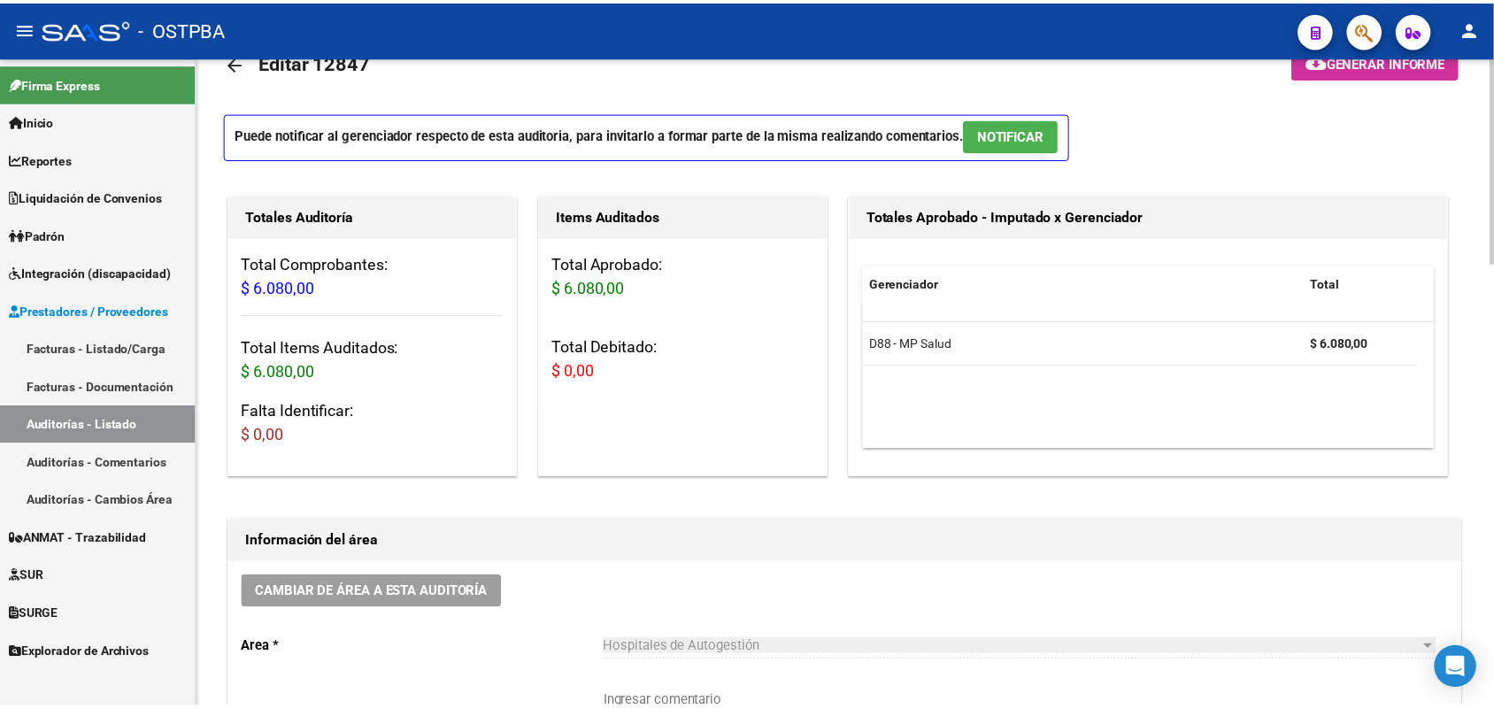
scroll to position [0, 0]
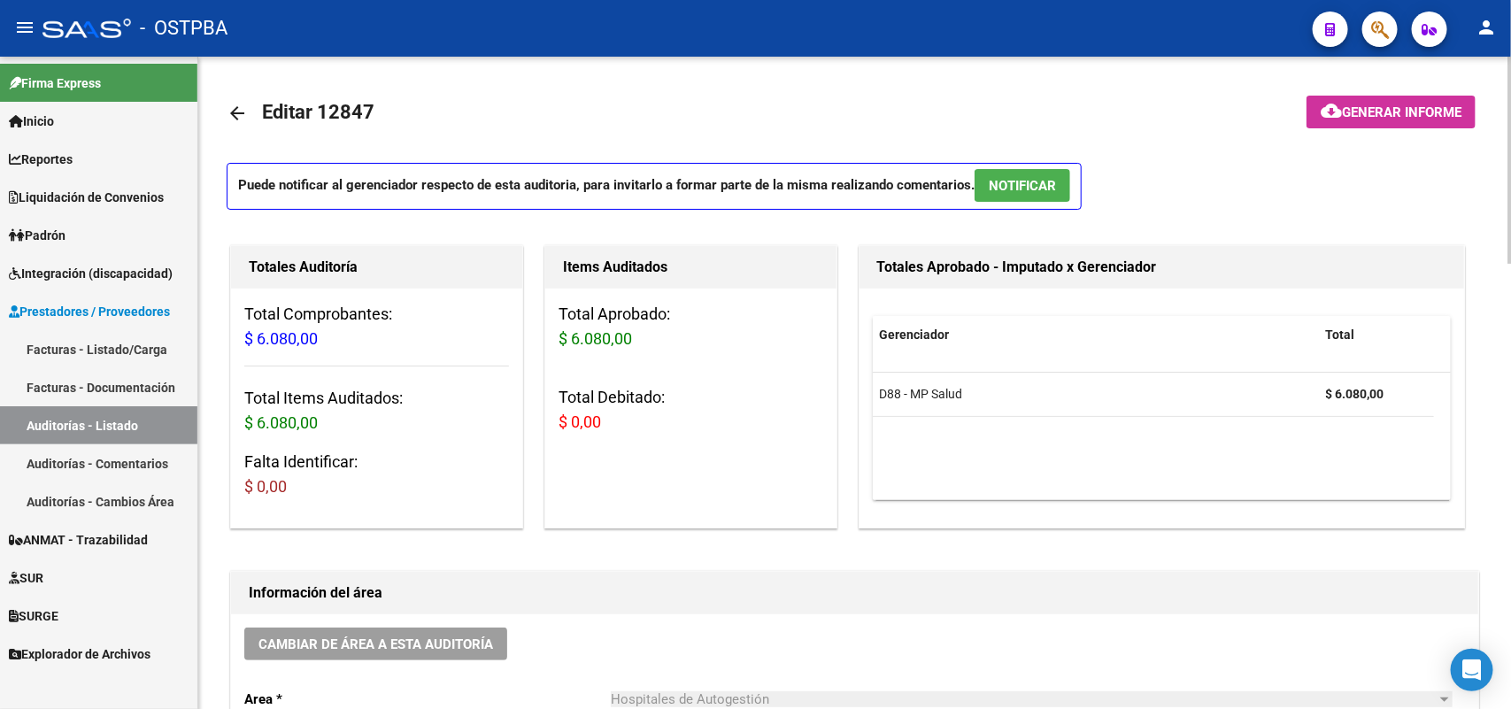
click at [1372, 107] on span "Generar informe" at bounding box center [1401, 112] width 119 height 16
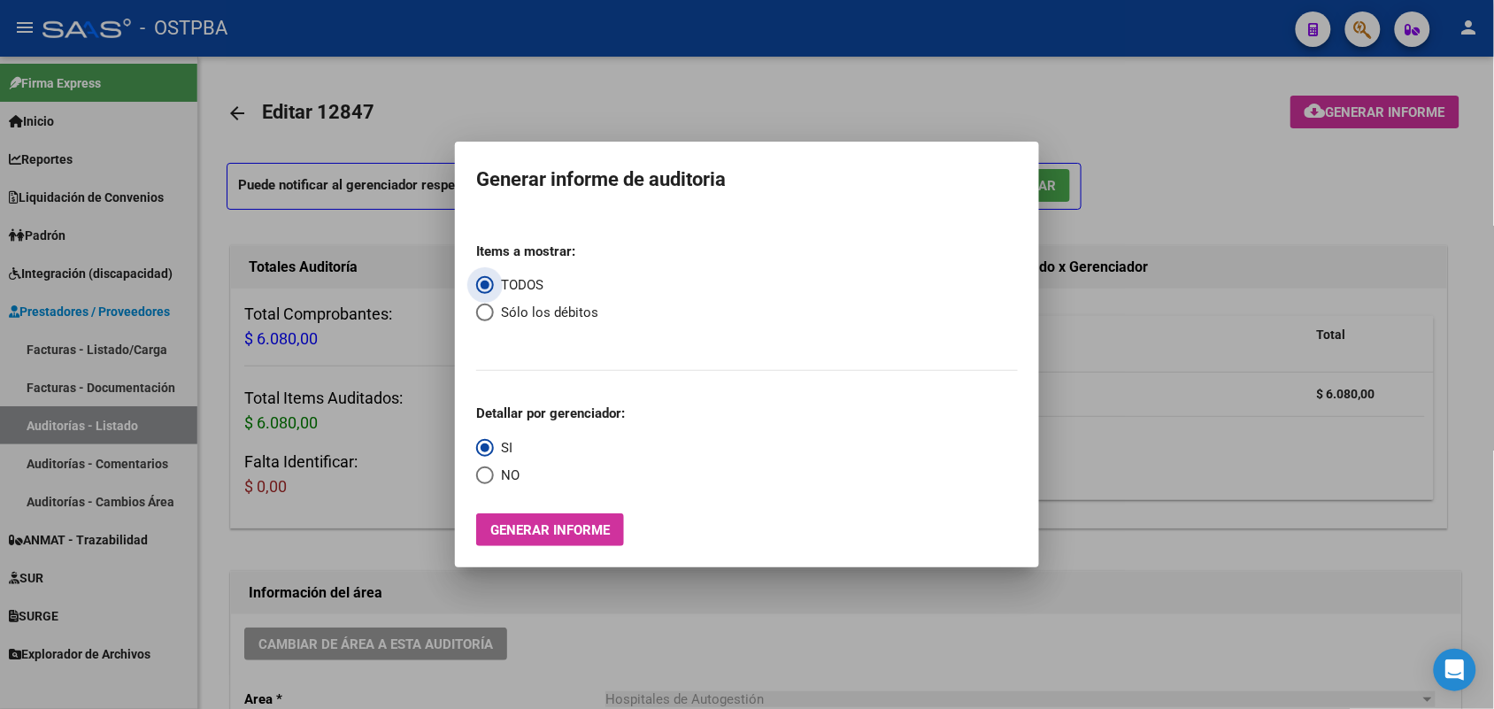
click at [581, 535] on span "Generar informe" at bounding box center [549, 530] width 119 height 16
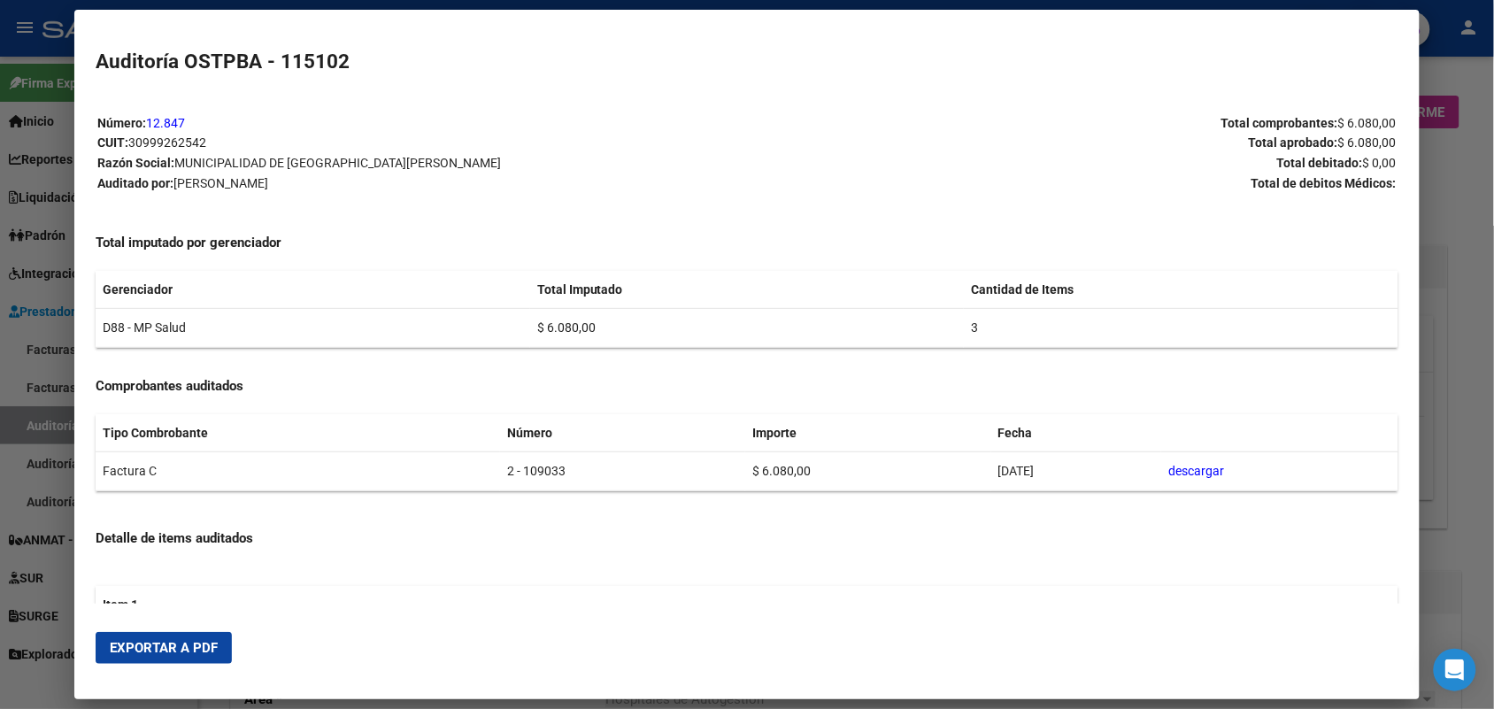
click at [152, 637] on button "Exportar a PDF" at bounding box center [164, 648] width 136 height 32
drag, startPoint x: 1474, startPoint y: 187, endPoint x: 1497, endPoint y: 3, distance: 185.5
click at [1474, 156] on div at bounding box center [747, 354] width 1494 height 709
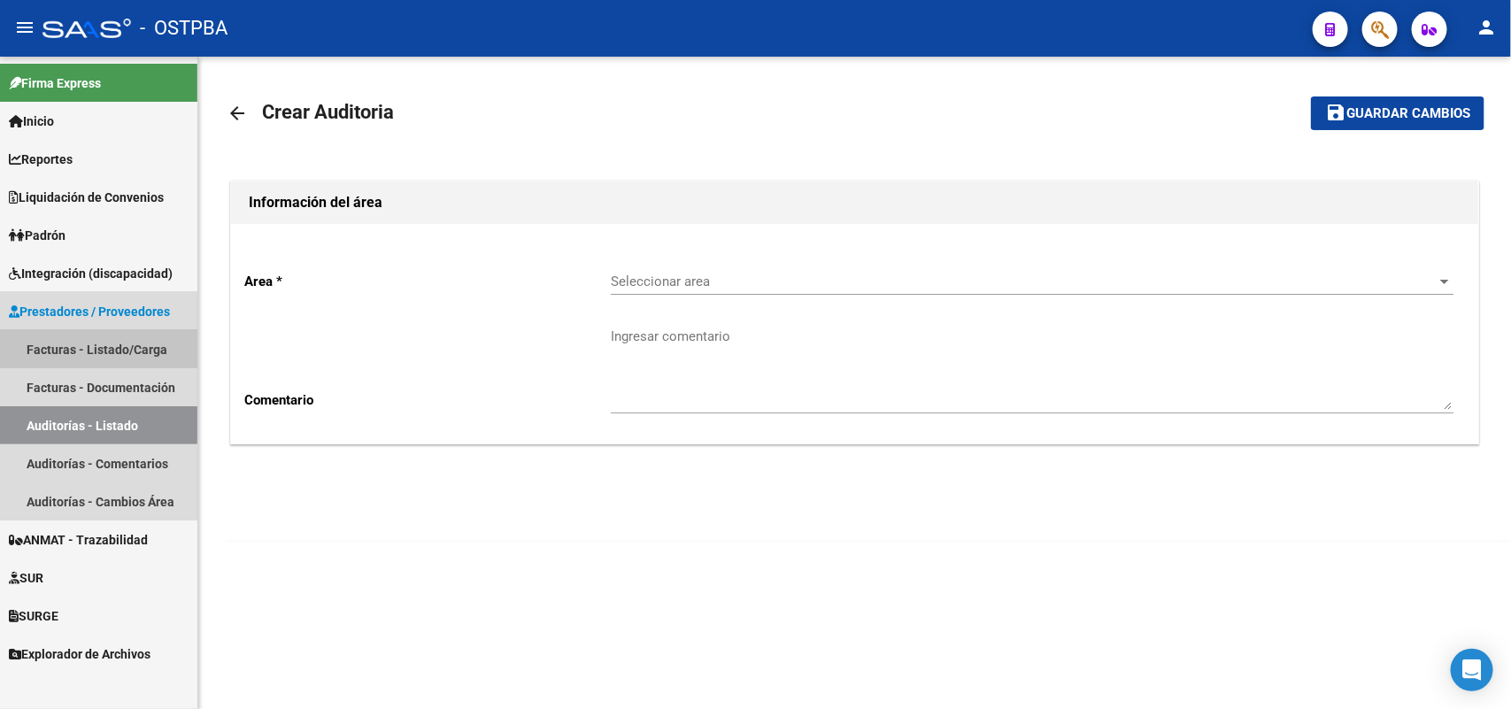
click at [152, 350] on link "Facturas - Listado/Carga" at bounding box center [98, 349] width 197 height 38
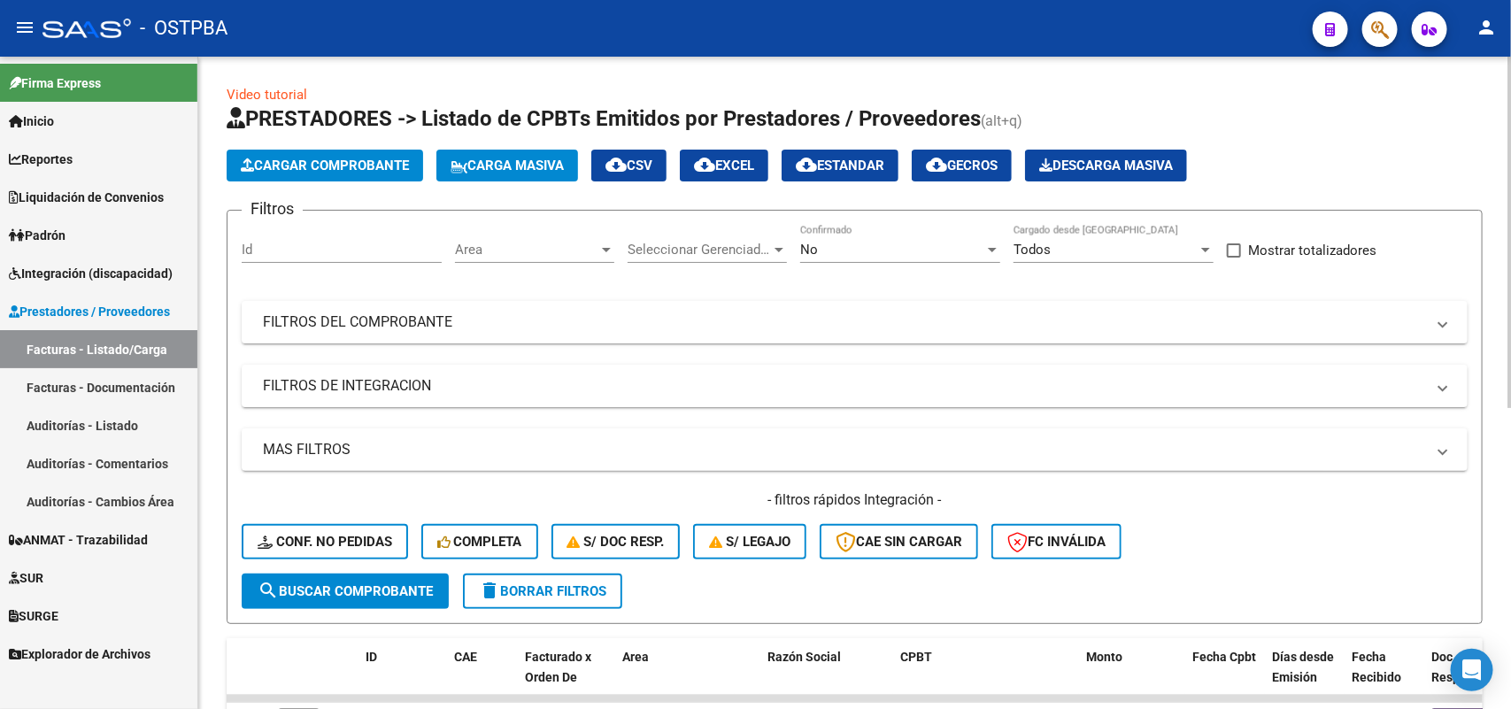
click at [369, 165] on span "Cargar Comprobante" at bounding box center [325, 166] width 168 height 16
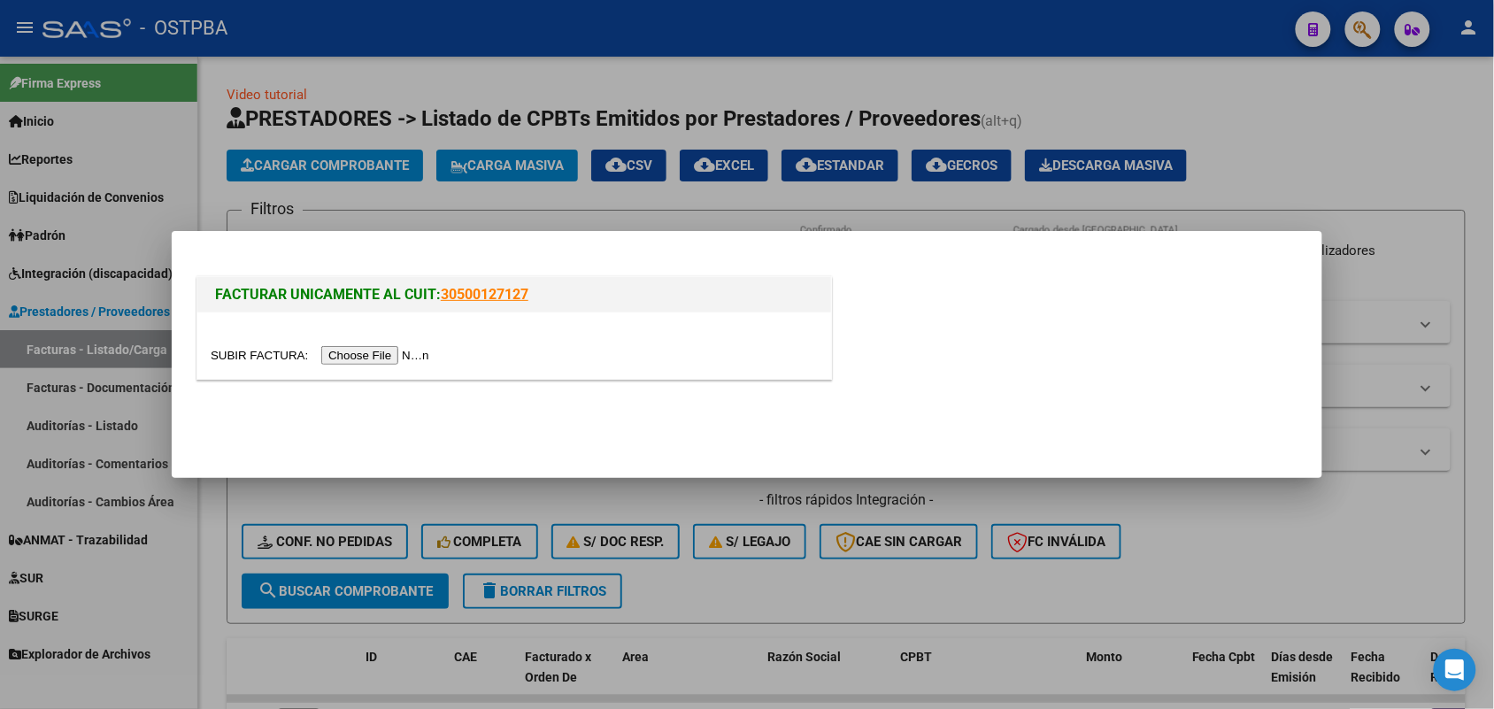
click at [381, 351] on input "file" at bounding box center [323, 355] width 224 height 19
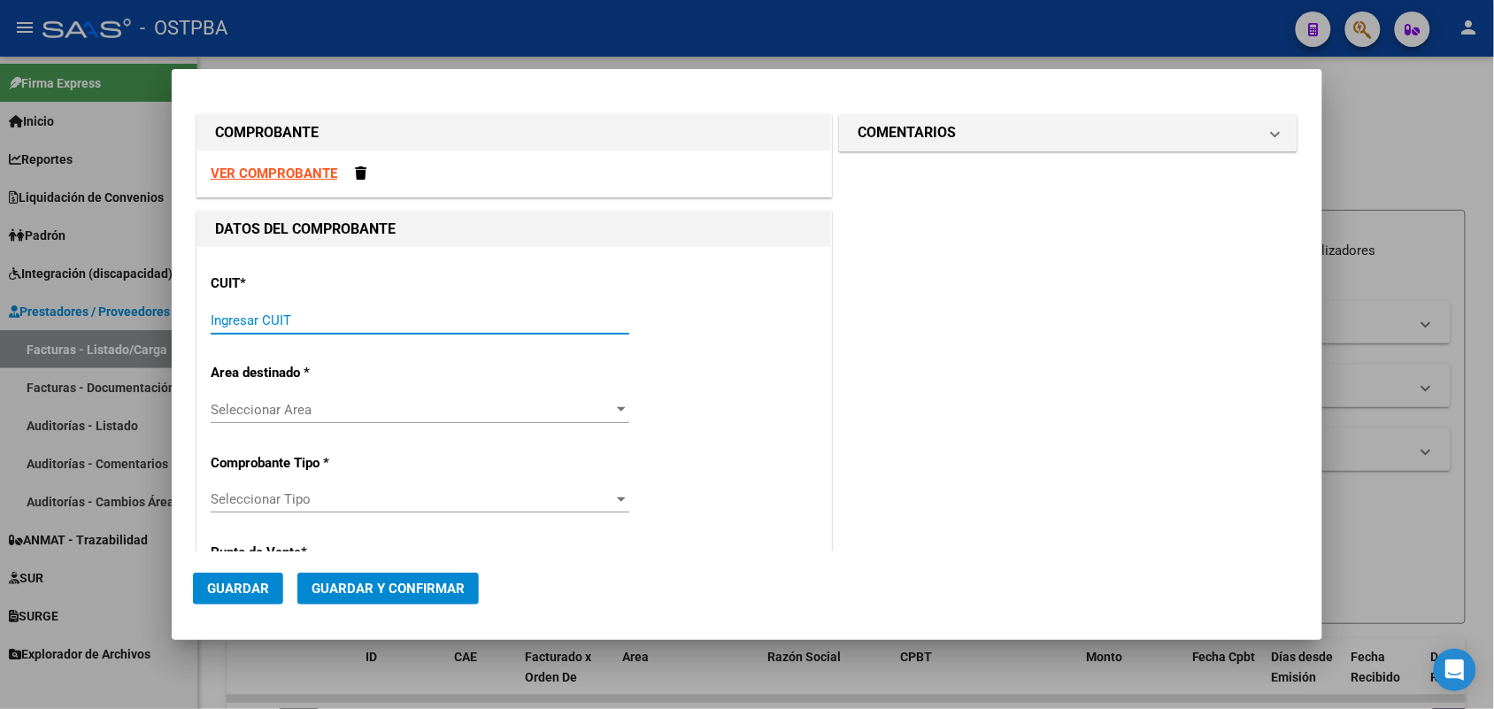
click at [237, 312] on input "Ingresar CUIT" at bounding box center [420, 320] width 419 height 16
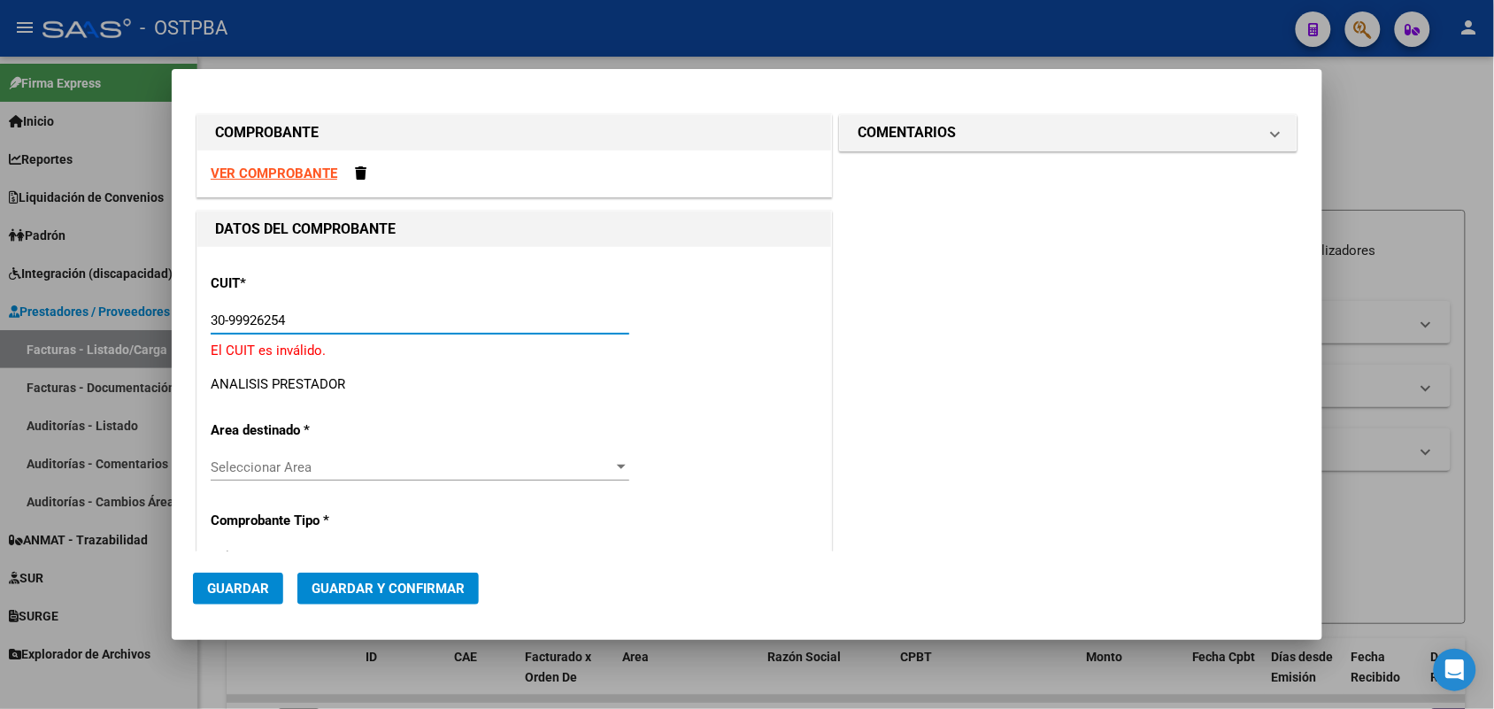
type input "30-99926254-2"
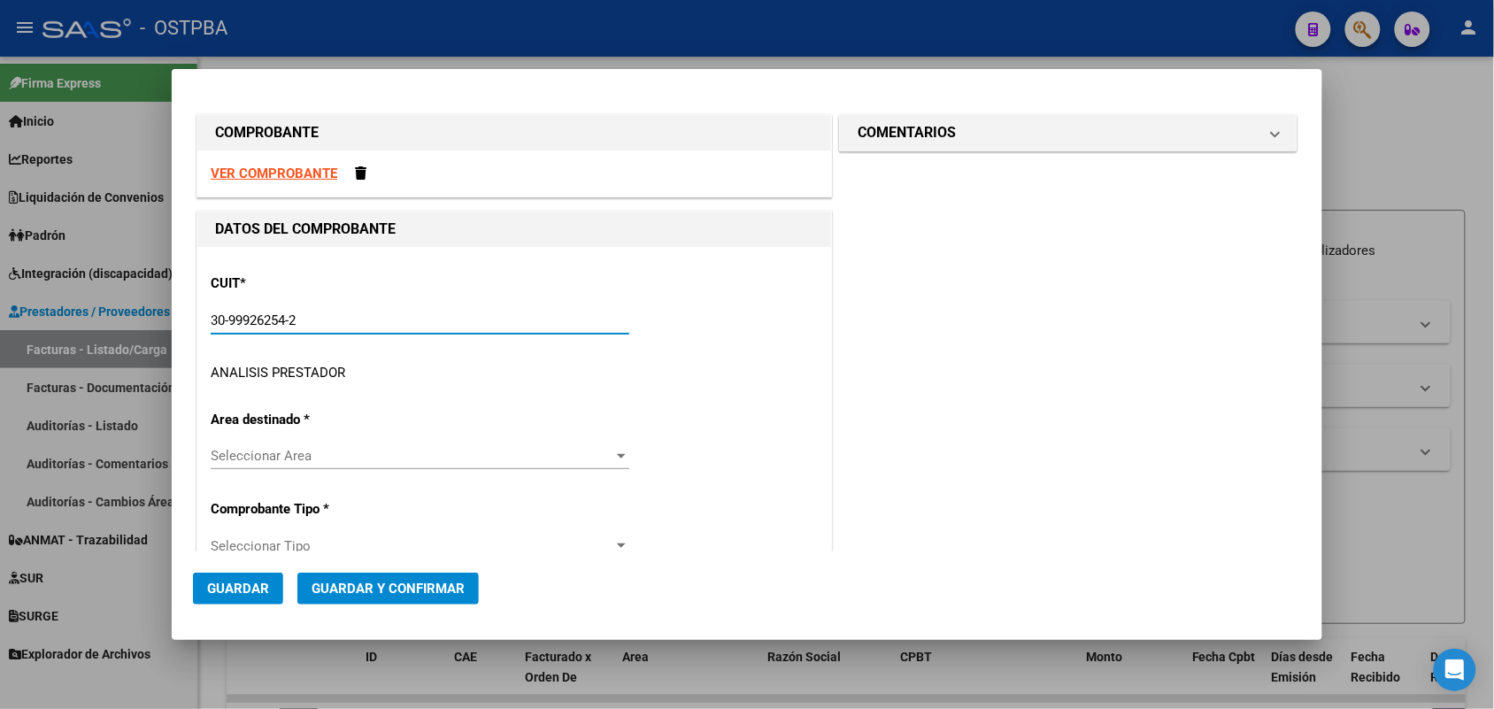
type input "2"
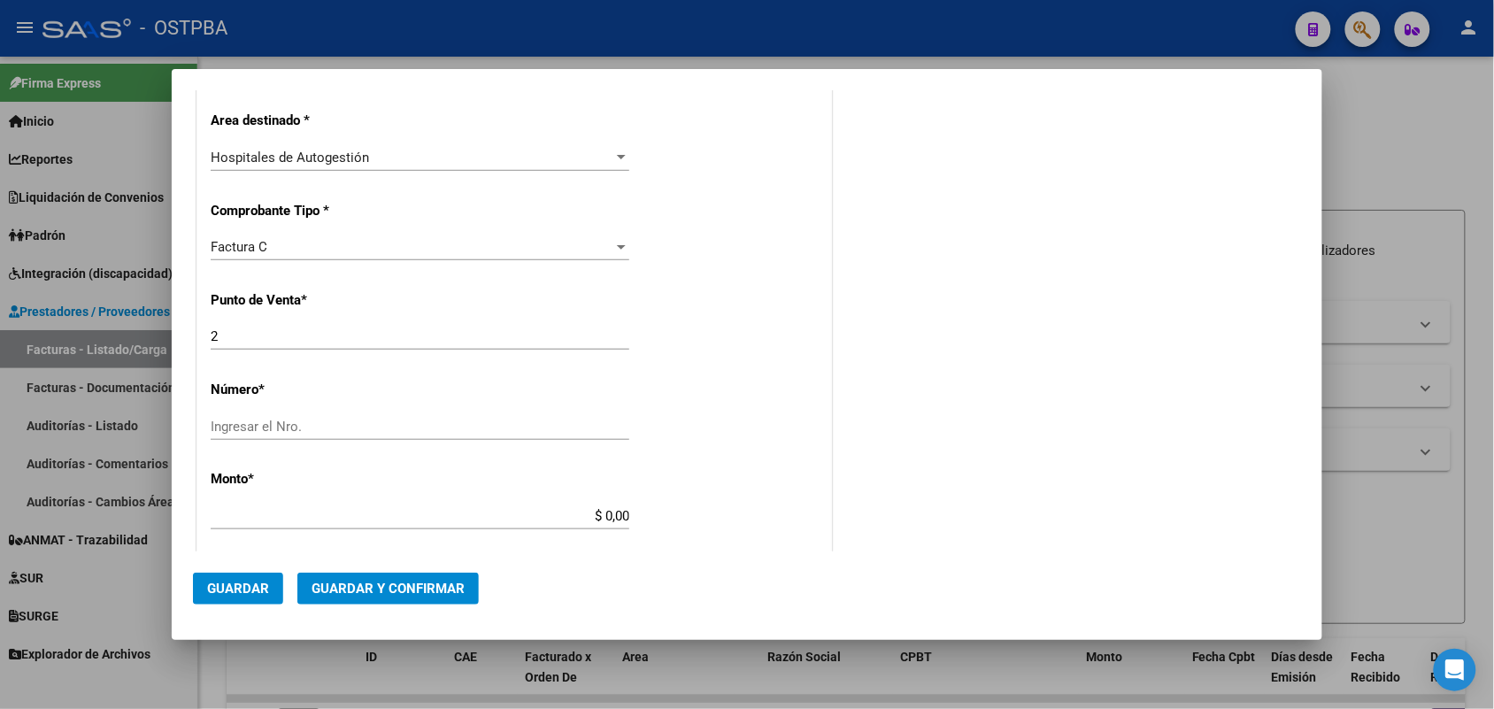
scroll to position [442, 0]
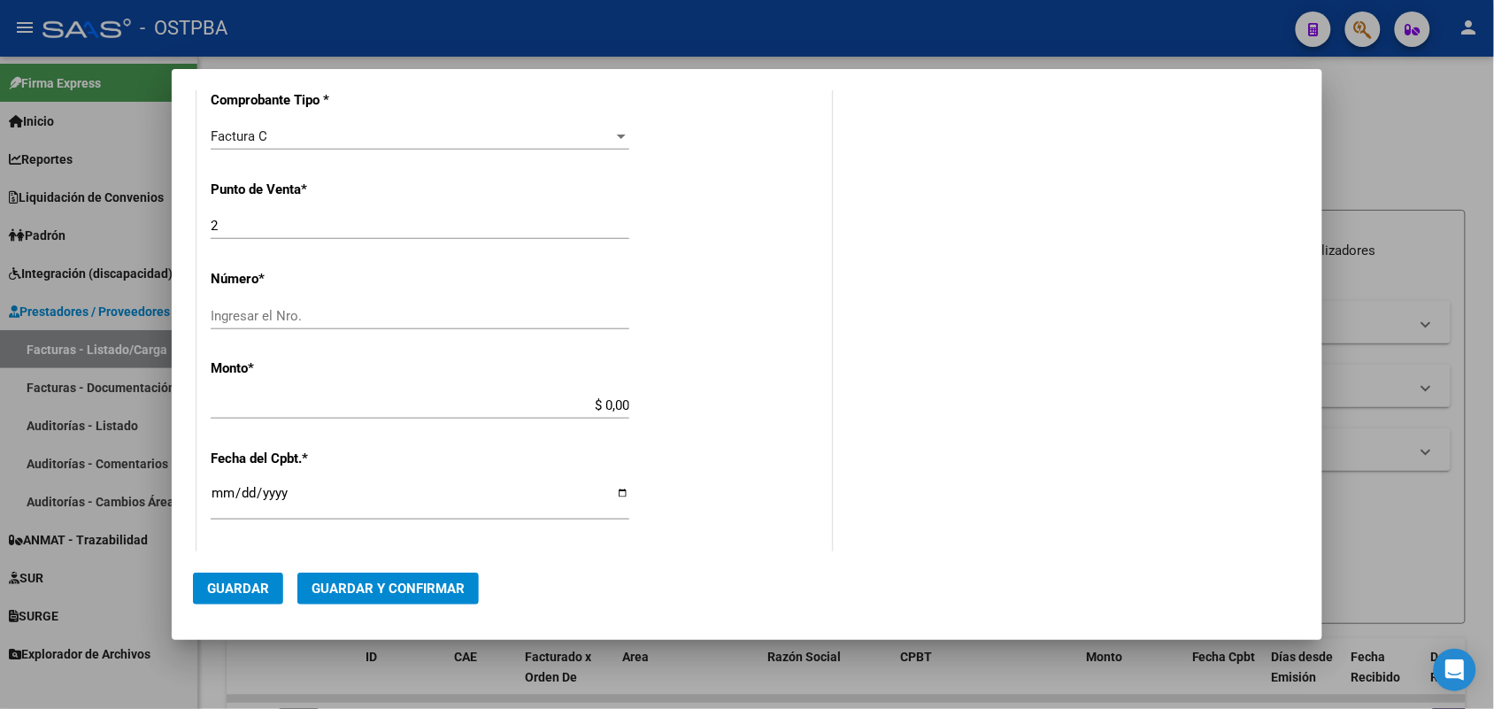
type input "30-99926254-2"
click at [258, 319] on input "Ingresar el Nro." at bounding box center [420, 316] width 419 height 16
type input "109034"
drag, startPoint x: 581, startPoint y: 400, endPoint x: 706, endPoint y: 394, distance: 125.8
click at [706, 394] on div "CUIT * 30-99926254-2 Ingresar CUIT ANALISIS PRESTADOR MUNICIPALIDAD DE SAN FERN…" at bounding box center [514, 431] width 634 height 1255
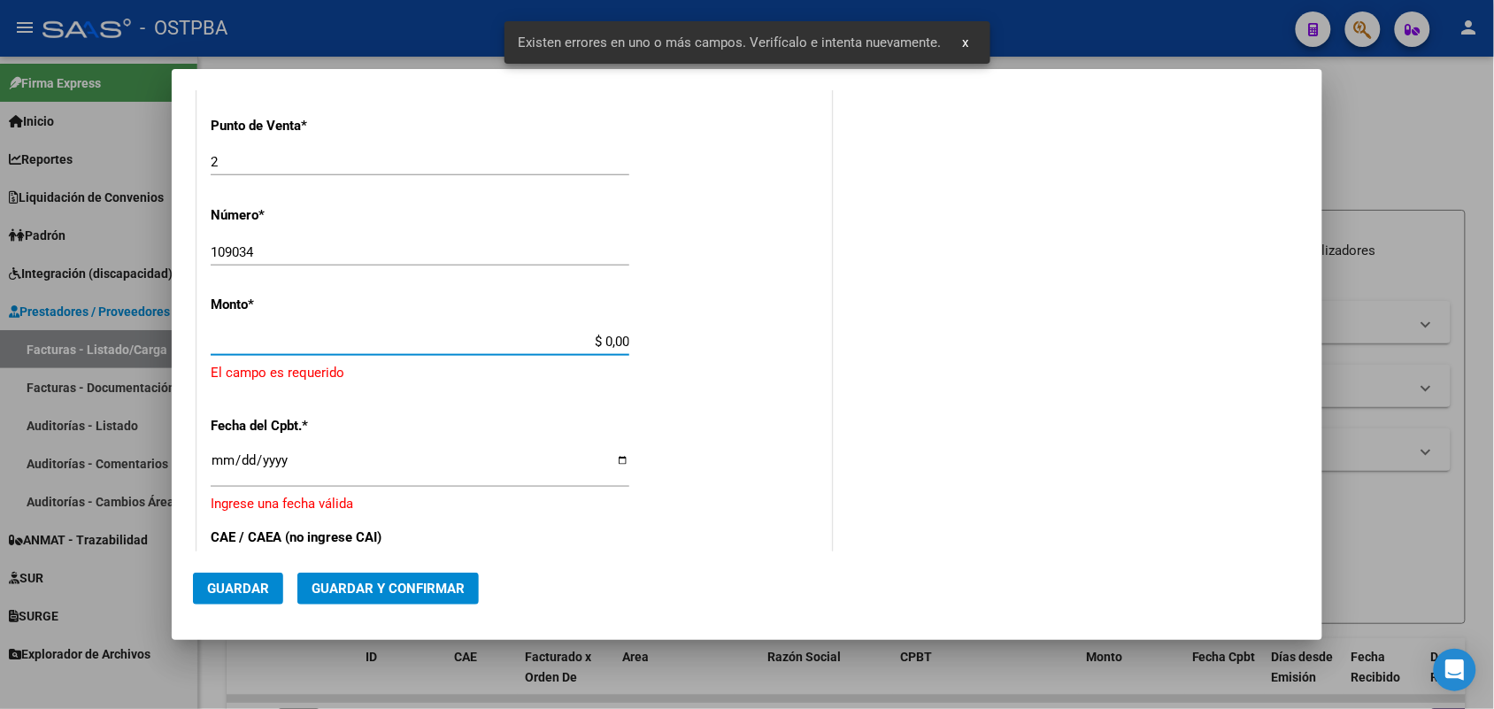
scroll to position [519, 0]
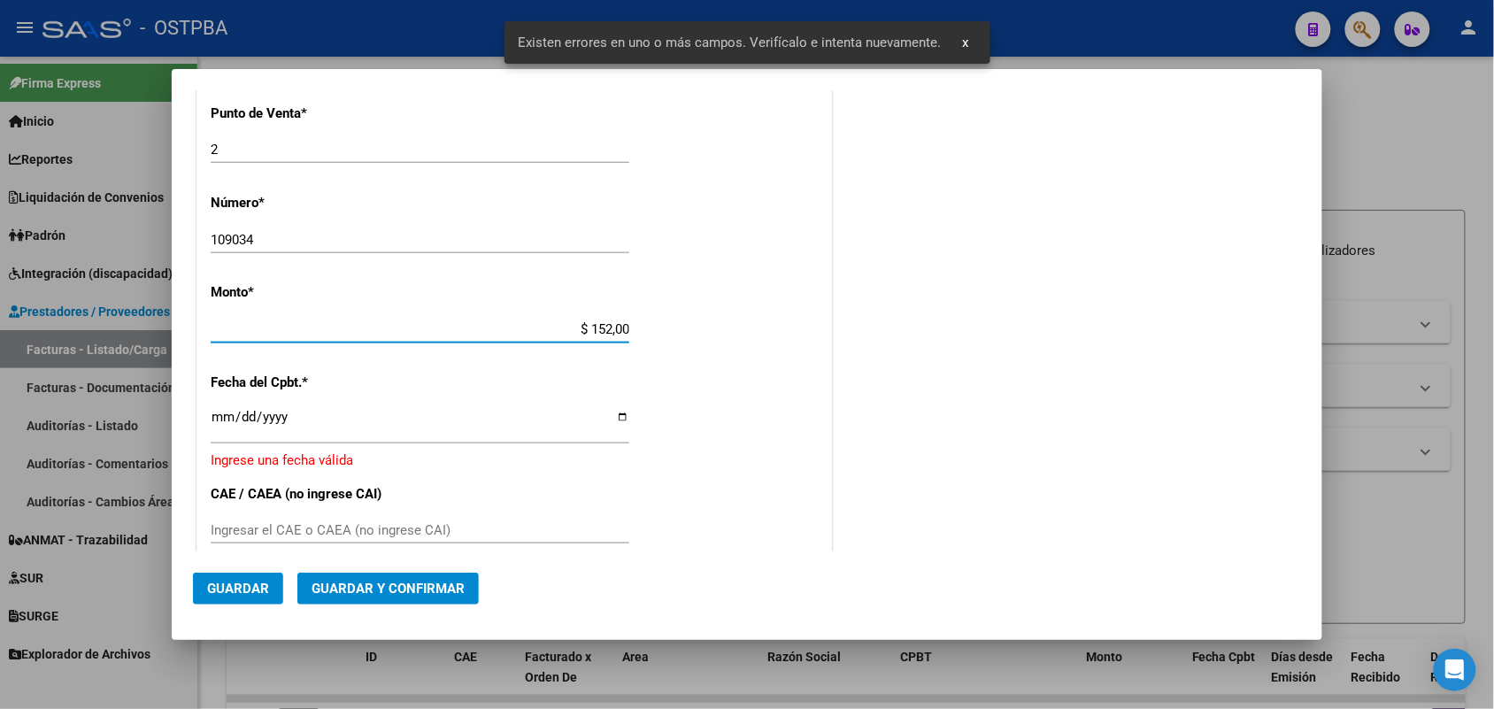
type input "$ 1.520,00"
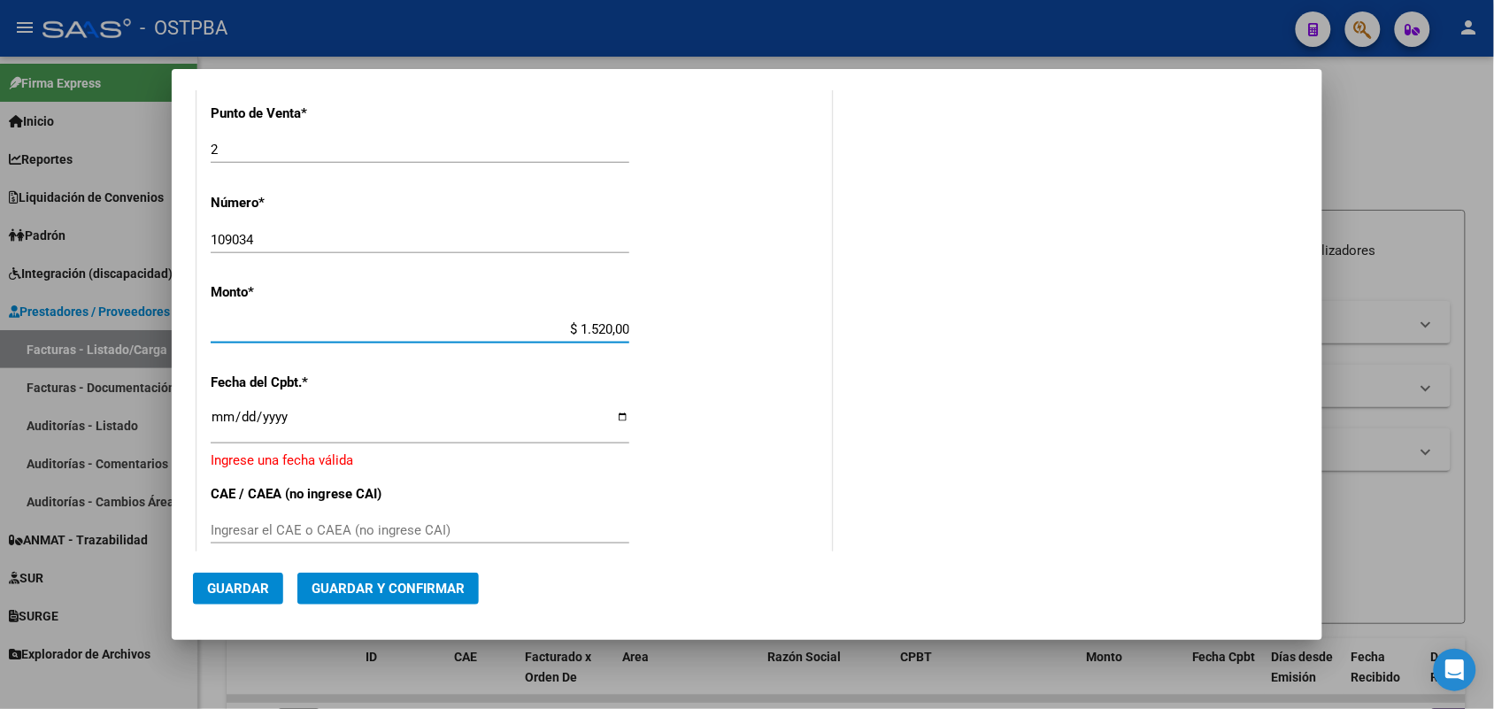
click at [221, 425] on input "Ingresar la fecha" at bounding box center [420, 424] width 419 height 28
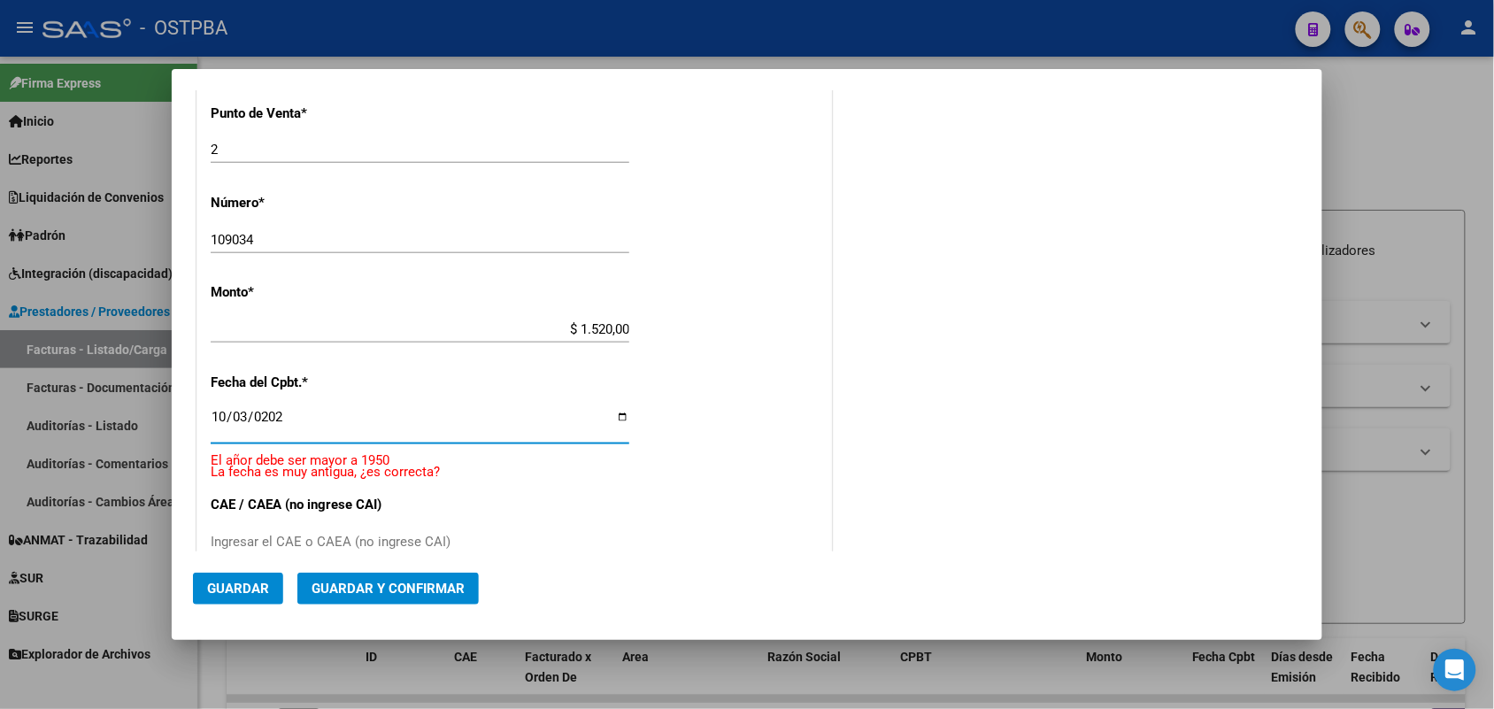
type input "[DATE]"
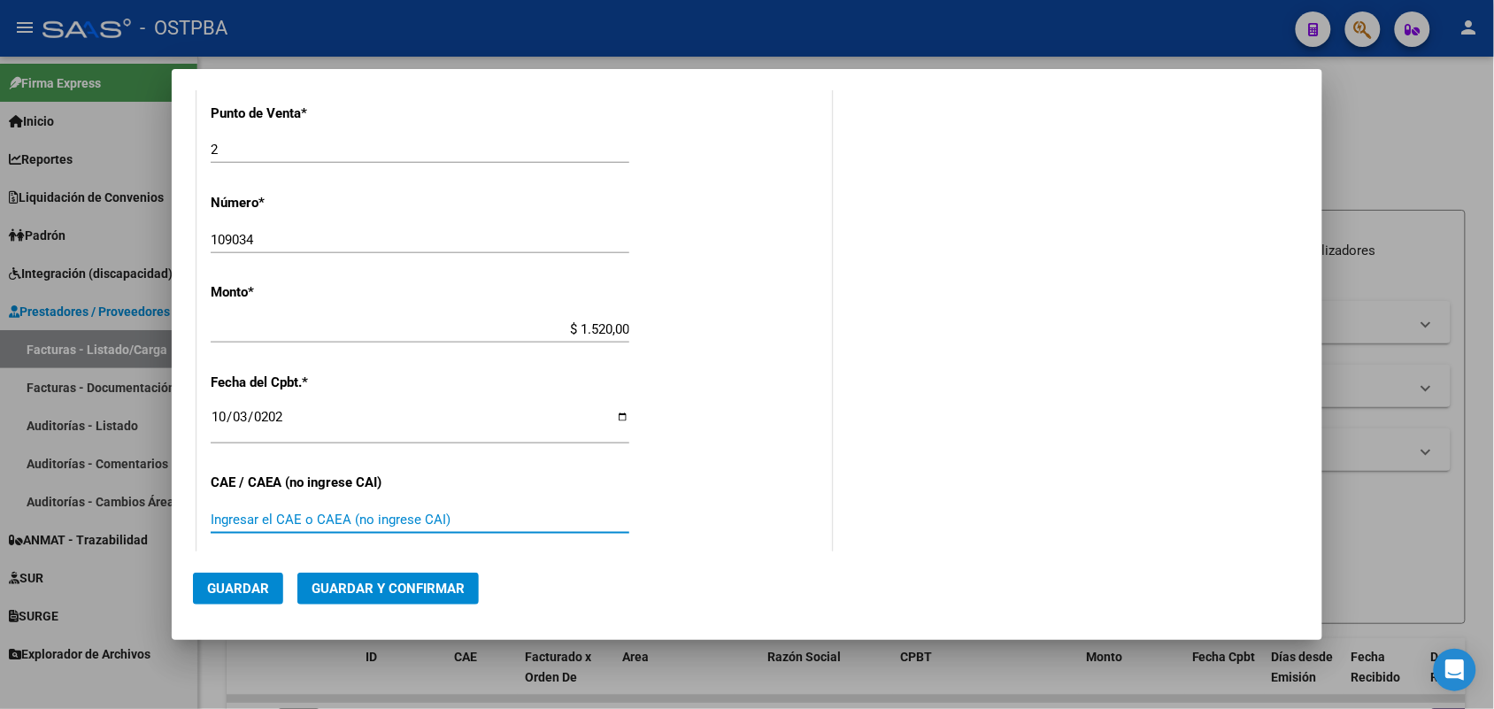
click at [217, 523] on input "Ingresar el CAE o CAEA (no ingrese CAI)" at bounding box center [420, 520] width 419 height 16
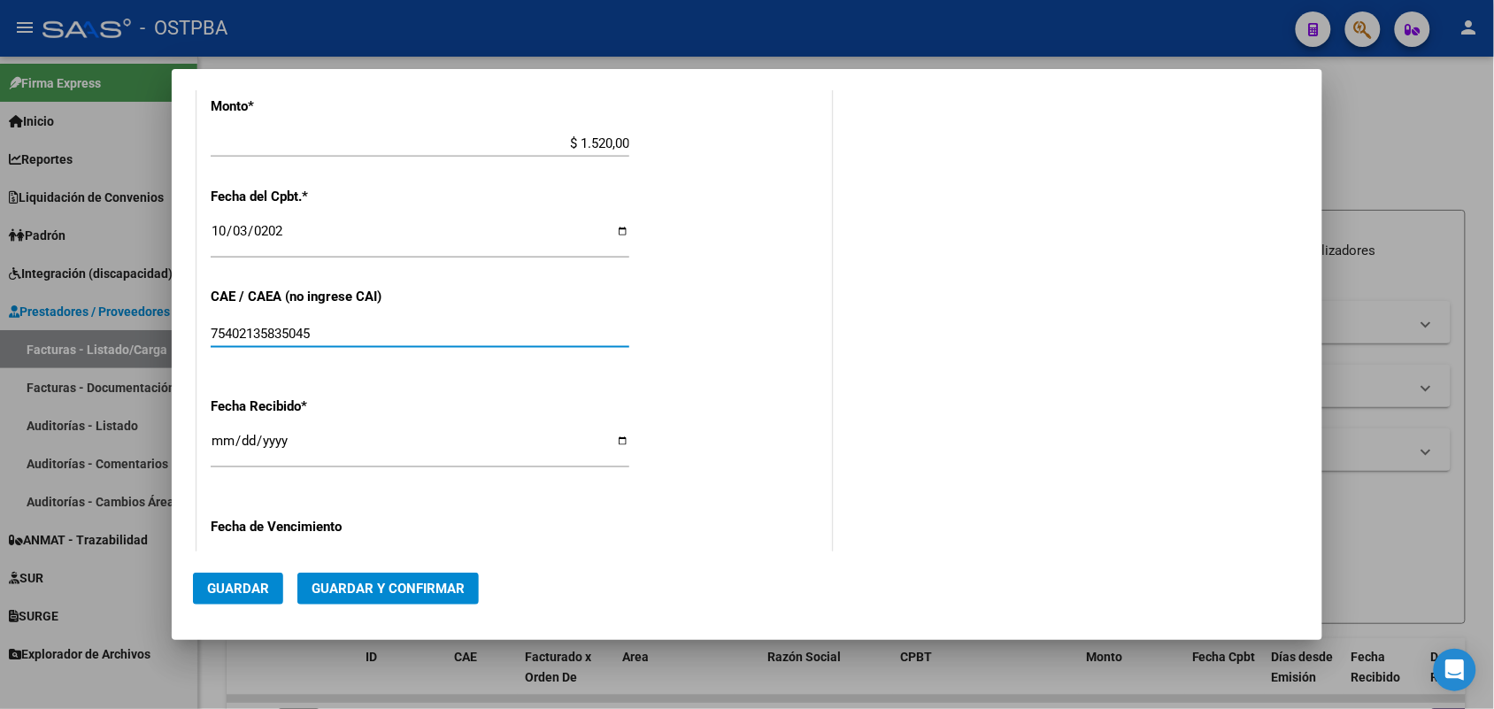
scroll to position [850, 0]
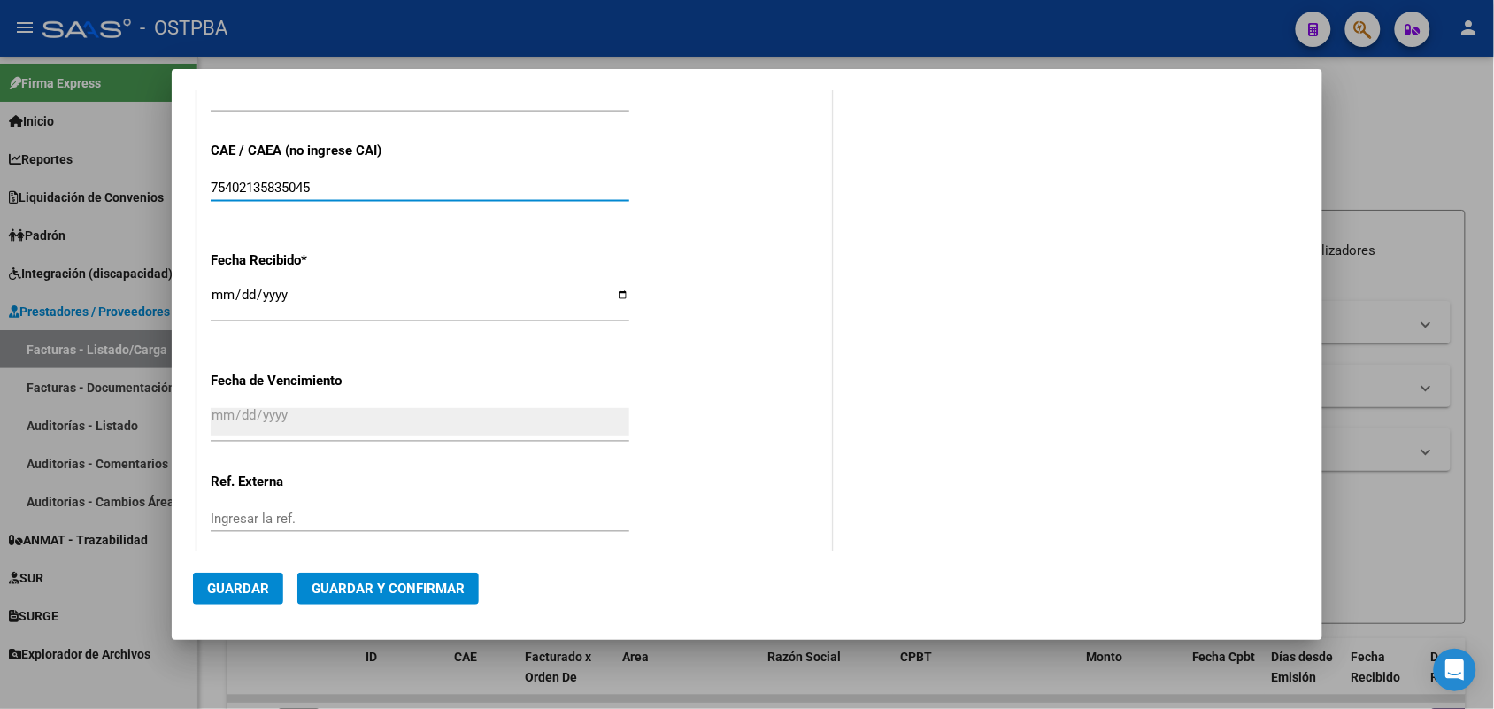
type input "75402135835045"
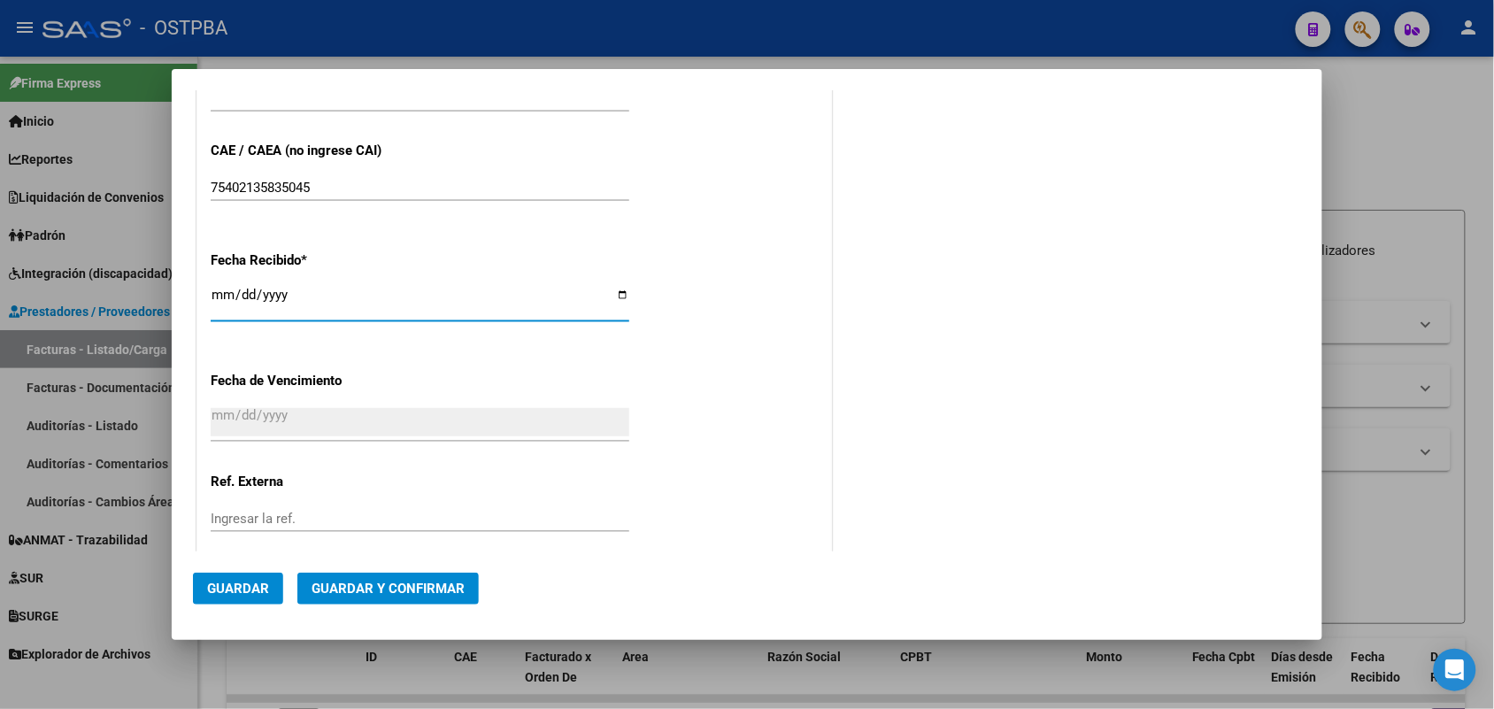
click at [224, 305] on input "[DATE]" at bounding box center [420, 302] width 419 height 28
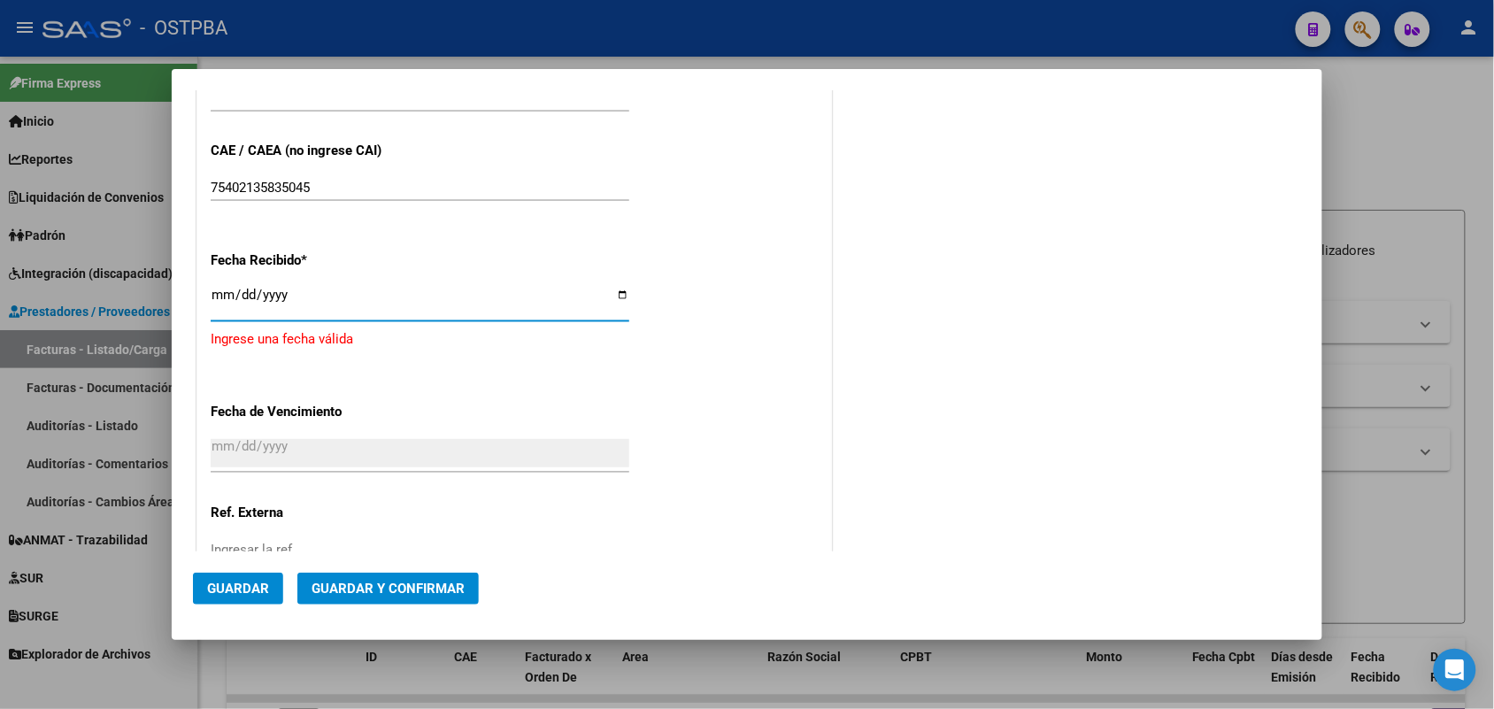
type input "[DATE]"
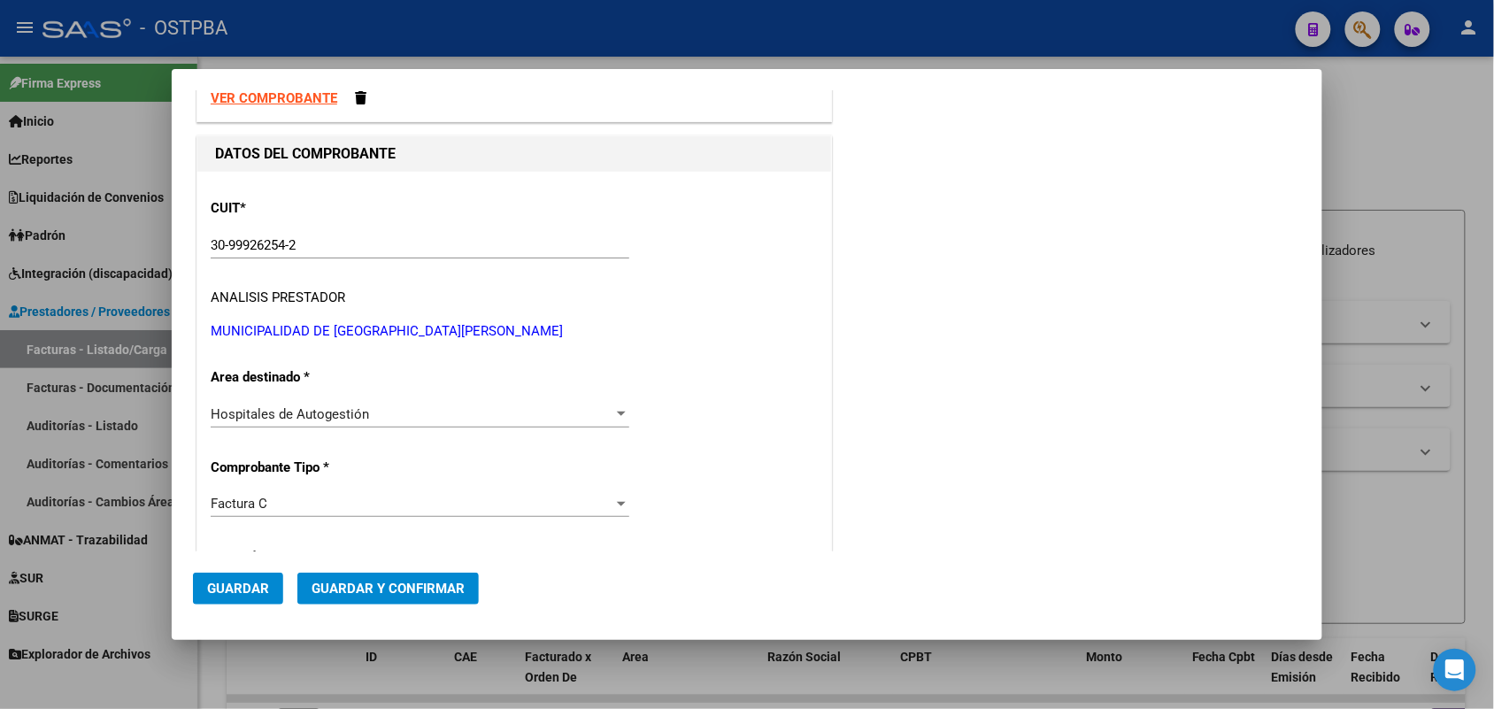
scroll to position [0, 0]
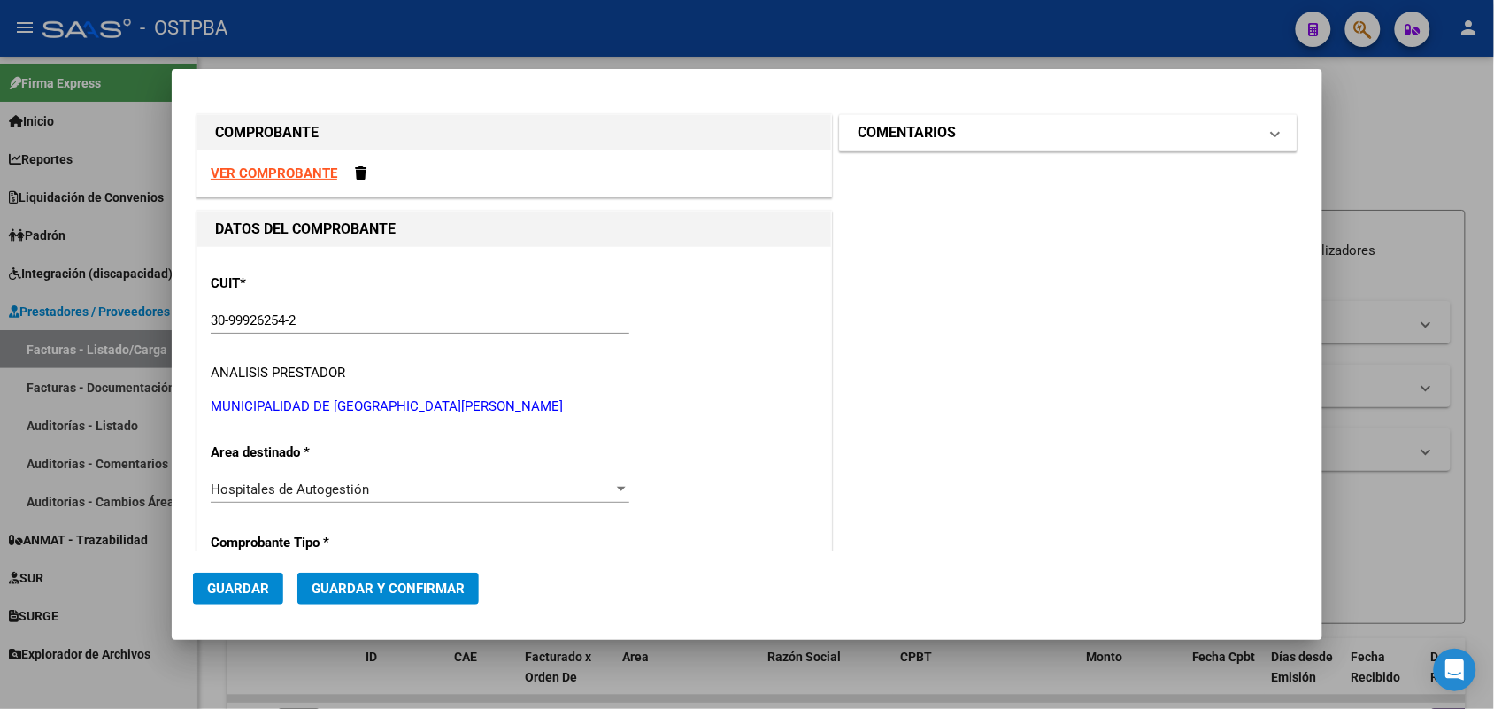
click at [1272, 130] on span at bounding box center [1275, 132] width 7 height 21
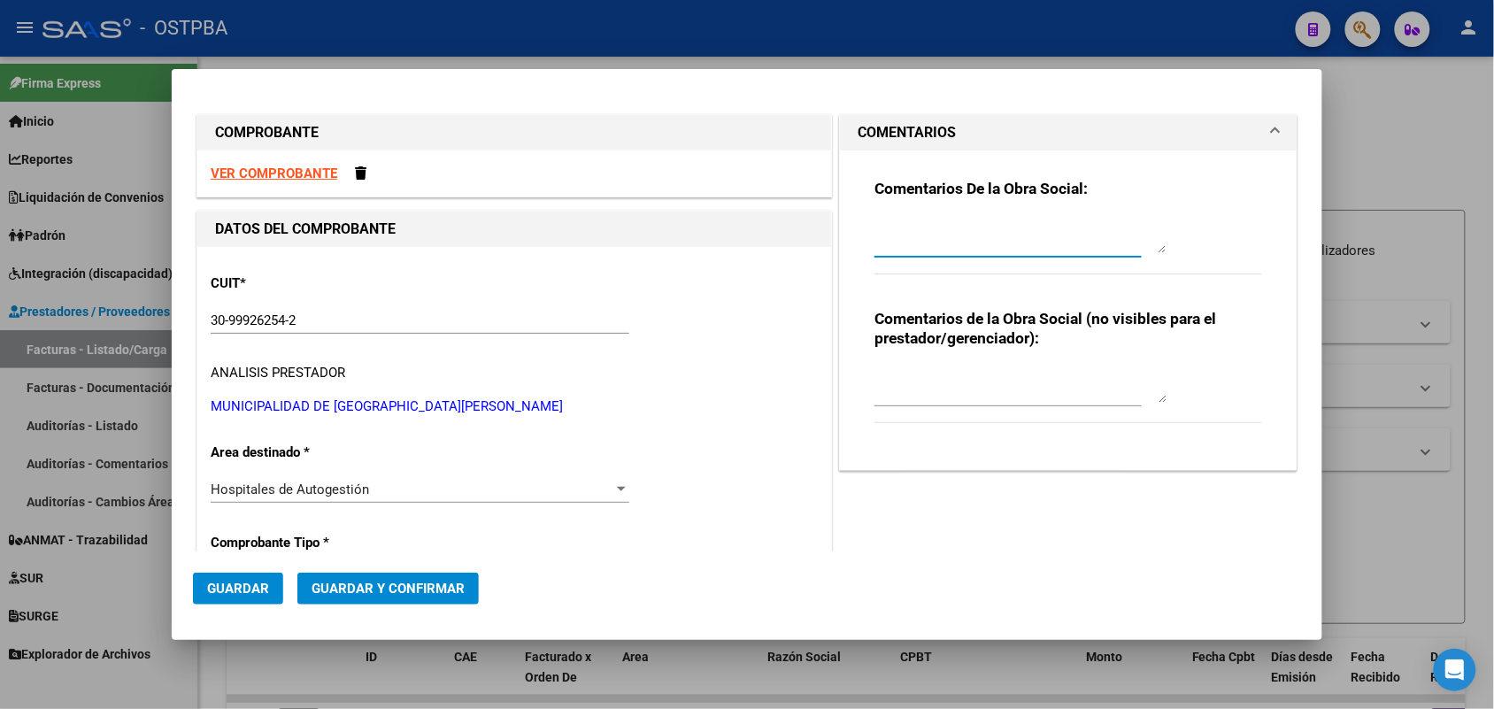
click at [895, 243] on textarea at bounding box center [1020, 235] width 292 height 35
type textarea "HR 127126"
click at [230, 589] on span "Guardar" at bounding box center [238, 589] width 62 height 16
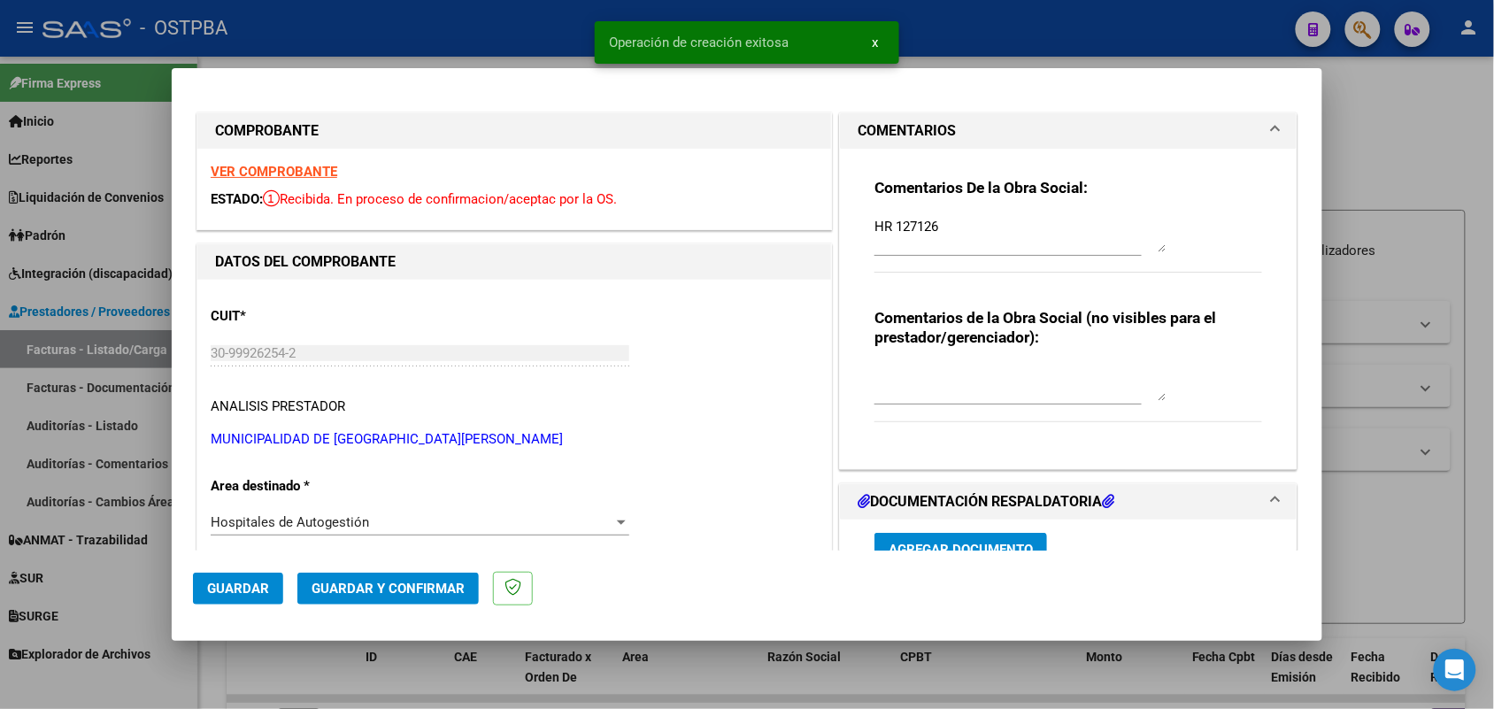
type input "[DATE]"
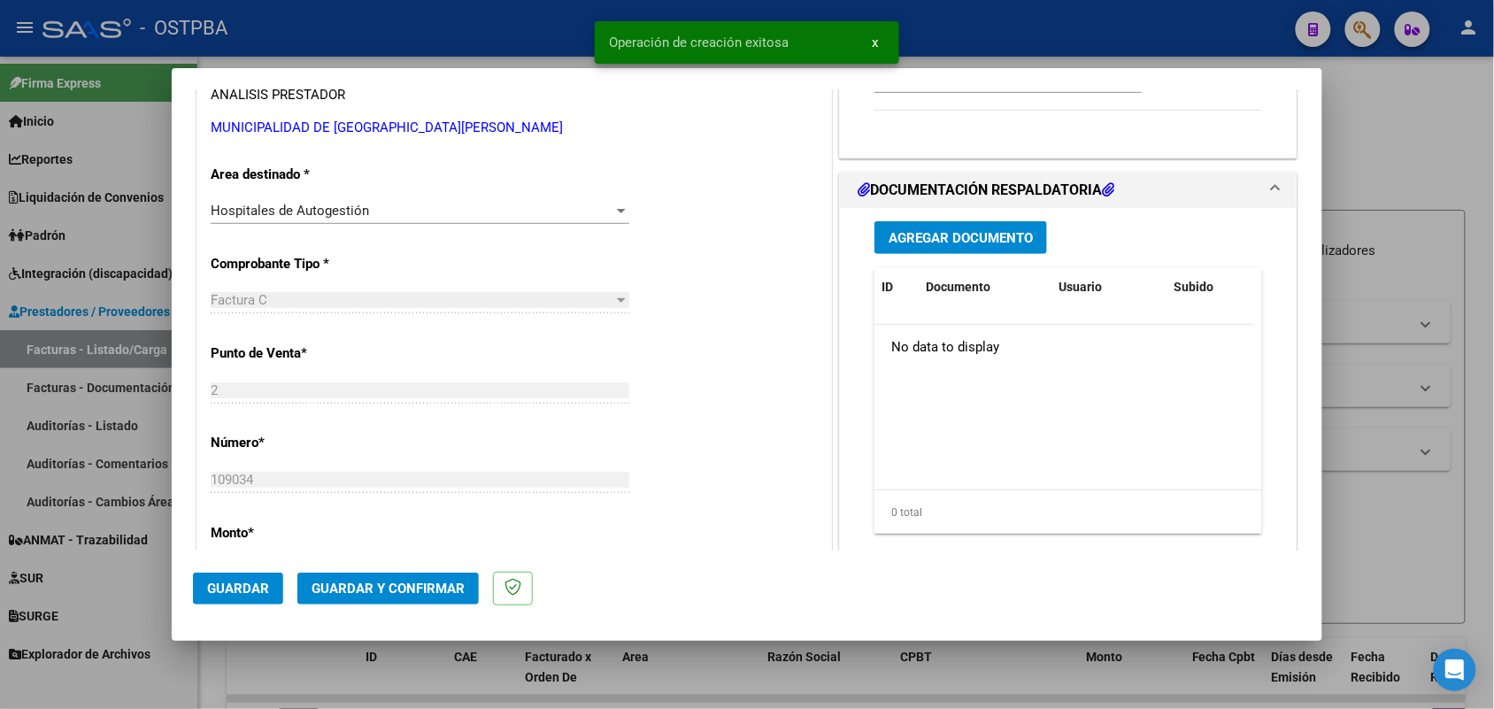
scroll to position [332, 0]
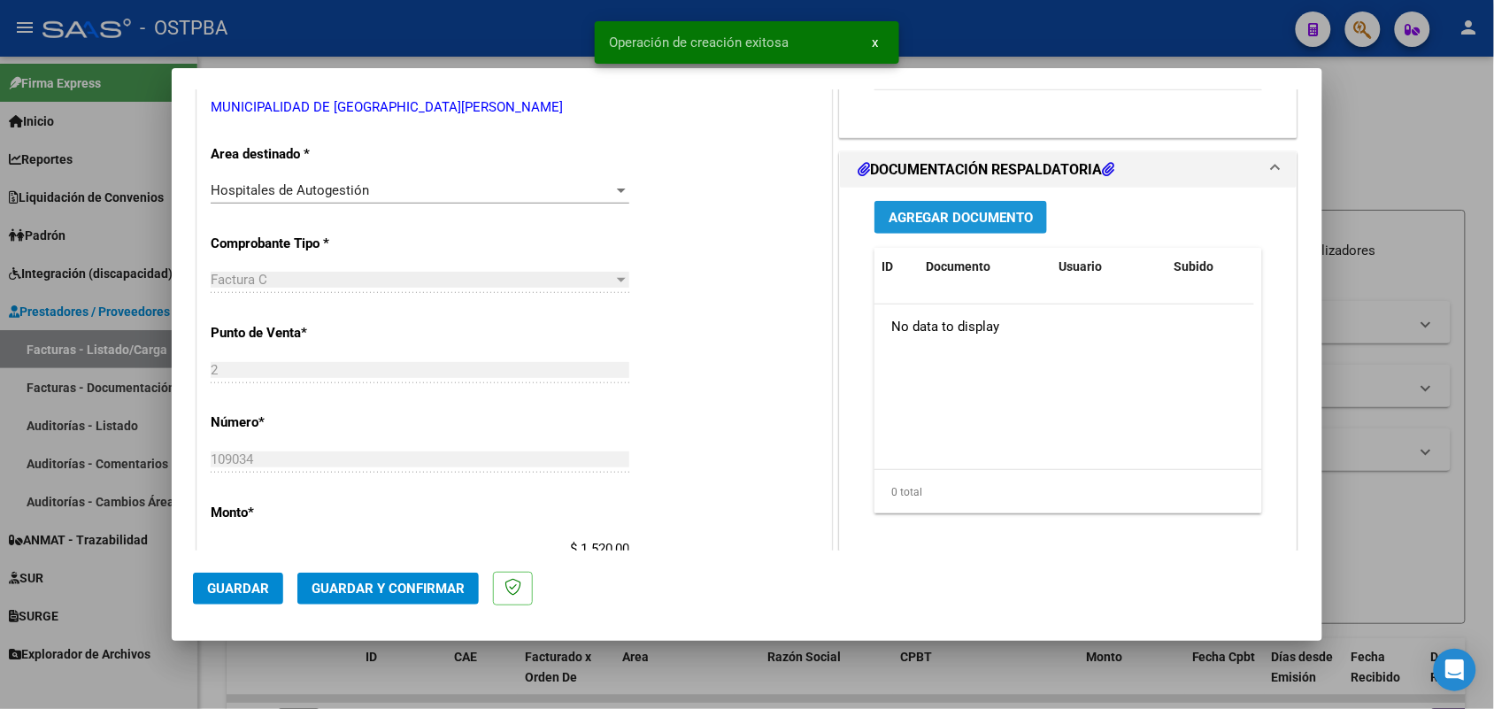
click at [940, 218] on span "Agregar Documento" at bounding box center [961, 218] width 144 height 16
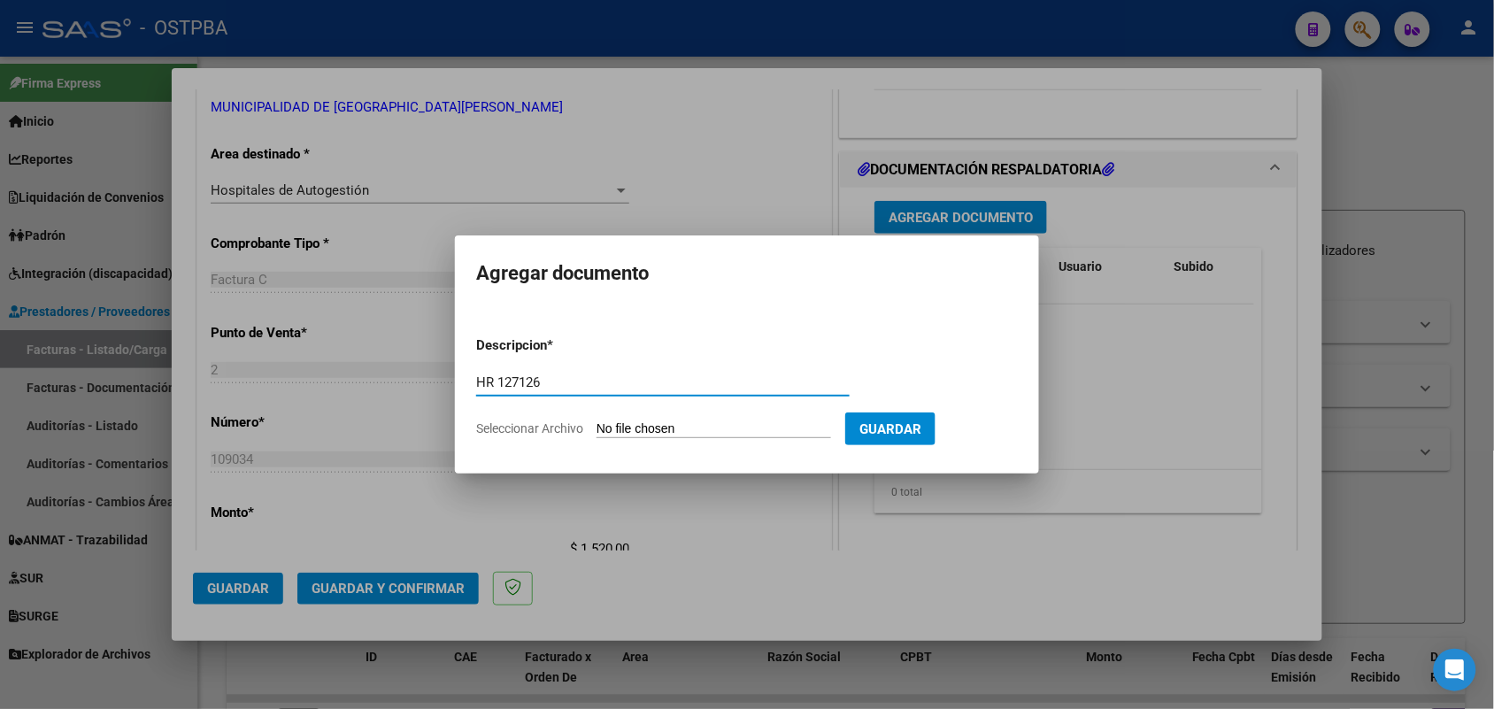
type input "HR 127126"
click at [606, 430] on input "Seleccionar Archivo" at bounding box center [713, 429] width 235 height 17
type input "C:\fakepath\HR 127126.pdf"
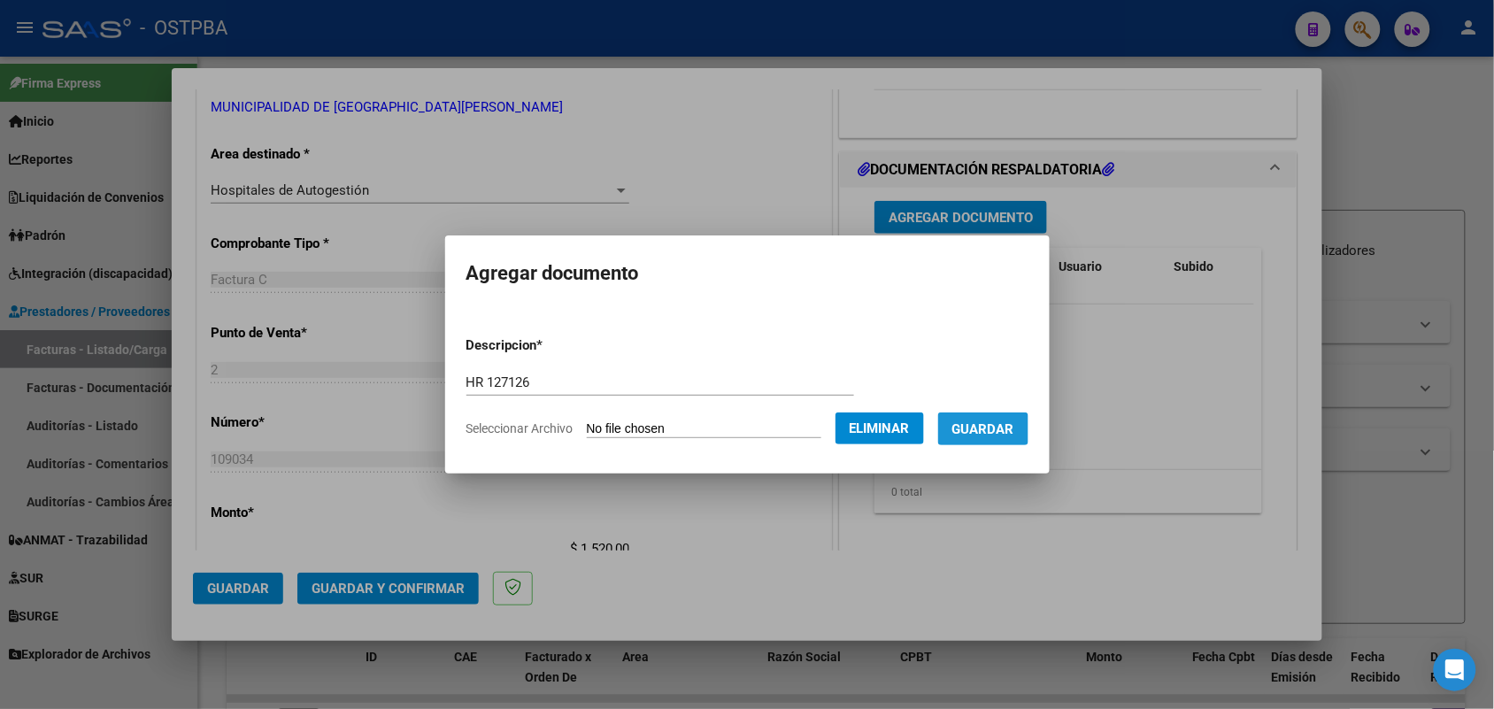
click at [996, 435] on button "Guardar" at bounding box center [983, 428] width 90 height 33
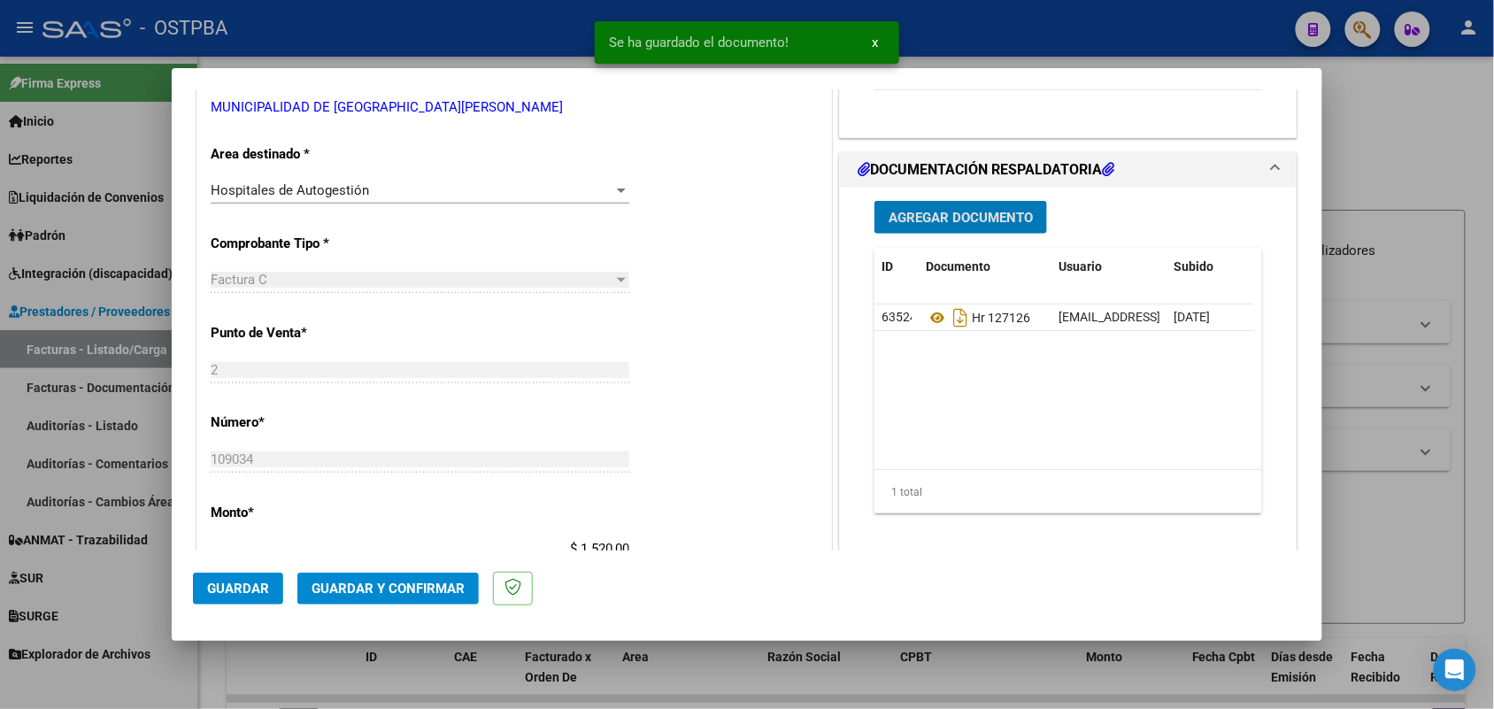
click at [973, 221] on span "Agregar Documento" at bounding box center [961, 218] width 144 height 16
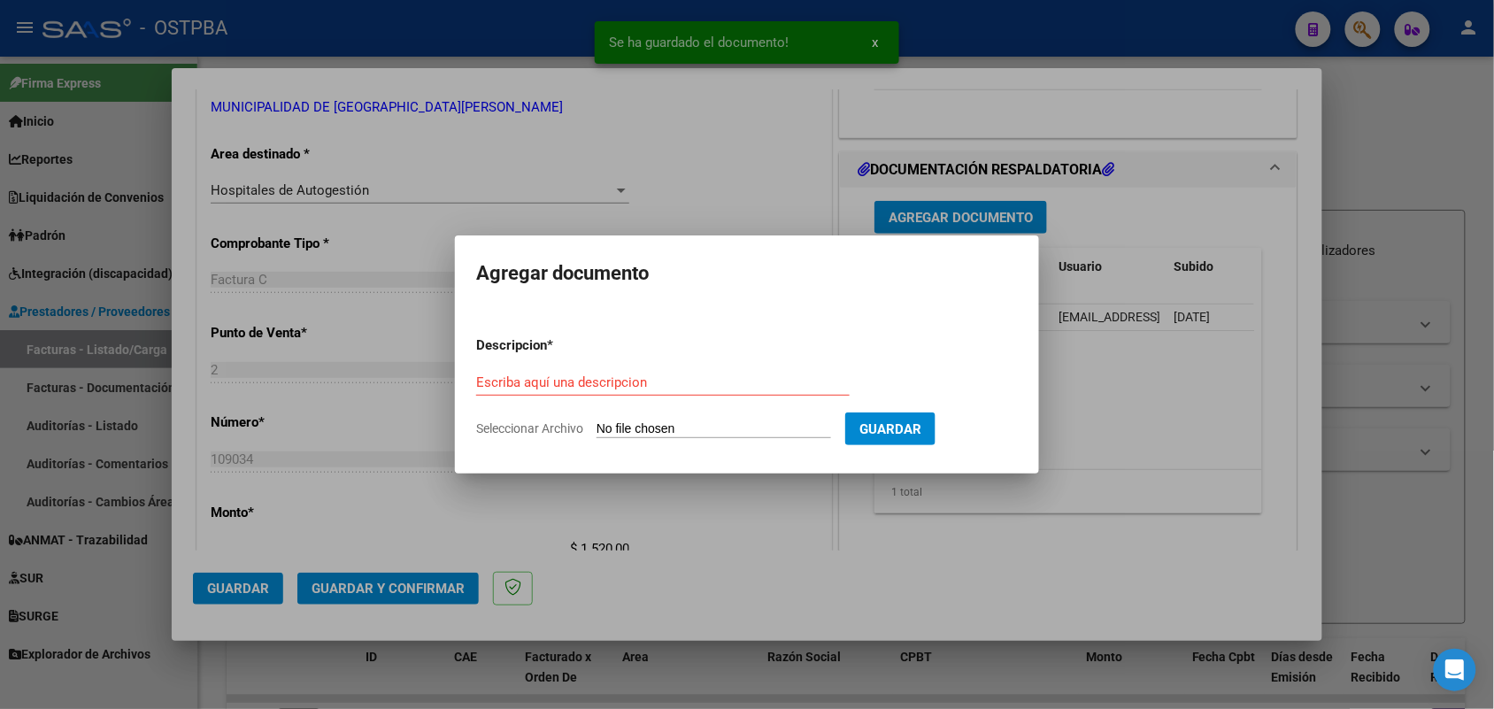
click at [1135, 328] on div at bounding box center [747, 354] width 1494 height 709
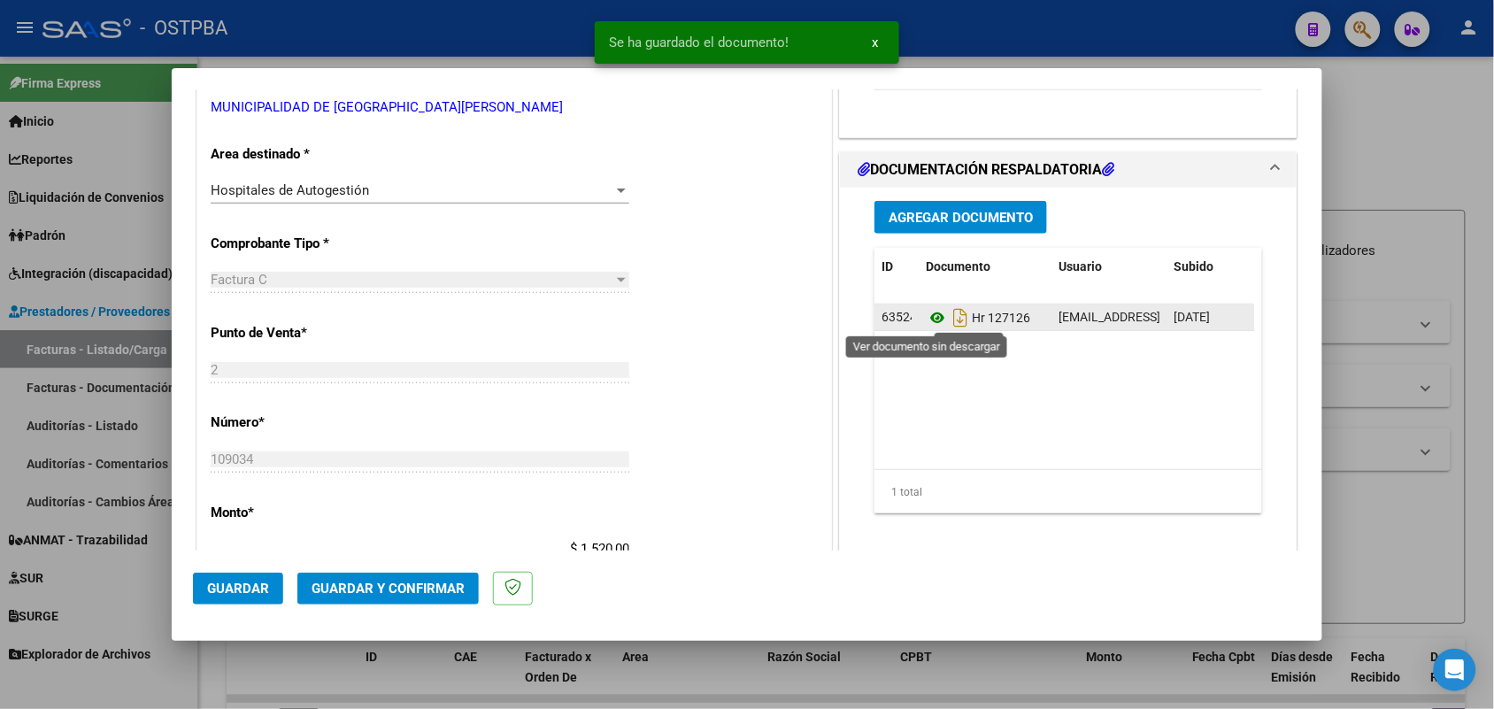
click at [927, 312] on icon at bounding box center [937, 317] width 23 height 21
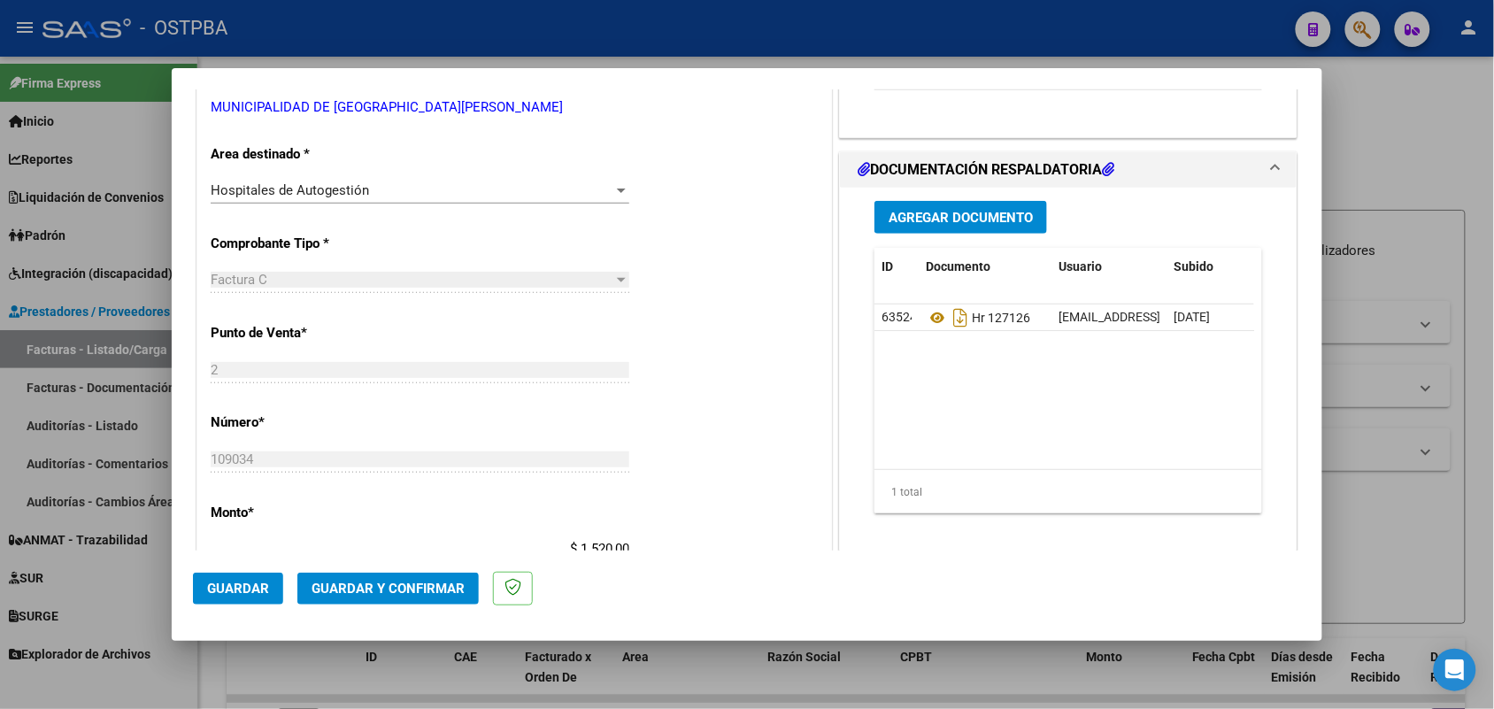
scroll to position [0, 0]
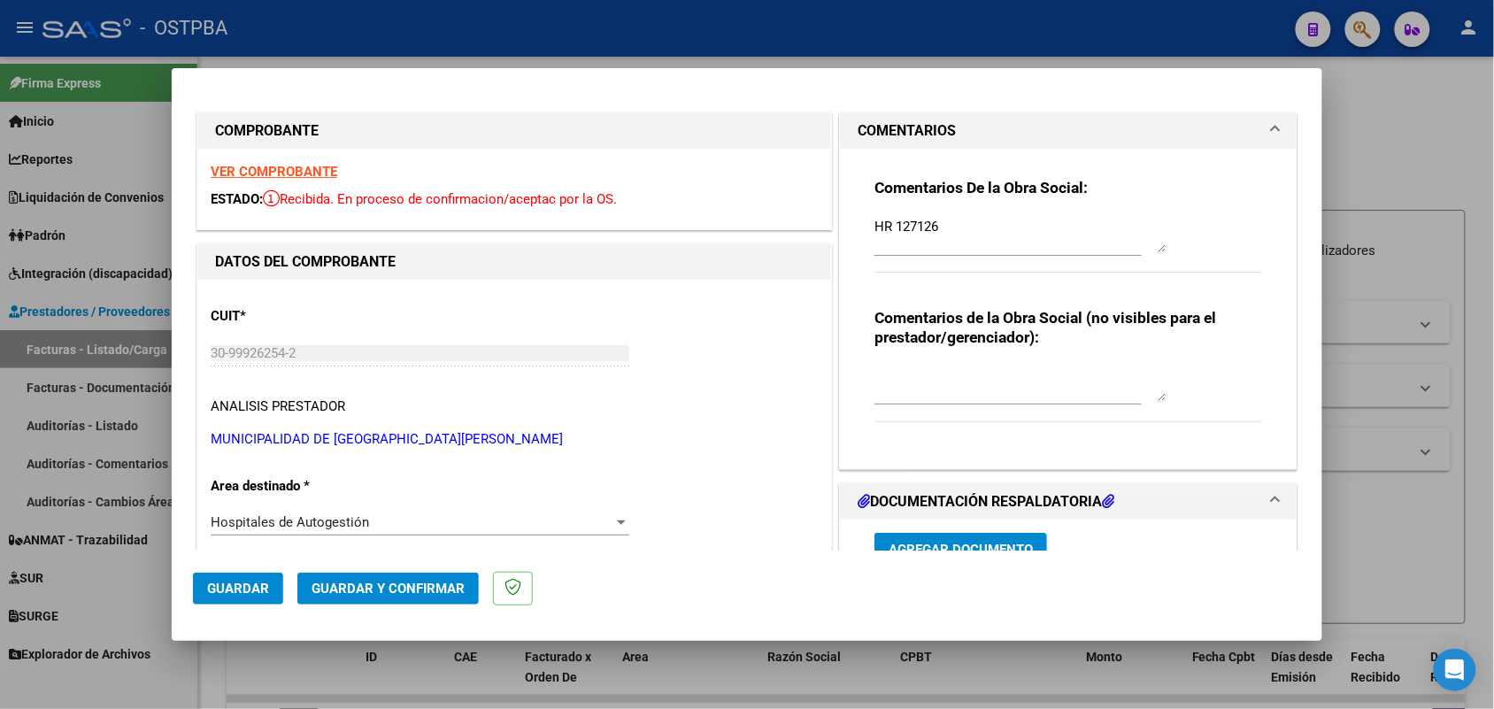
click at [327, 170] on strong "VER COMPROBANTE" at bounding box center [274, 172] width 127 height 16
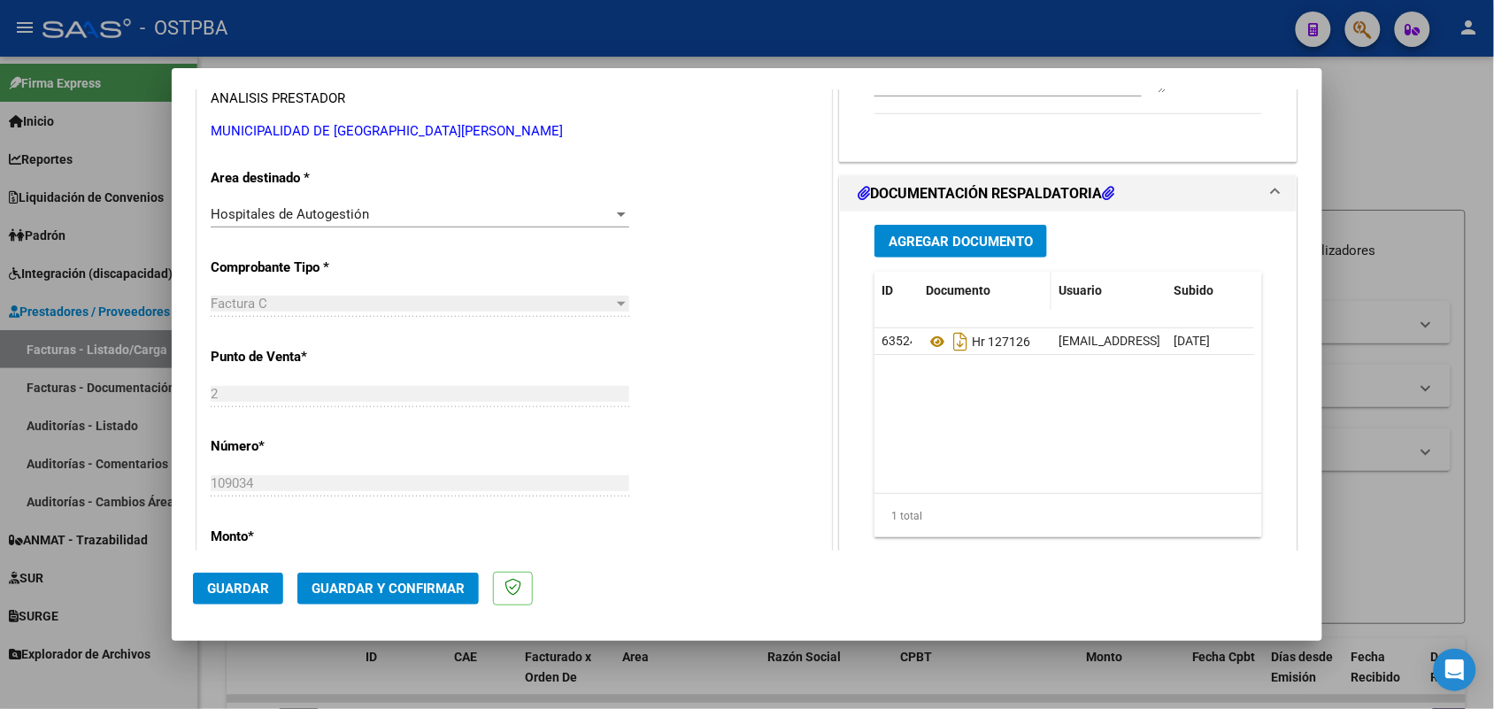
scroll to position [332, 0]
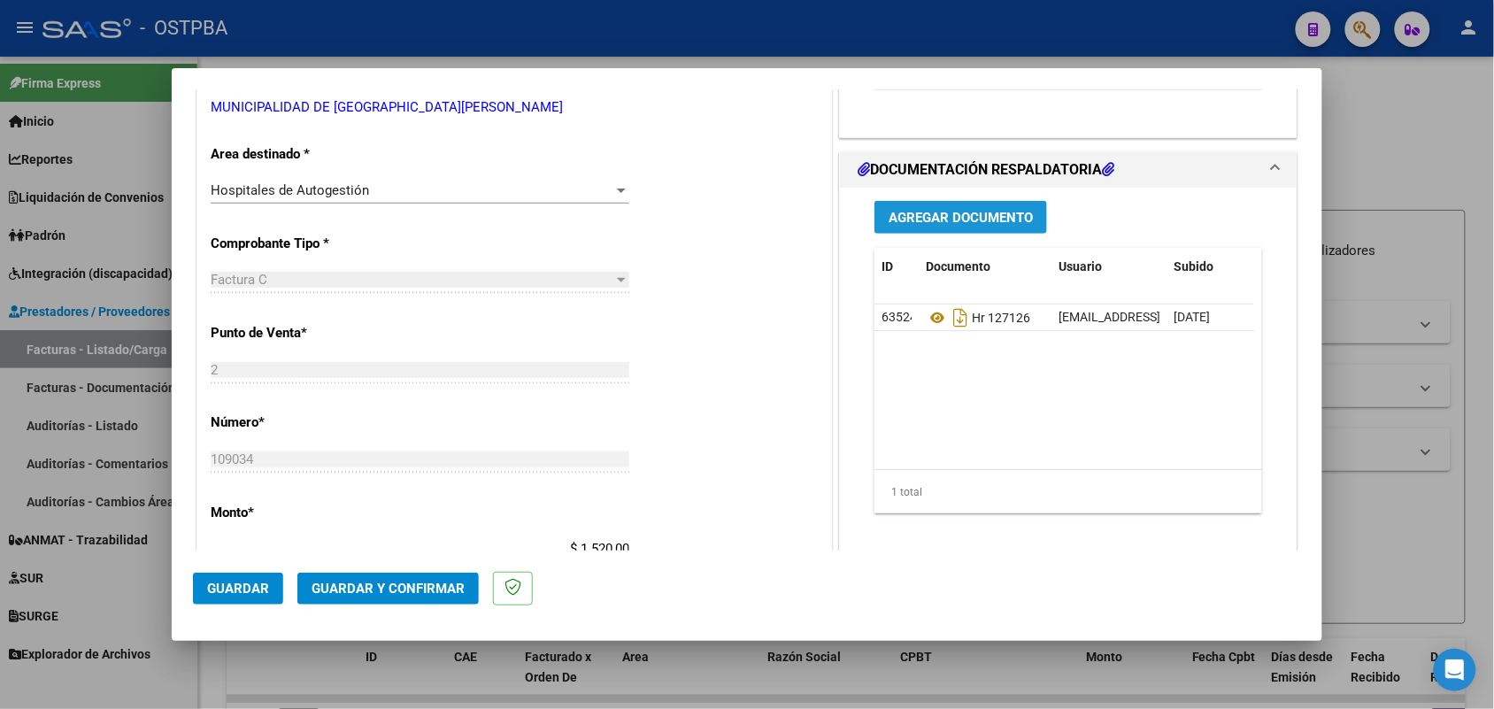
click at [962, 212] on span "Agregar Documento" at bounding box center [961, 218] width 144 height 16
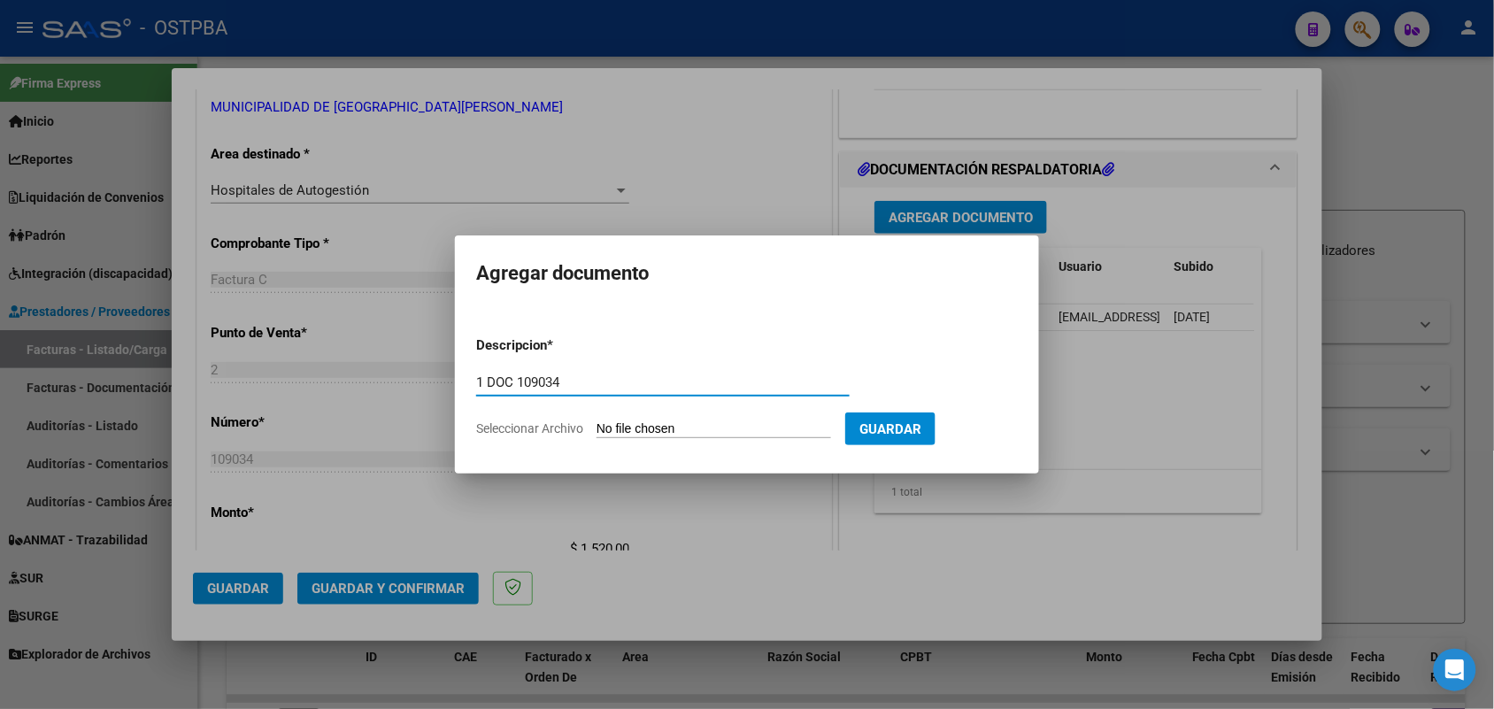
type input "1 DOC 109034"
click at [604, 435] on input "Seleccionar Archivo" at bounding box center [713, 429] width 235 height 17
type input "C:\fakepath\1 DOC 109034.pdf"
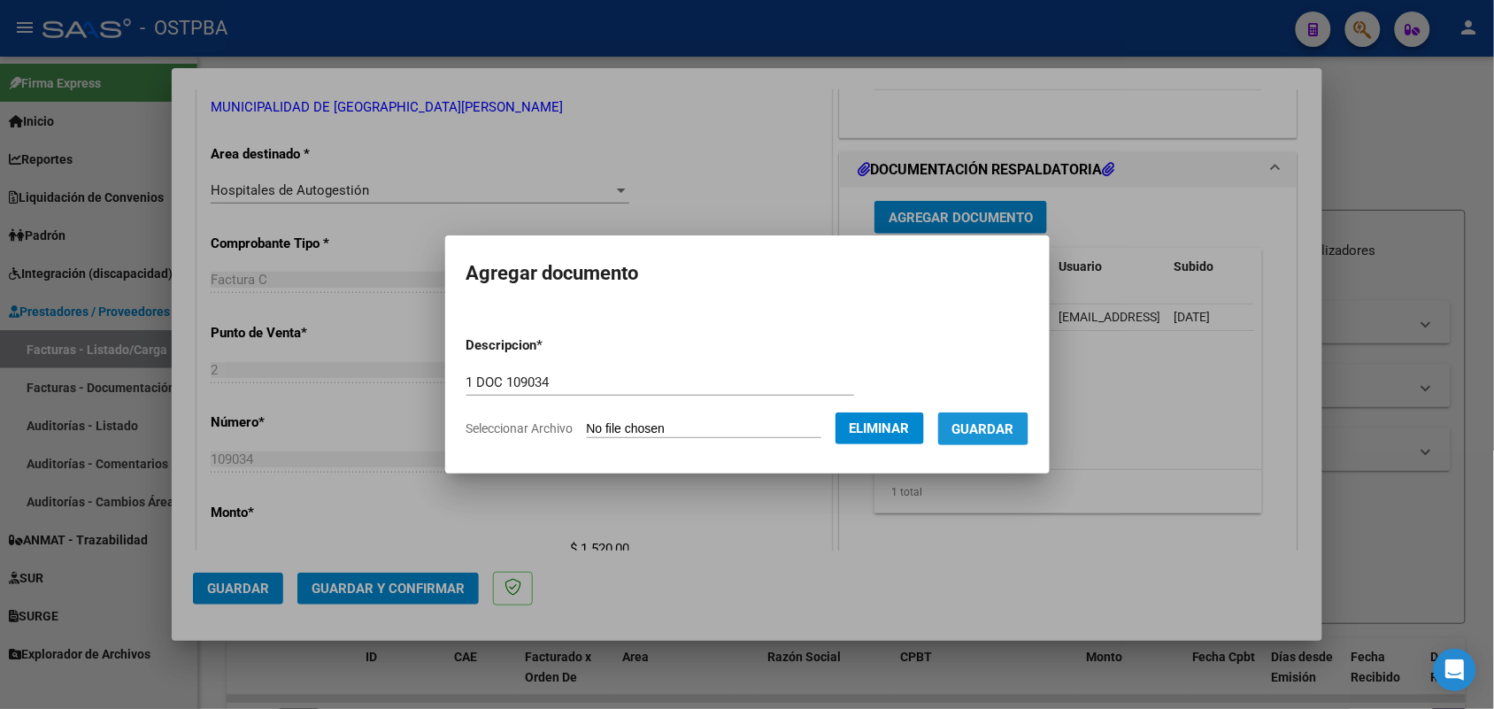
click at [996, 426] on span "Guardar" at bounding box center [983, 429] width 62 height 16
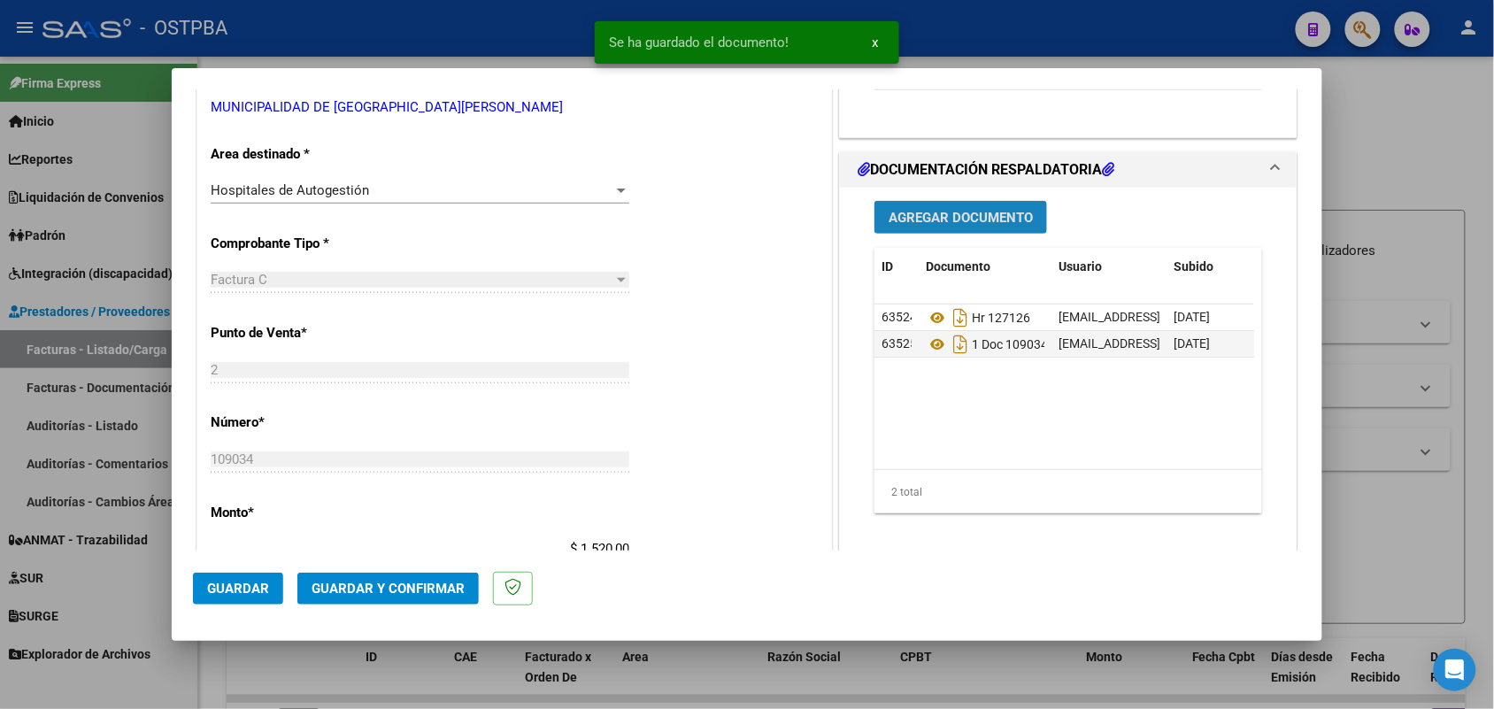
click at [954, 205] on button "Agregar Documento" at bounding box center [960, 217] width 173 height 33
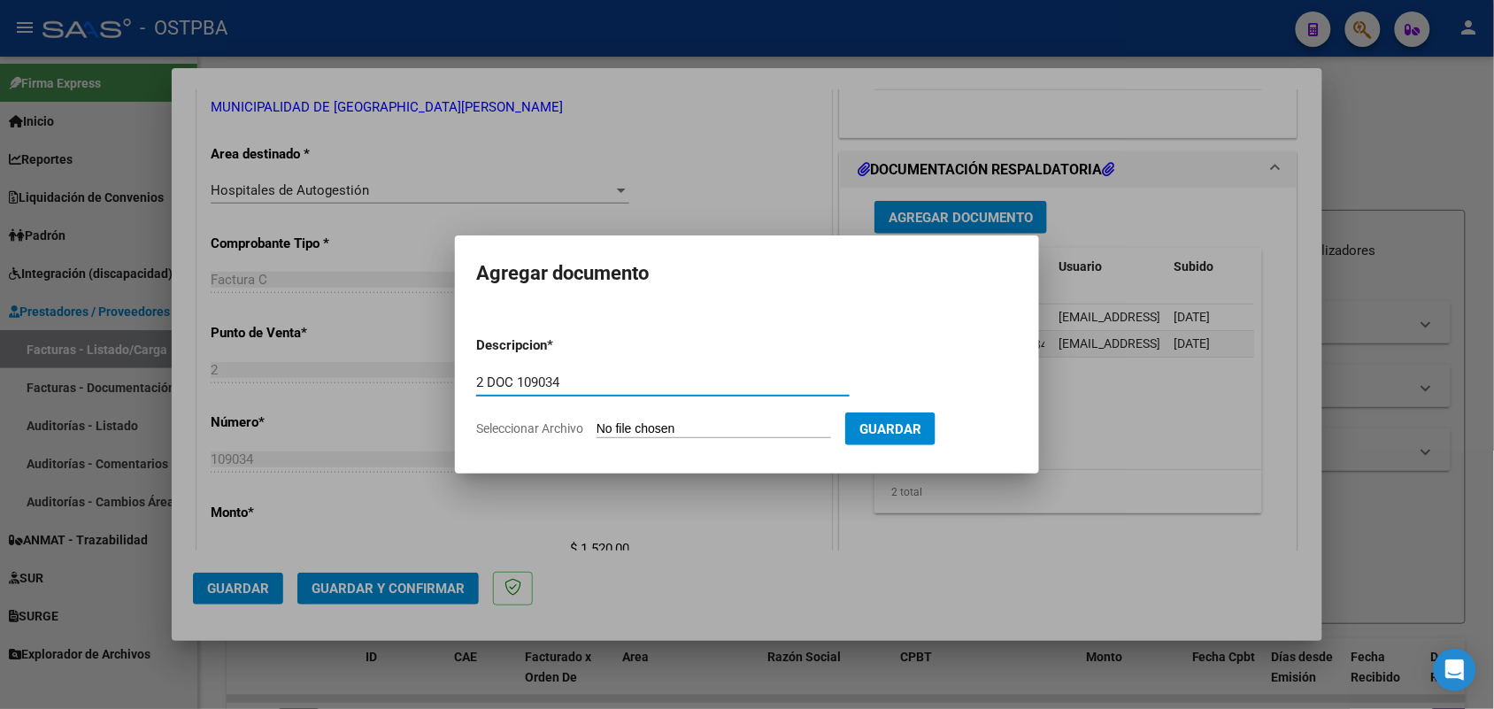
type input "2 DOC 109034"
click at [609, 432] on input "Seleccionar Archivo" at bounding box center [713, 429] width 235 height 17
type input "C:\fakepath\2 DOC 109034.pdf"
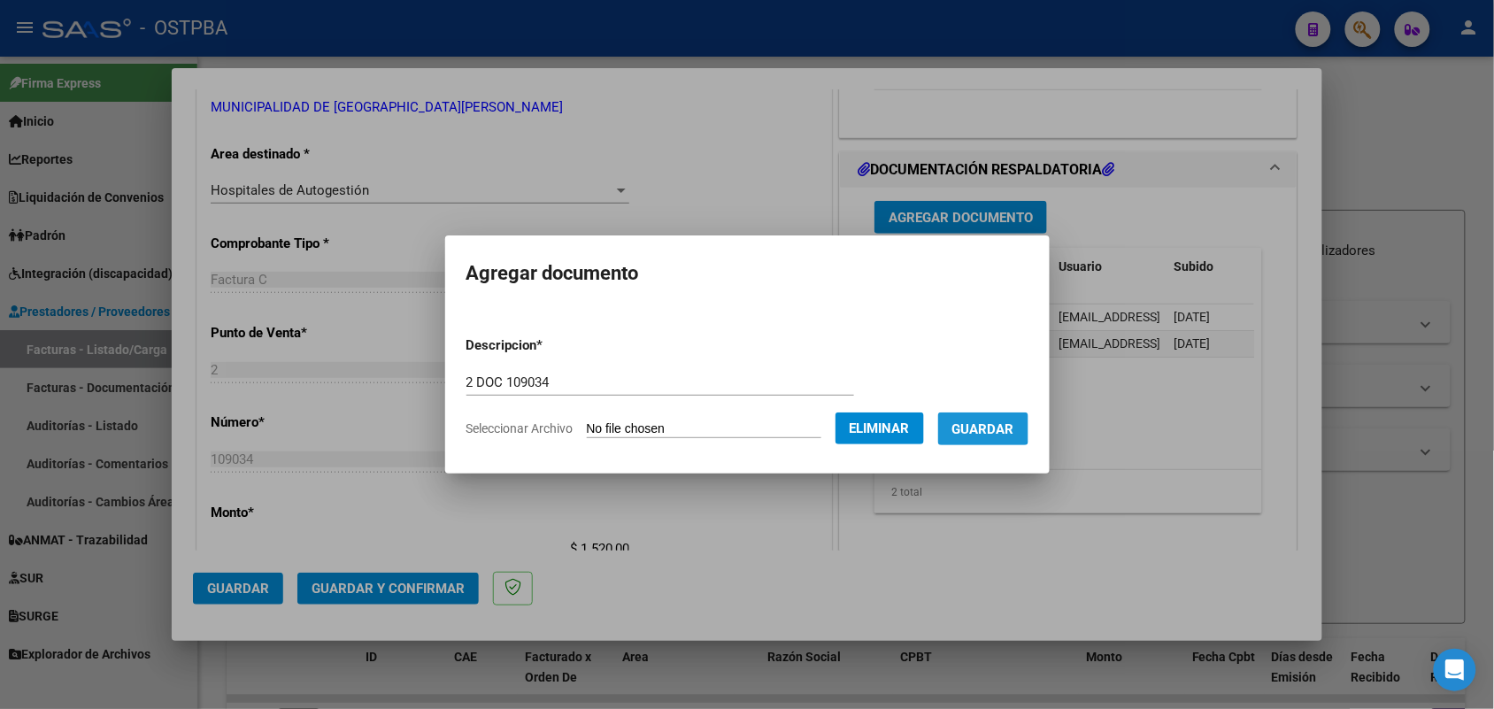
click at [998, 421] on span "Guardar" at bounding box center [983, 429] width 62 height 16
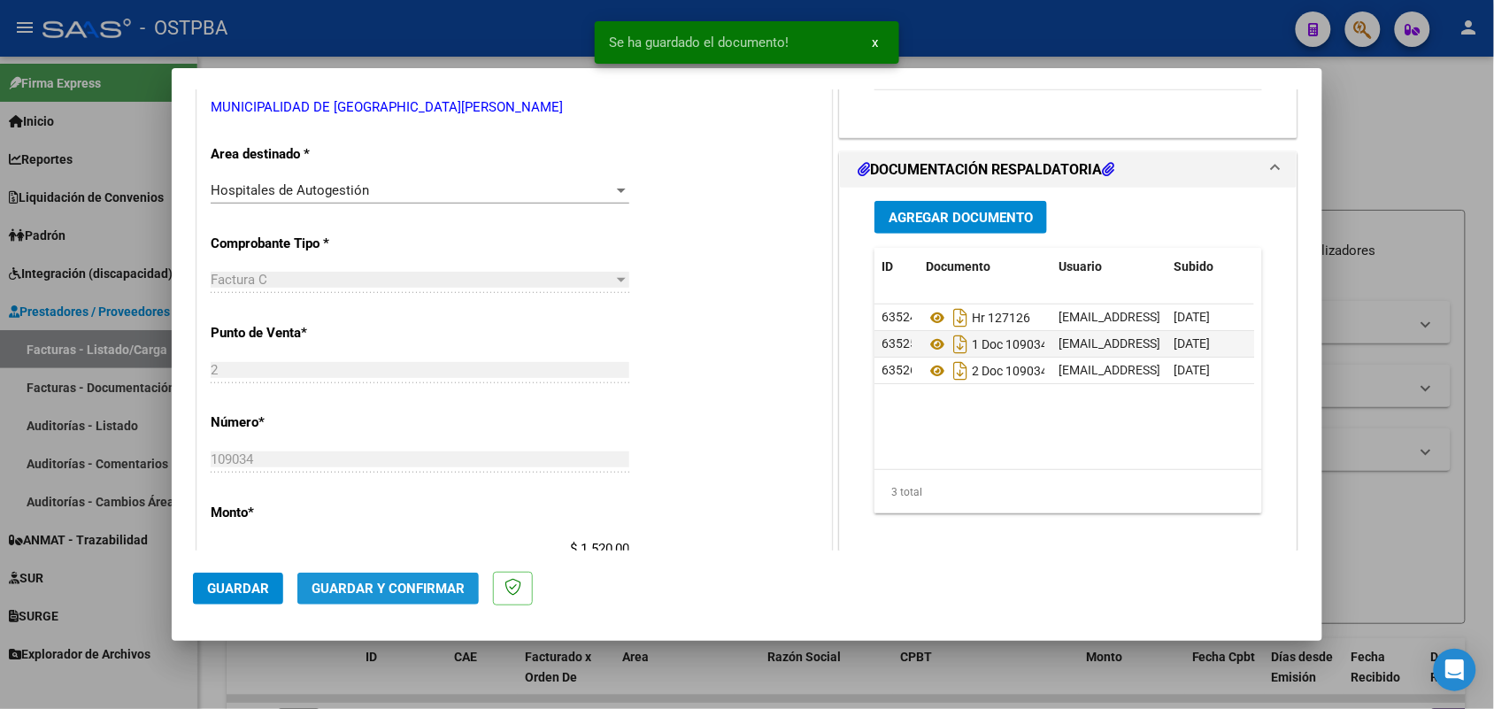
click at [343, 581] on span "Guardar y Confirmar" at bounding box center [388, 589] width 153 height 16
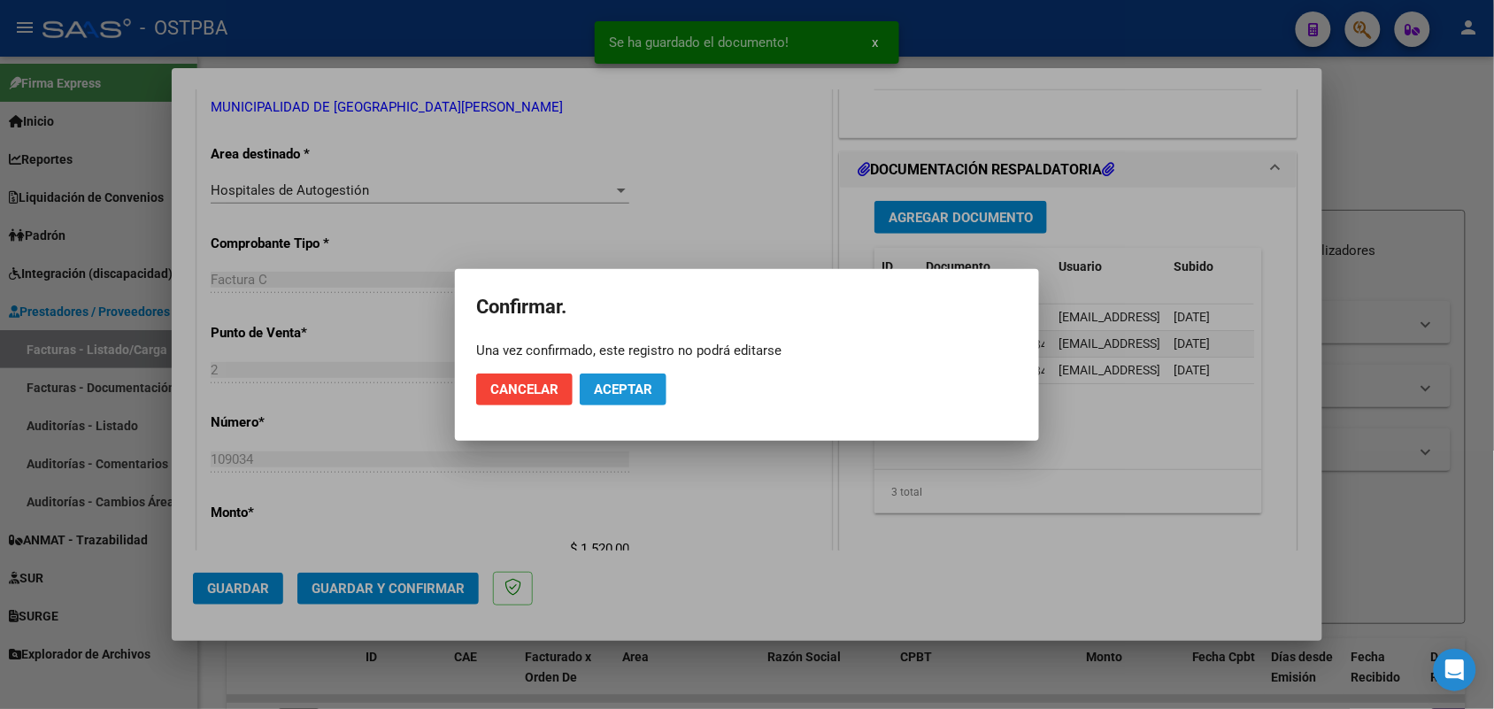
click at [629, 389] on span "Aceptar" at bounding box center [623, 389] width 58 height 16
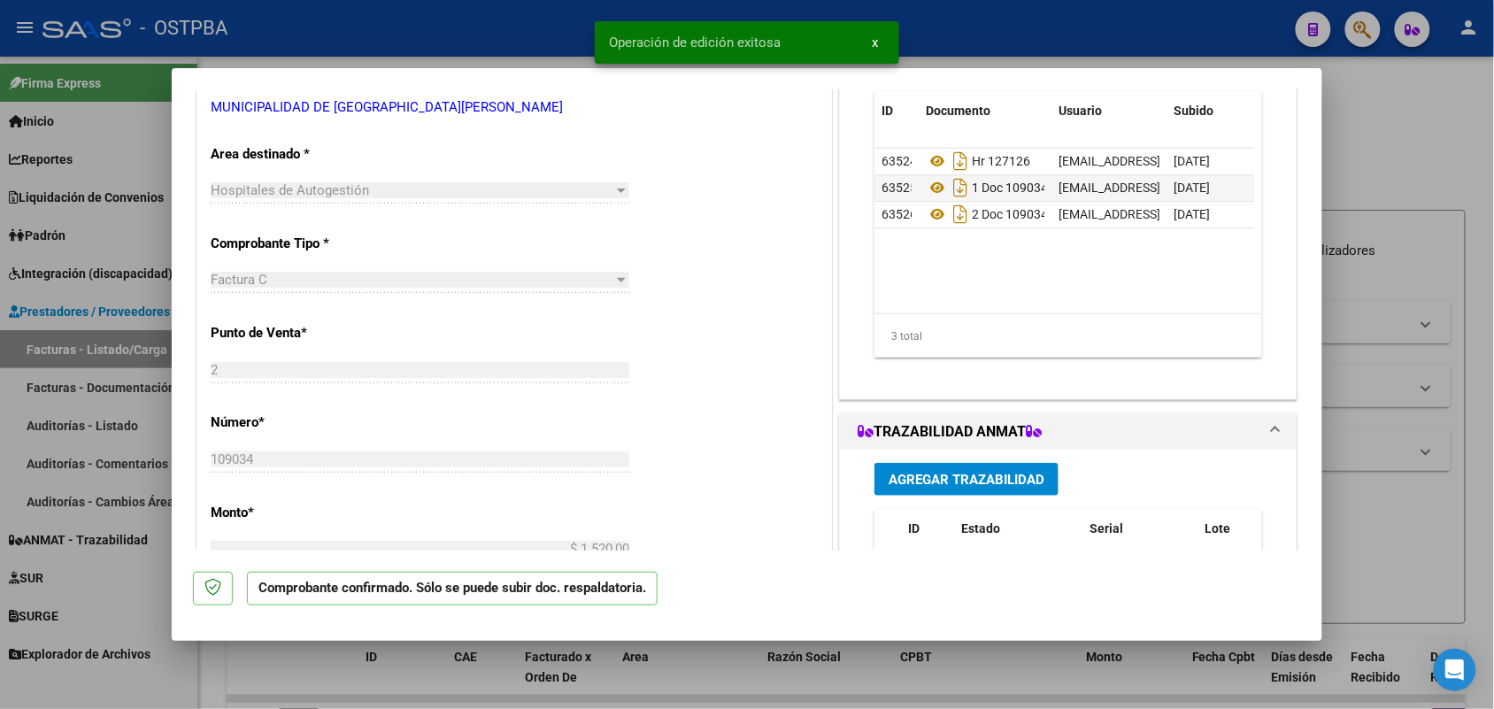
click at [130, 311] on div at bounding box center [747, 354] width 1494 height 709
type input "$ 0,00"
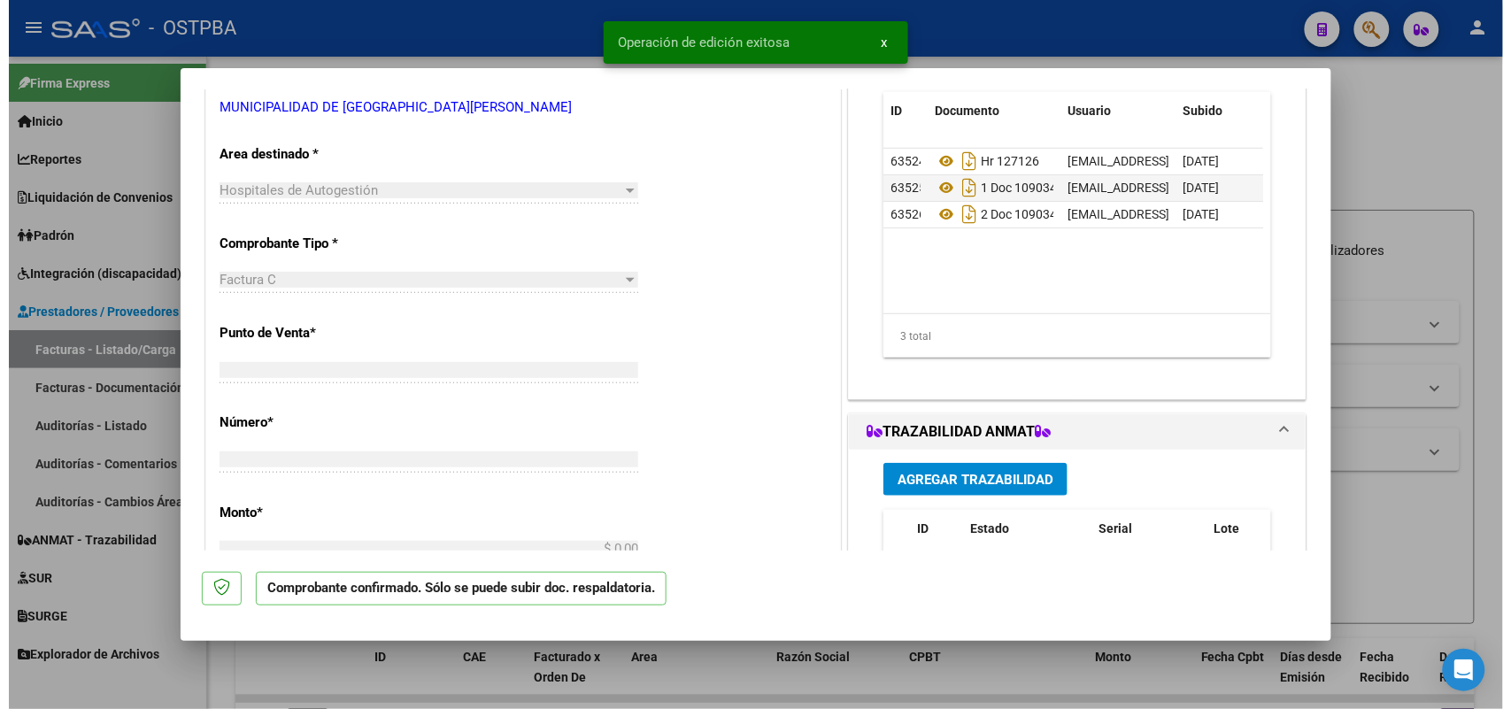
scroll to position [320, 0]
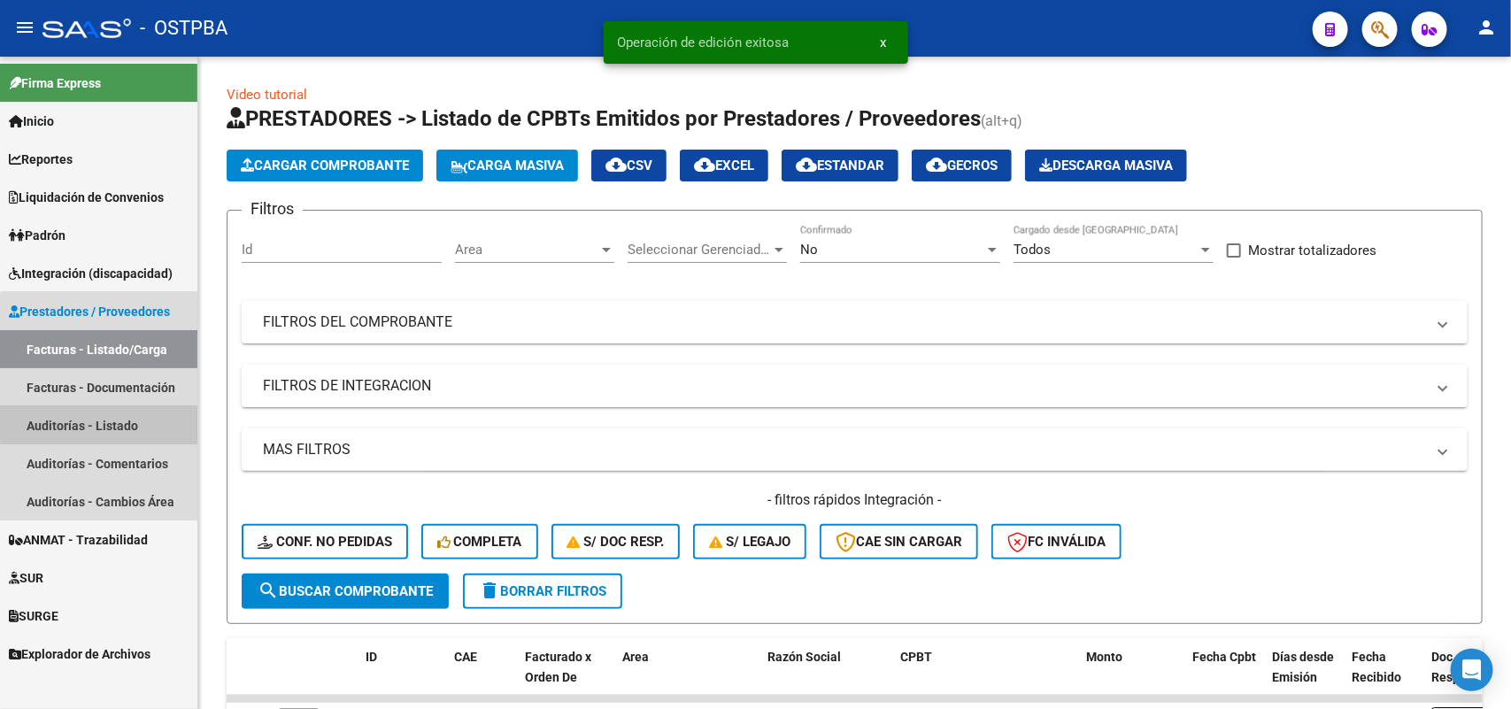
click at [134, 420] on link "Auditorías - Listado" at bounding box center [98, 425] width 197 height 38
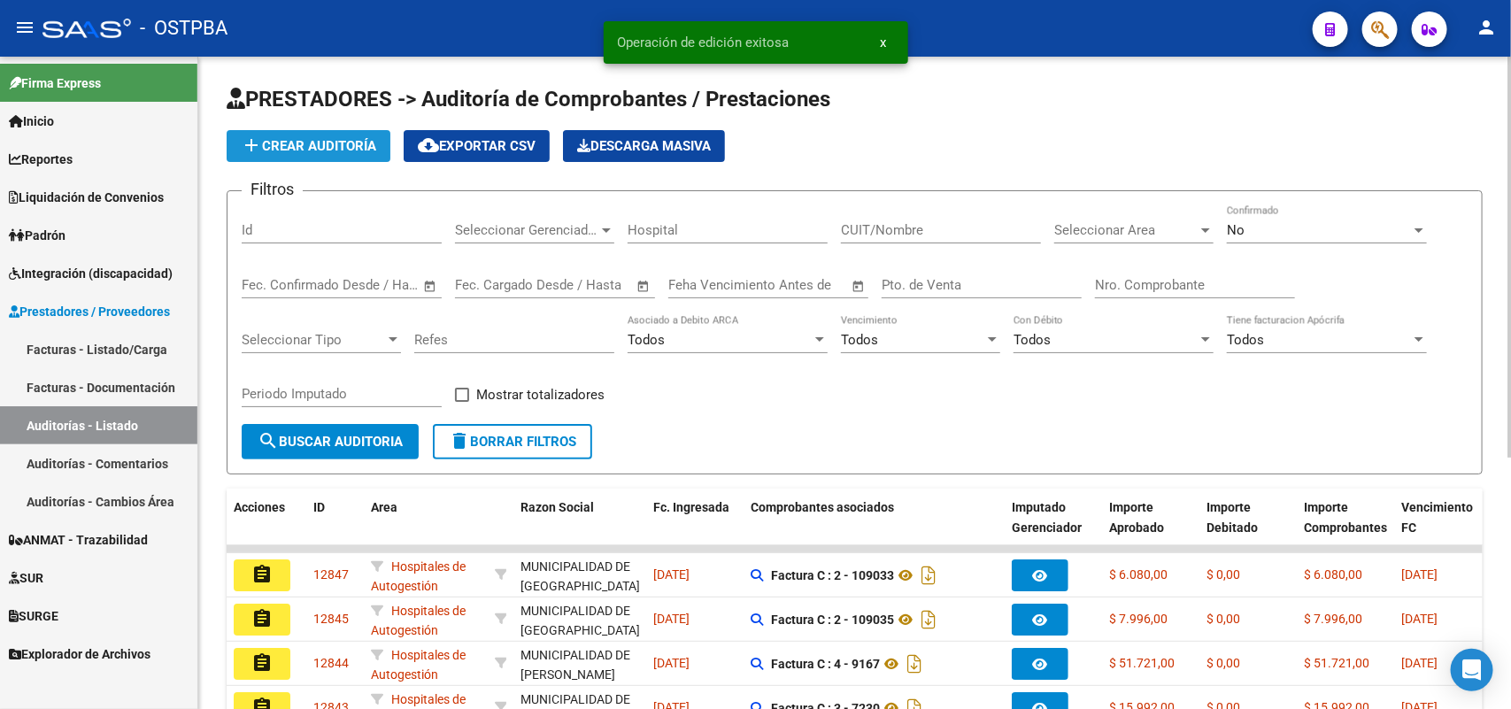
click at [321, 142] on span "add Crear Auditoría" at bounding box center [308, 146] width 135 height 16
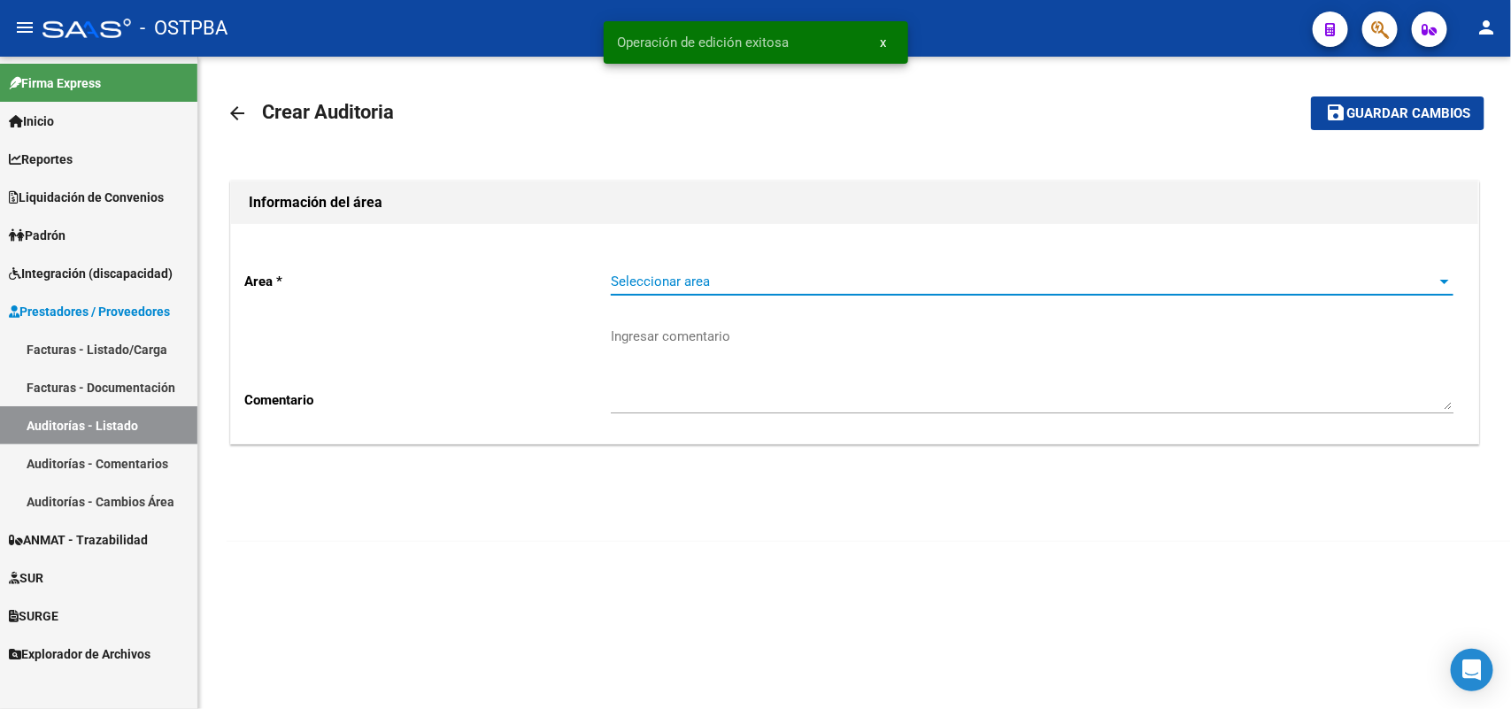
click at [693, 281] on span "Seleccionar area" at bounding box center [1024, 281] width 827 height 16
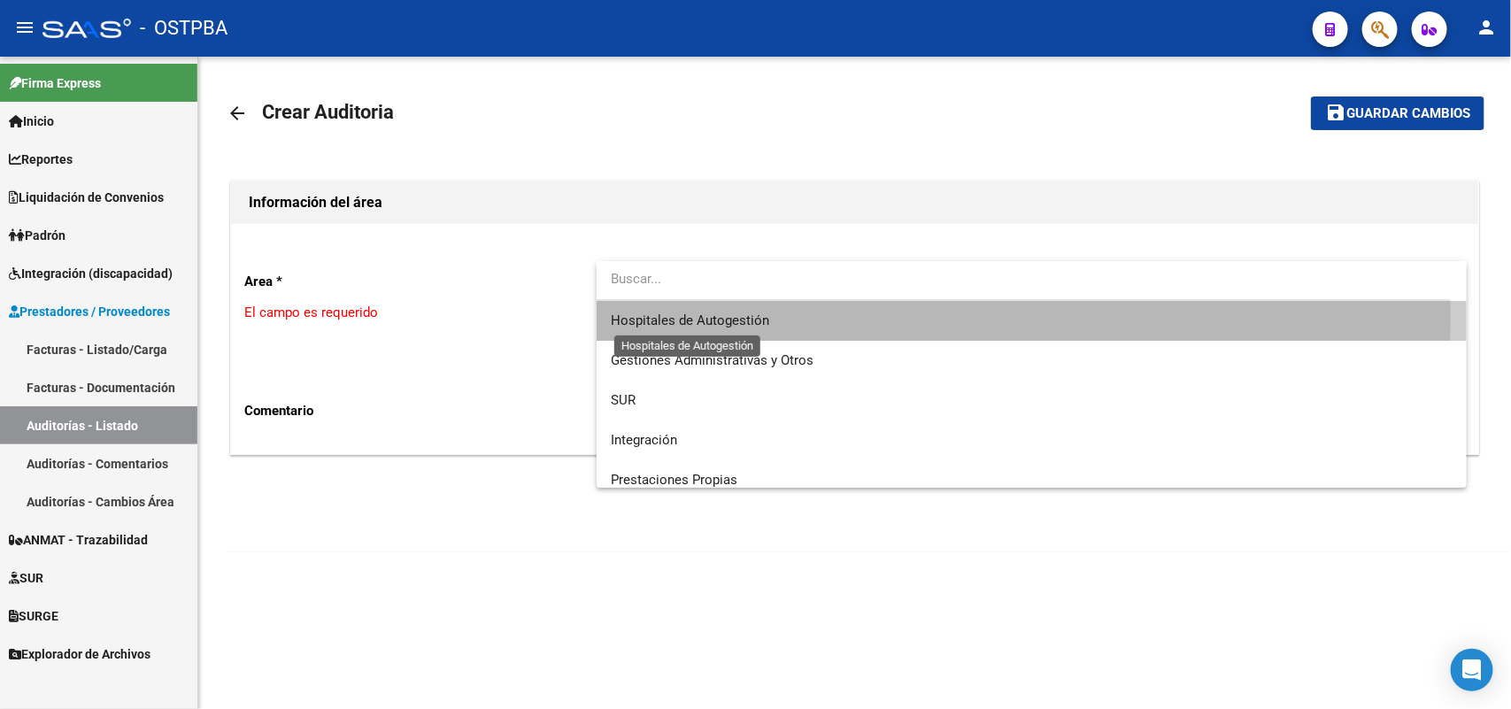
click at [687, 312] on span "Hospitales de Autogestión" at bounding box center [690, 320] width 158 height 16
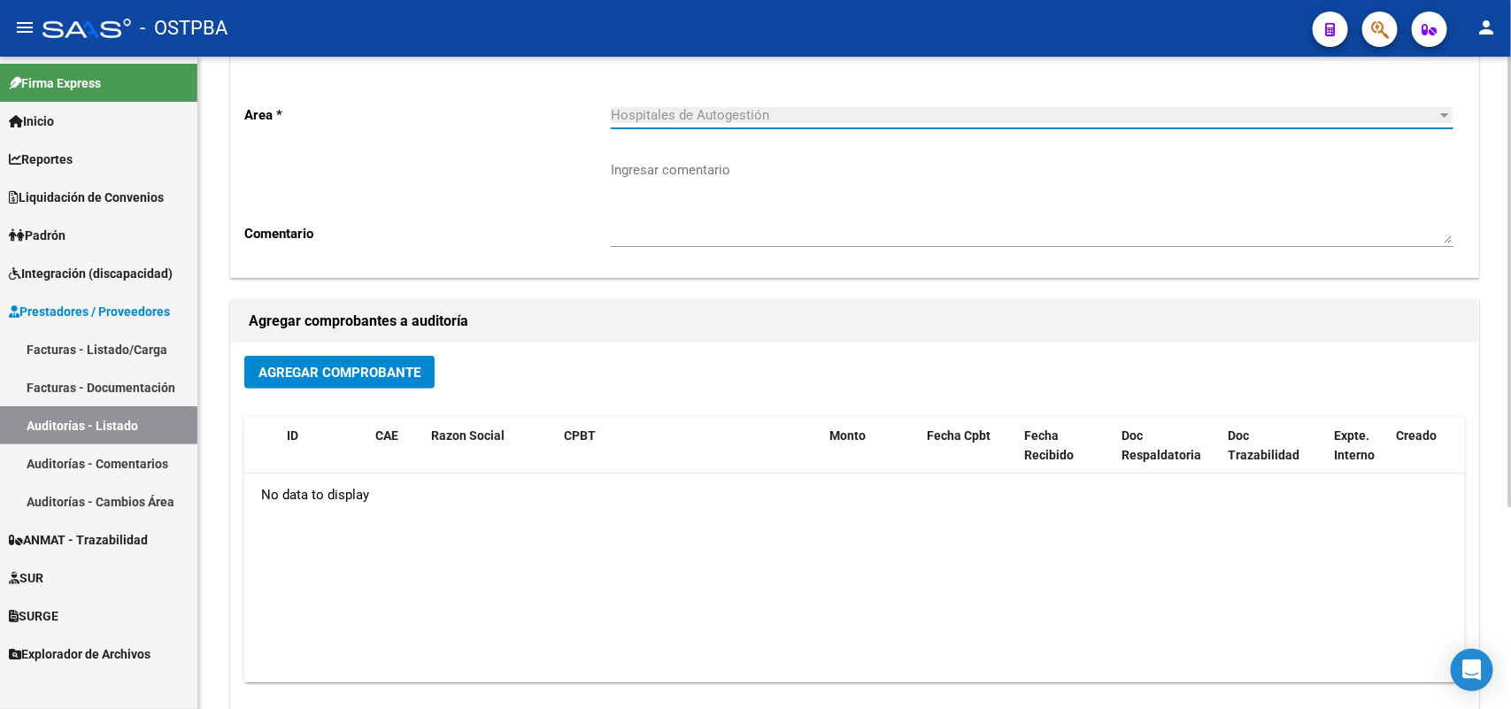
scroll to position [292, 0]
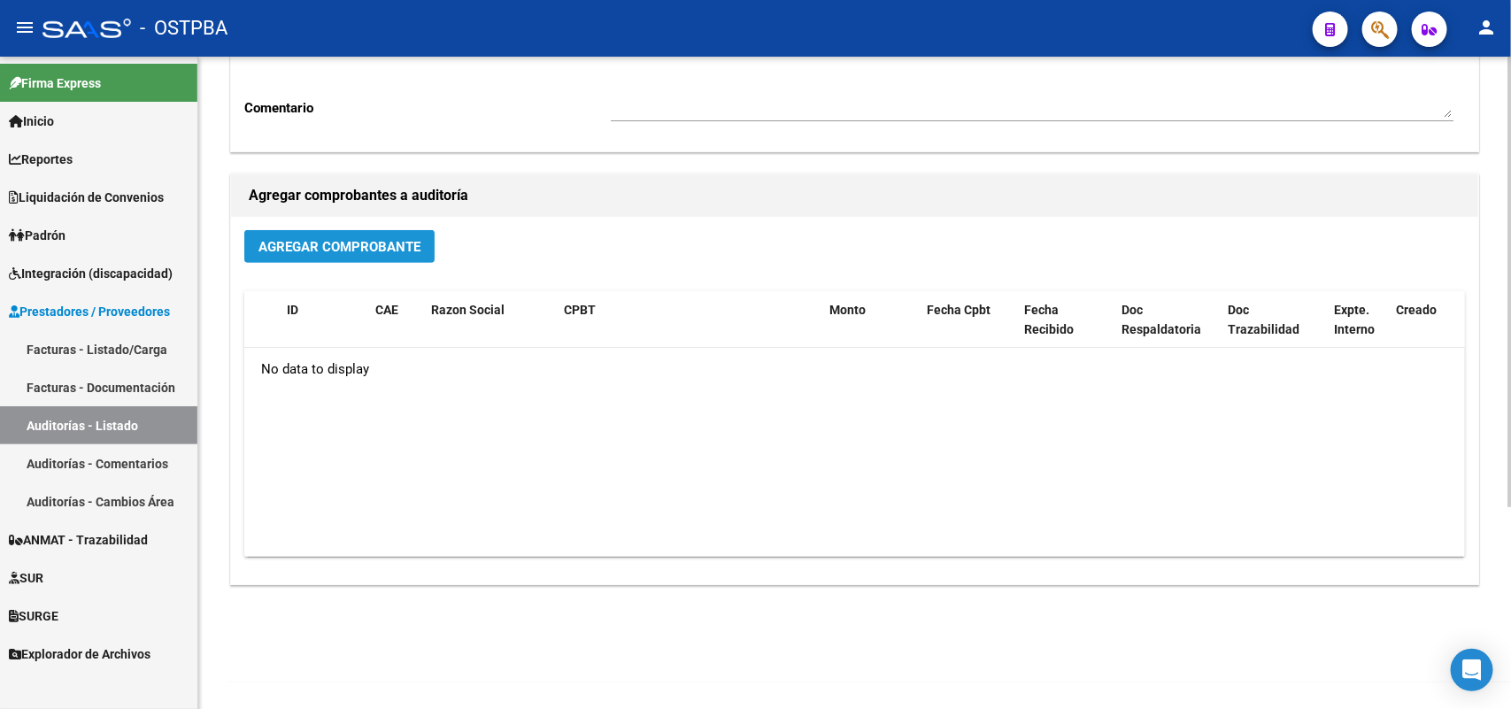
click at [404, 245] on span "Agregar Comprobante" at bounding box center [339, 247] width 162 height 16
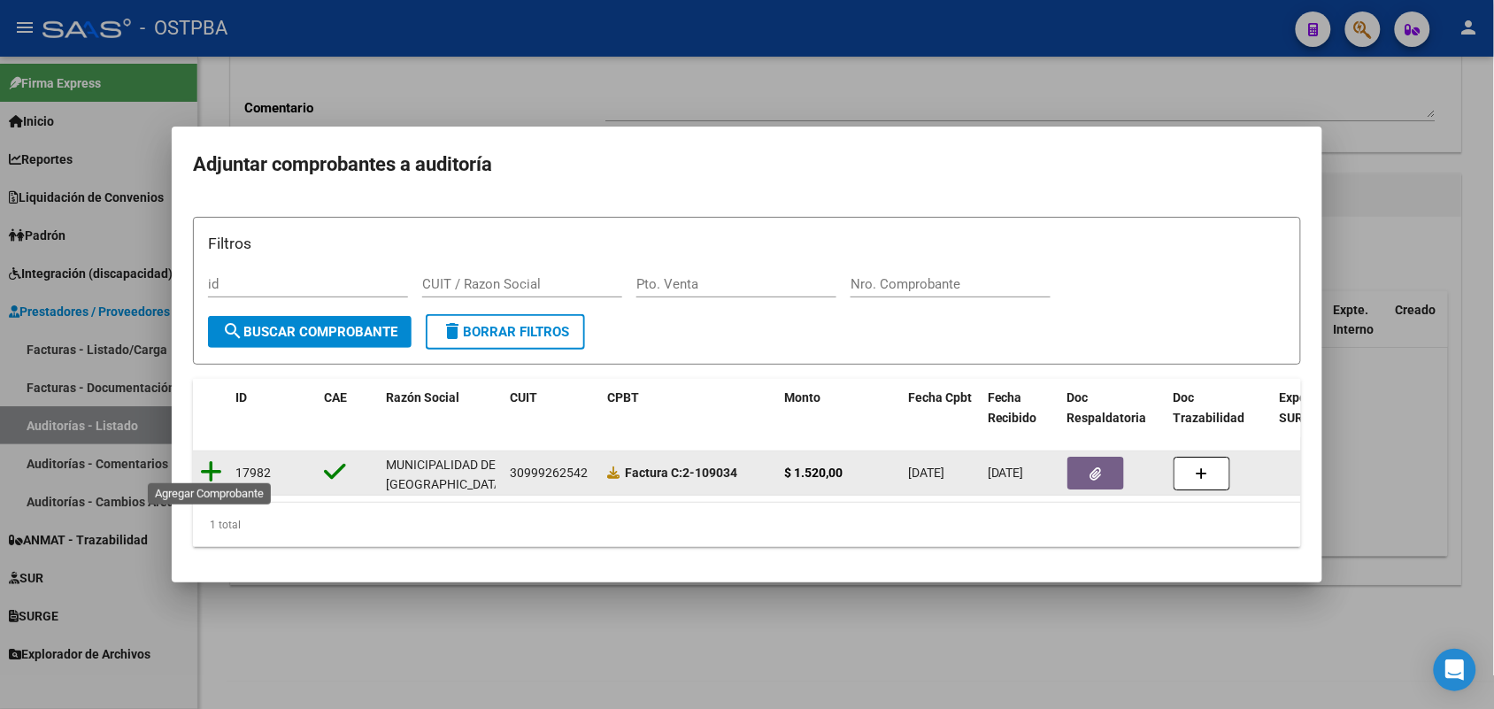
click at [206, 465] on icon at bounding box center [211, 471] width 22 height 25
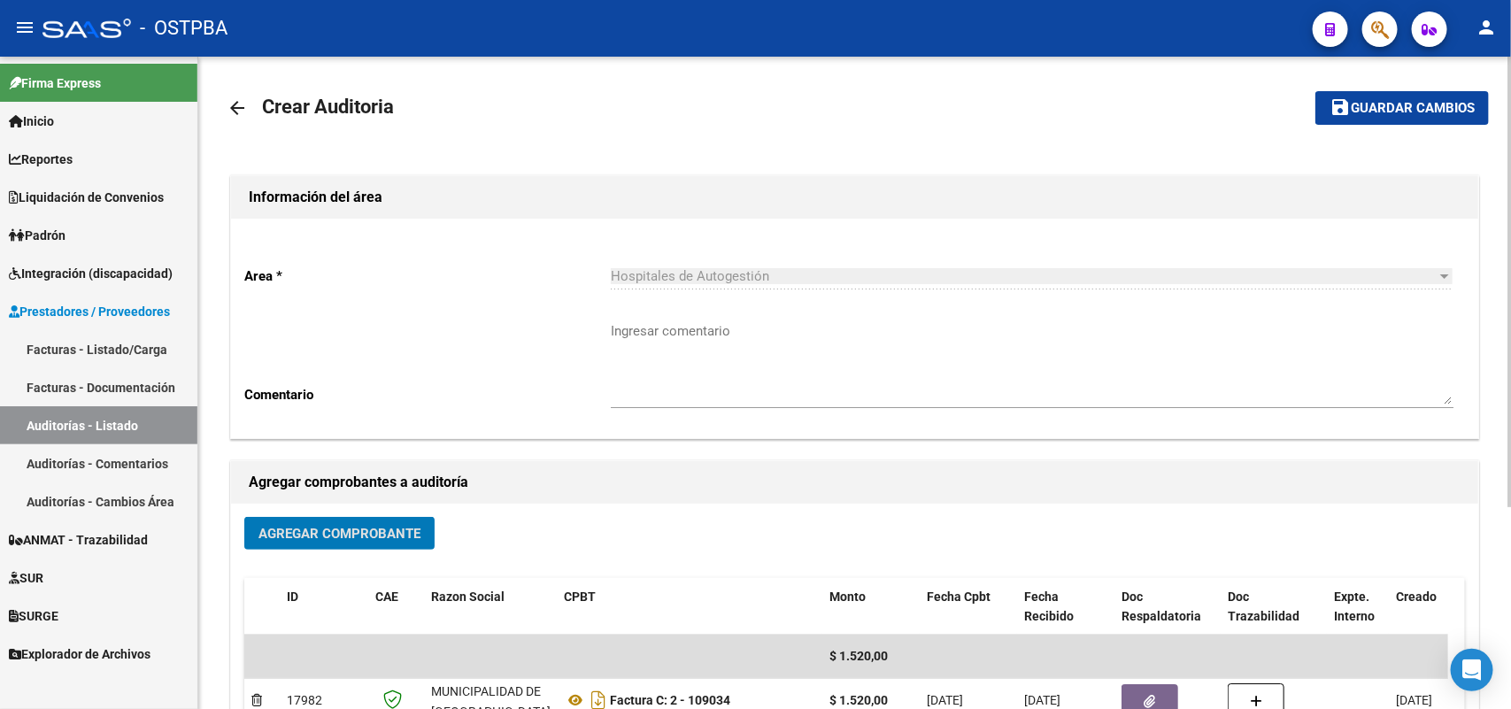
scroll to position [0, 0]
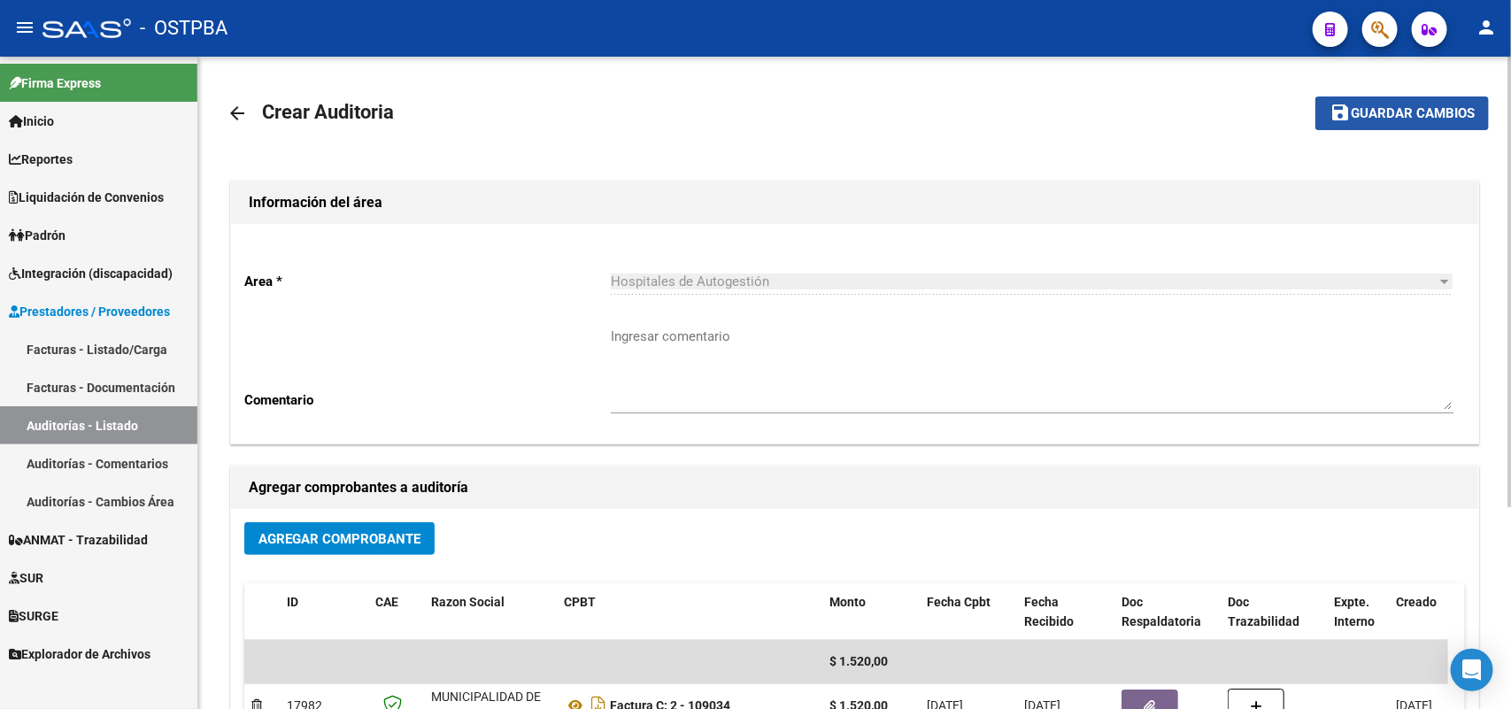
click at [1414, 113] on span "Guardar cambios" at bounding box center [1412, 114] width 124 height 16
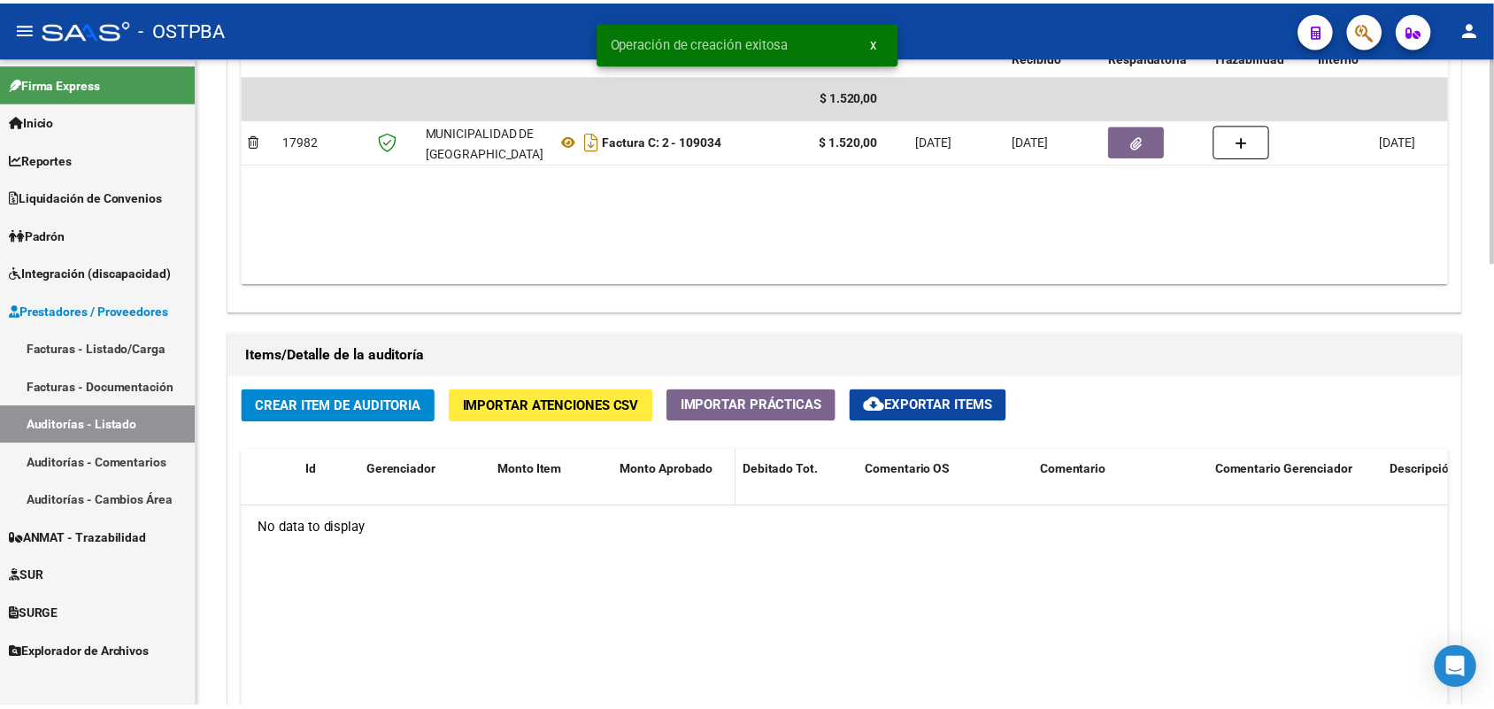
scroll to position [1327, 0]
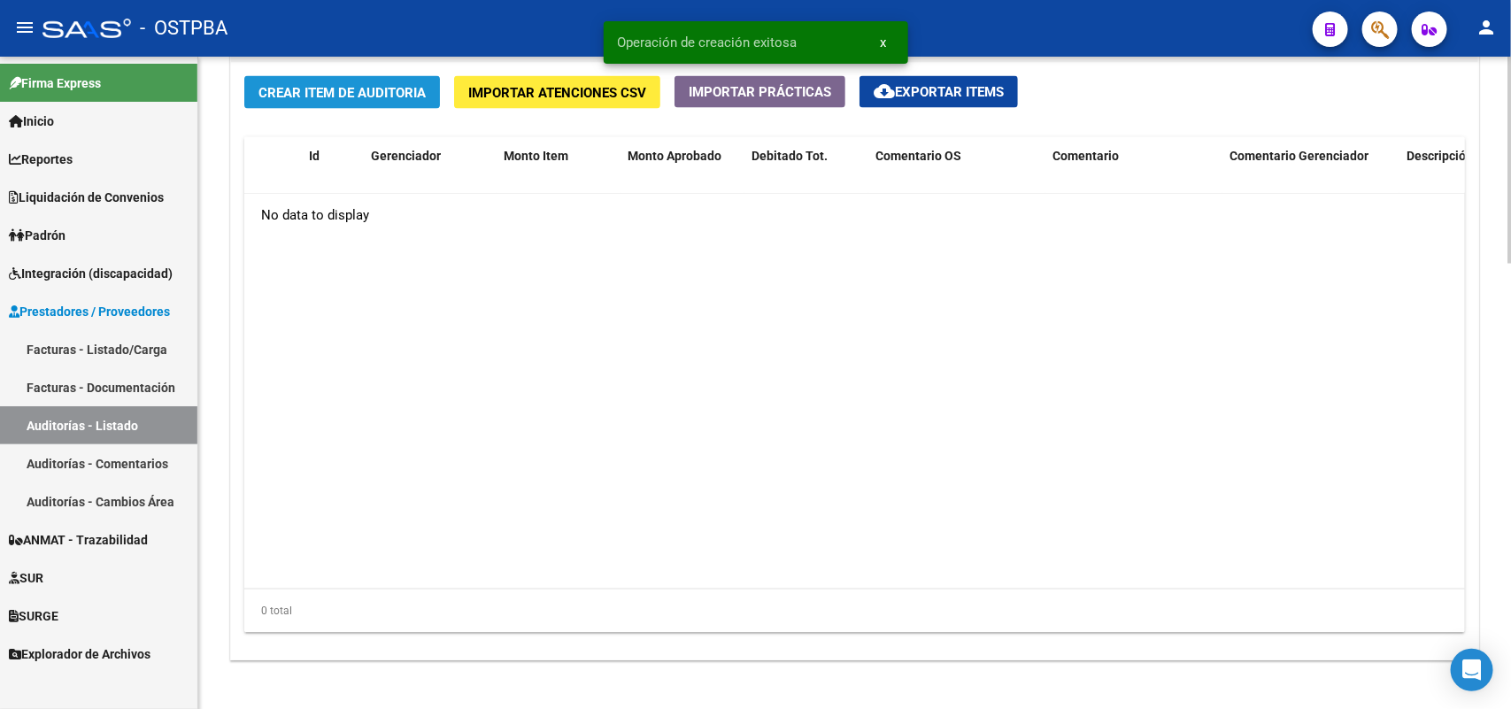
click at [388, 97] on span "Crear Item de Auditoria" at bounding box center [341, 93] width 167 height 16
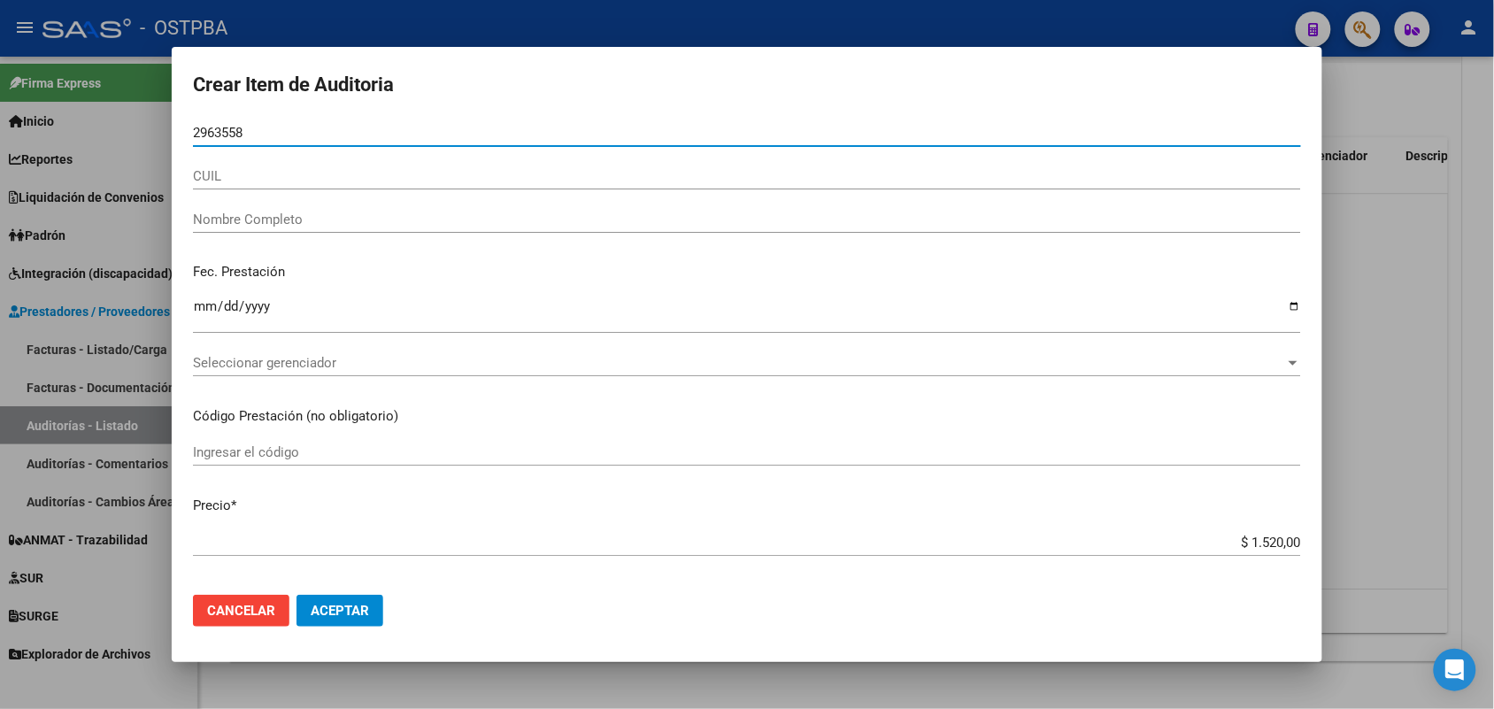
type input "29635582"
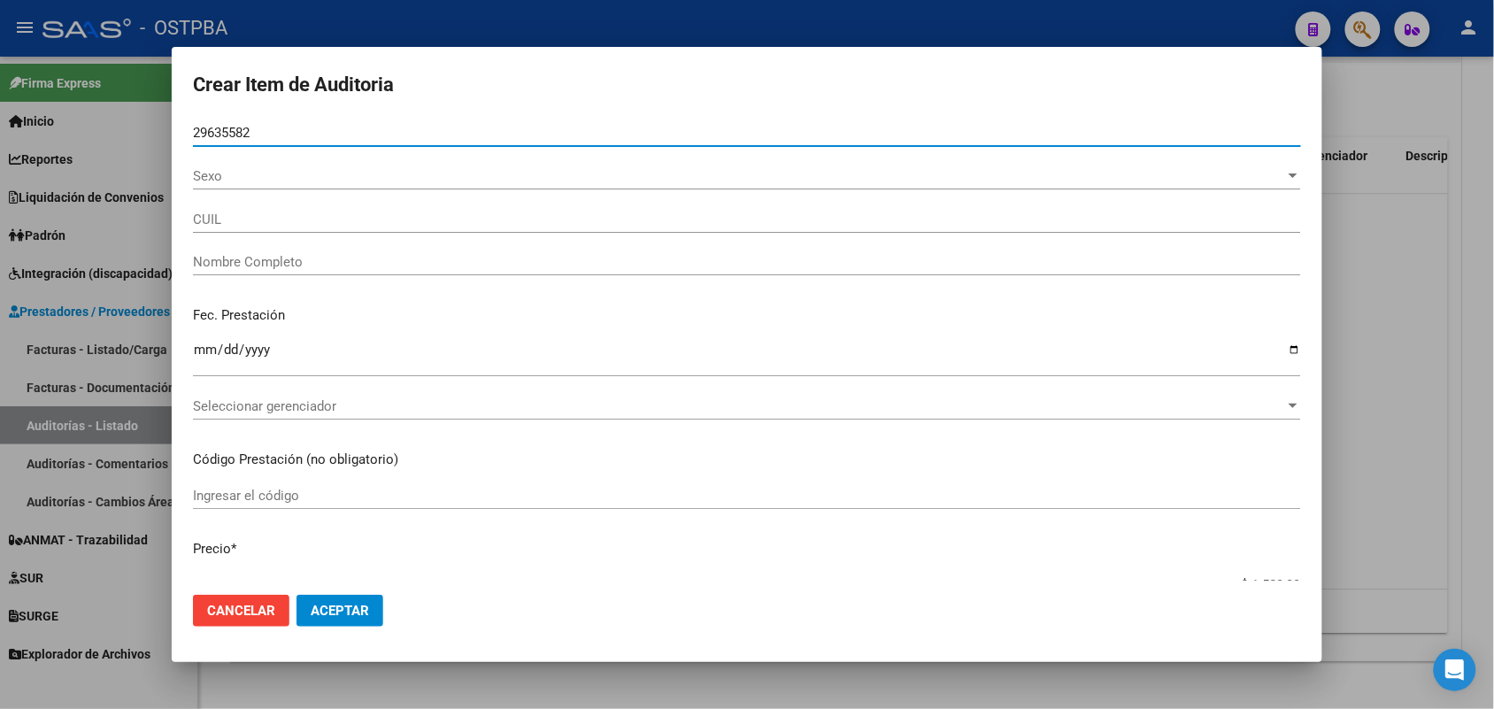
type input "27296355823"
type input "PELAYES DORA ELIZABETH"
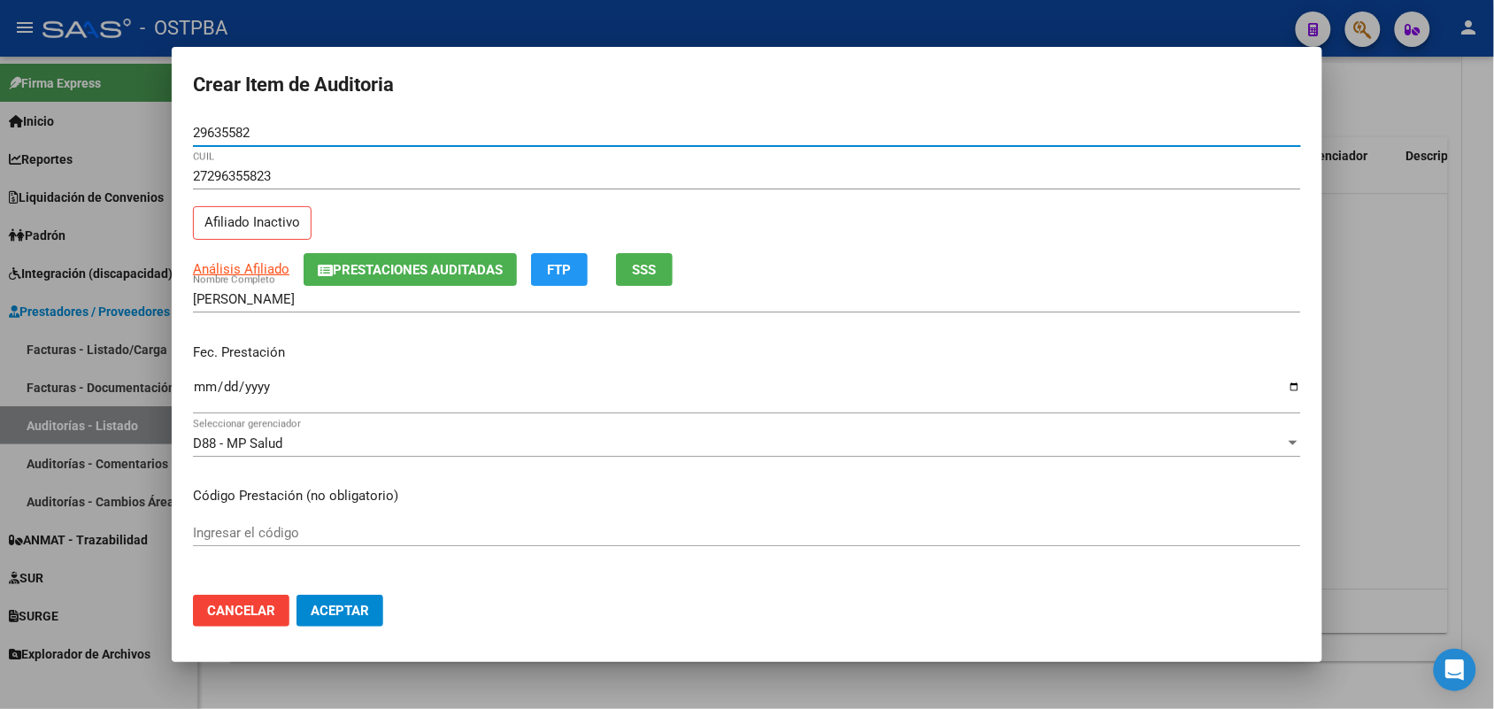
type input "29635582"
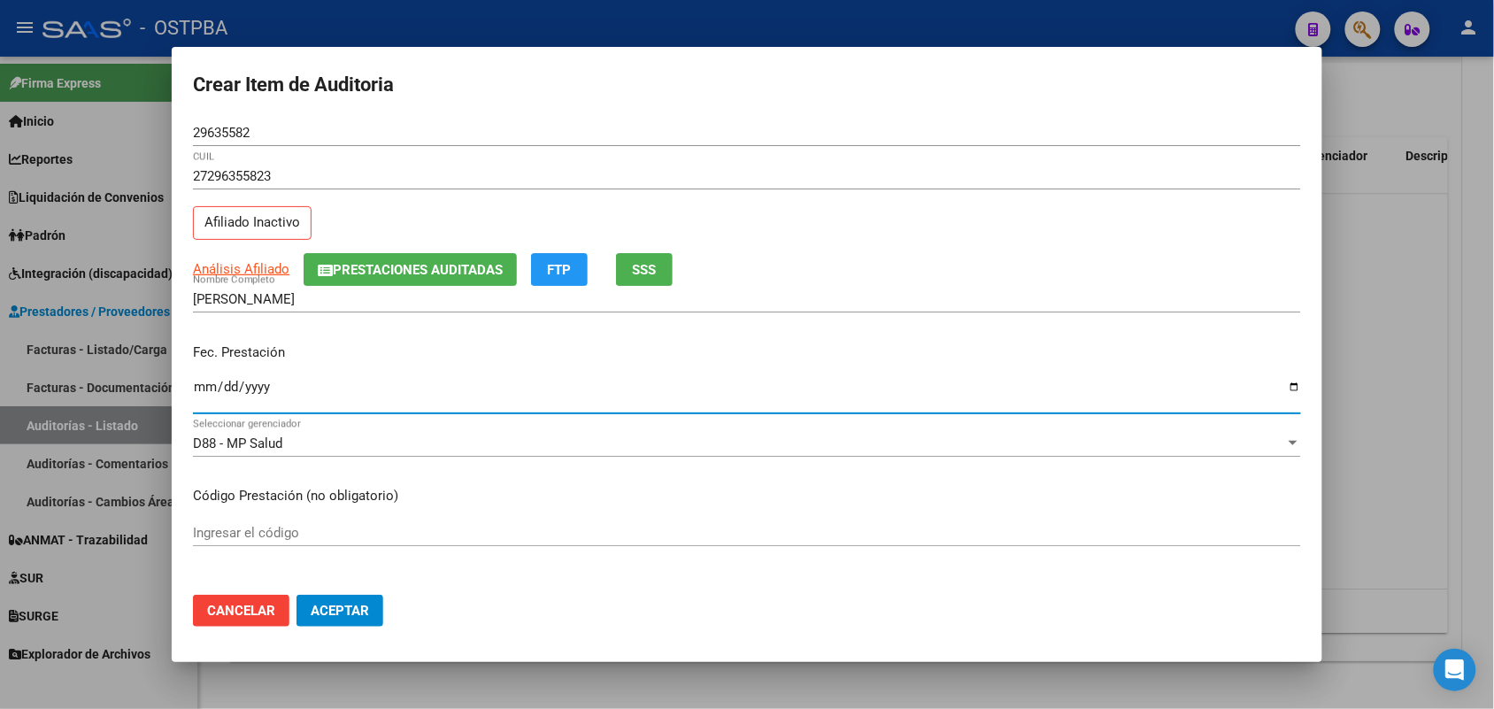
click at [200, 396] on input "Ingresar la fecha" at bounding box center [747, 394] width 1108 height 28
type input "2025-08-05"
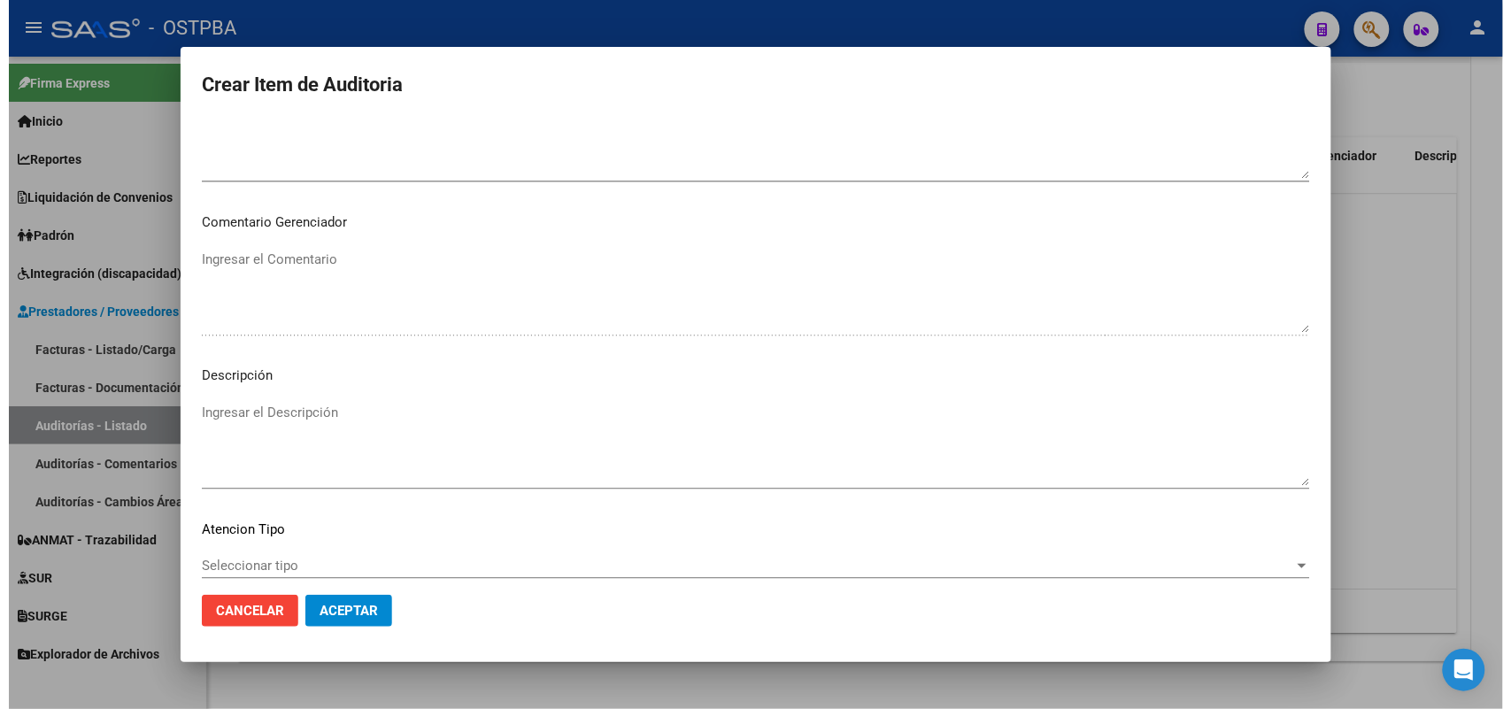
scroll to position [1131, 0]
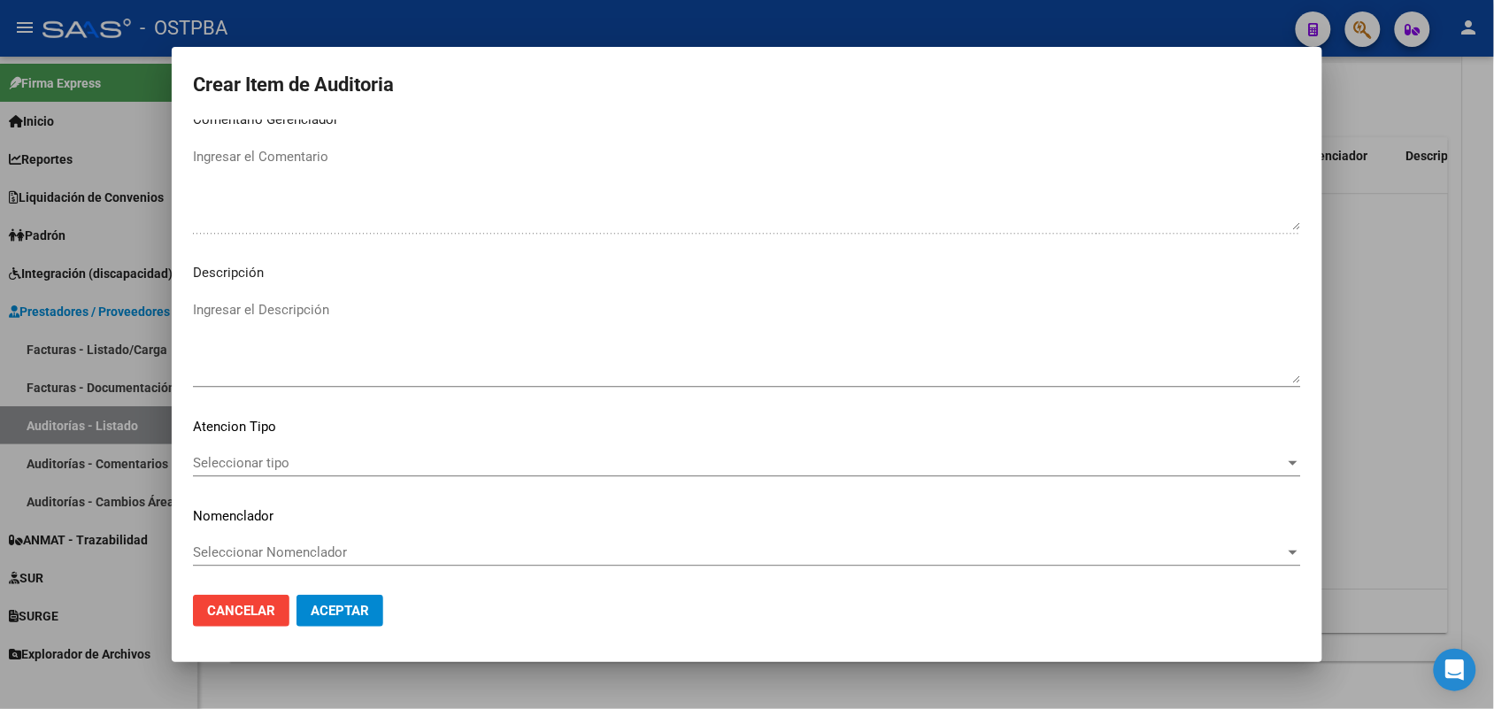
click at [250, 461] on span "Seleccionar tipo" at bounding box center [739, 463] width 1092 height 16
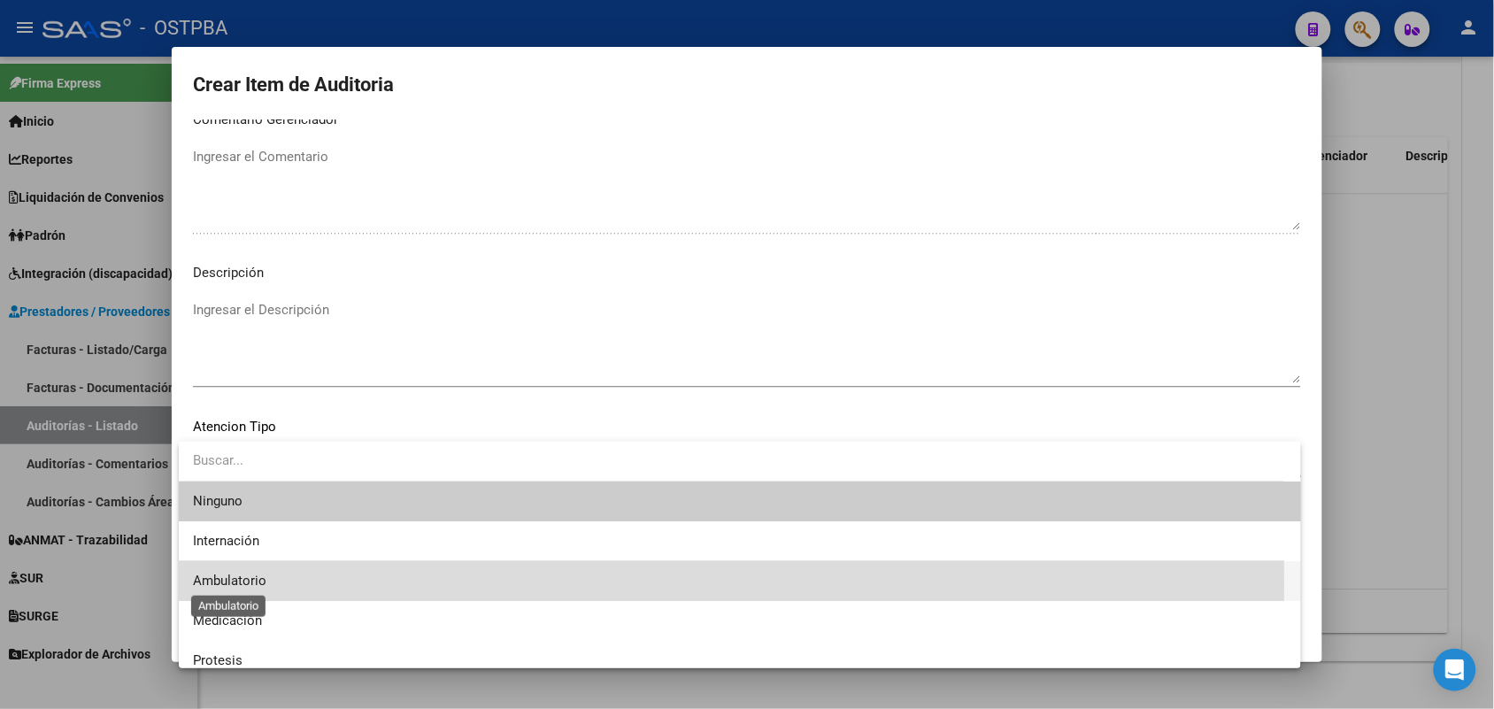
drag, startPoint x: 243, startPoint y: 582, endPoint x: 281, endPoint y: 591, distance: 39.1
click at [244, 582] on span "Ambulatorio" at bounding box center [229, 581] width 73 height 16
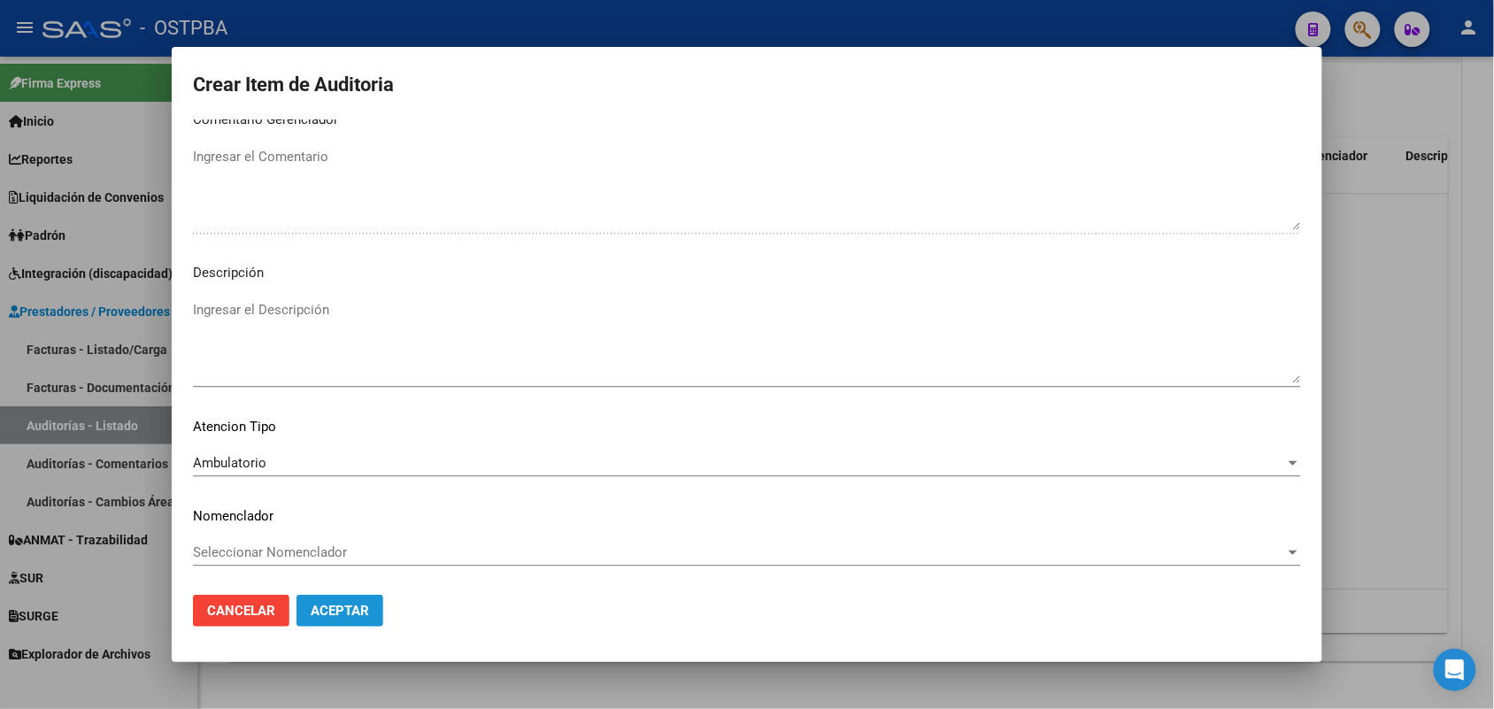
click at [350, 609] on span "Aceptar" at bounding box center [340, 611] width 58 height 16
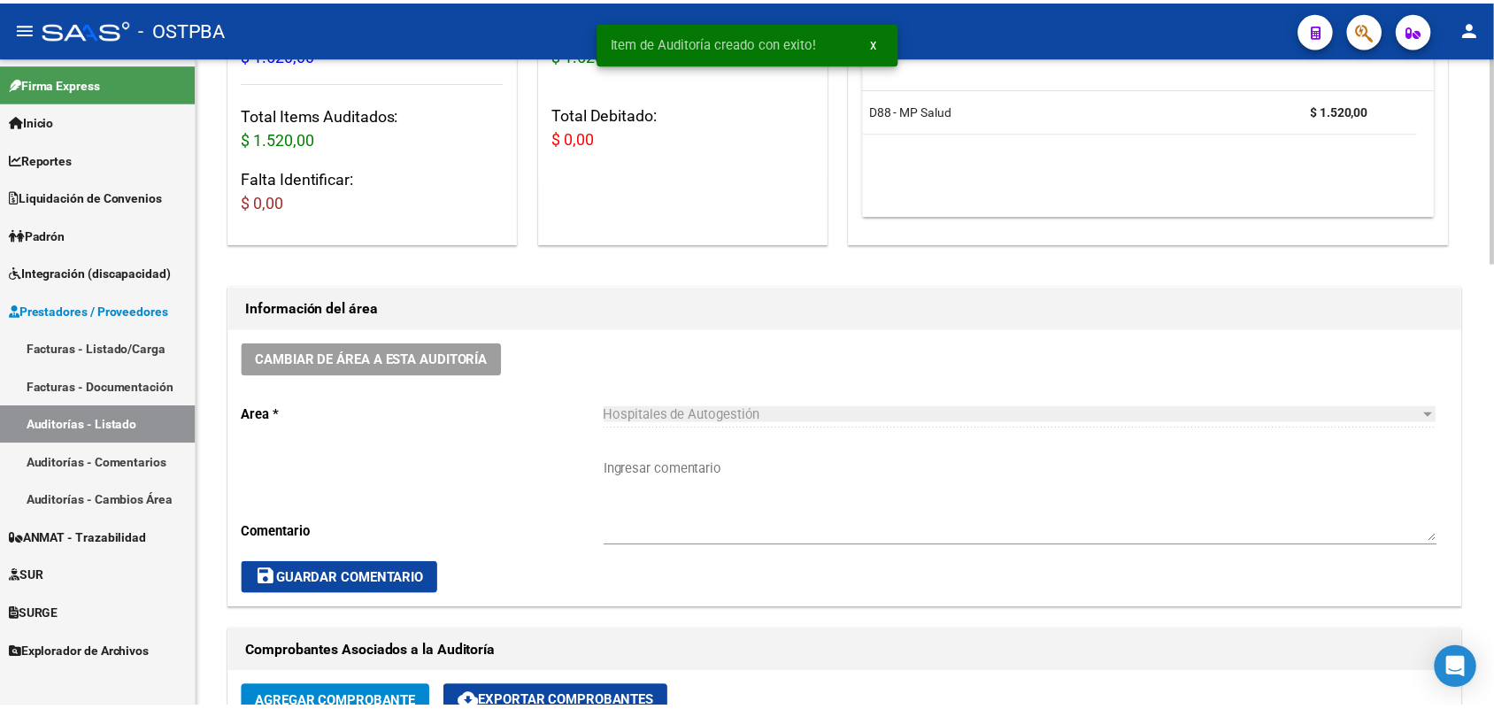
scroll to position [0, 0]
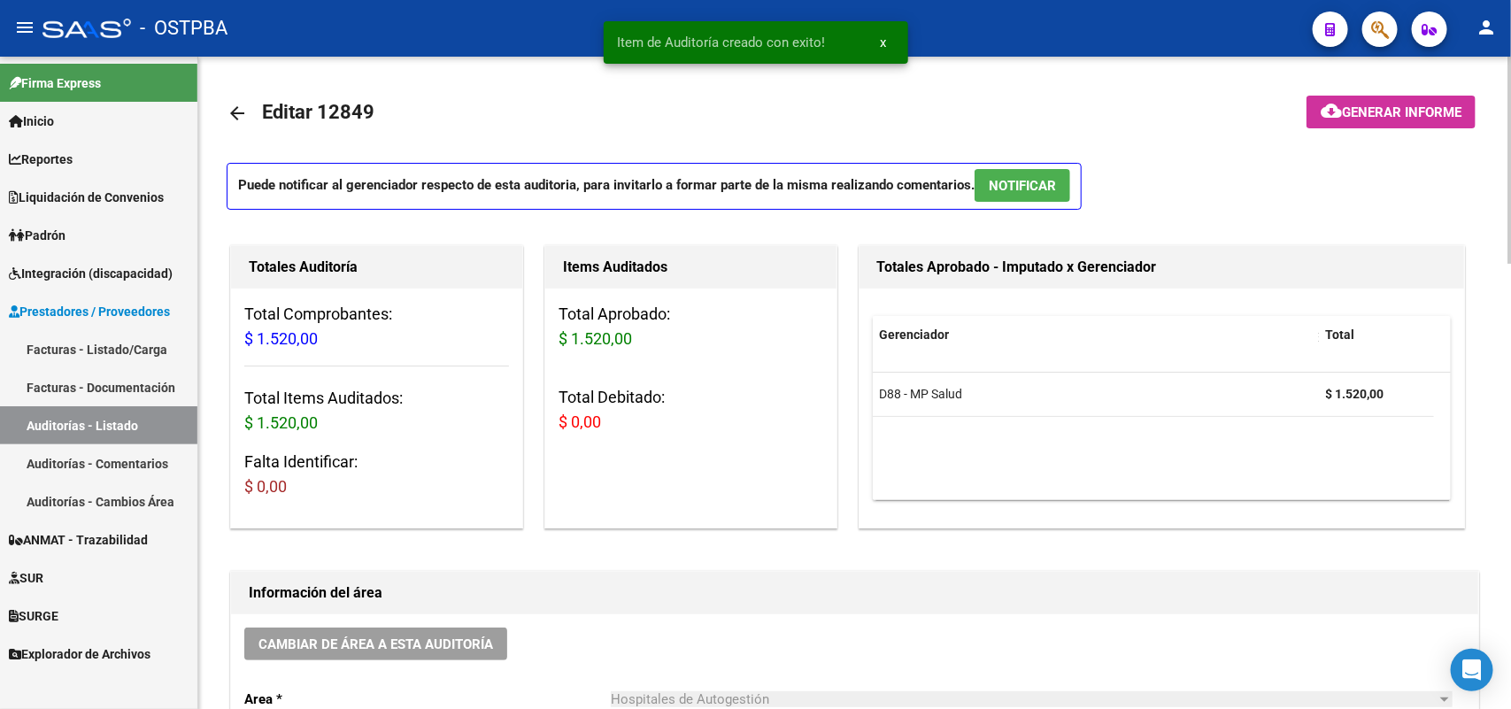
click at [1366, 112] on span "Generar informe" at bounding box center [1401, 112] width 119 height 16
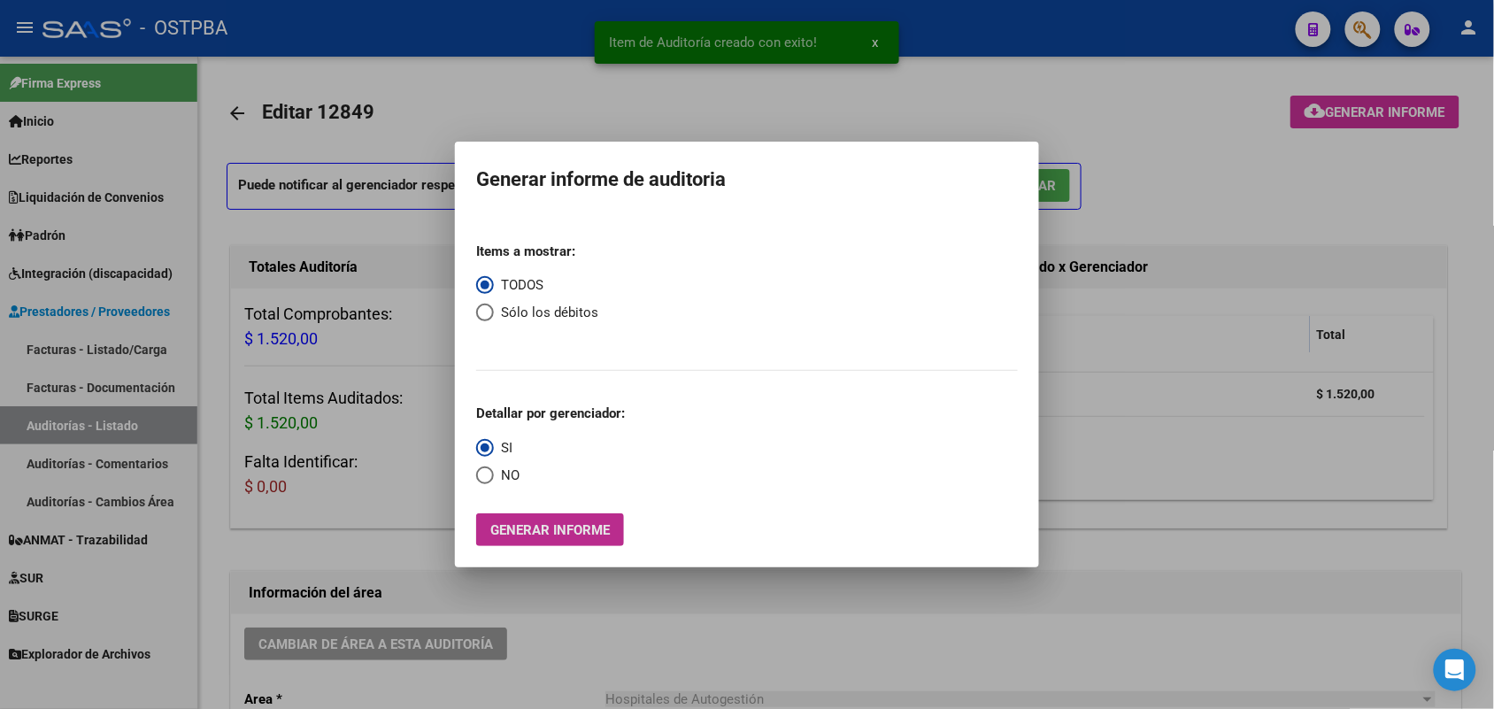
click at [542, 524] on span "Generar informe" at bounding box center [549, 530] width 119 height 16
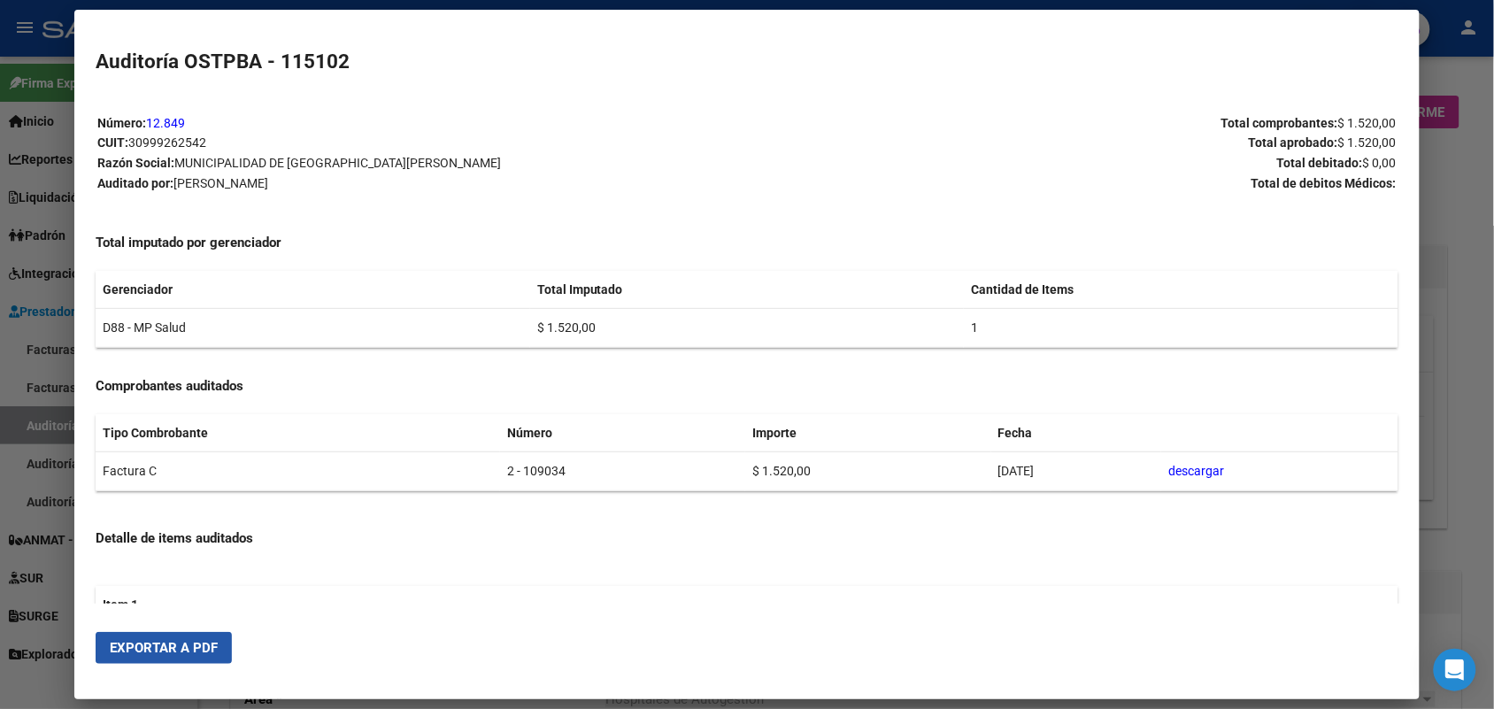
drag, startPoint x: 189, startPoint y: 642, endPoint x: 435, endPoint y: 503, distance: 283.3
click at [190, 642] on span "Exportar a PDF" at bounding box center [164, 648] width 108 height 16
click at [1487, 215] on div at bounding box center [747, 354] width 1494 height 709
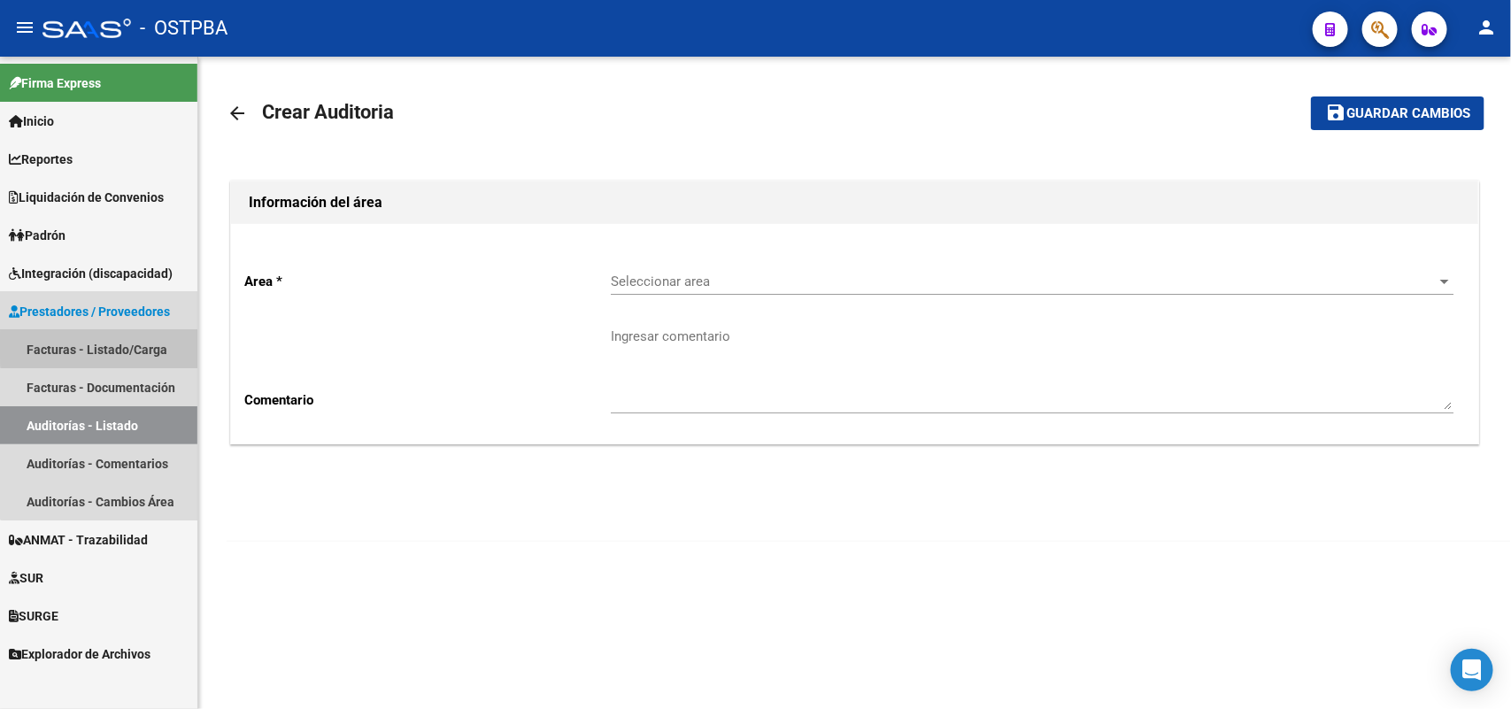
click at [122, 346] on link "Facturas - Listado/Carga" at bounding box center [98, 349] width 197 height 38
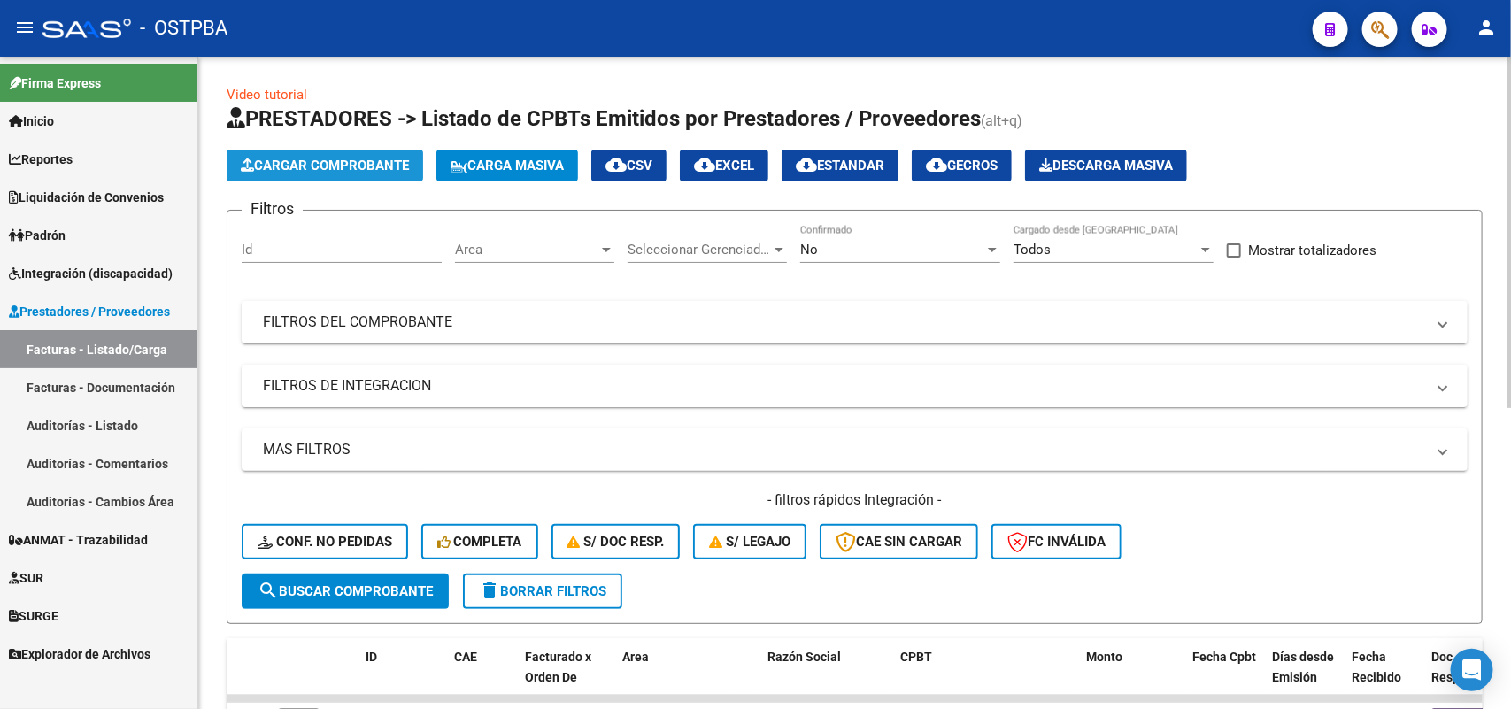
click at [361, 153] on button "Cargar Comprobante" at bounding box center [325, 166] width 196 height 32
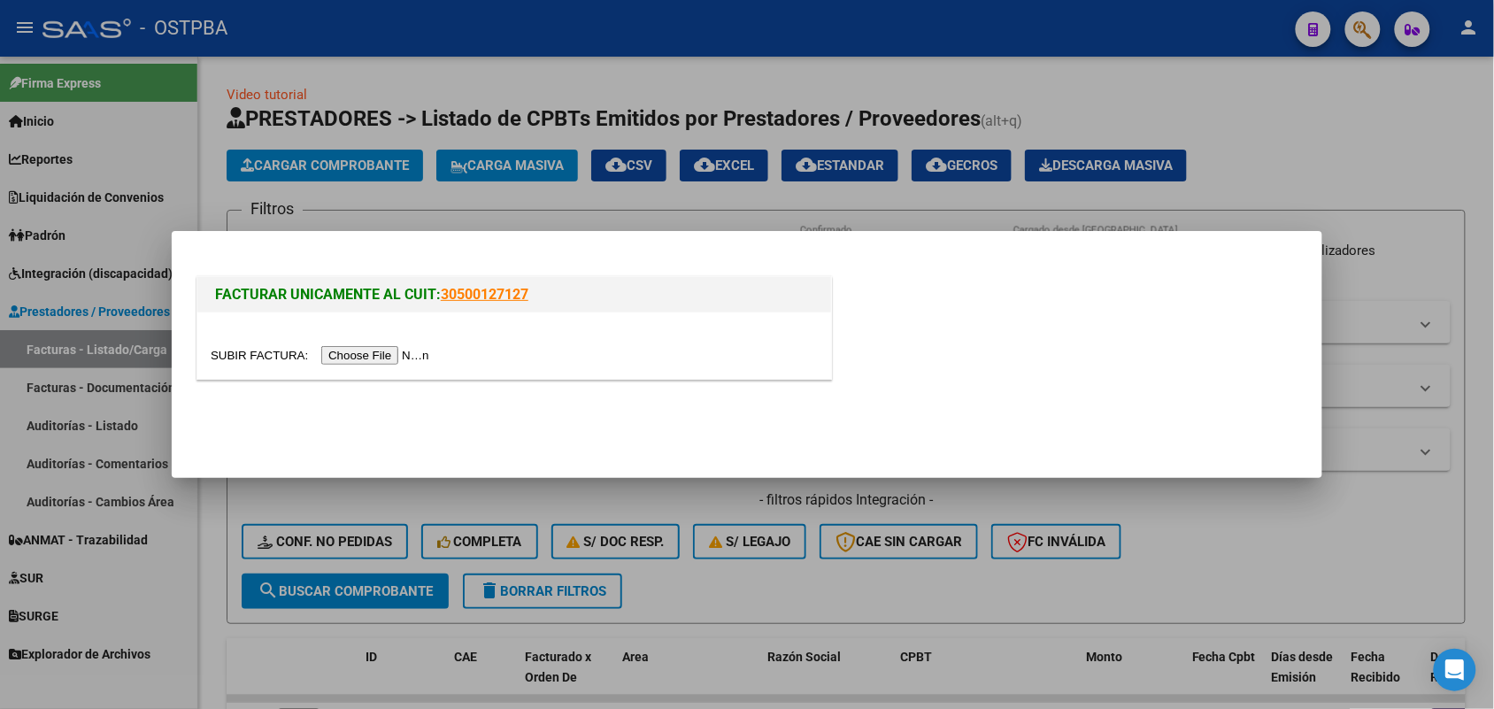
click at [394, 356] on input "file" at bounding box center [323, 355] width 224 height 19
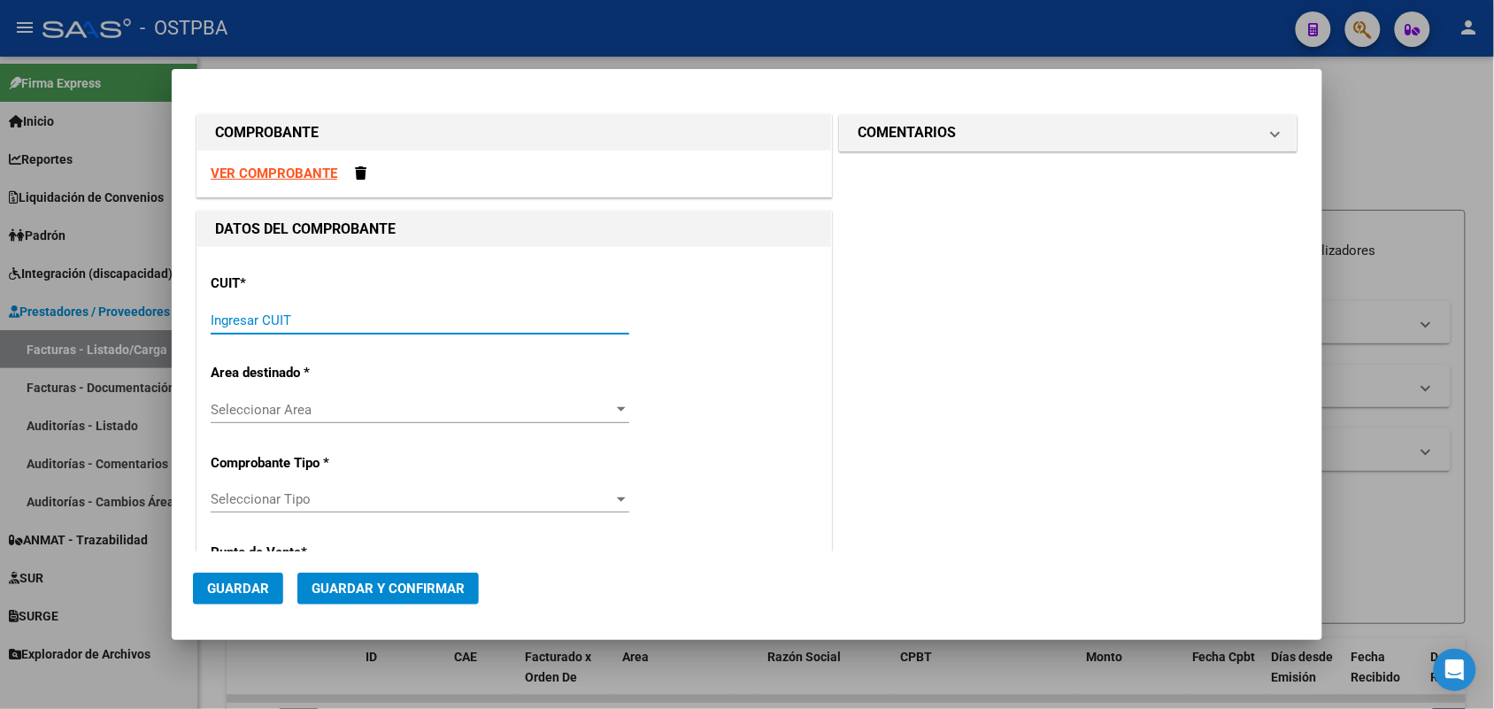
click at [244, 314] on input "Ingresar CUIT" at bounding box center [420, 320] width 419 height 16
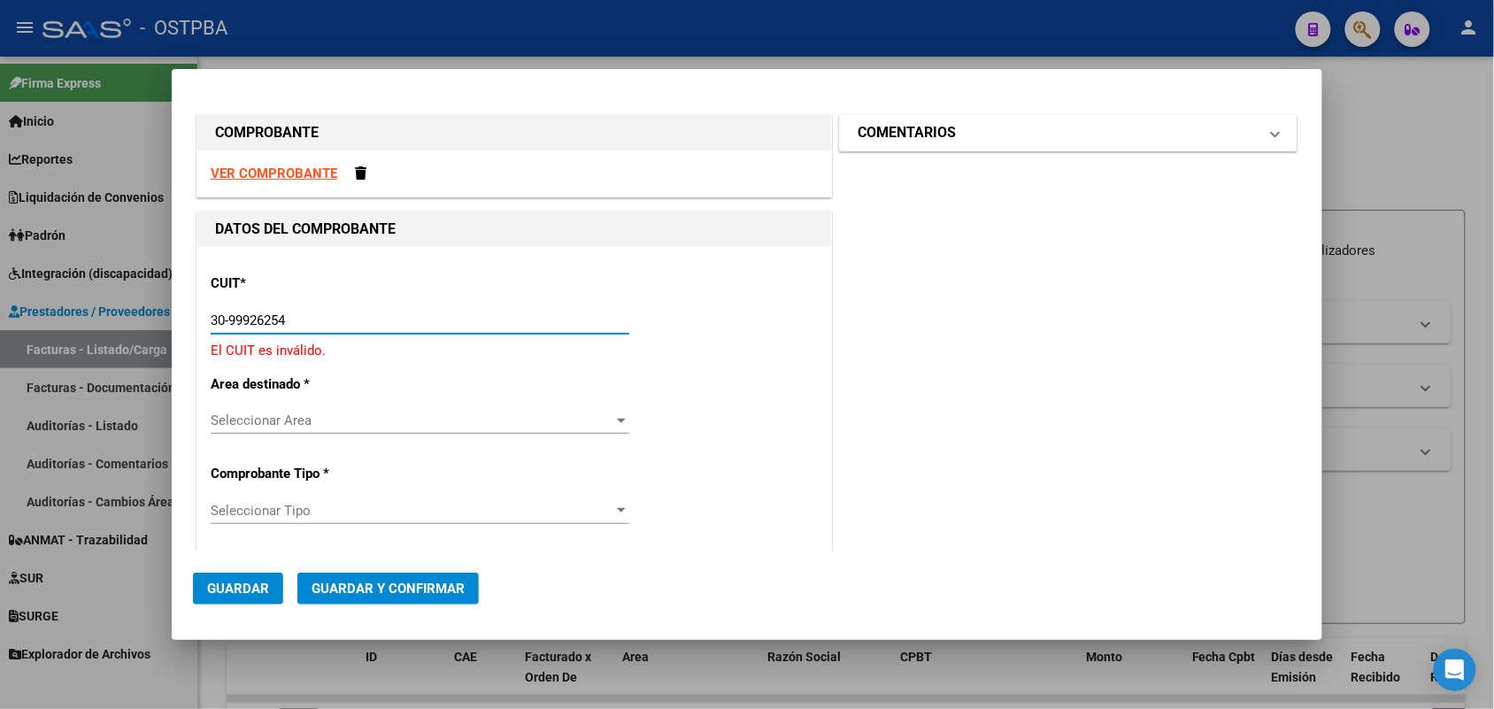
type input "30-99926254-2"
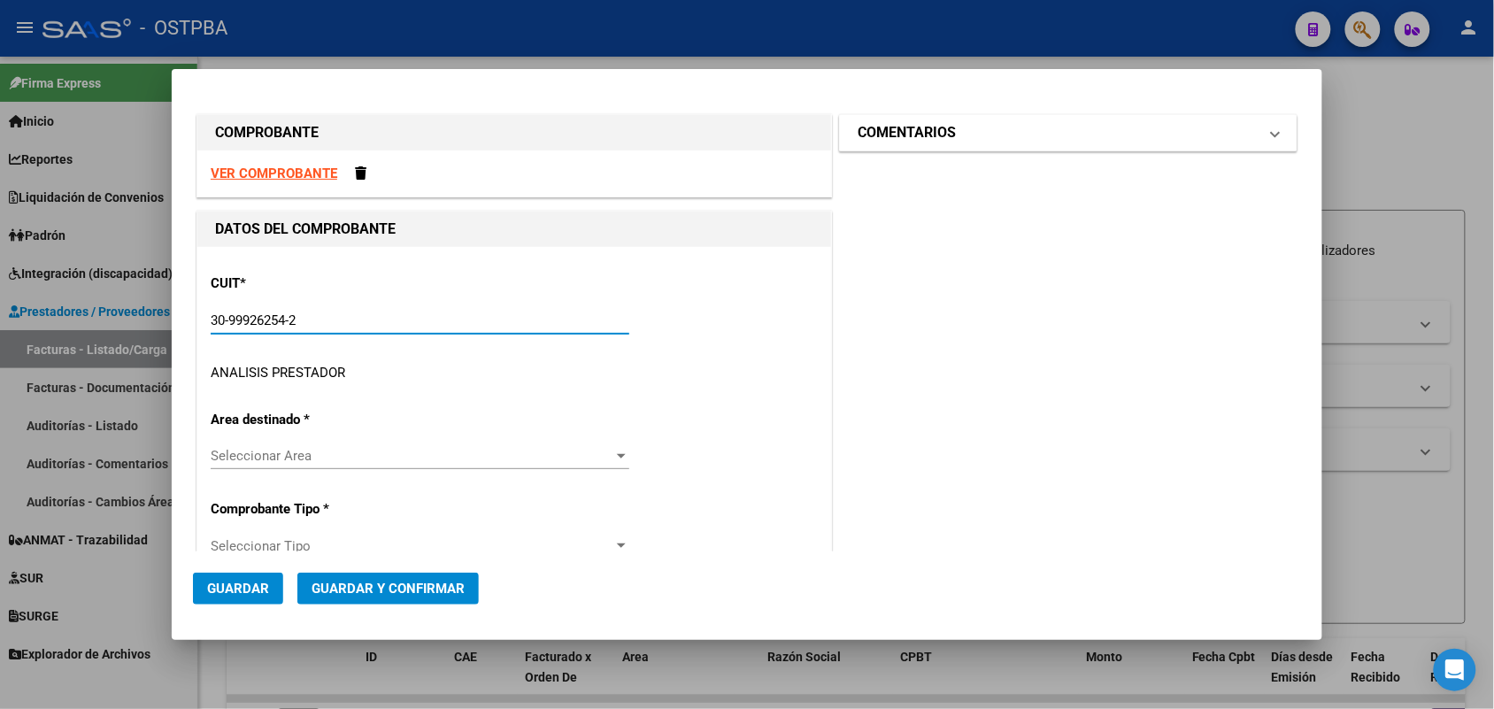
type input "2"
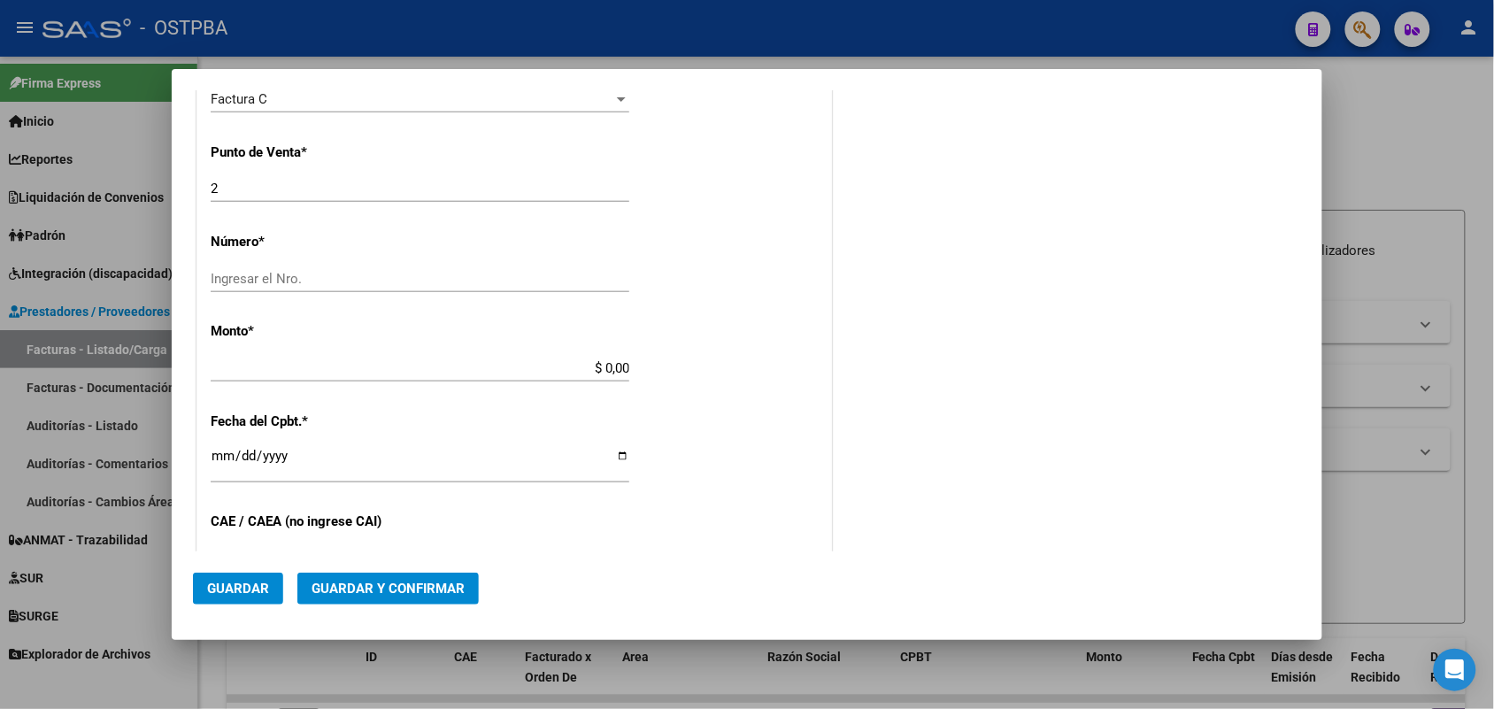
scroll to position [553, 0]
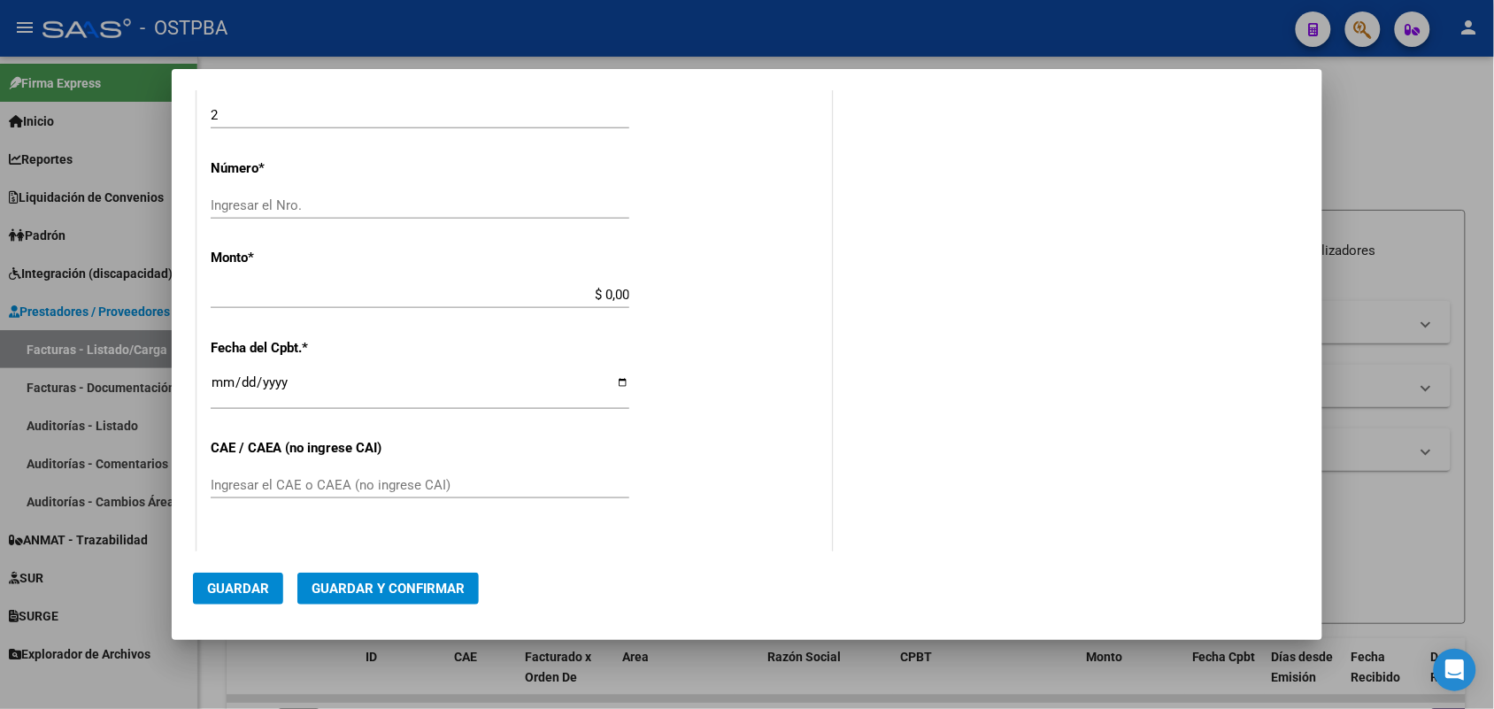
type input "30-99926254-2"
click at [227, 199] on input "Ingresar el Nro." at bounding box center [420, 205] width 419 height 16
type input "109032"
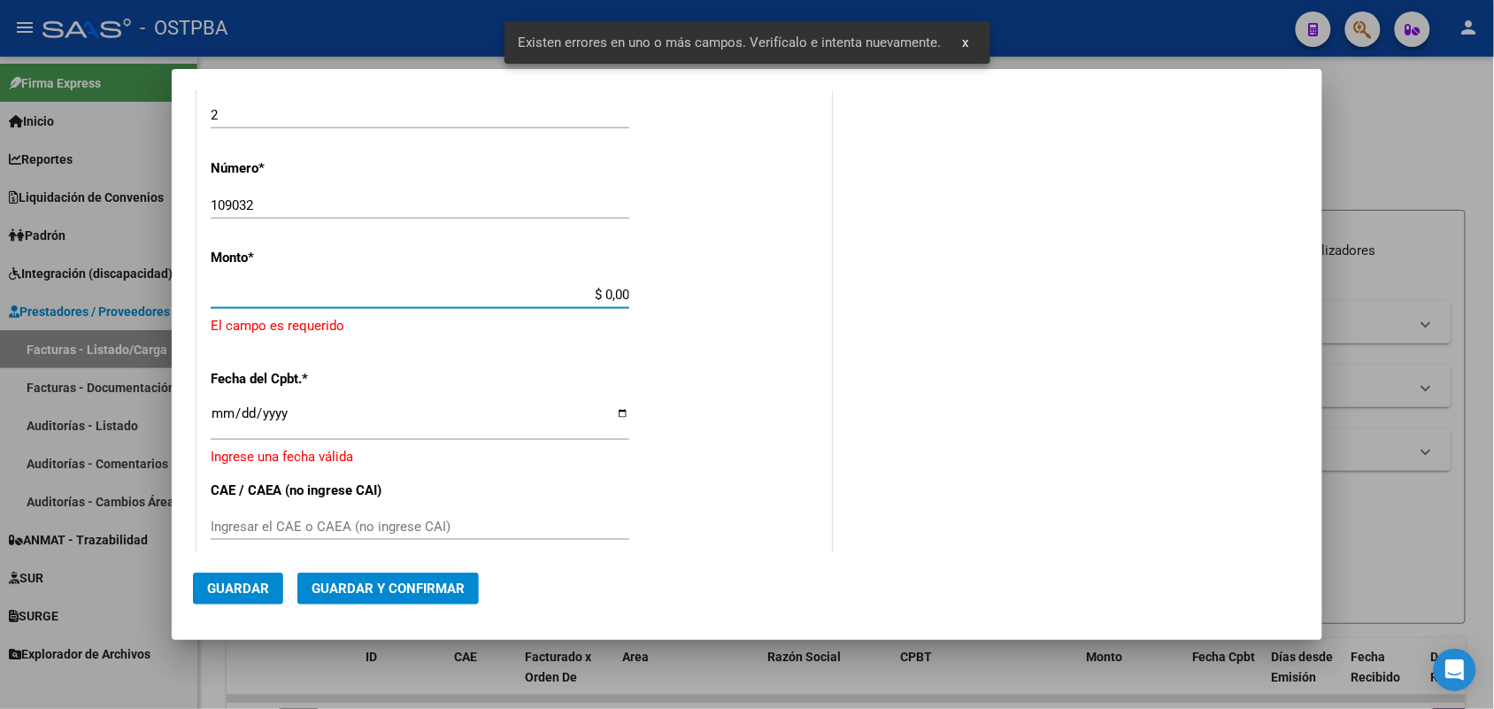
drag, startPoint x: 582, startPoint y: 290, endPoint x: 705, endPoint y: 298, distance: 123.3
click at [705, 298] on div "CUIT * 30-99926254-2 Ingresar CUIT ANALISIS PRESTADOR MUNICIPALIDAD DE SAN FERN…" at bounding box center [514, 342] width 634 height 1297
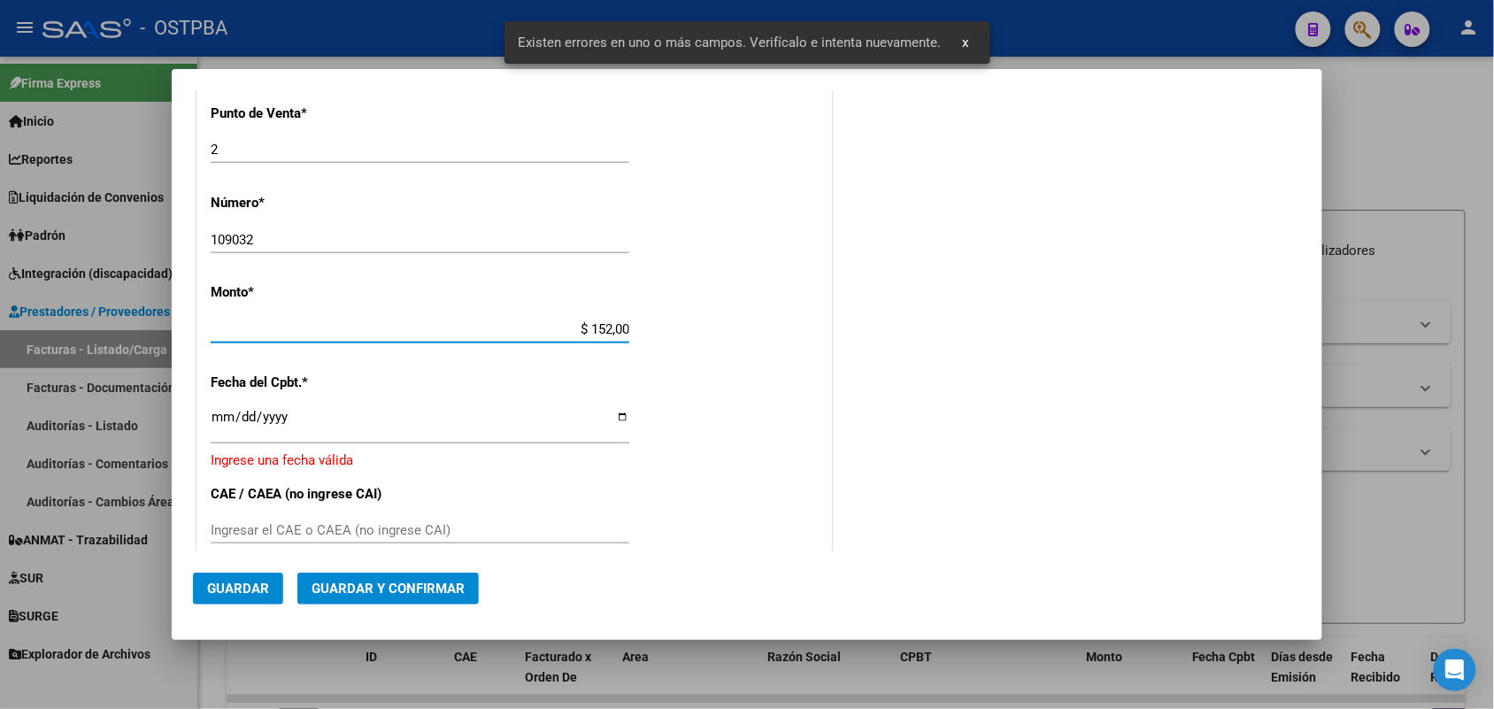
type input "$ 1.520,00"
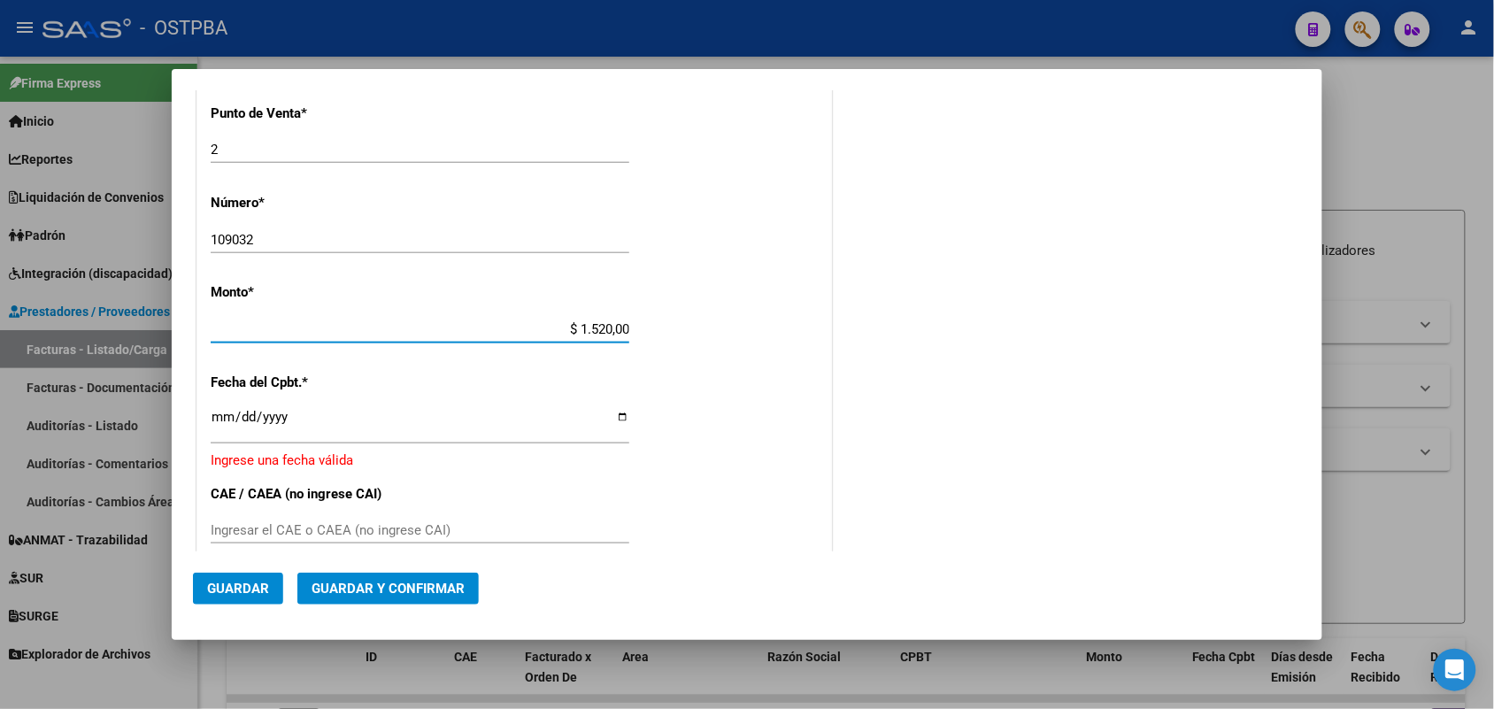
click at [223, 413] on input "Ingresar la fecha" at bounding box center [420, 424] width 419 height 28
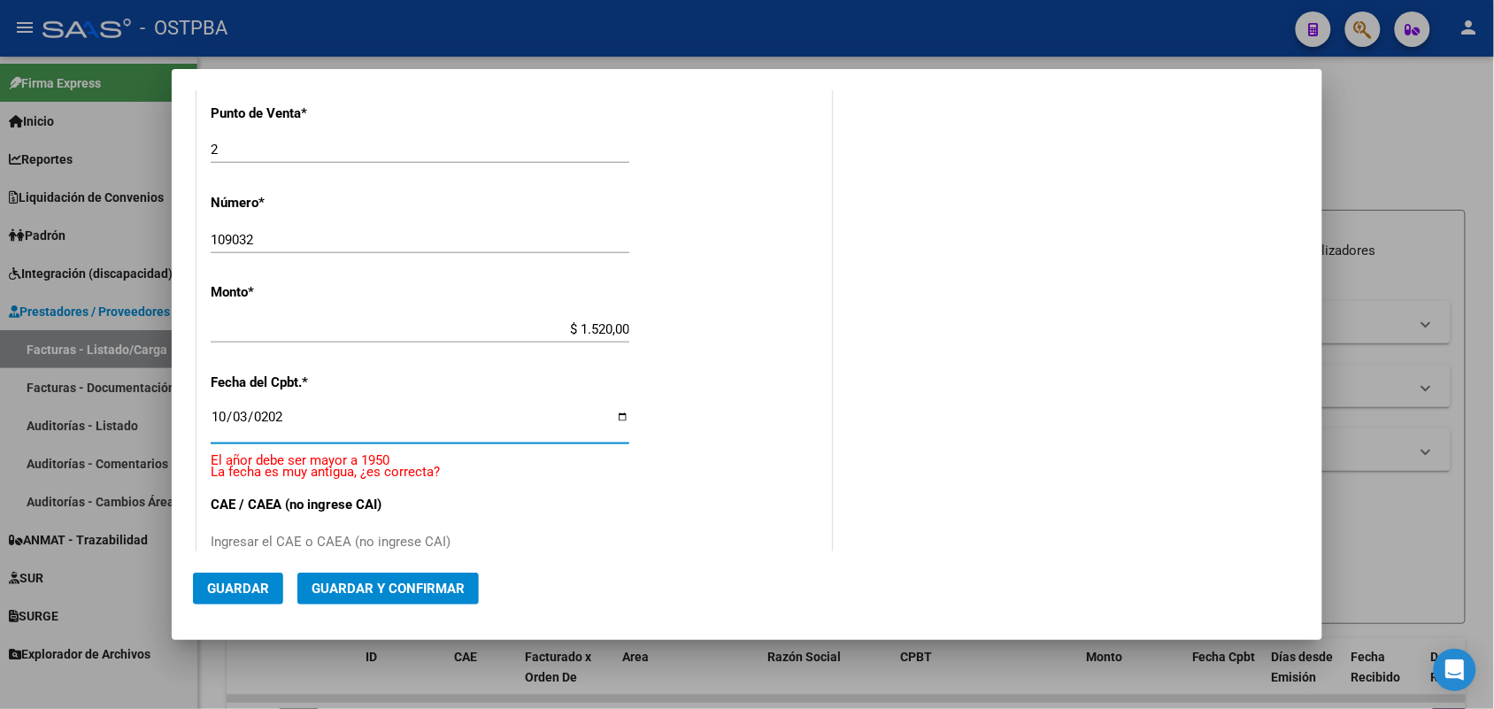
type input "[DATE]"
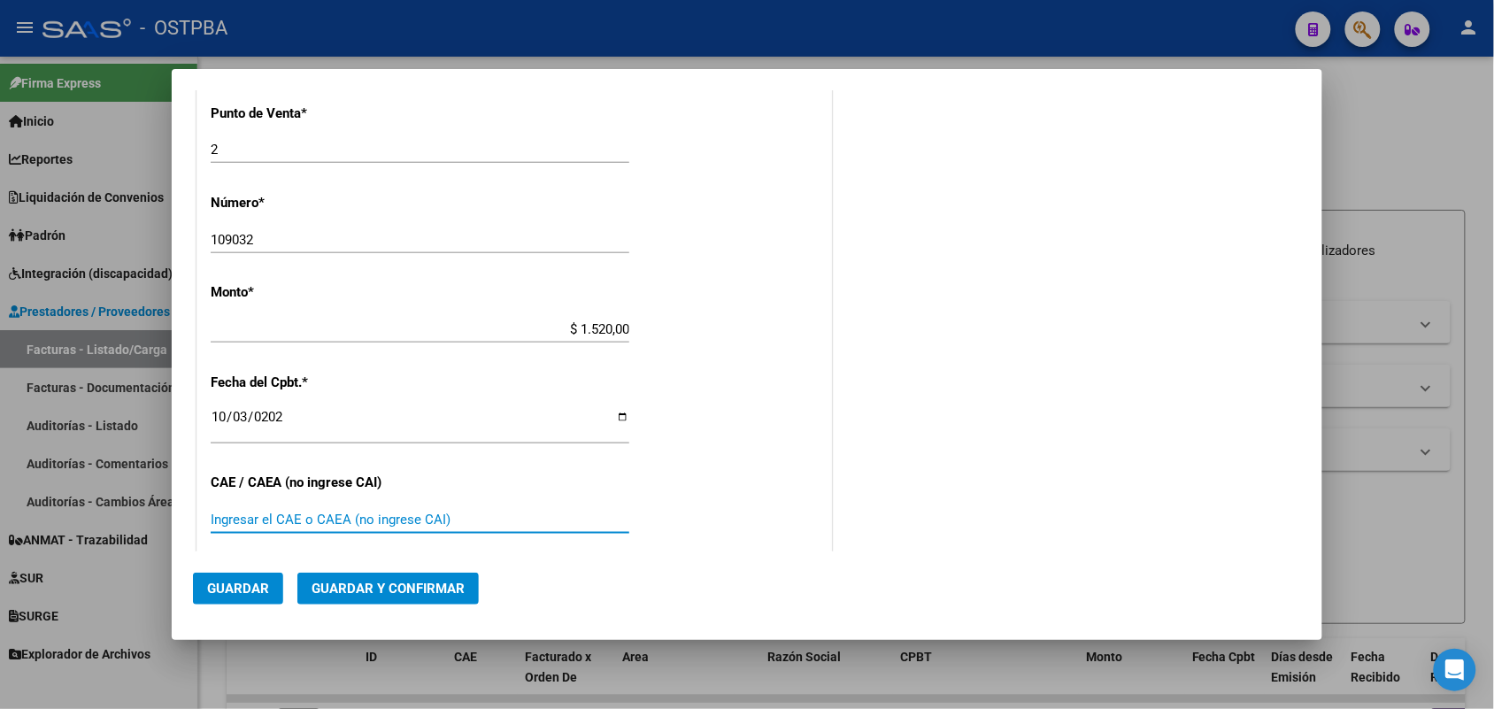
click at [228, 518] on input "Ingresar el CAE o CAEA (no ingrese CAI)" at bounding box center [420, 520] width 419 height 16
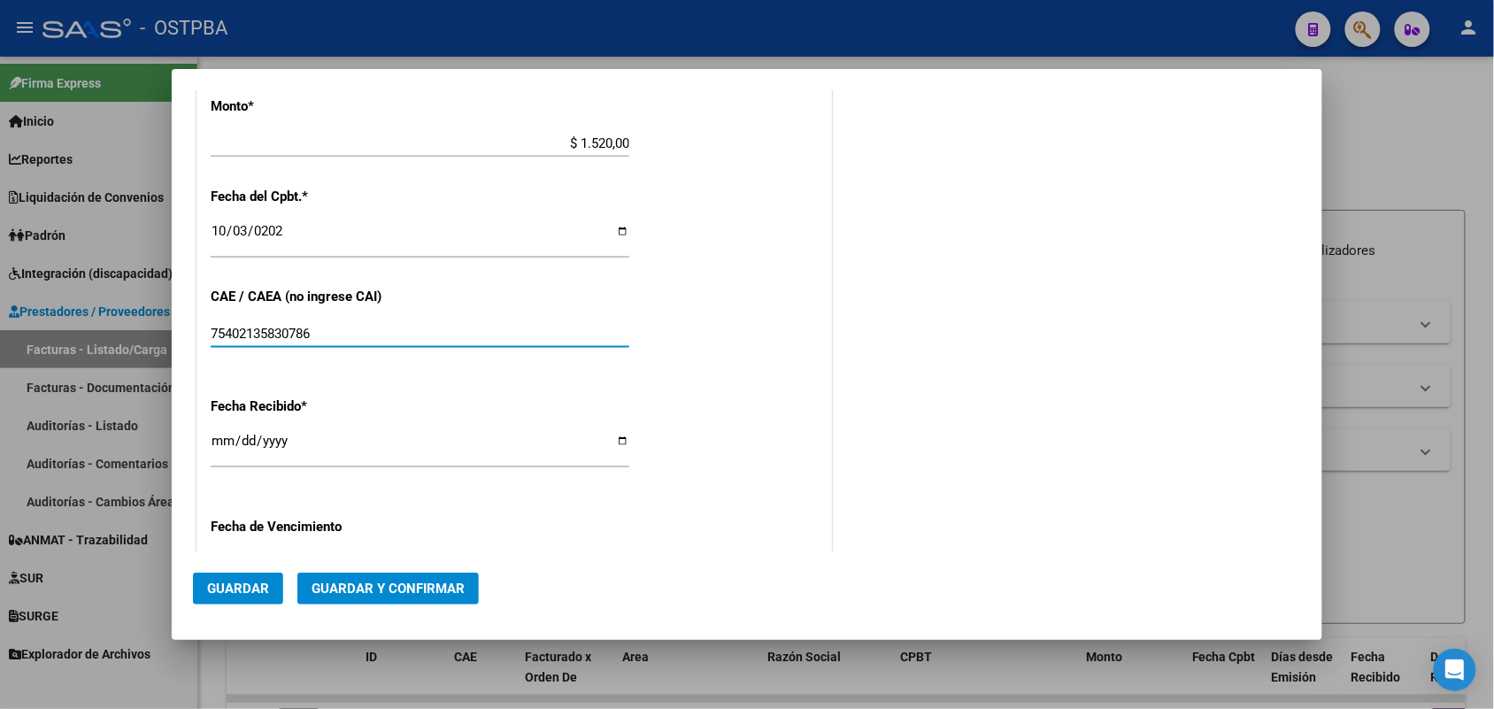
scroll to position [740, 0]
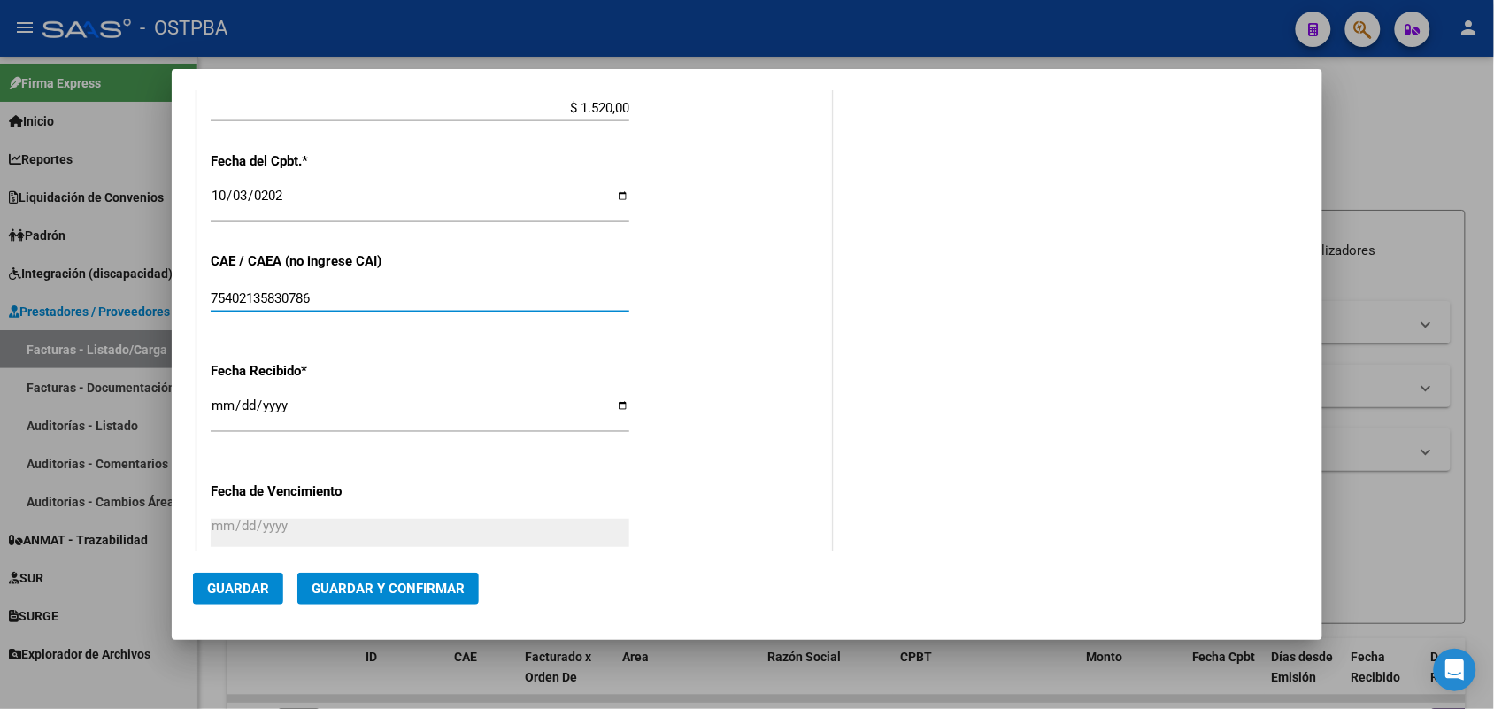
type input "75402135830786"
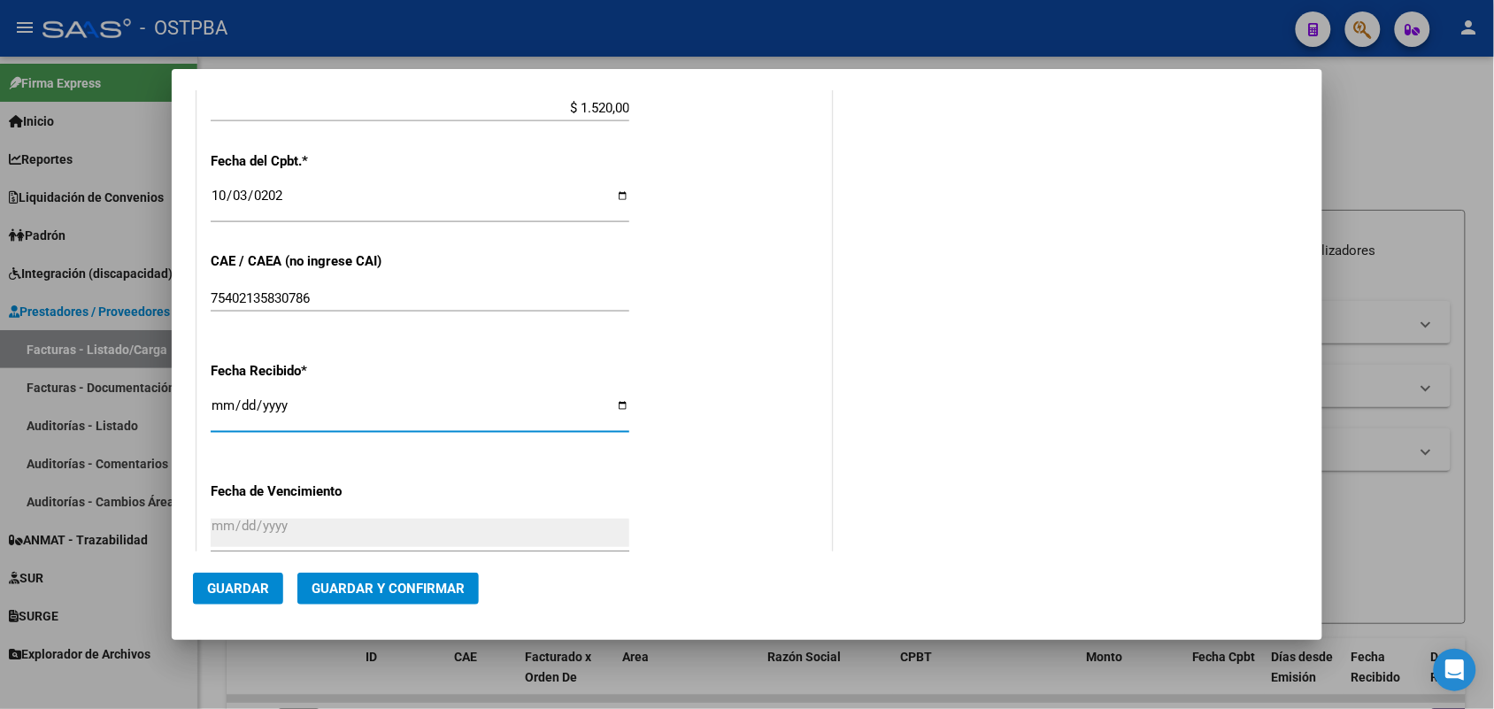
click at [226, 409] on input "[DATE]" at bounding box center [420, 412] width 419 height 28
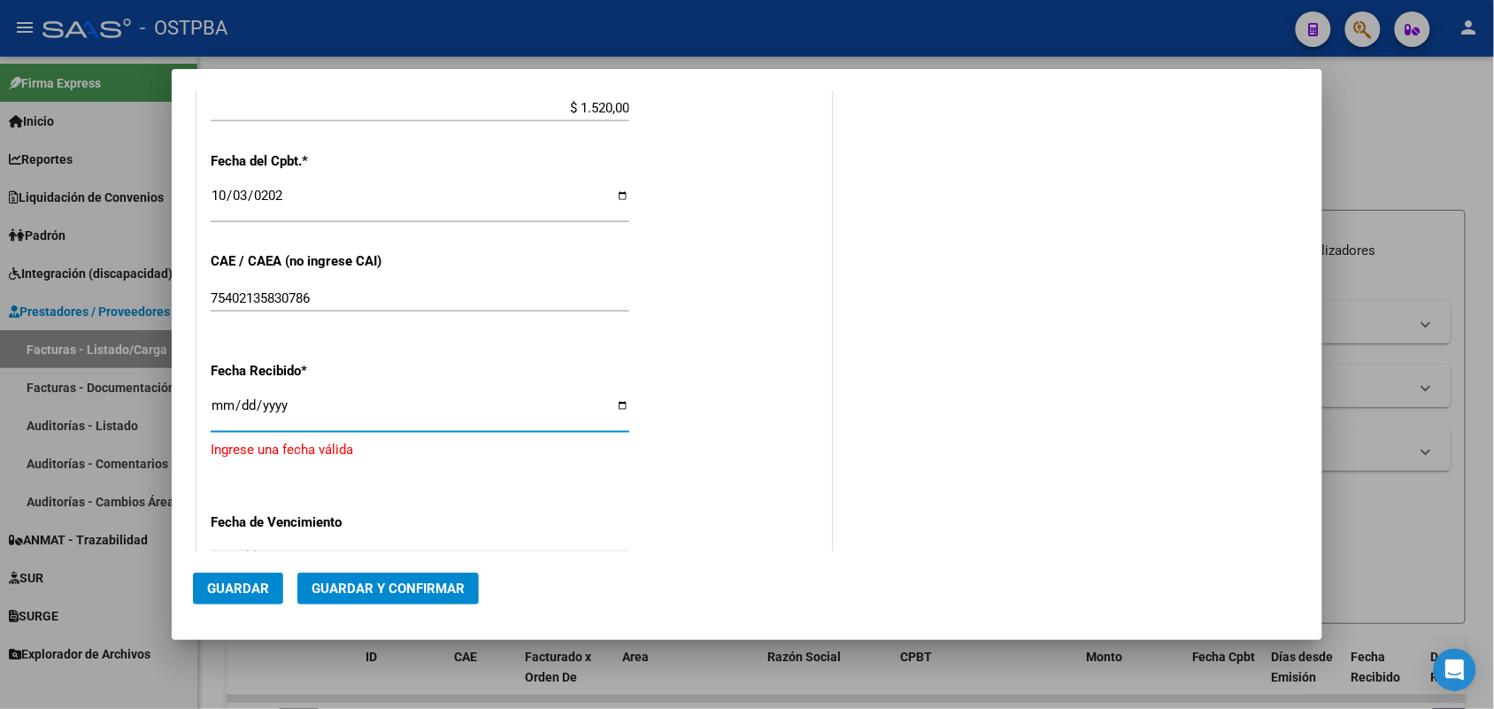
type input "[DATE]"
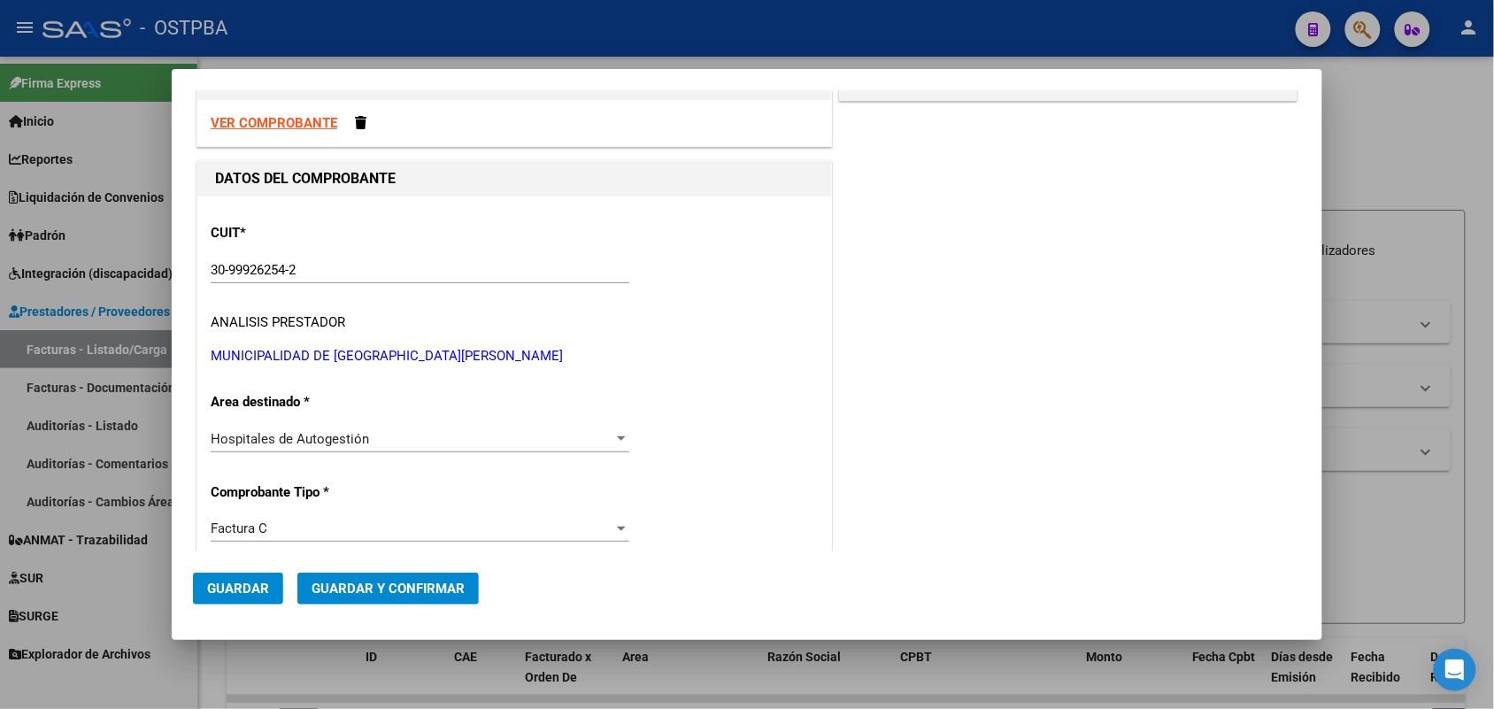
scroll to position [0, 0]
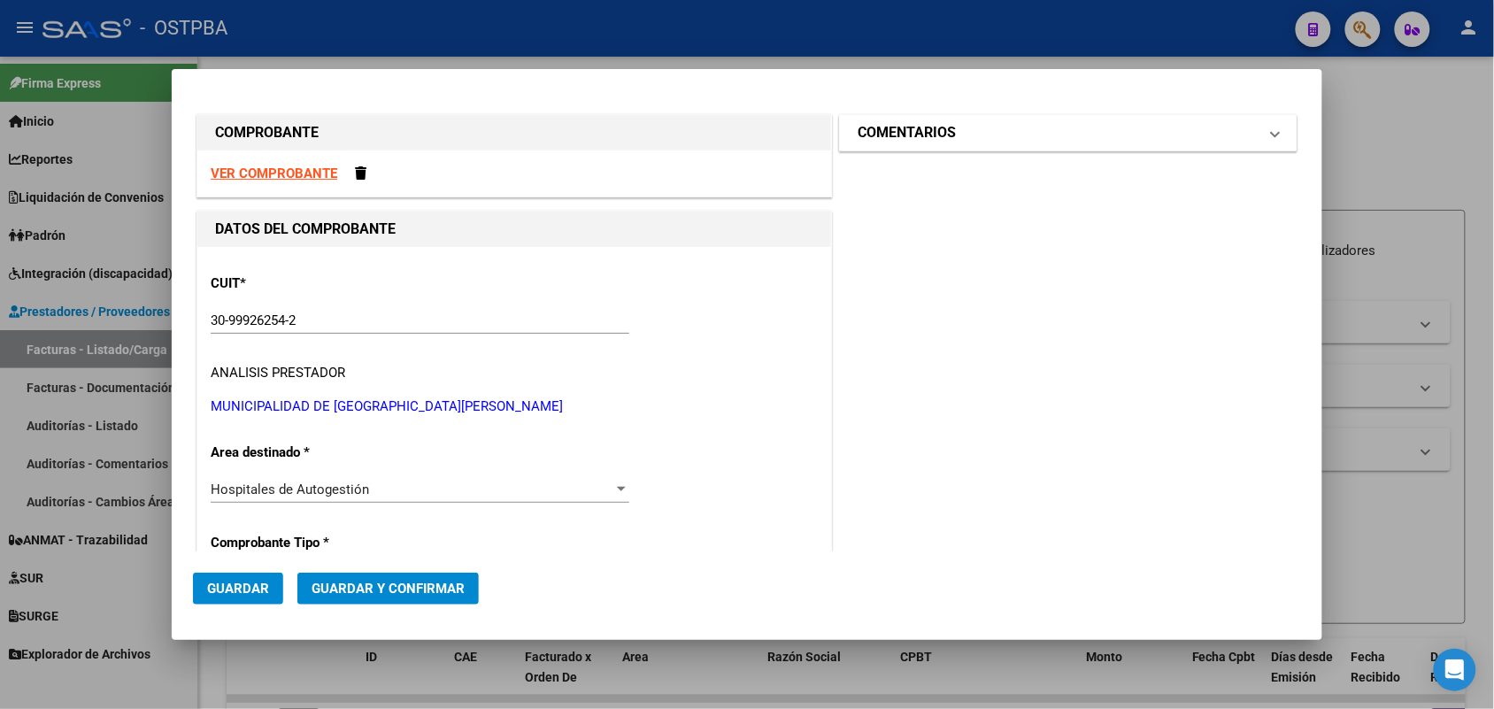
click at [1272, 129] on span at bounding box center [1275, 132] width 7 height 21
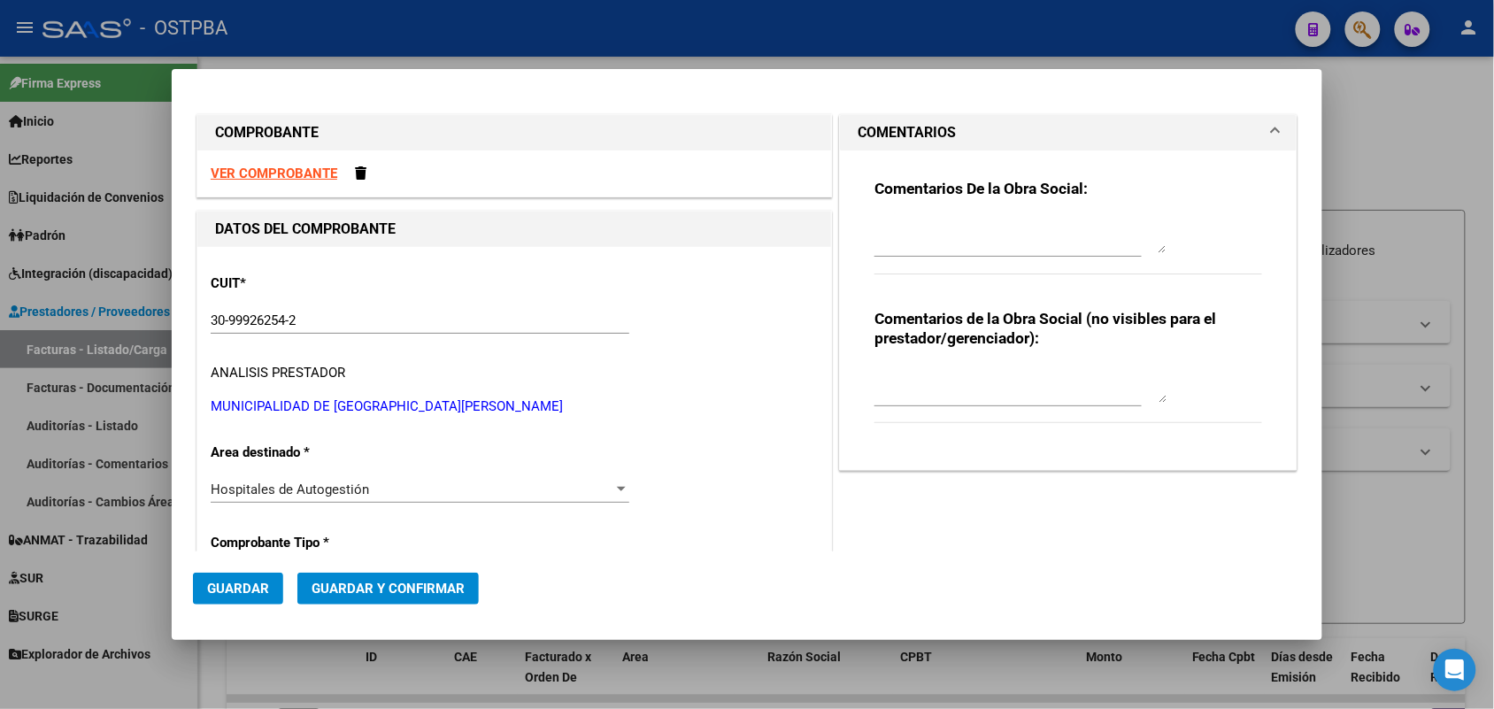
click at [891, 244] on textarea at bounding box center [1020, 235] width 292 height 35
type textarea "HR 127124"
click at [258, 589] on span "Guardar" at bounding box center [238, 589] width 62 height 16
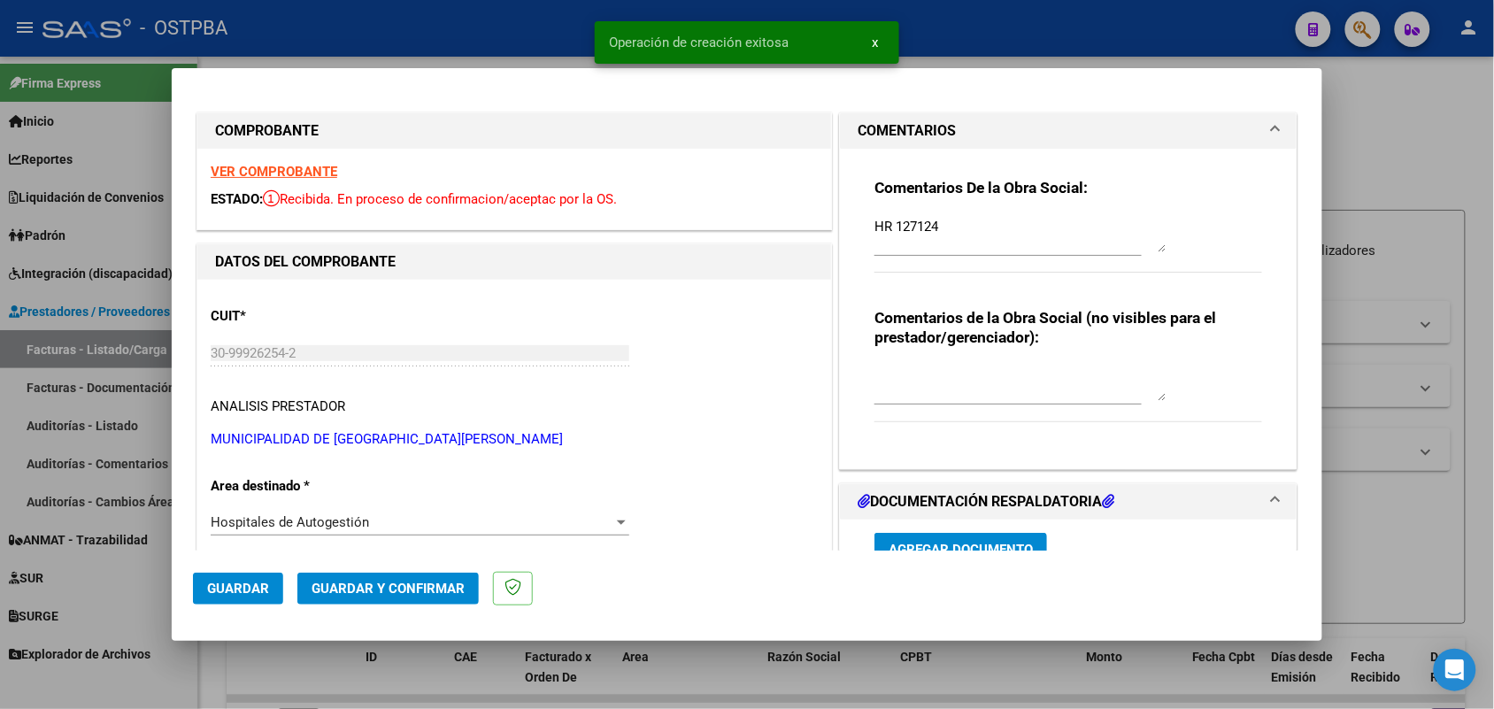
type input "[DATE]"
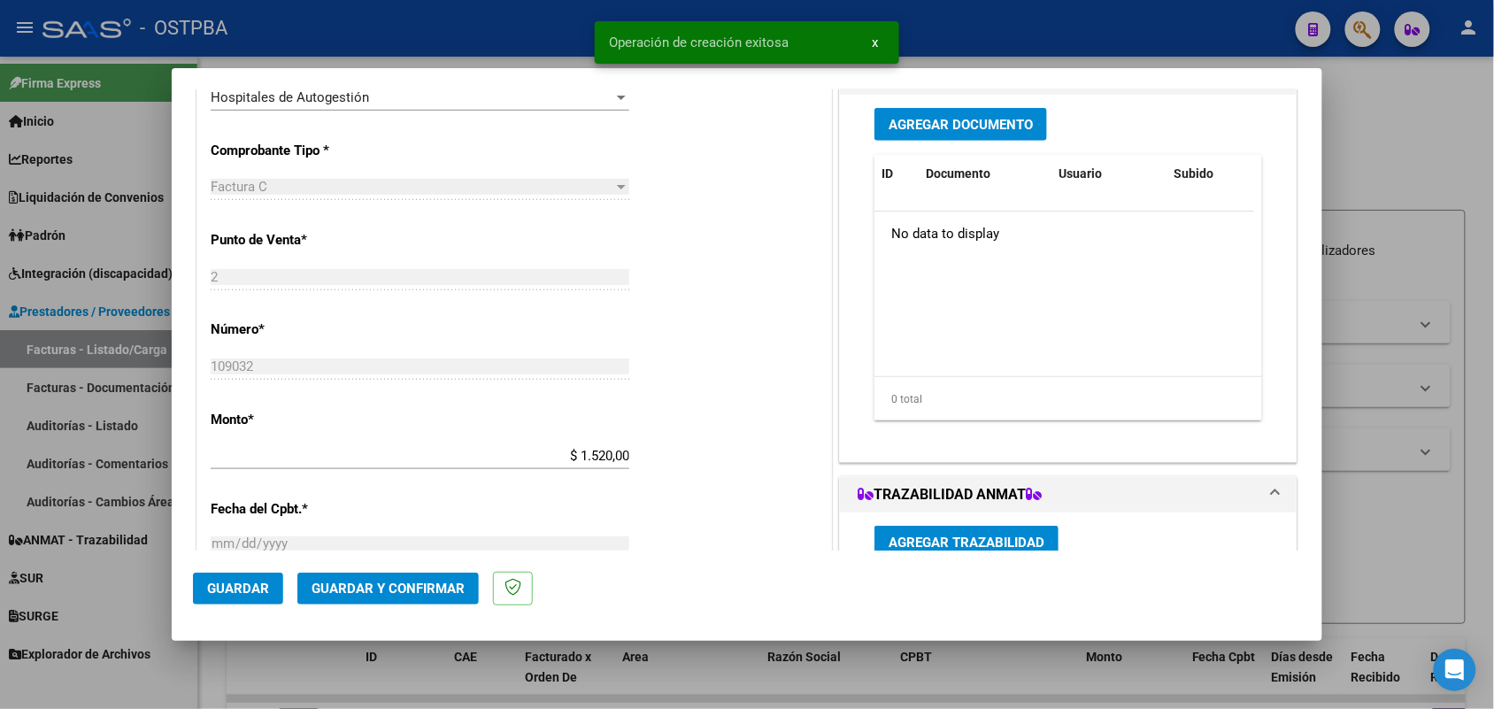
scroll to position [442, 0]
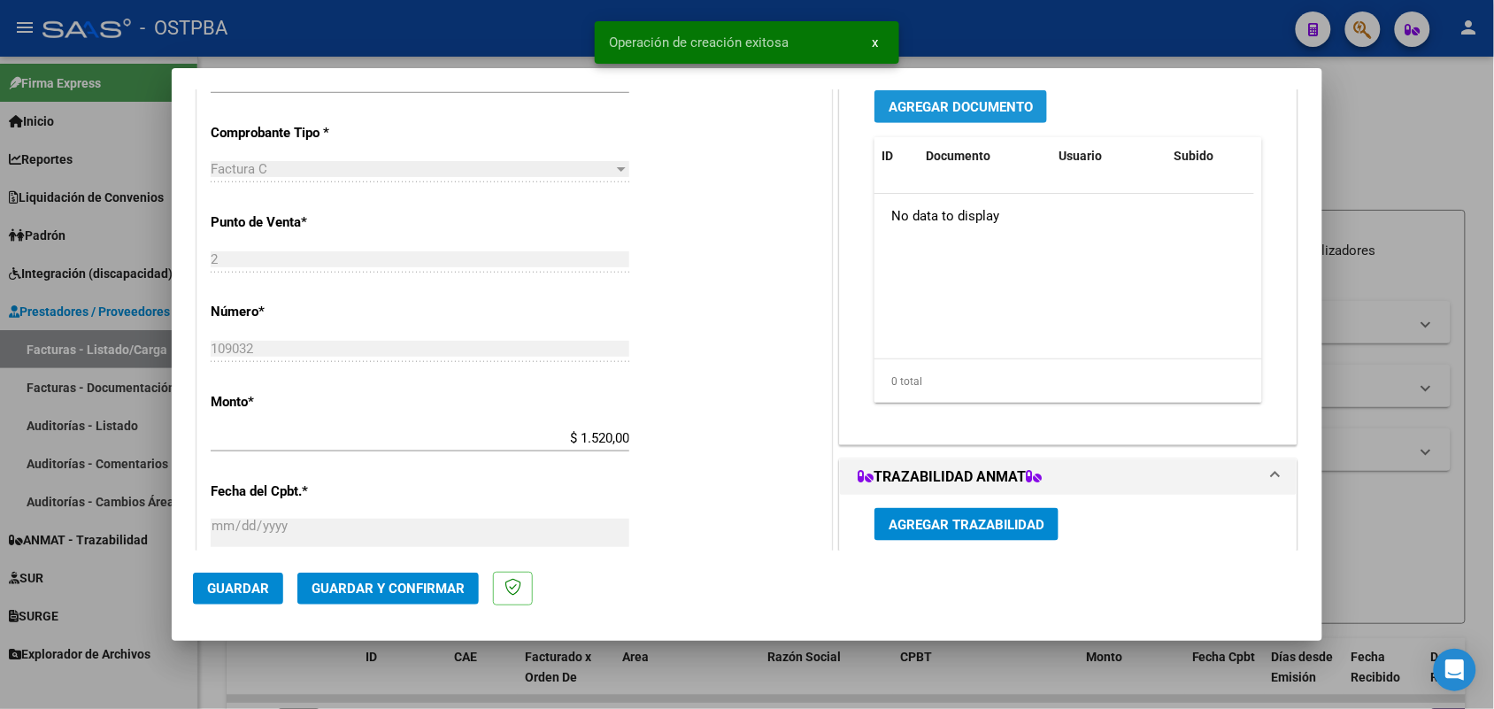
click at [978, 104] on span "Agregar Documento" at bounding box center [961, 107] width 144 height 16
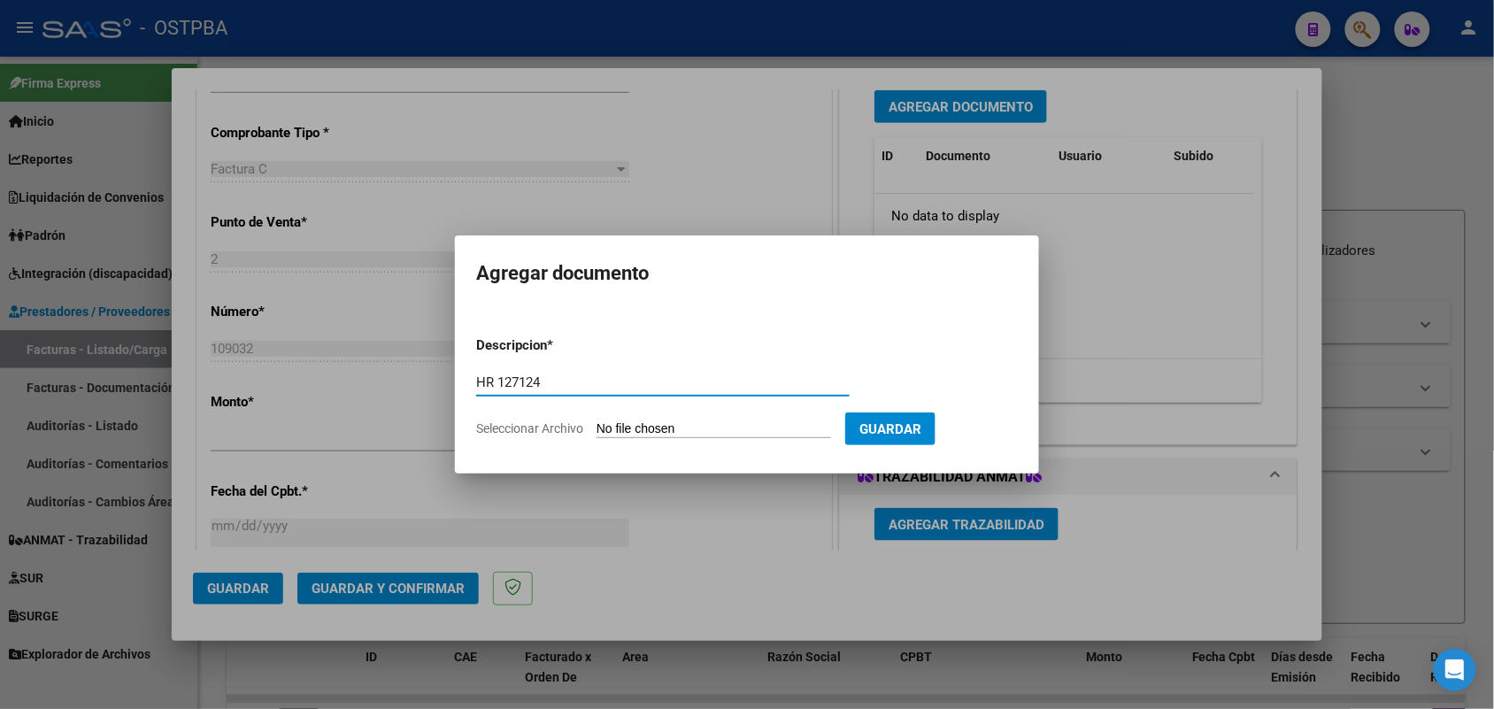
type input "HR 127124"
click at [602, 426] on input "Seleccionar Archivo" at bounding box center [713, 429] width 235 height 17
type input "C:\fakepath\HR 127124.pdf"
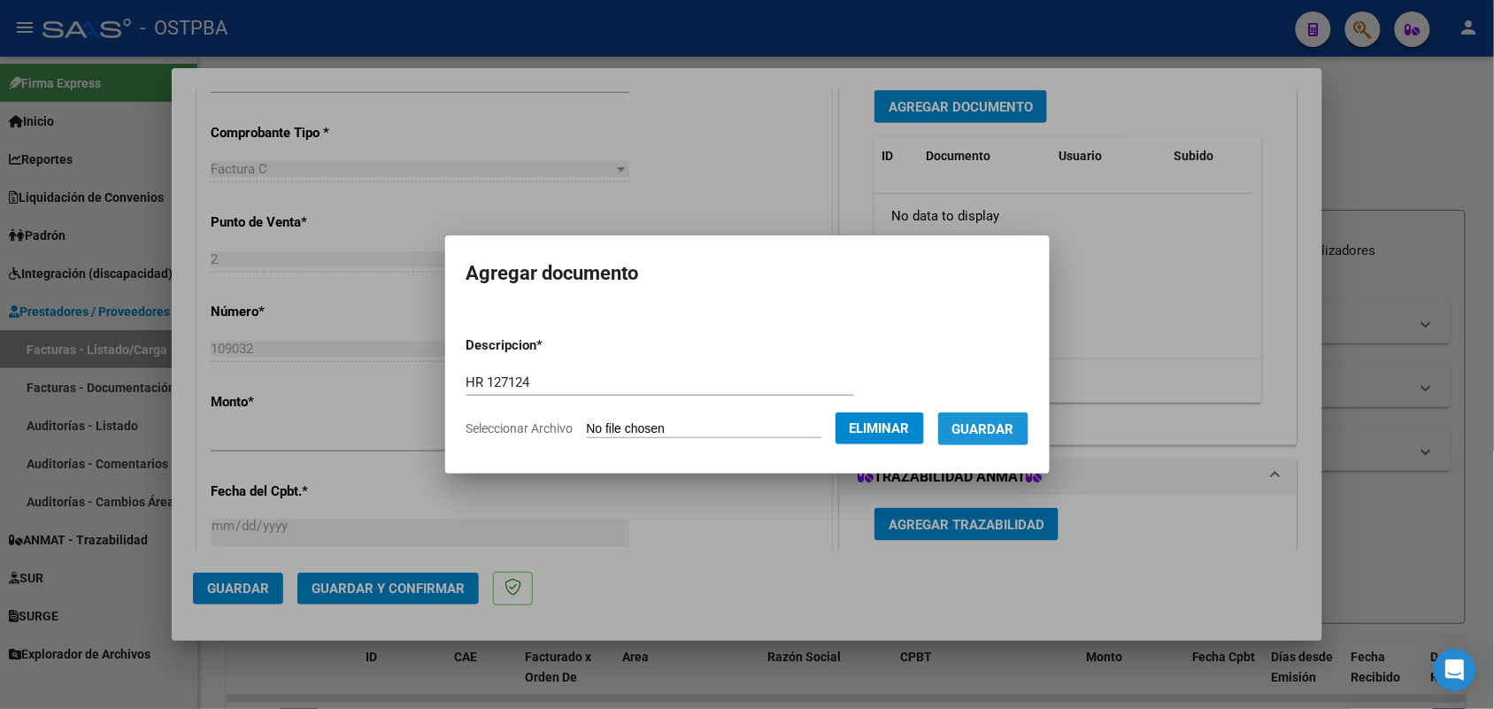
click at [982, 423] on span "Guardar" at bounding box center [983, 429] width 62 height 16
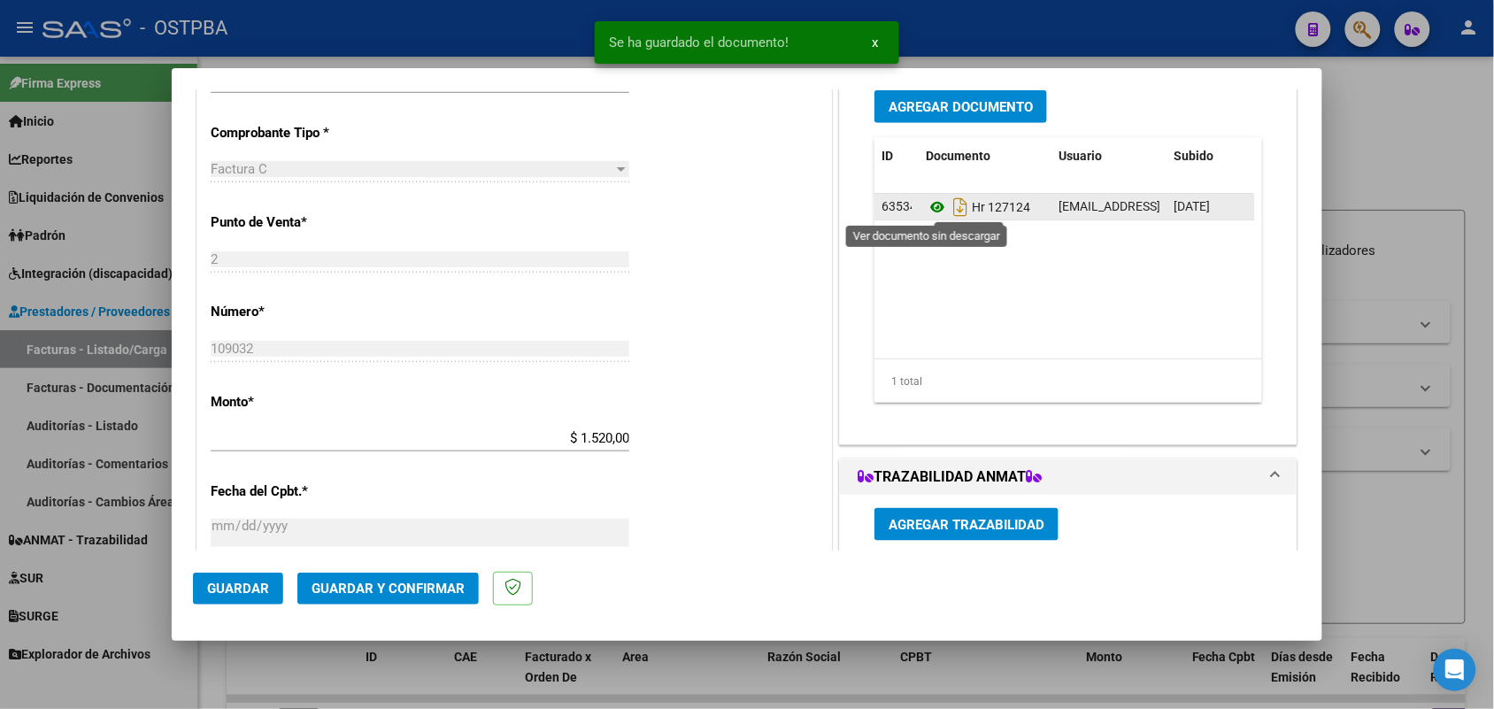
click at [926, 204] on icon at bounding box center [937, 206] width 23 height 21
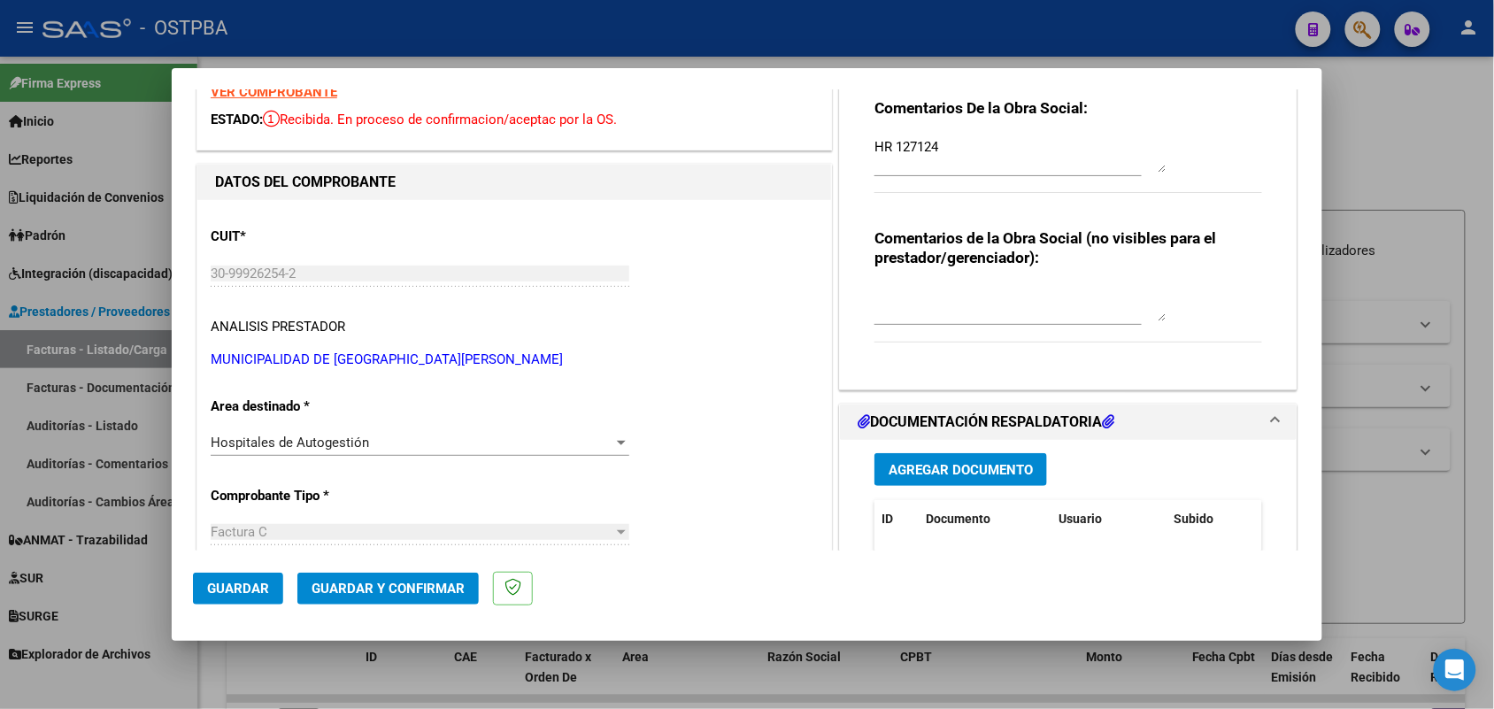
scroll to position [0, 0]
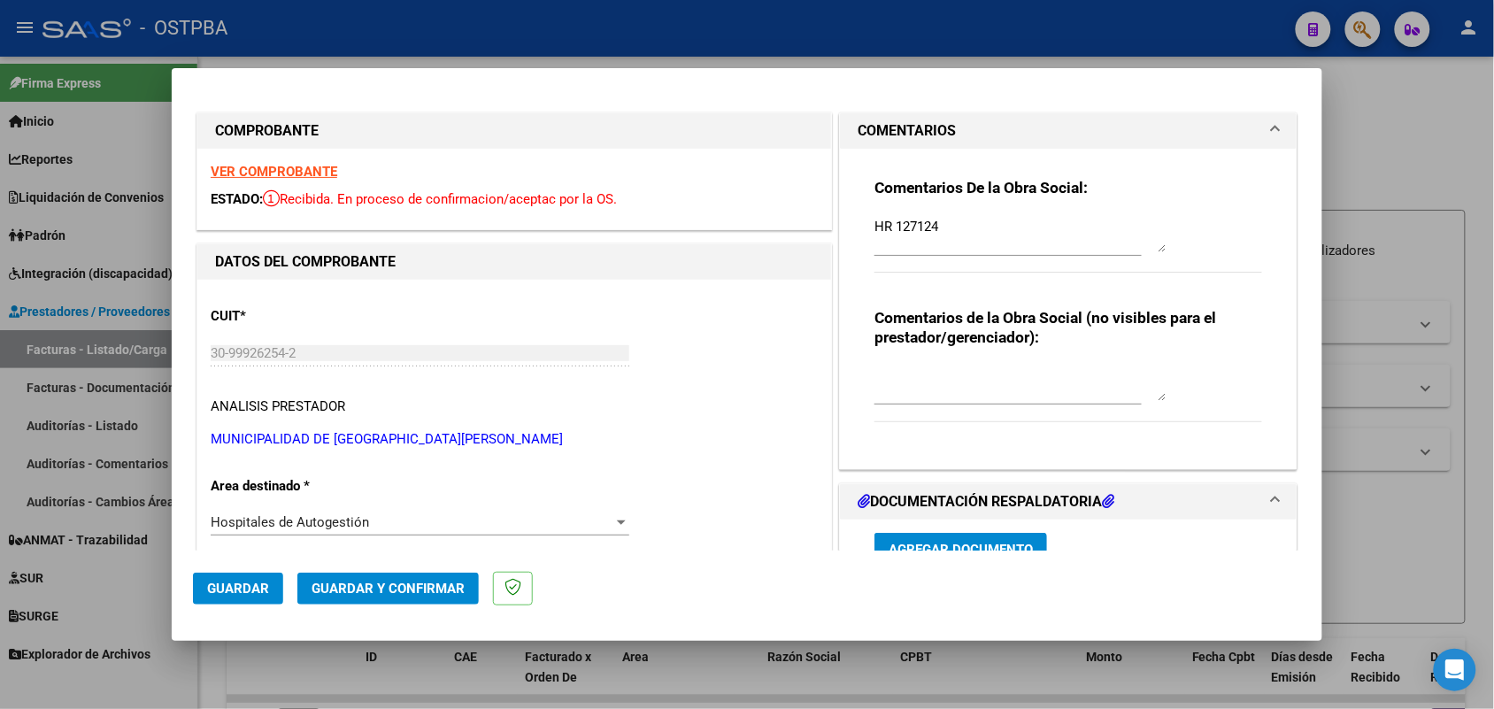
click at [270, 168] on strong "VER COMPROBANTE" at bounding box center [274, 172] width 127 height 16
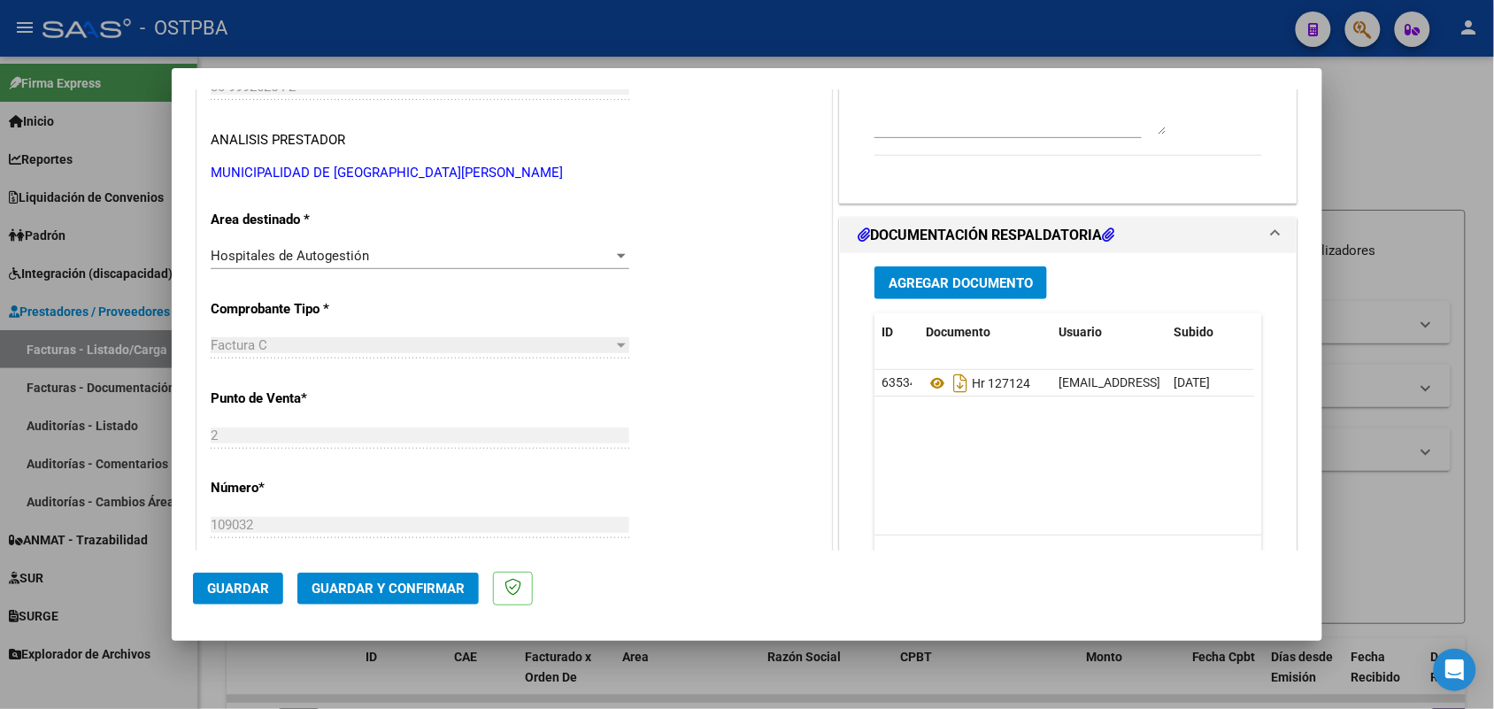
scroll to position [332, 0]
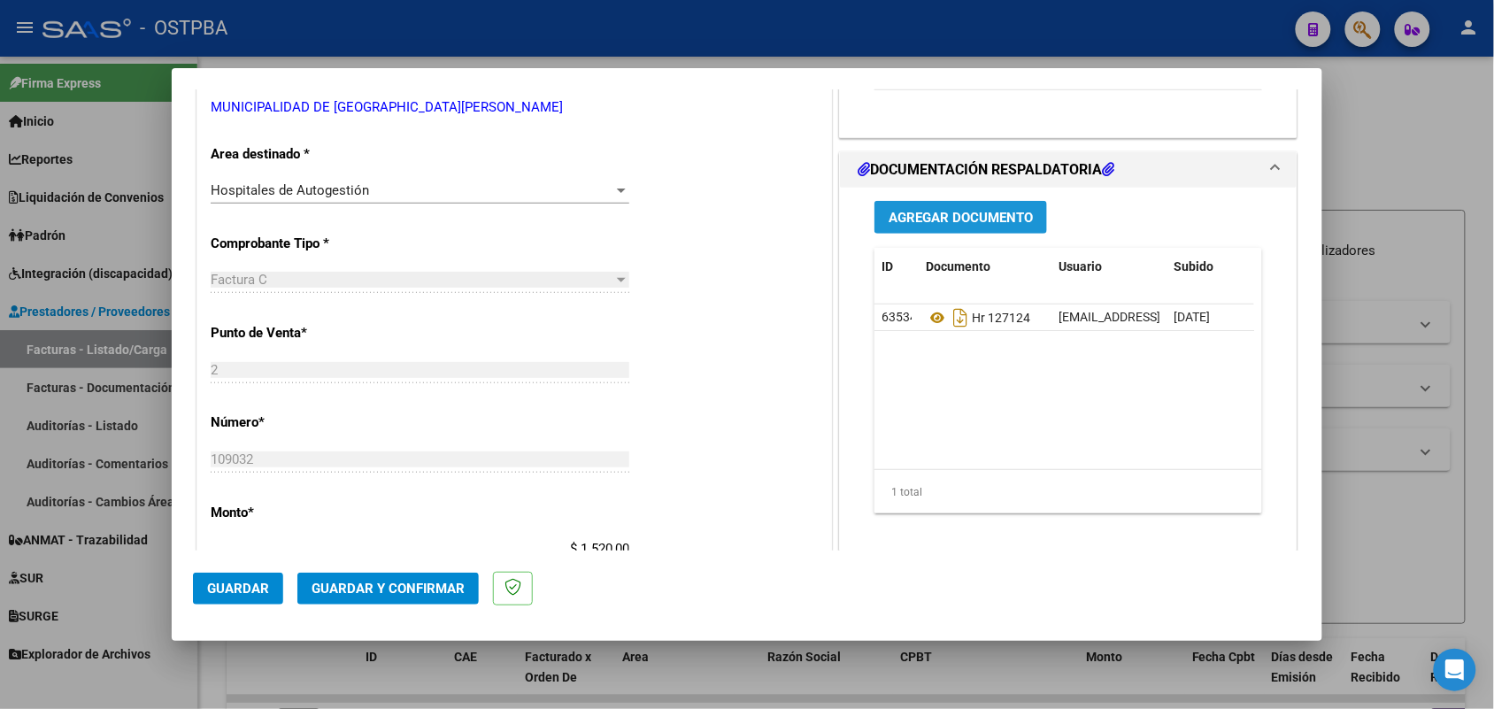
click at [912, 219] on span "Agregar Documento" at bounding box center [961, 218] width 144 height 16
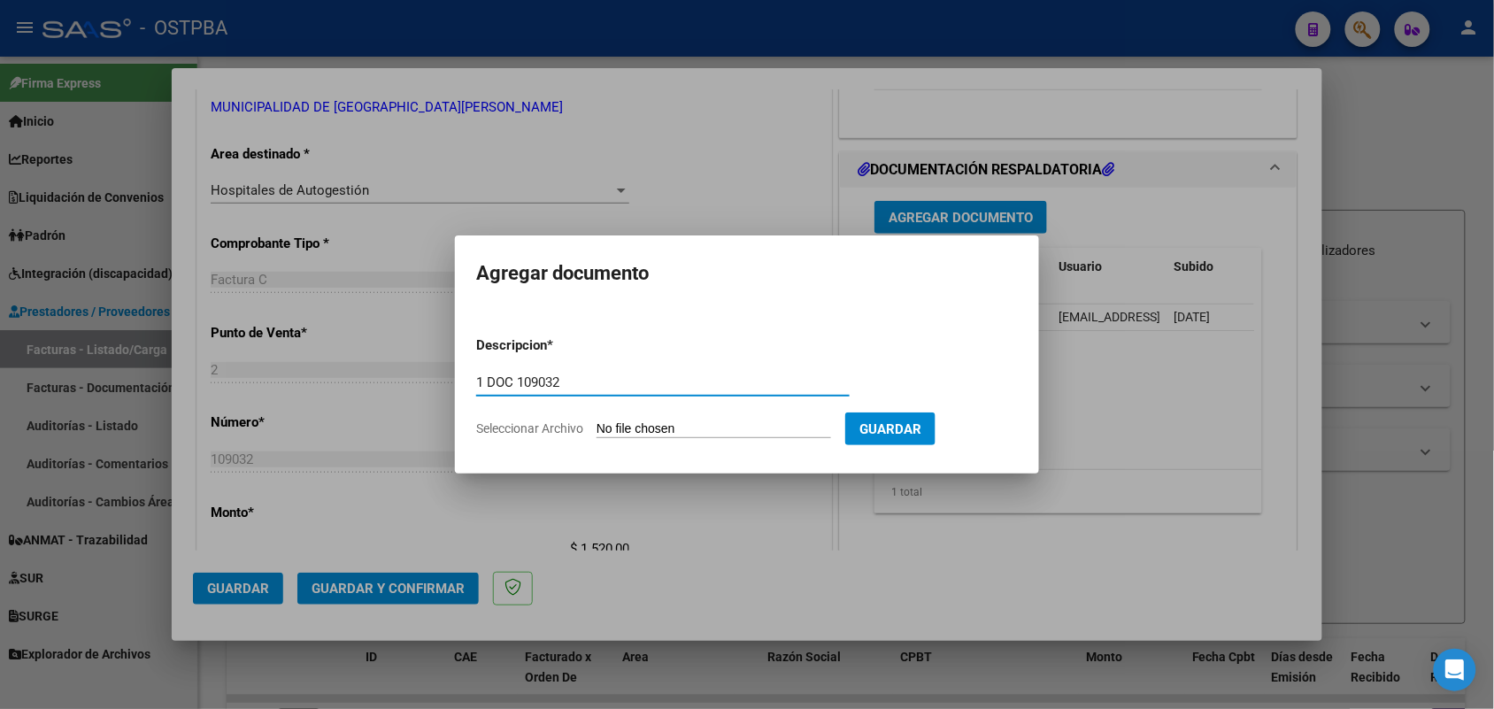
type input "1 DOC 109032"
click at [625, 427] on input "Seleccionar Archivo" at bounding box center [713, 429] width 235 height 17
type input "C:\fakepath\1 DOC 109032.pdf"
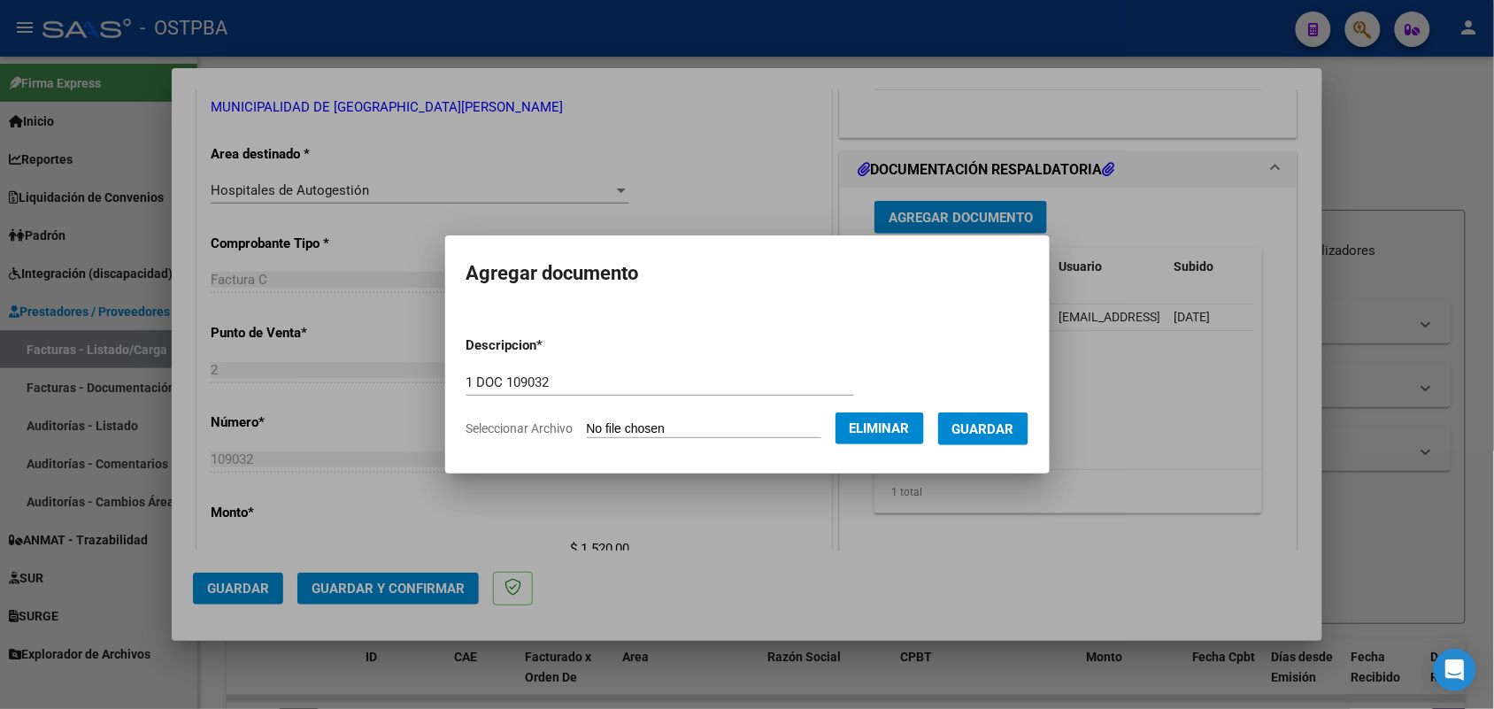
click at [993, 429] on span "Guardar" at bounding box center [983, 429] width 62 height 16
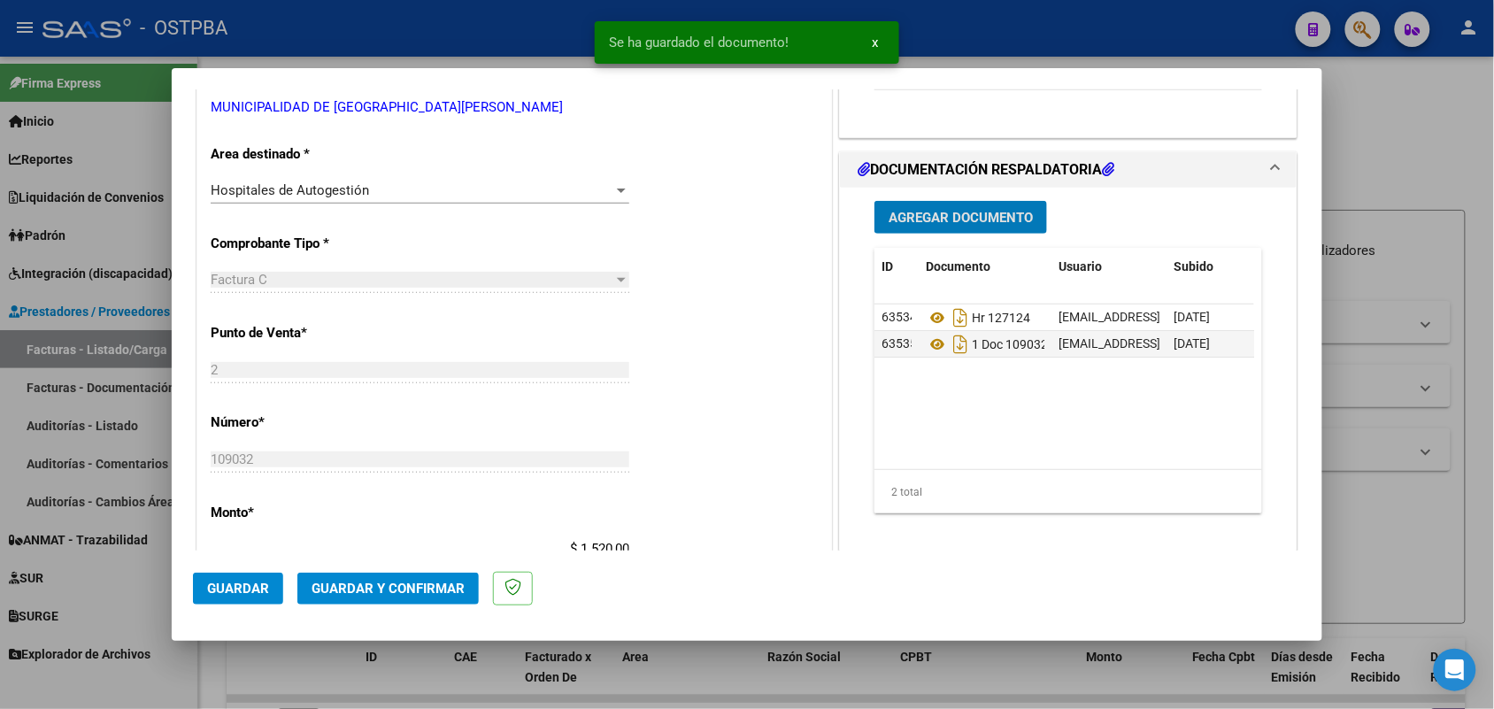
click at [966, 217] on span "Agregar Documento" at bounding box center [961, 218] width 144 height 16
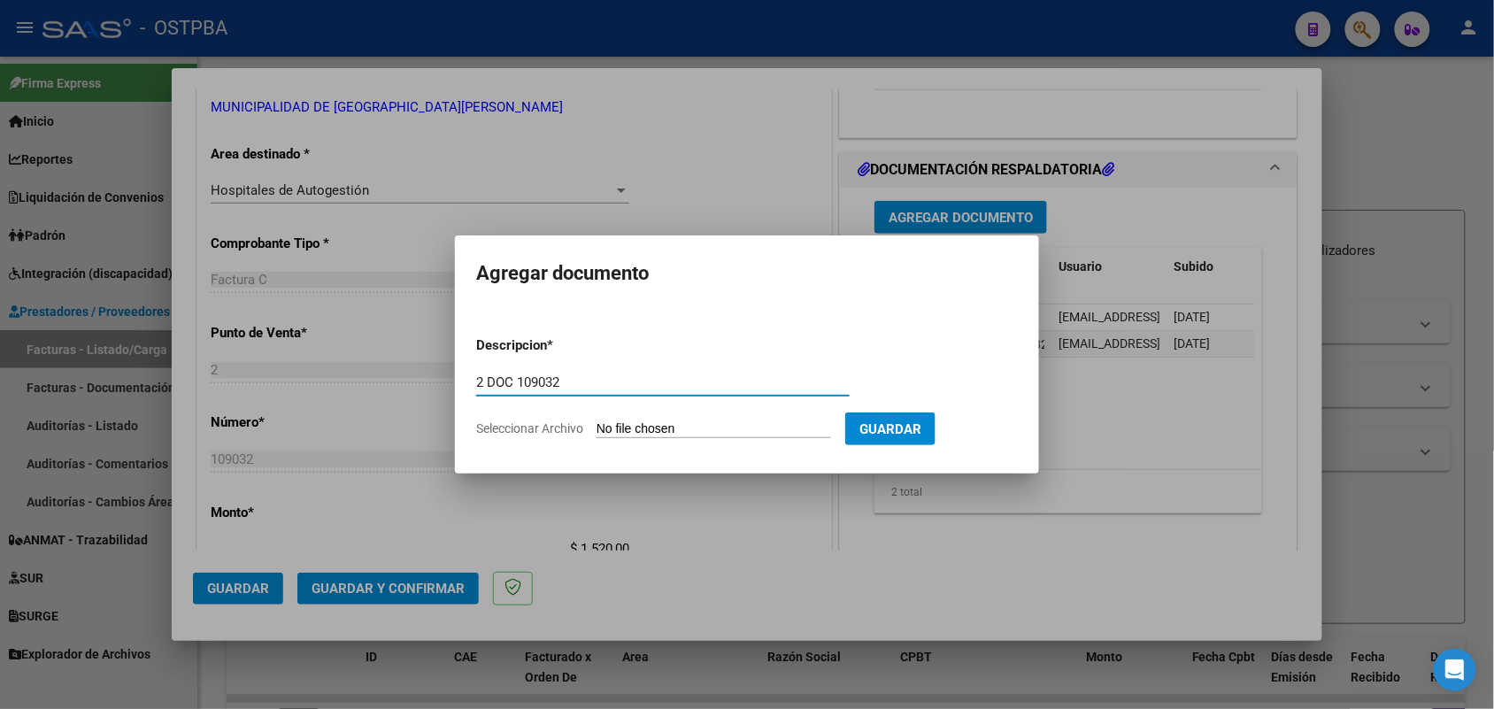
type input "2 DOC 109032"
click at [596, 427] on app-file-uploader "Seleccionar Archivo" at bounding box center [660, 428] width 369 height 16
click at [622, 417] on form "Descripcion * 2 DOC 109032 Escriba aquí una descripcion Seleccionar Archivo Gua…" at bounding box center [747, 386] width 542 height 129
click at [616, 430] on input "Seleccionar Archivo" at bounding box center [713, 429] width 235 height 17
type input "C:\fakepath\2 DOC 109032.pdf"
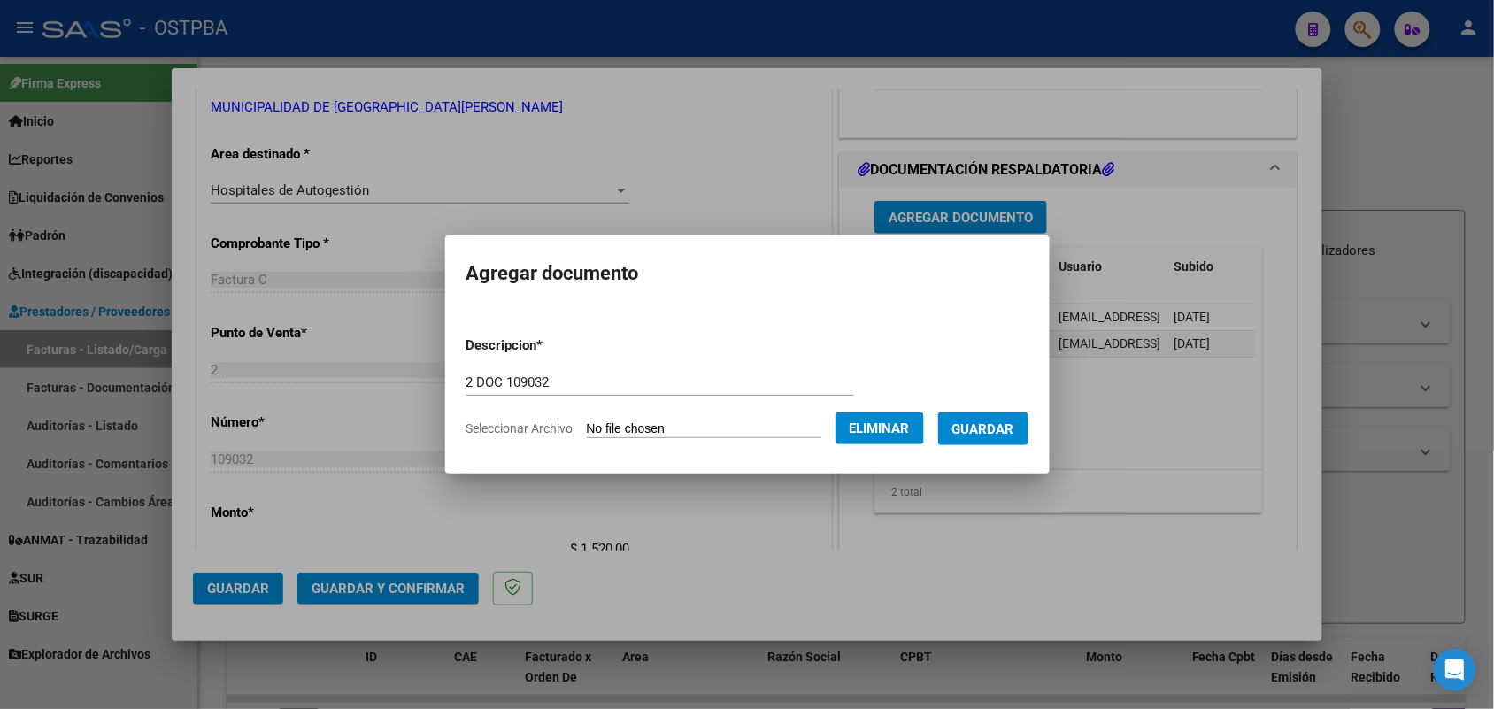
click at [988, 423] on span "Guardar" at bounding box center [983, 429] width 62 height 16
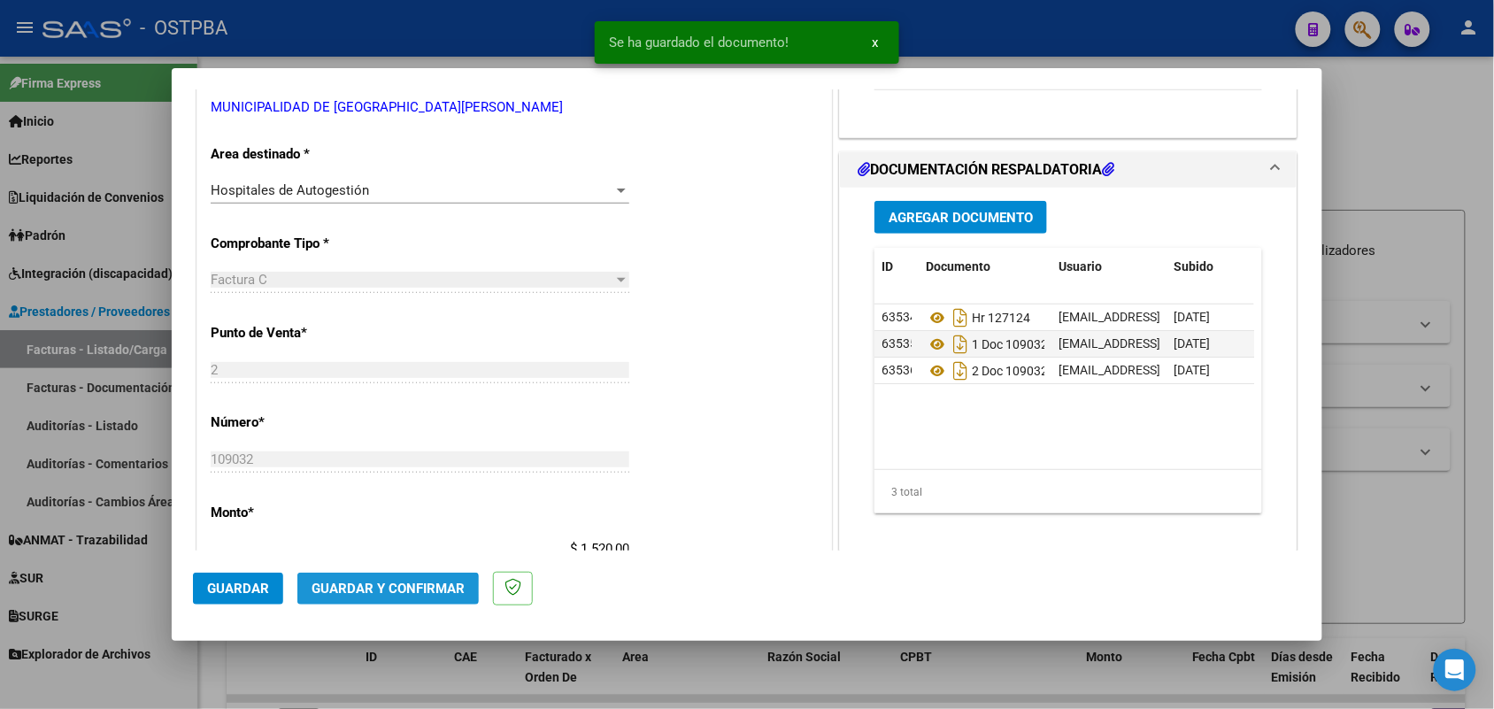
click at [379, 589] on span "Guardar y Confirmar" at bounding box center [388, 589] width 153 height 16
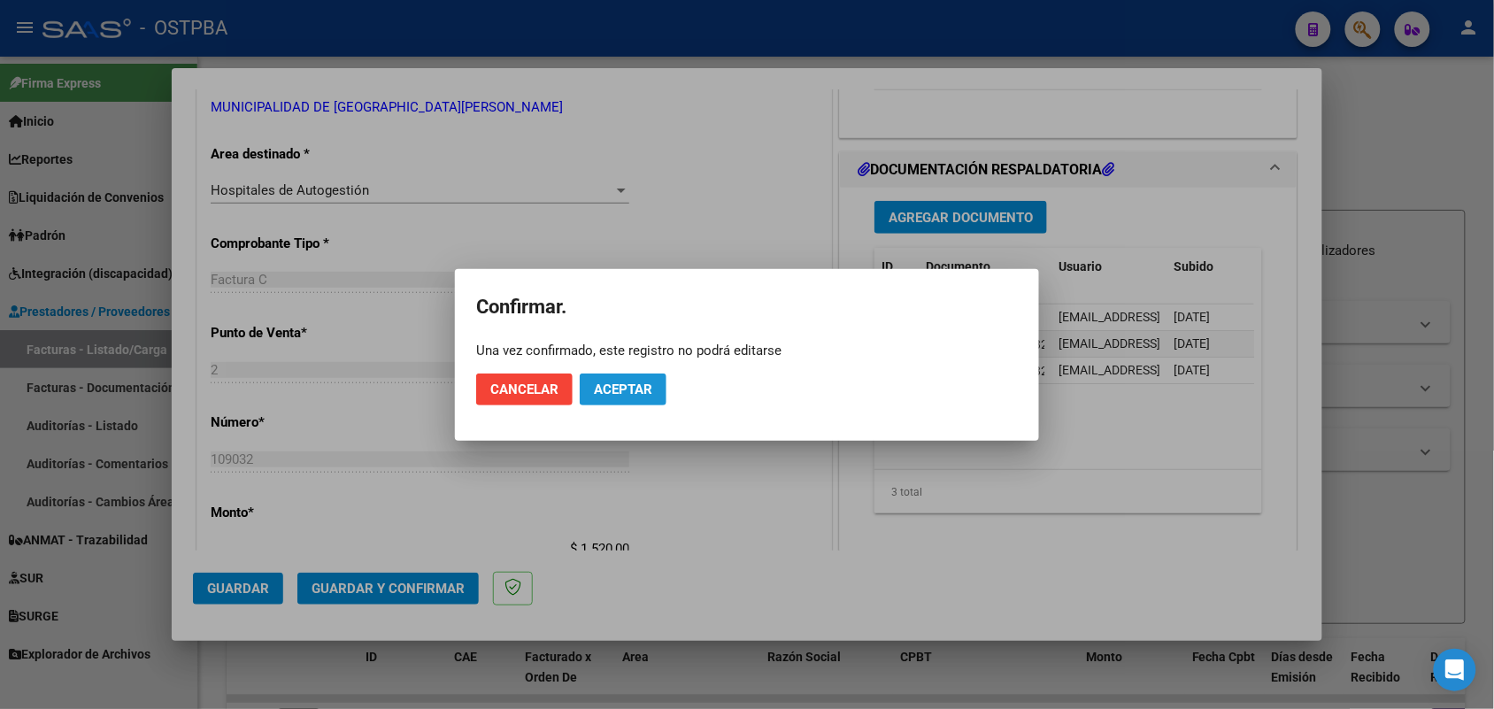
click at [635, 386] on span "Aceptar" at bounding box center [623, 389] width 58 height 16
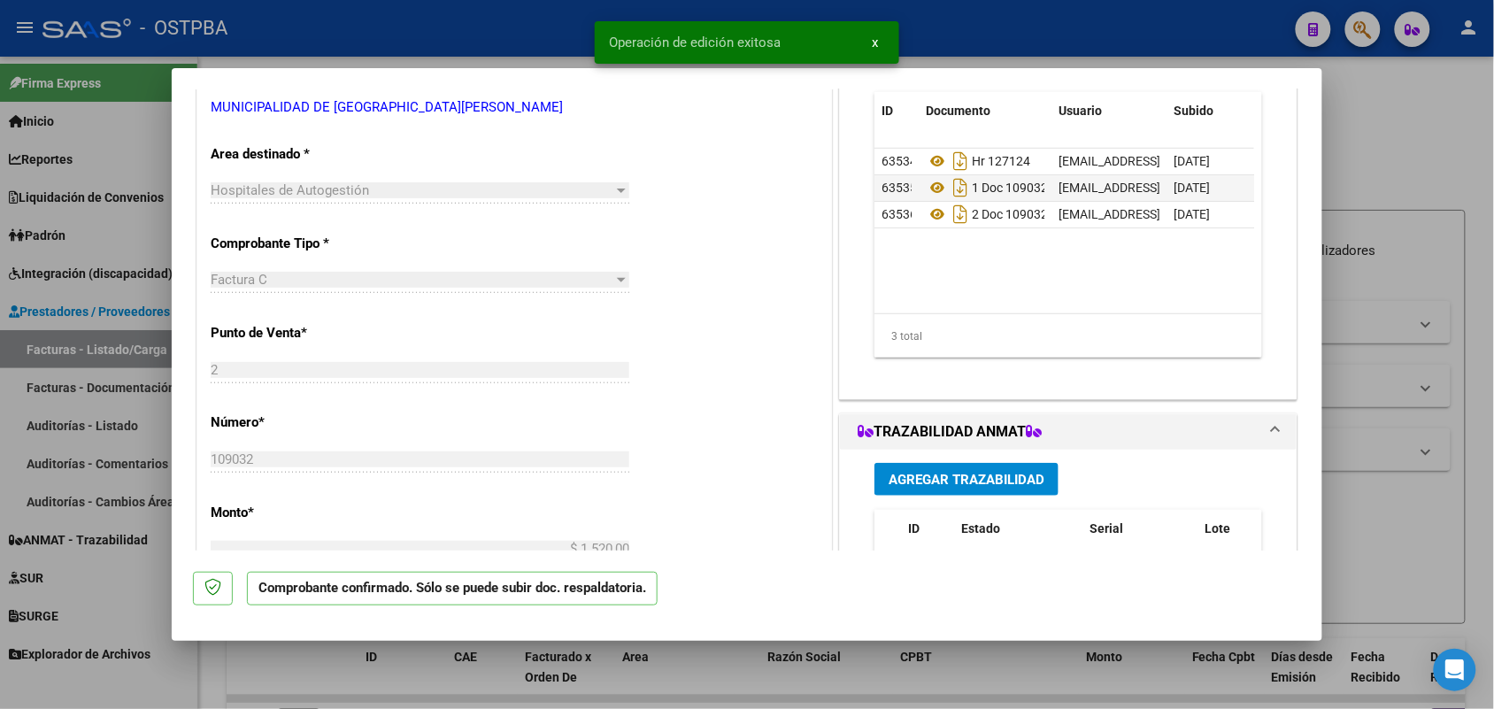
click at [135, 365] on div at bounding box center [747, 354] width 1494 height 709
type input "$ 0,00"
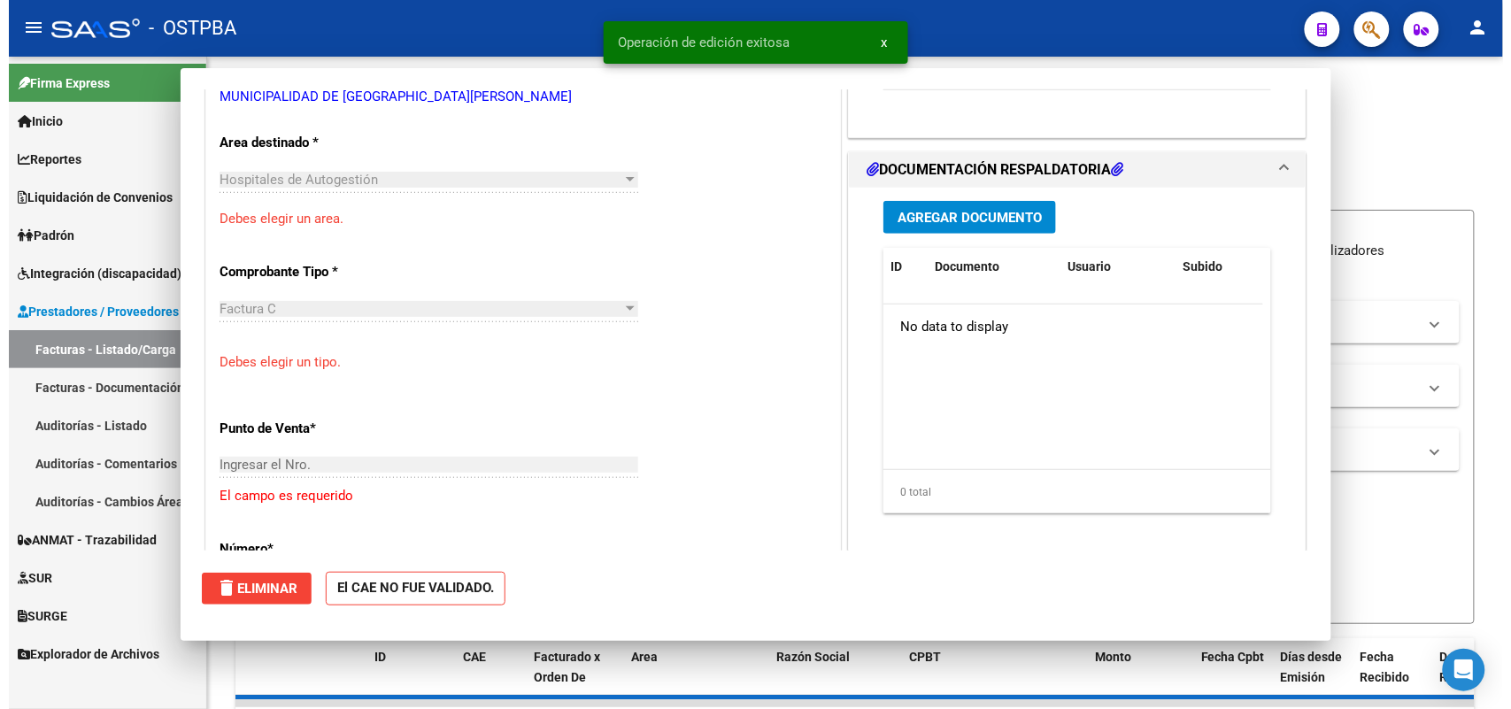
scroll to position [320, 0]
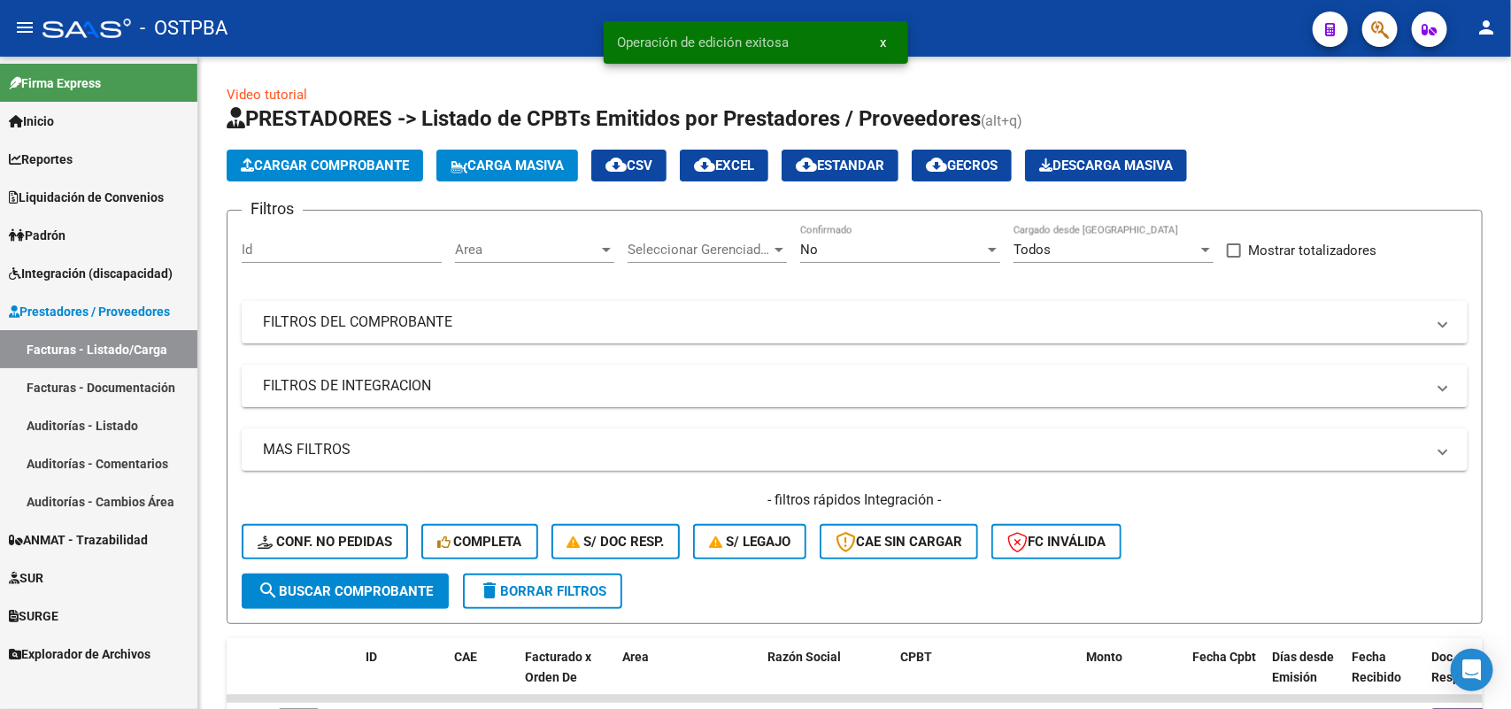
click at [115, 421] on link "Auditorías - Listado" at bounding box center [98, 425] width 197 height 38
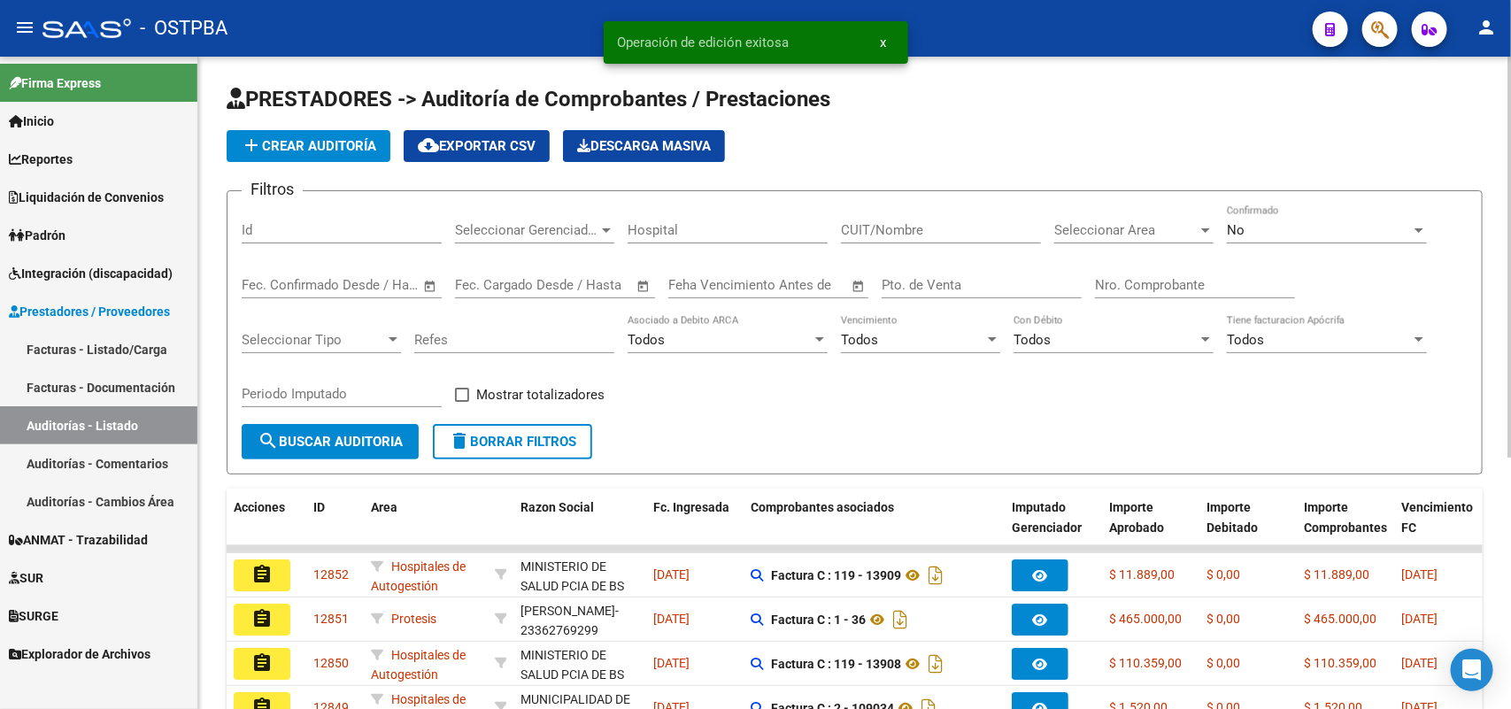
click at [348, 144] on span "add Crear Auditoría" at bounding box center [308, 146] width 135 height 16
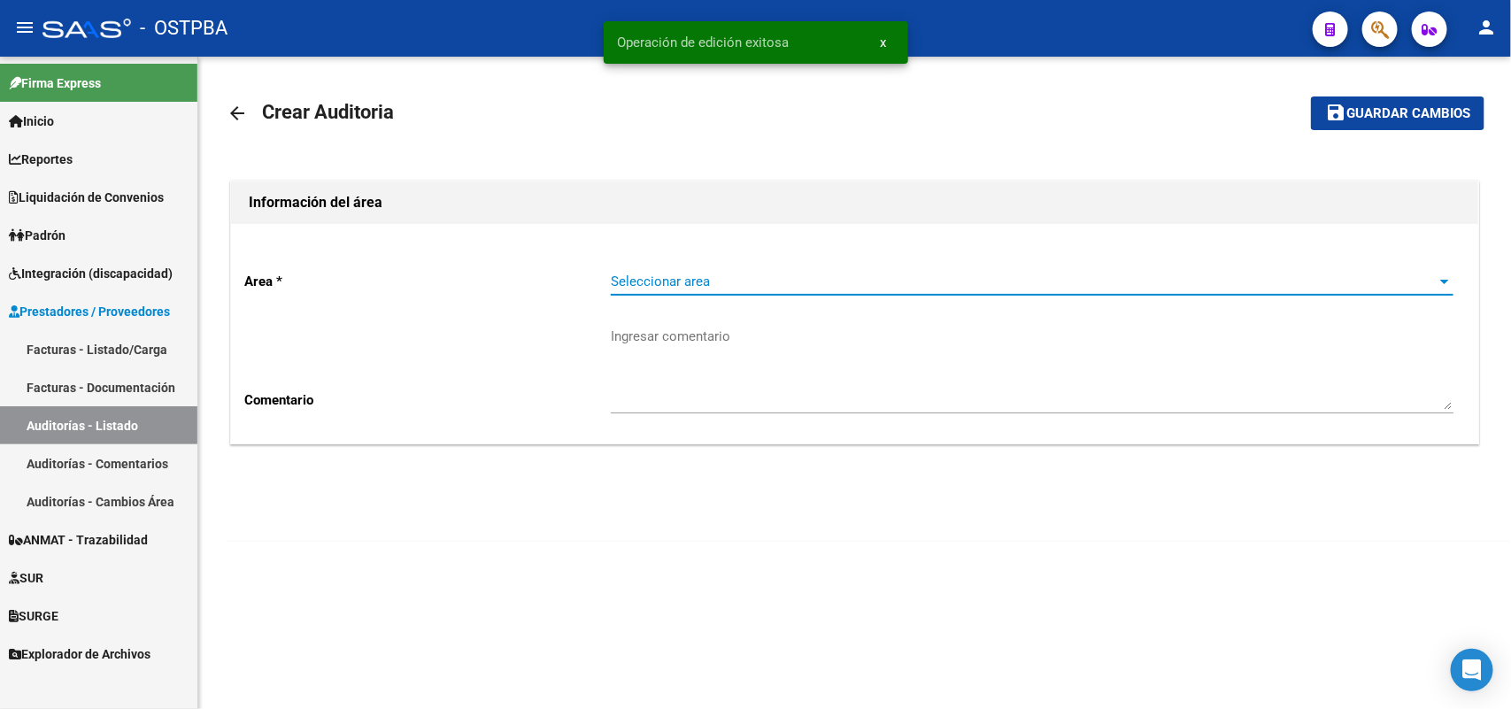
click at [649, 285] on span "Seleccionar area" at bounding box center [1024, 281] width 827 height 16
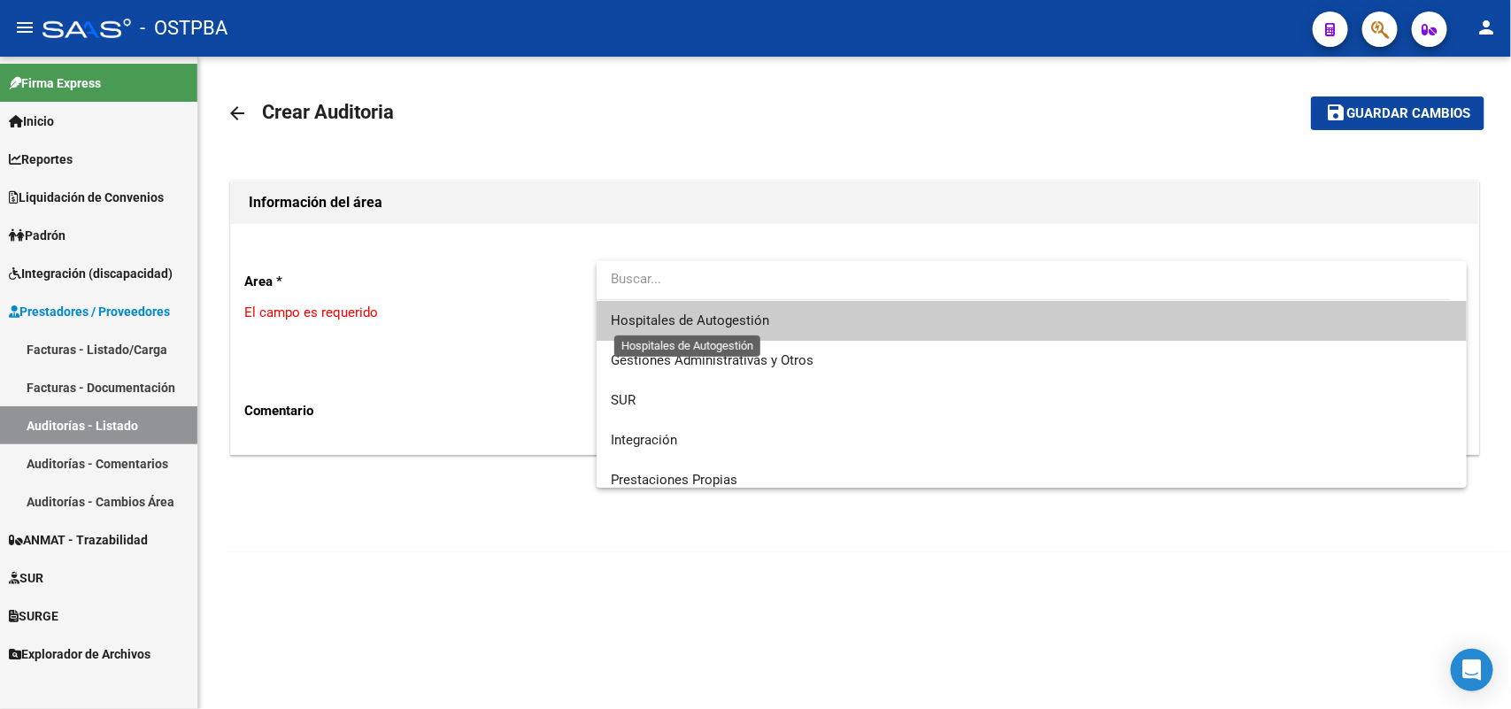
click at [683, 312] on span "Hospitales de Autogestión" at bounding box center [690, 320] width 158 height 16
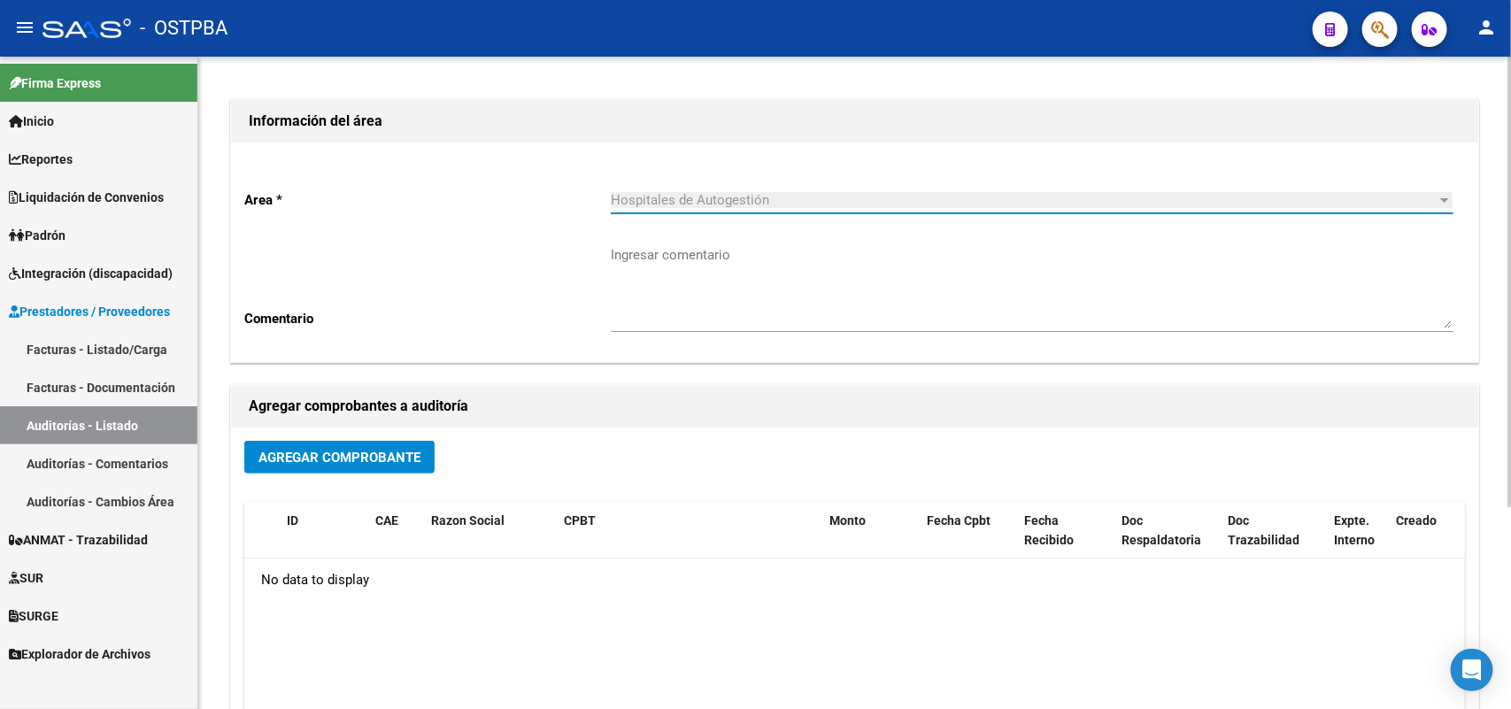
scroll to position [221, 0]
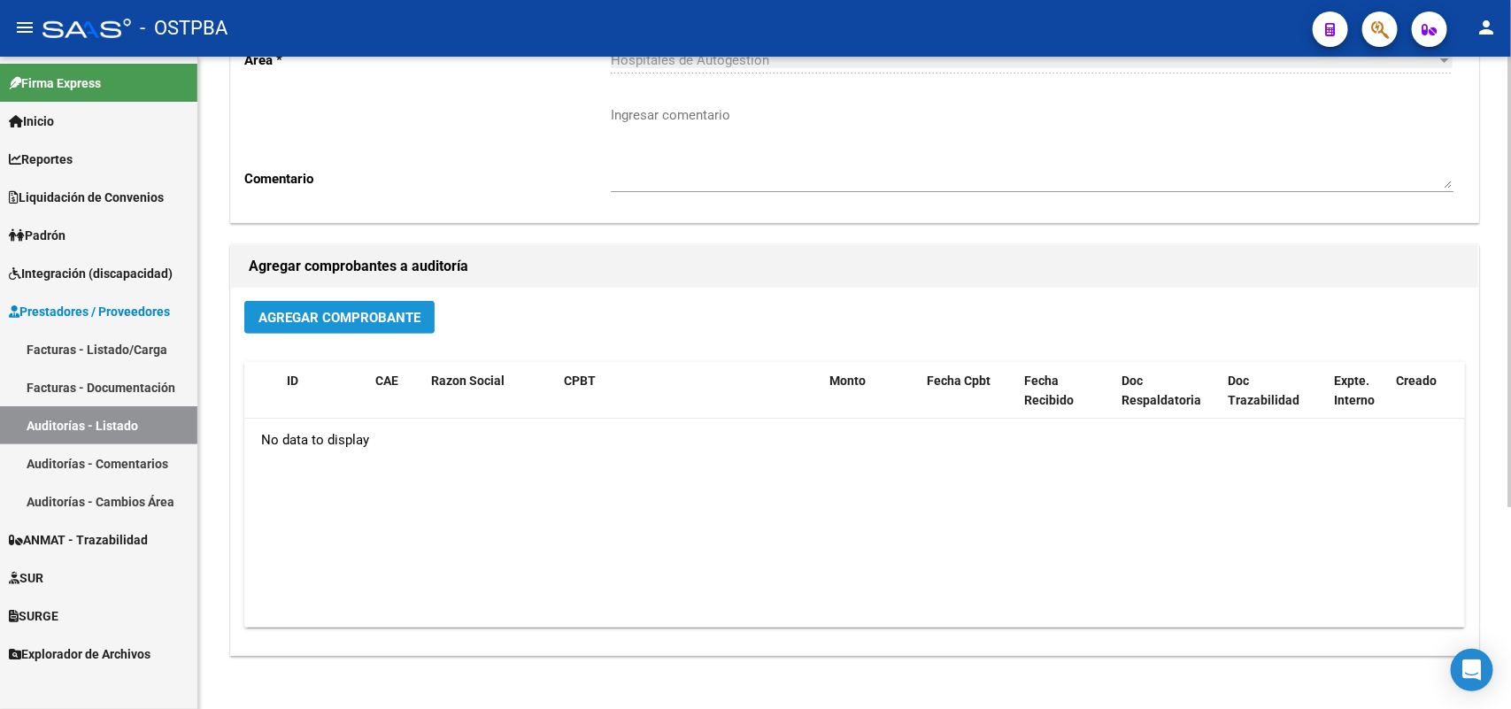
click at [352, 314] on span "Agregar Comprobante" at bounding box center [339, 318] width 162 height 16
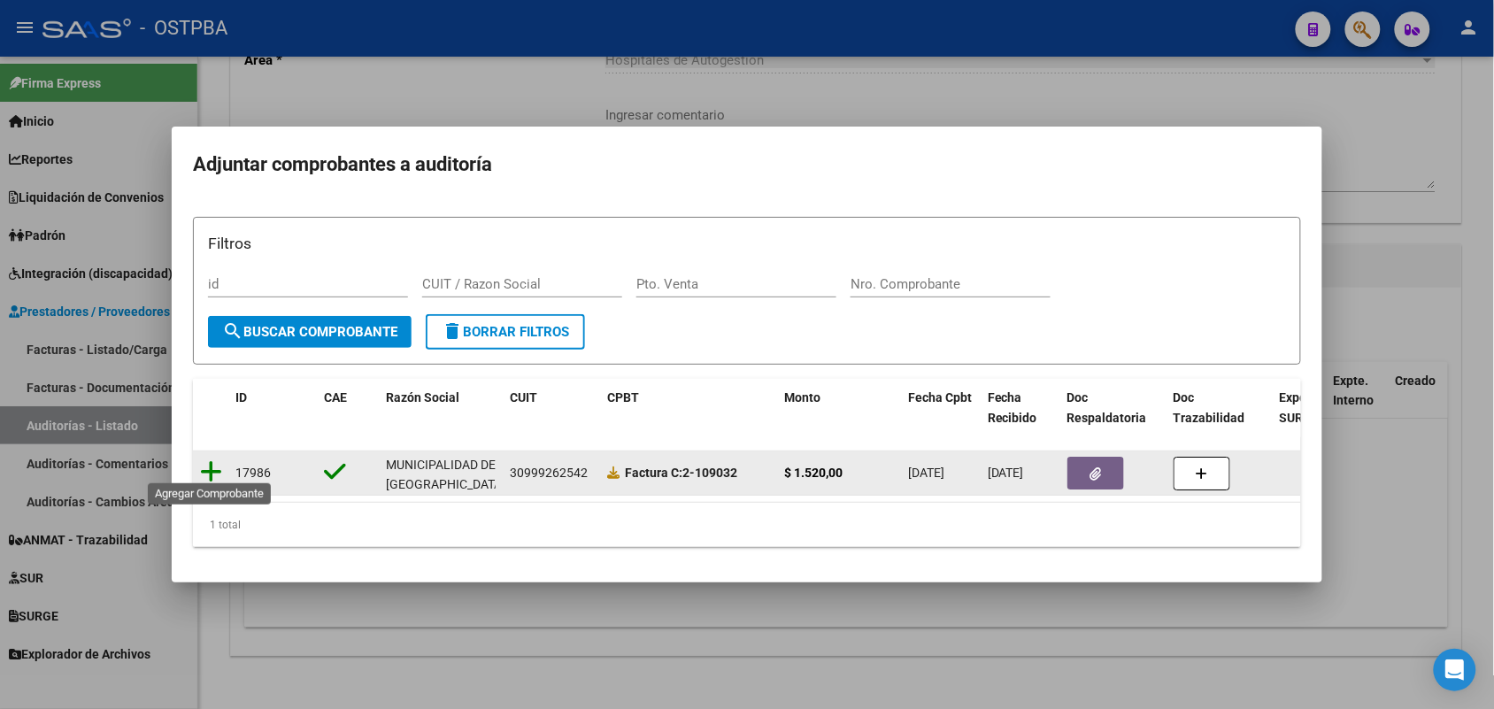
click at [211, 459] on icon at bounding box center [211, 471] width 22 height 25
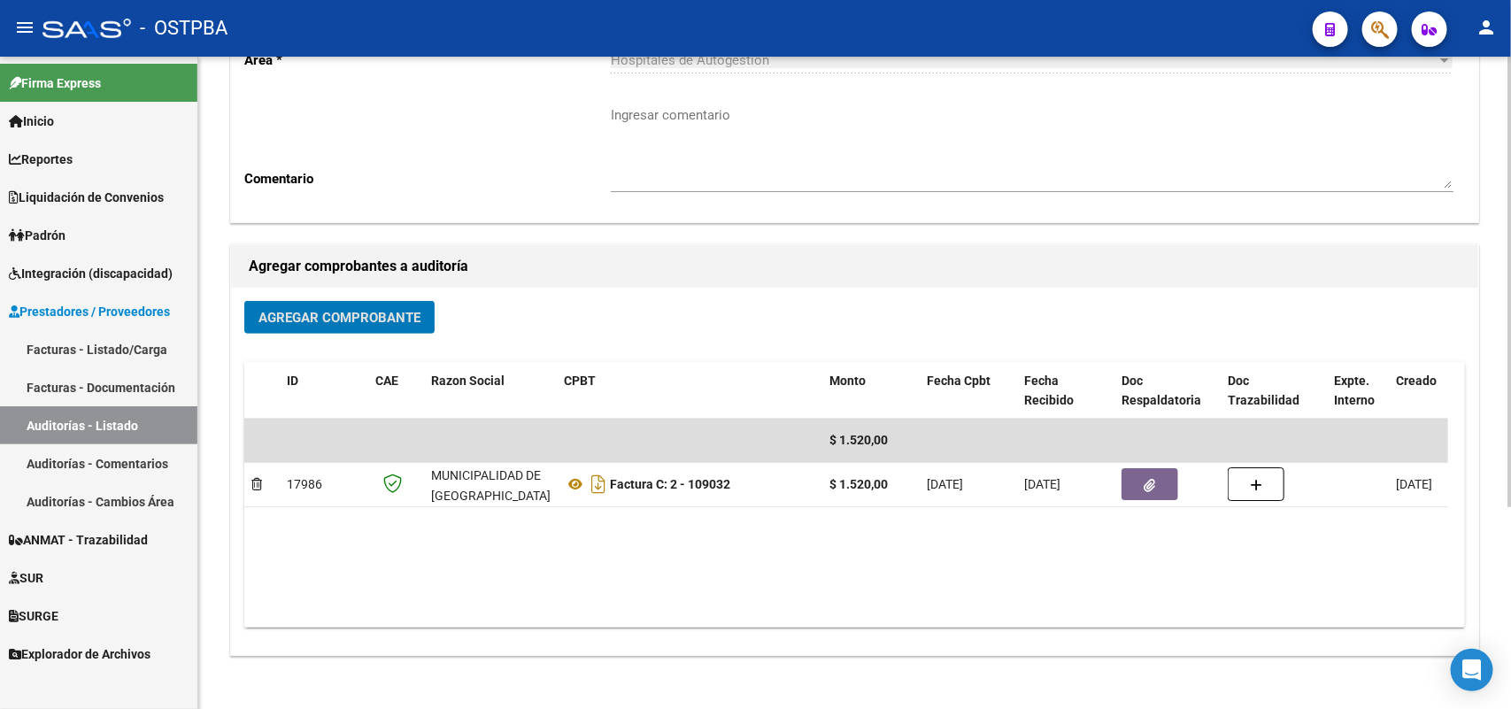
scroll to position [0, 0]
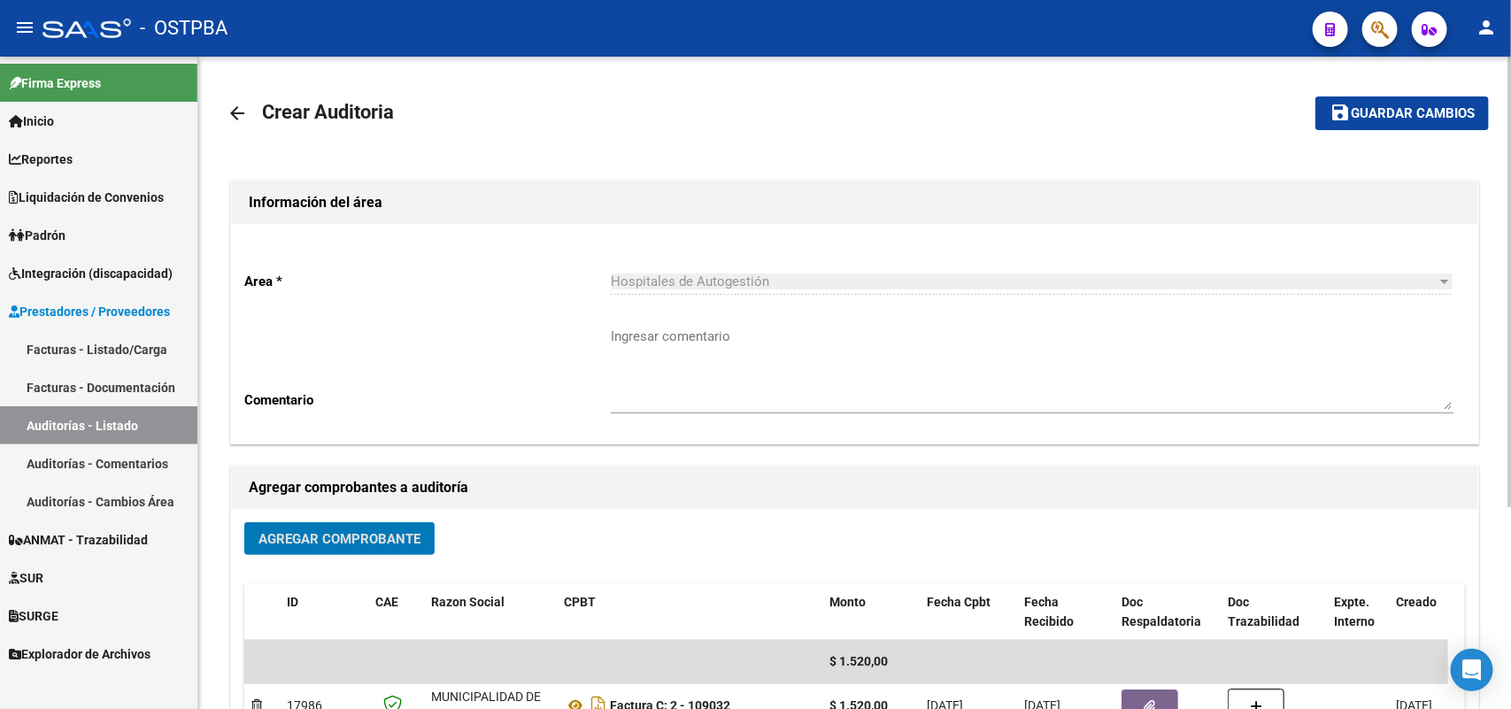
click at [1381, 112] on span "Guardar cambios" at bounding box center [1412, 114] width 124 height 16
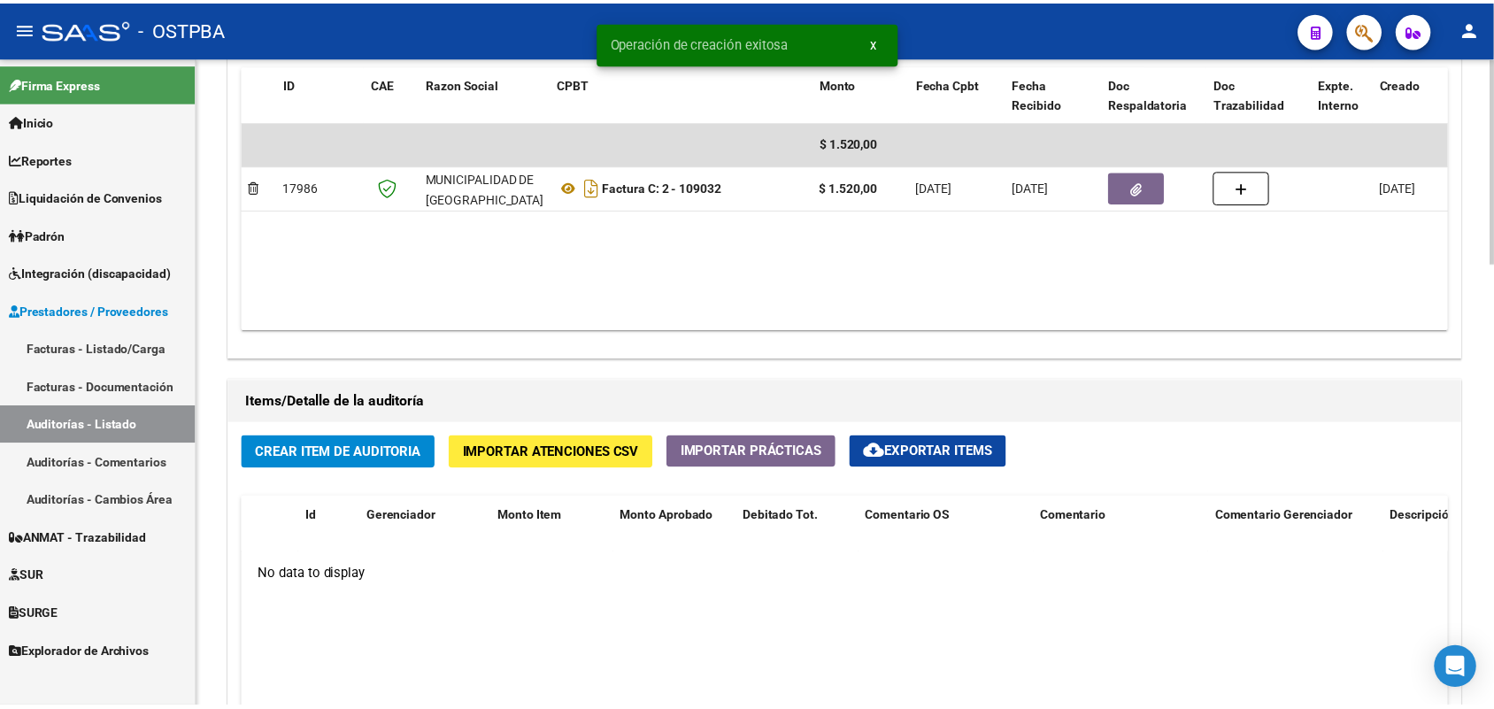
scroll to position [996, 0]
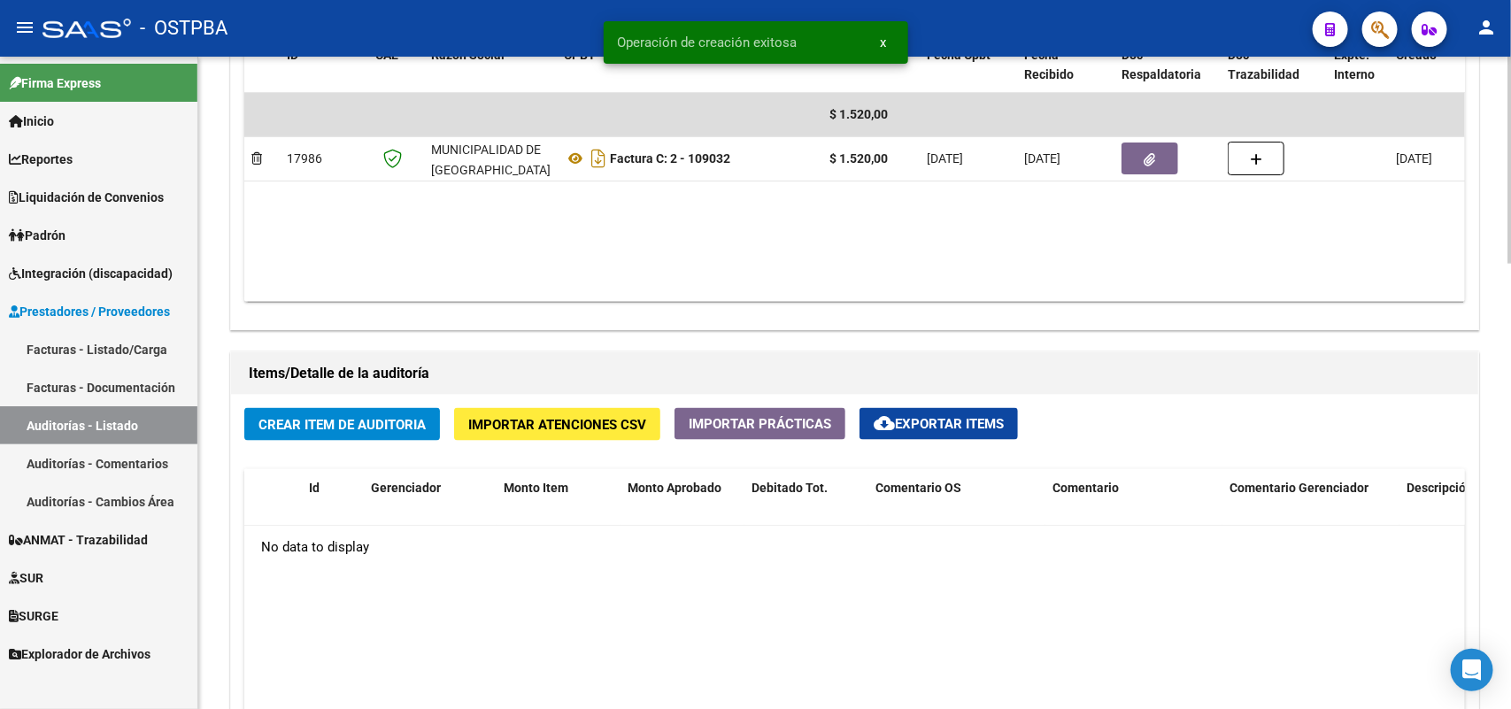
click at [388, 417] on span "Crear Item de Auditoria" at bounding box center [341, 425] width 167 height 16
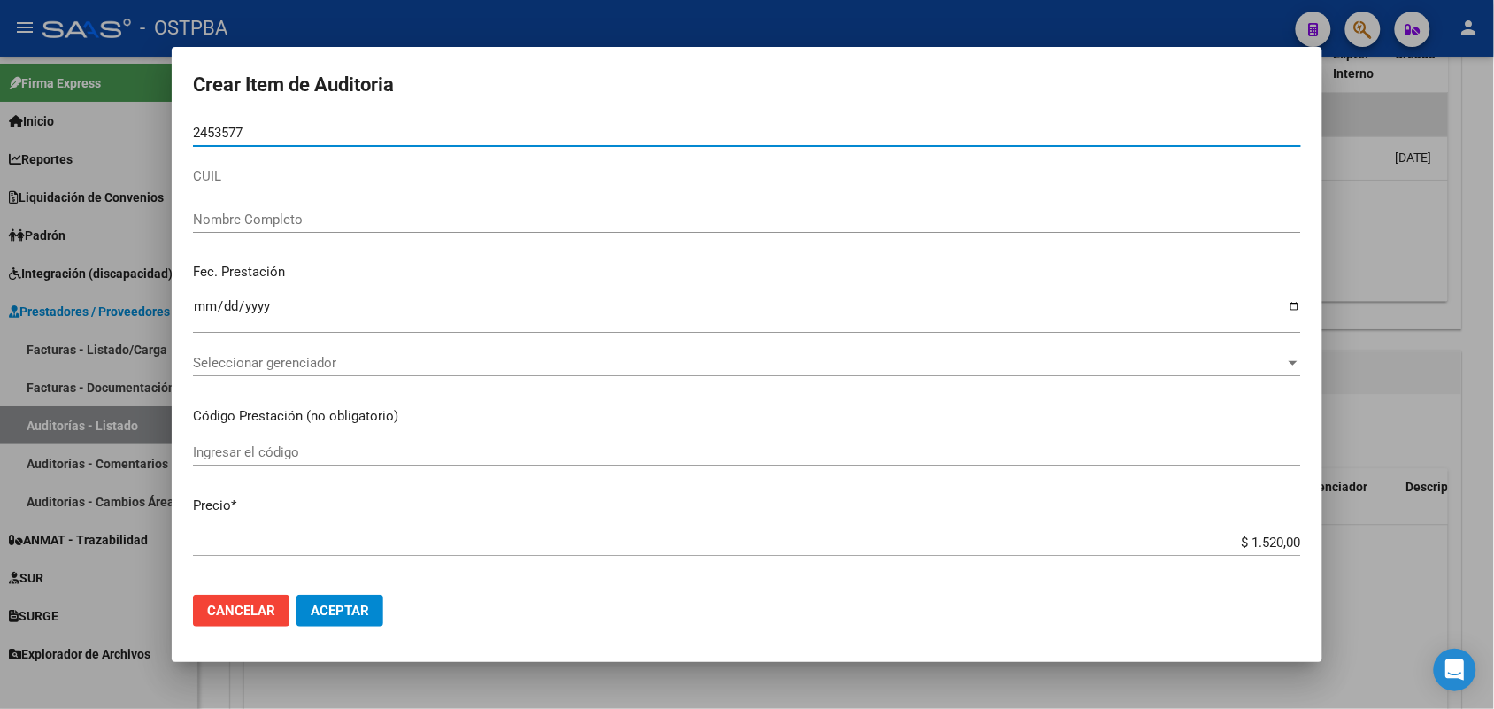
type input "24535778"
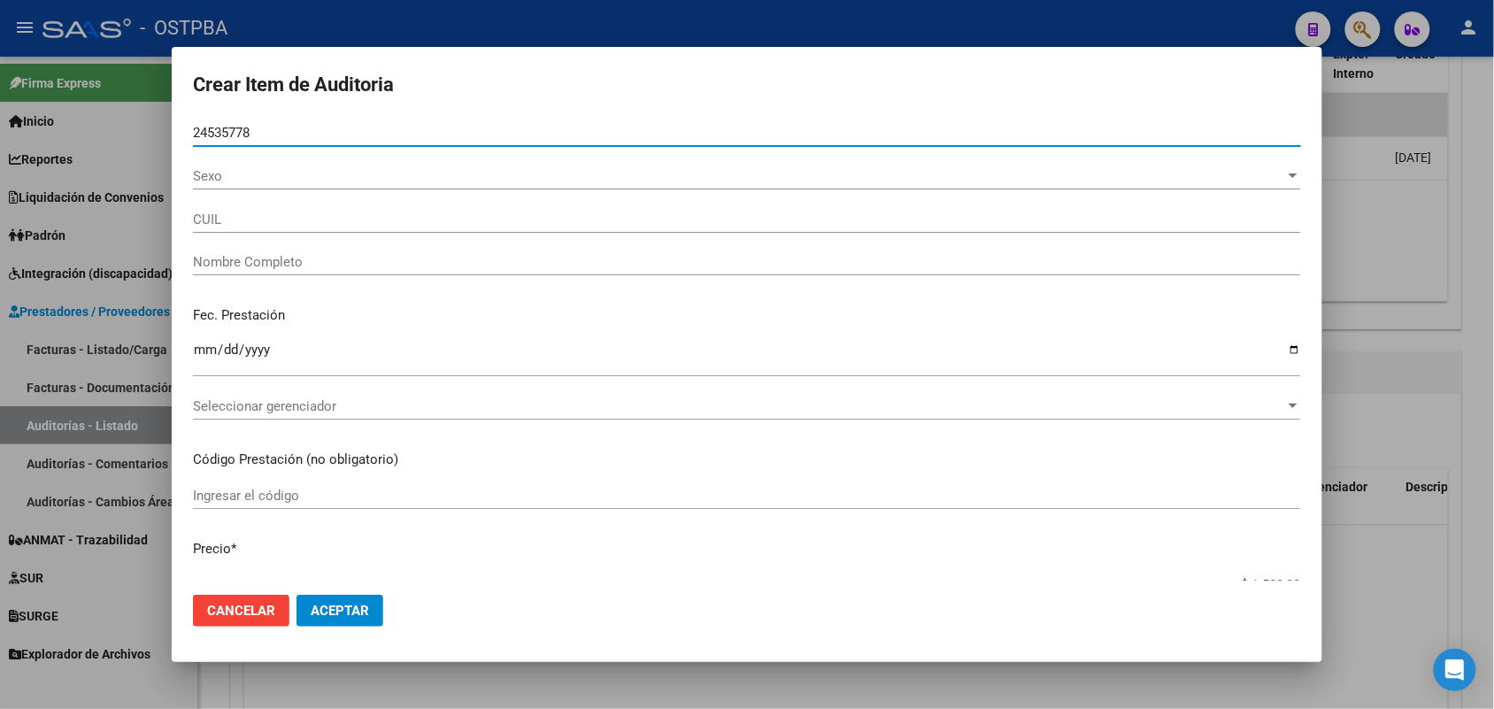
type input "27245357783"
type input "QUINTANA CLARA ELENA"
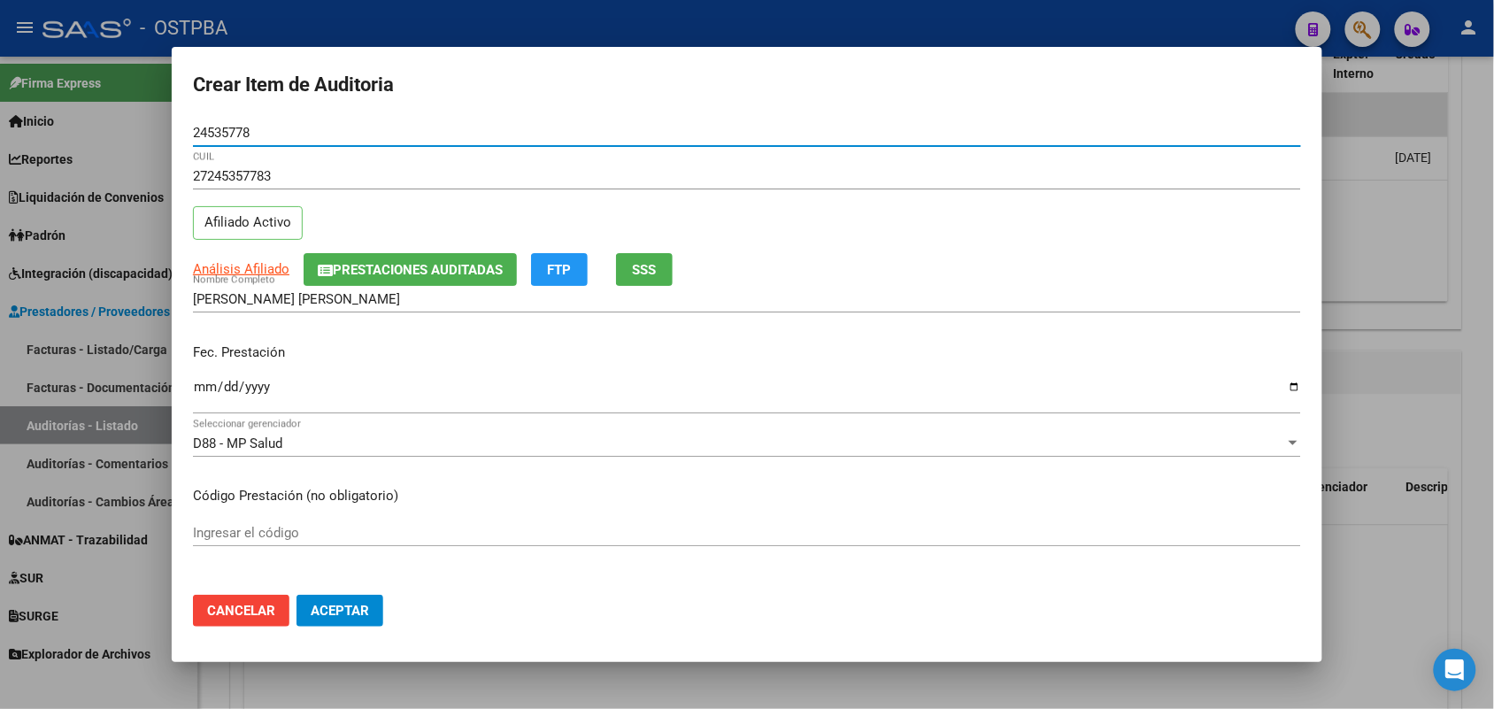
type input "24535778"
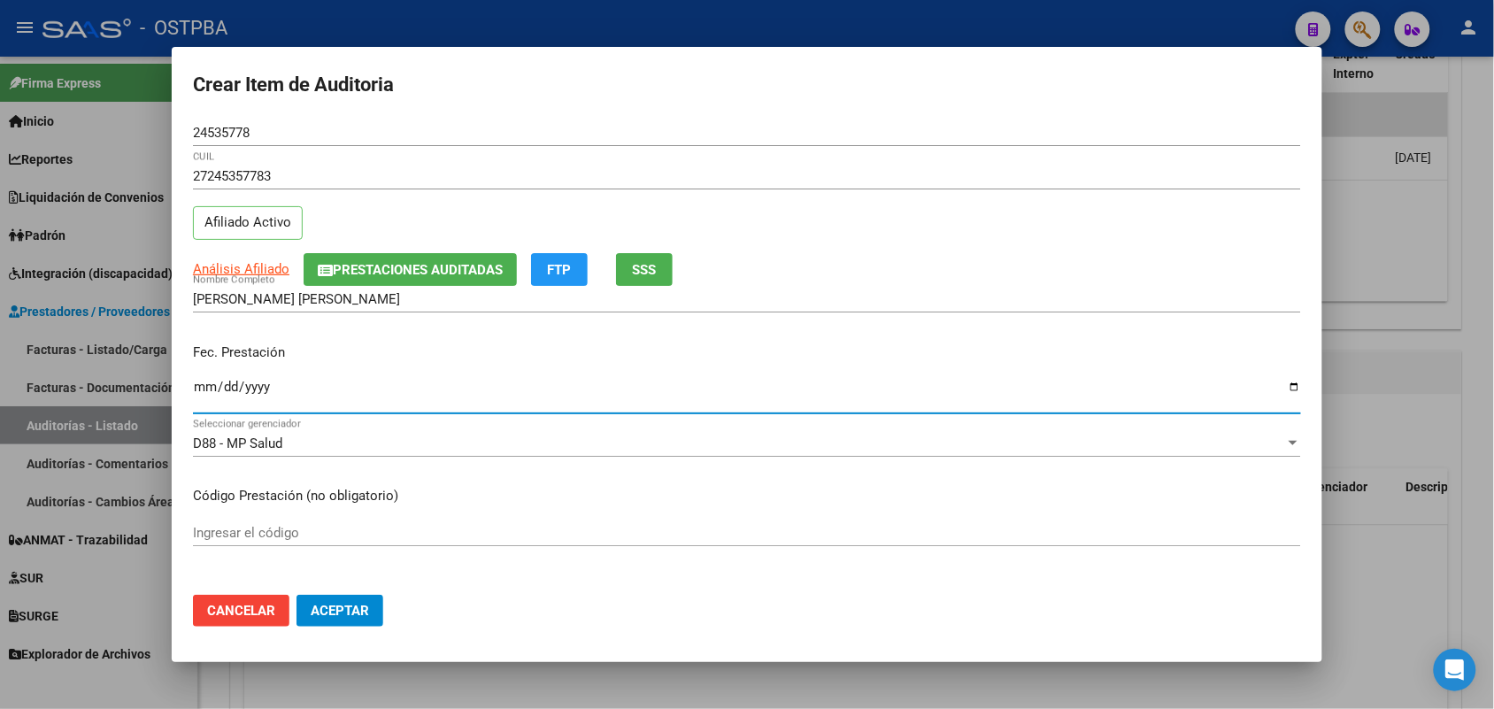
click at [205, 396] on input "Ingresar la fecha" at bounding box center [747, 394] width 1108 height 28
type input "2025-08-14"
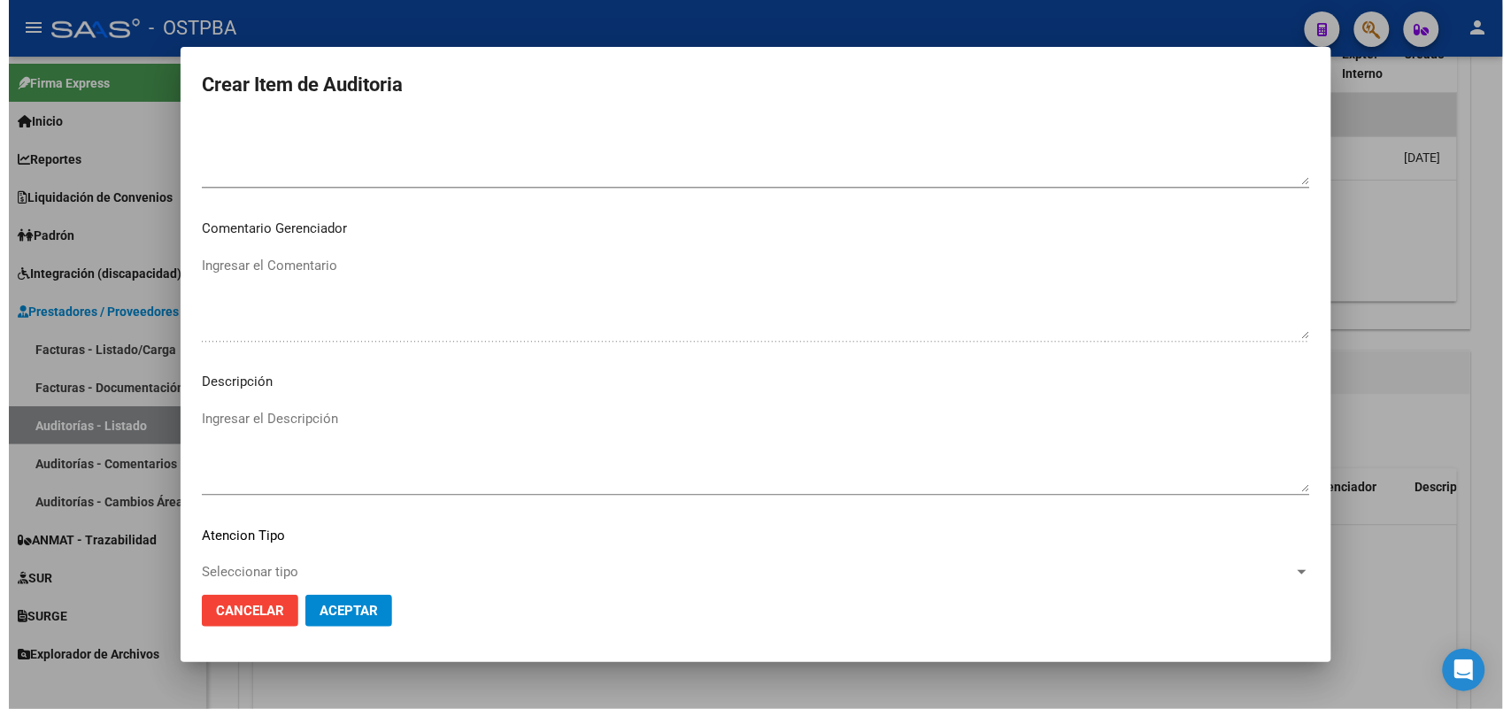
scroll to position [1131, 0]
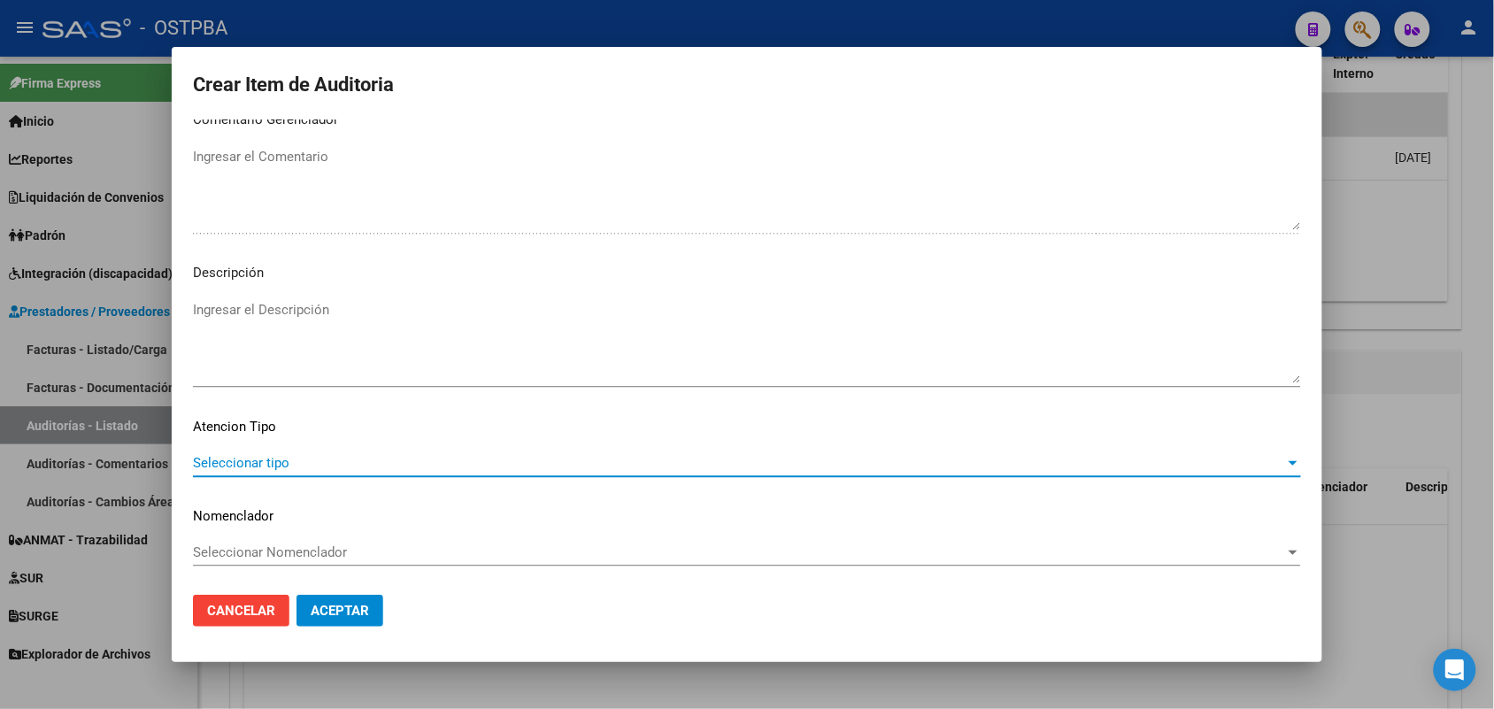
click at [279, 461] on span "Seleccionar tipo" at bounding box center [739, 463] width 1092 height 16
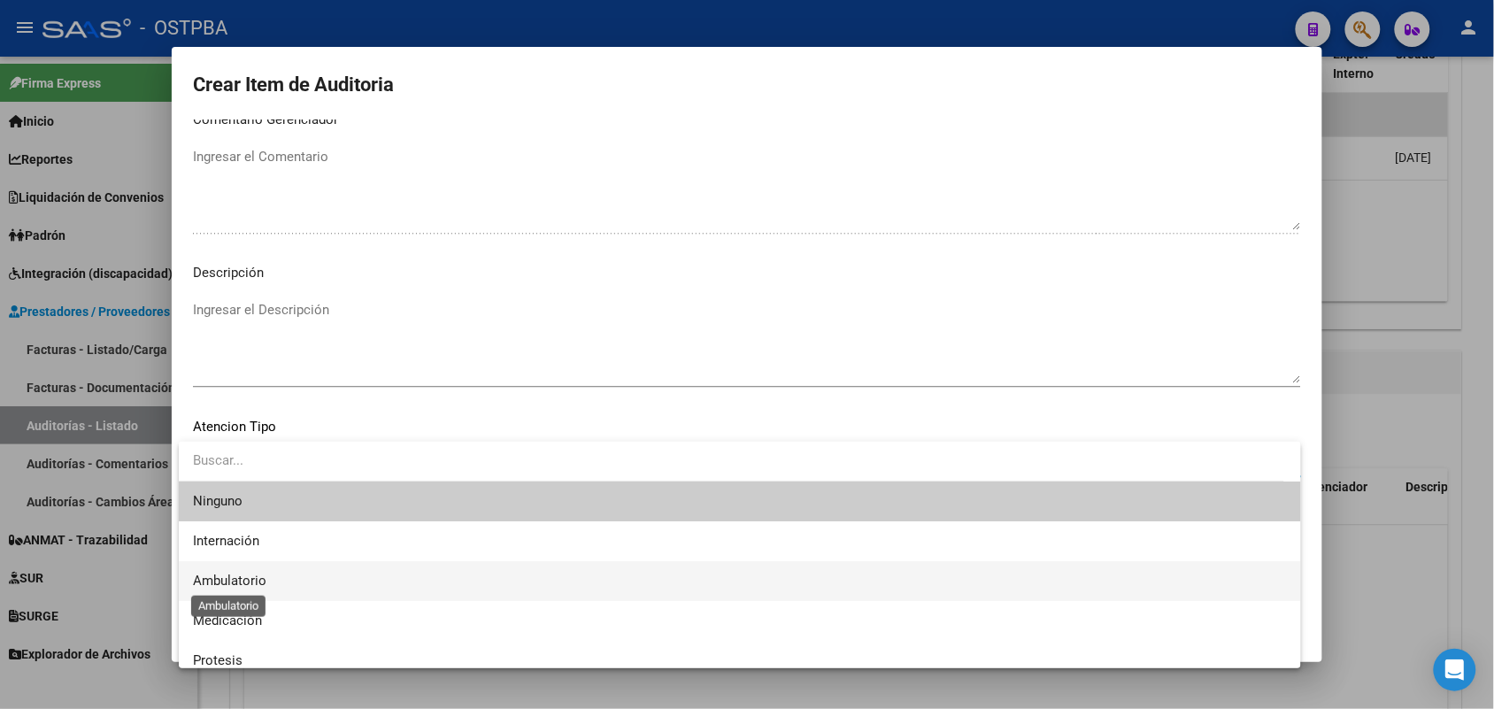
click at [235, 576] on span "Ambulatorio" at bounding box center [229, 581] width 73 height 16
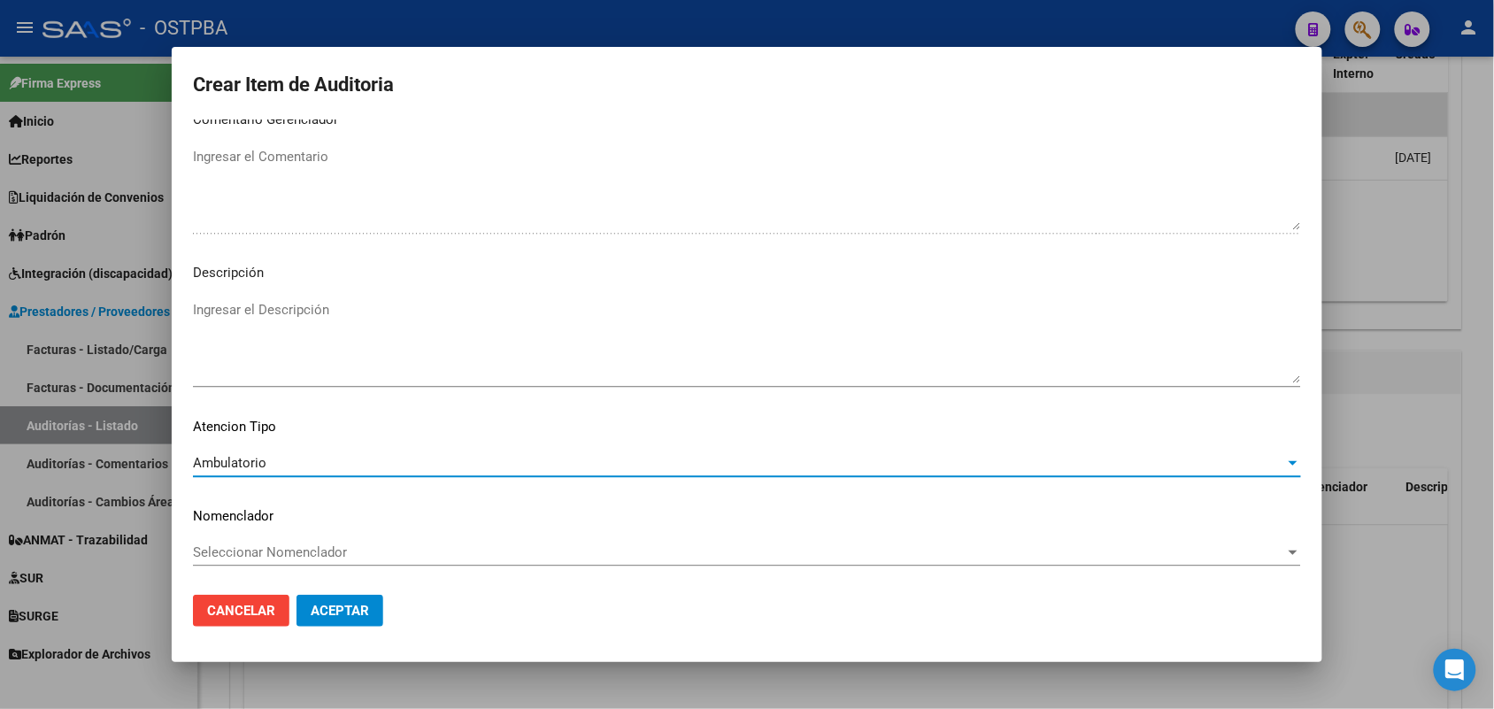
click at [329, 607] on span "Aceptar" at bounding box center [340, 611] width 58 height 16
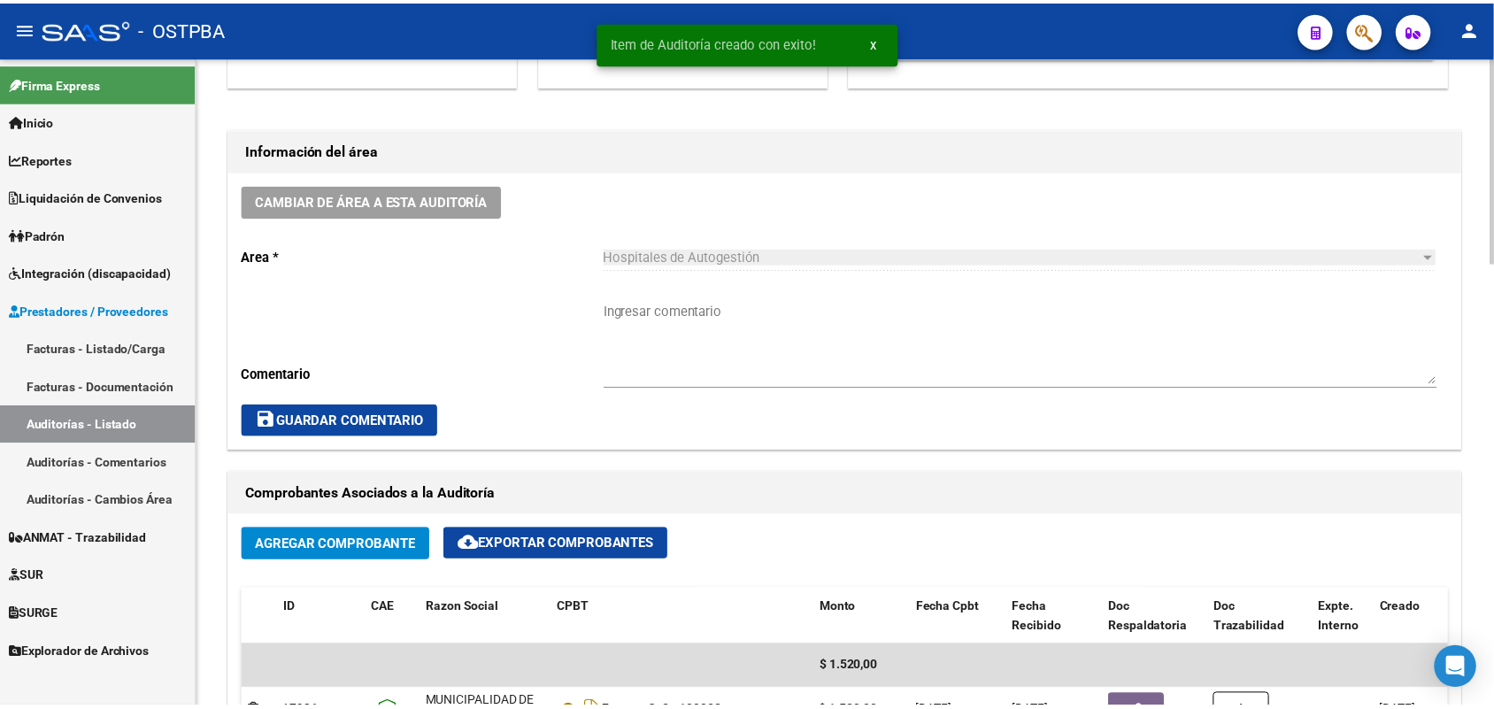
scroll to position [0, 0]
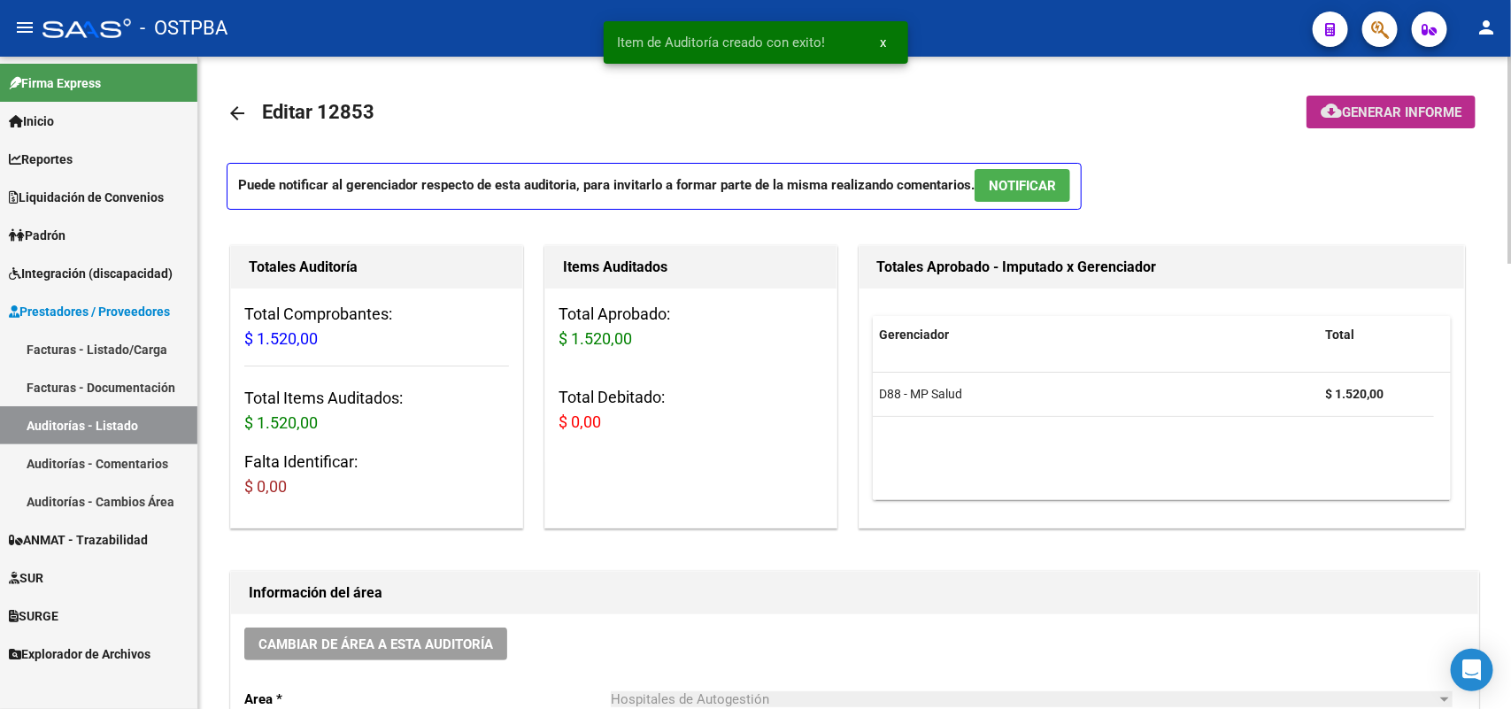
click at [1412, 113] on span "Generar informe" at bounding box center [1401, 112] width 119 height 16
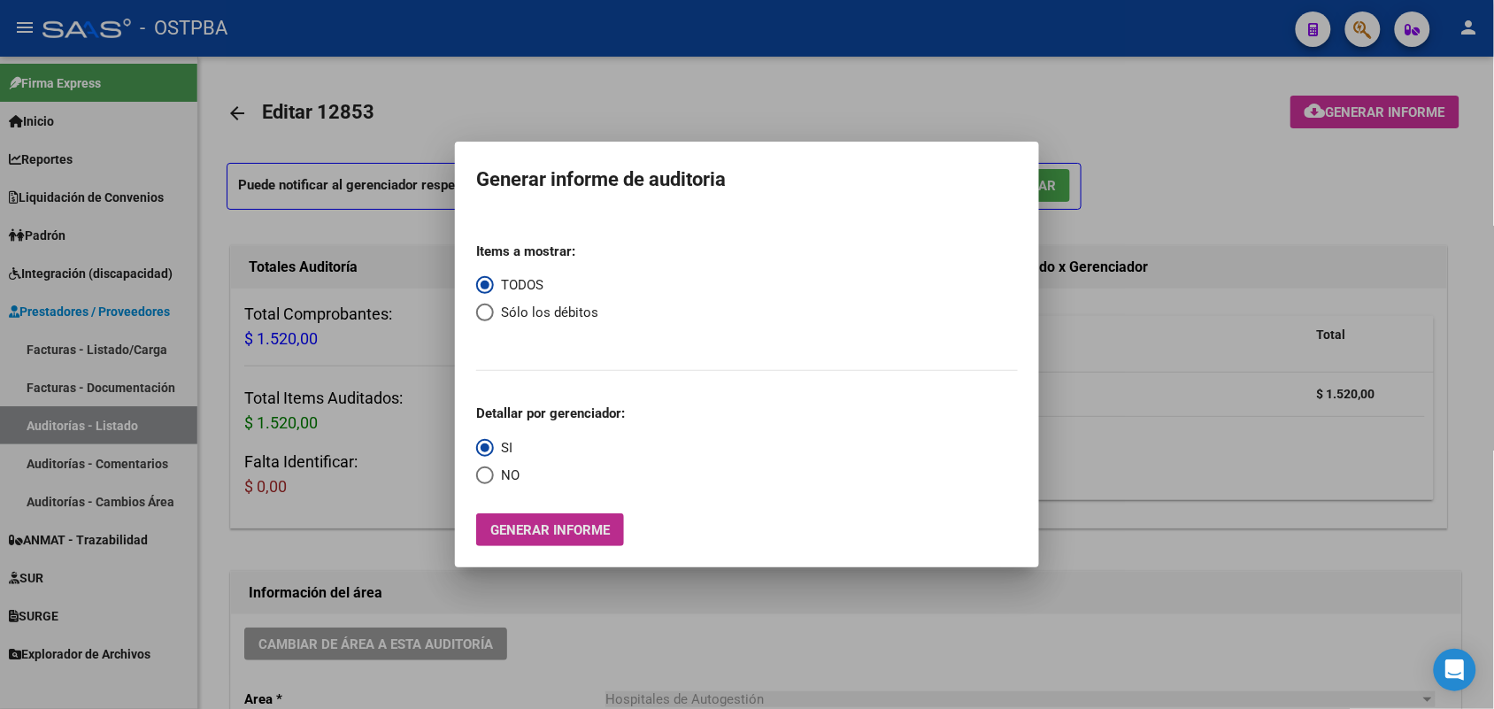
click at [589, 531] on span "Generar informe" at bounding box center [549, 530] width 119 height 16
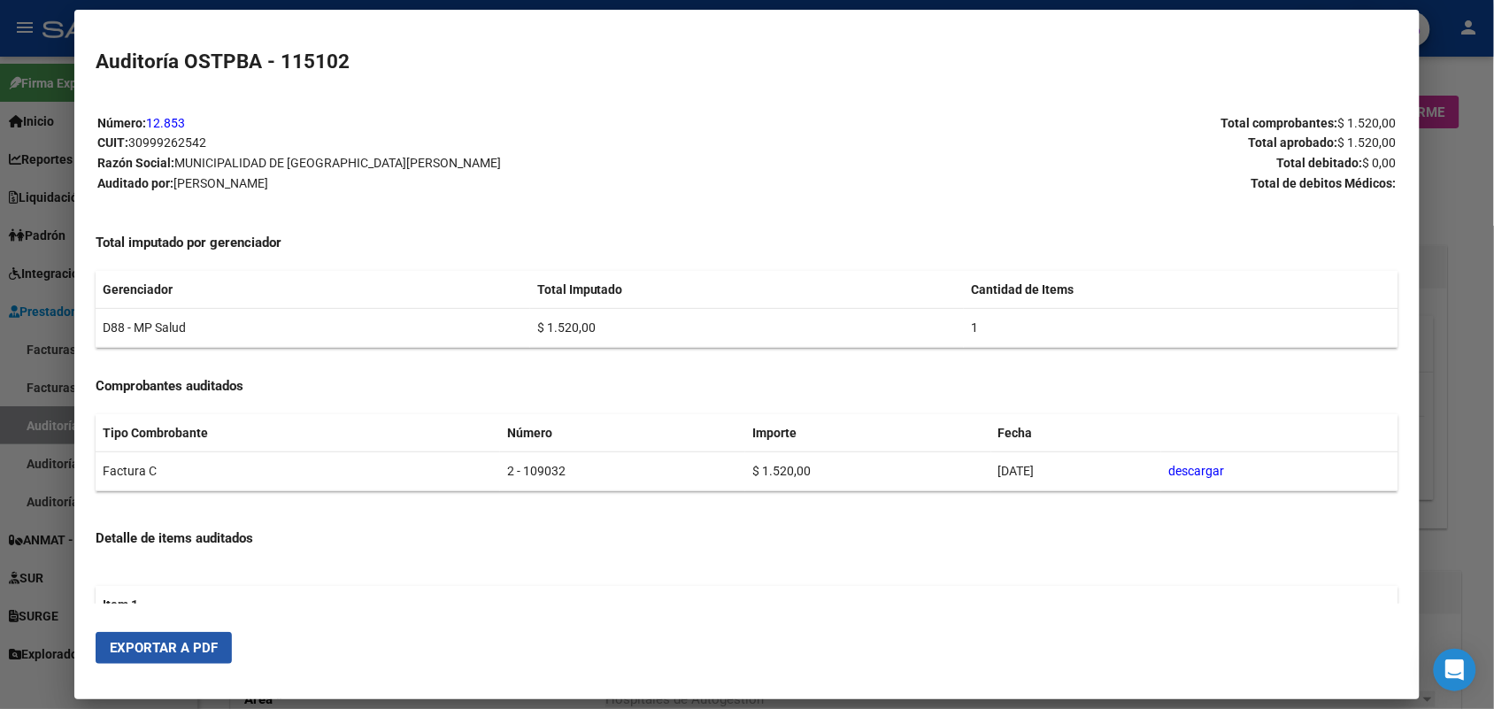
click at [193, 651] on span "Exportar a PDF" at bounding box center [164, 648] width 108 height 16
click at [1443, 257] on div at bounding box center [747, 354] width 1494 height 709
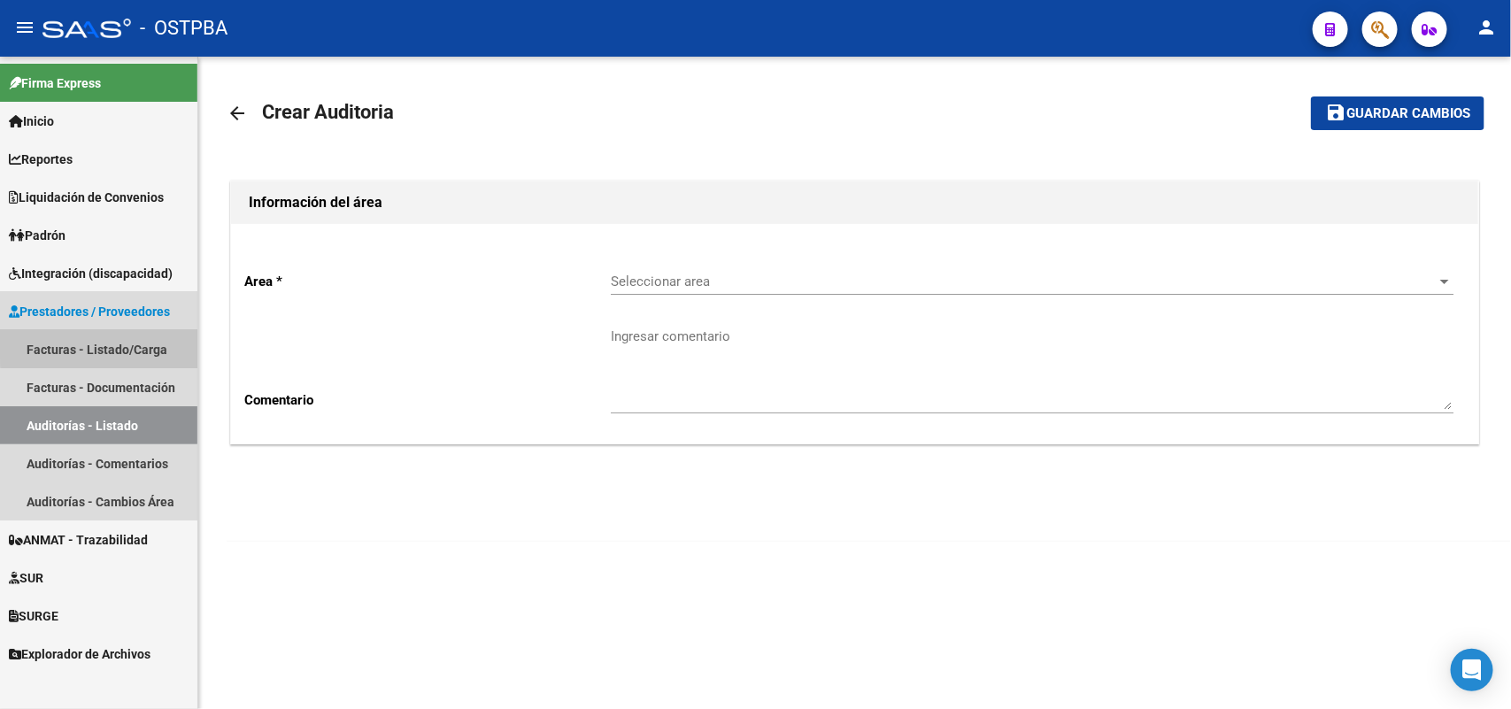
click at [146, 345] on link "Facturas - Listado/Carga" at bounding box center [98, 349] width 197 height 38
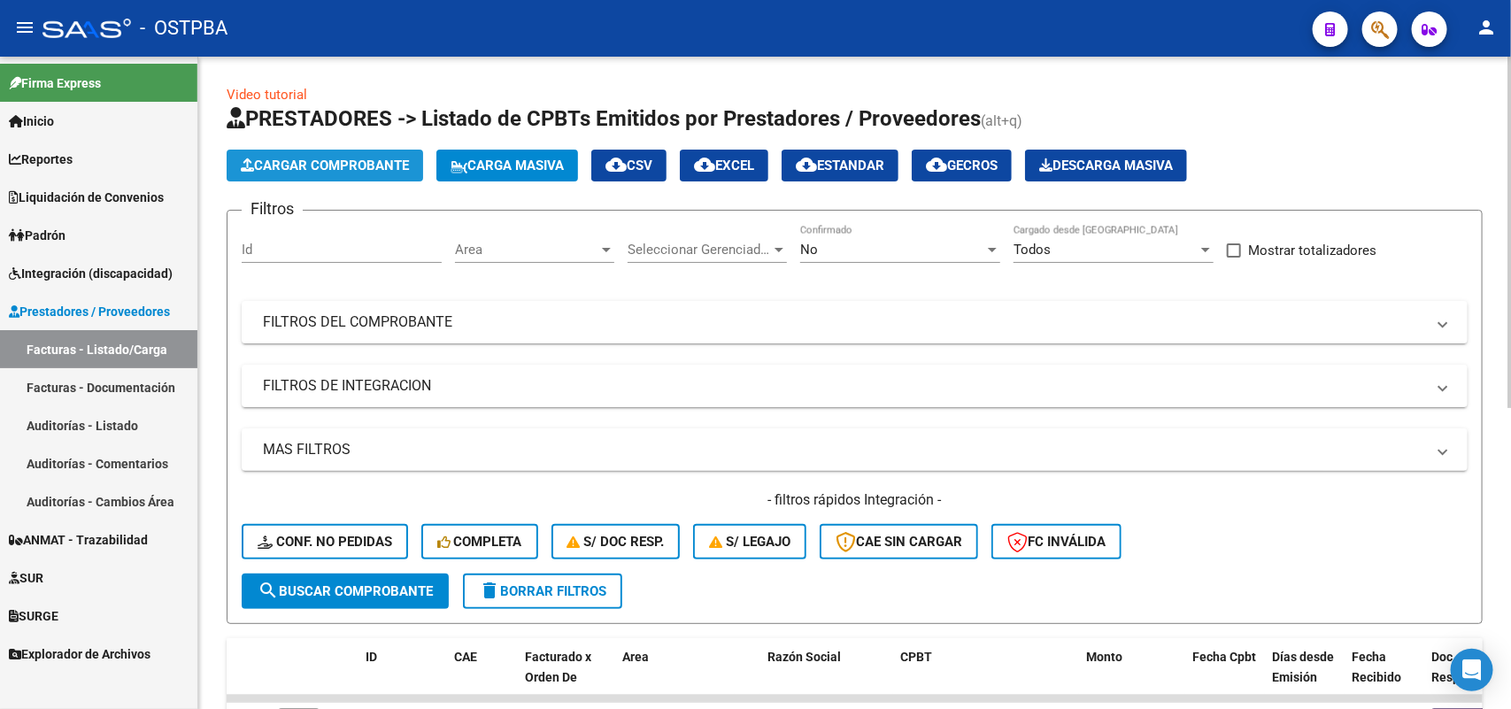
click at [364, 162] on span "Cargar Comprobante" at bounding box center [325, 166] width 168 height 16
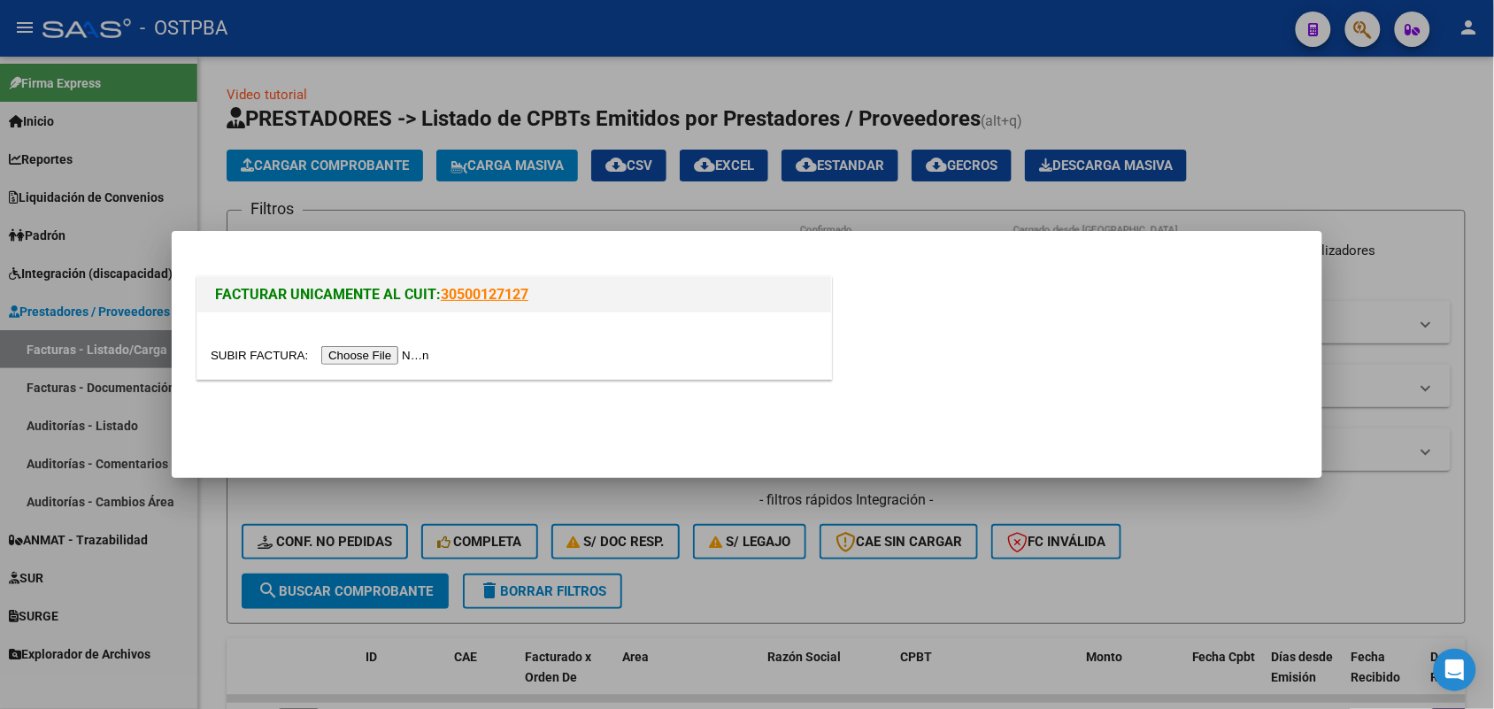
click at [354, 356] on input "file" at bounding box center [323, 355] width 224 height 19
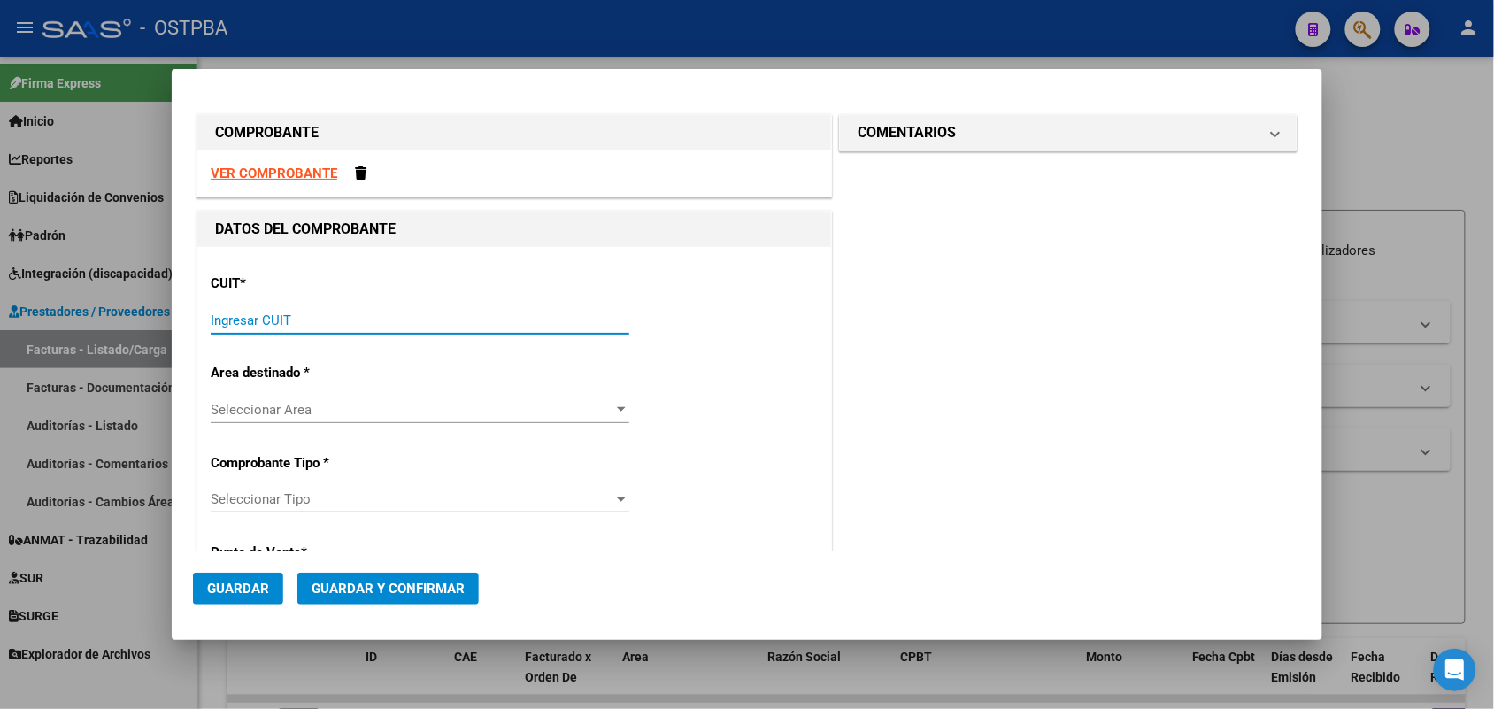
click at [285, 316] on input "Ingresar CUIT" at bounding box center [420, 320] width 419 height 16
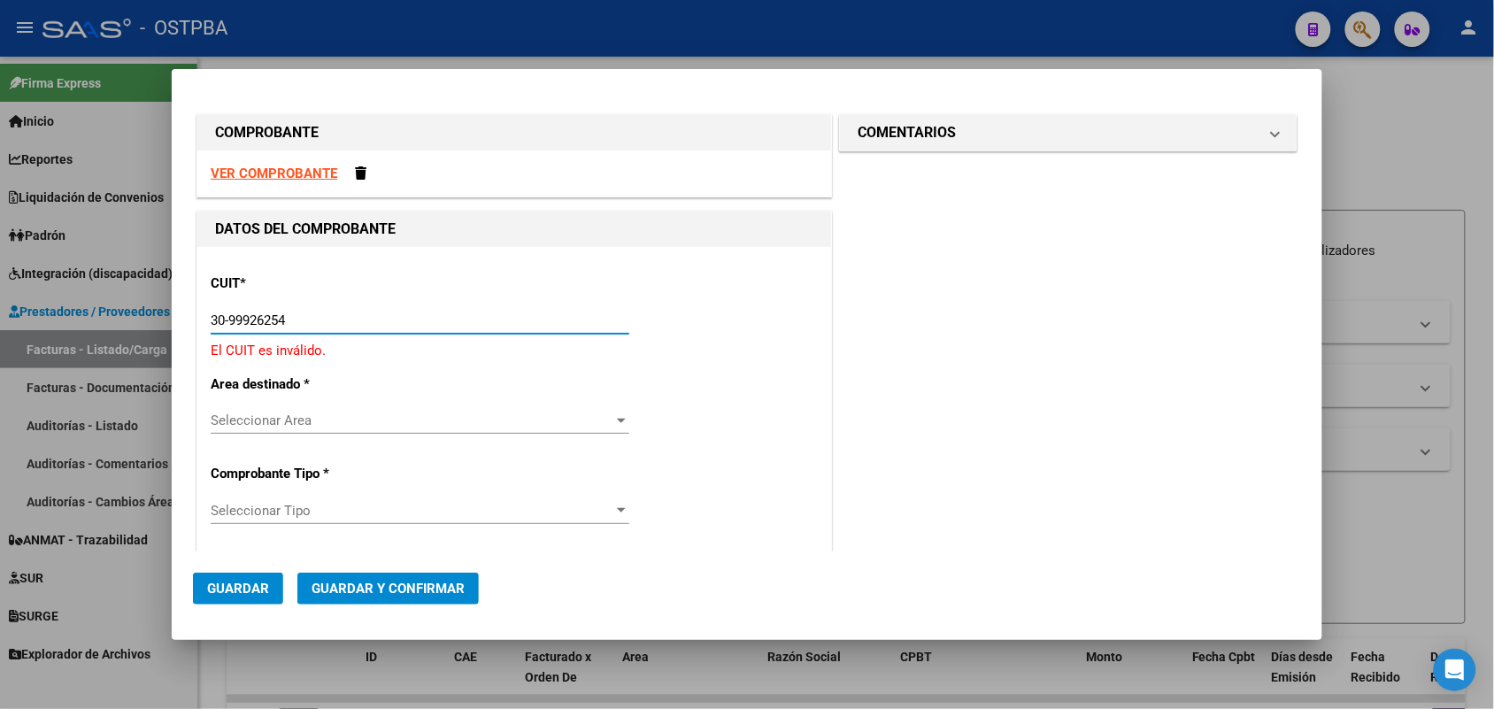
type input "30-99926254-2"
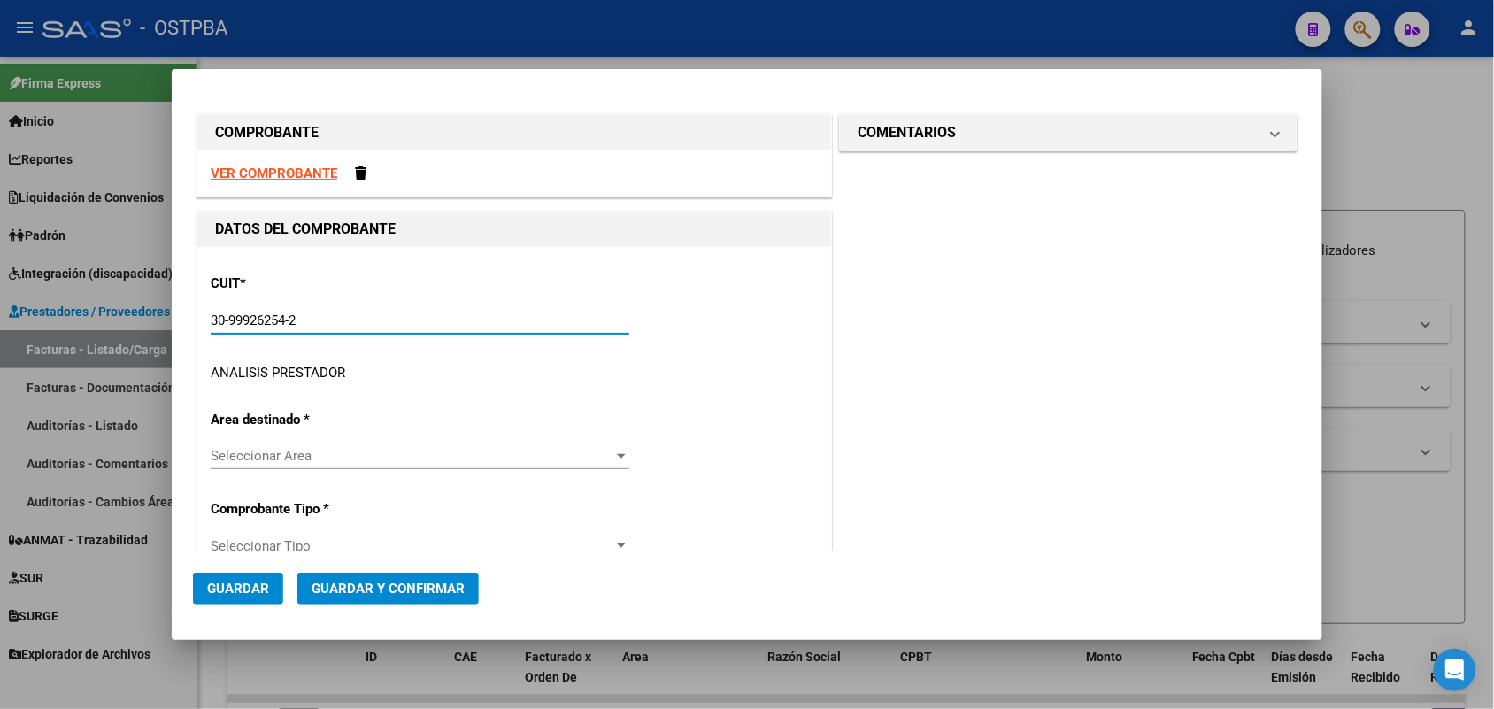
type input "2"
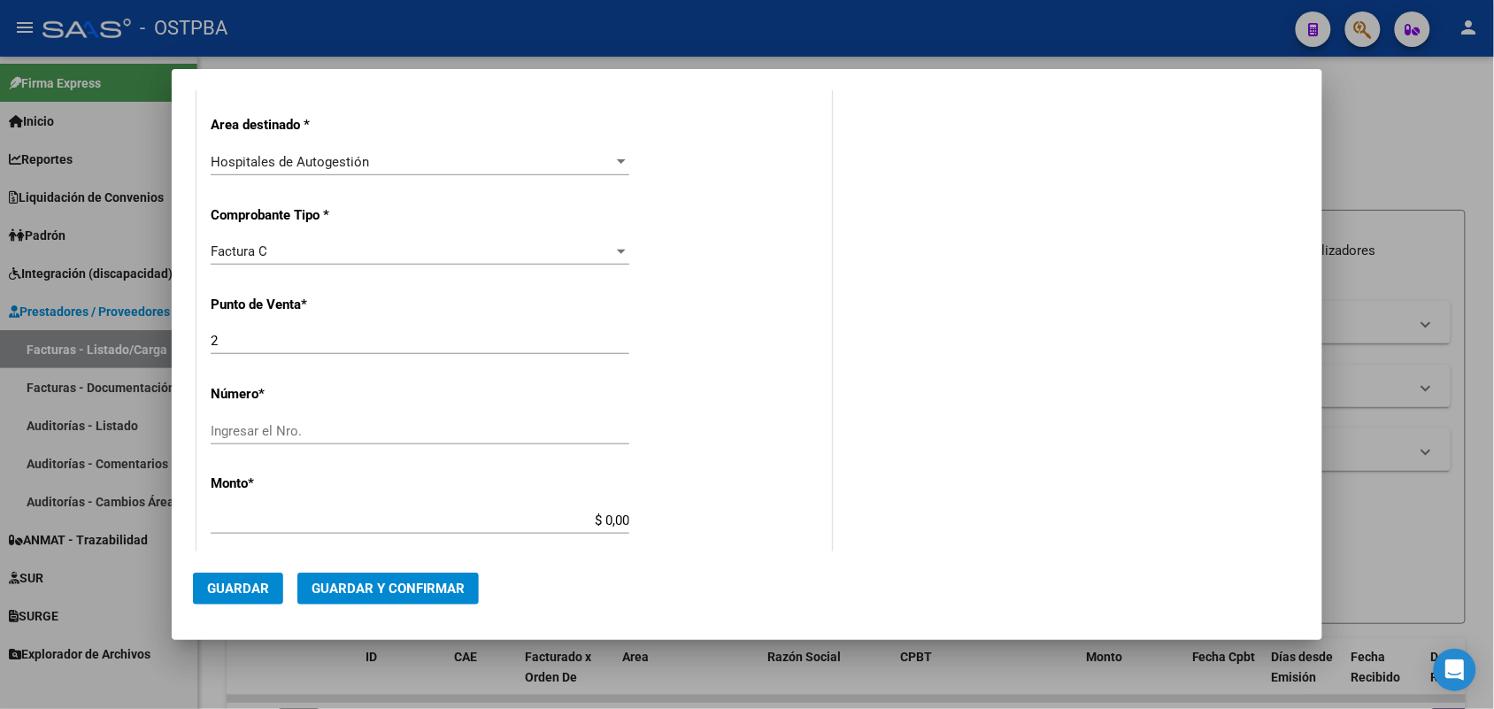
scroll to position [442, 0]
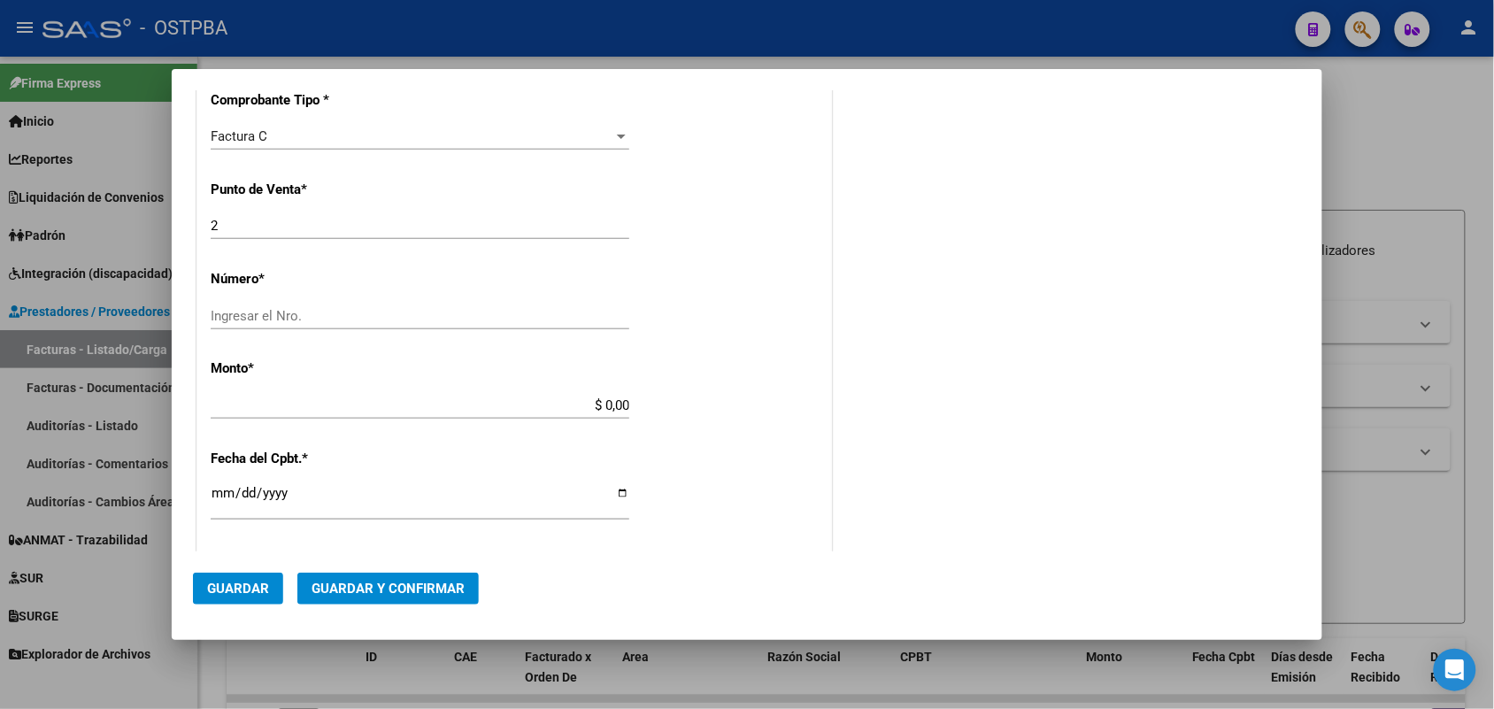
type input "30-99926254-2"
click at [246, 312] on input "Ingresar el Nro." at bounding box center [420, 316] width 419 height 16
type input "109031"
click at [643, 413] on app-form-text-field "Monto * $ 0,00 Ingresar el monto" at bounding box center [427, 386] width 433 height 53
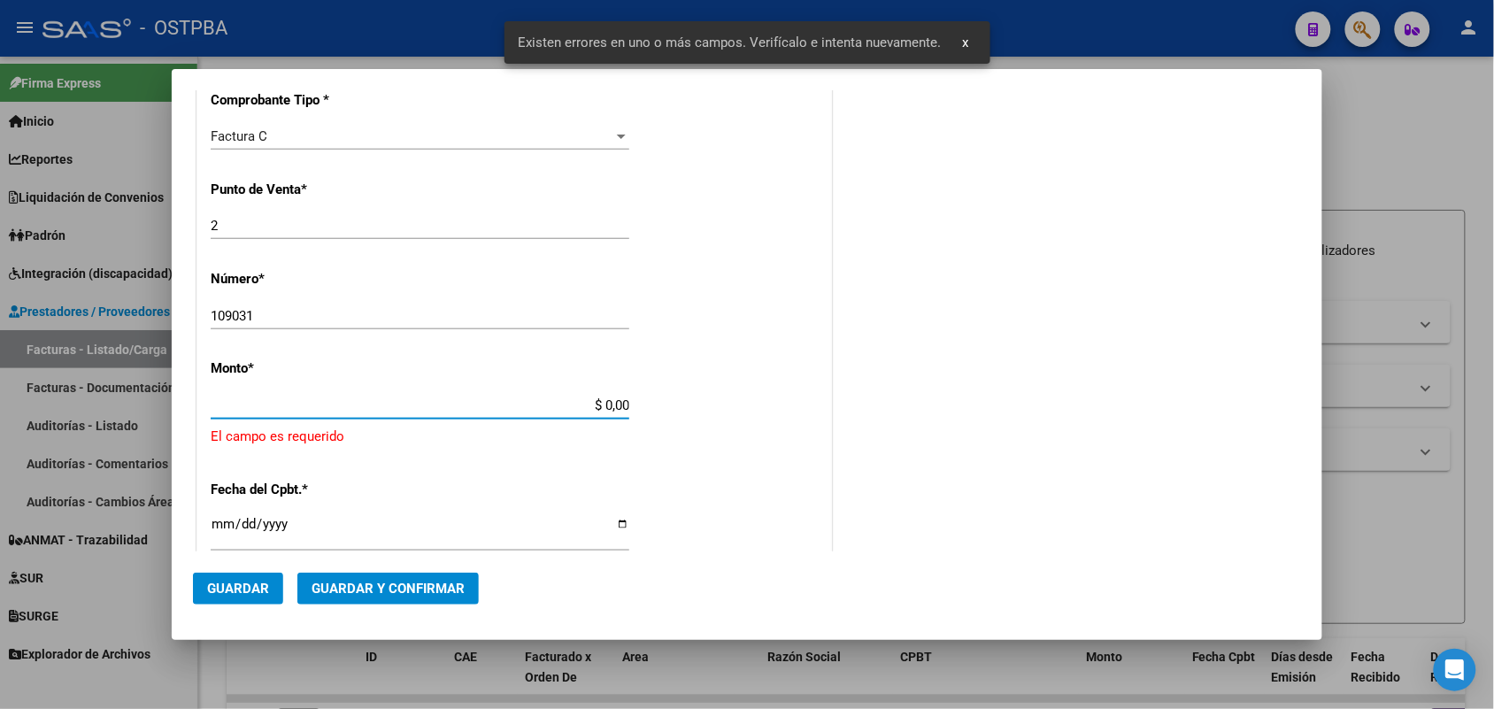
scroll to position [519, 0]
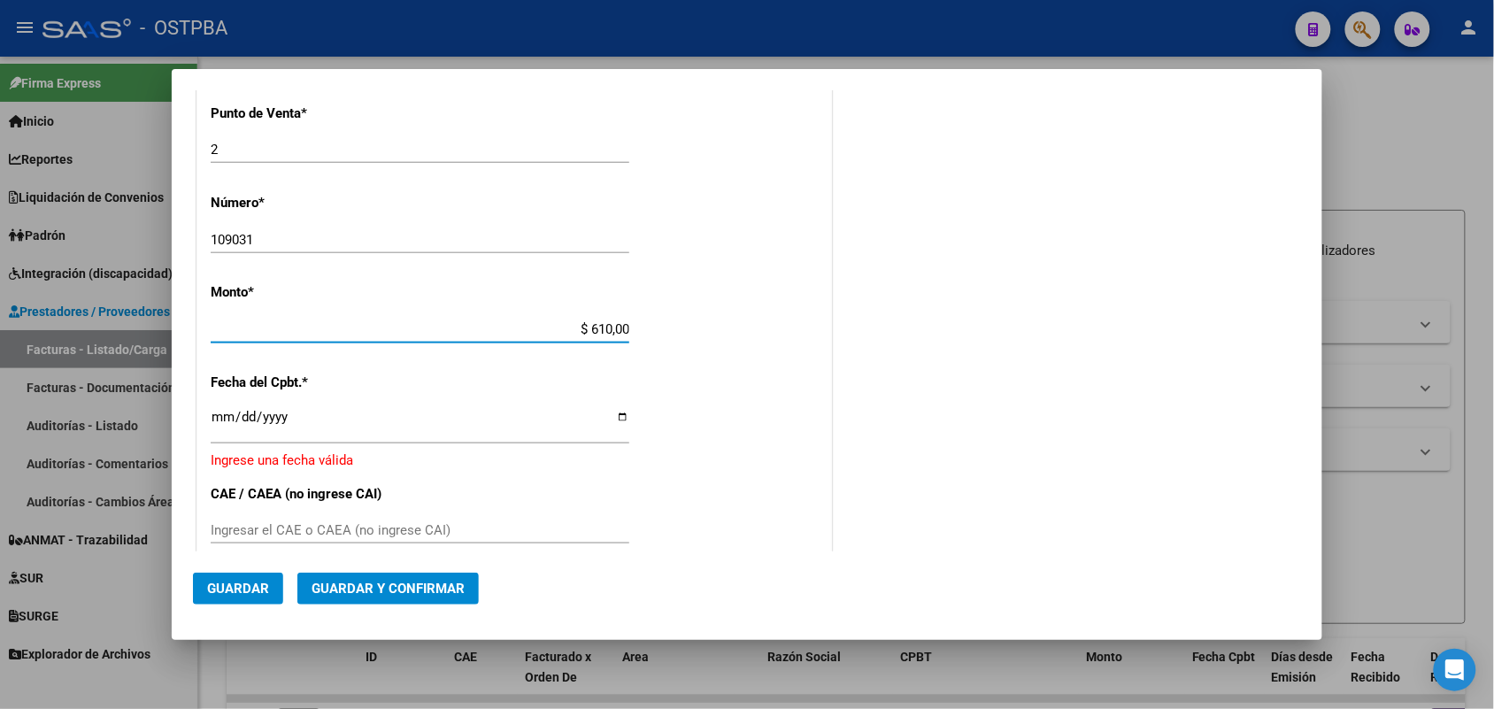
type input "$ 6.100,00"
click at [224, 425] on input "Ingresar la fecha" at bounding box center [420, 424] width 419 height 28
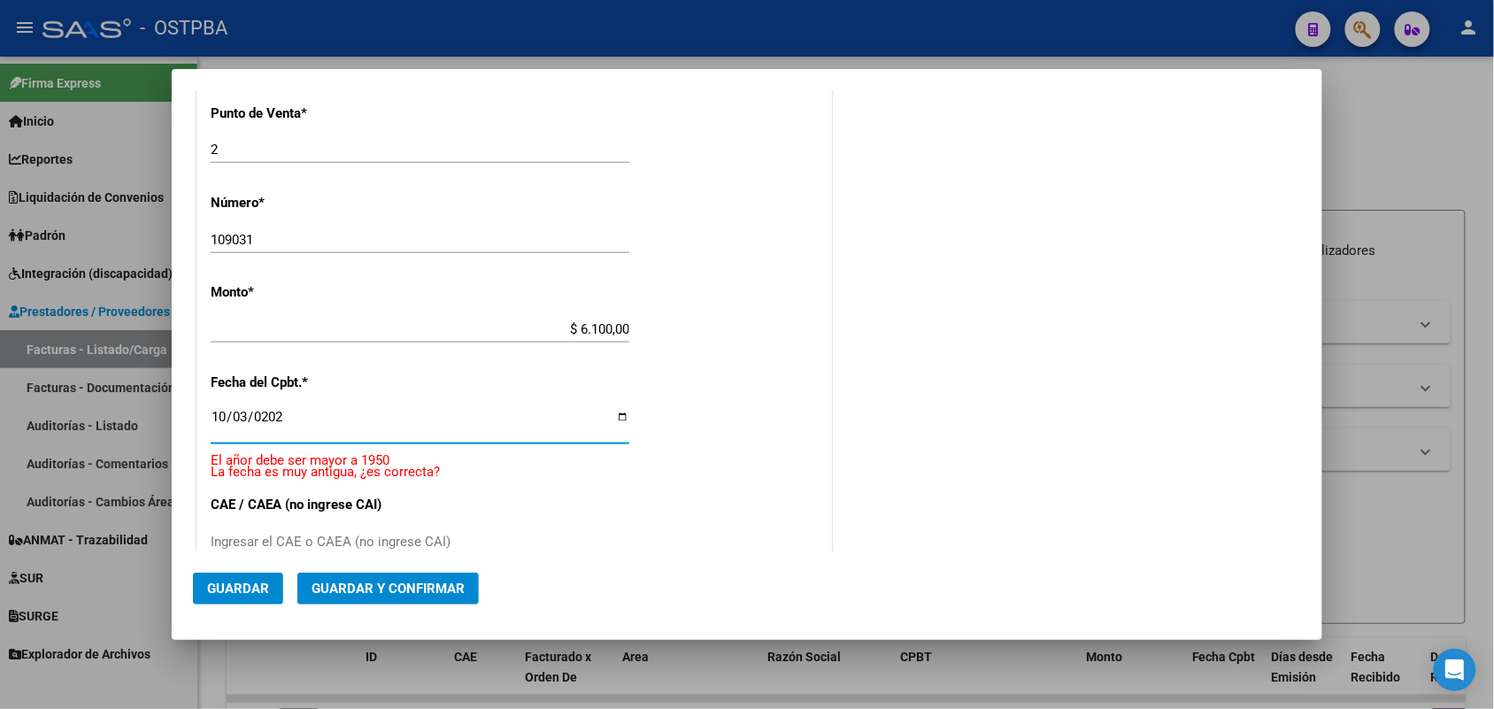
type input "[DATE]"
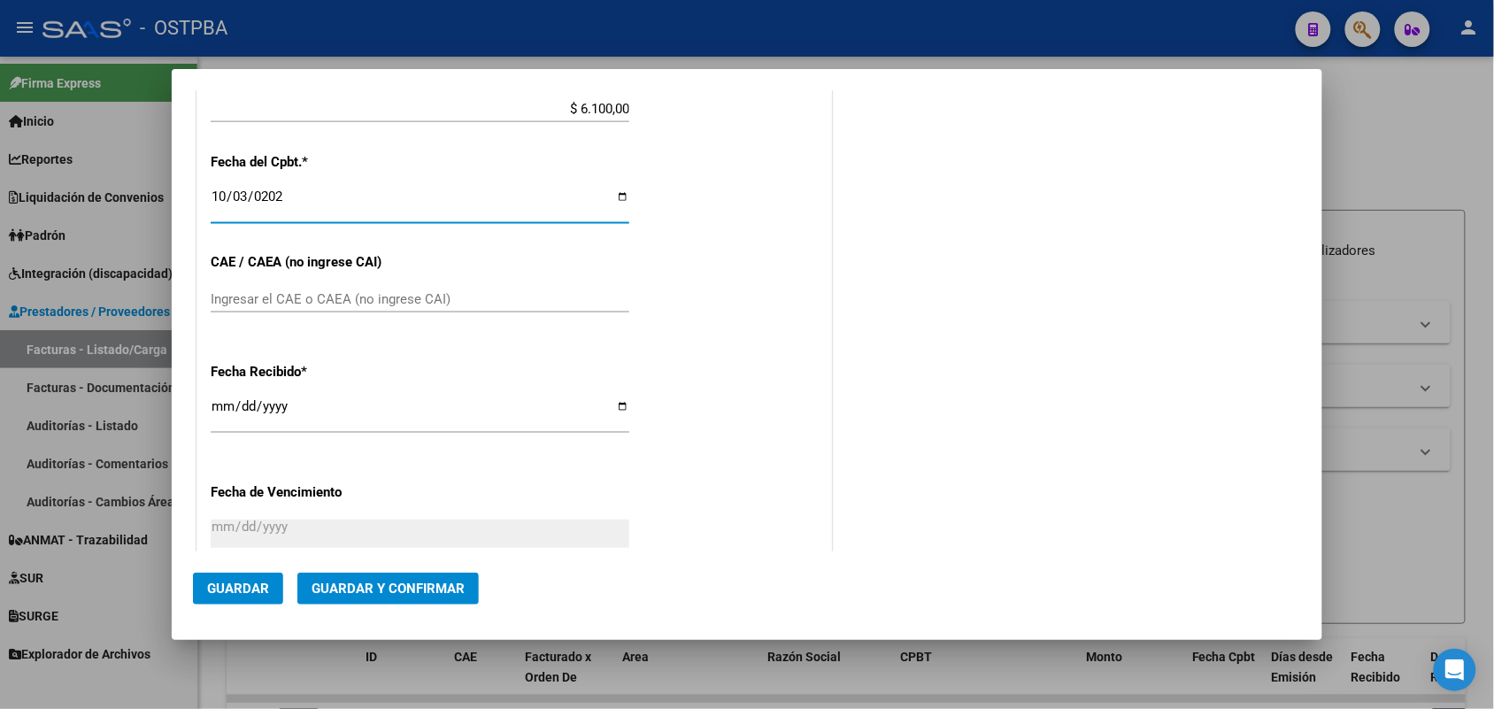
scroll to position [740, 0]
click at [227, 301] on input "Ingresar el CAE o CAEA (no ingrese CAI)" at bounding box center [420, 298] width 419 height 16
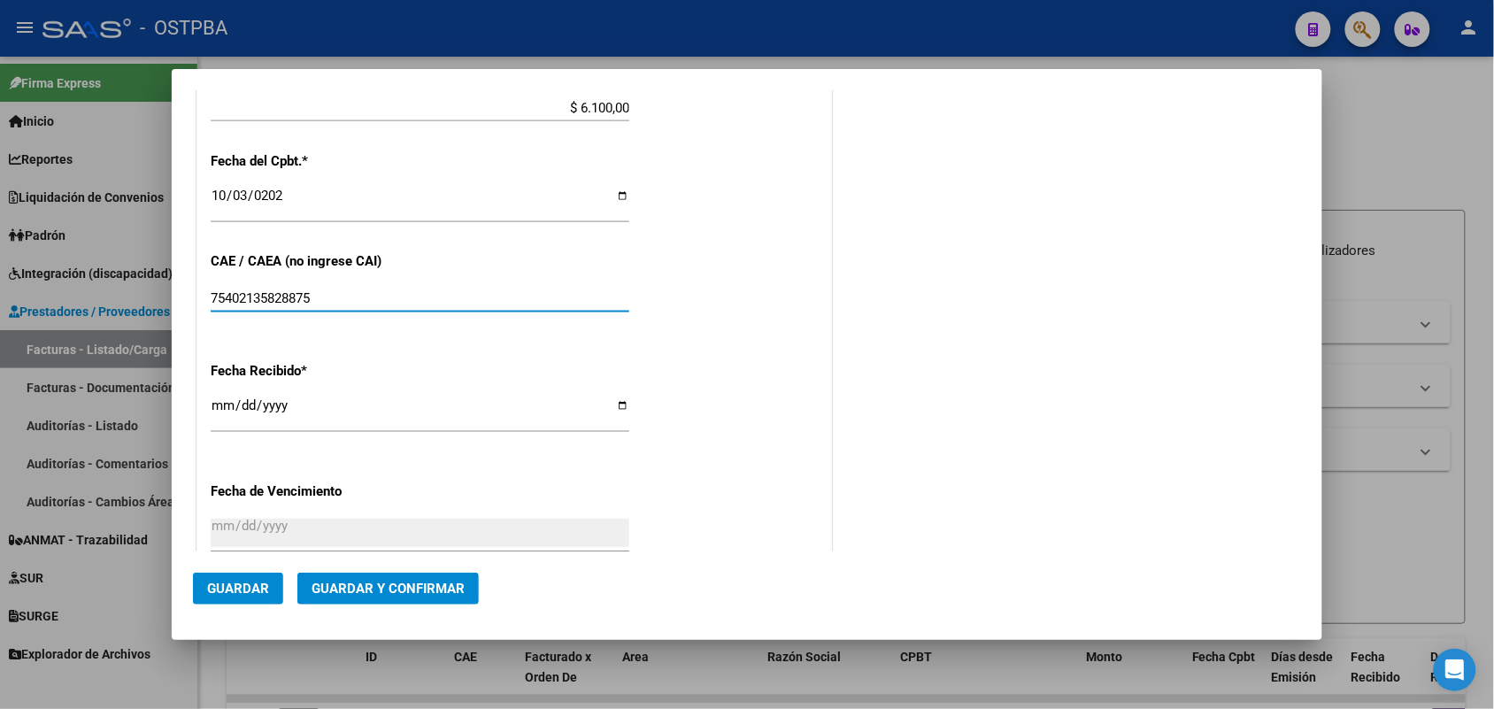
type input "75402135828875"
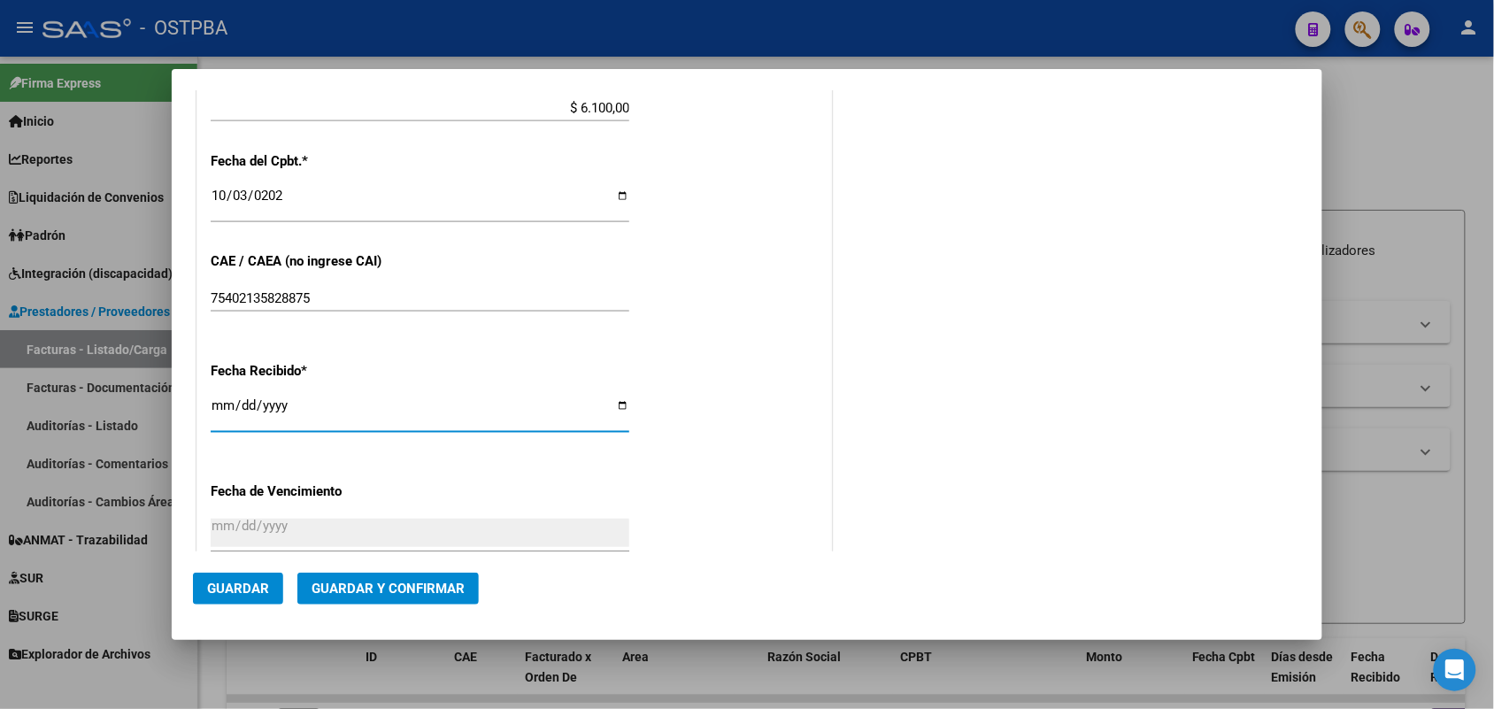
click at [227, 410] on input "[DATE]" at bounding box center [420, 412] width 419 height 28
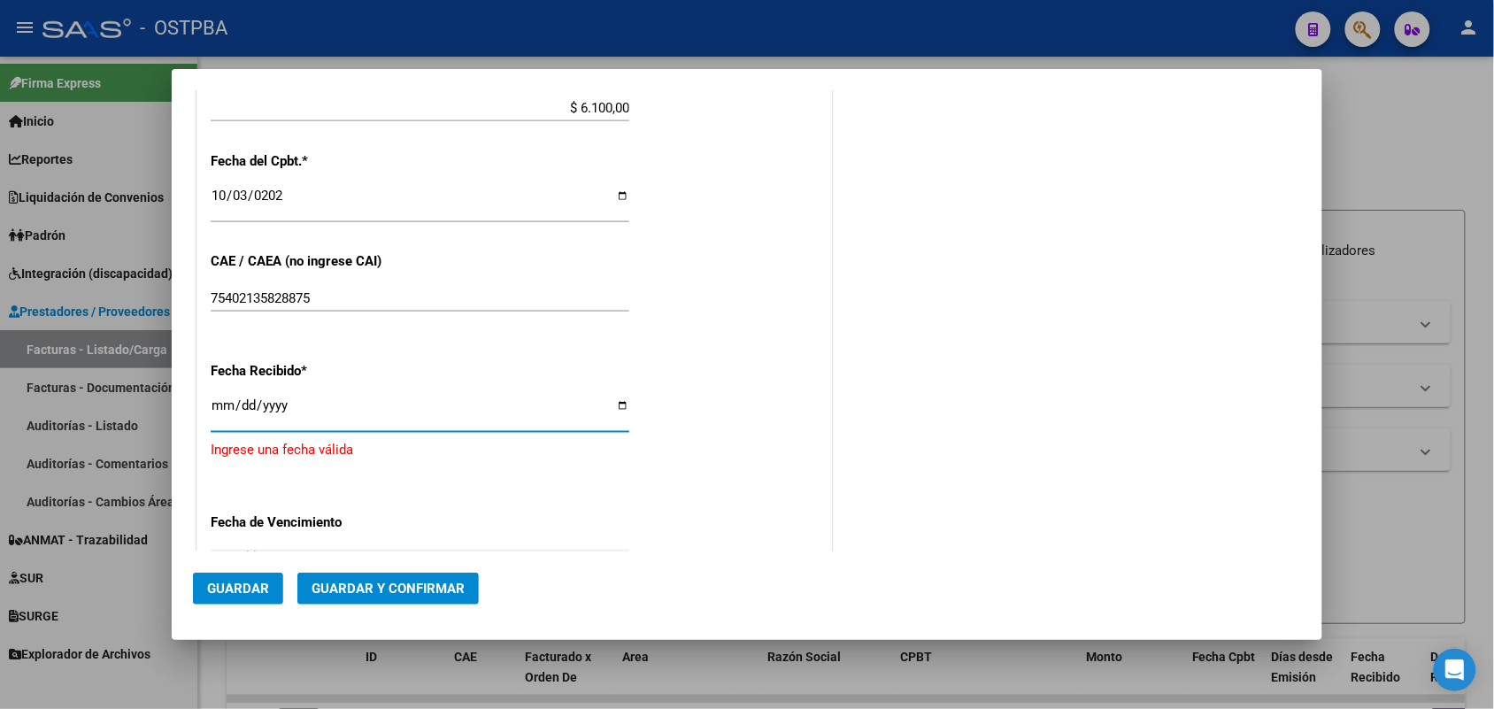
type input "[DATE]"
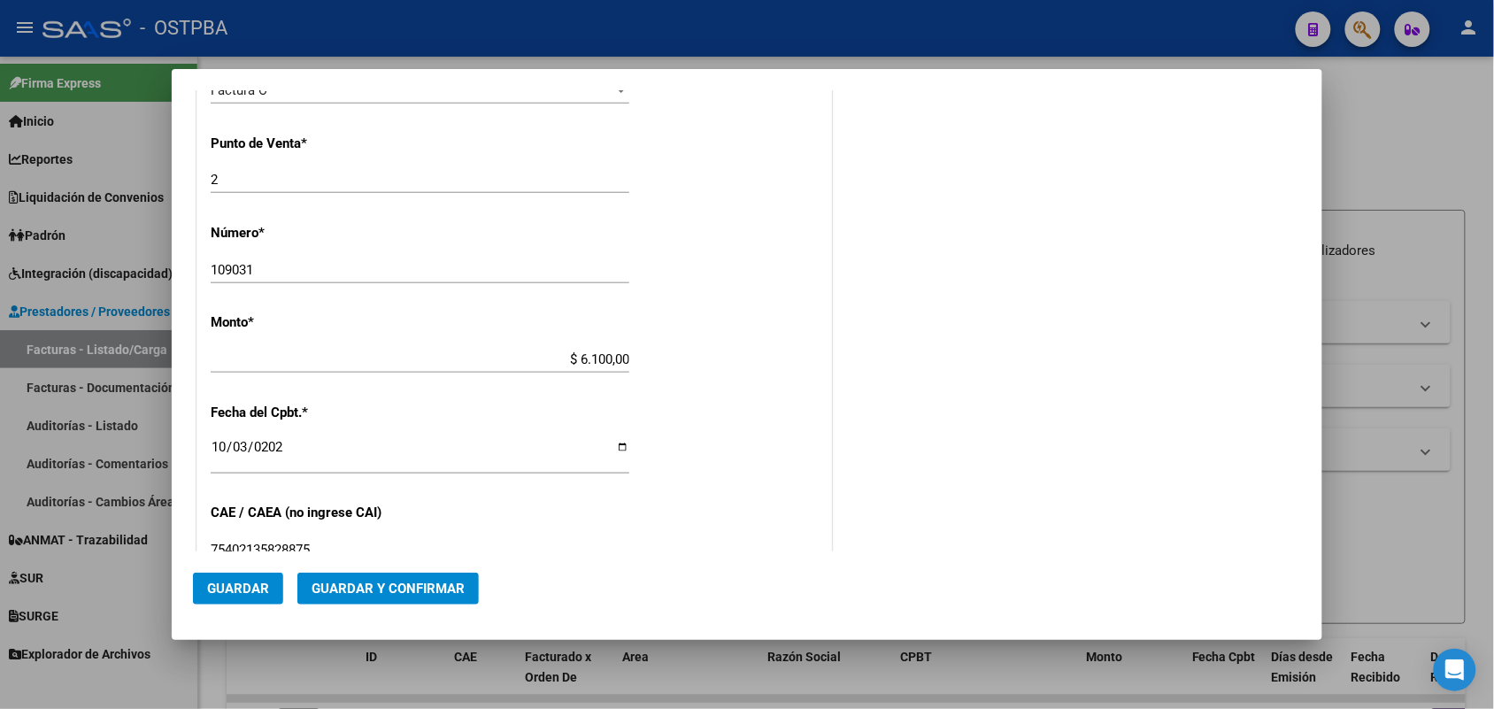
scroll to position [0, 0]
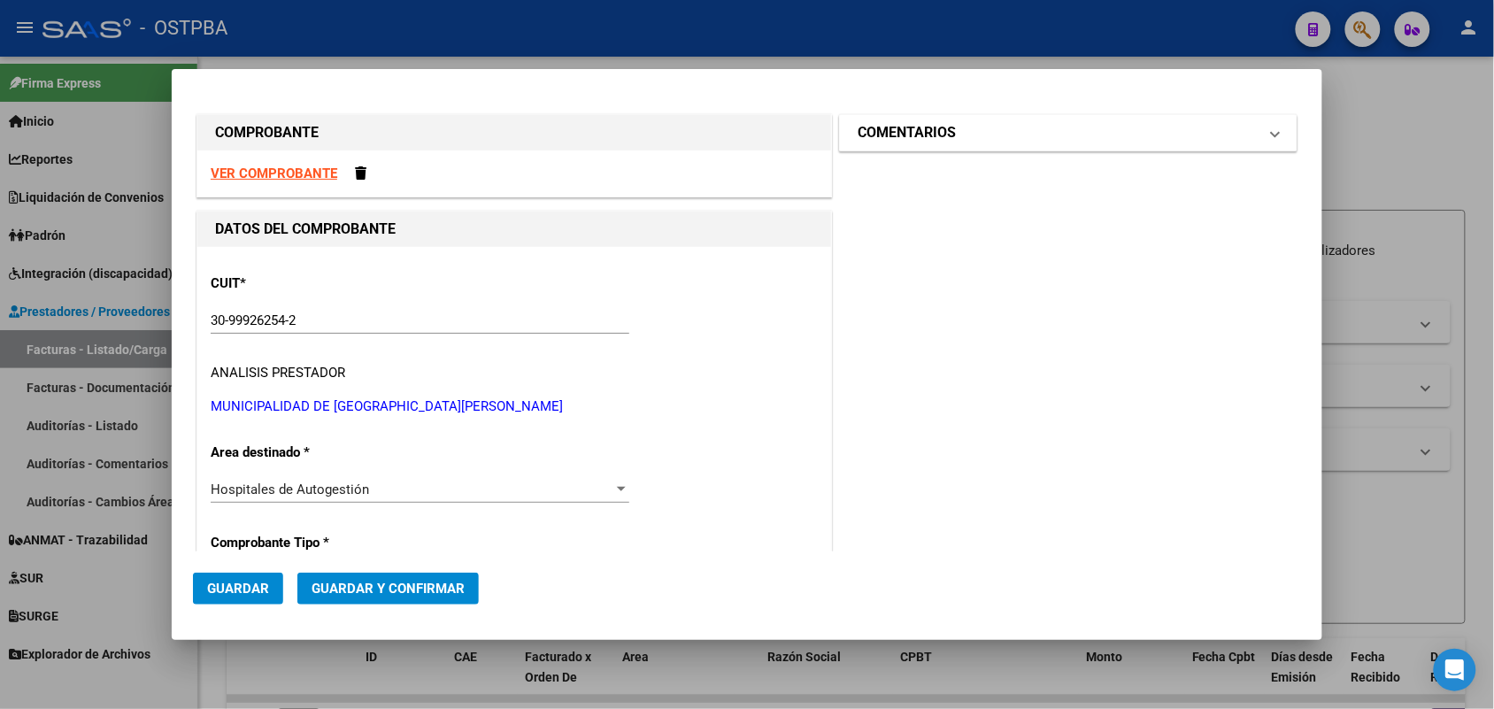
click at [1272, 135] on span at bounding box center [1275, 132] width 7 height 21
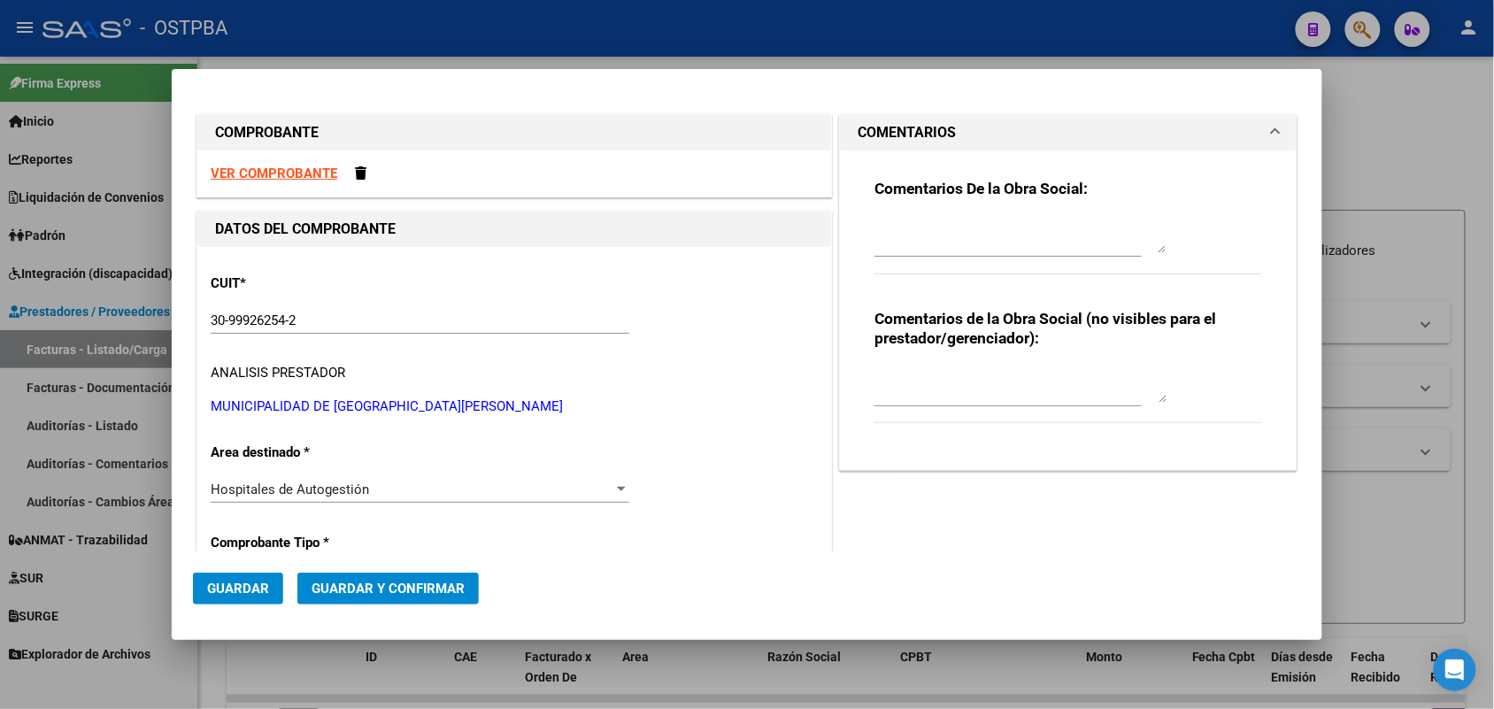
click at [874, 244] on textarea at bounding box center [1020, 235] width 292 height 35
type textarea "HR 127123"
click at [240, 586] on span "Guardar" at bounding box center [238, 589] width 62 height 16
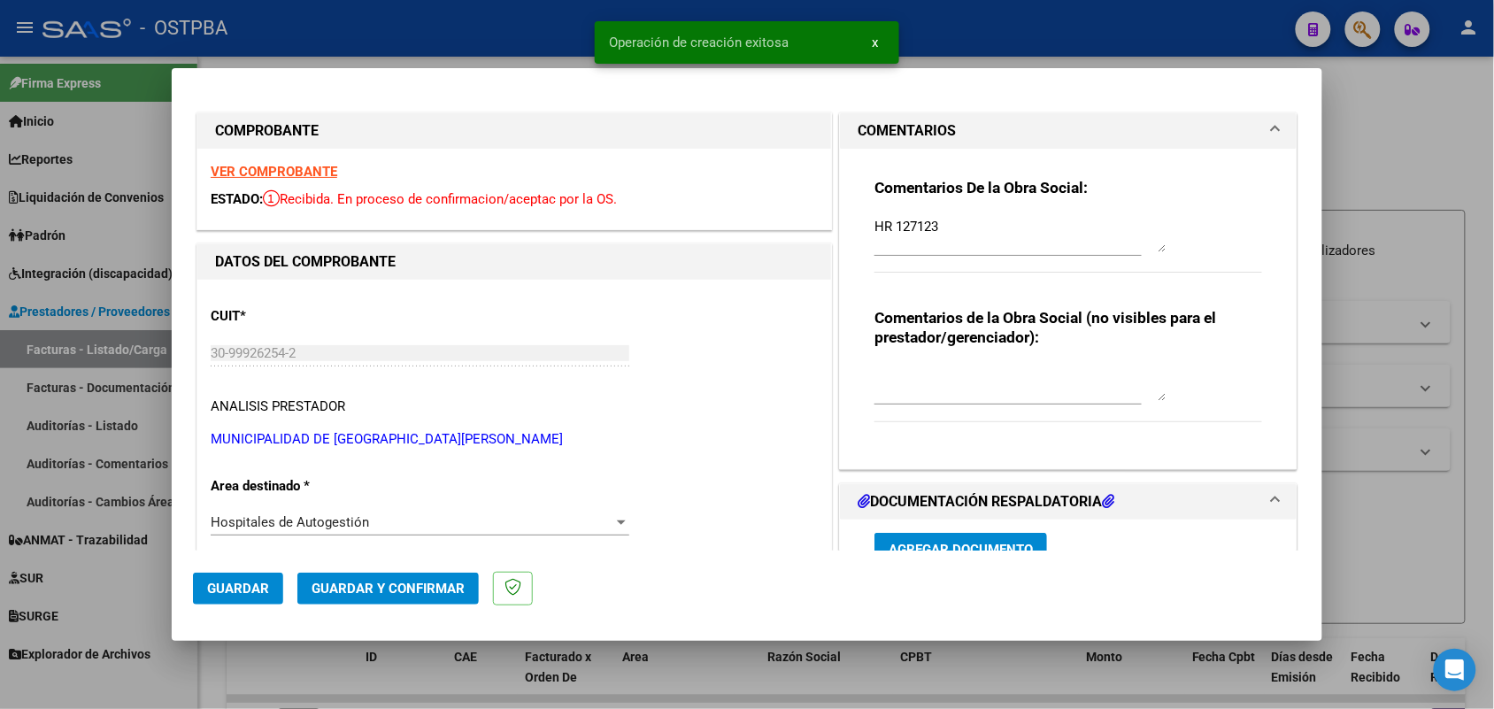
type input "[DATE]"
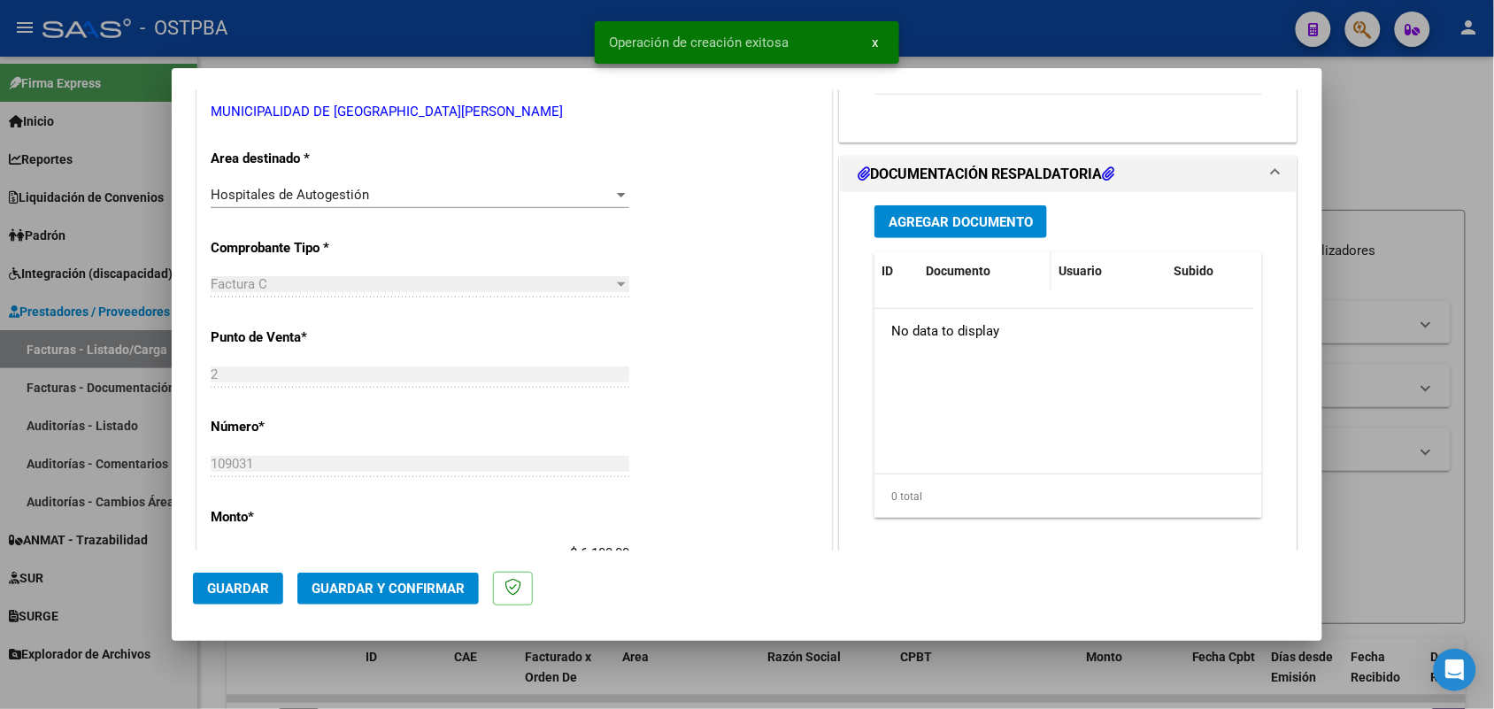
scroll to position [332, 0]
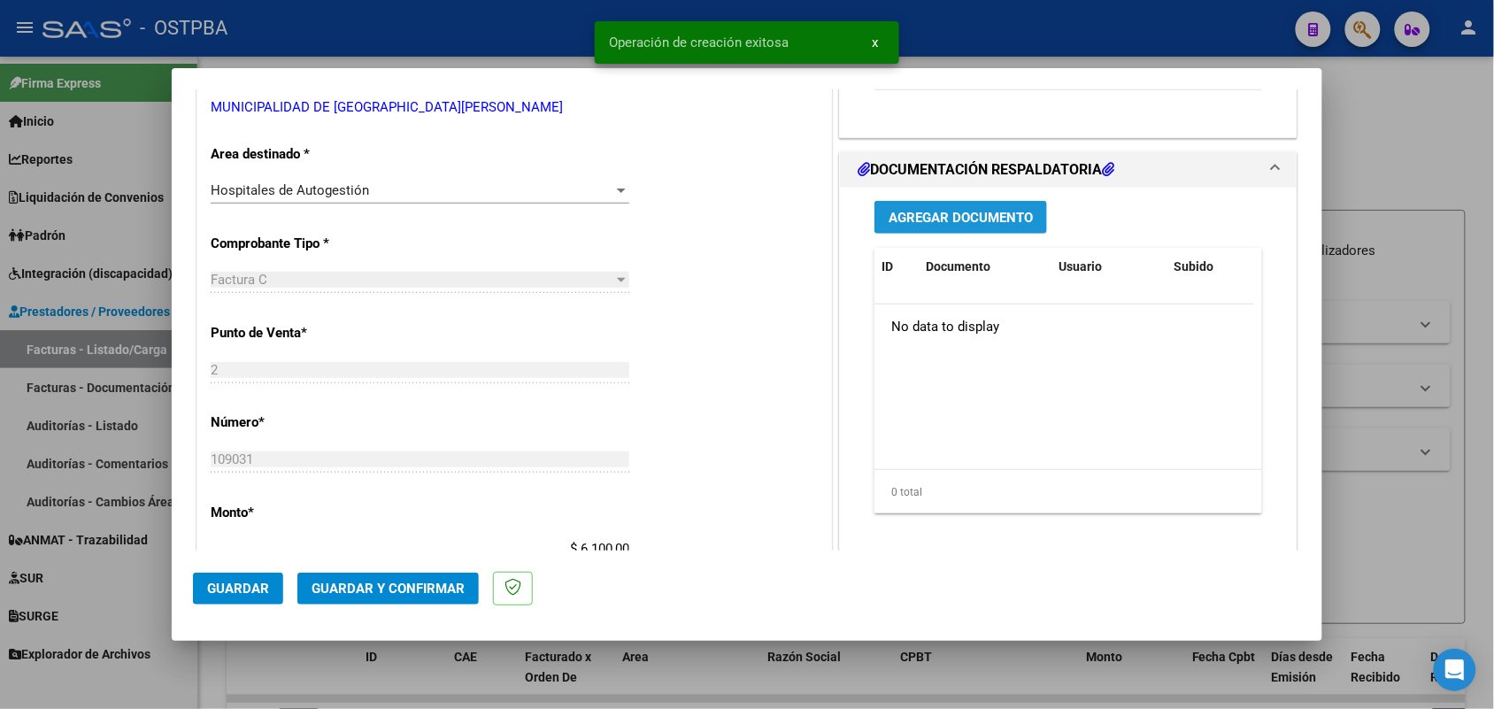
click at [948, 222] on span "Agregar Documento" at bounding box center [961, 218] width 144 height 16
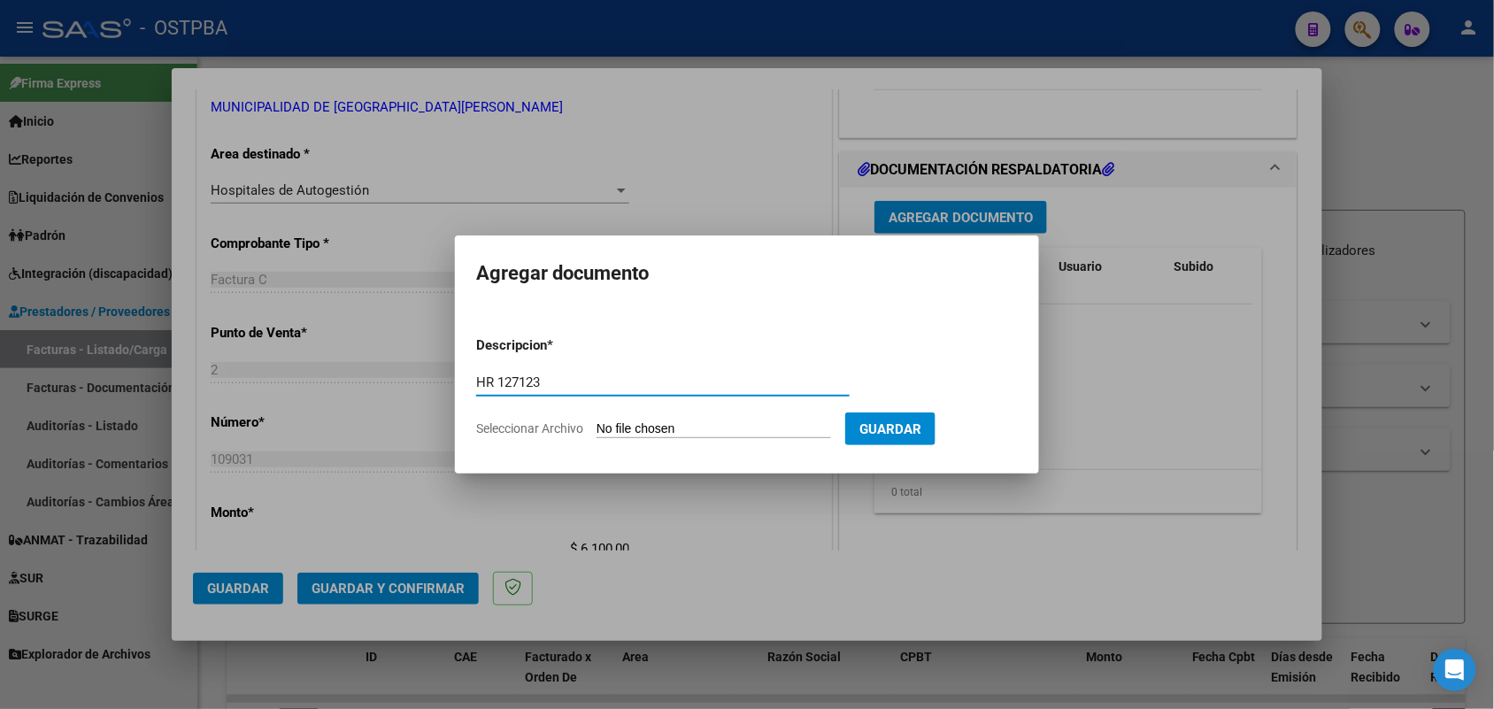
type input "HR 127123"
click at [595, 422] on app-file-uploader "Seleccionar Archivo" at bounding box center [660, 428] width 369 height 16
click at [640, 427] on input "Seleccionar Archivo" at bounding box center [713, 429] width 235 height 17
type input "C:\fakepath\HR 127123.pdf"
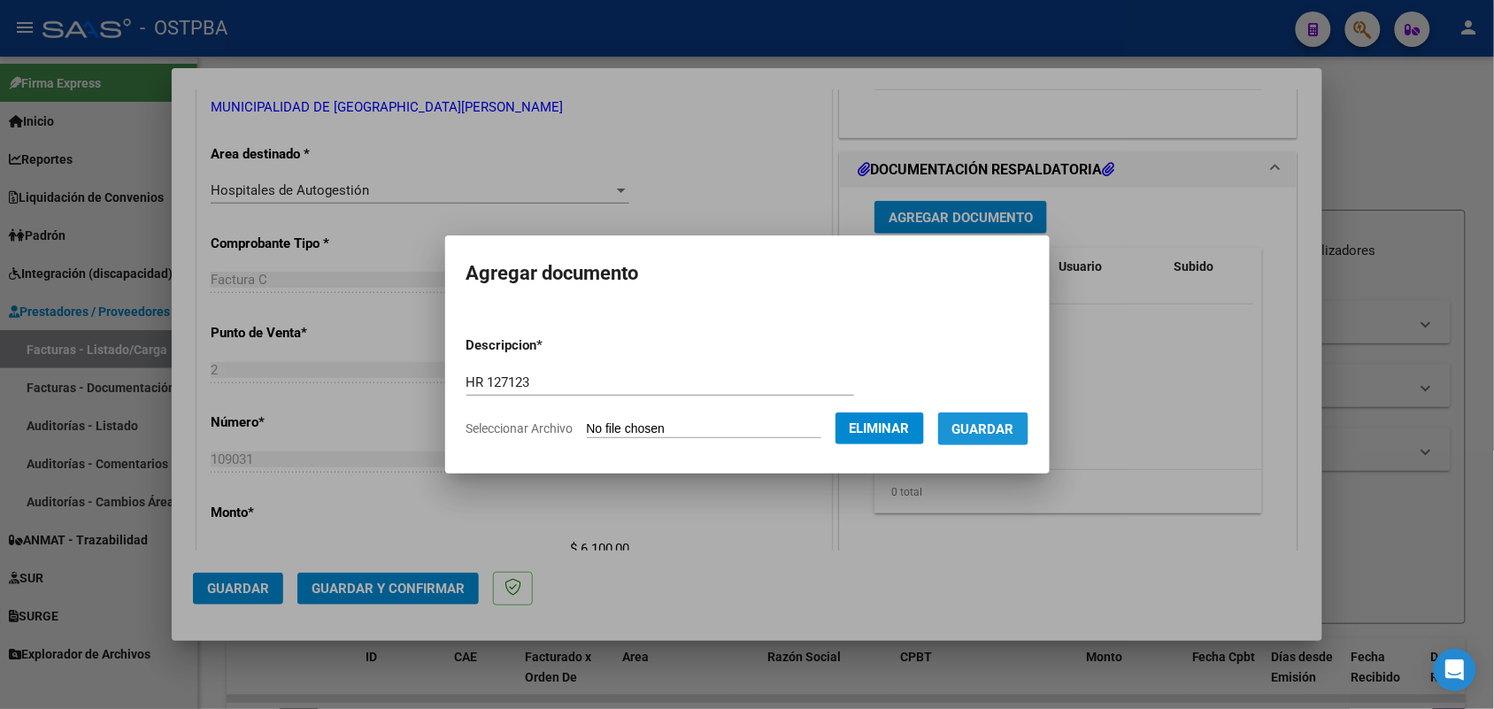
click at [1011, 421] on span "Guardar" at bounding box center [983, 429] width 62 height 16
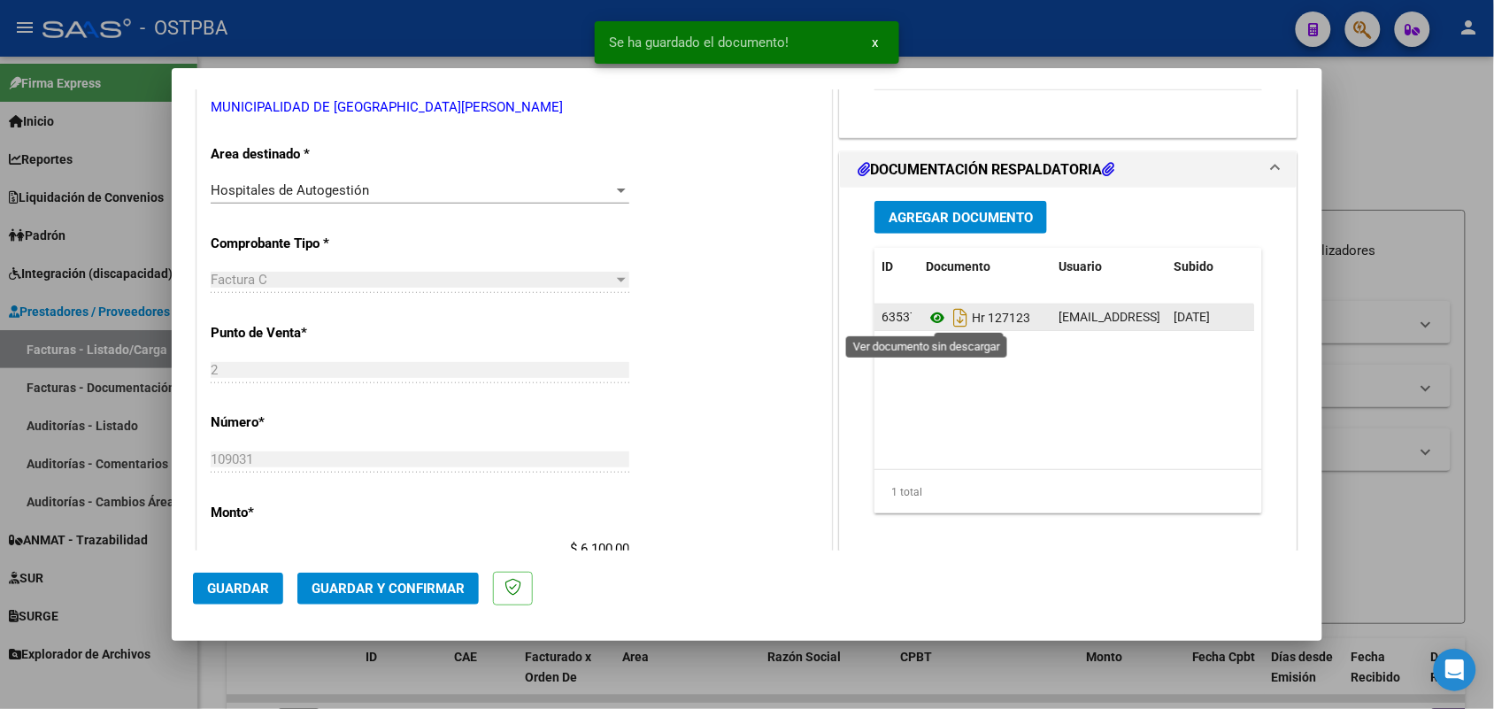
click at [926, 319] on icon at bounding box center [937, 317] width 23 height 21
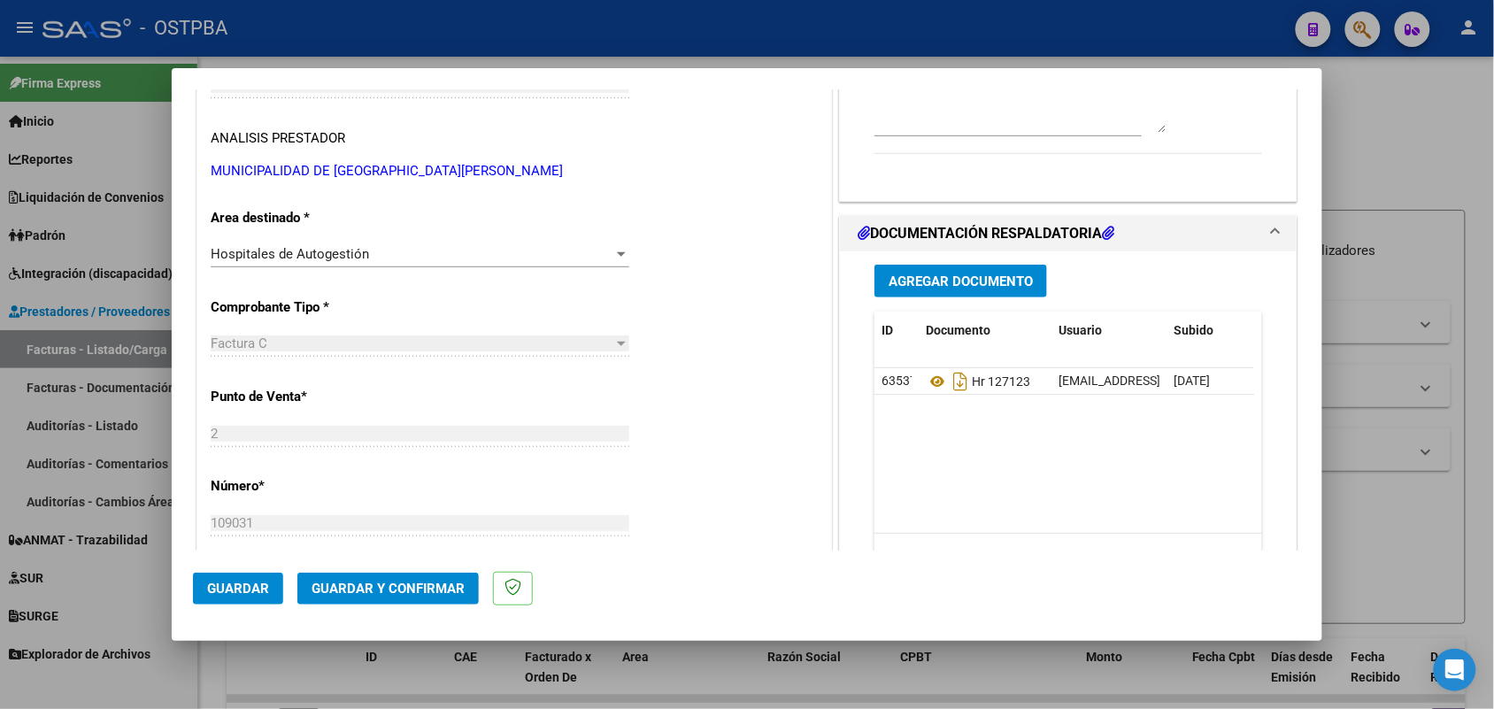
scroll to position [0, 0]
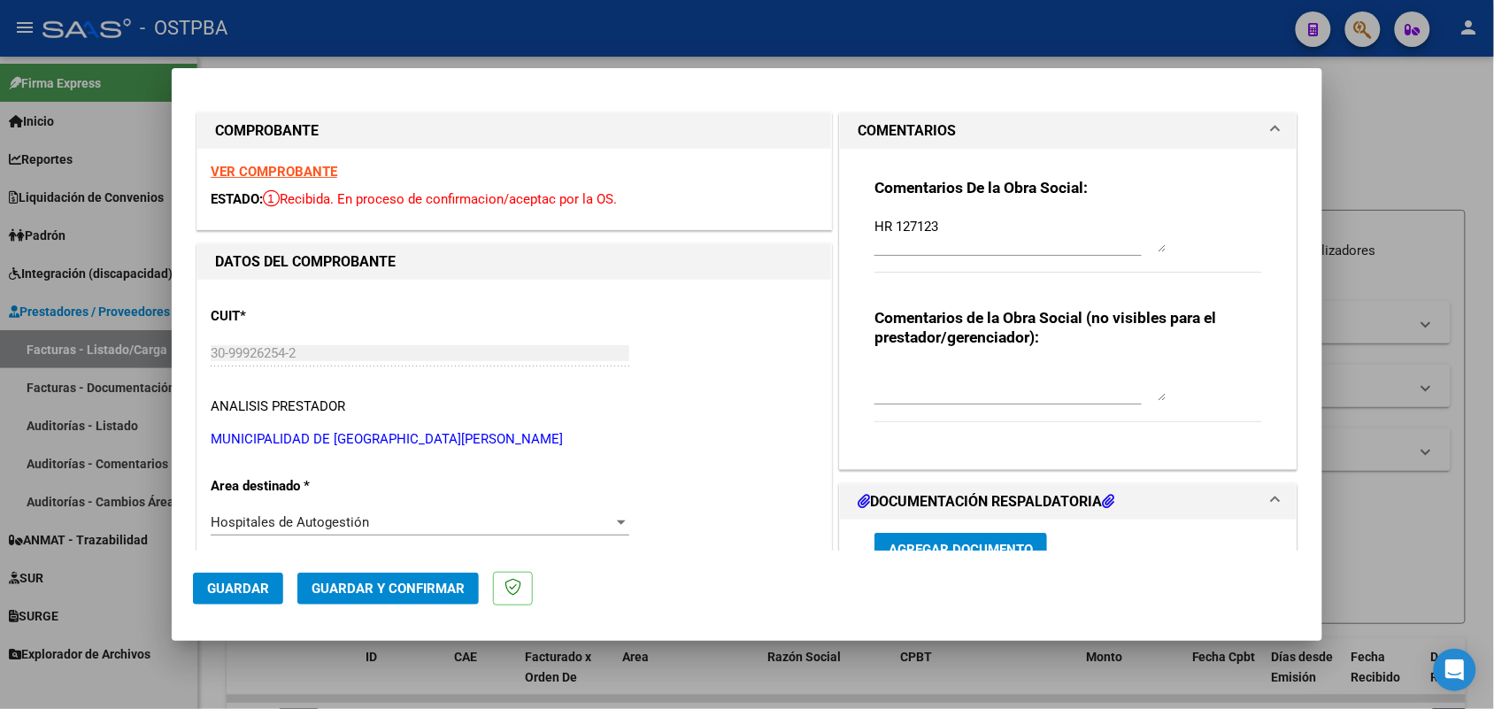
click at [325, 165] on strong "VER COMPROBANTE" at bounding box center [274, 172] width 127 height 16
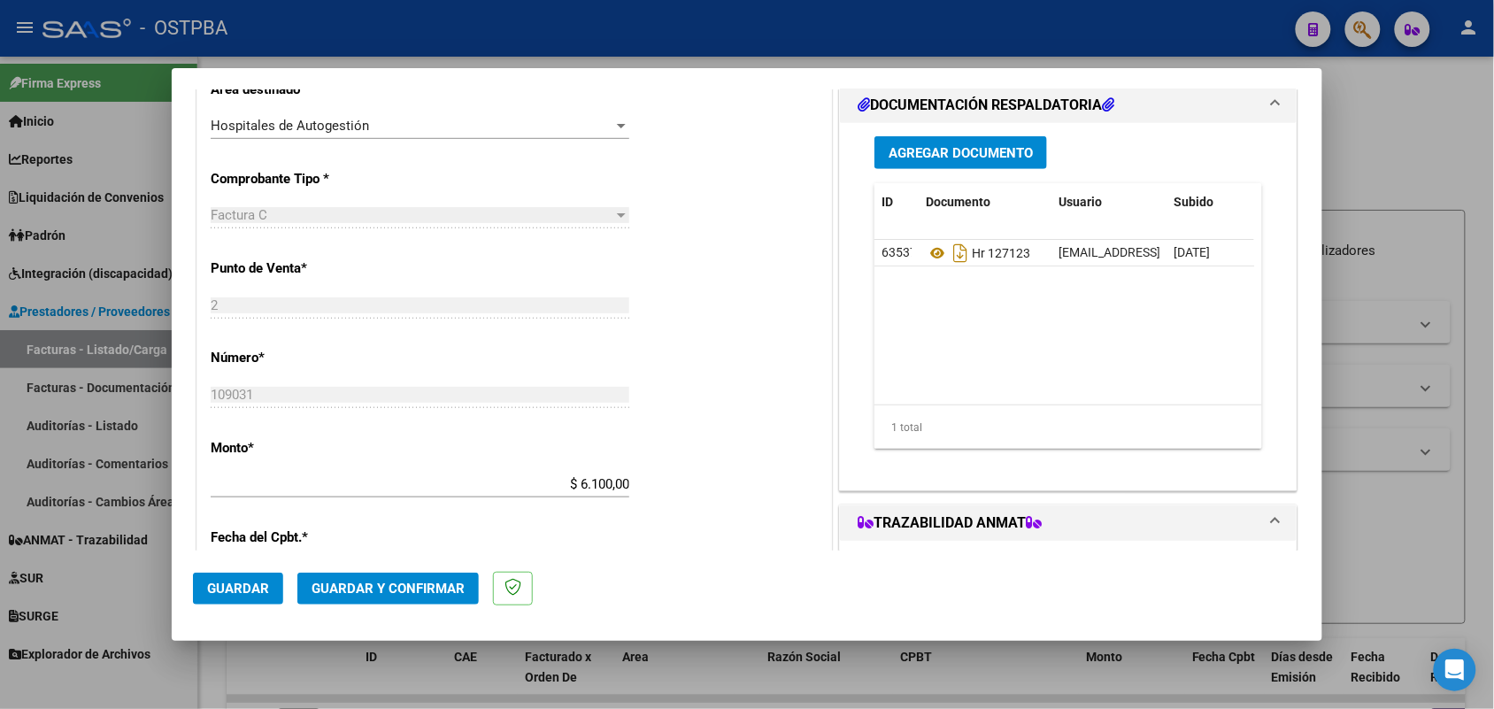
scroll to position [442, 0]
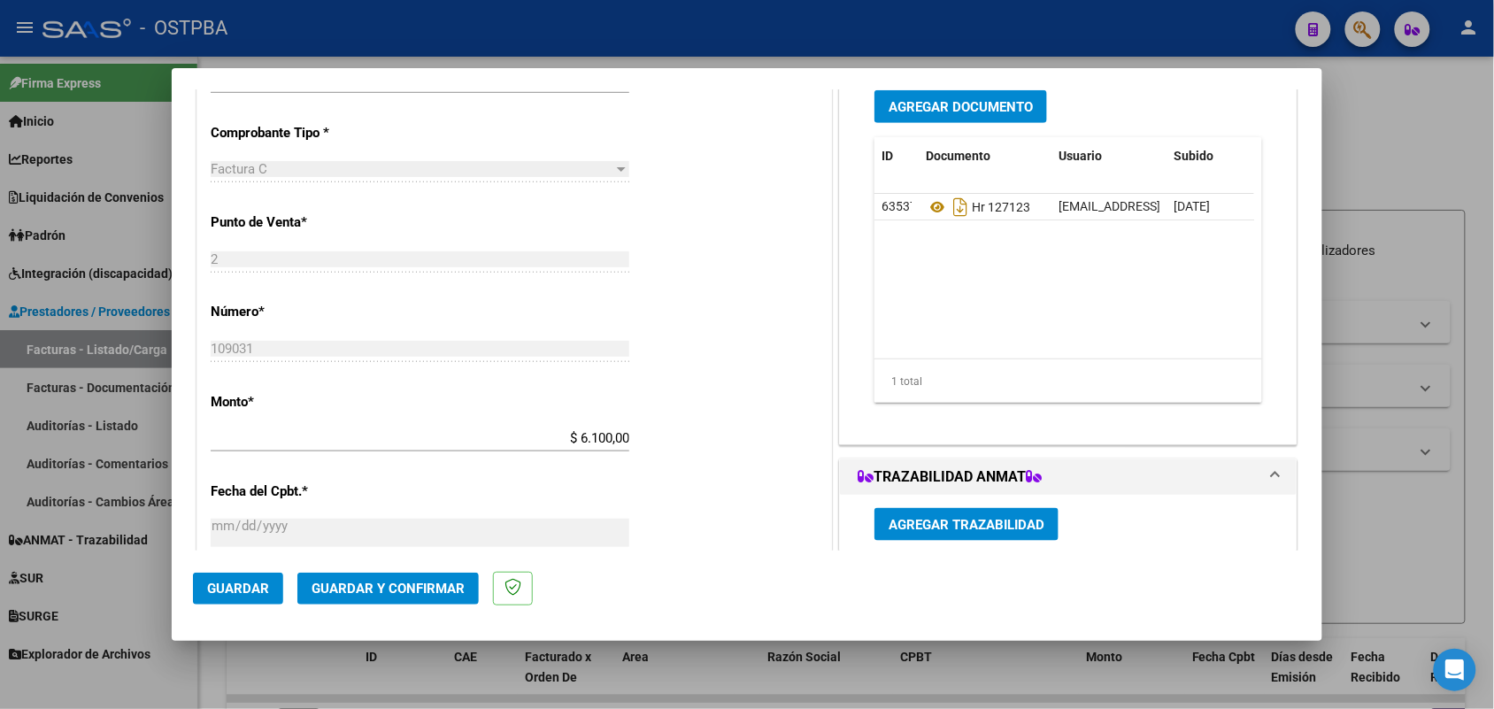
click at [958, 96] on button "Agregar Documento" at bounding box center [960, 106] width 173 height 33
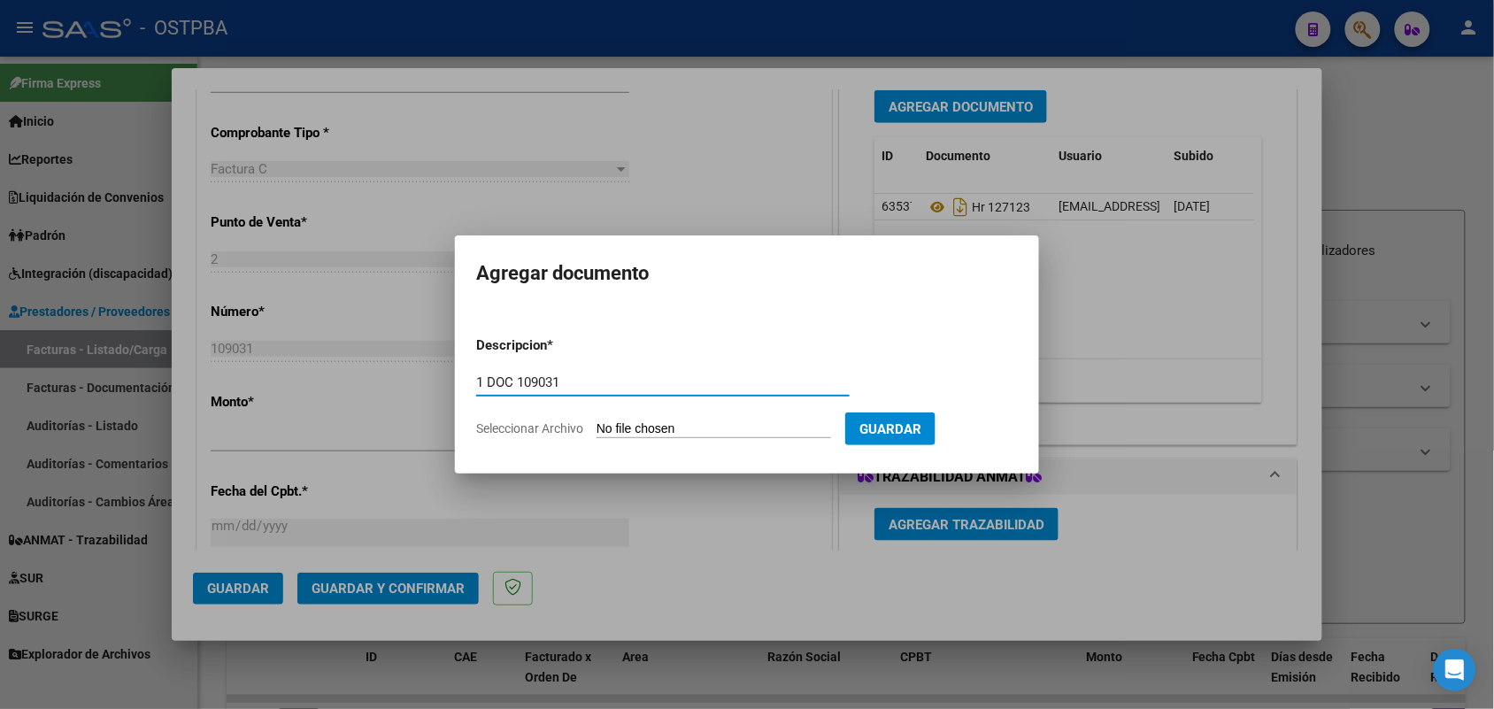
type input "1 DOC 109031"
click at [612, 429] on input "Seleccionar Archivo" at bounding box center [713, 429] width 235 height 17
type input "C:\fakepath\1 DOC 109031.pdf"
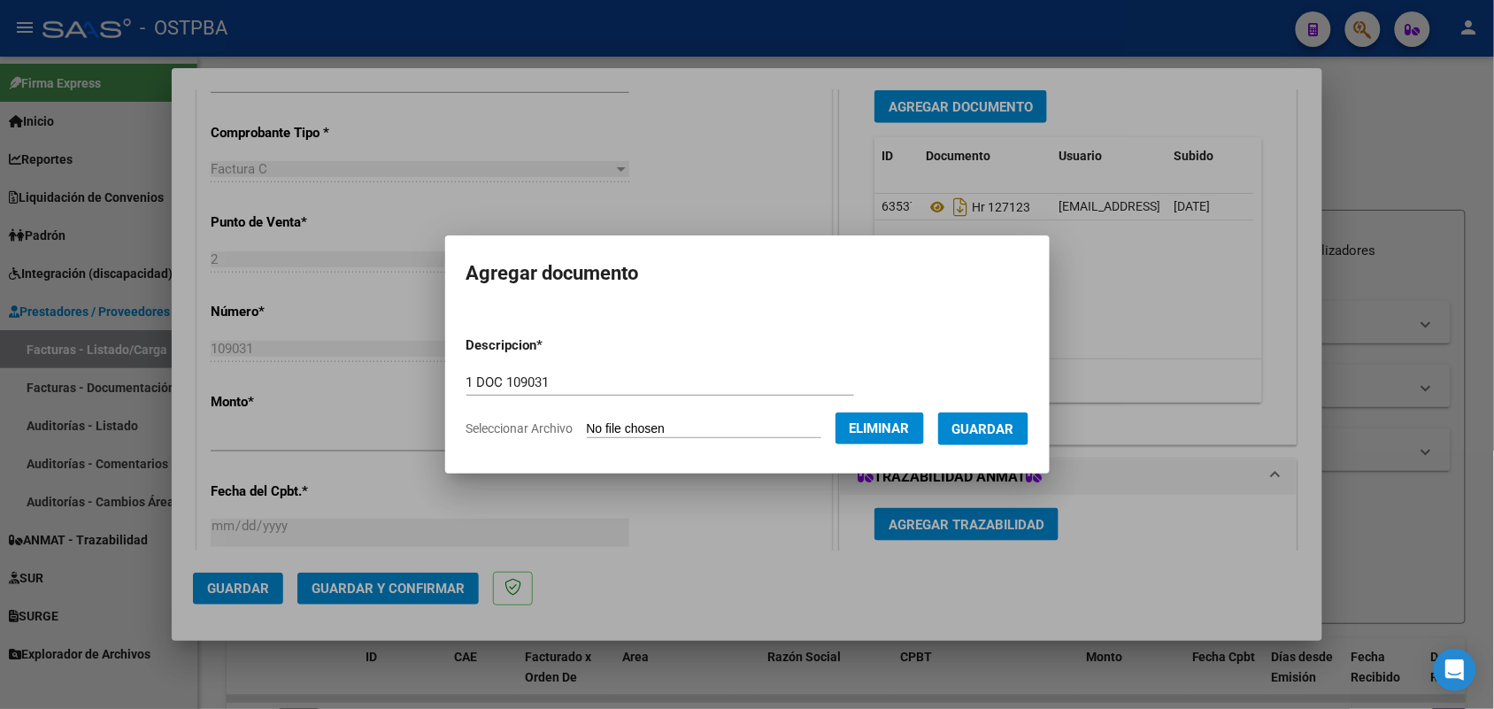
click at [987, 426] on span "Guardar" at bounding box center [983, 429] width 62 height 16
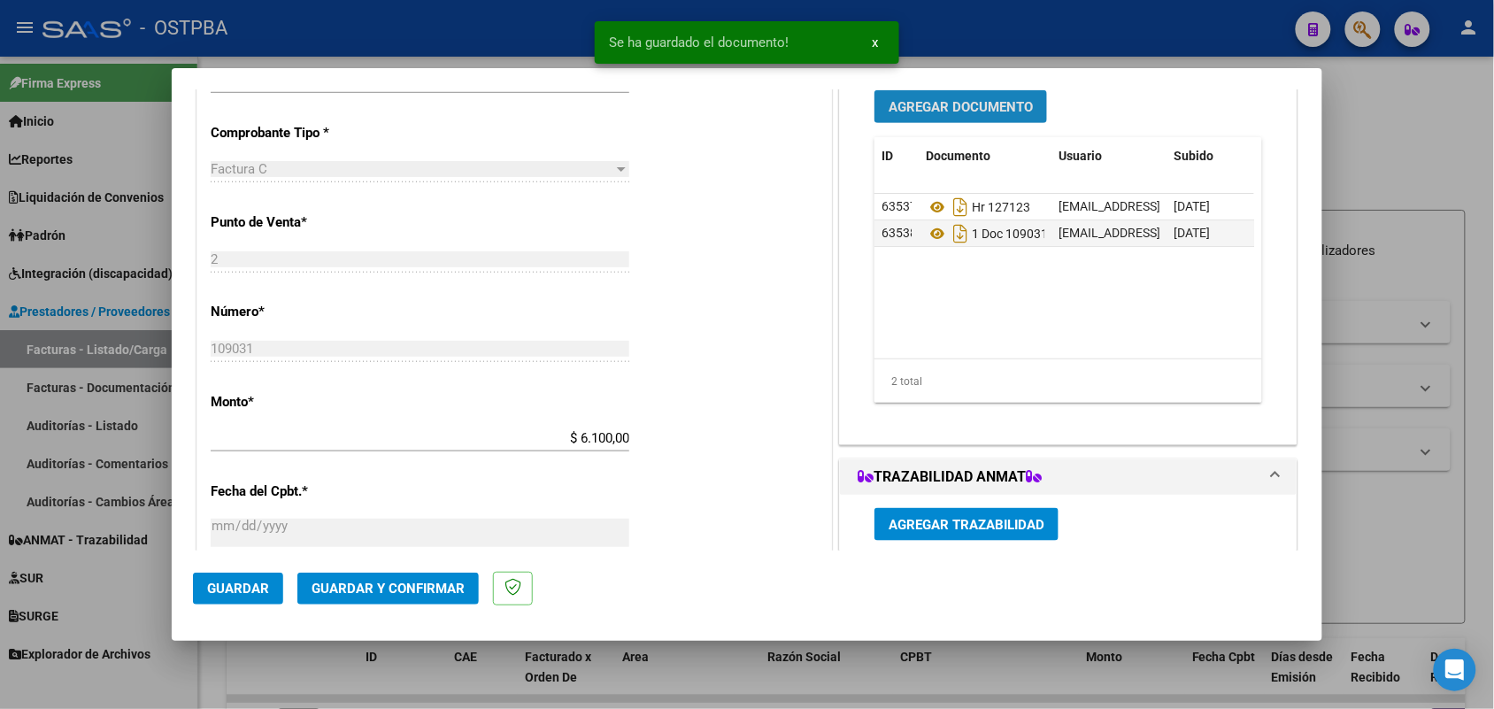
click at [950, 99] on span "Agregar Documento" at bounding box center [961, 107] width 144 height 16
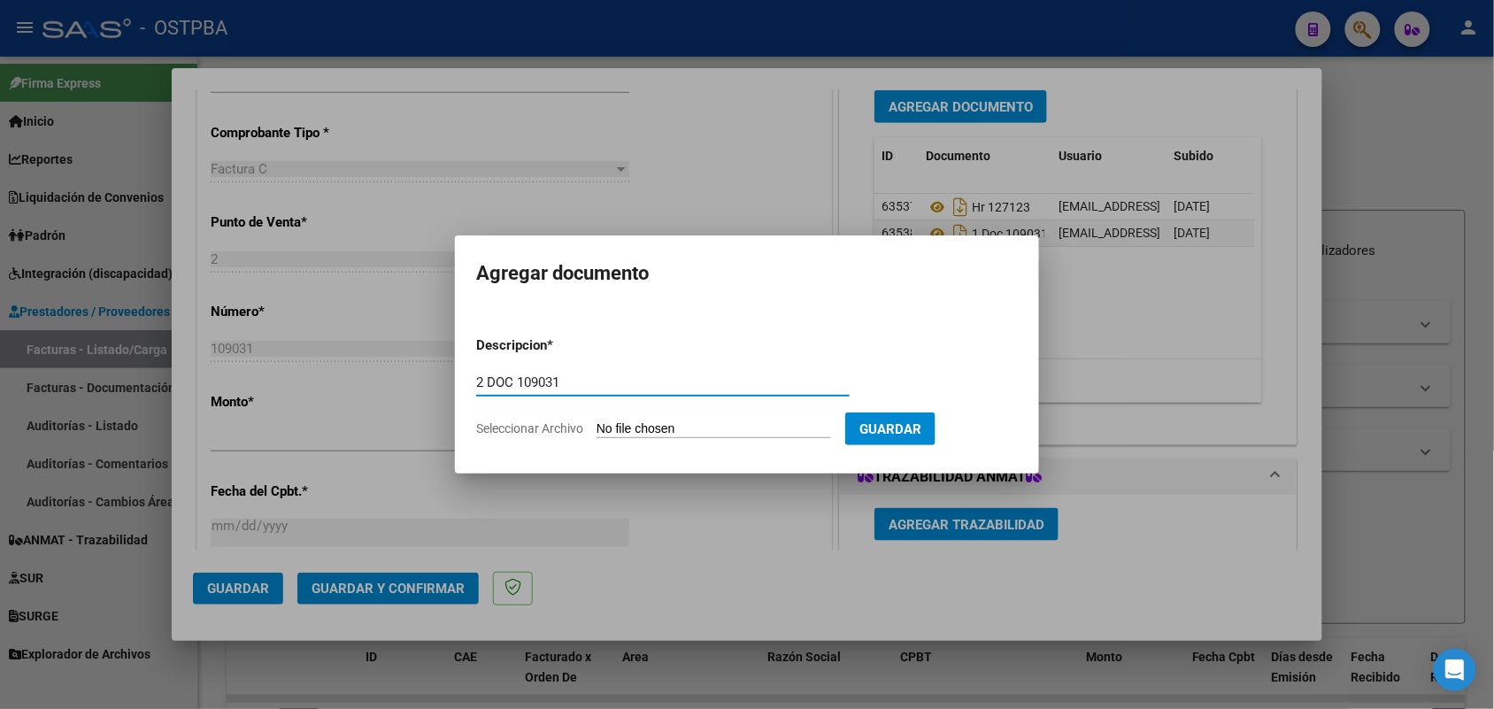
type input "2 DOC 109031"
click at [606, 426] on input "Seleccionar Archivo" at bounding box center [713, 429] width 235 height 17
type input "C:\fakepath\2 DOC 109031.pdf"
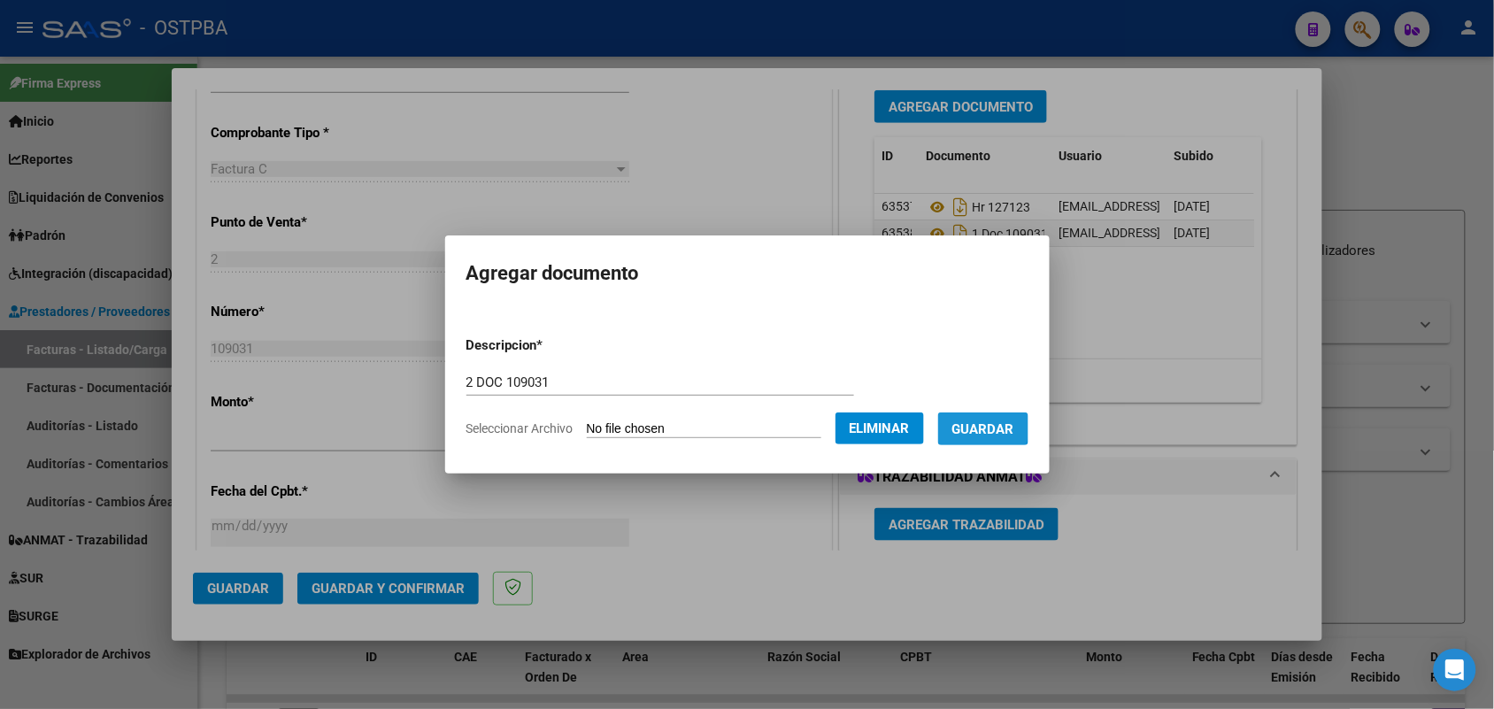
click at [998, 426] on span "Guardar" at bounding box center [983, 429] width 62 height 16
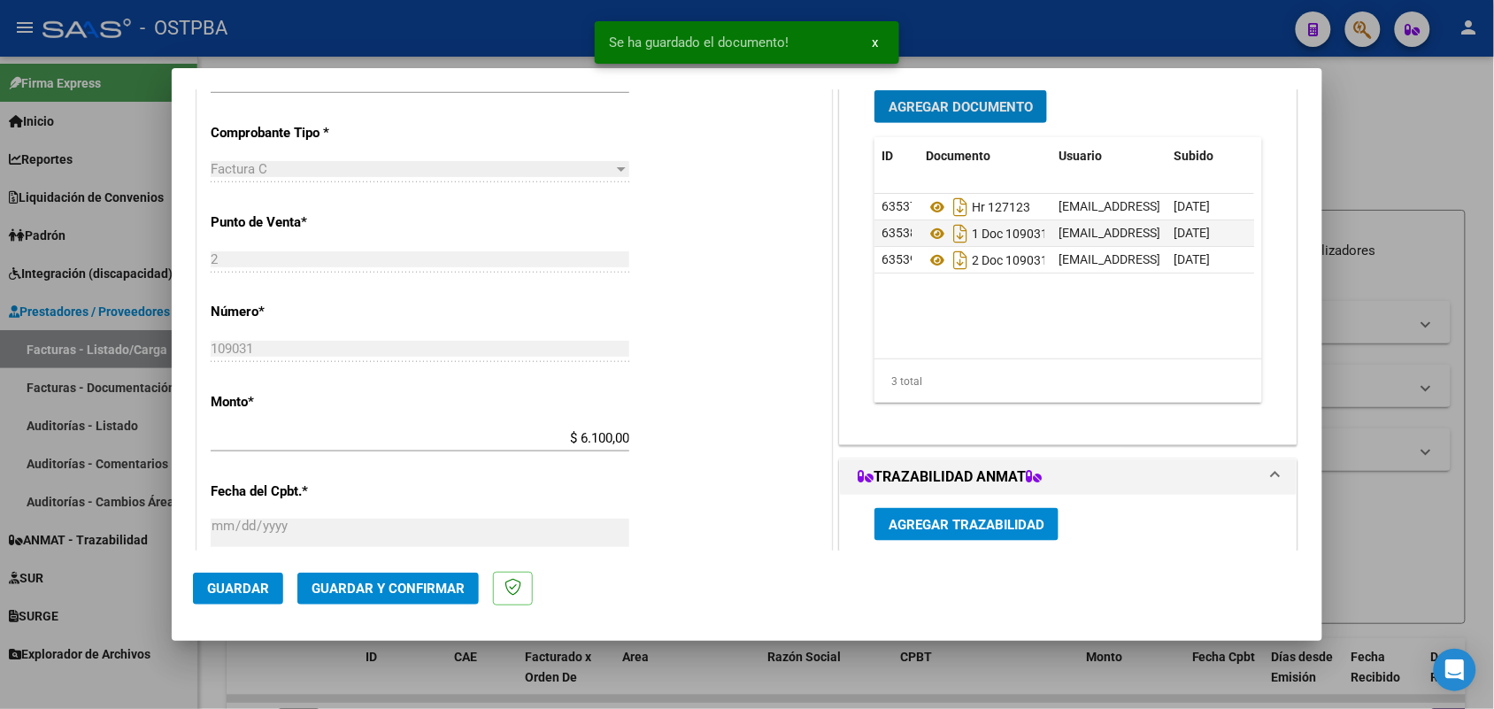
click at [412, 581] on span "Guardar y Confirmar" at bounding box center [388, 589] width 153 height 16
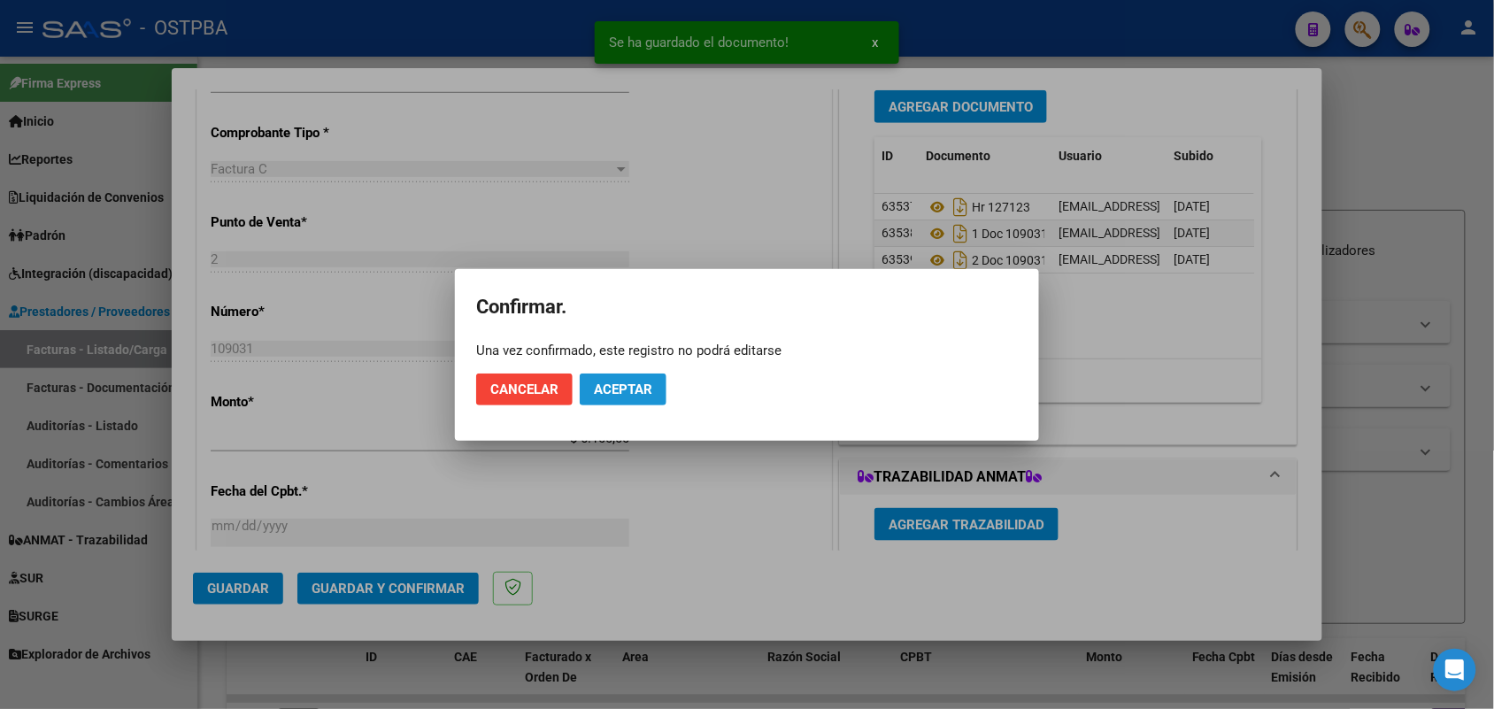
click at [638, 388] on span "Aceptar" at bounding box center [623, 389] width 58 height 16
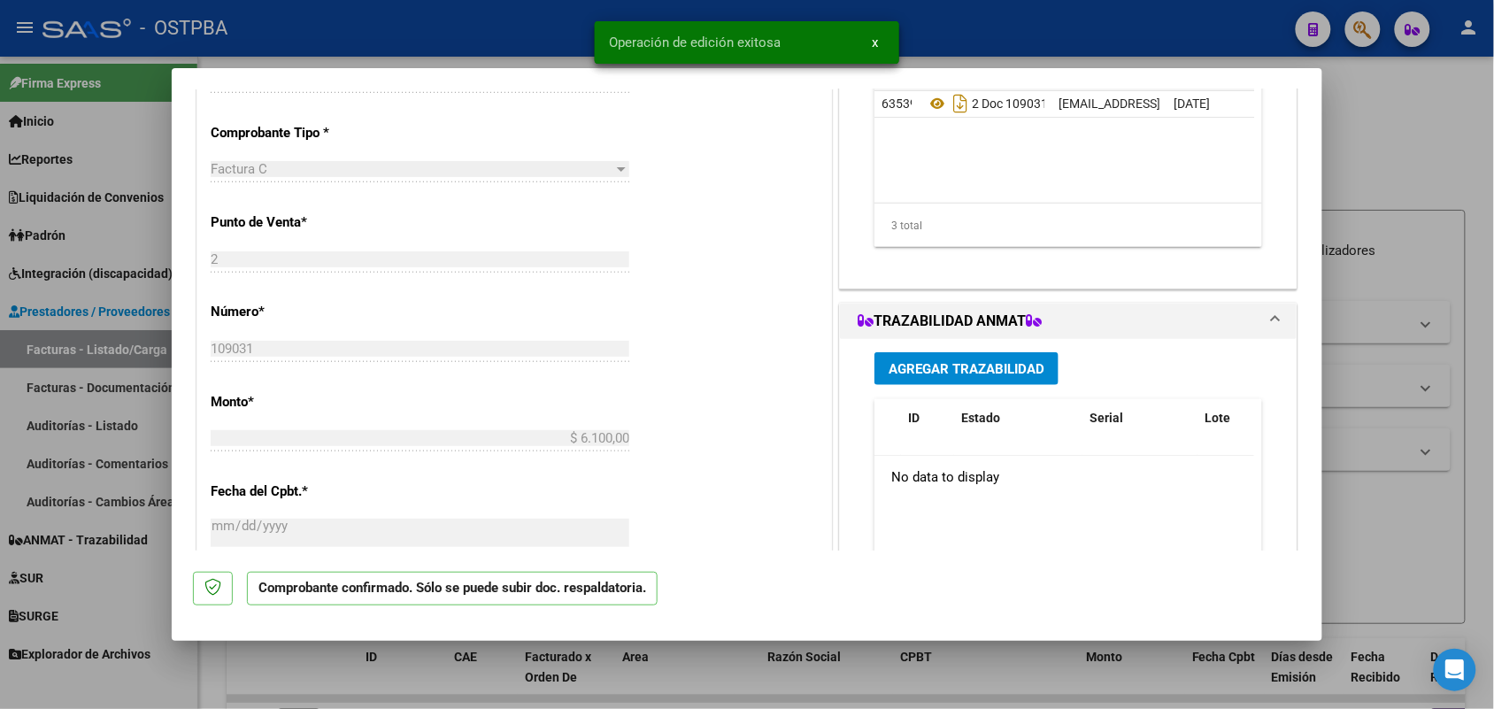
click at [106, 394] on div at bounding box center [747, 354] width 1494 height 709
type input "$ 0,00"
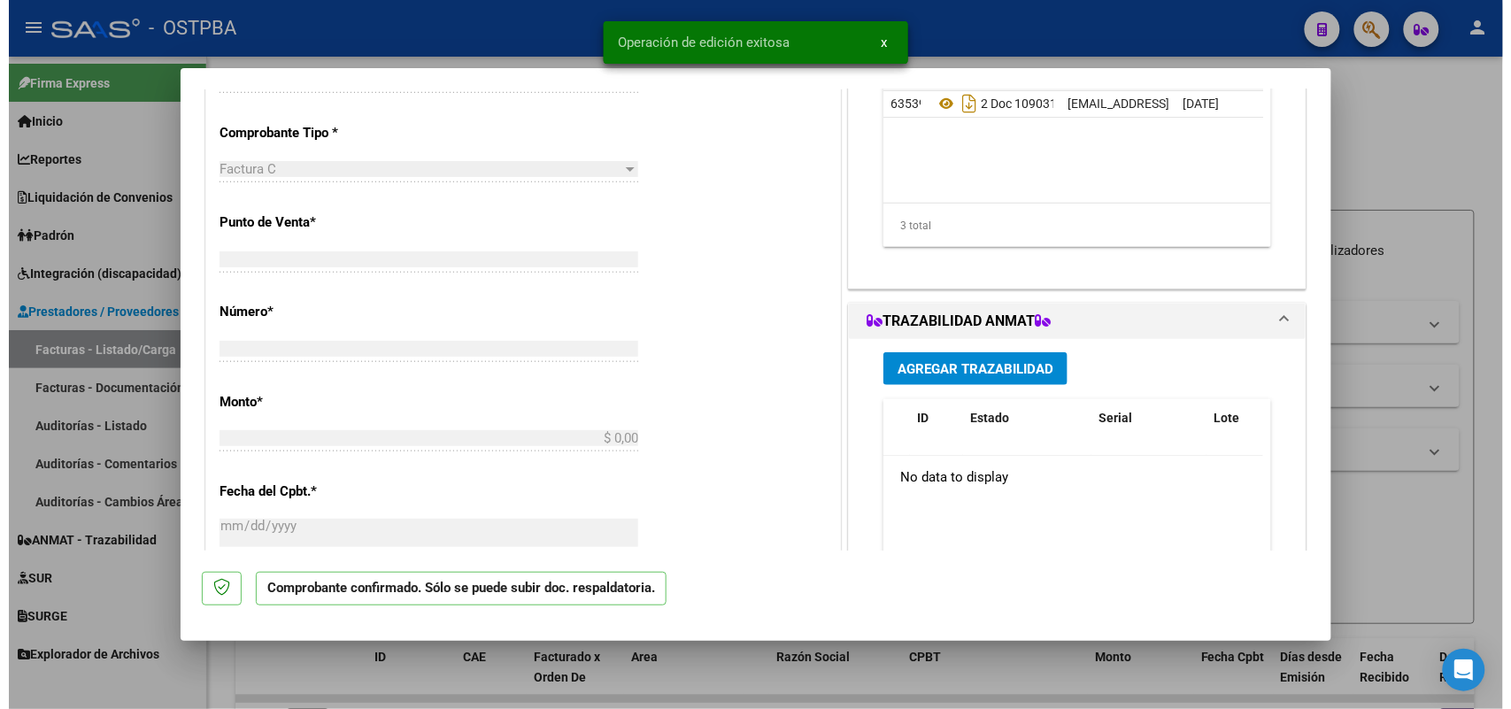
scroll to position [431, 0]
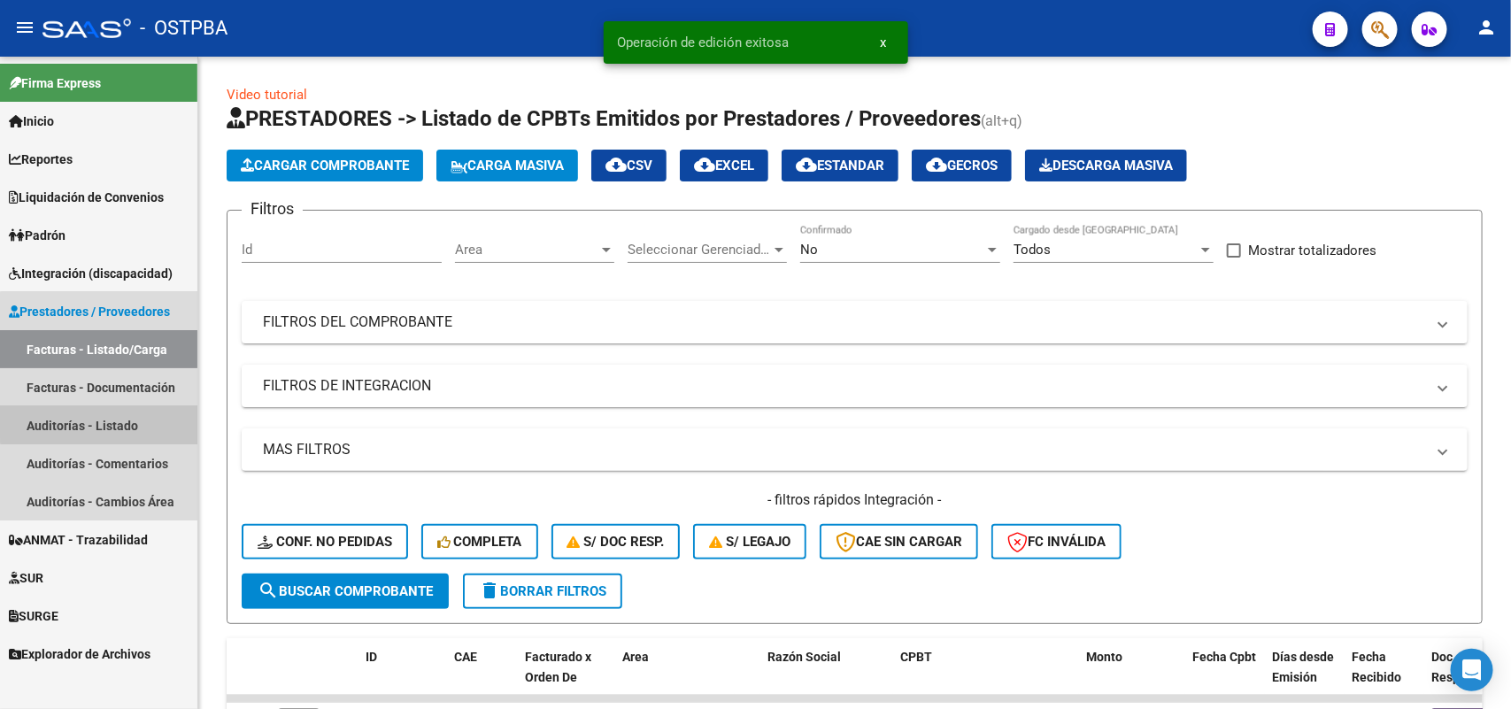
click at [100, 417] on link "Auditorías - Listado" at bounding box center [98, 425] width 197 height 38
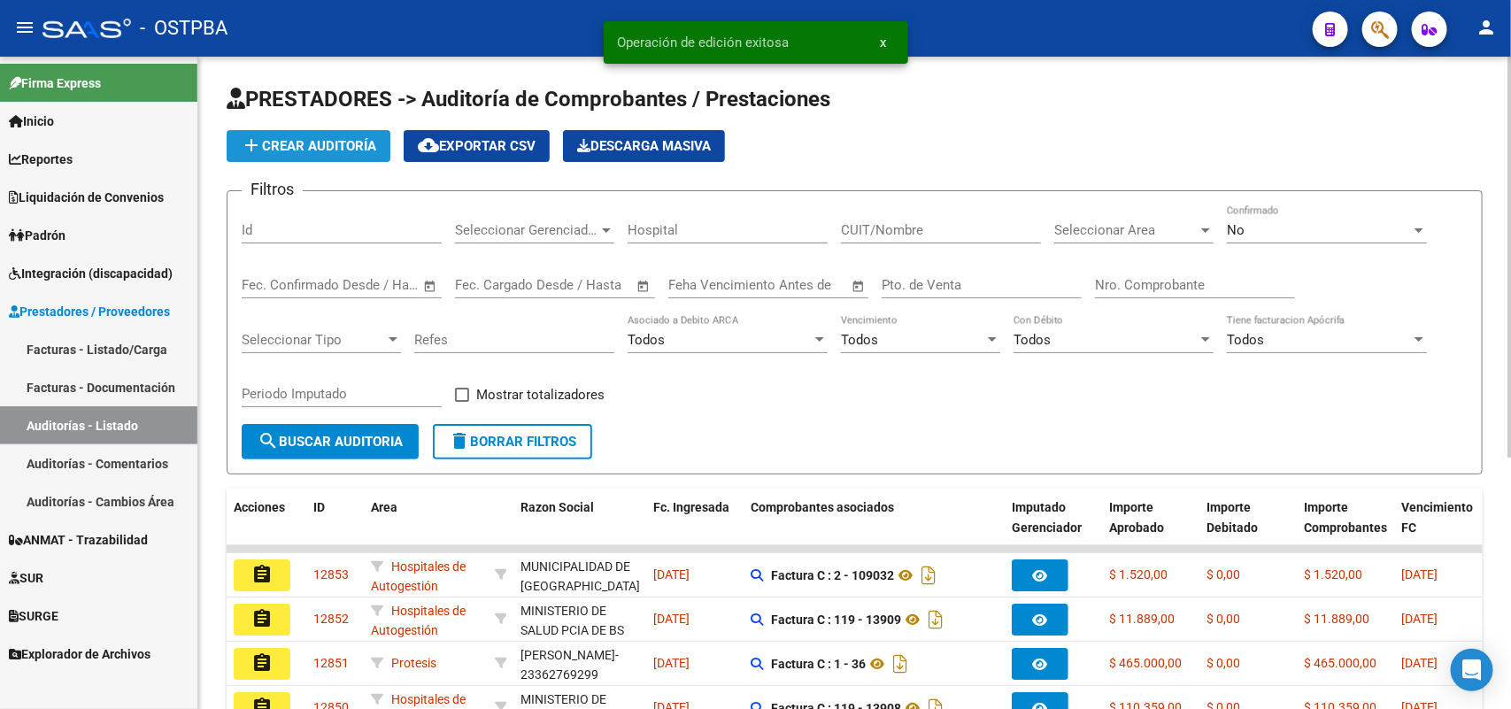
click at [310, 149] on span "add Crear Auditoría" at bounding box center [308, 146] width 135 height 16
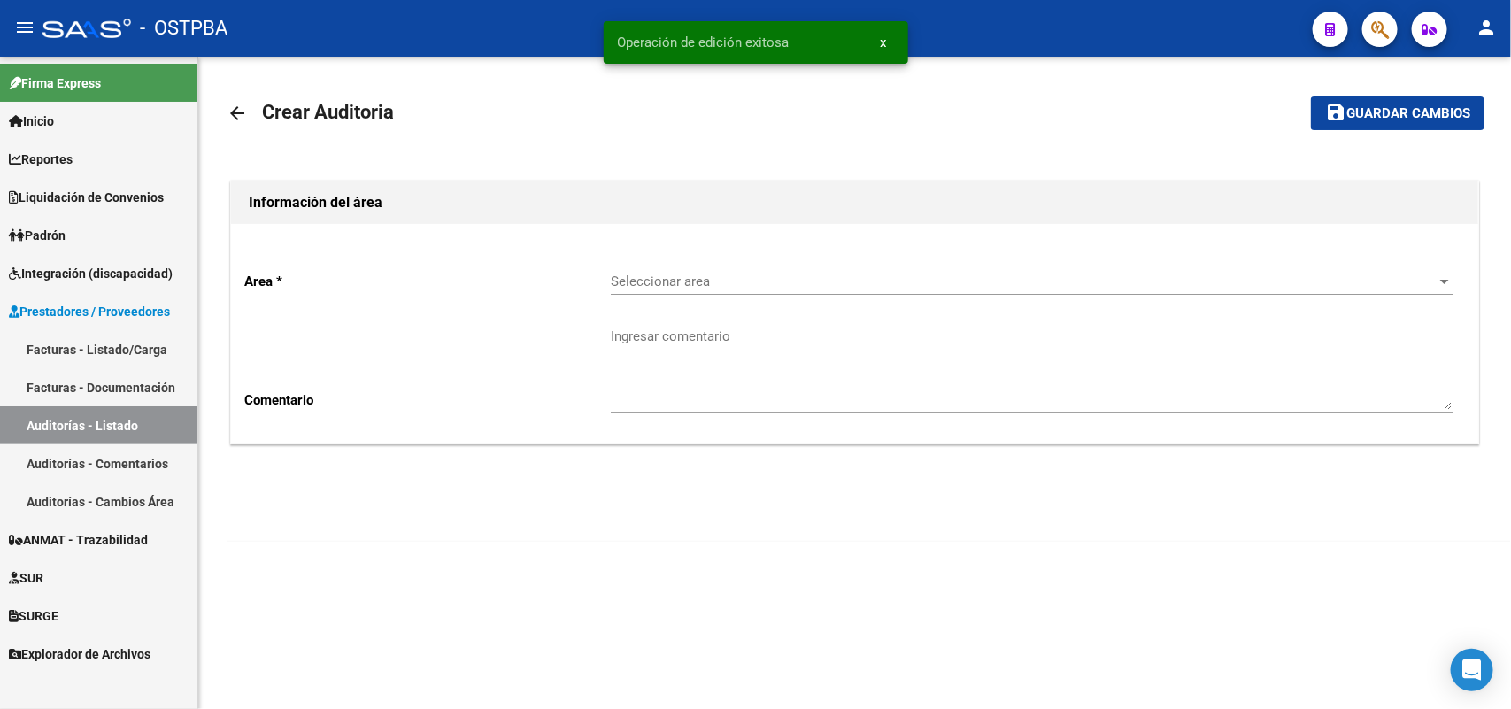
click at [680, 270] on div "Seleccionar area Seleccionar area" at bounding box center [1032, 276] width 843 height 38
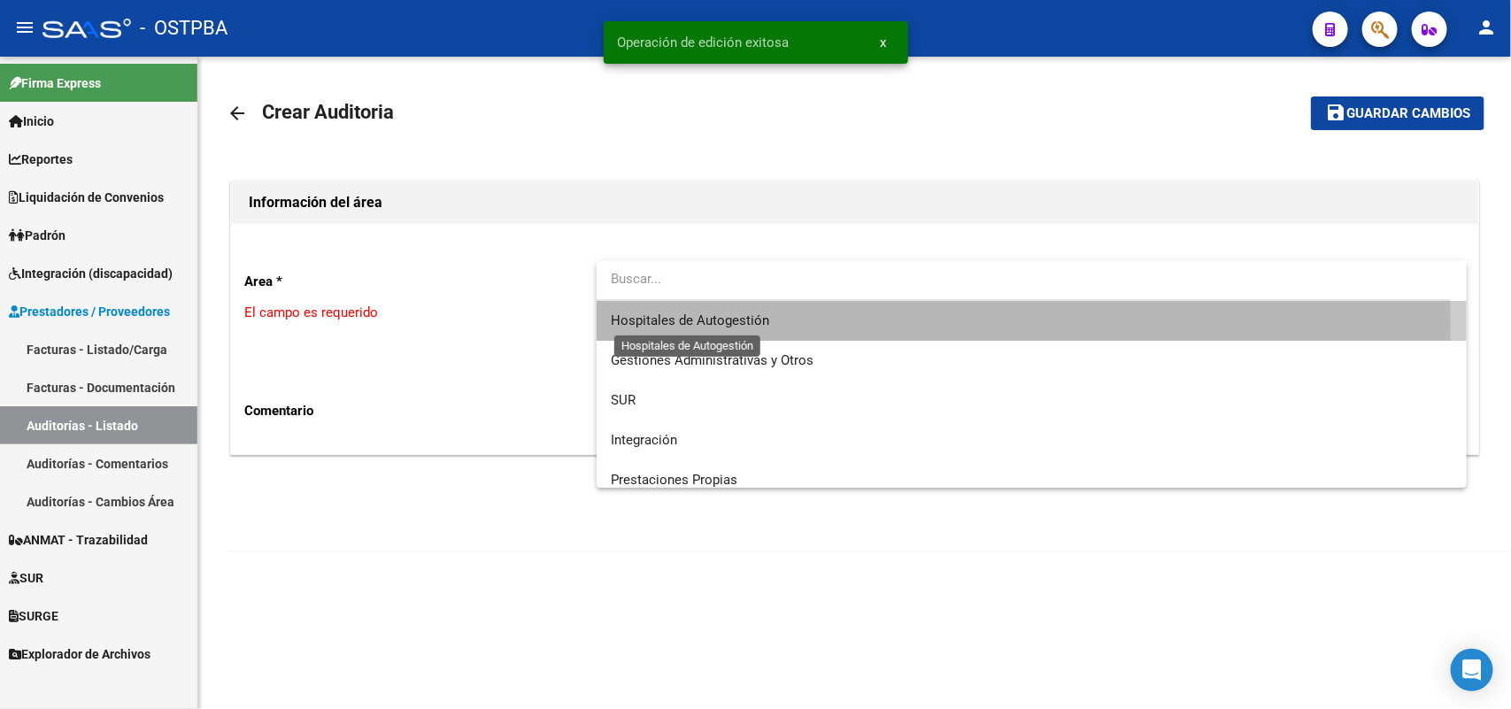
click at [650, 324] on span "Hospitales de Autogestión" at bounding box center [690, 320] width 158 height 16
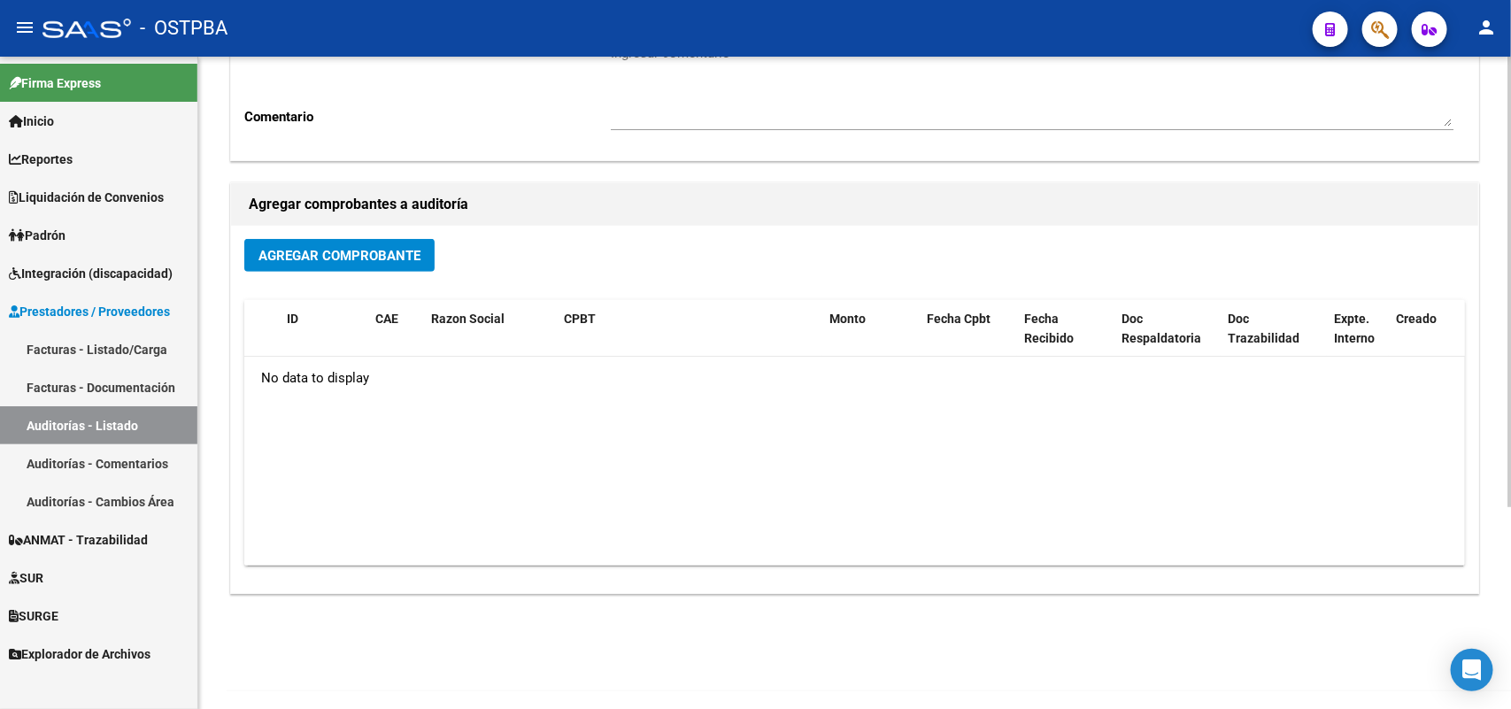
scroll to position [292, 0]
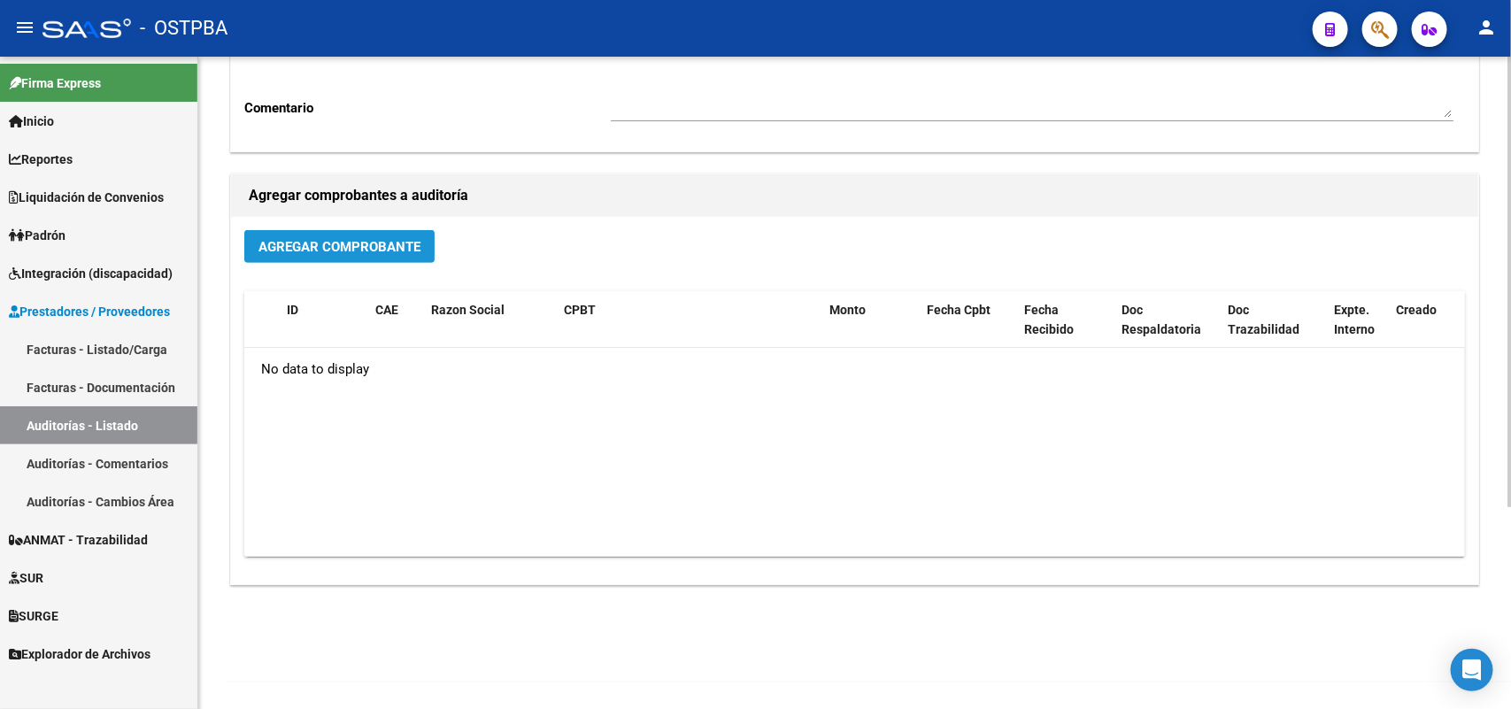
click at [404, 241] on span "Agregar Comprobante" at bounding box center [339, 247] width 162 height 16
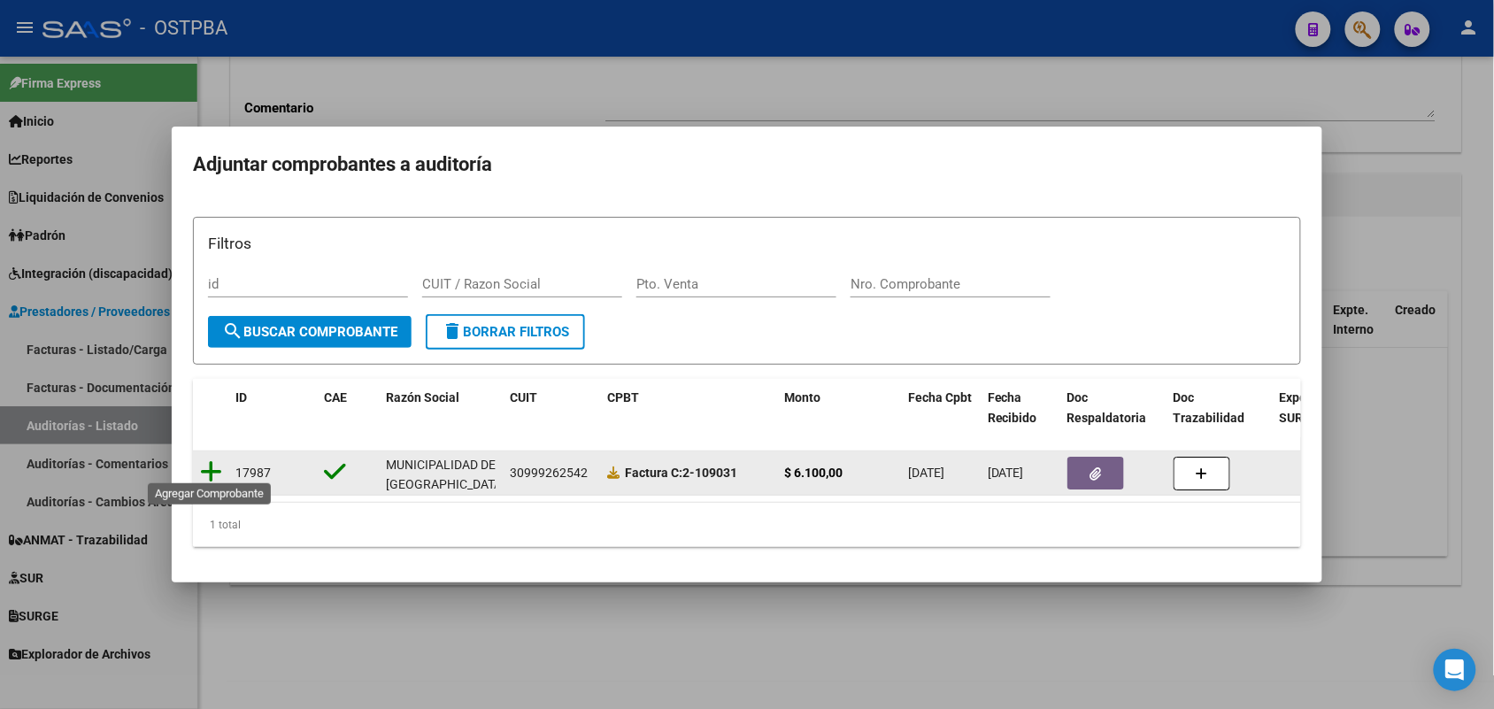
click at [206, 461] on icon at bounding box center [211, 471] width 22 height 25
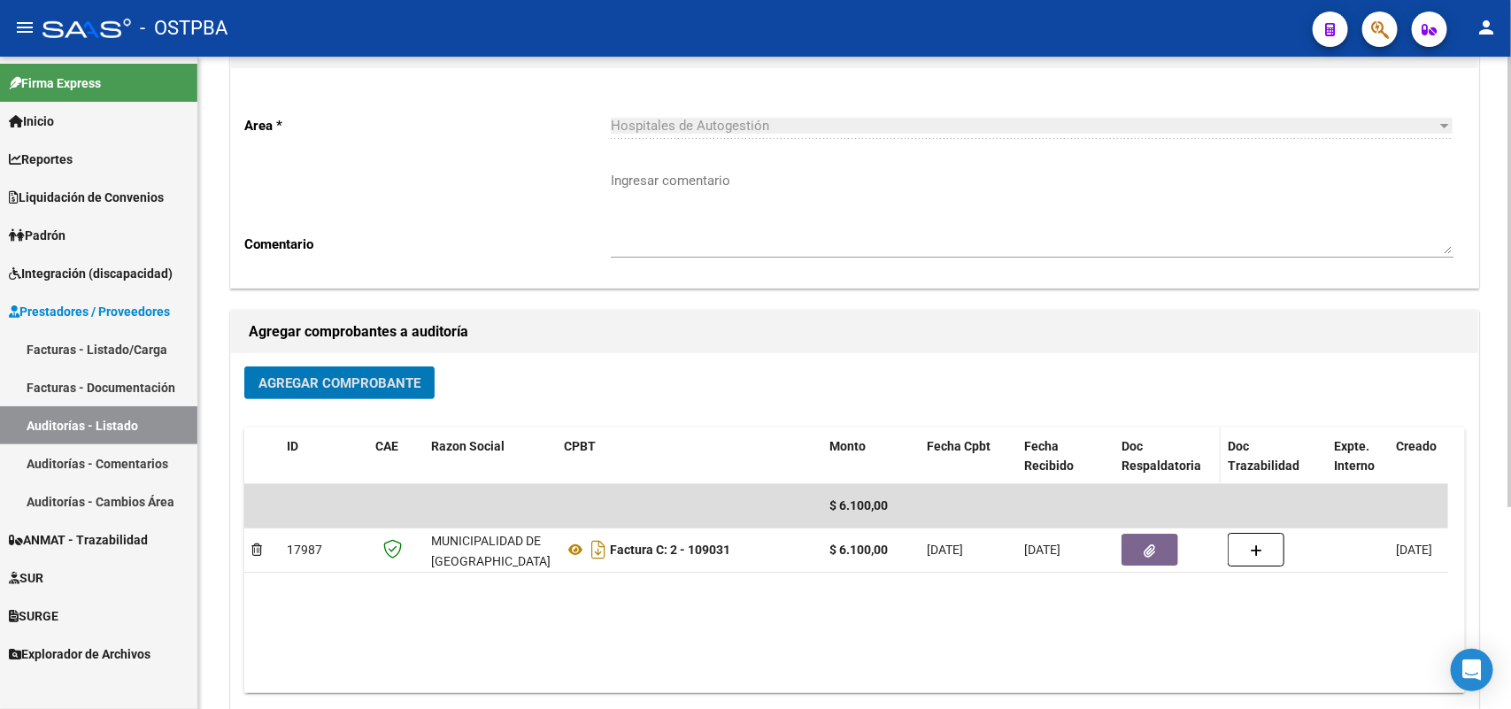
scroll to position [0, 0]
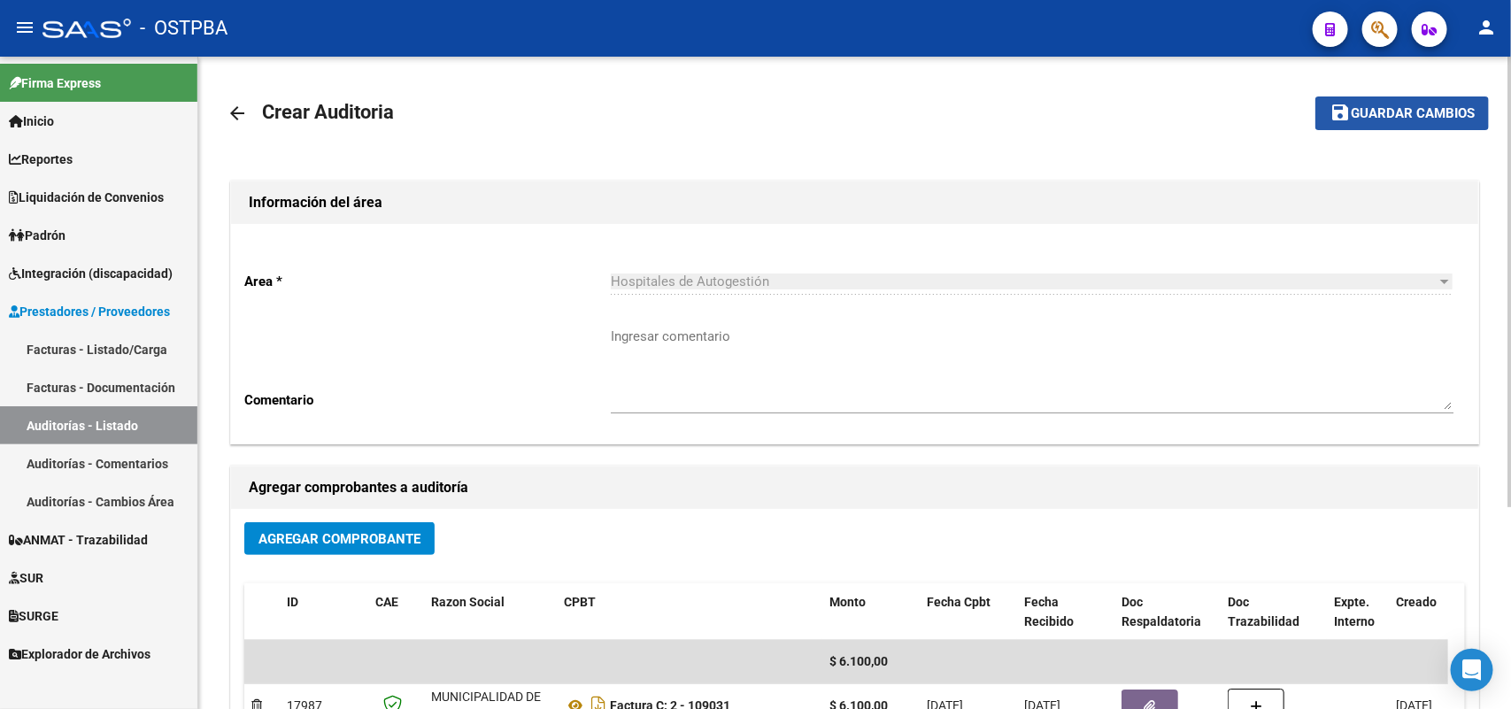
click at [1392, 112] on span "Guardar cambios" at bounding box center [1412, 114] width 124 height 16
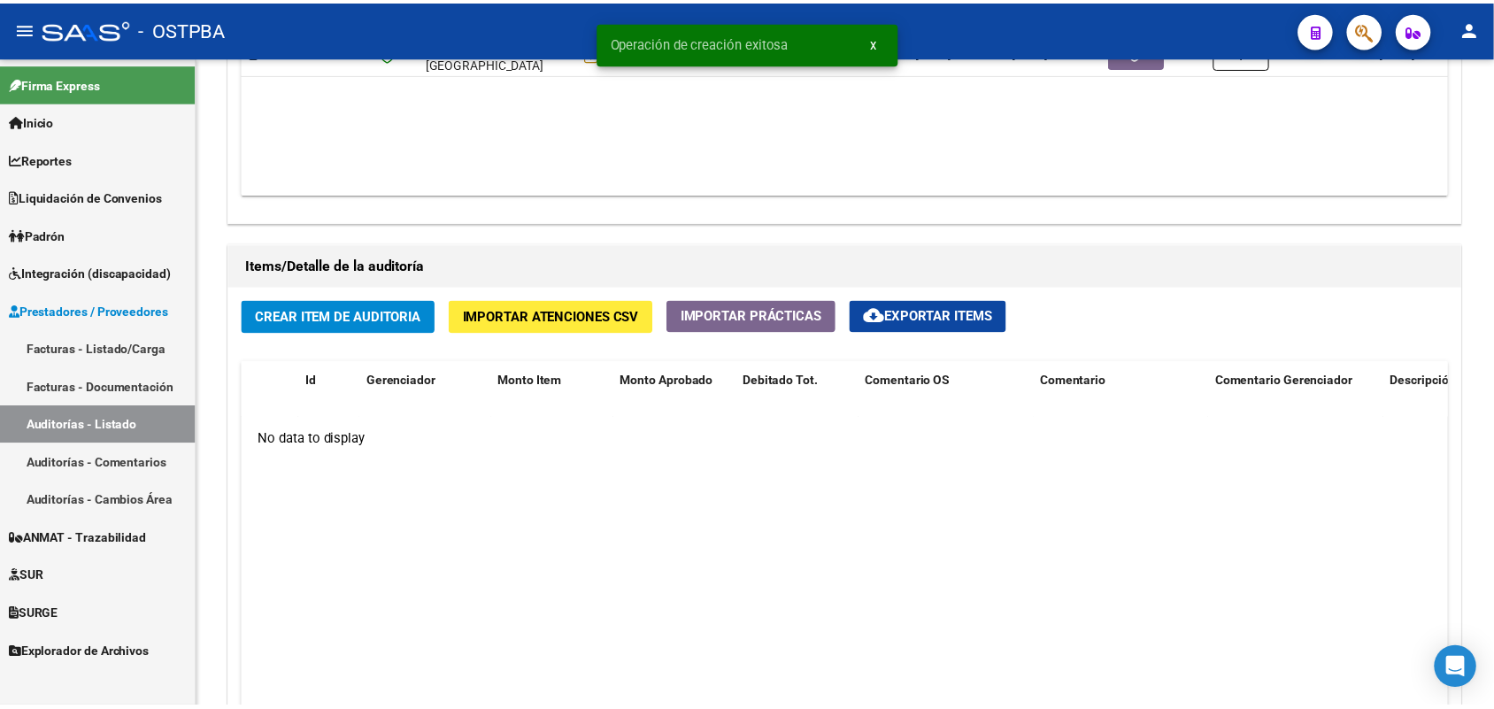
scroll to position [1106, 0]
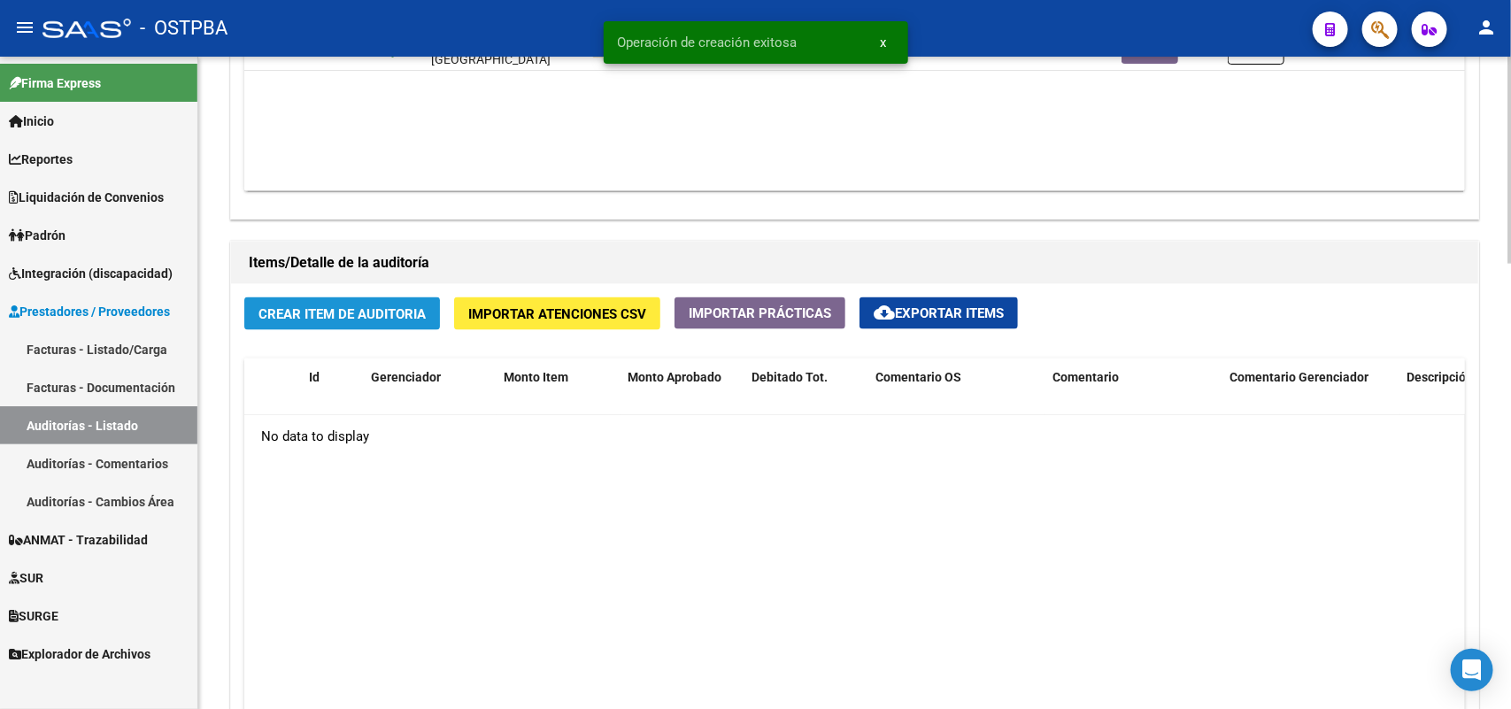
click at [305, 320] on button "Crear Item de Auditoria" at bounding box center [342, 313] width 196 height 33
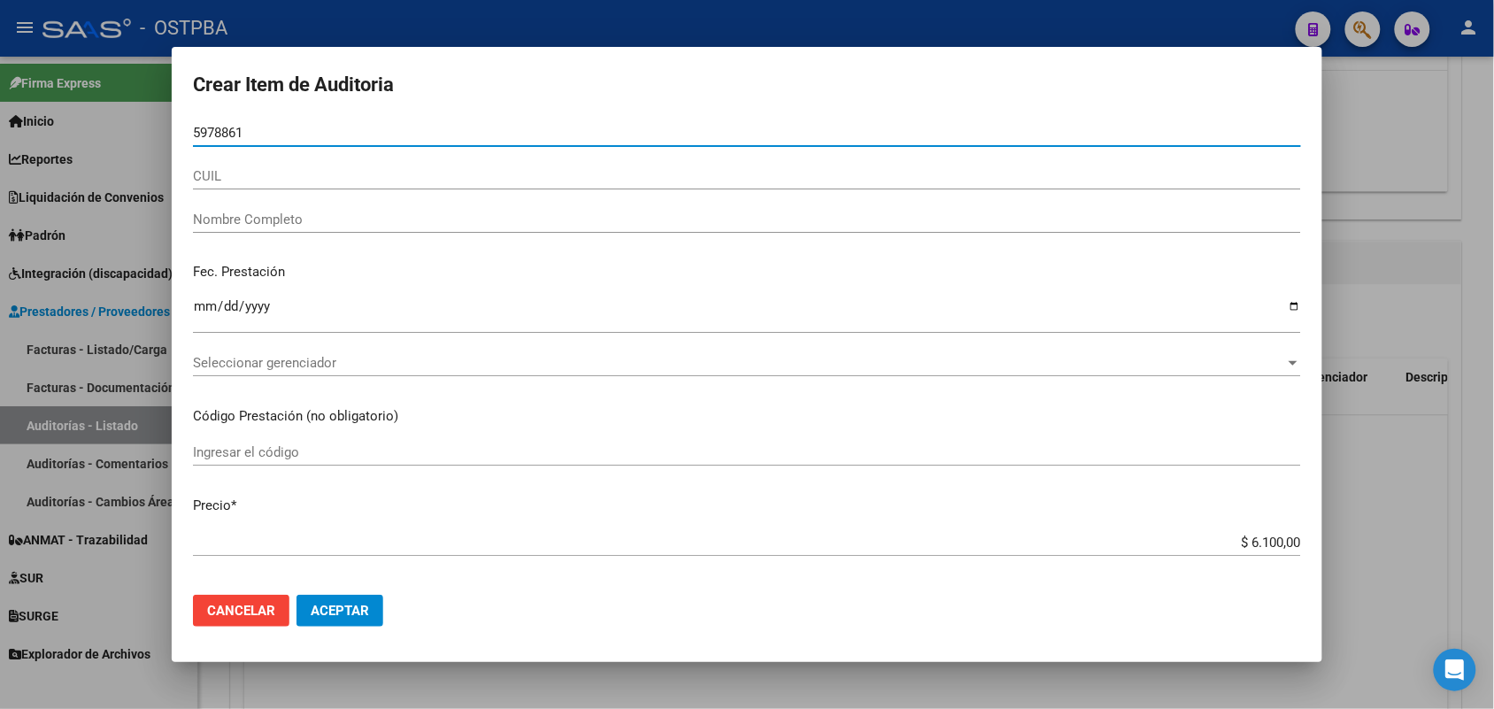
type input "59788610"
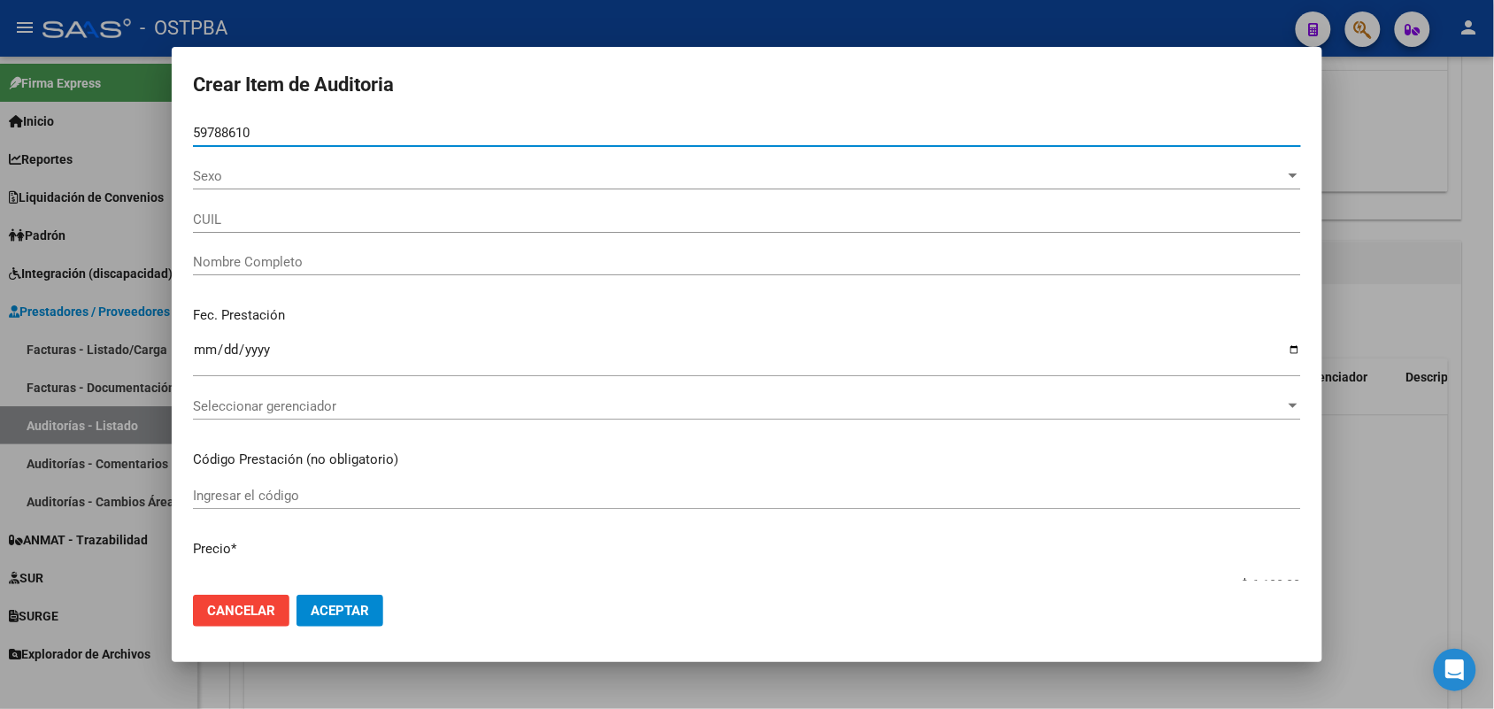
type input "20597886102"
type input "[PERSON_NAME] [PERSON_NAME]"
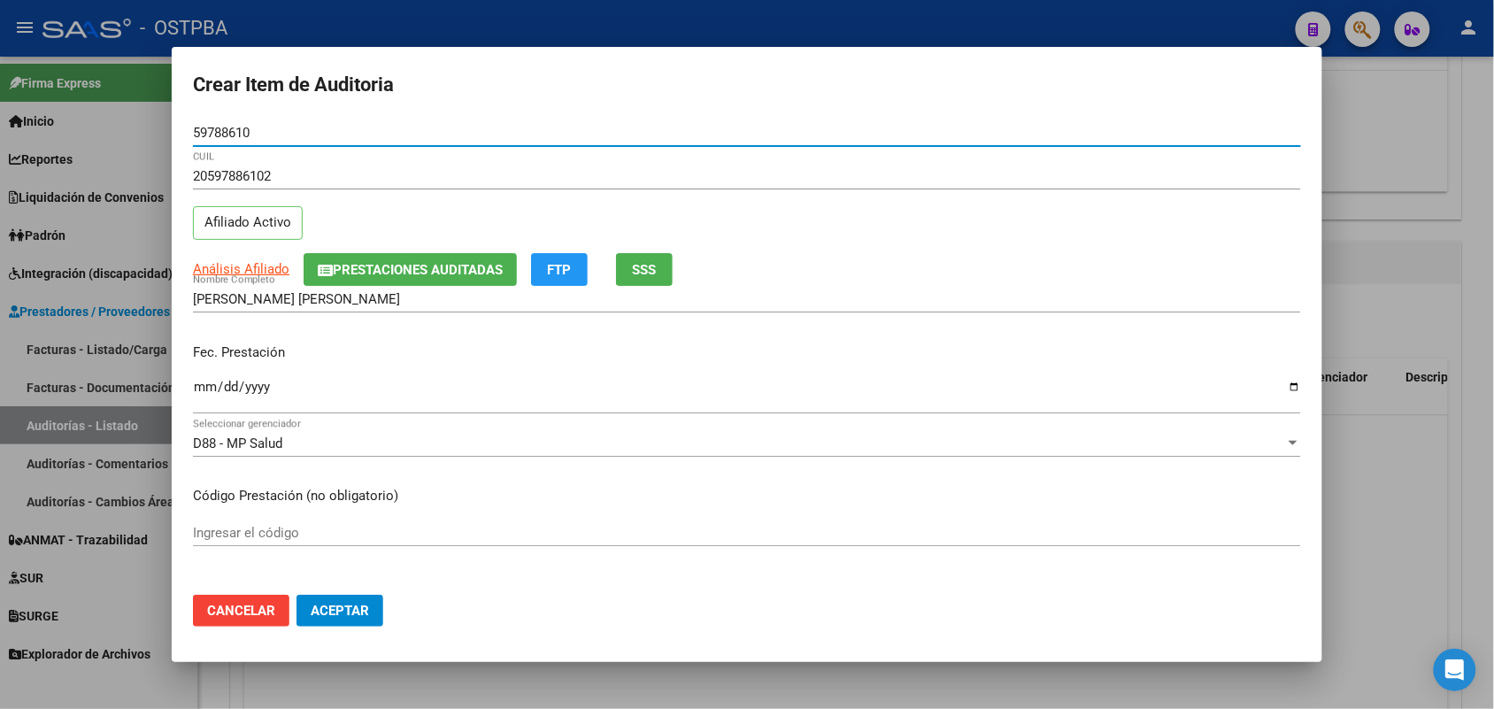
type input "59788610"
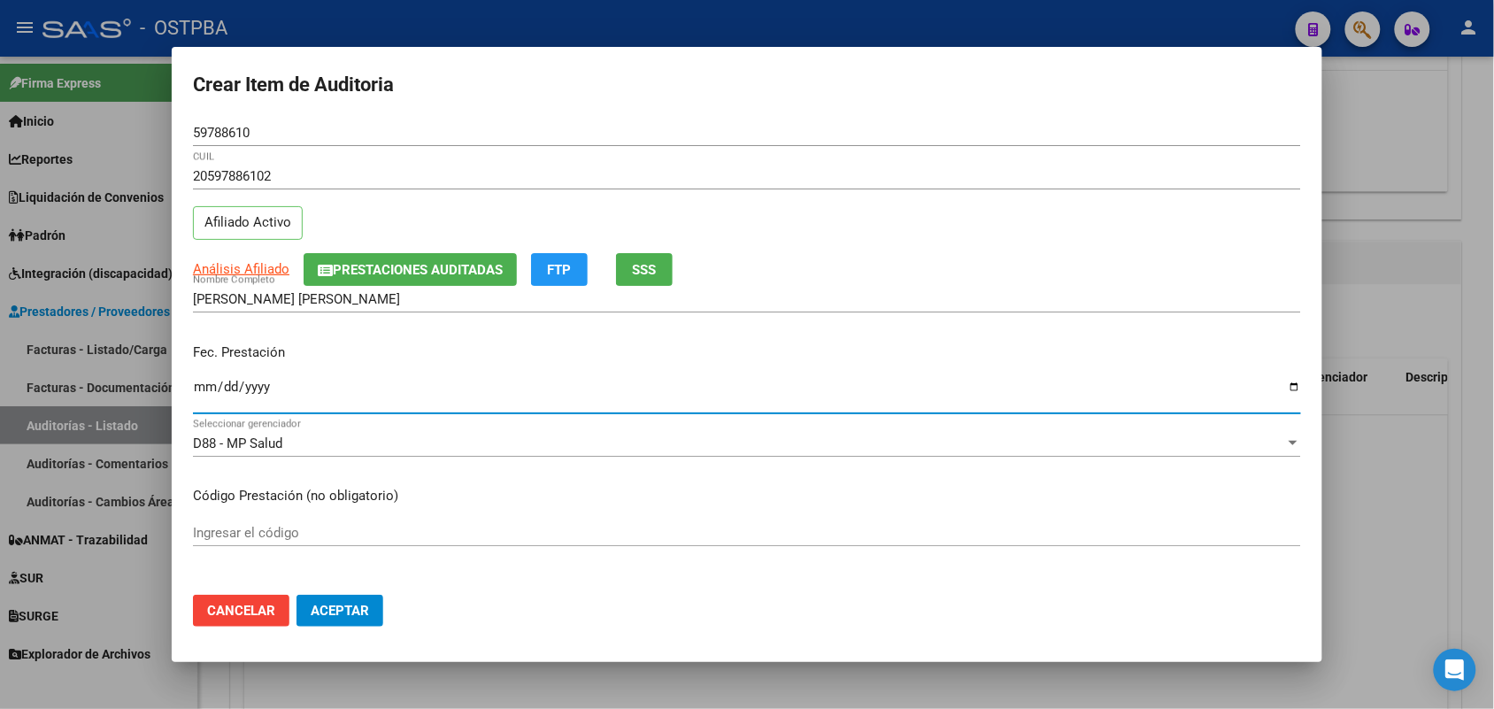
click at [201, 396] on input "Ingresar la fecha" at bounding box center [747, 394] width 1108 height 28
type input "[DATE]"
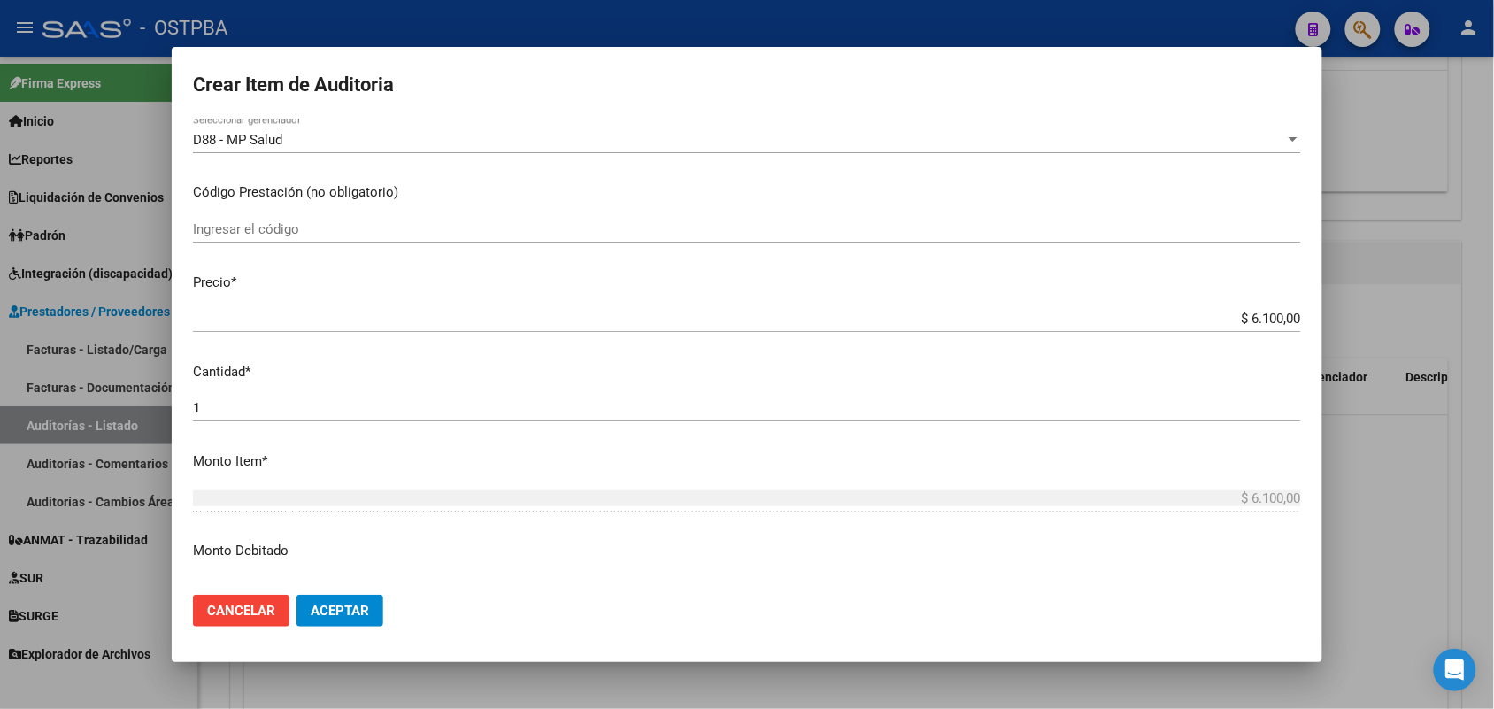
scroll to position [332, 0]
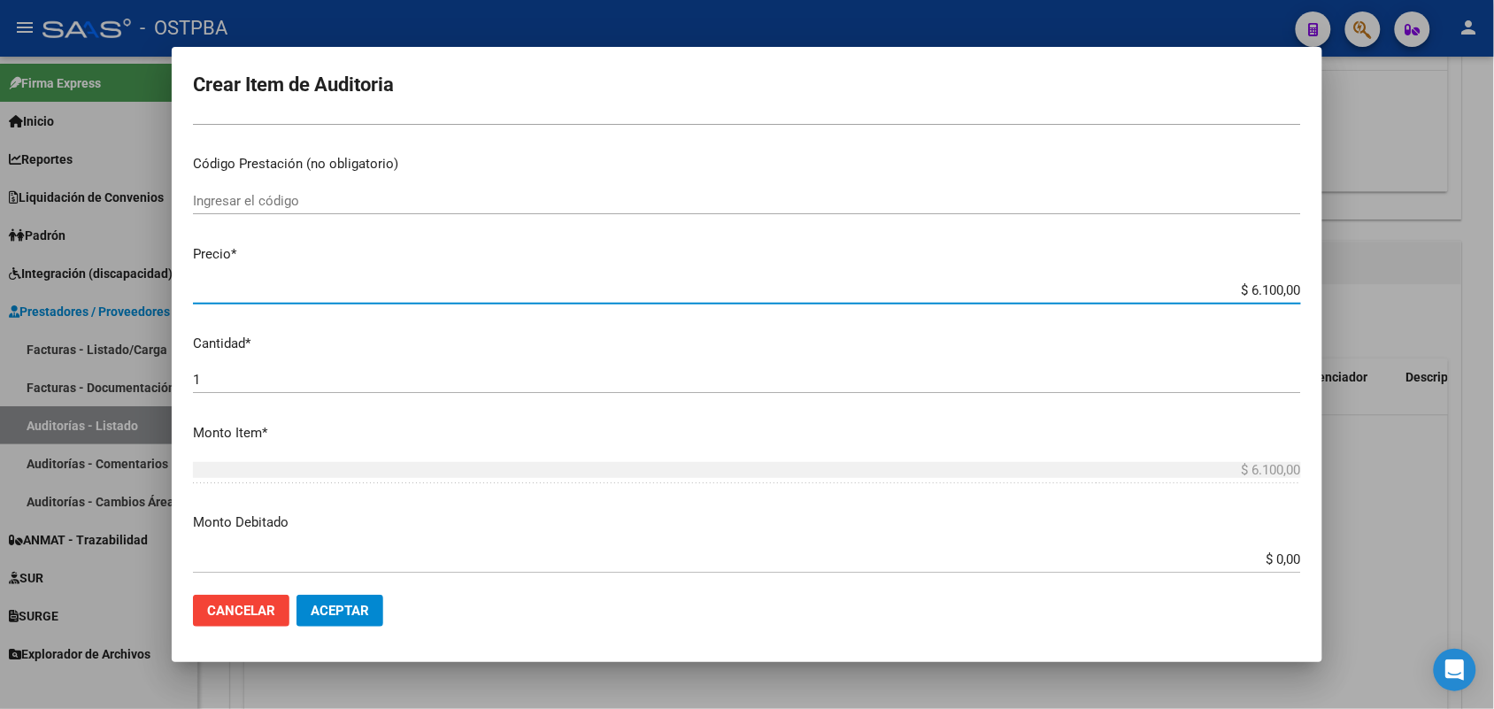
drag, startPoint x: 1204, startPoint y: 296, endPoint x: 1394, endPoint y: 317, distance: 190.5
click at [1385, 311] on div "Crear Item de Auditoria 59788610 Nro Documento 20597886102 CUIL Afiliado Activo…" at bounding box center [747, 354] width 1494 height 709
type input "$ 0,04"
type input "$ 0,45"
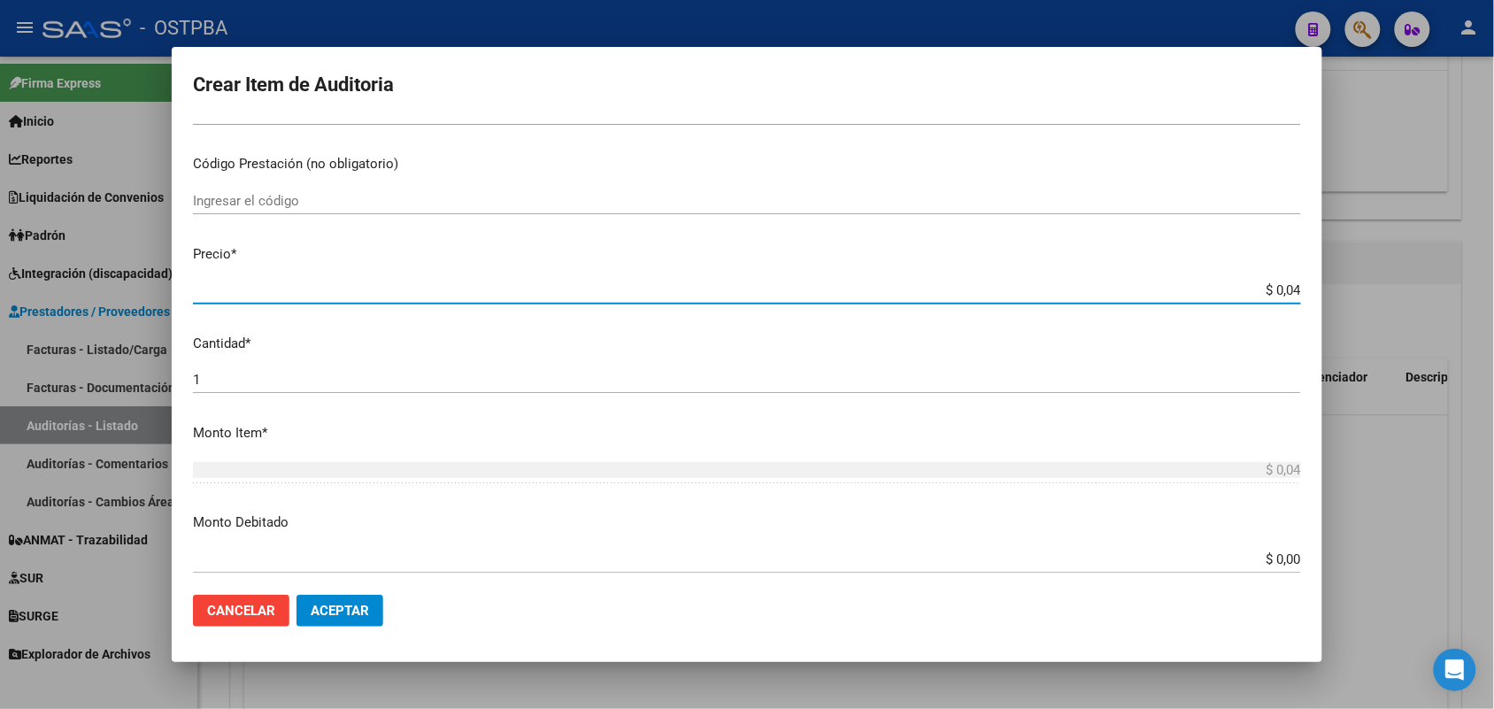
type input "$ 0,45"
type input "$ 4,56"
type input "$ 45,60"
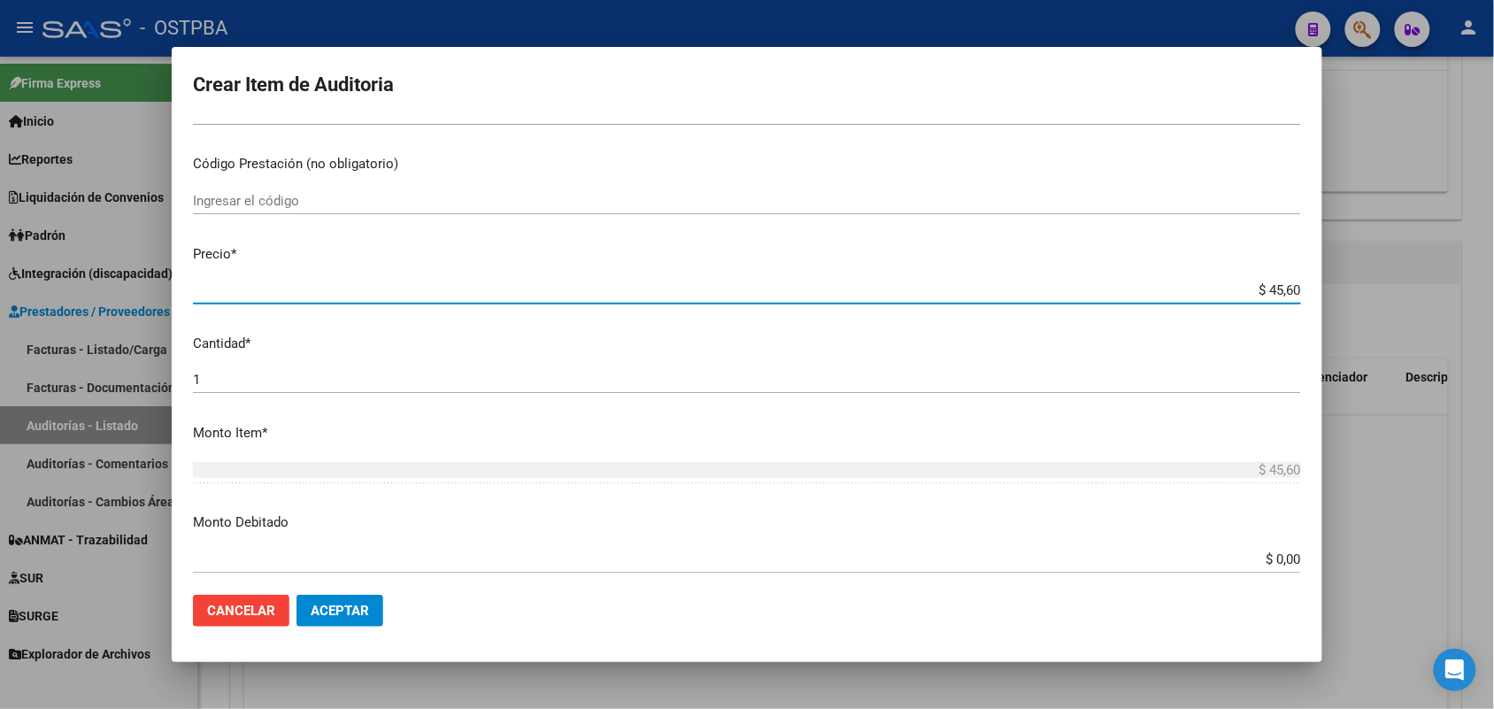
type input "$ 456,00"
type input "$ 4.560,00"
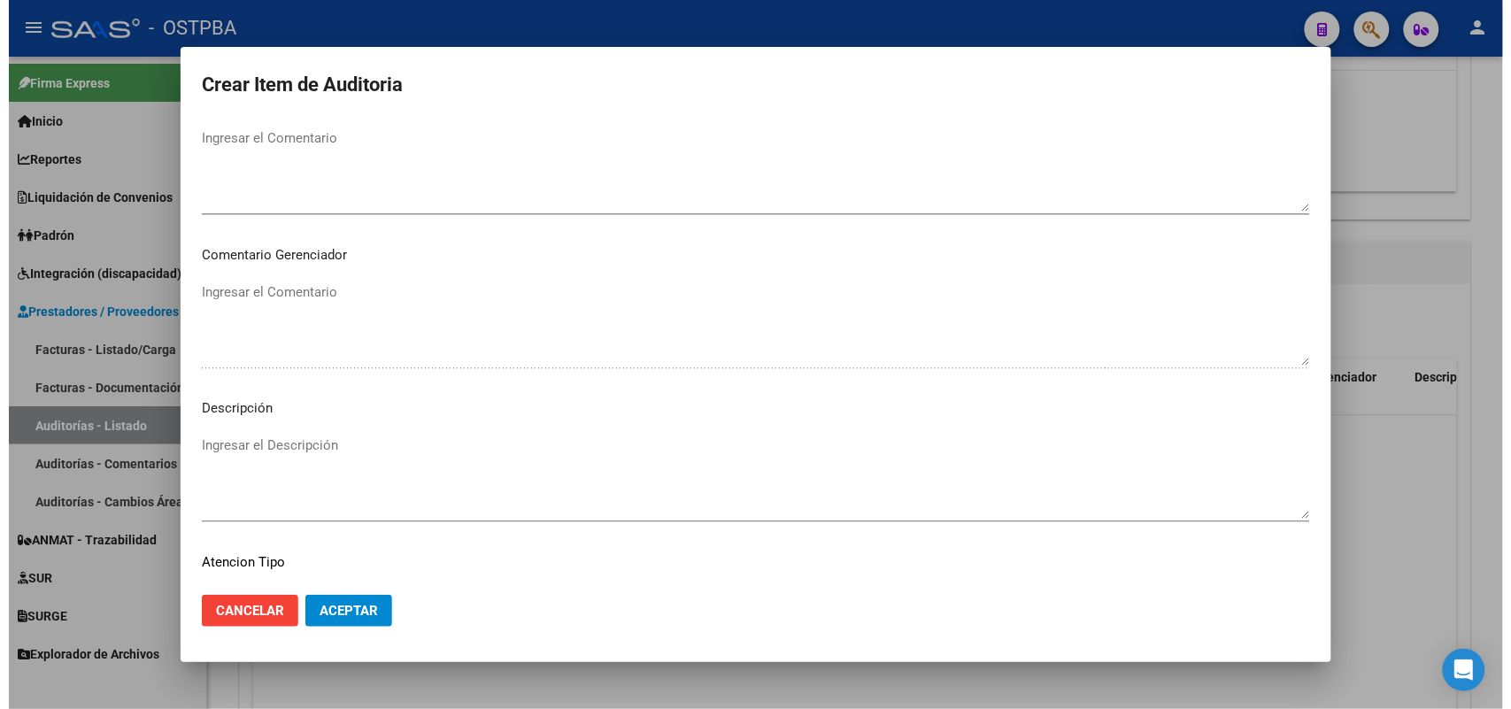
scroll to position [1131, 0]
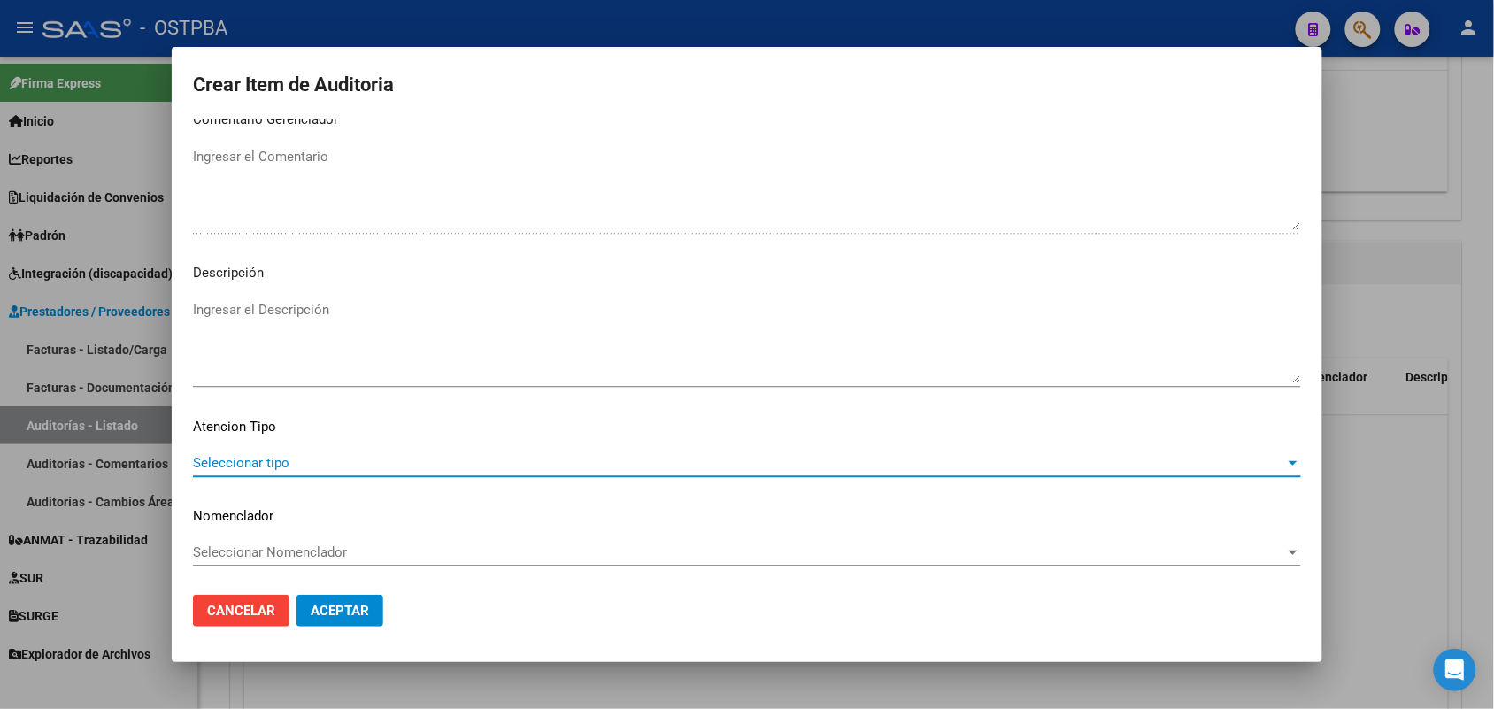
click at [267, 457] on span "Seleccionar tipo" at bounding box center [739, 463] width 1092 height 16
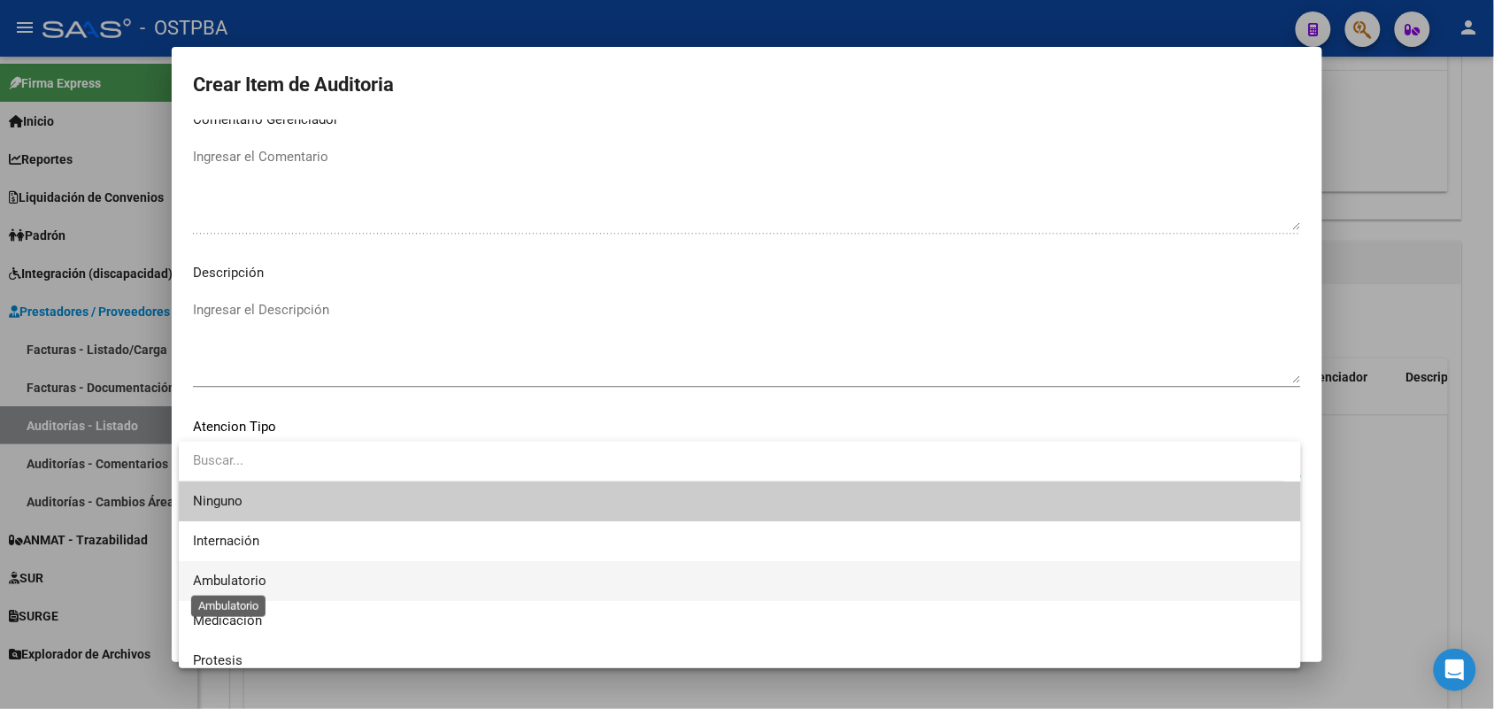
click at [255, 575] on span "Ambulatorio" at bounding box center [229, 581] width 73 height 16
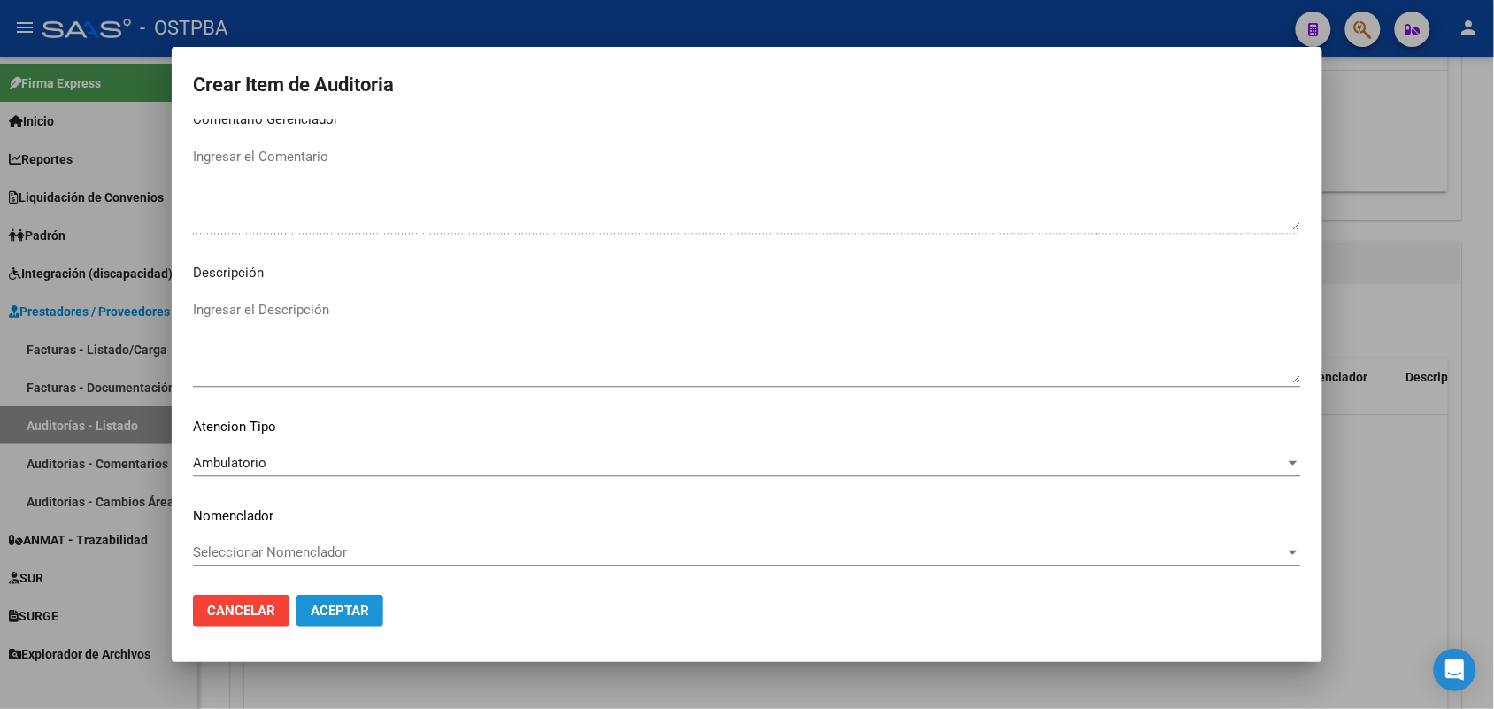
click at [323, 609] on span "Aceptar" at bounding box center [340, 611] width 58 height 16
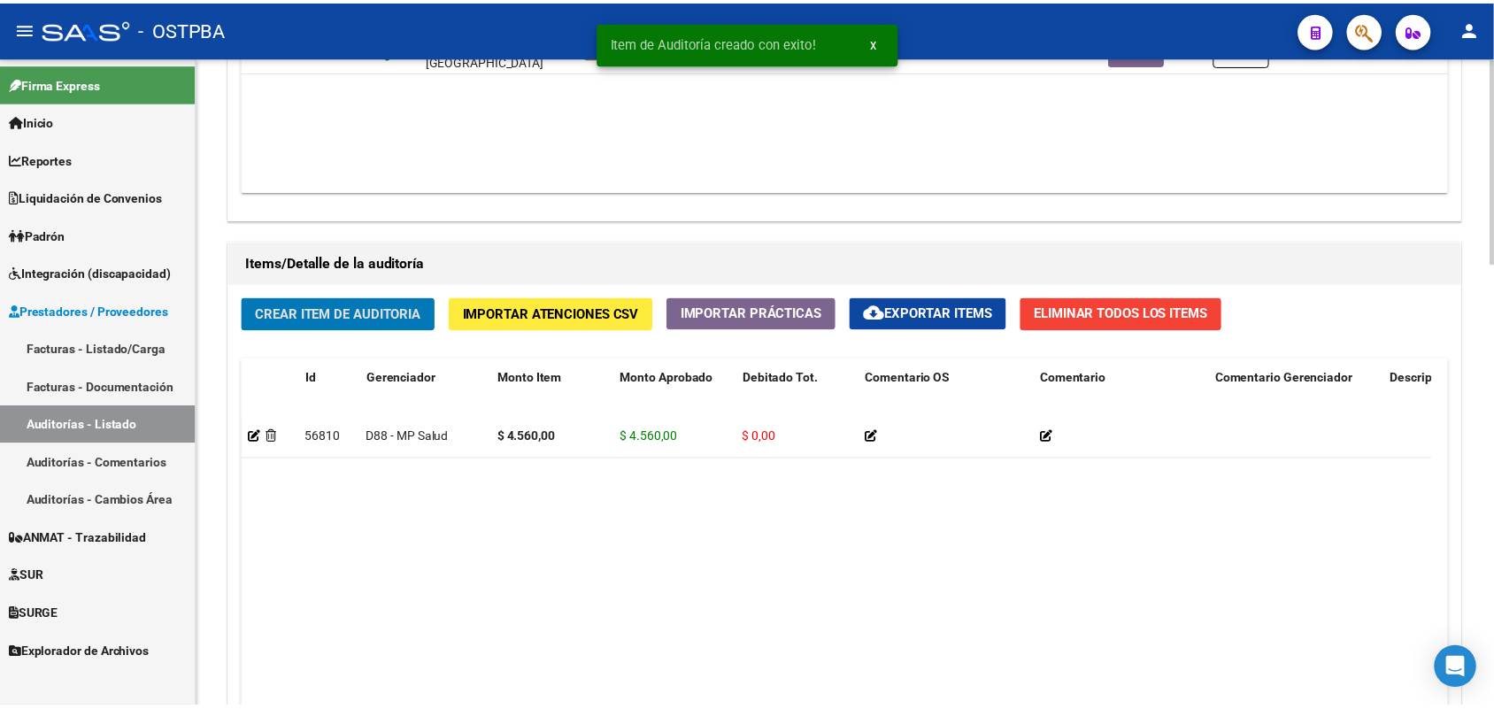
scroll to position [1107, 0]
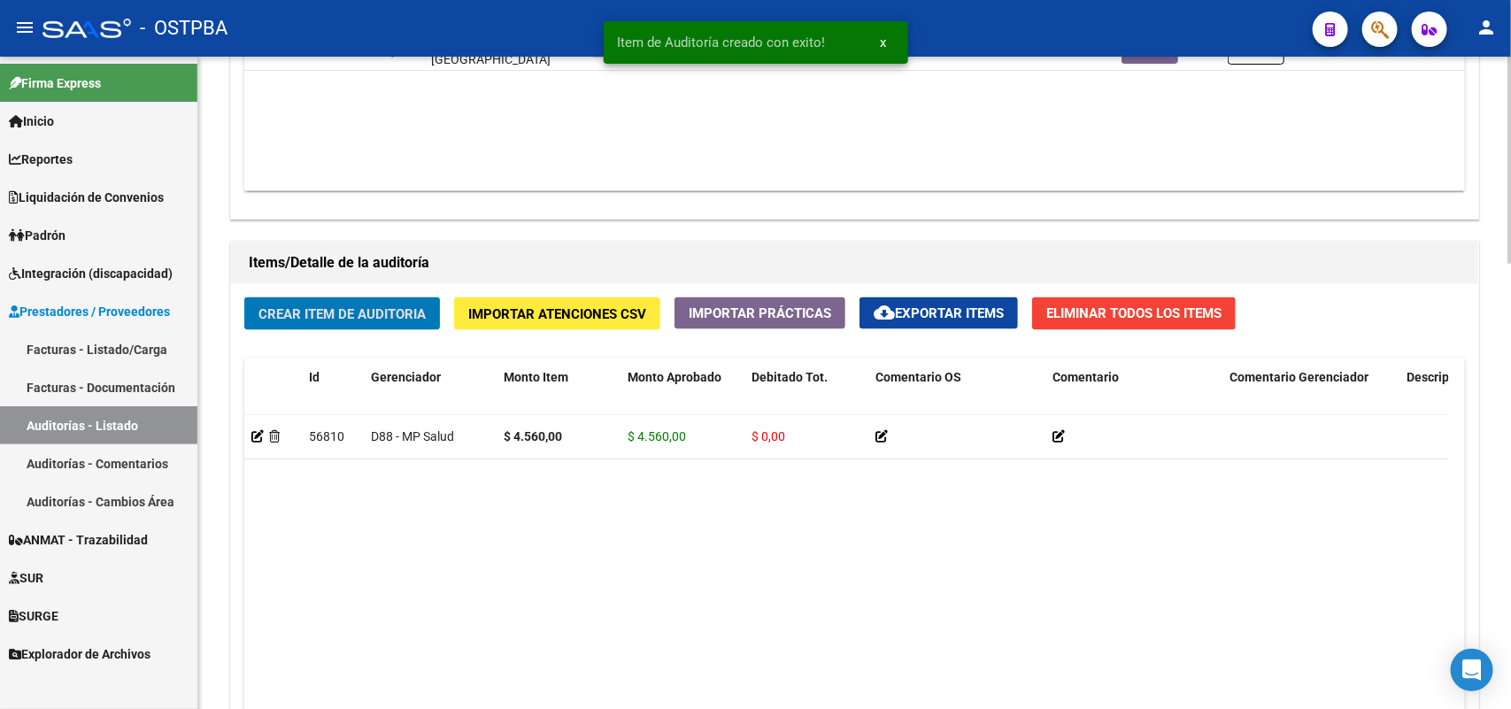
click at [405, 308] on span "Crear Item de Auditoria" at bounding box center [341, 314] width 167 height 16
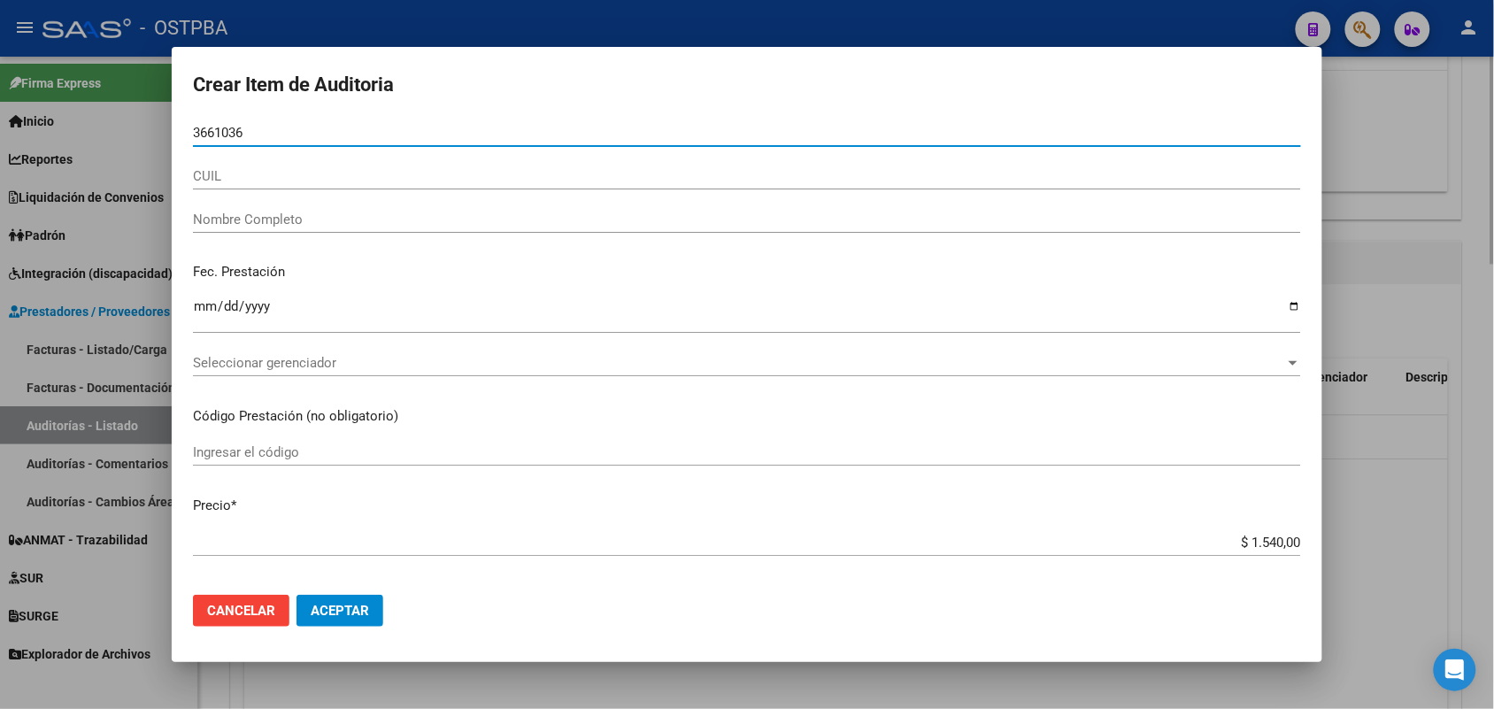
type input "36610362"
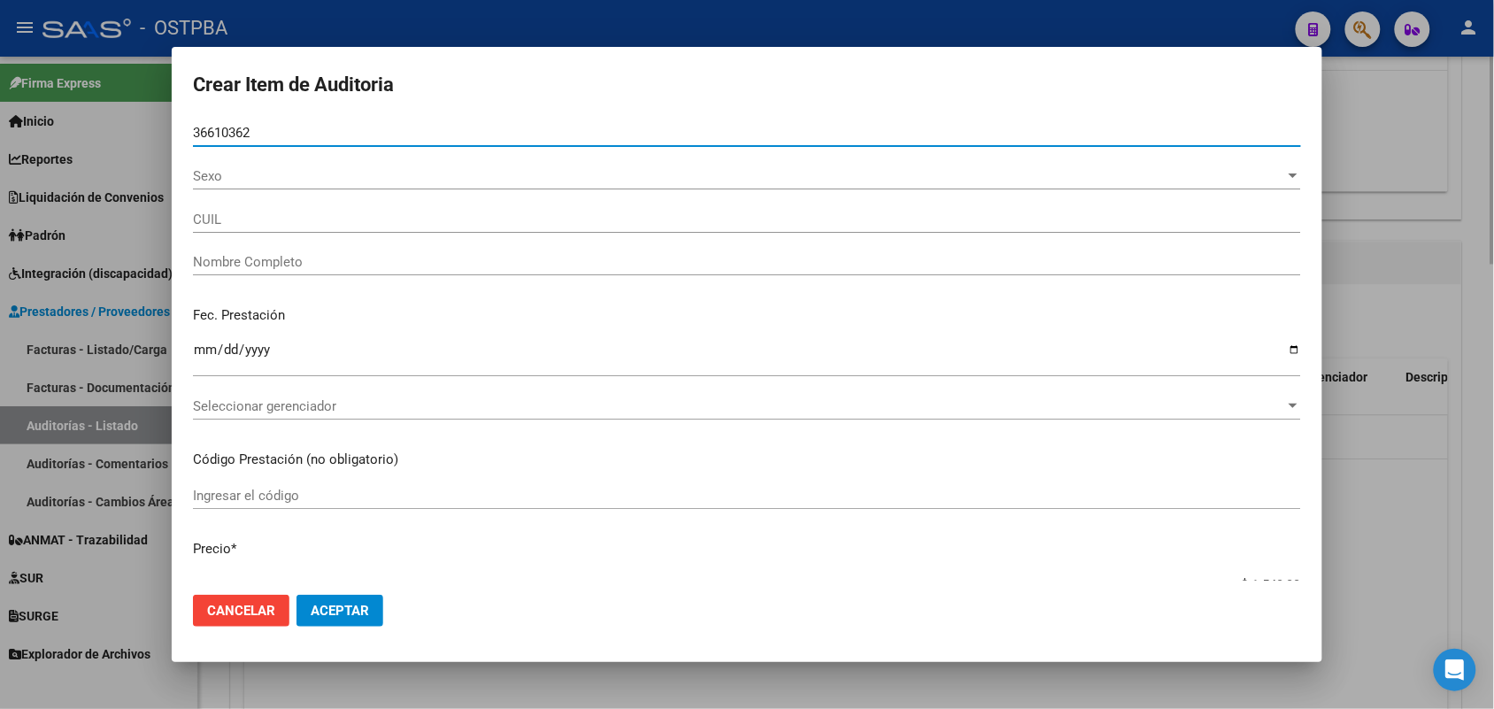
type input "27366103622"
type input "[PERSON_NAME] -"
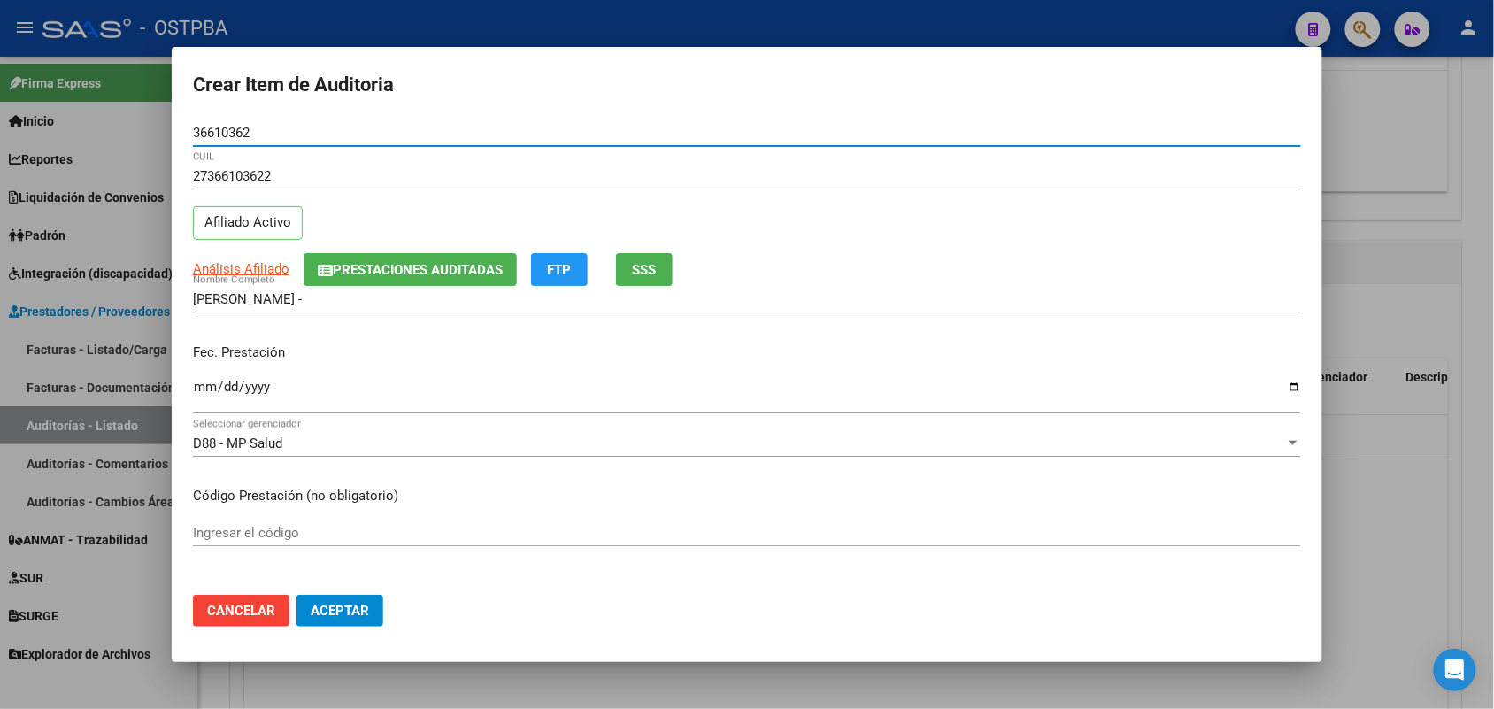
type input "36610362"
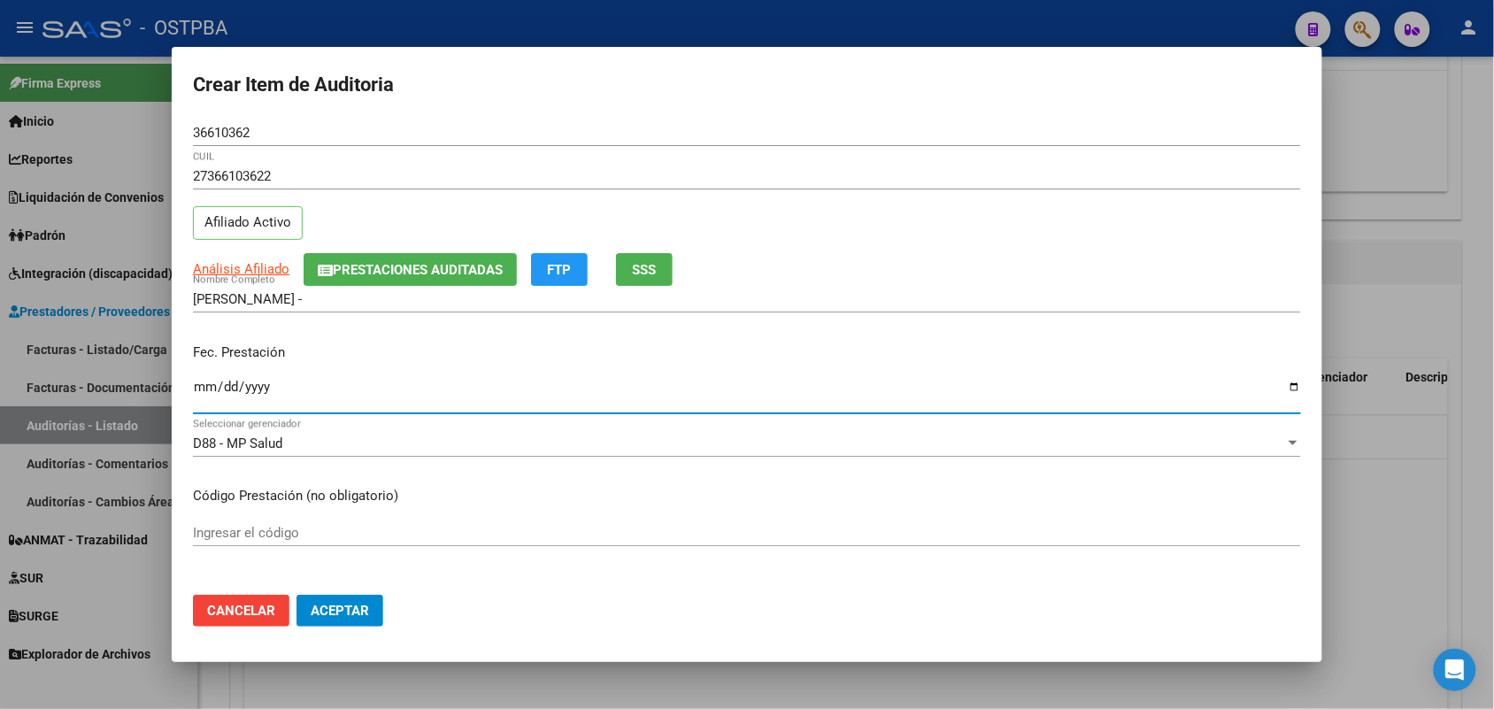
click at [210, 389] on input "Ingresar la fecha" at bounding box center [747, 394] width 1108 height 28
type input "[DATE]"
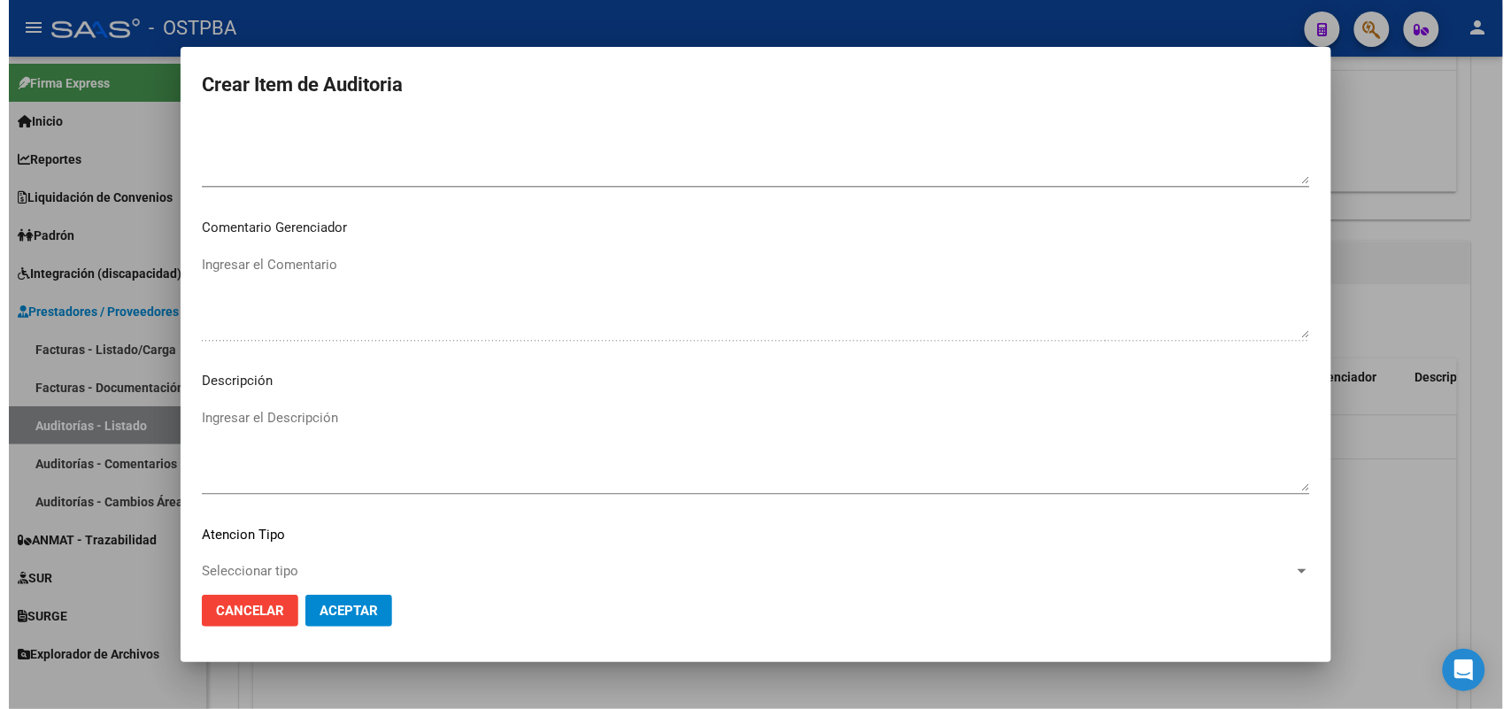
scroll to position [1131, 0]
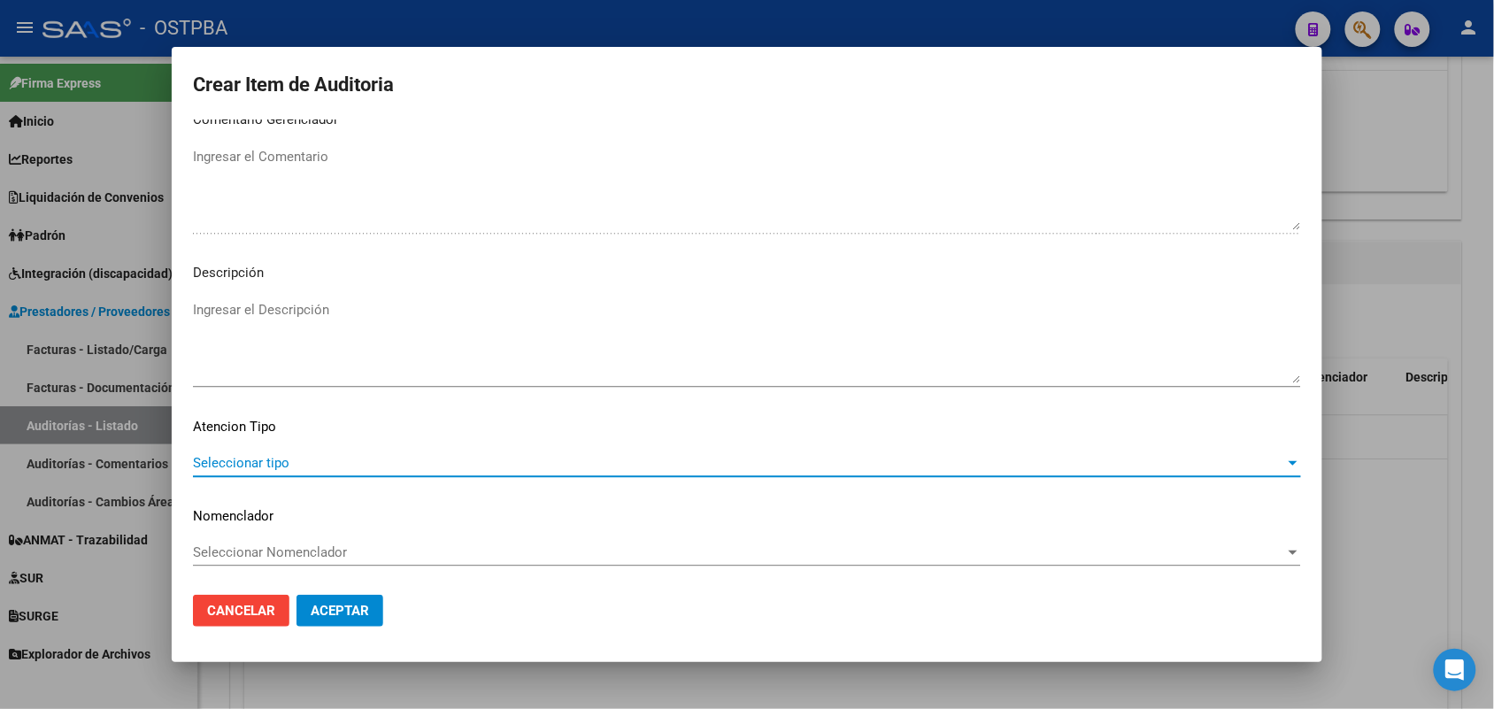
click at [284, 458] on span "Seleccionar tipo" at bounding box center [739, 463] width 1092 height 16
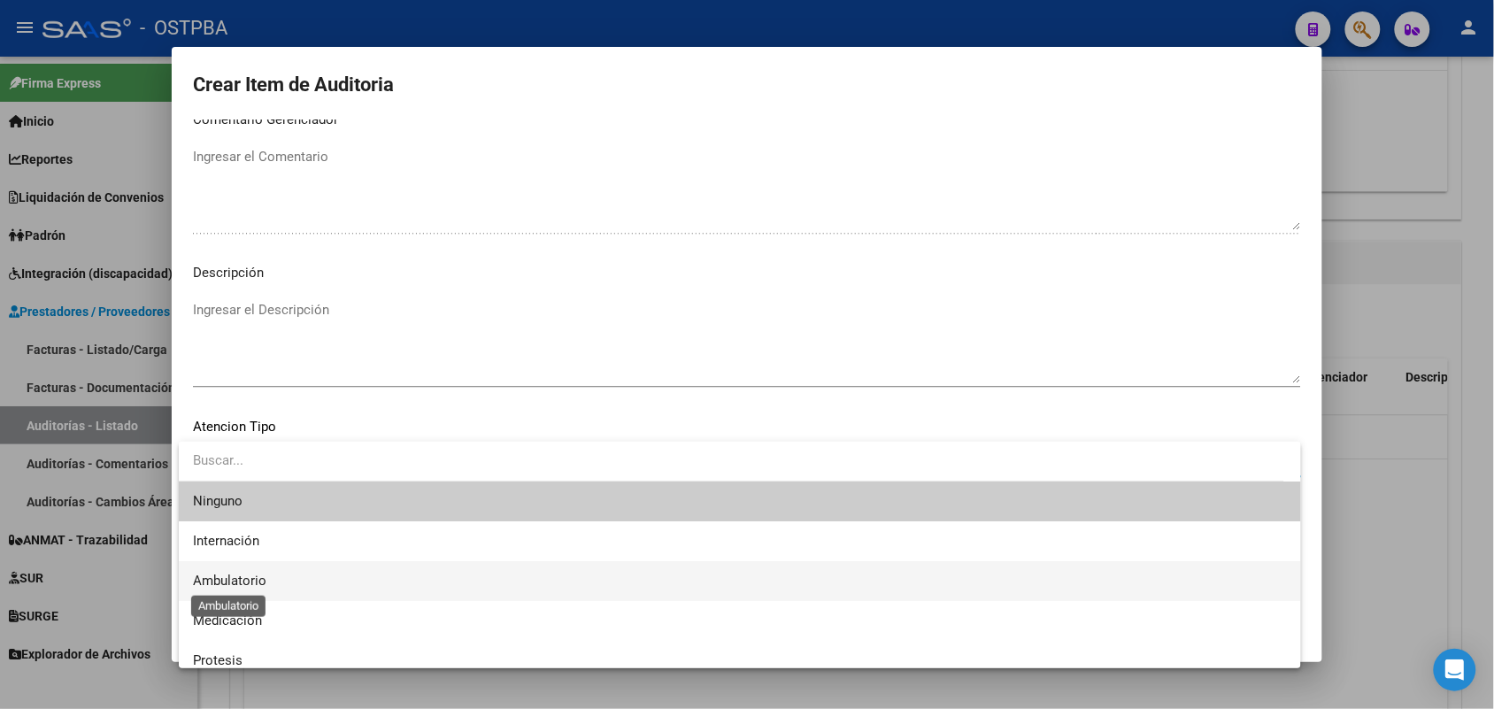
click at [241, 576] on span "Ambulatorio" at bounding box center [229, 581] width 73 height 16
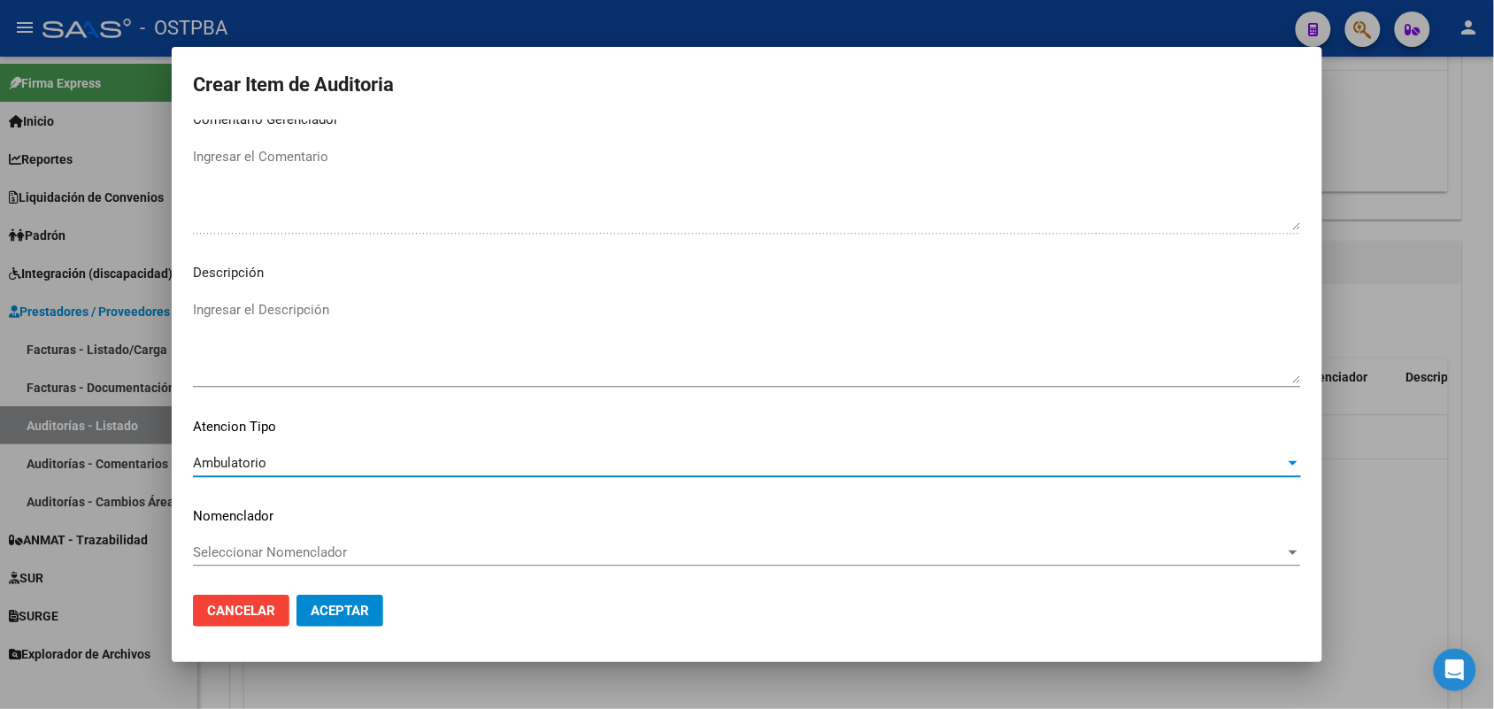
click at [320, 604] on span "Aceptar" at bounding box center [340, 611] width 58 height 16
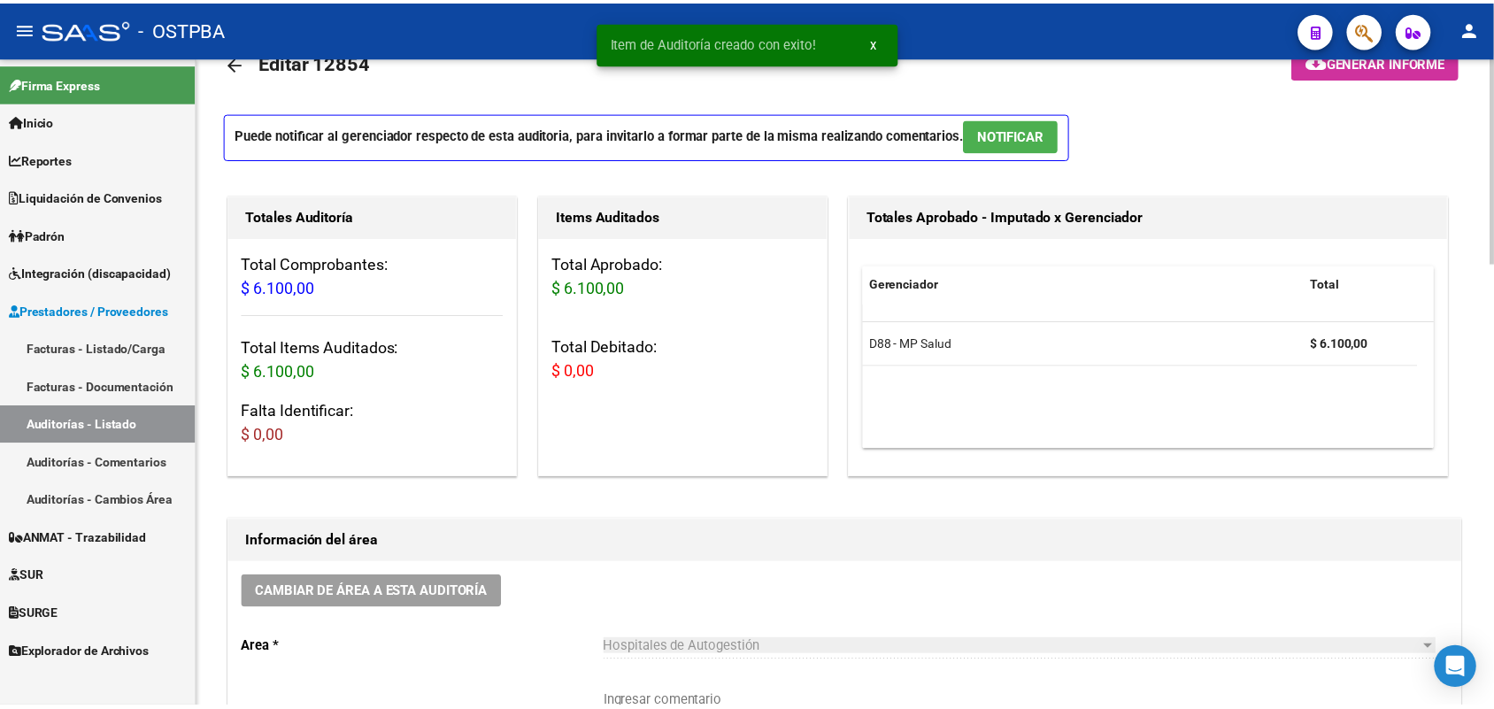
scroll to position [0, 0]
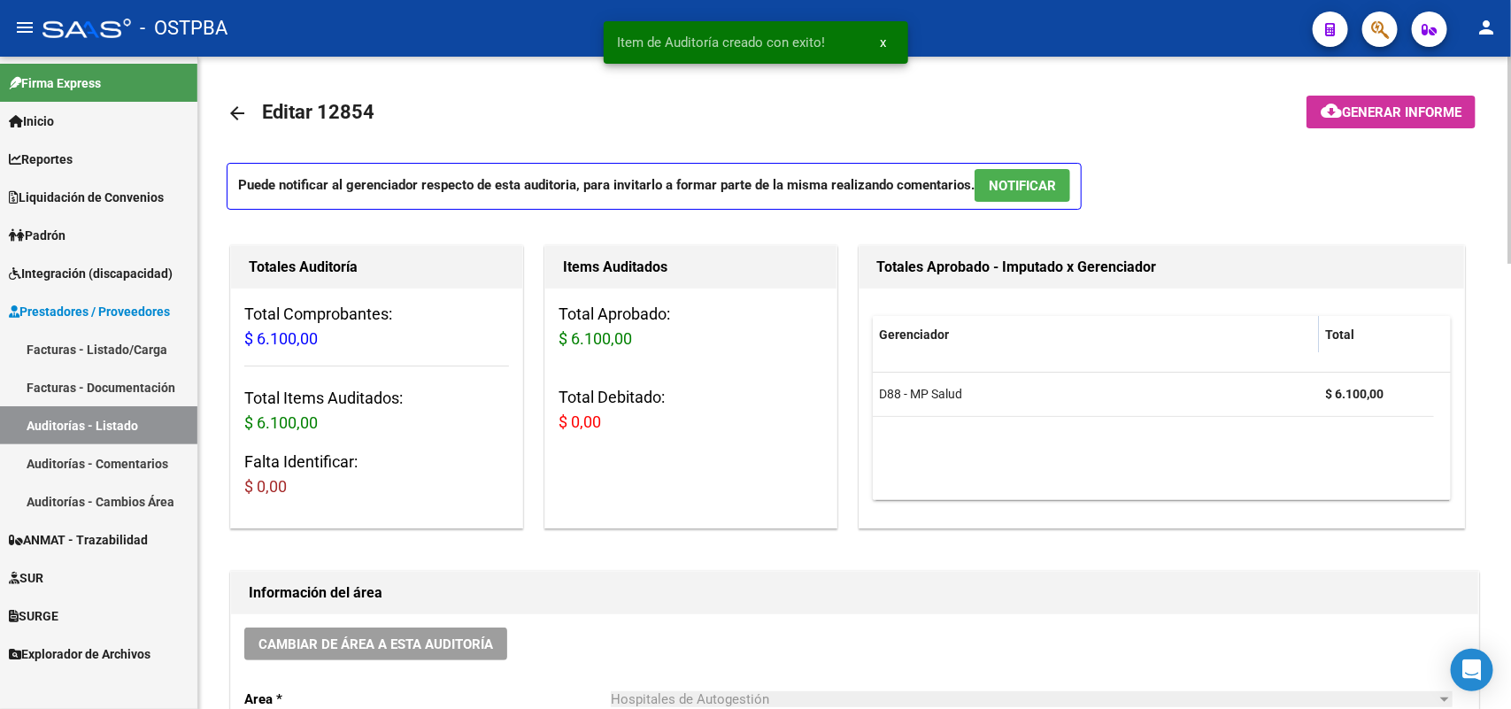
click at [1391, 104] on span "Generar informe" at bounding box center [1401, 112] width 119 height 16
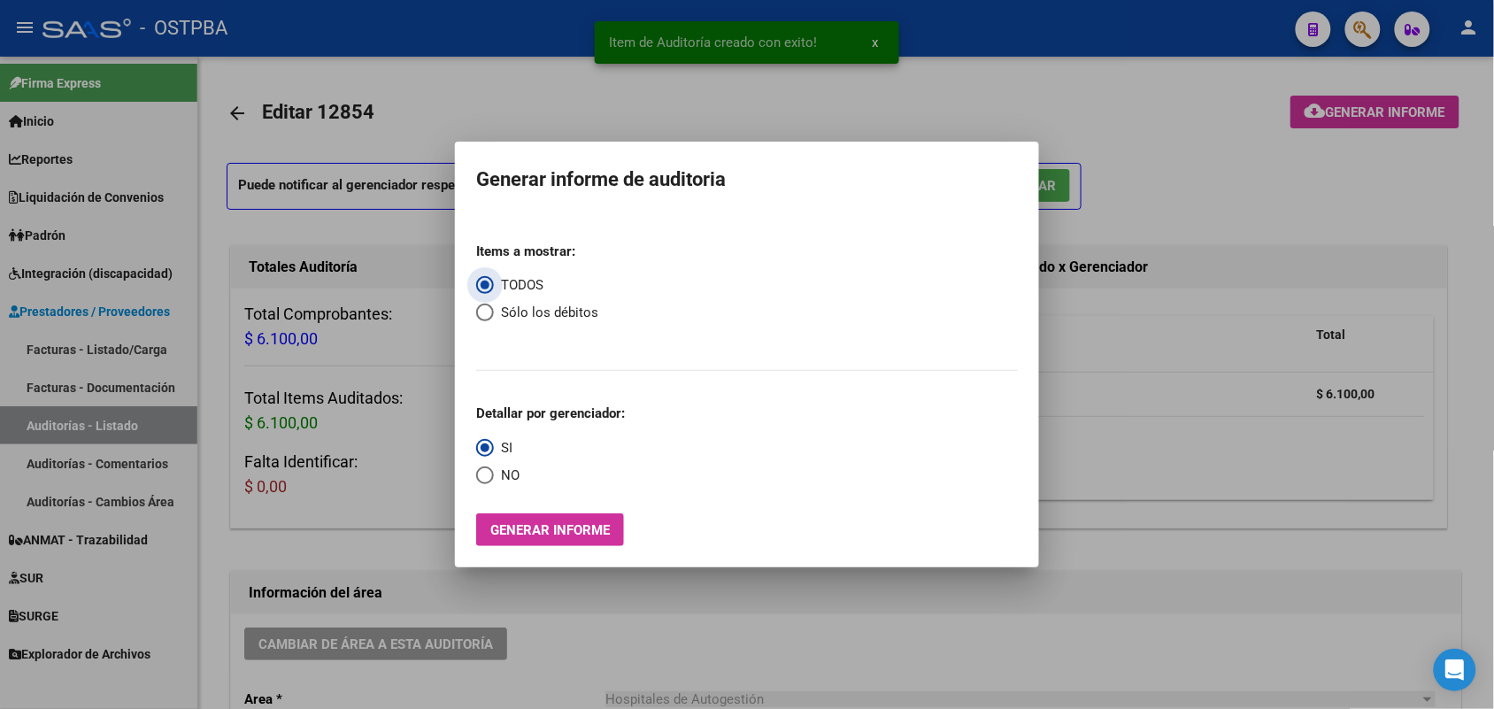
click at [534, 527] on span "Generar informe" at bounding box center [549, 530] width 119 height 16
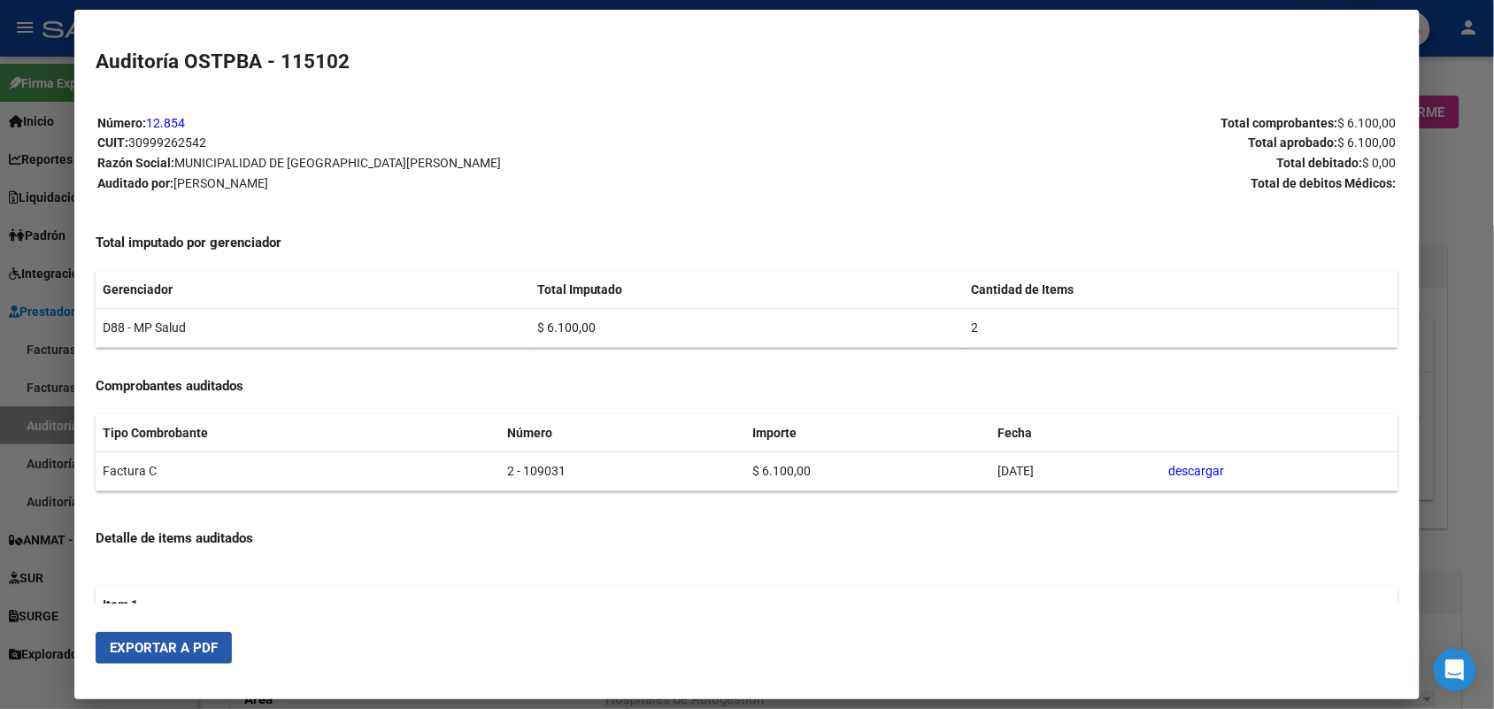
click at [183, 655] on span "Exportar a PDF" at bounding box center [164, 648] width 108 height 16
click at [1444, 224] on div at bounding box center [747, 354] width 1494 height 709
